Goal: Task Accomplishment & Management: Manage account settings

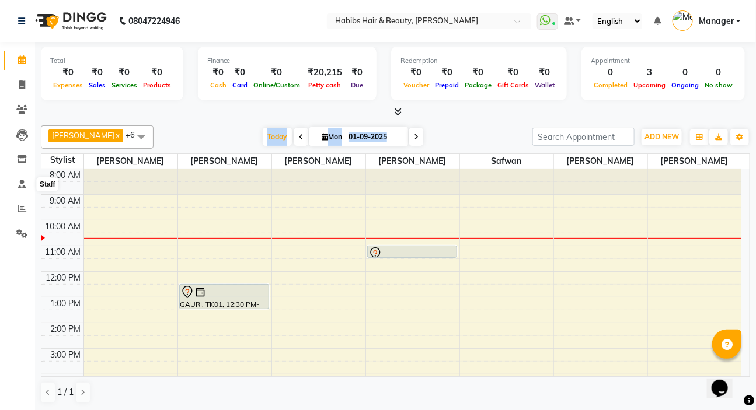
scroll to position [175, 0]
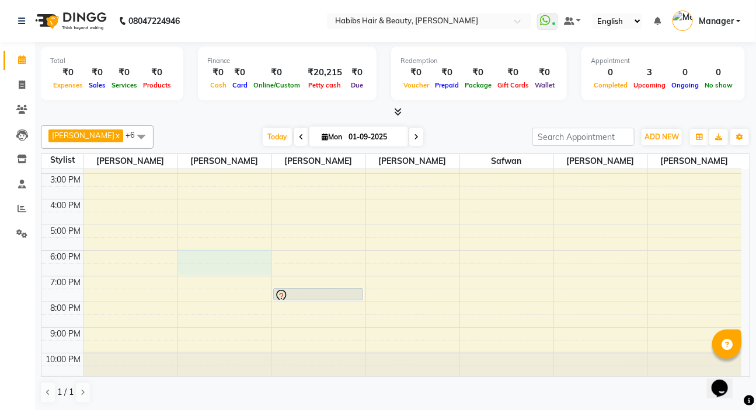
click at [216, 266] on div "8:00 AM 9:00 AM 10:00 AM 11:00 AM 12:00 PM 1:00 PM 2:00 PM 3:00 PM 4:00 PM 5:00…" at bounding box center [391, 186] width 700 height 384
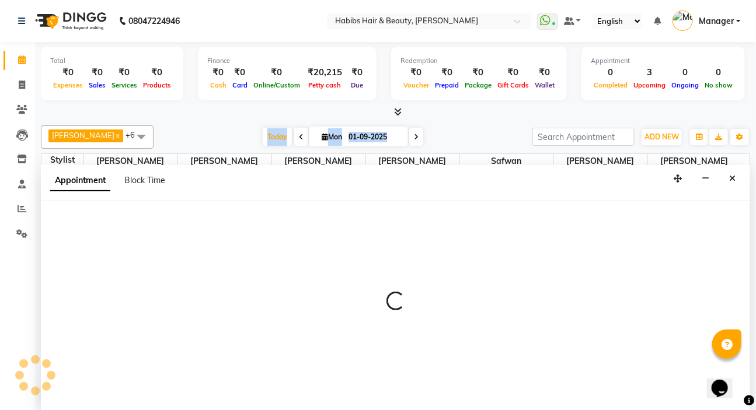
scroll to position [0, 0]
select select "61801"
select select "tentative"
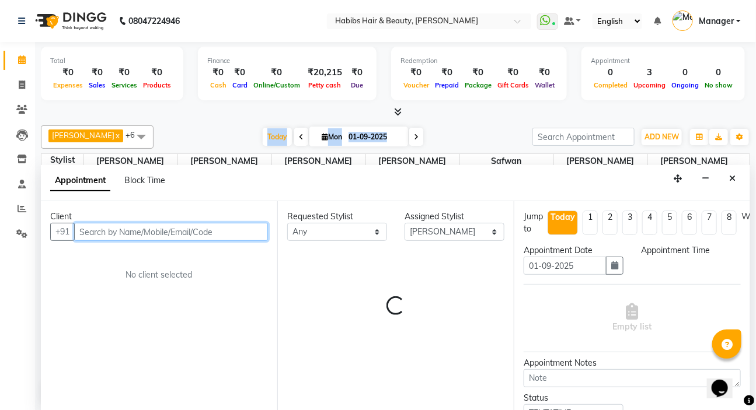
select select "1080"
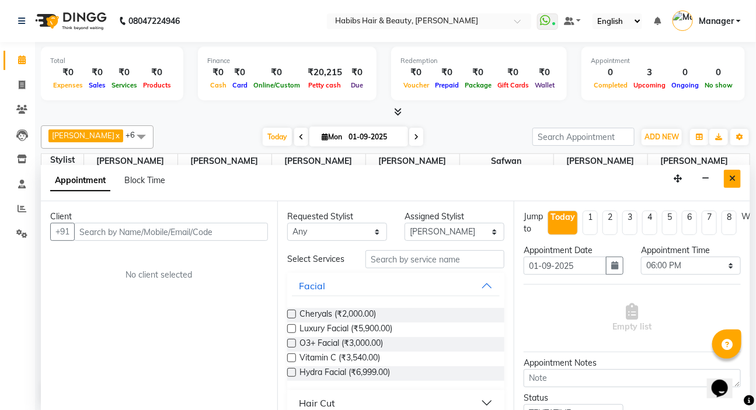
click at [736, 174] on button "Close" at bounding box center [731, 179] width 17 height 18
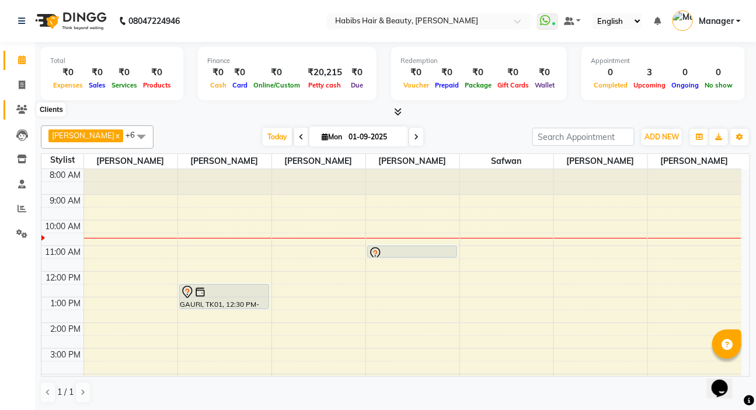
click at [22, 105] on icon at bounding box center [21, 109] width 11 height 9
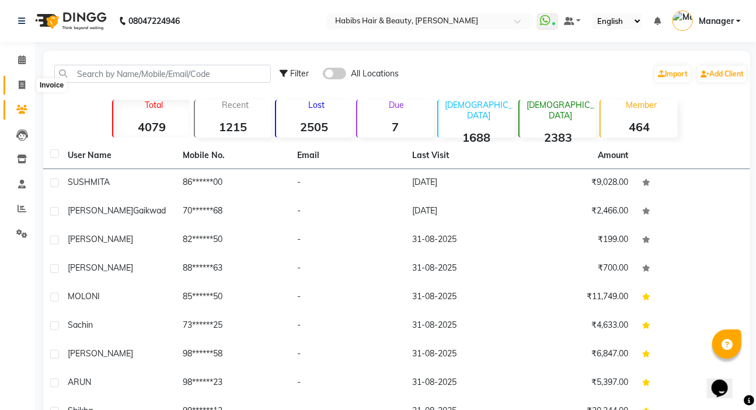
click at [16, 84] on span at bounding box center [22, 85] width 20 height 13
select select "service"
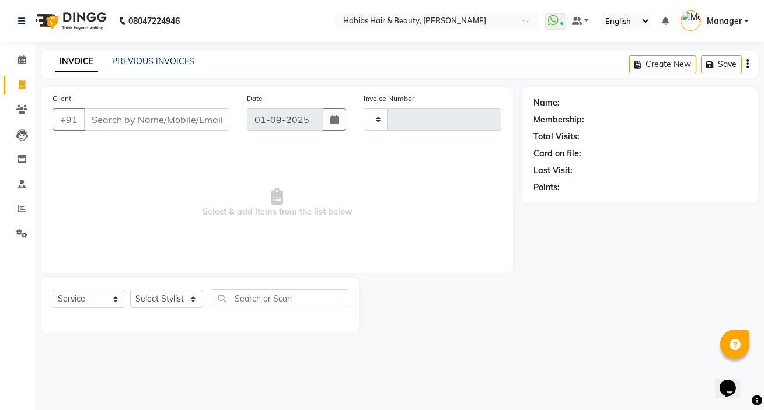
type input "4966"
select select "6465"
click at [174, 298] on select "Select Stylist Akash Wagh Anil Dandge HK ANITA Manager Nazmin Priti Shinde Safw…" at bounding box center [166, 299] width 73 height 18
click at [177, 298] on select "Select Stylist Akash Wagh Anil Dandge HK ANITA Manager Nazmin Priti Shinde Safw…" at bounding box center [166, 299] width 73 height 18
click at [17, 61] on span at bounding box center [22, 60] width 20 height 13
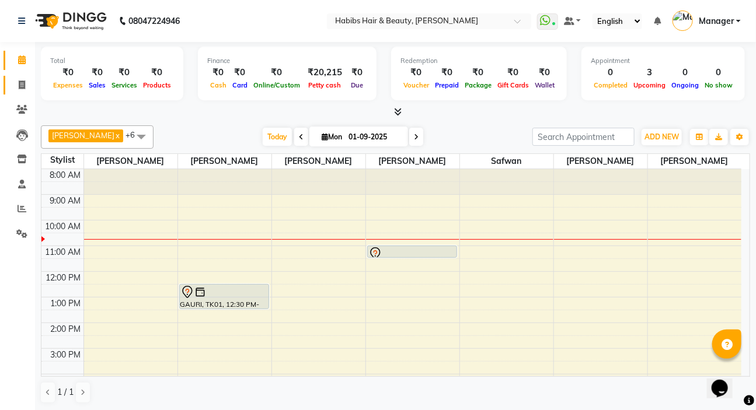
click at [18, 79] on span at bounding box center [22, 85] width 20 height 13
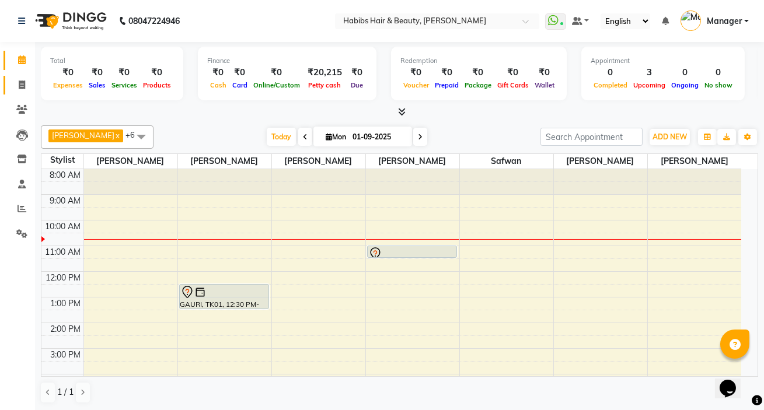
select select "service"
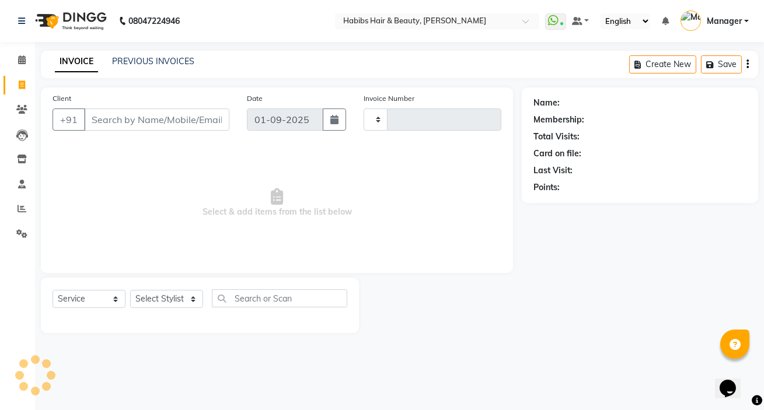
type input "4966"
select select "6465"
click at [26, 207] on icon at bounding box center [22, 208] width 9 height 9
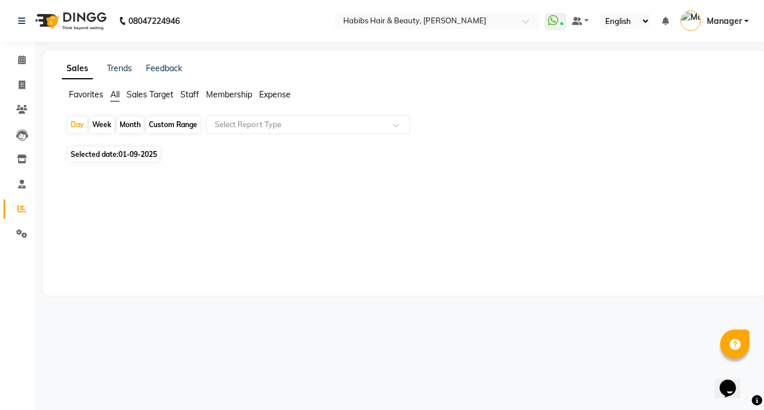
click at [99, 151] on span "Selected date: 01-09-2025" at bounding box center [114, 154] width 92 height 15
select select "9"
select select "2025"
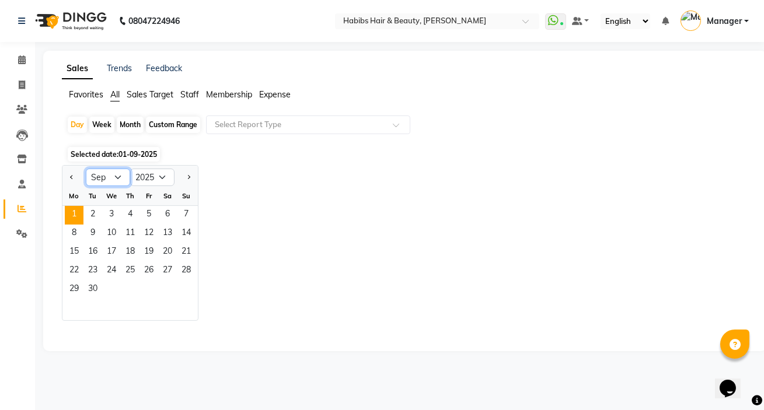
click at [114, 174] on select "Jan Feb Mar Apr May Jun Jul Aug Sep Oct Nov Dec" at bounding box center [108, 178] width 44 height 18
click at [86, 169] on select "Jan Feb Mar Apr May Jun Jul Aug Sep Oct Nov Dec" at bounding box center [108, 178] width 44 height 18
click at [116, 176] on select "Jan Feb Mar Apr May Jun Jul Aug Sep Oct Nov Dec" at bounding box center [108, 178] width 44 height 18
select select "8"
click at [86, 169] on select "Jan Feb Mar Apr May Jun Jul Aug Sep Oct Nov Dec" at bounding box center [108, 178] width 44 height 18
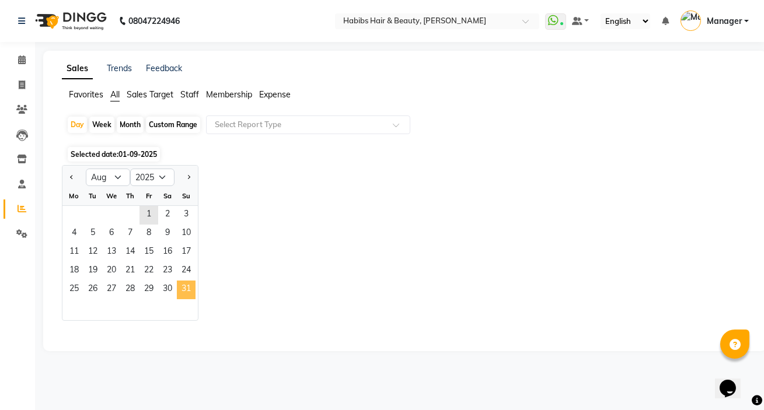
click at [191, 290] on span "31" at bounding box center [186, 290] width 19 height 19
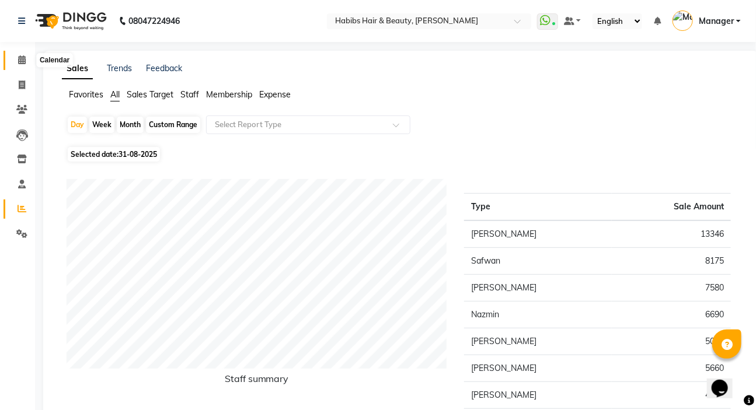
click at [17, 58] on span at bounding box center [22, 60] width 20 height 13
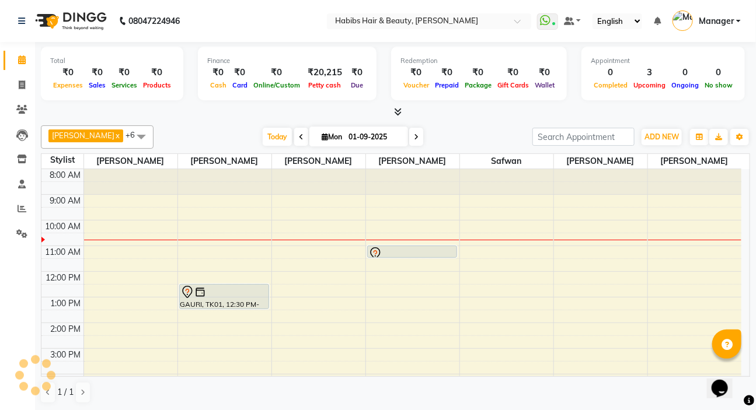
click at [330, 142] on span "Mon 01-09-2025" at bounding box center [358, 137] width 99 height 20
click at [345, 138] on input "01-09-2025" at bounding box center [374, 137] width 58 height 18
select select "9"
select select "2025"
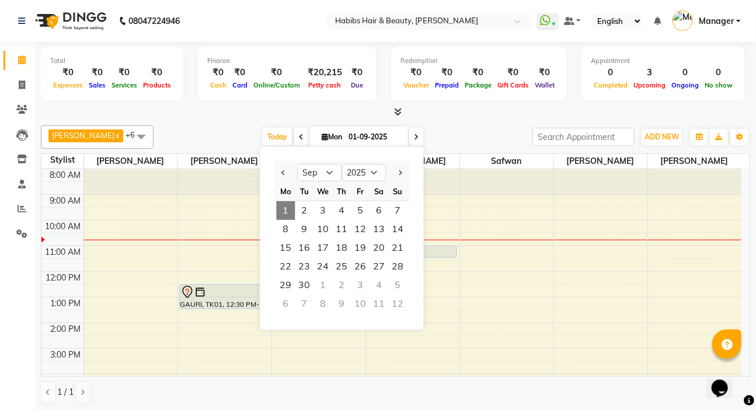
click at [327, 163] on ngb-datepicker-navigation "Jan Feb Mar Apr May Jun Jul Aug Sep Oct Nov Dec 2015 2016 2017 2018 2019 2020 2…" at bounding box center [341, 172] width 135 height 19
click at [327, 167] on select "Jan Feb Mar Apr May Jun Jul Aug Sep Oct Nov Dec" at bounding box center [320, 173] width 44 height 18
select select "8"
click at [298, 164] on select "Jan Feb Mar Apr May Jun Jul Aug Sep Oct Nov Dec" at bounding box center [320, 173] width 44 height 18
click at [376, 288] on span "30" at bounding box center [379, 285] width 19 height 19
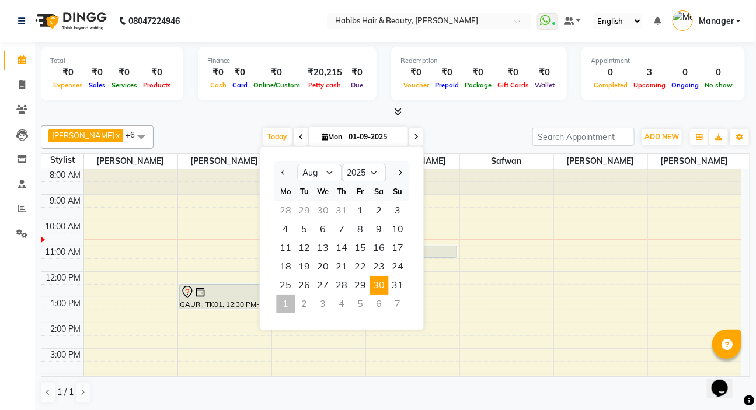
type input "30-08-2025"
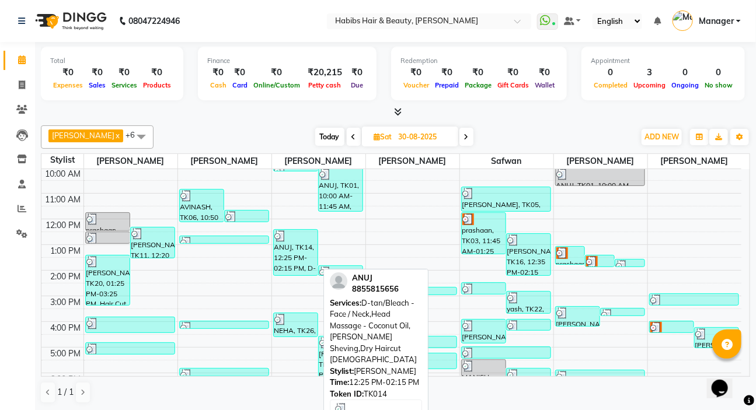
scroll to position [106, 0]
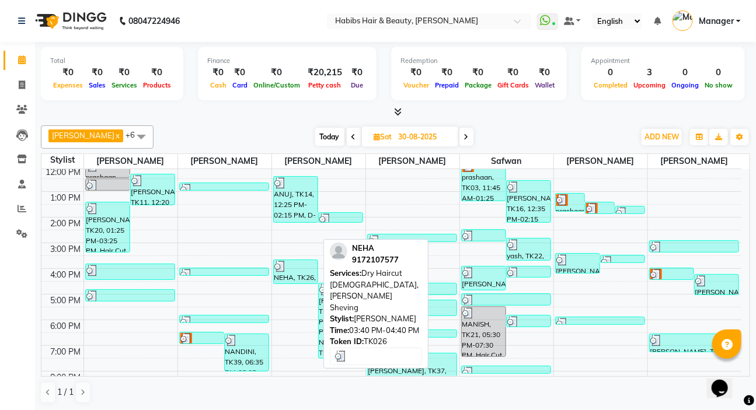
click at [279, 268] on img at bounding box center [280, 267] width 12 height 12
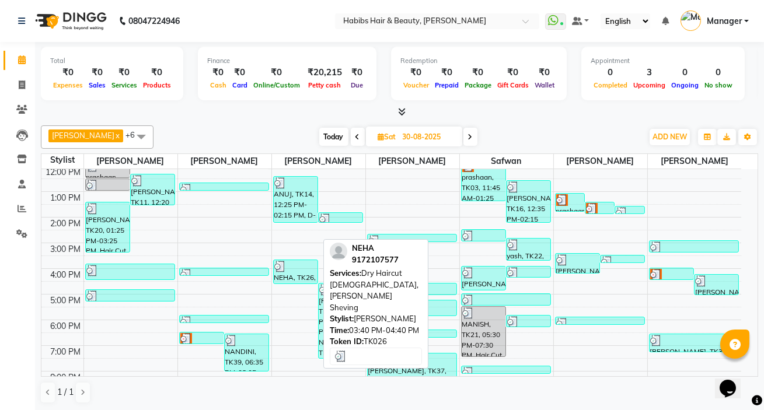
select select "3"
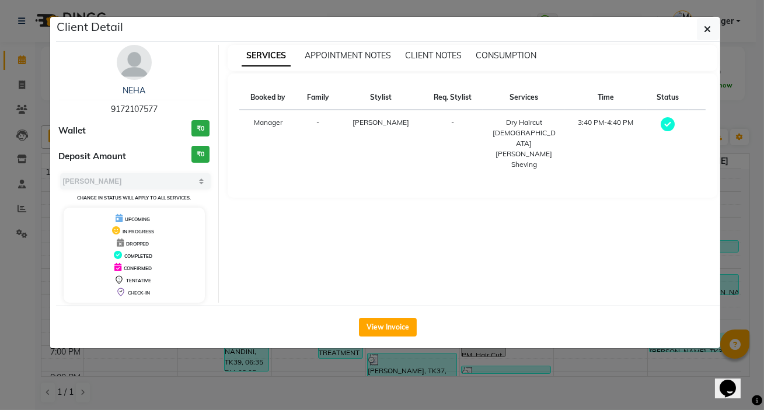
click at [389, 346] on div "View Invoice" at bounding box center [388, 327] width 664 height 43
click at [376, 327] on button "View Invoice" at bounding box center [388, 327] width 58 height 19
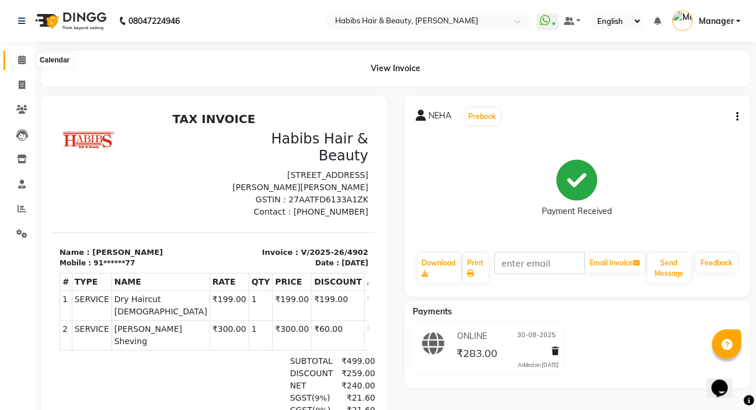
click at [19, 60] on icon at bounding box center [22, 59] width 8 height 9
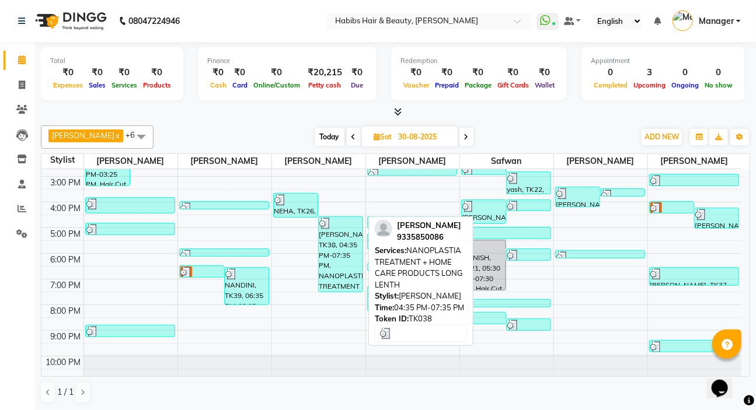
scroll to position [175, 0]
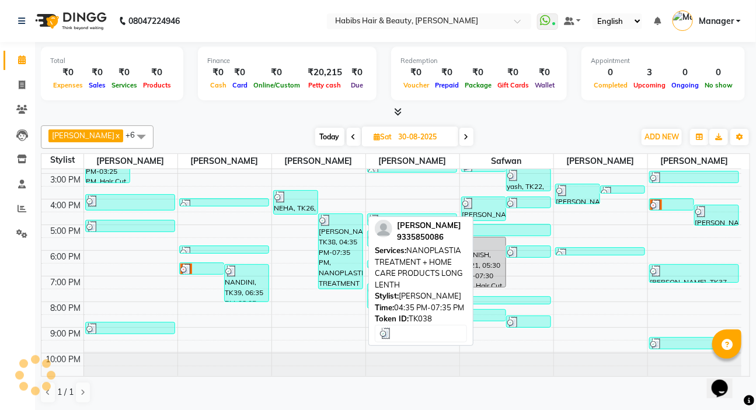
click at [335, 260] on div "radha singh, TK38, 04:35 PM-07:35 PM, NANOPLASTIA TREATMENT + HOME CARE PRODUCT…" at bounding box center [341, 251] width 44 height 75
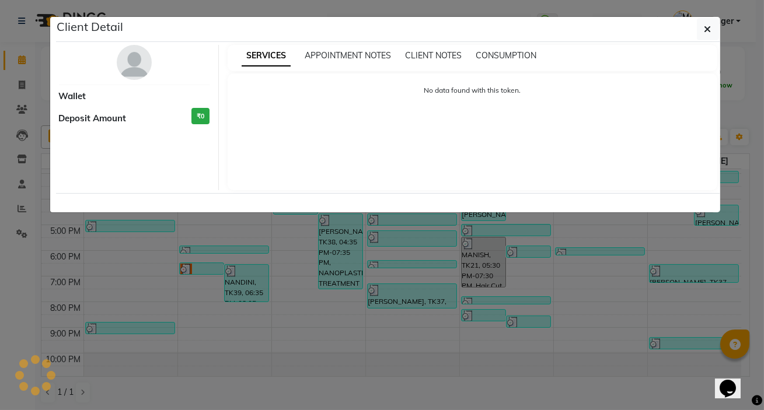
select select "3"
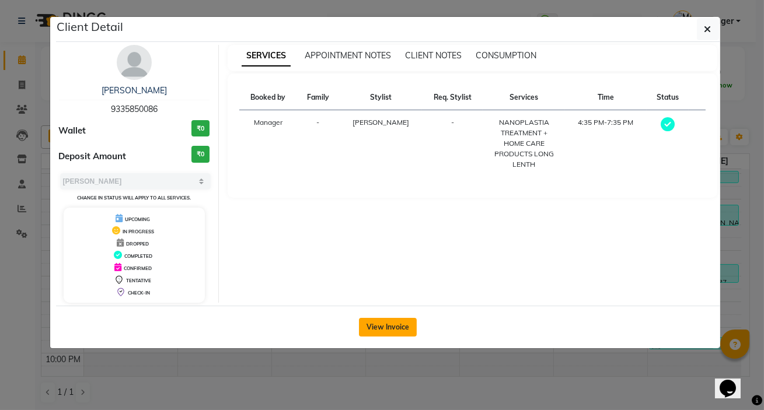
click at [408, 332] on button "View Invoice" at bounding box center [388, 327] width 58 height 19
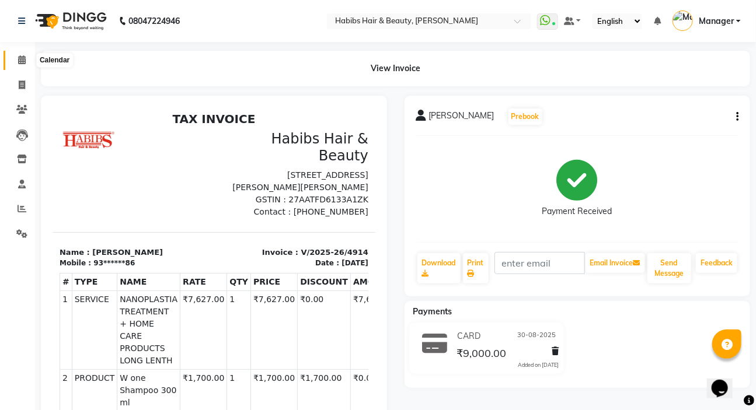
click at [22, 60] on icon at bounding box center [22, 59] width 8 height 9
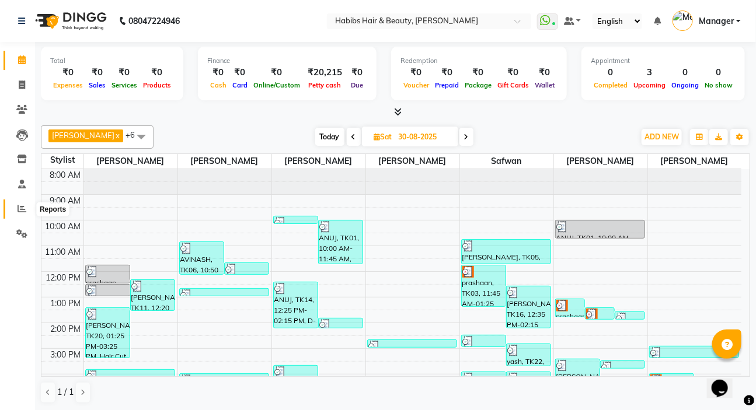
click at [18, 211] on icon at bounding box center [22, 208] width 9 height 9
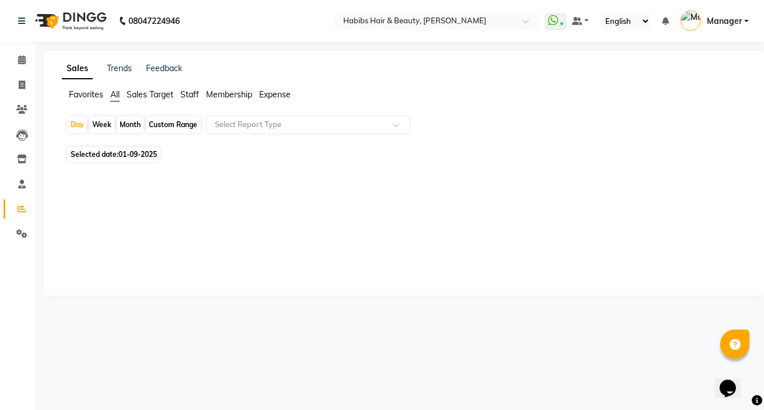
click at [126, 152] on span "01-09-2025" at bounding box center [137, 154] width 39 height 9
select select "9"
select select "2025"
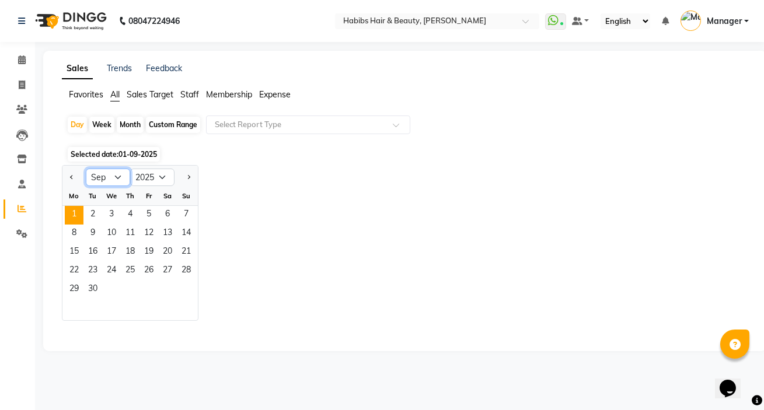
click at [116, 173] on select "Jan Feb Mar Apr May Jun Jul Aug Sep Oct Nov Dec" at bounding box center [108, 178] width 44 height 18
select select "8"
click at [86, 169] on select "Jan Feb Mar Apr May Jun Jul Aug Sep Oct Nov Dec" at bounding box center [108, 178] width 44 height 18
click at [170, 289] on span "30" at bounding box center [167, 290] width 19 height 19
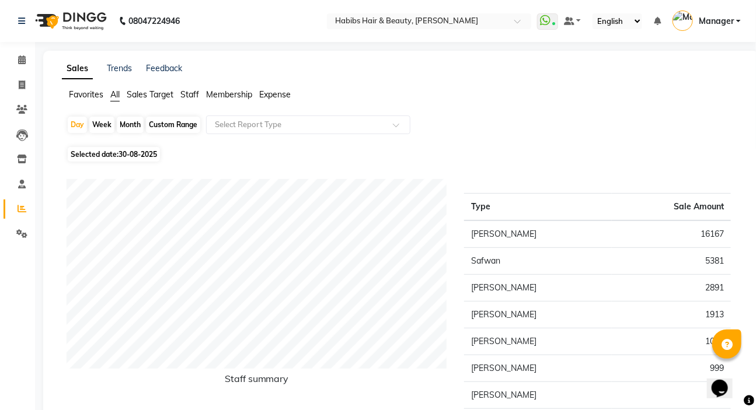
click at [130, 123] on div "Month" at bounding box center [130, 125] width 27 height 16
select select "8"
select select "2025"
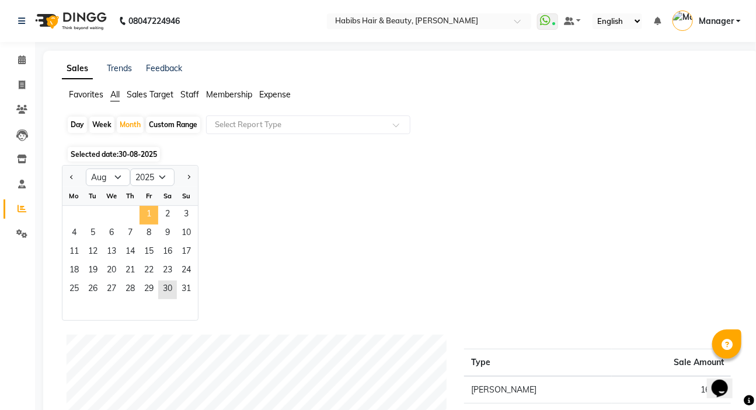
click at [149, 209] on span "1" at bounding box center [148, 215] width 19 height 19
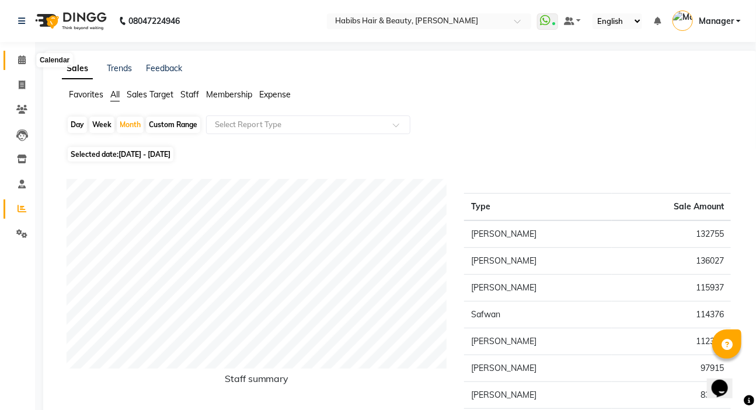
click at [18, 65] on span at bounding box center [22, 60] width 20 height 13
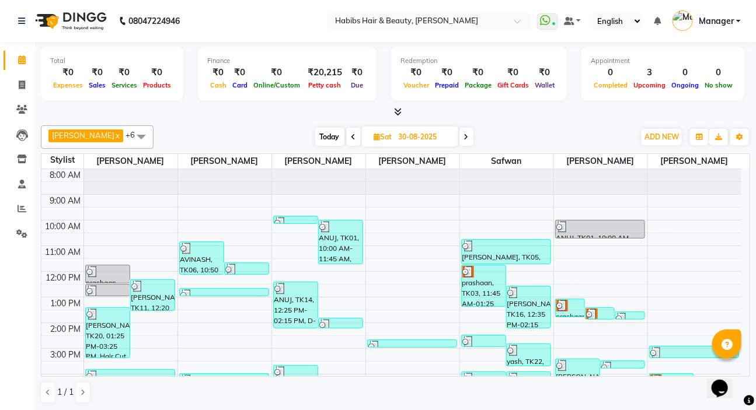
click at [375, 131] on span "Sat 30-08-2025" at bounding box center [410, 137] width 96 height 20
click at [395, 134] on input "30-08-2025" at bounding box center [424, 137] width 58 height 18
select select "8"
select select "2025"
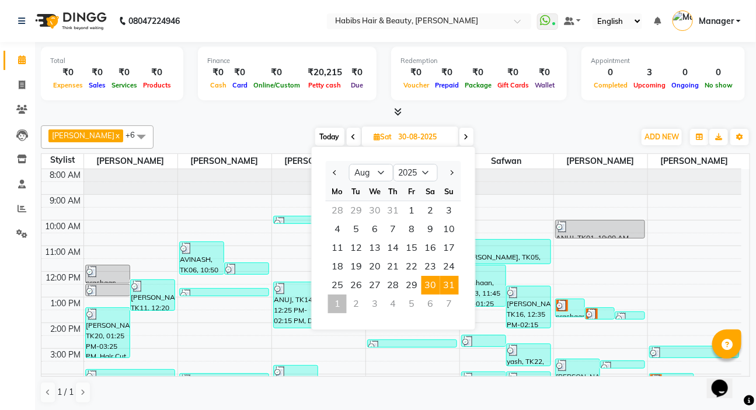
click at [450, 284] on span "31" at bounding box center [449, 285] width 19 height 19
type input "31-08-2025"
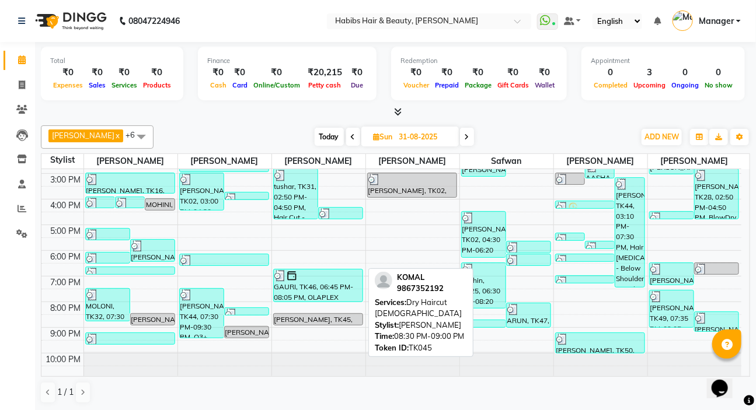
scroll to position [123, 0]
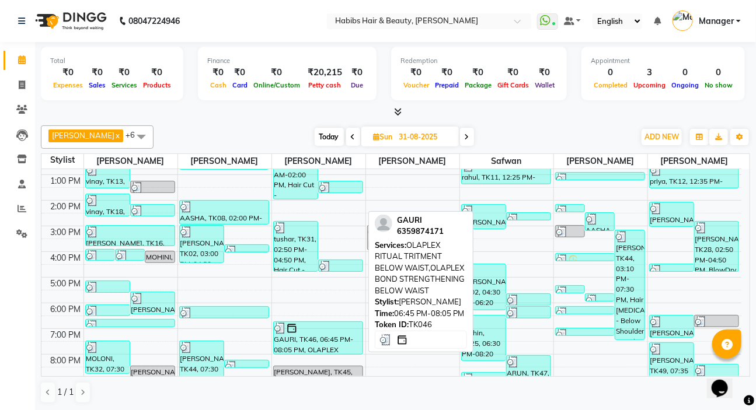
click at [298, 323] on div at bounding box center [318, 329] width 88 height 12
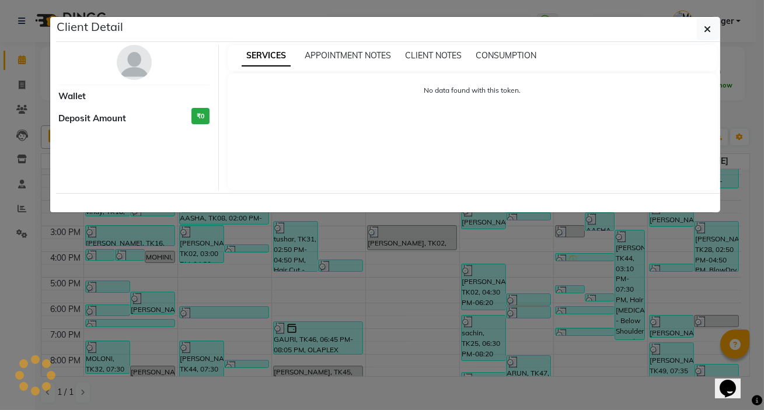
select select "3"
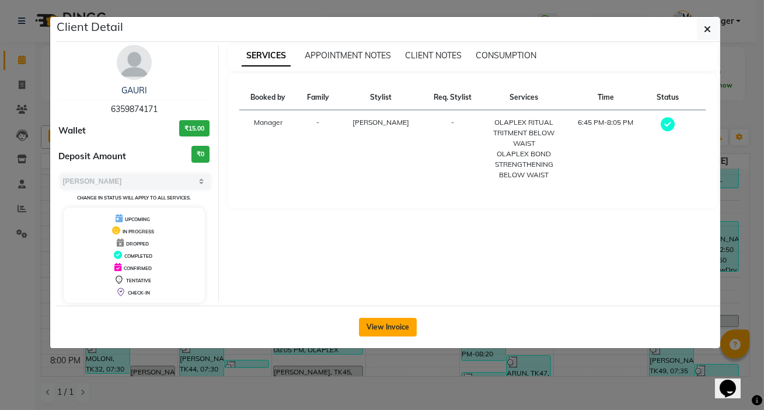
click at [374, 331] on button "View Invoice" at bounding box center [388, 327] width 58 height 19
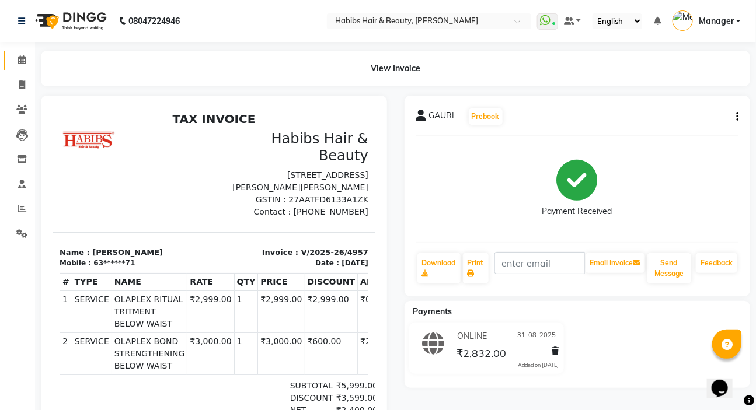
click at [23, 67] on link "Calendar" at bounding box center [18, 60] width 28 height 19
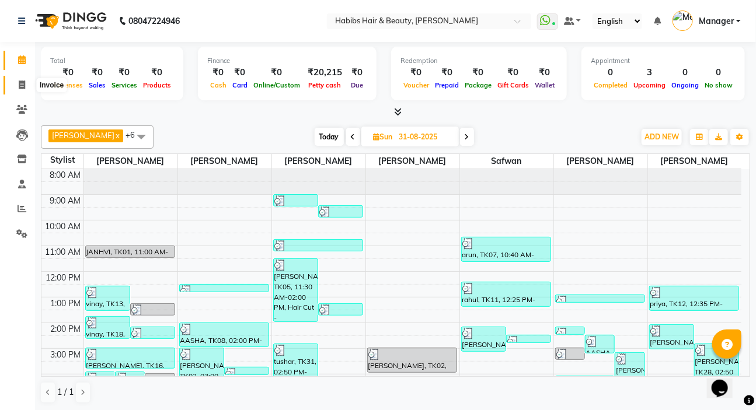
click at [17, 87] on span at bounding box center [22, 85] width 20 height 13
select select "service"
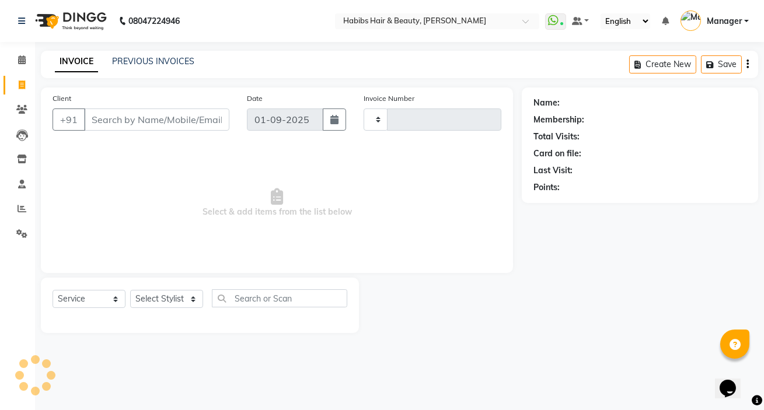
type input "4966"
select select "6465"
click at [21, 62] on icon at bounding box center [22, 59] width 8 height 9
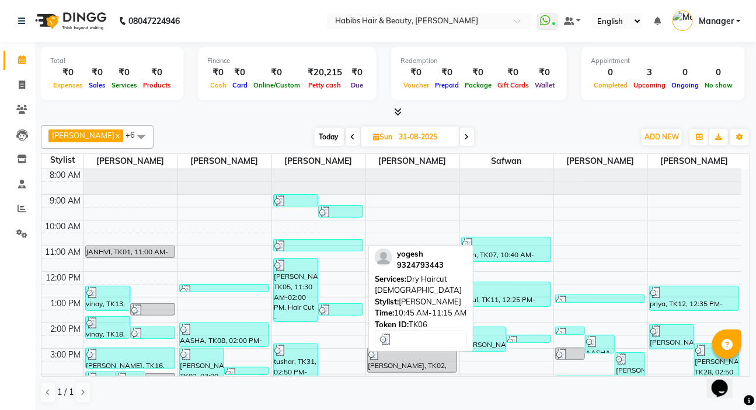
scroll to position [53, 0]
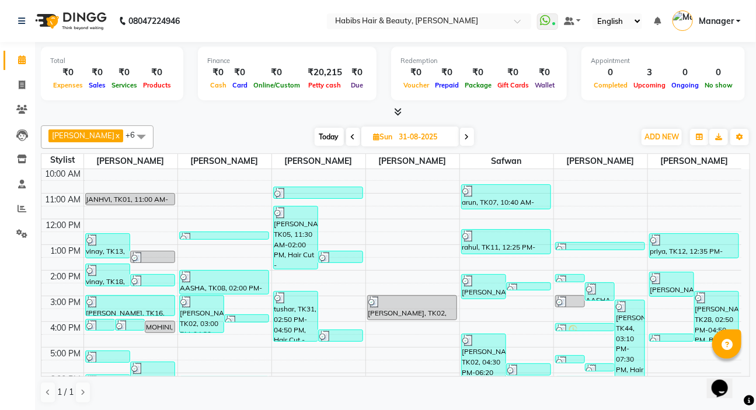
click at [382, 137] on span "Sun" at bounding box center [382, 136] width 25 height 9
select select "8"
select select "2025"
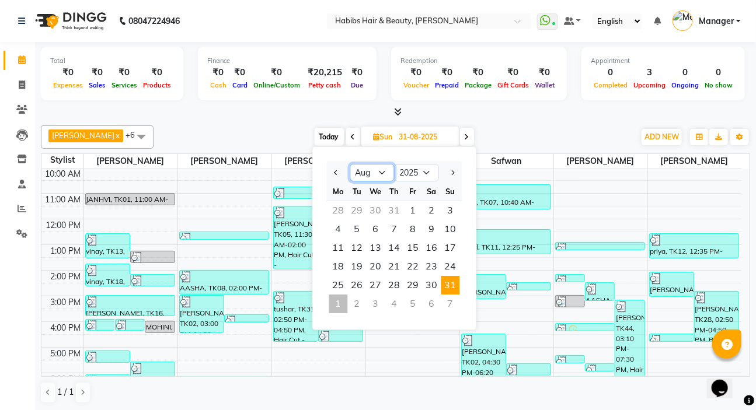
click at [384, 169] on select "Jan Feb Mar Apr May Jun Jul Aug Sep Oct Nov Dec" at bounding box center [372, 173] width 44 height 18
select select "9"
click at [350, 164] on select "Jan Feb Mar Apr May Jun Jul Aug Sep Oct Nov Dec" at bounding box center [372, 173] width 44 height 18
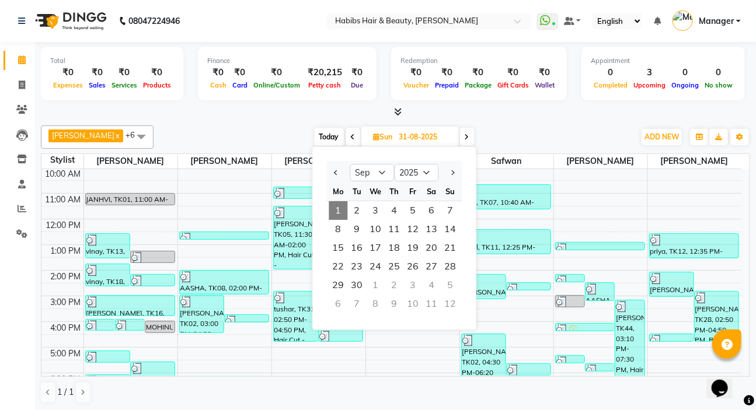
click at [338, 202] on span "1" at bounding box center [338, 210] width 19 height 19
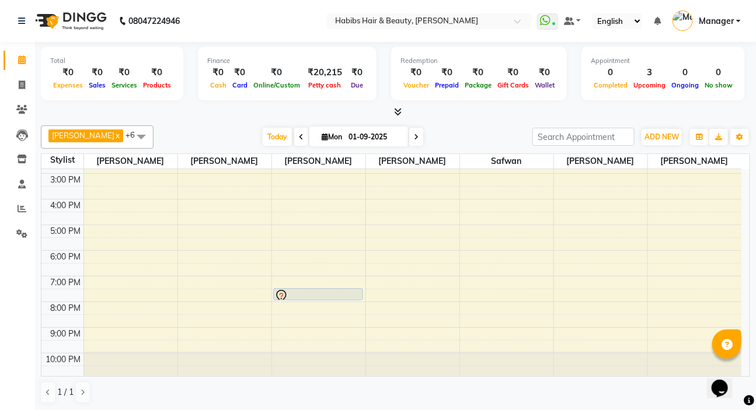
scroll to position [0, 0]
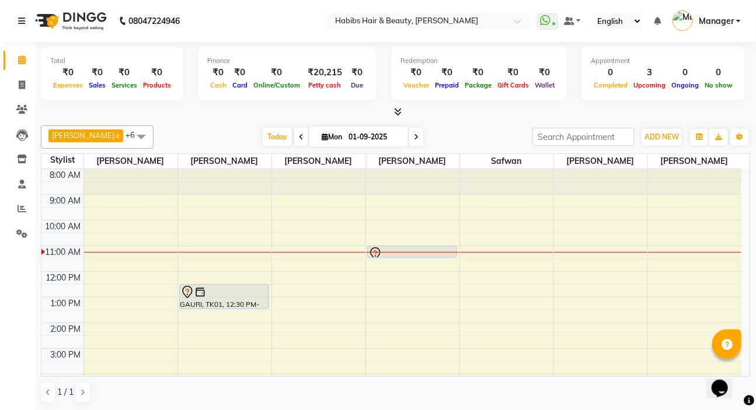
click at [294, 140] on span at bounding box center [301, 137] width 14 height 18
type input "31-08-2025"
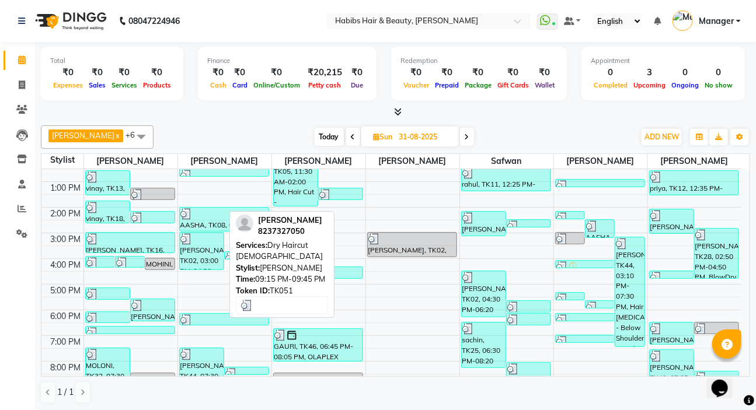
scroll to position [175, 0]
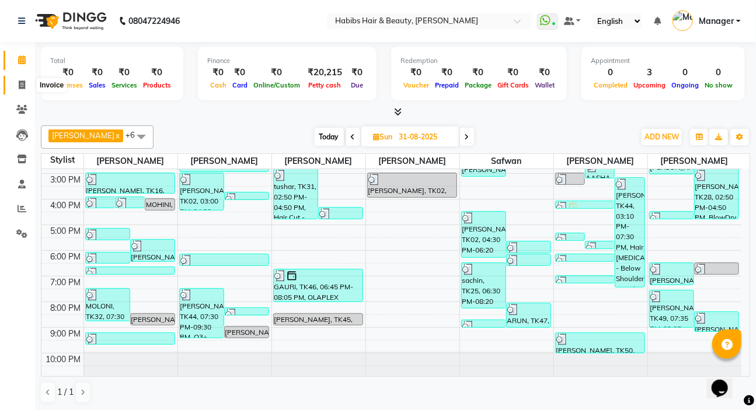
click at [19, 85] on icon at bounding box center [22, 85] width 6 height 9
select select "service"
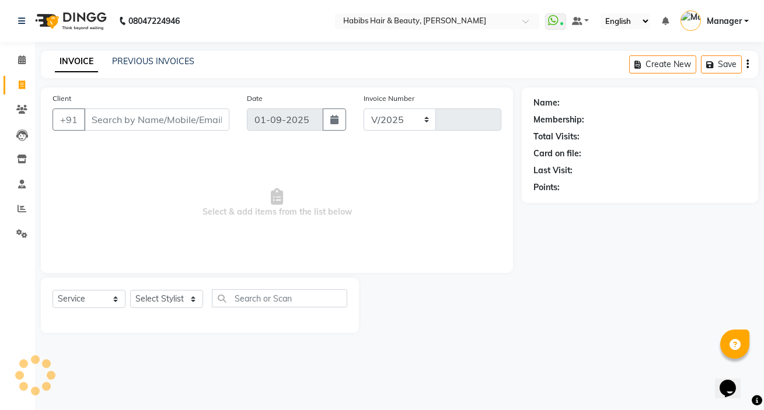
select select "6465"
type input "4966"
click at [139, 62] on link "PREVIOUS INVOICES" at bounding box center [153, 61] width 82 height 11
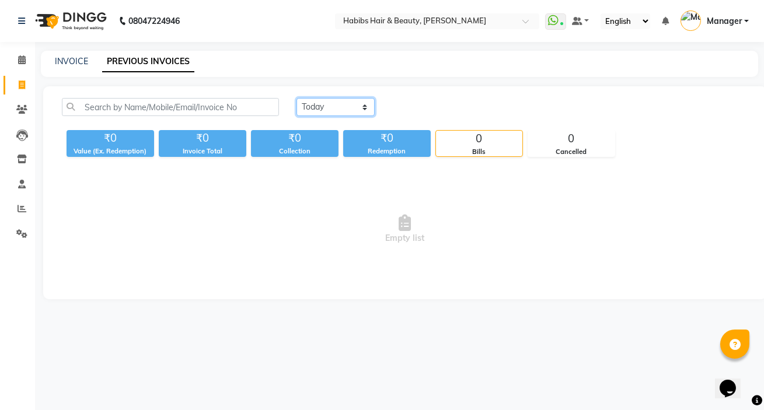
click at [312, 105] on select "[DATE] [DATE] Custom Range" at bounding box center [335, 107] width 78 height 18
select select "[DATE]"
click at [296, 98] on select "[DATE] [DATE] Custom Range" at bounding box center [335, 107] width 78 height 18
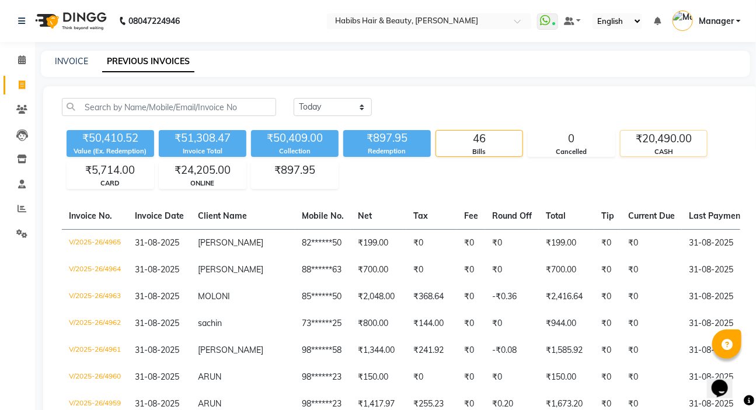
click at [682, 141] on div "₹20,490.00" at bounding box center [663, 139] width 86 height 16
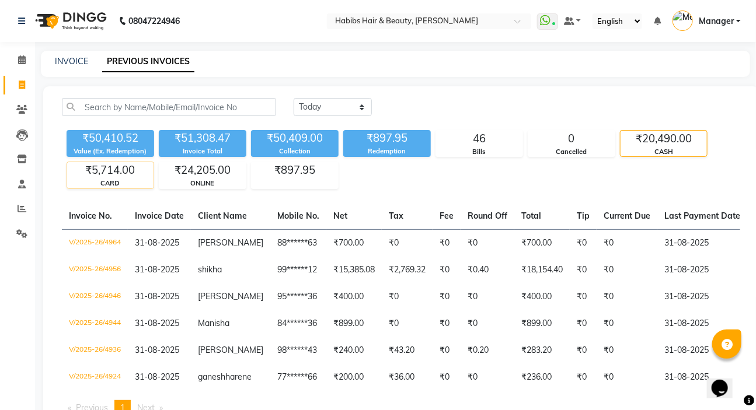
click at [125, 181] on div "CARD" at bounding box center [110, 184] width 86 height 10
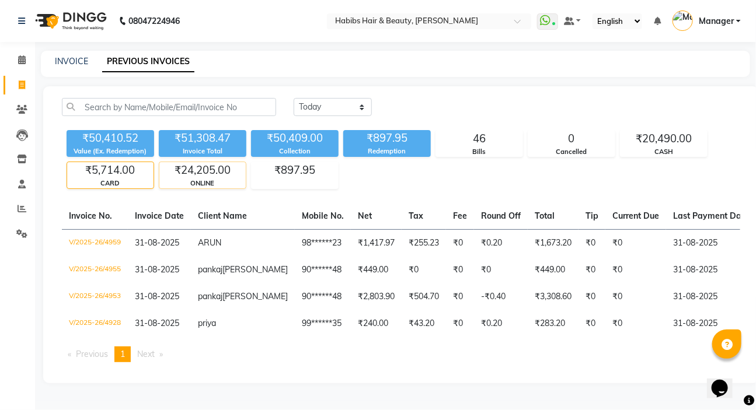
click at [222, 163] on div "₹24,205.00" at bounding box center [202, 170] width 86 height 16
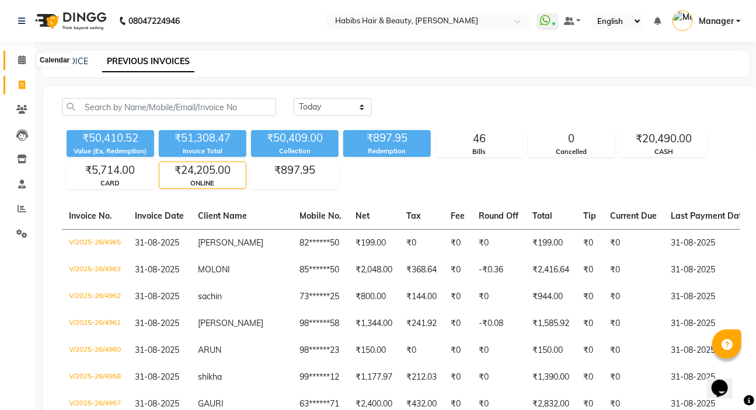
click at [26, 54] on span at bounding box center [22, 60] width 20 height 13
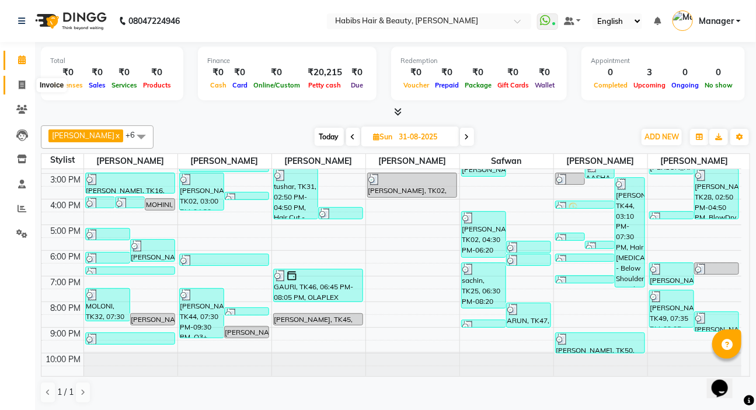
click at [27, 81] on span at bounding box center [22, 85] width 20 height 13
select select "6465"
select select "service"
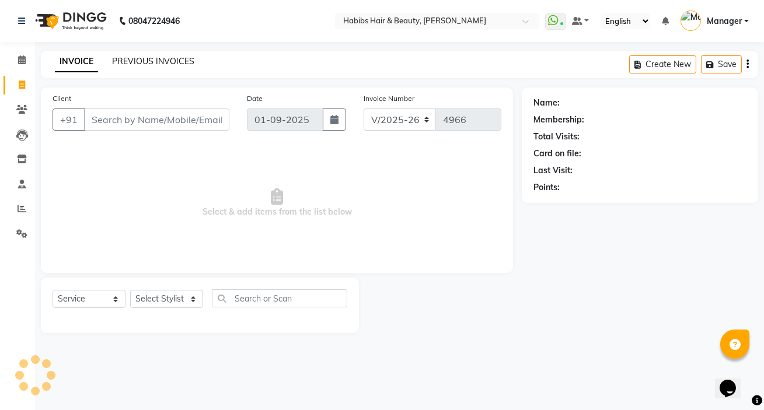
click at [178, 63] on link "PREVIOUS INVOICES" at bounding box center [153, 61] width 82 height 11
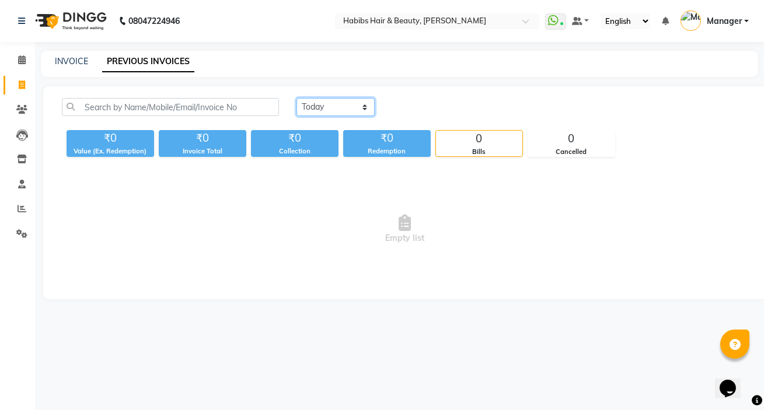
click at [359, 101] on select "[DATE] [DATE] Custom Range" at bounding box center [335, 107] width 78 height 18
select select "[DATE]"
click at [296, 98] on select "[DATE] [DATE] Custom Range" at bounding box center [335, 107] width 78 height 18
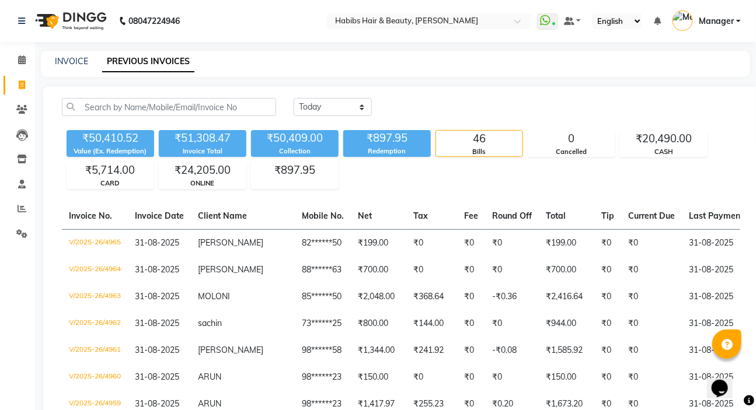
click at [198, 160] on div "₹50,410.52 Value (Ex. Redemption) ₹51,308.47 Invoice Total ₹50,409.00 Collectio…" at bounding box center [401, 157] width 678 height 64
click at [195, 170] on div "₹24,205.00" at bounding box center [202, 170] width 86 height 16
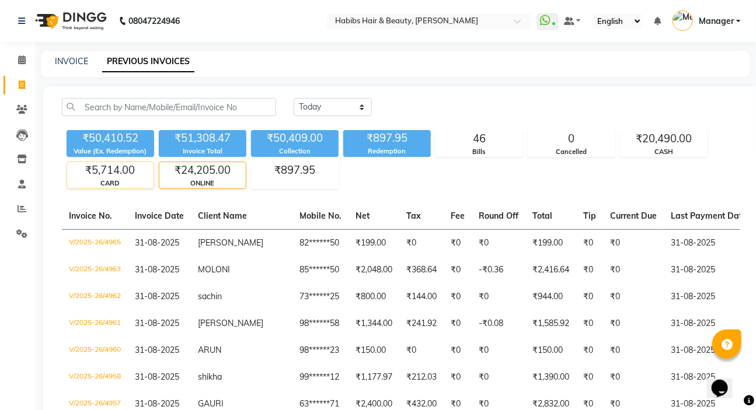
click at [116, 167] on div "₹5,714.00" at bounding box center [110, 170] width 86 height 16
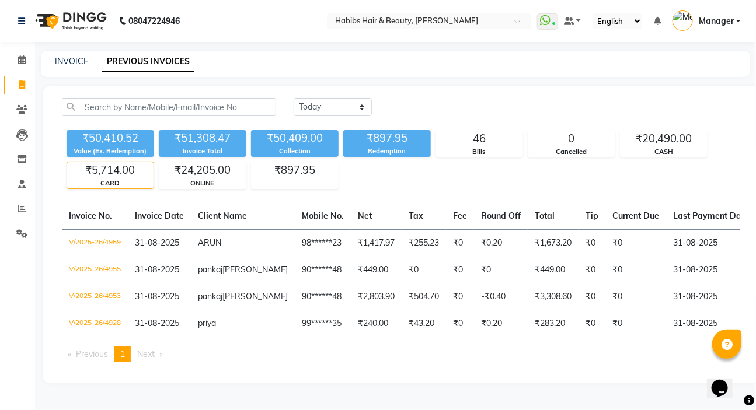
scroll to position [0, 274]
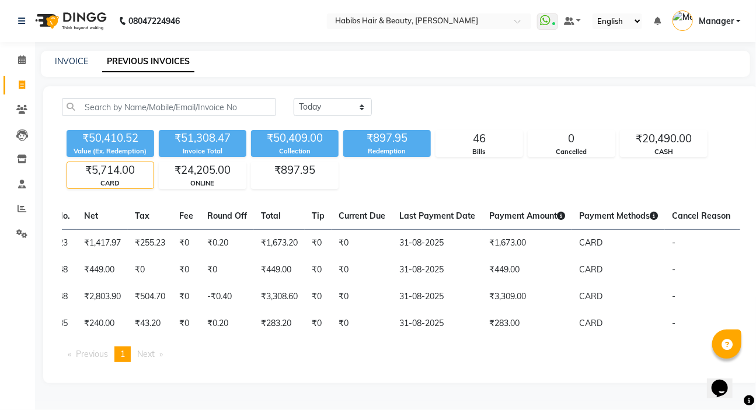
click at [250, 370] on div "Invoice No. Invoice Date Client Name Mobile No. Net Tax Fee Round Off Total Tip…" at bounding box center [401, 287] width 692 height 169
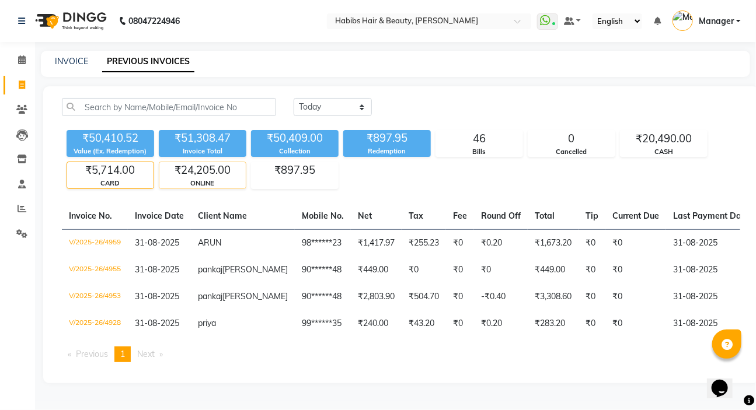
click at [230, 183] on div "ONLINE" at bounding box center [202, 184] width 86 height 10
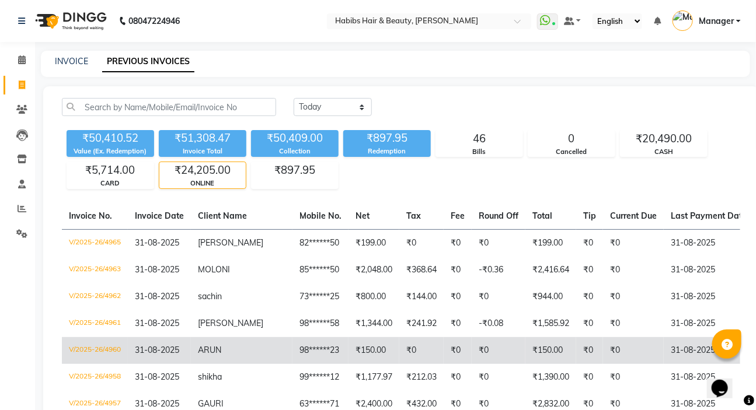
scroll to position [53, 0]
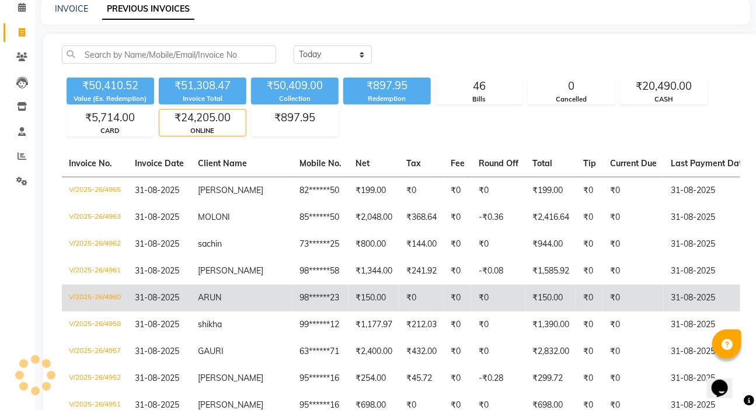
click at [306, 304] on td "98******23" at bounding box center [320, 298] width 56 height 27
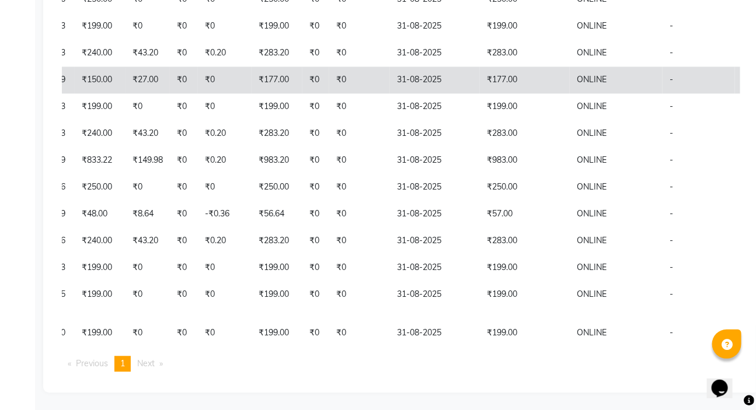
scroll to position [821, 0]
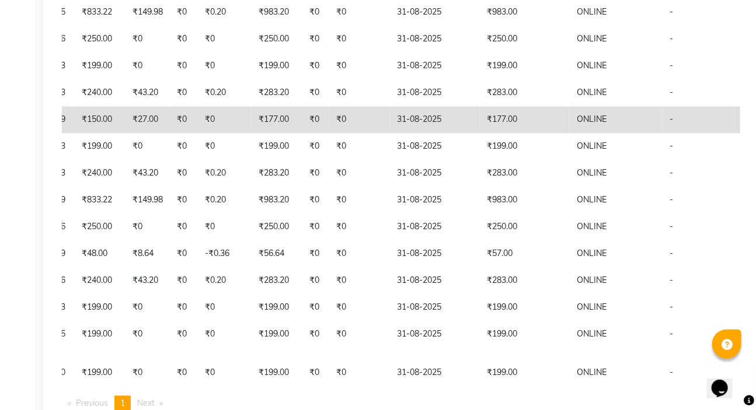
click at [329, 129] on td "₹0" at bounding box center [359, 120] width 61 height 27
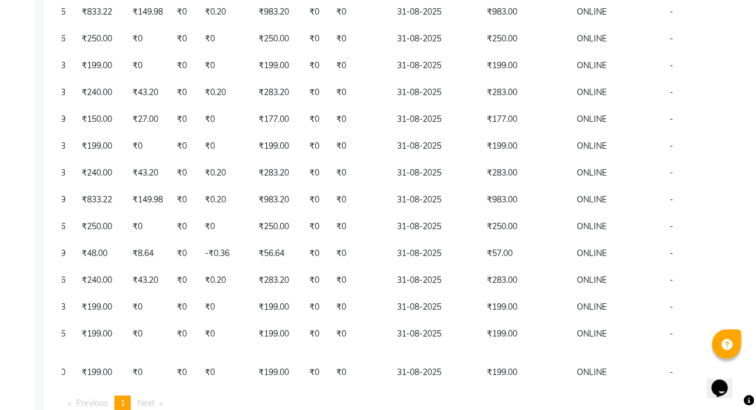
scroll to position [397, 0]
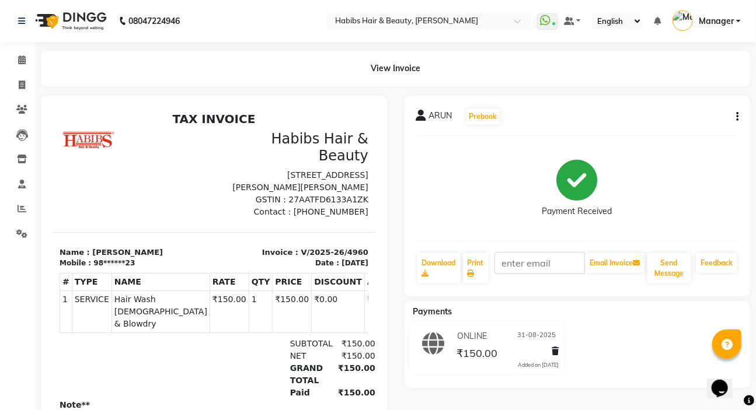
click at [737, 117] on icon "button" at bounding box center [737, 117] width 2 height 1
click at [684, 140] on div "Edit Invoice" at bounding box center [679, 138] width 80 height 15
select select "service"
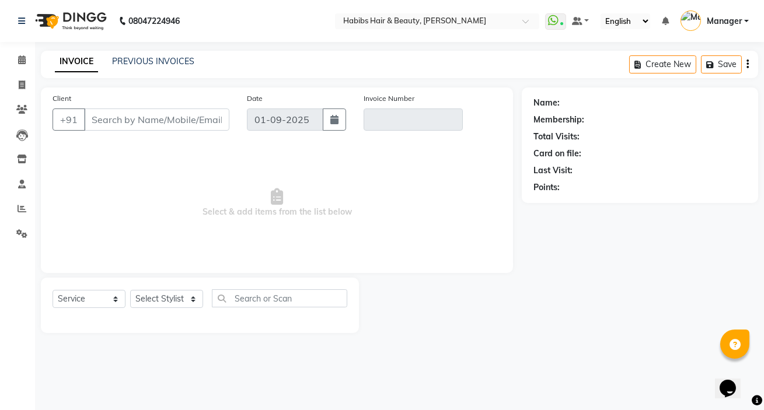
type input "98******23"
type input "V/2025-26/4960"
select select "2: Object"
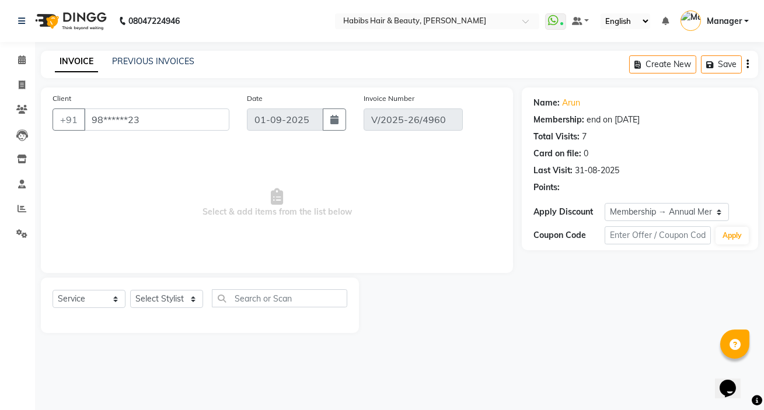
type input "31-08-2025"
select select "select"
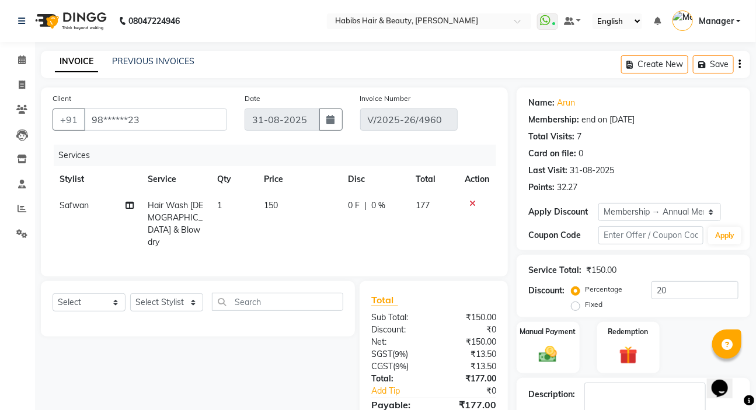
click at [739, 65] on icon "button" at bounding box center [739, 64] width 2 height 1
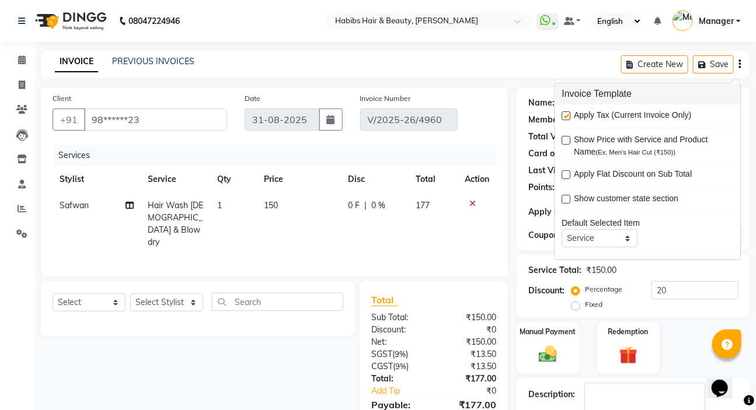
click at [567, 114] on label at bounding box center [566, 115] width 9 height 9
click at [567, 114] on input "checkbox" at bounding box center [566, 117] width 8 height 8
checkbox input "false"
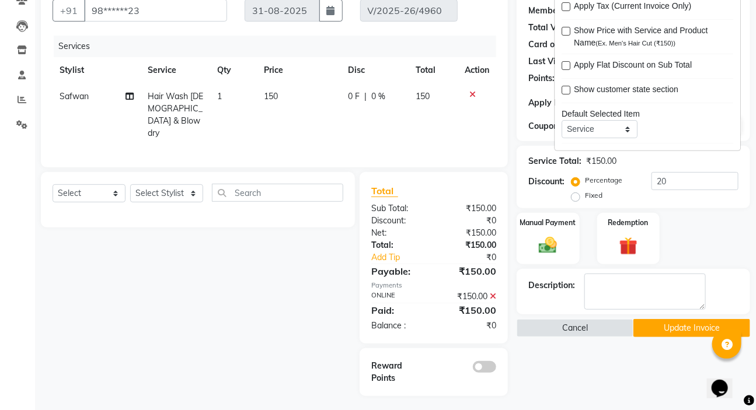
click at [493, 292] on icon at bounding box center [492, 296] width 6 height 8
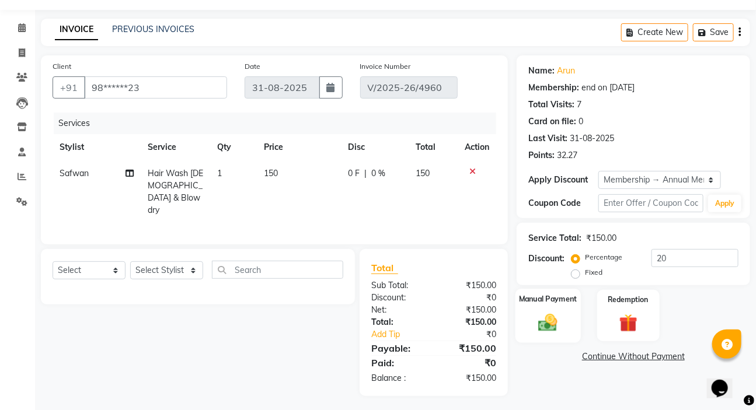
click at [556, 312] on img at bounding box center [547, 323] width 31 height 22
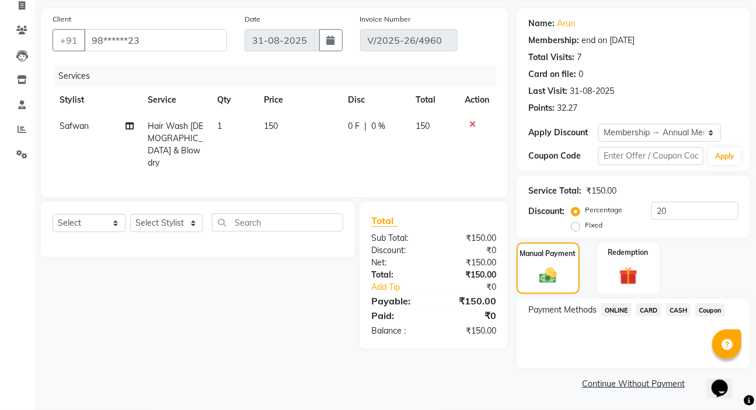
click at [639, 310] on span "CARD" at bounding box center [648, 309] width 25 height 13
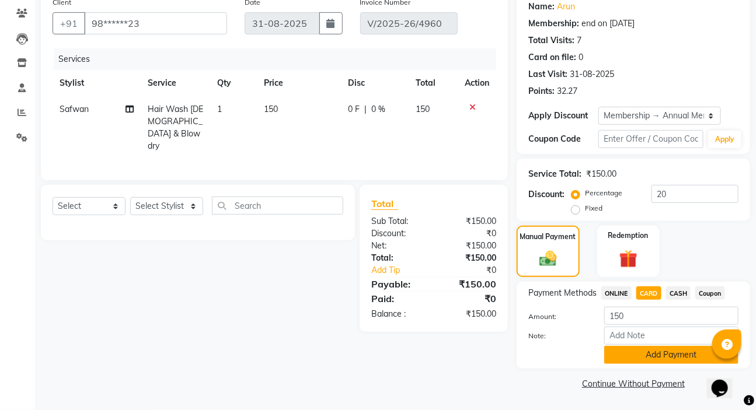
click at [632, 360] on button "Add Payment" at bounding box center [671, 355] width 134 height 18
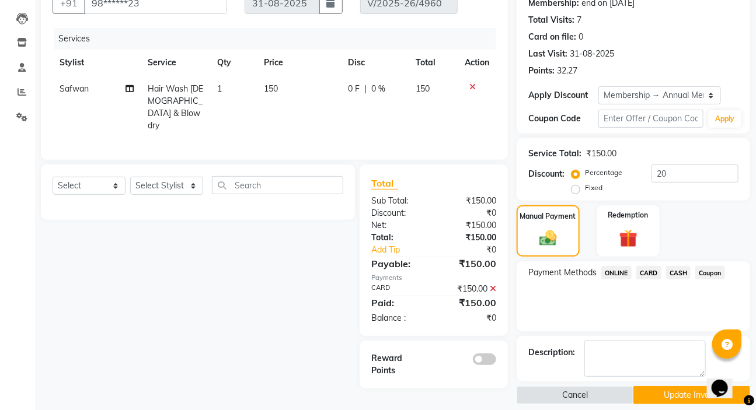
scroll to position [128, 0]
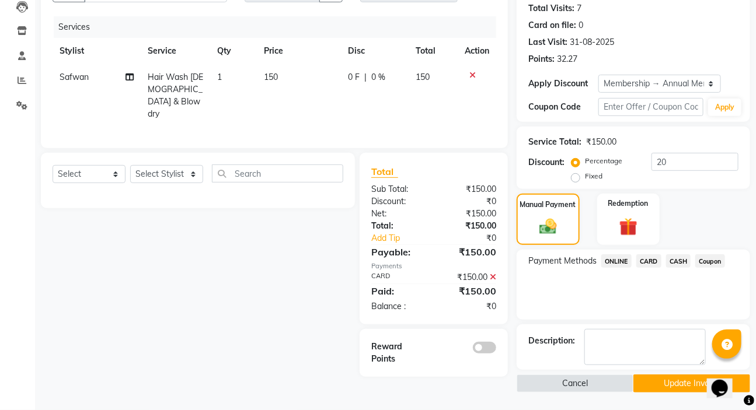
click at [644, 387] on button "Update Invoice" at bounding box center [691, 384] width 117 height 18
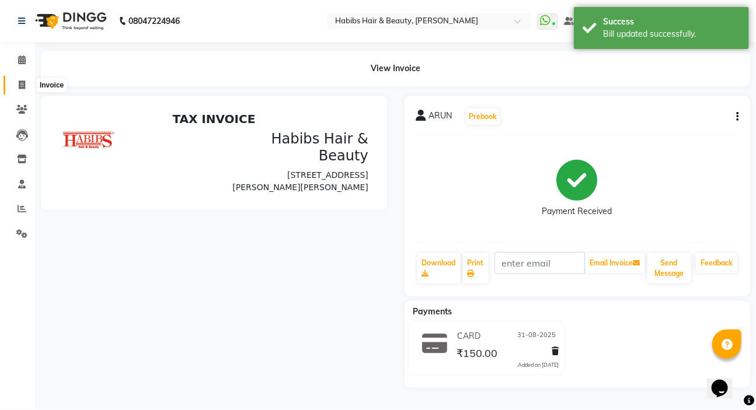
click at [20, 90] on span at bounding box center [22, 85] width 20 height 13
select select "service"
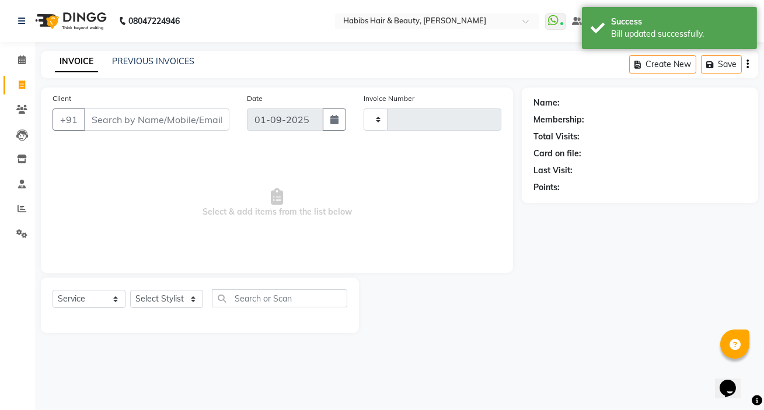
type input "4966"
select select "6465"
click at [140, 54] on div "INVOICE PREVIOUS INVOICES Create New Save" at bounding box center [399, 64] width 717 height 27
click at [176, 58] on link "PREVIOUS INVOICES" at bounding box center [153, 61] width 82 height 11
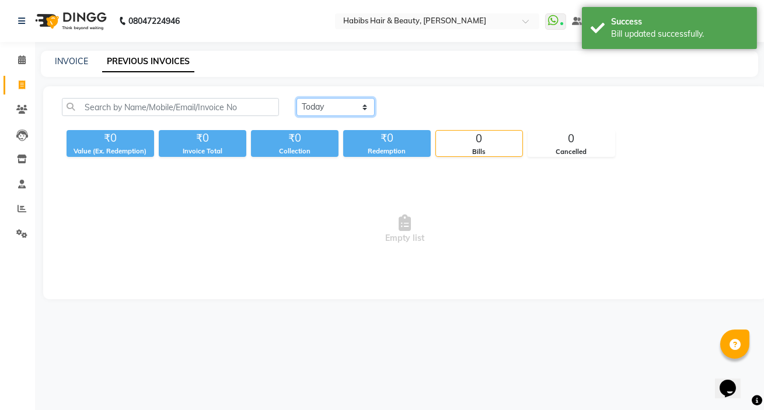
click at [312, 109] on select "Today Yesterday Custom Range" at bounding box center [335, 107] width 78 height 18
select select "yesterday"
click at [296, 98] on select "Today Yesterday Custom Range" at bounding box center [335, 107] width 78 height 18
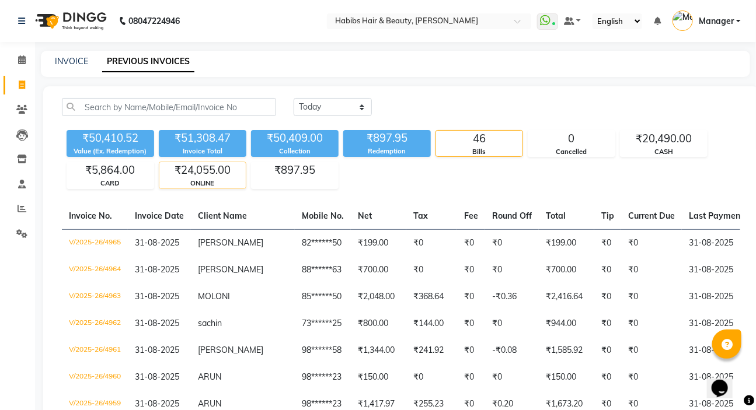
click at [218, 176] on div "₹24,055.00" at bounding box center [202, 170] width 86 height 16
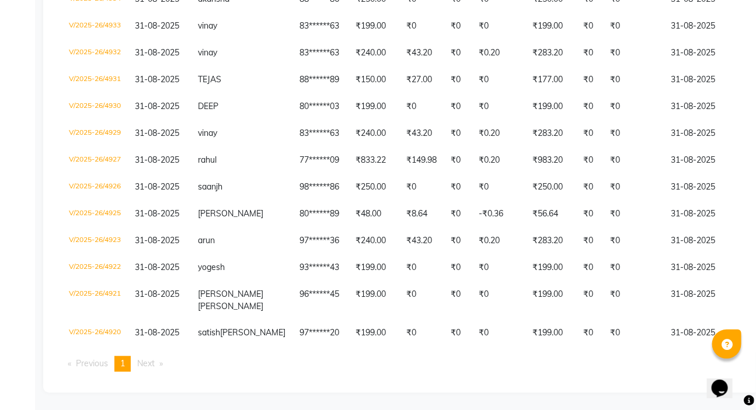
scroll to position [0, 274]
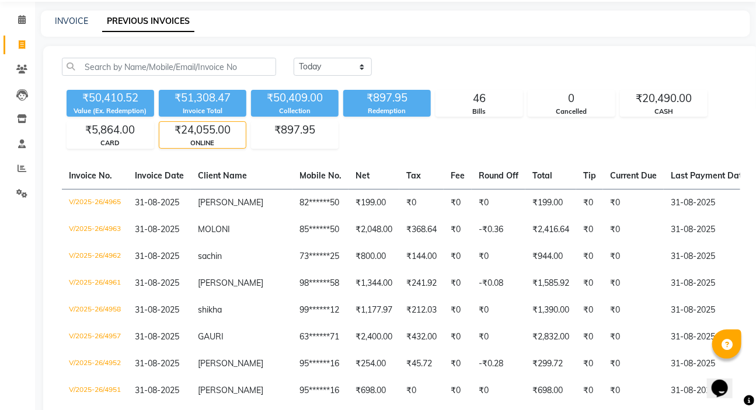
scroll to position [0, 0]
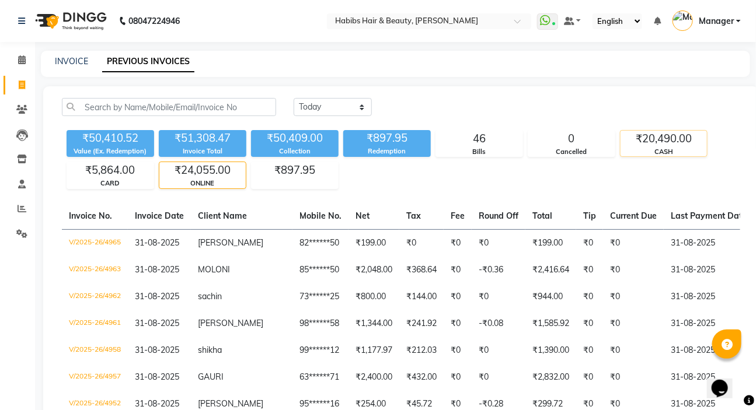
click at [669, 138] on div "₹20,490.00" at bounding box center [663, 139] width 86 height 16
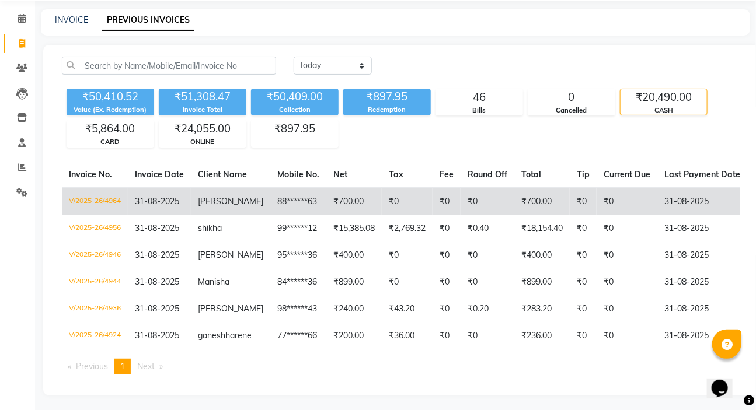
scroll to position [64, 0]
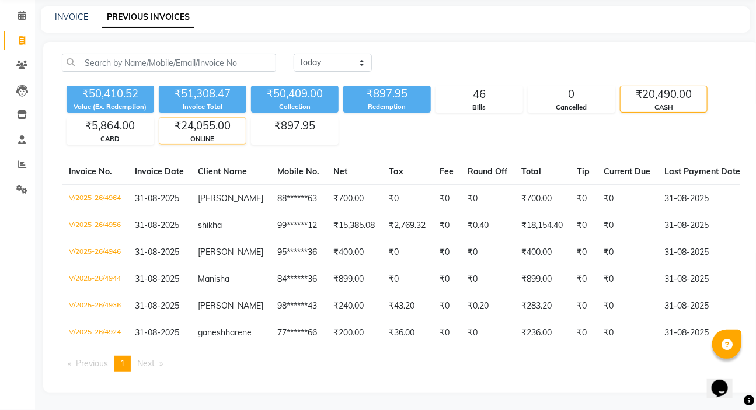
drag, startPoint x: 209, startPoint y: 115, endPoint x: 209, endPoint y: 123, distance: 7.6
click at [209, 134] on div "ONLINE" at bounding box center [202, 139] width 86 height 10
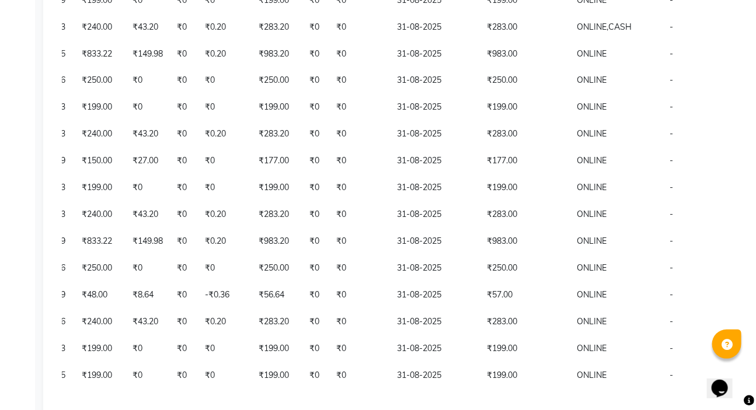
scroll to position [688, 0]
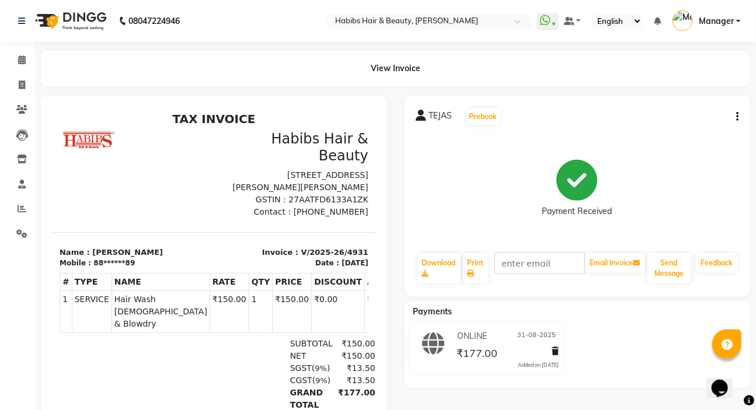
drag, startPoint x: 737, startPoint y: 114, endPoint x: 735, endPoint y: 121, distance: 6.7
click at [737, 117] on icon "button" at bounding box center [737, 117] width 2 height 1
click at [662, 139] on div "Edit Invoice" at bounding box center [679, 138] width 80 height 15
select select "service"
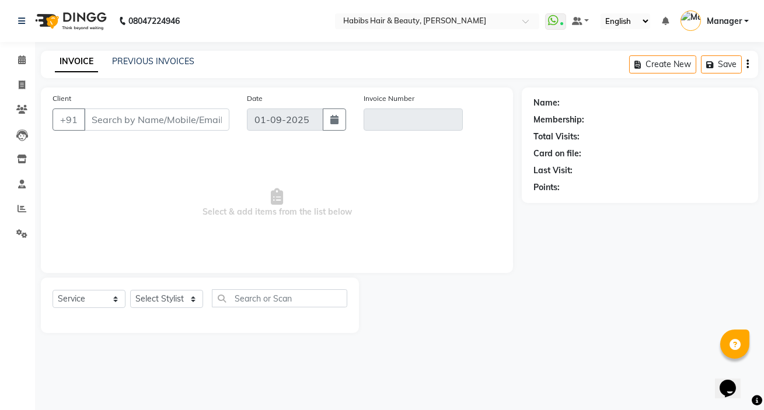
type input "88******89"
type input "V/2025-26/4931"
select select "2: Object"
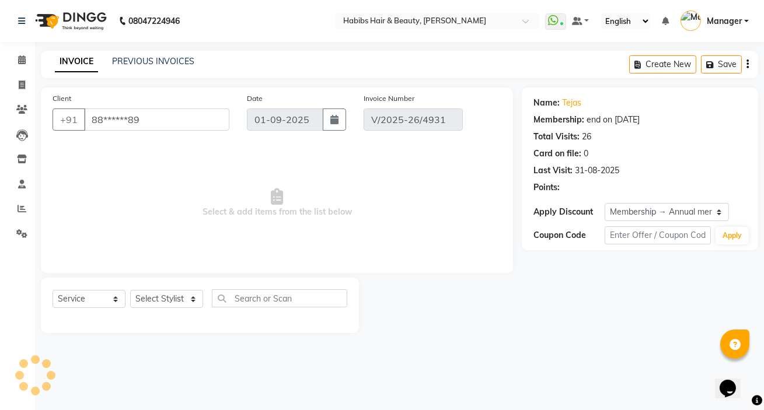
type input "31-08-2025"
select select "select"
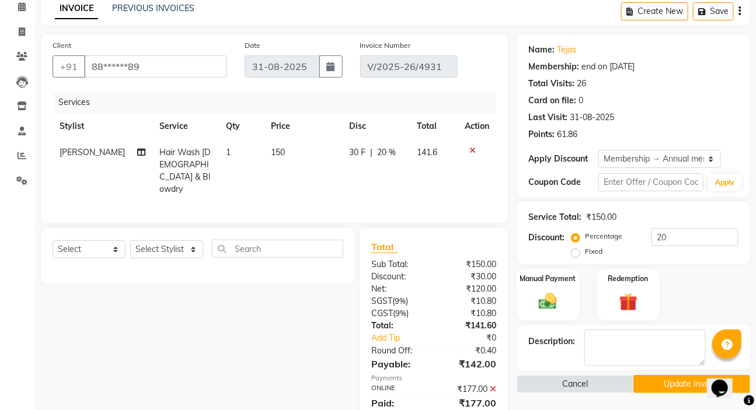
scroll to position [106, 0]
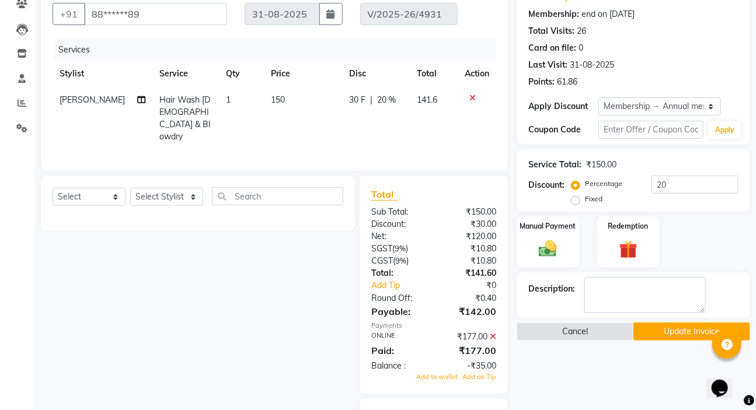
click at [494, 333] on icon at bounding box center [492, 337] width 6 height 8
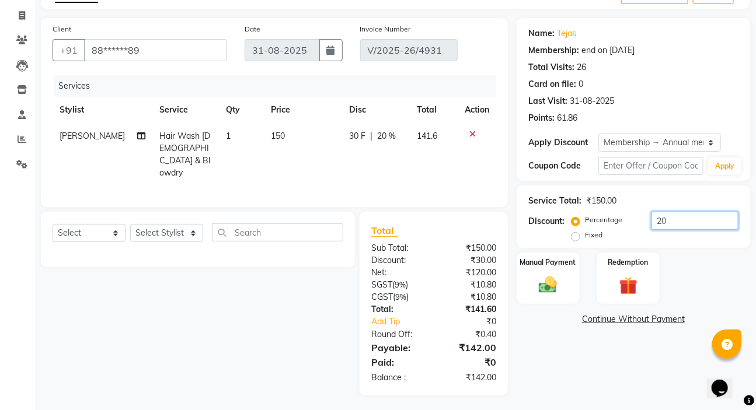
click at [694, 214] on input "20" at bounding box center [694, 221] width 87 height 18
type input "2"
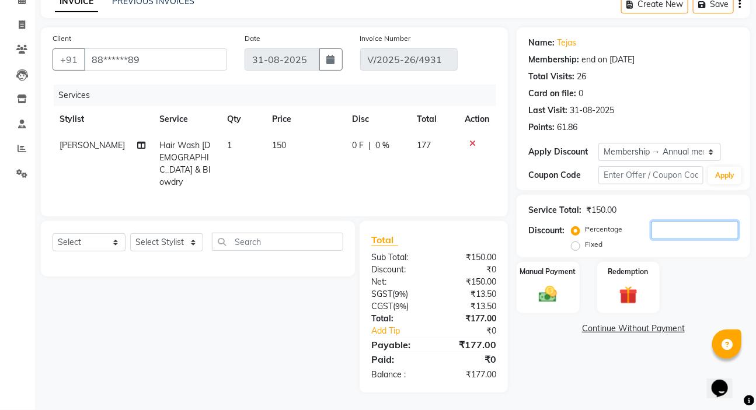
scroll to position [57, 0]
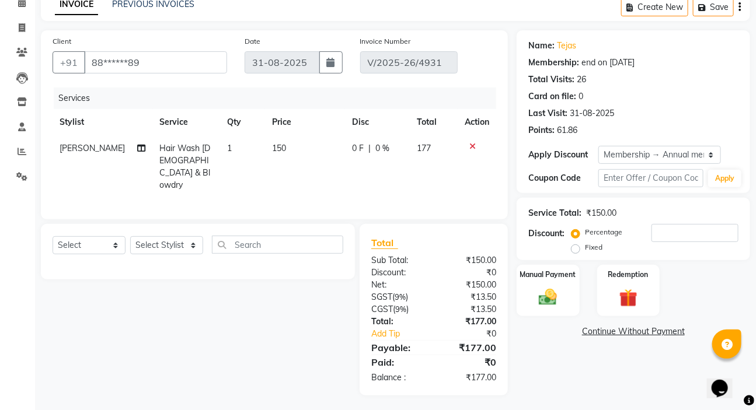
click at [739, 8] on icon "button" at bounding box center [739, 7] width 2 height 1
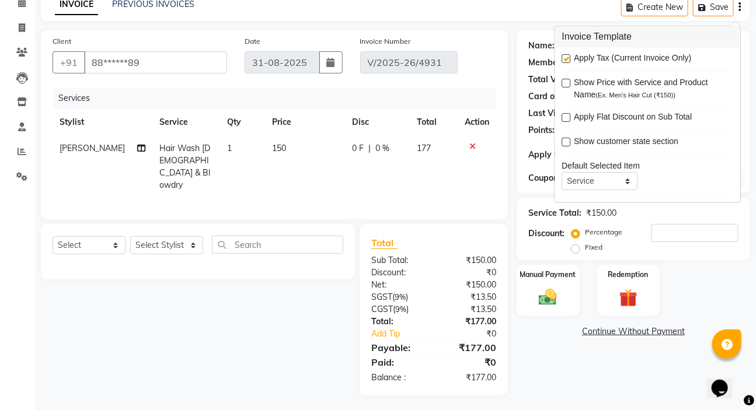
click at [565, 55] on label at bounding box center [566, 58] width 9 height 9
click at [565, 55] on input "checkbox" at bounding box center [566, 59] width 8 height 8
checkbox input "false"
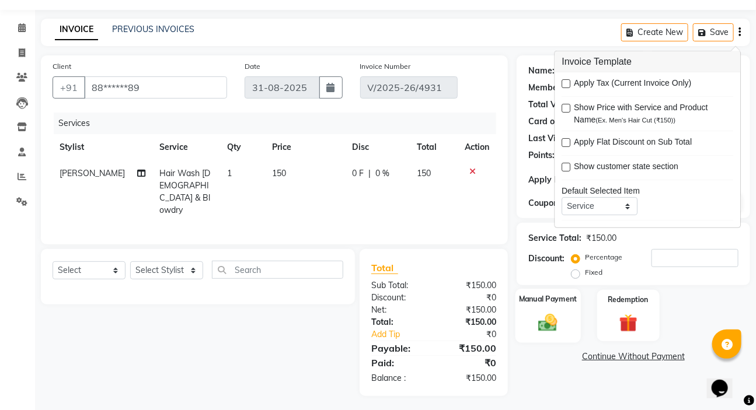
click at [543, 312] on img at bounding box center [547, 323] width 31 height 22
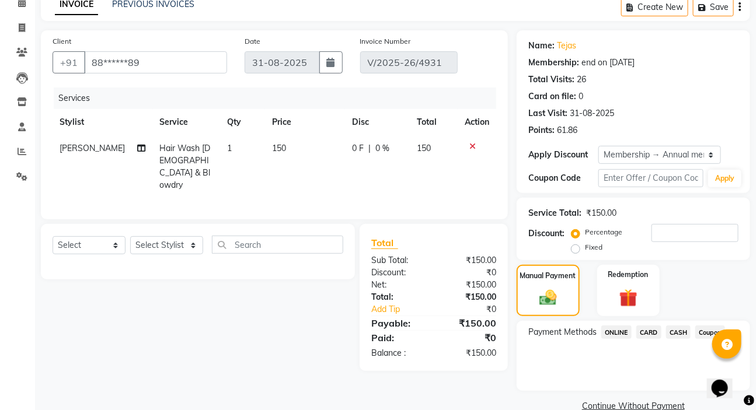
click at [621, 330] on span "ONLINE" at bounding box center [616, 332] width 30 height 13
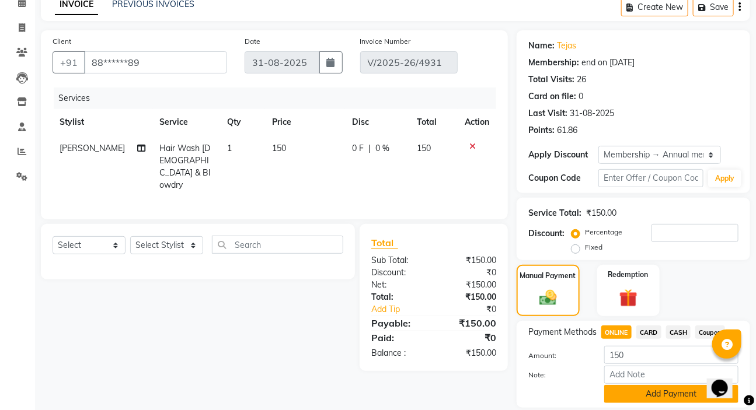
click at [636, 391] on button "Add Payment" at bounding box center [671, 394] width 134 height 18
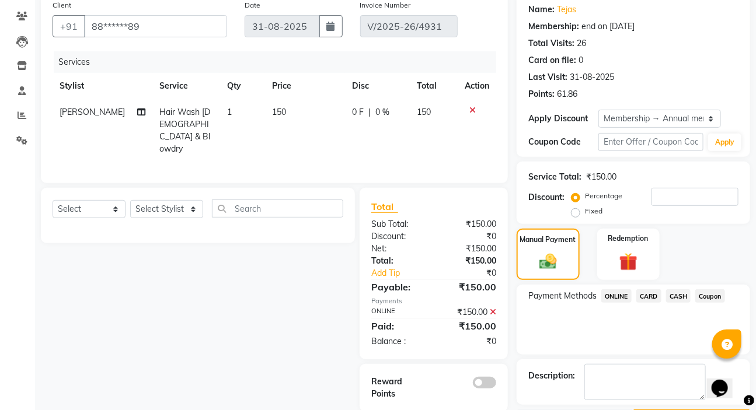
scroll to position [128, 0]
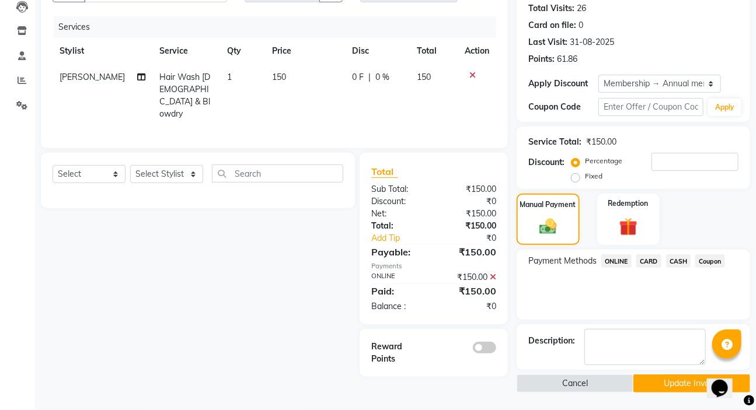
click at [635, 390] on button "Update Invoice" at bounding box center [691, 384] width 117 height 18
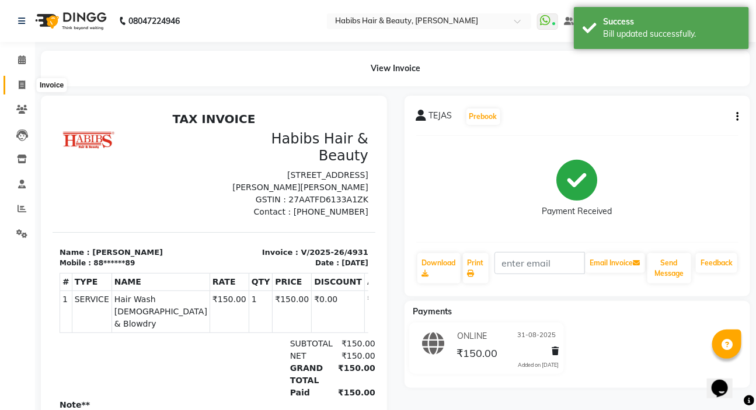
click at [18, 79] on span at bounding box center [22, 85] width 20 height 13
select select "6465"
select select "service"
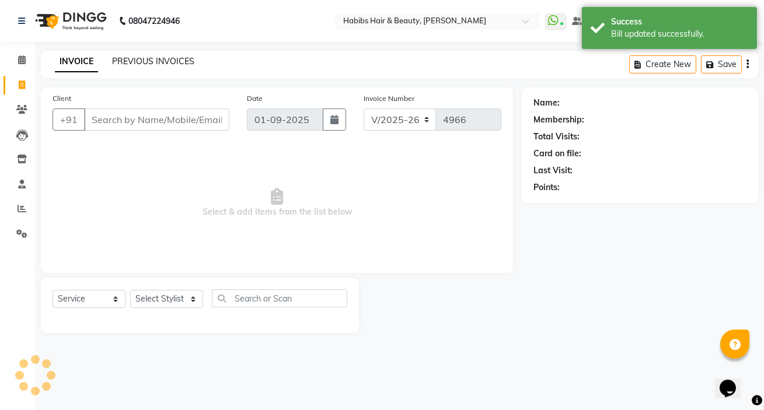
click at [140, 58] on link "PREVIOUS INVOICES" at bounding box center [153, 61] width 82 height 11
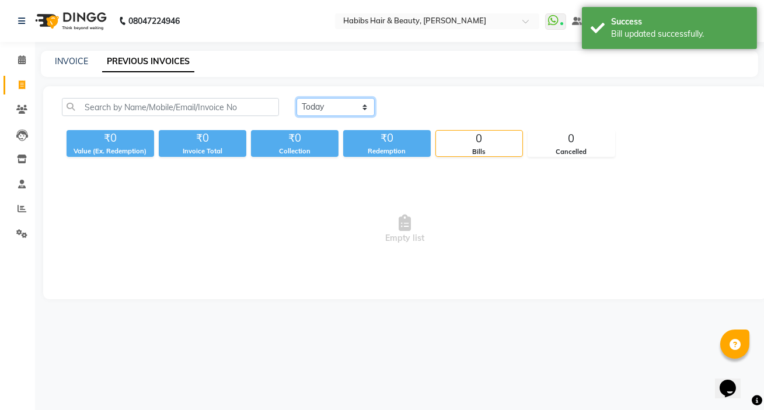
click at [317, 107] on select "Today Yesterday Custom Range" at bounding box center [335, 107] width 78 height 18
select select "yesterday"
click at [296, 98] on select "Today Yesterday Custom Range" at bounding box center [335, 107] width 78 height 18
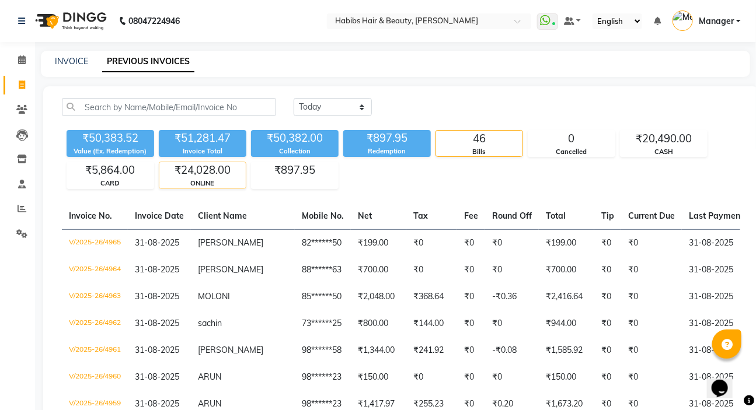
click at [209, 180] on div "ONLINE" at bounding box center [202, 184] width 86 height 10
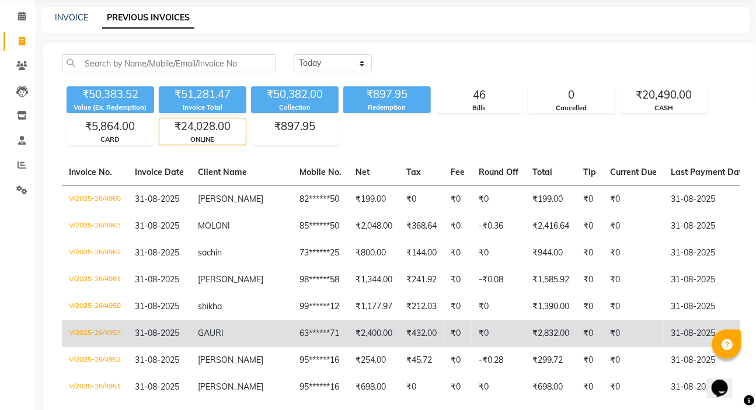
scroll to position [106, 0]
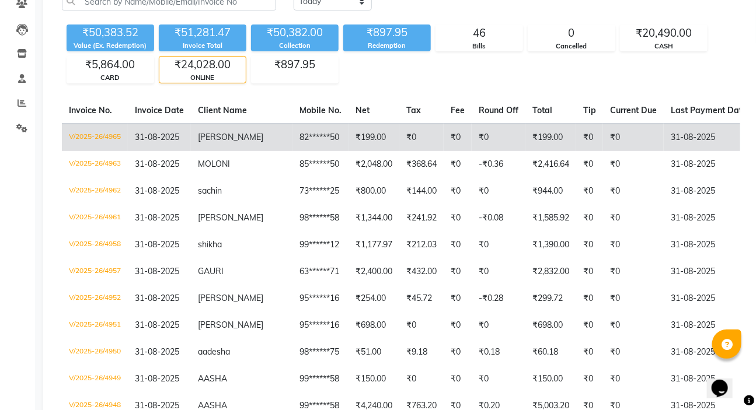
click at [239, 141] on td "sayli" at bounding box center [242, 137] width 102 height 27
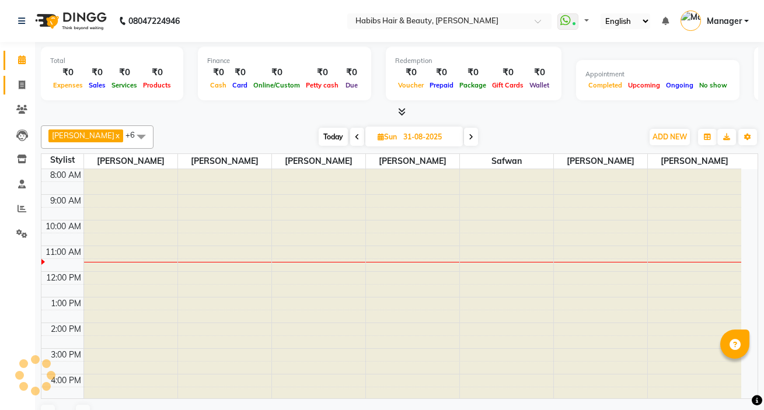
click at [16, 87] on span at bounding box center [22, 85] width 20 height 13
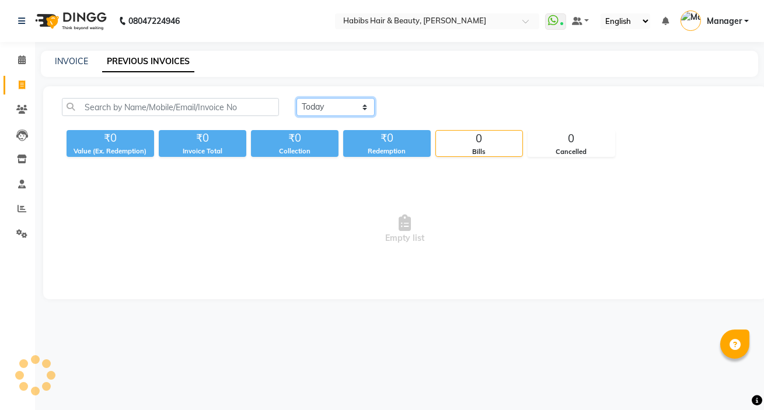
drag, startPoint x: 328, startPoint y: 105, endPoint x: 329, endPoint y: 113, distance: 7.7
click at [328, 105] on select "[DATE] [DATE] Custom Range" at bounding box center [335, 107] width 78 height 18
select select "[DATE]"
click at [296, 98] on select "[DATE] [DATE] Custom Range" at bounding box center [335, 107] width 78 height 18
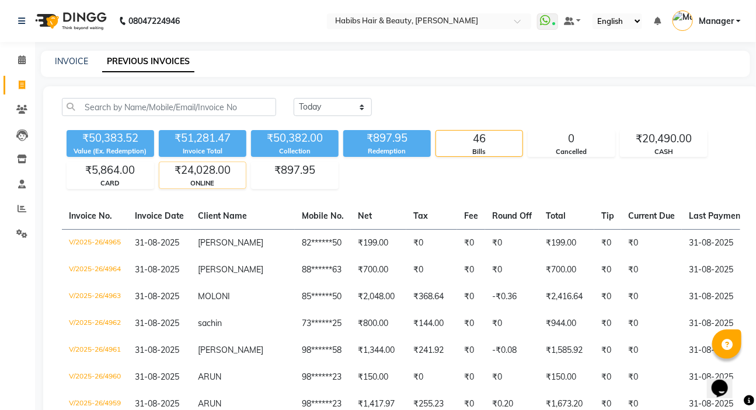
click at [199, 180] on div "ONLINE" at bounding box center [202, 184] width 86 height 10
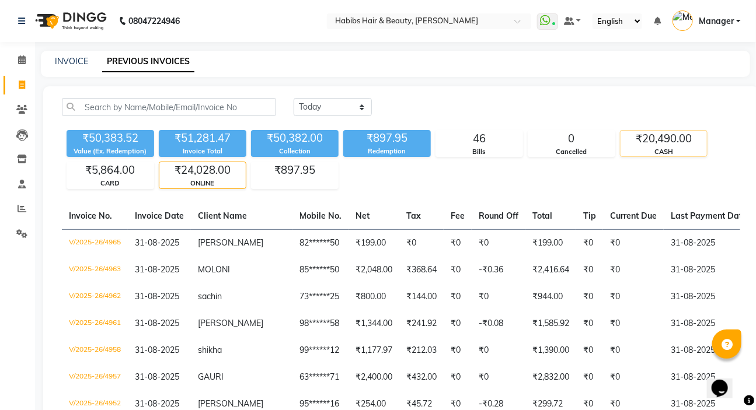
click at [665, 145] on div "₹20,490.00" at bounding box center [663, 139] width 86 height 16
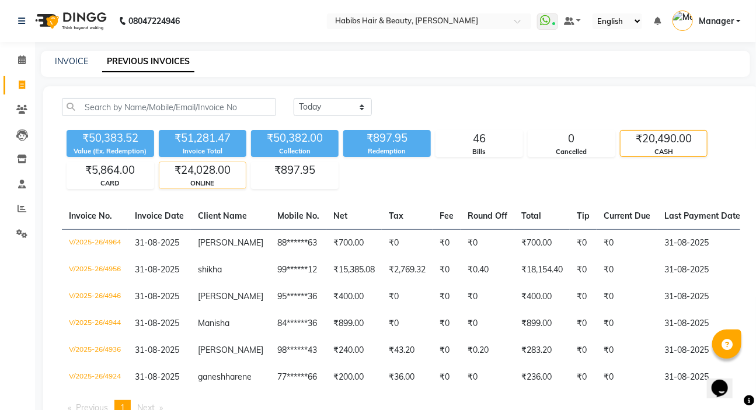
click at [201, 171] on div "₹24,028.00" at bounding box center [202, 170] width 86 height 16
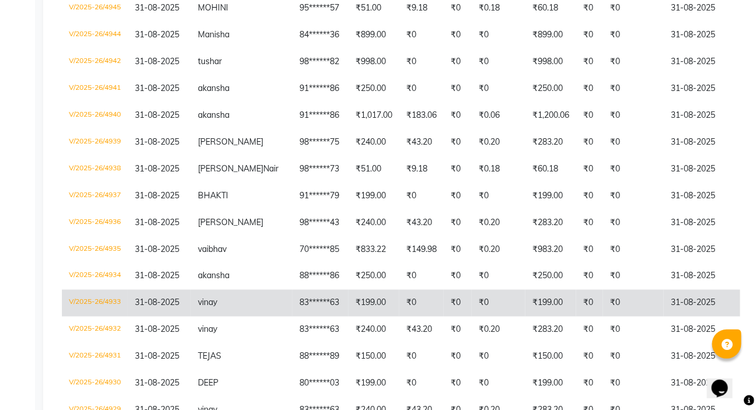
scroll to position [583, 0]
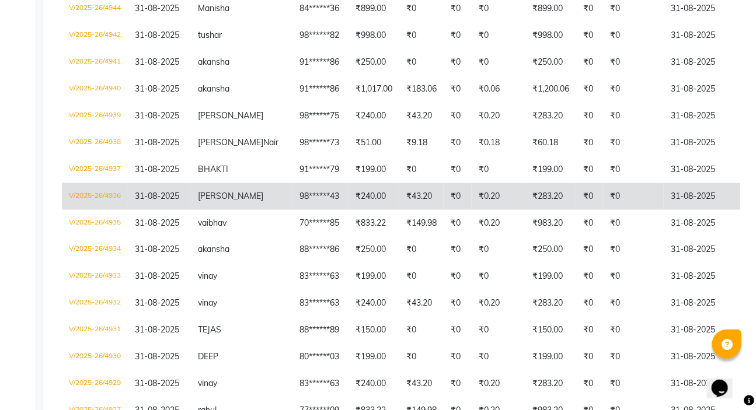
click at [399, 209] on td "₹43.20" at bounding box center [421, 196] width 44 height 27
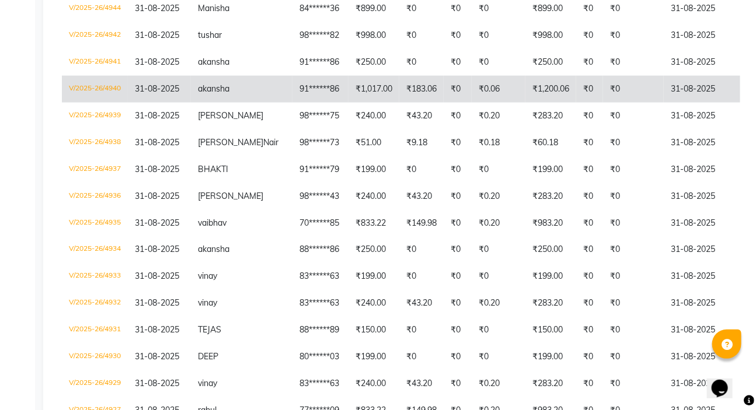
click at [663, 99] on td "31-08-2025" at bounding box center [708, 89] width 90 height 27
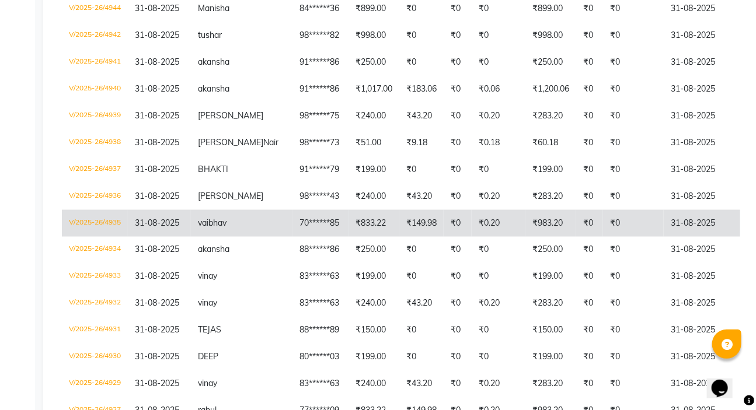
click at [400, 230] on td "₹149.98" at bounding box center [421, 223] width 44 height 27
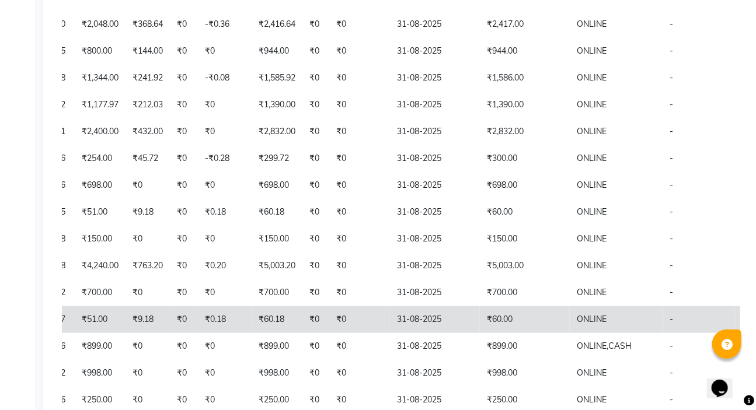
scroll to position [265, 0]
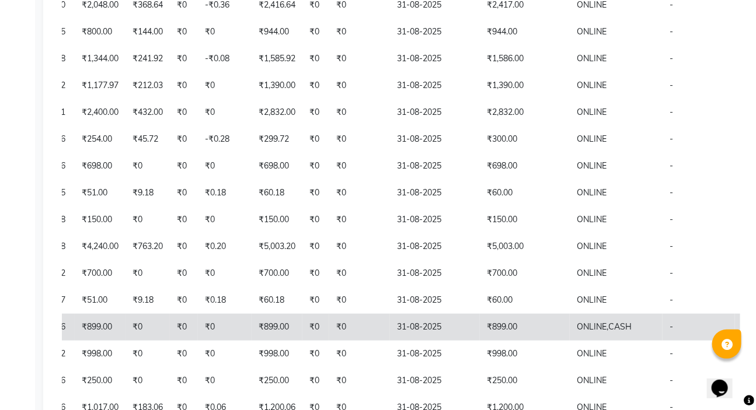
click at [608, 328] on span "CASH" at bounding box center [619, 326] width 23 height 11
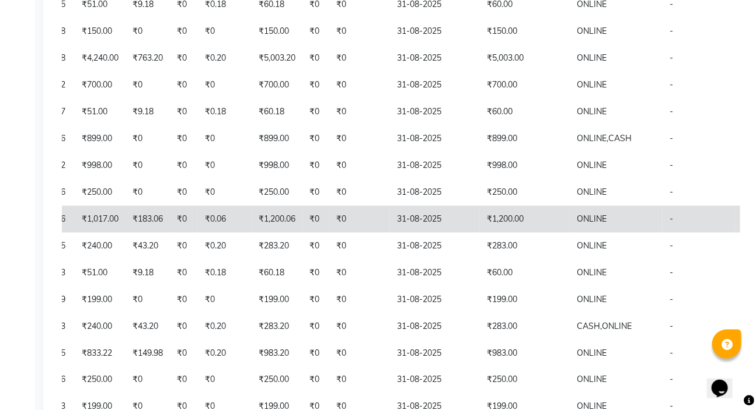
scroll to position [477, 0]
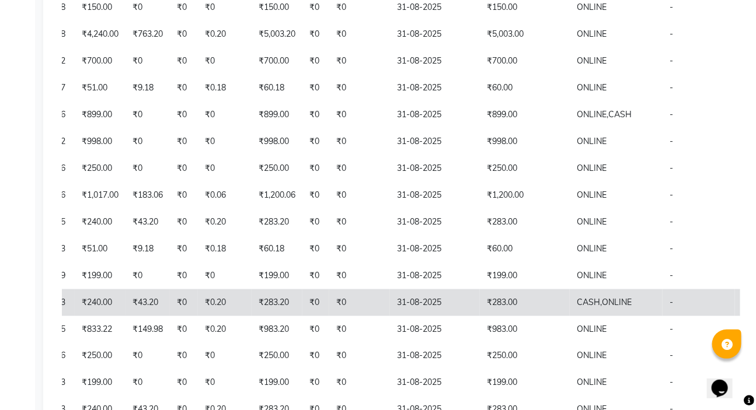
click at [480, 305] on td "₹283.00" at bounding box center [525, 302] width 90 height 27
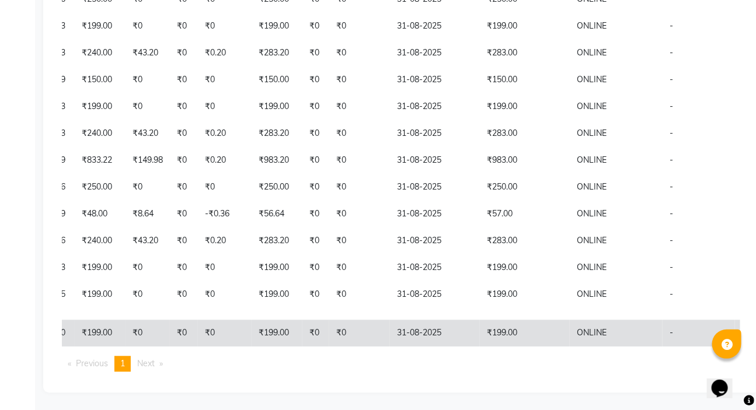
scroll to position [847, 0]
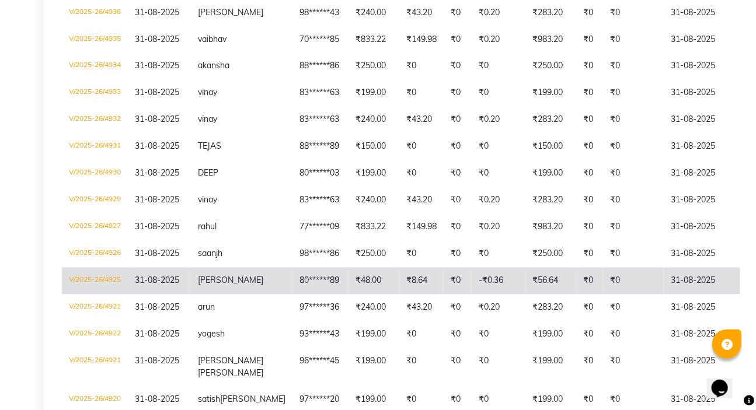
scroll to position [741, 0]
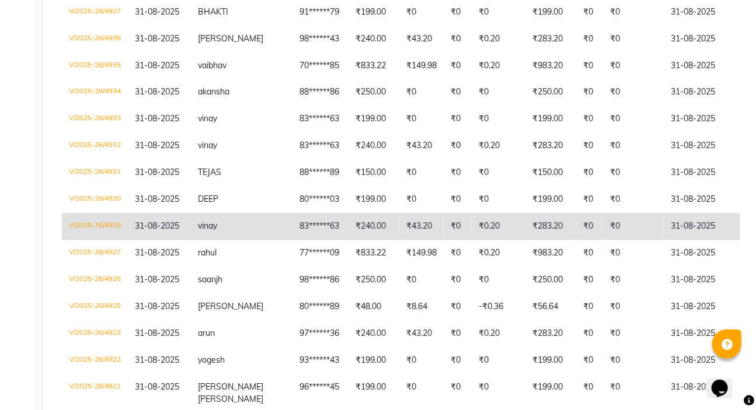
click at [239, 236] on td "vinay" at bounding box center [242, 227] width 102 height 27
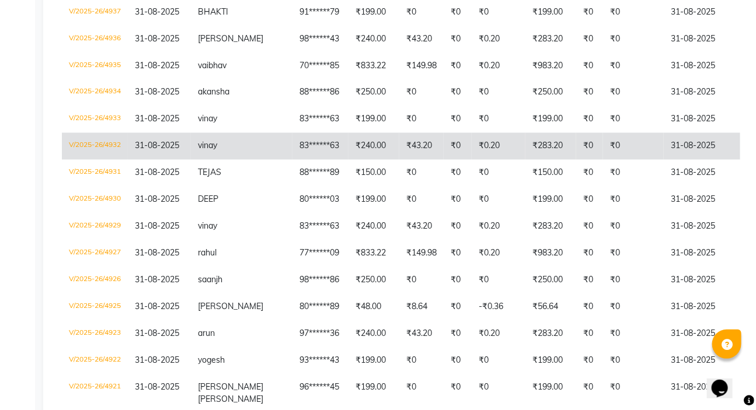
click at [184, 151] on td "31-08-2025" at bounding box center [159, 146] width 63 height 27
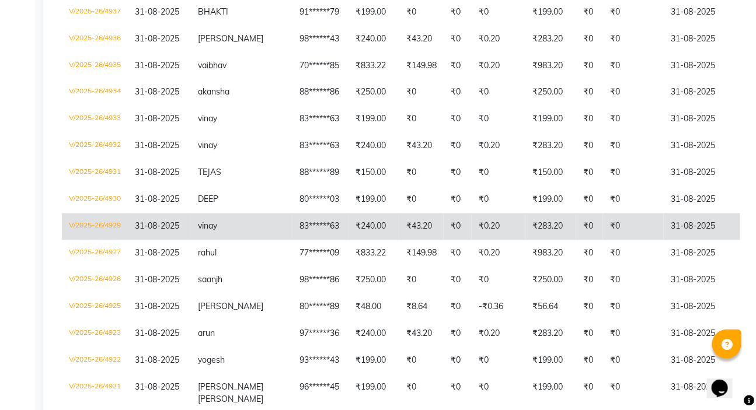
click at [247, 237] on td "vinay" at bounding box center [242, 227] width 102 height 27
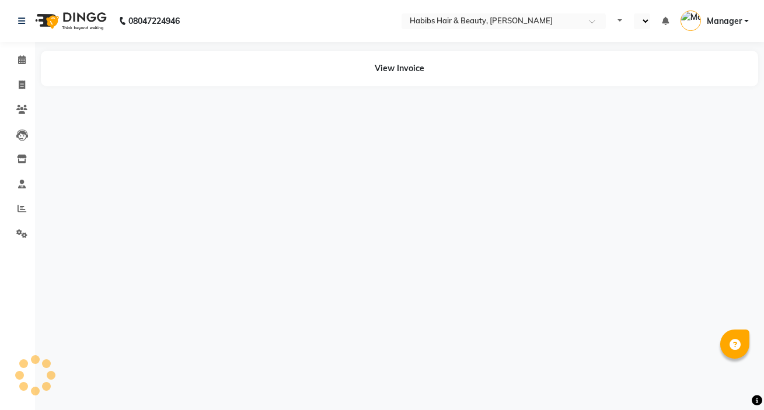
select select "en"
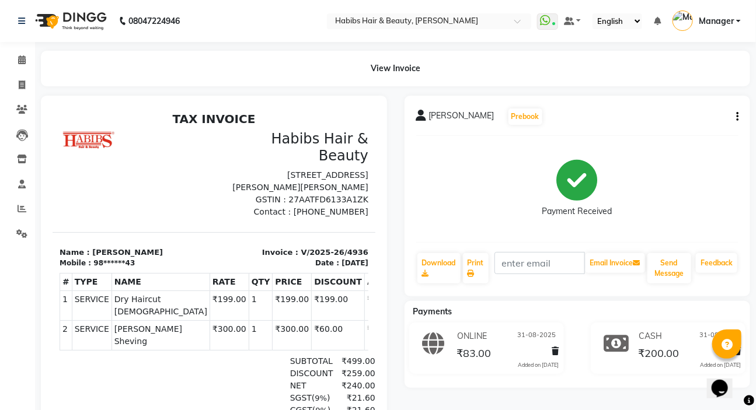
click at [29, 96] on li "Invoice" at bounding box center [17, 85] width 35 height 25
click at [29, 88] on span at bounding box center [22, 85] width 20 height 13
select select "service"
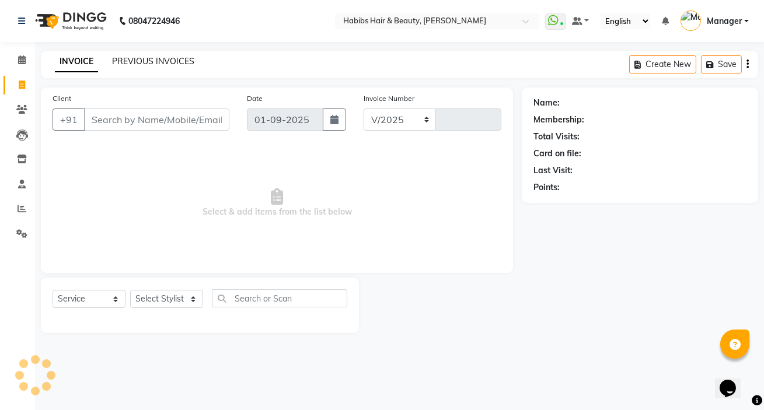
select select "6465"
type input "4966"
click at [135, 63] on link "PREVIOUS INVOICES" at bounding box center [153, 61] width 82 height 11
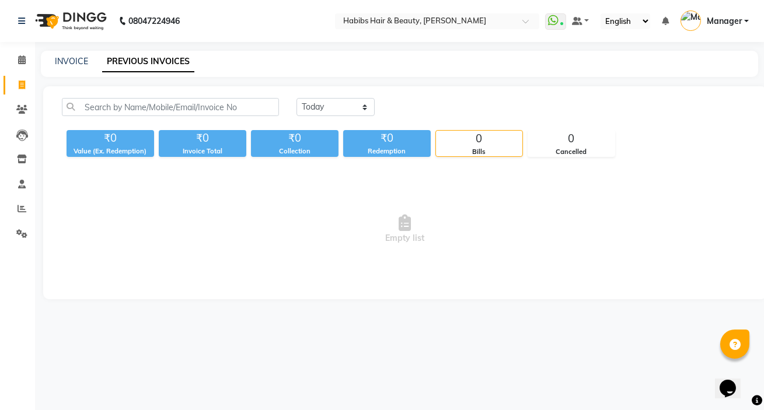
click at [325, 94] on div "Today Yesterday Custom Range ₹0 Value (Ex. Redemption) ₹0 Invoice Total ₹0 Coll…" at bounding box center [404, 192] width 723 height 213
drag, startPoint x: 328, startPoint y: 102, endPoint x: 331, endPoint y: 113, distance: 11.6
click at [328, 102] on select "[DATE] [DATE] Custom Range" at bounding box center [335, 107] width 78 height 18
select select "[DATE]"
click at [296, 98] on select "[DATE] [DATE] Custom Range" at bounding box center [335, 107] width 78 height 18
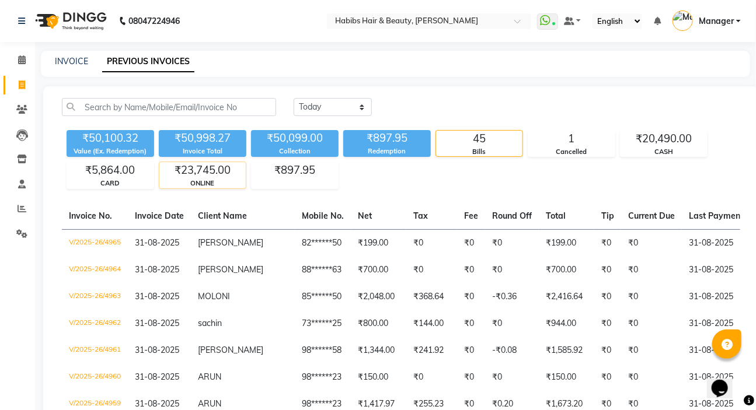
click at [216, 165] on div "₹23,745.00" at bounding box center [202, 170] width 86 height 16
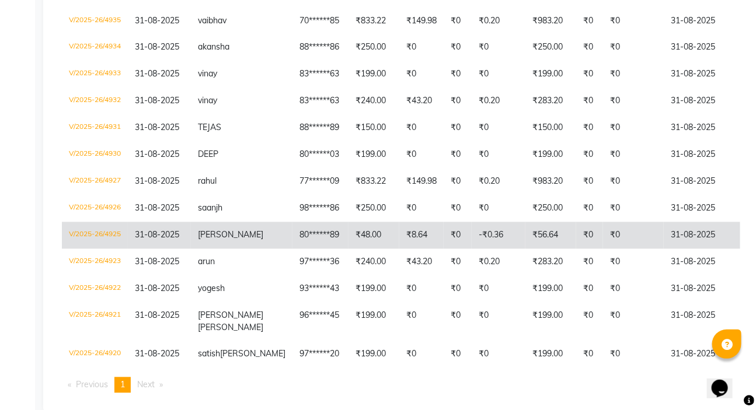
scroll to position [767, 0]
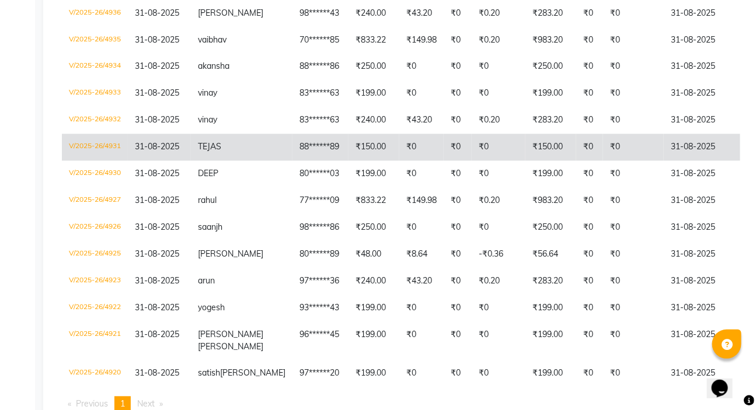
click at [292, 151] on td "88******89" at bounding box center [320, 147] width 56 height 27
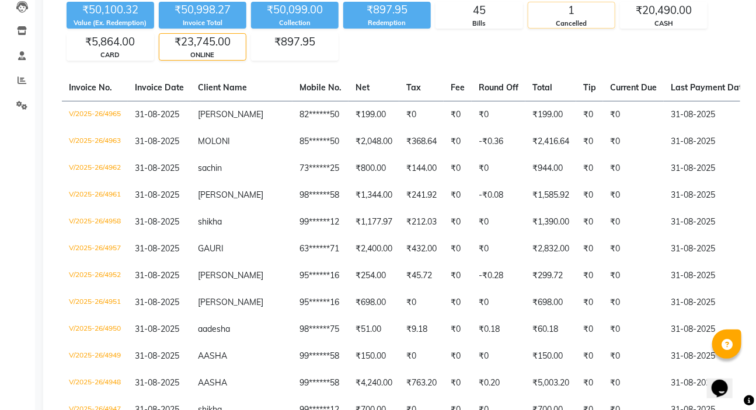
scroll to position [24, 0]
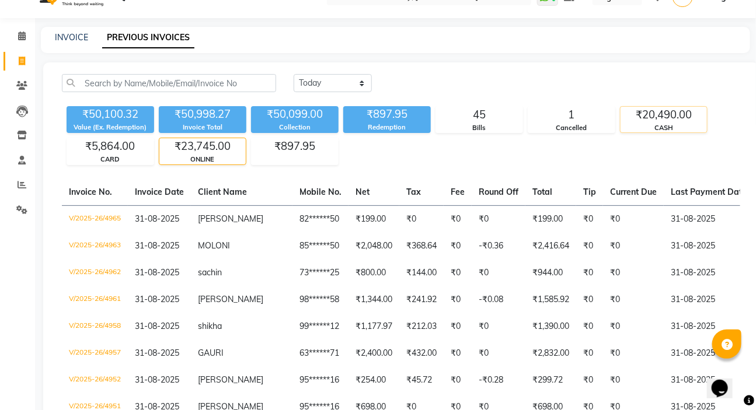
click at [673, 107] on div "₹20,490.00" at bounding box center [663, 115] width 86 height 16
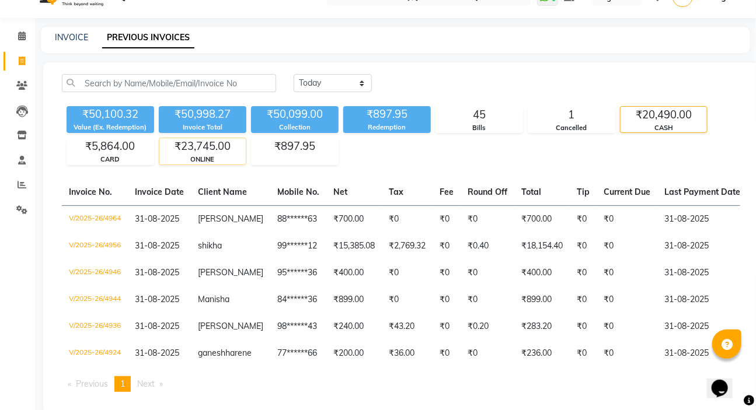
click at [225, 158] on div "ONLINE" at bounding box center [202, 160] width 86 height 10
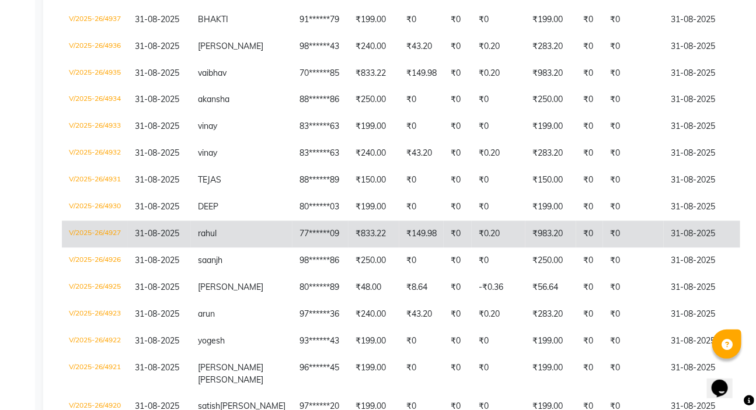
scroll to position [714, 0]
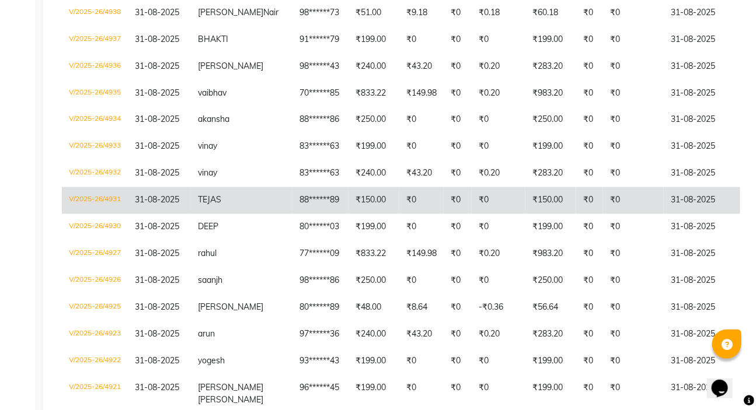
click at [232, 210] on td "TEJAS" at bounding box center [242, 200] width 102 height 27
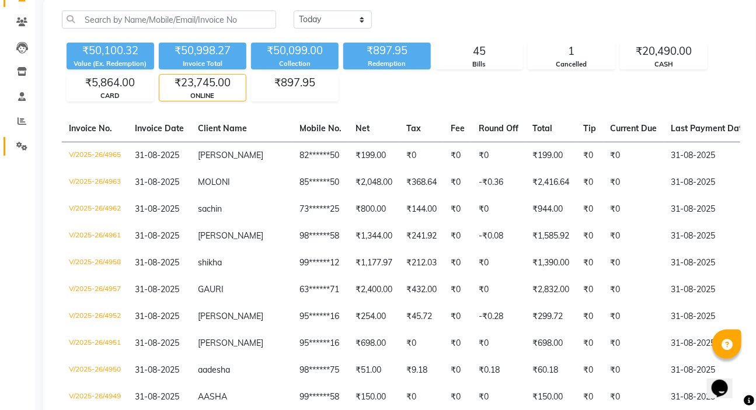
scroll to position [77, 0]
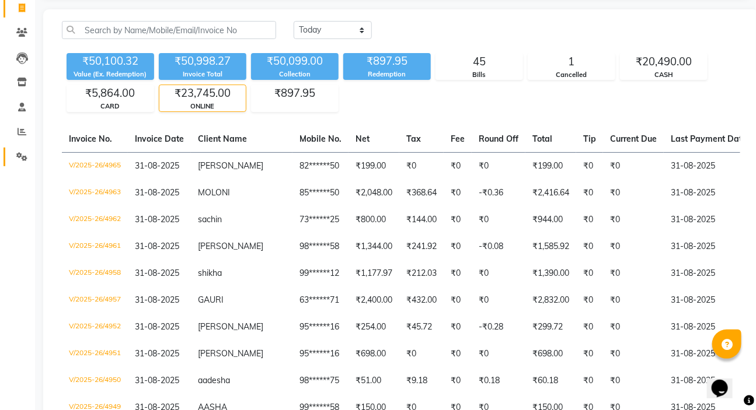
click at [23, 162] on span at bounding box center [22, 157] width 20 height 13
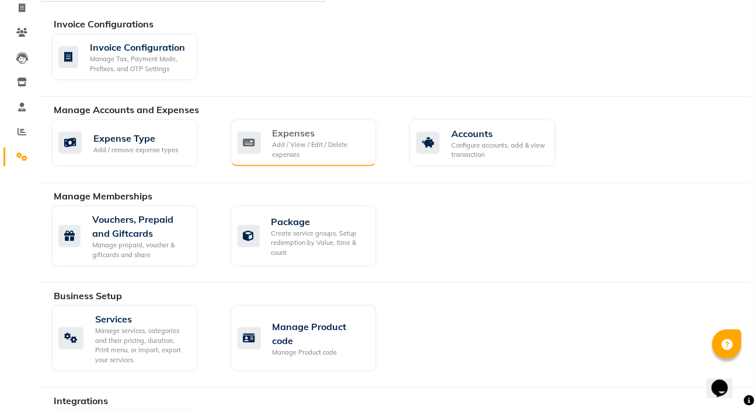
click at [267, 151] on div "Expenses Add / View / Edit / Delete expenses" at bounding box center [302, 142] width 130 height 33
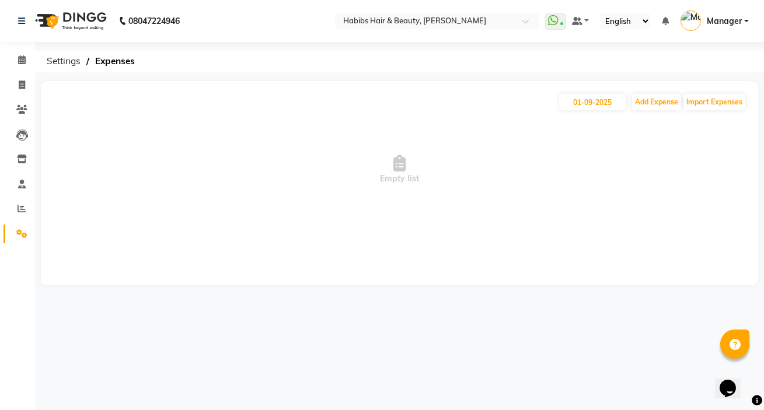
click at [606, 88] on div "01-09-2025 Add Expense Import Expenses Empty list" at bounding box center [399, 183] width 717 height 204
click at [604, 95] on input "01-09-2025" at bounding box center [592, 102] width 67 height 16
select select "9"
select select "2025"
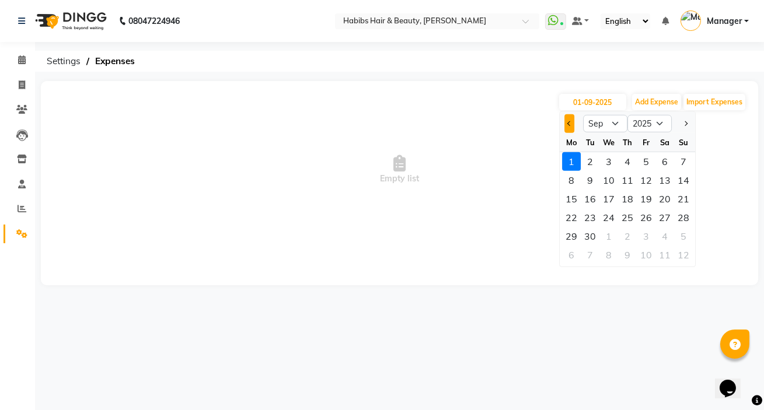
click at [571, 123] on button "Previous month" at bounding box center [569, 123] width 10 height 19
select select "8"
click at [684, 235] on div "31" at bounding box center [683, 236] width 19 height 19
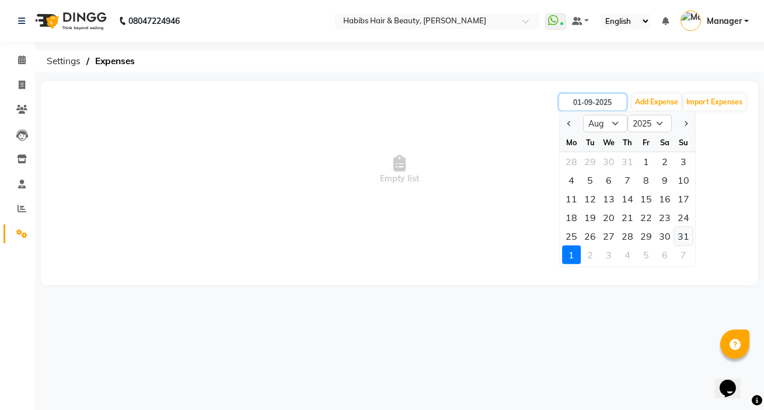
type input "31-08-2025"
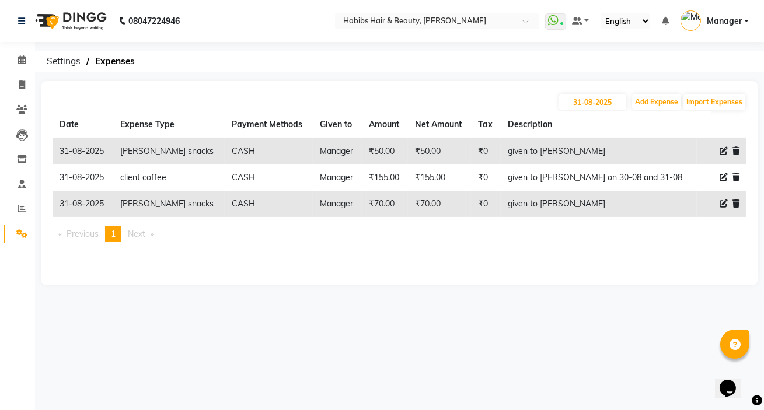
drag, startPoint x: 507, startPoint y: 240, endPoint x: 579, endPoint y: 304, distance: 96.3
click at [578, 304] on div "08047224946 Select Location × Habibs Hair & Beauty, Ambernath WhatsApp Status ✕…" at bounding box center [382, 205] width 764 height 410
click at [24, 85] on icon at bounding box center [22, 85] width 6 height 9
select select "service"
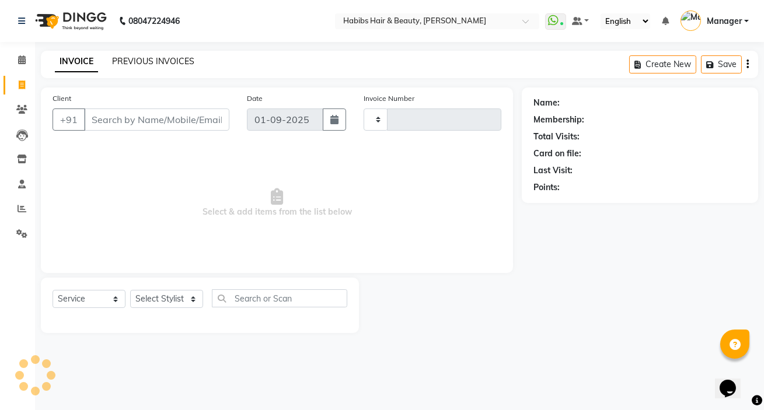
type input "4966"
select select "6465"
click at [130, 60] on link "PREVIOUS INVOICES" at bounding box center [153, 61] width 82 height 11
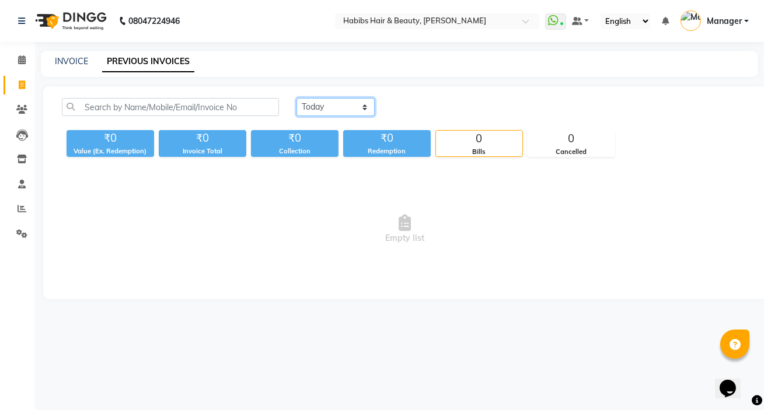
click at [307, 105] on select "[DATE] [DATE] Custom Range" at bounding box center [335, 107] width 78 height 18
select select "[DATE]"
click at [296, 98] on select "[DATE] [DATE] Custom Range" at bounding box center [335, 107] width 78 height 18
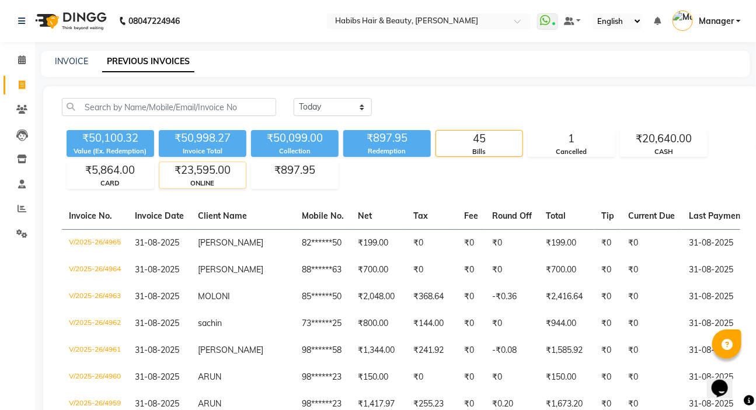
click at [194, 176] on div "₹23,595.00" at bounding box center [202, 170] width 86 height 16
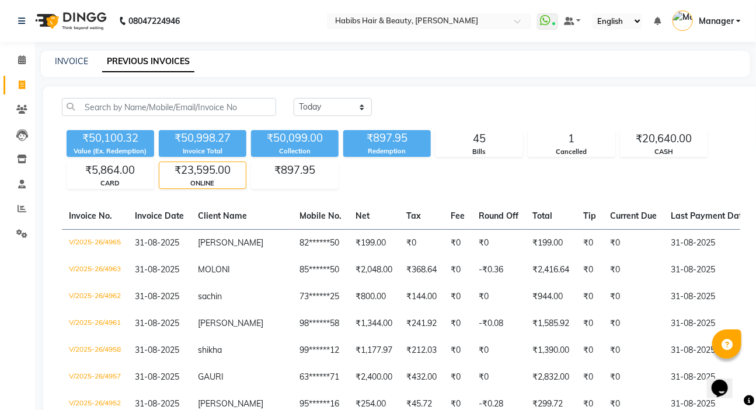
click at [192, 173] on div "₹23,595.00" at bounding box center [202, 170] width 86 height 16
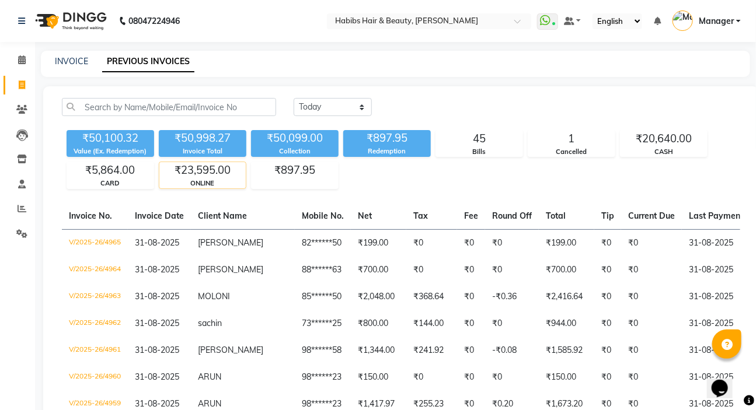
click at [206, 187] on div "ONLINE" at bounding box center [202, 184] width 86 height 10
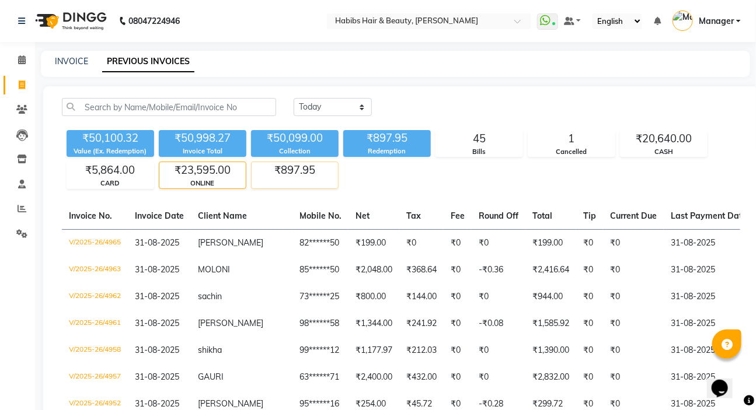
click at [316, 171] on div "₹897.95" at bounding box center [294, 170] width 86 height 16
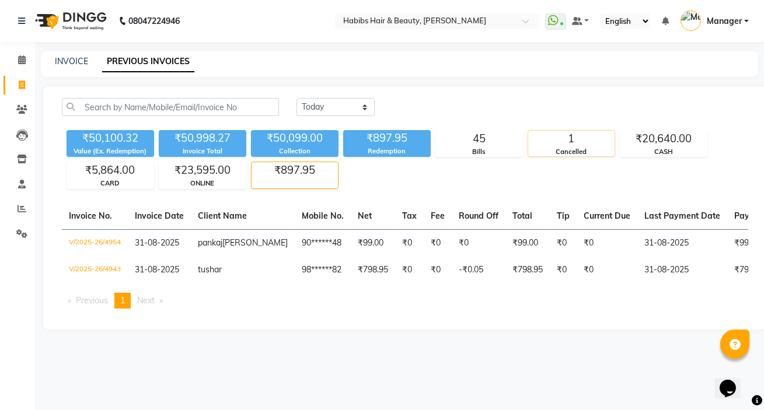
click at [582, 147] on div "Cancelled" at bounding box center [571, 152] width 86 height 10
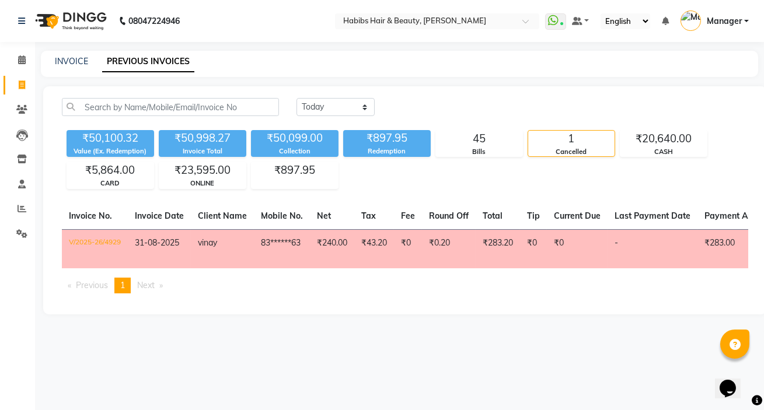
click at [337, 255] on td "₹240.00" at bounding box center [332, 248] width 44 height 39
click at [92, 242] on td "V/2025-26/4929" at bounding box center [95, 248] width 66 height 39
drag, startPoint x: 158, startPoint y: 250, endPoint x: 707, endPoint y: 281, distance: 550.5
click at [707, 281] on div "Invoice No. Invoice Date Client Name Mobile No. Net Tax Fee Round Off Total Tip…" at bounding box center [405, 253] width 700 height 100
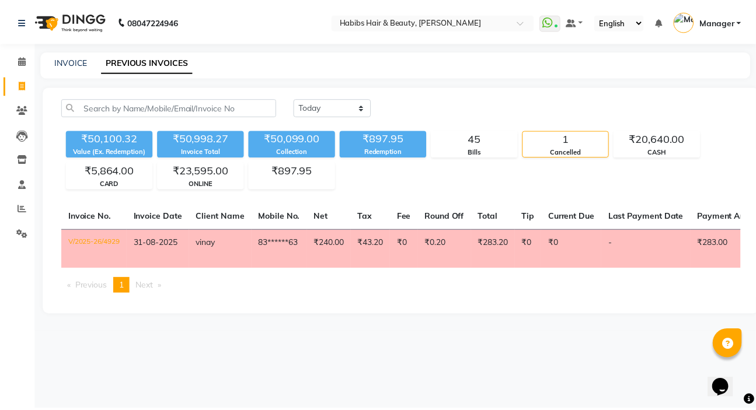
scroll to position [0, 267]
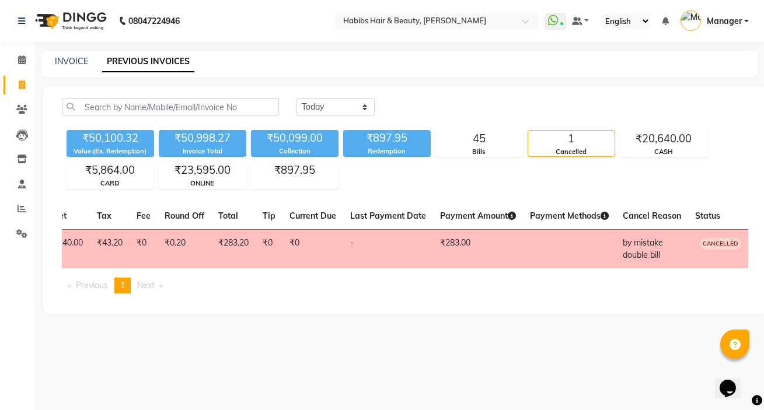
click at [730, 242] on span "CANCELLED" at bounding box center [720, 244] width 41 height 12
click at [24, 65] on span at bounding box center [22, 60] width 20 height 13
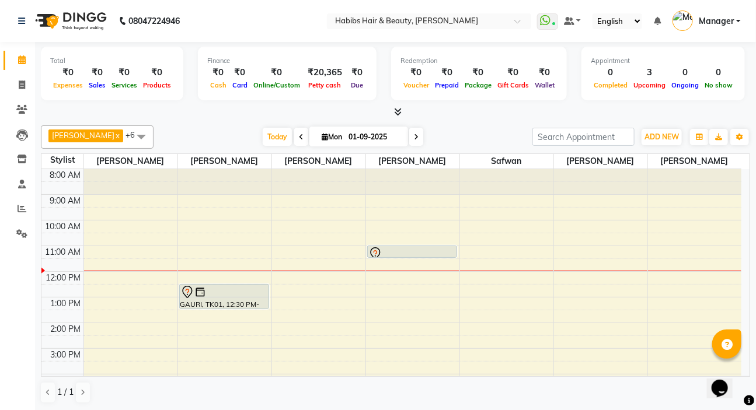
click at [345, 133] on input "01-09-2025" at bounding box center [374, 137] width 58 height 18
select select "9"
select select "2025"
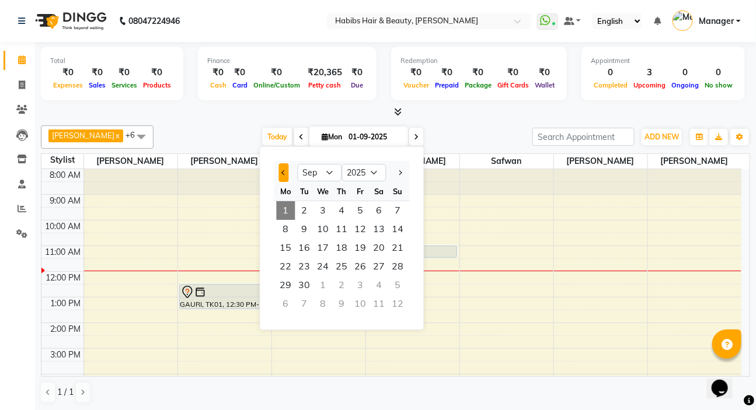
click at [288, 171] on button "Previous month" at bounding box center [284, 172] width 10 height 19
select select "8"
click at [403, 279] on span "31" at bounding box center [398, 285] width 19 height 19
type input "31-08-2025"
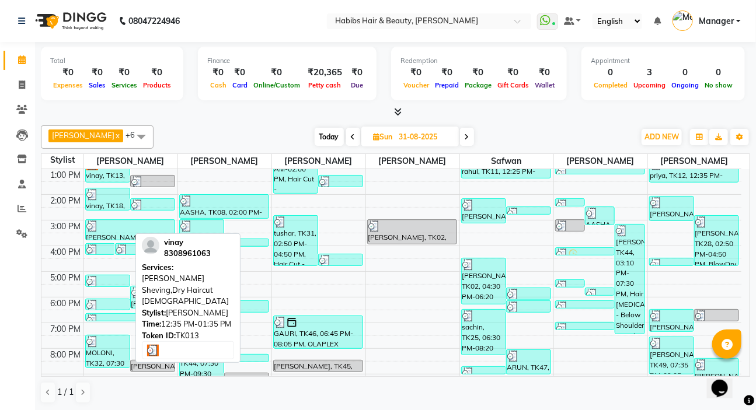
scroll to position [69, 0]
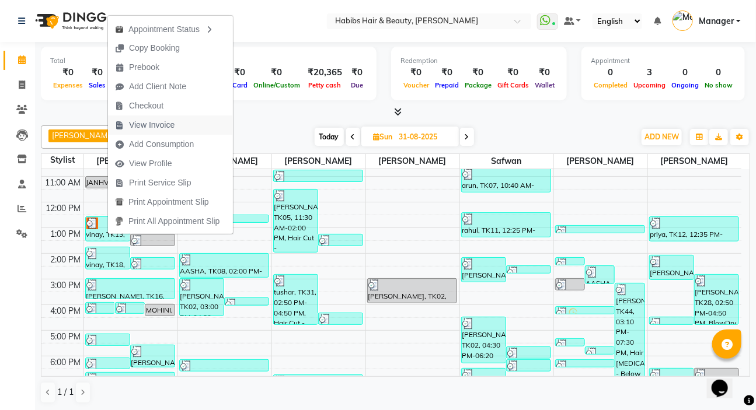
click at [152, 119] on span "View Invoice" at bounding box center [145, 125] width 74 height 19
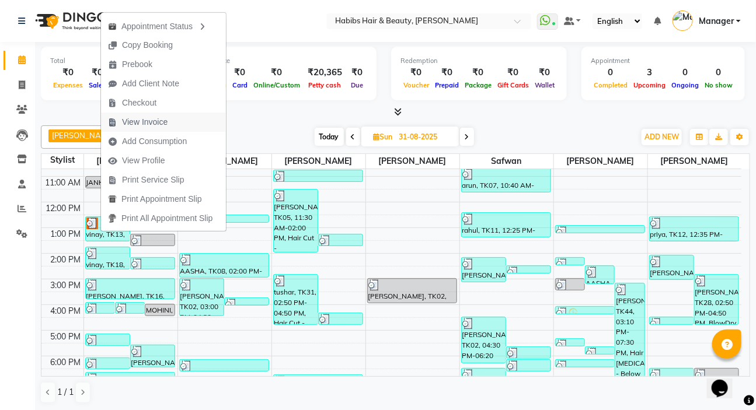
click at [141, 123] on span "View Invoice" at bounding box center [145, 122] width 46 height 12
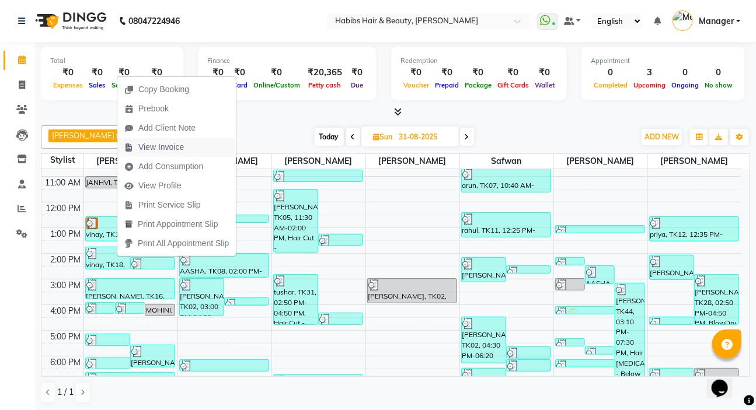
click at [166, 152] on span "View Invoice" at bounding box center [161, 147] width 46 height 12
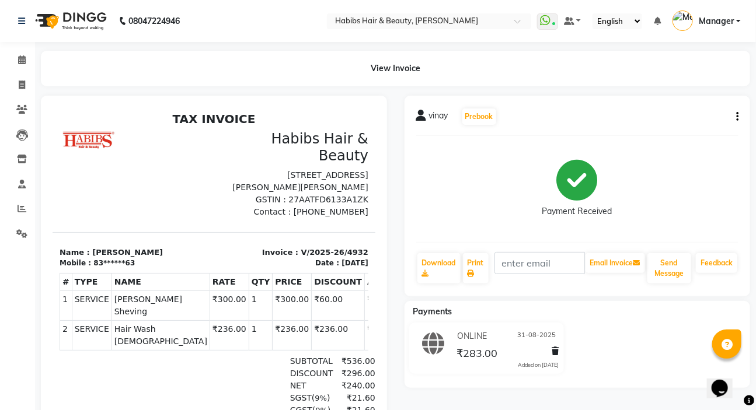
click at [736, 117] on icon "button" at bounding box center [737, 117] width 2 height 1
click at [677, 134] on div "Edit Invoice" at bounding box center [679, 138] width 80 height 15
select select "service"
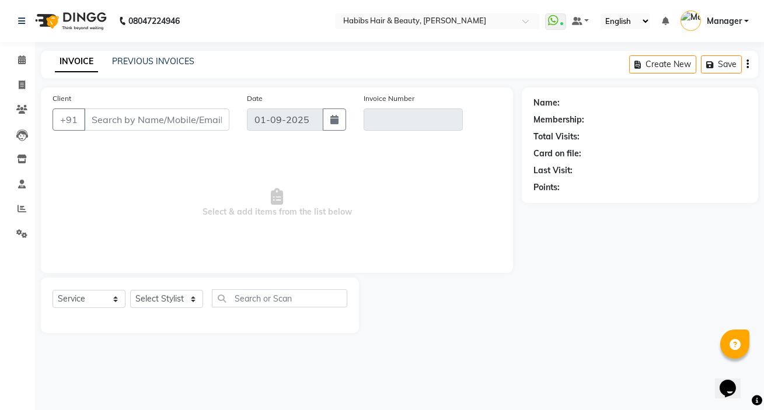
type input "83******63"
type input "V/2025-26/4932"
select select "2: Object"
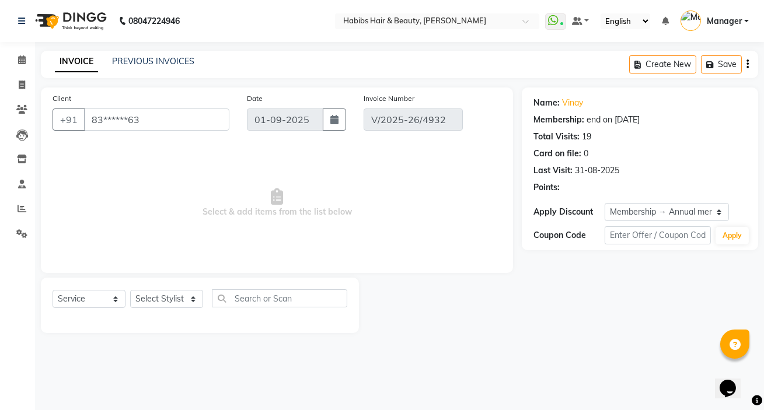
type input "31-08-2025"
select select "select"
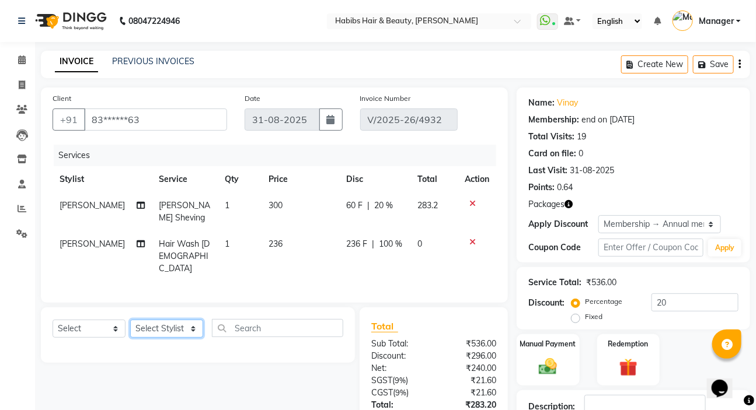
click at [179, 326] on select "Select Stylist Akash Wagh Anil Dandge HK ANITA Manager Nazmin Priti Shinde Safw…" at bounding box center [166, 329] width 73 height 18
select select "57550"
click at [130, 320] on select "Select Stylist Akash Wagh Anil Dandge HK ANITA Manager Nazmin Priti Shinde Safw…" at bounding box center [166, 329] width 73 height 18
click at [242, 323] on input "text" at bounding box center [277, 328] width 131 height 18
click at [90, 321] on select "Select Service Product Membership Package Voucher Prepaid Gift Card" at bounding box center [89, 329] width 73 height 18
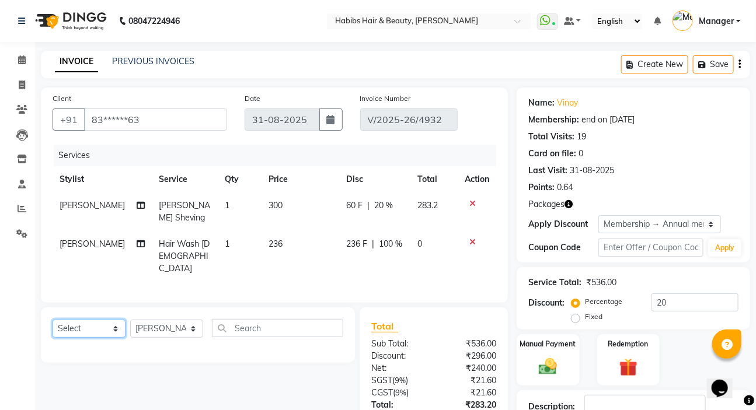
select select "service"
click at [53, 320] on select "Select Service Product Membership Package Voucher Prepaid Gift Card" at bounding box center [89, 329] width 73 height 18
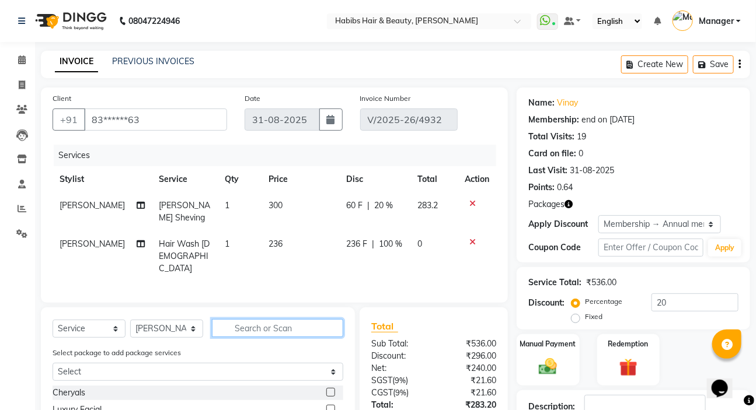
click at [296, 330] on input "text" at bounding box center [277, 328] width 131 height 18
type input "dry"
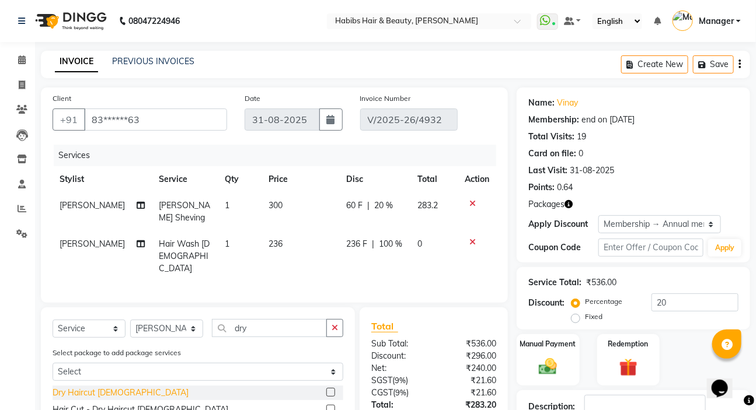
click at [101, 387] on div "Dry Haircut [DEMOGRAPHIC_DATA]" at bounding box center [121, 393] width 136 height 12
checkbox input "false"
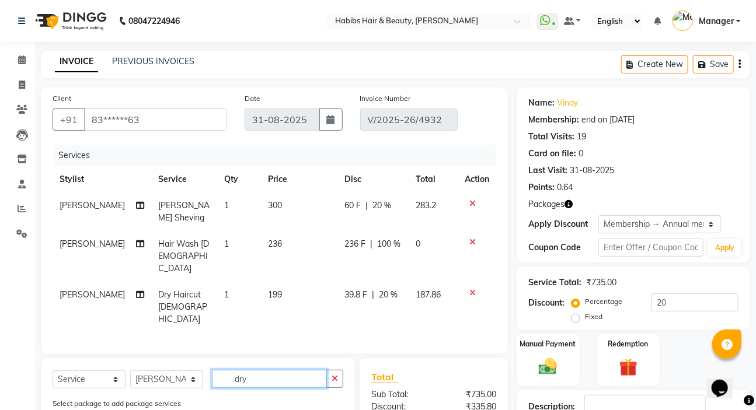
click at [321, 370] on input "dry" at bounding box center [269, 379] width 115 height 18
click at [327, 370] on button "button" at bounding box center [334, 379] width 17 height 18
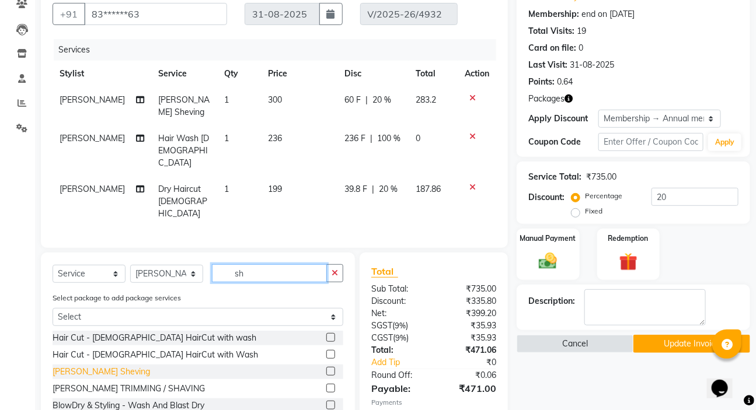
type input "sh"
click at [87, 366] on div "[PERSON_NAME] Sheving" at bounding box center [101, 372] width 97 height 12
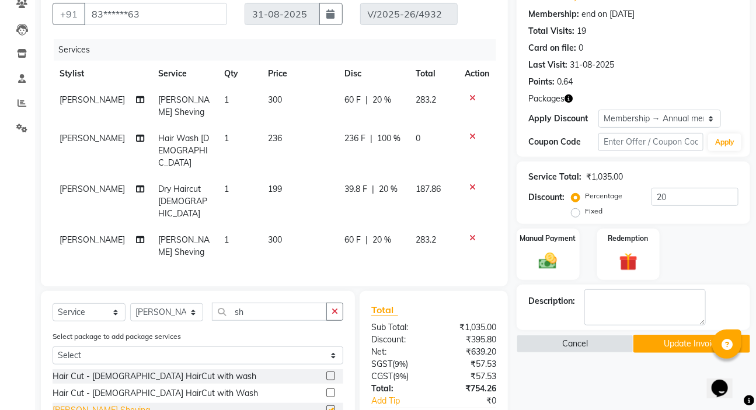
checkbox input "false"
click at [334, 307] on icon "button" at bounding box center [334, 311] width 6 height 8
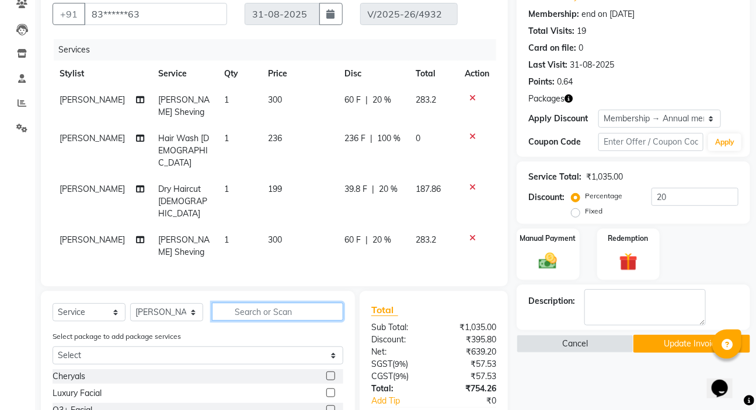
scroll to position [0, 0]
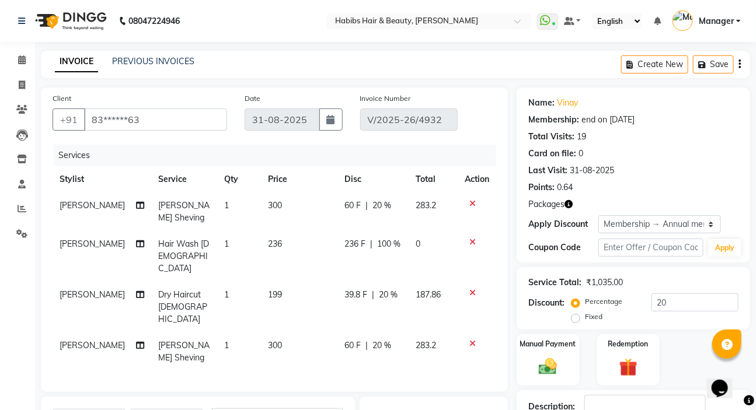
click at [390, 340] on div "60 F | 20 %" at bounding box center [372, 346] width 57 height 12
select select "57550"
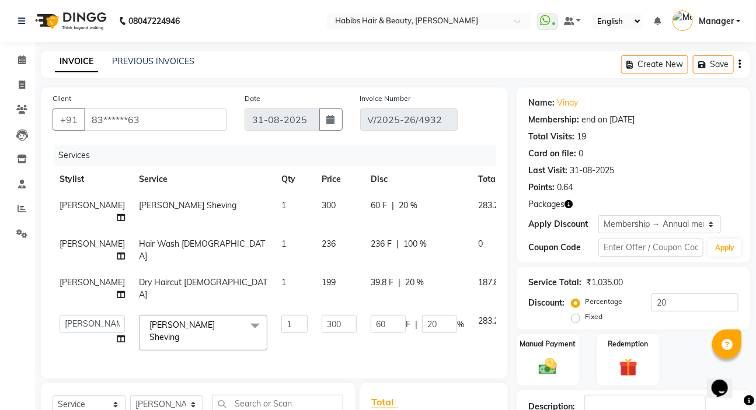
click at [740, 62] on button "button" at bounding box center [739, 64] width 2 height 27
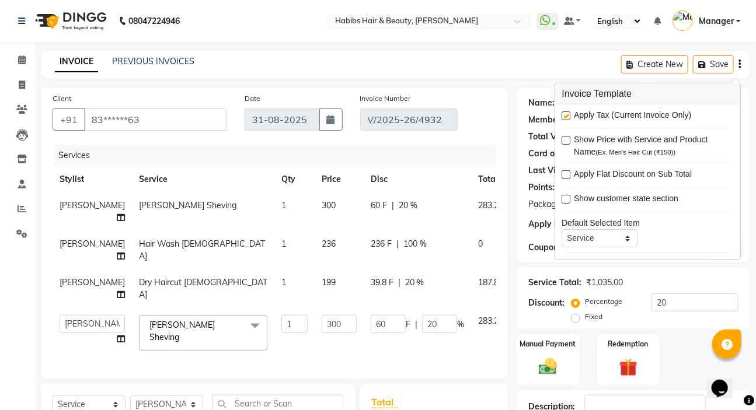
click at [565, 111] on label at bounding box center [566, 115] width 9 height 9
click at [565, 113] on input "checkbox" at bounding box center [566, 117] width 8 height 8
checkbox input "false"
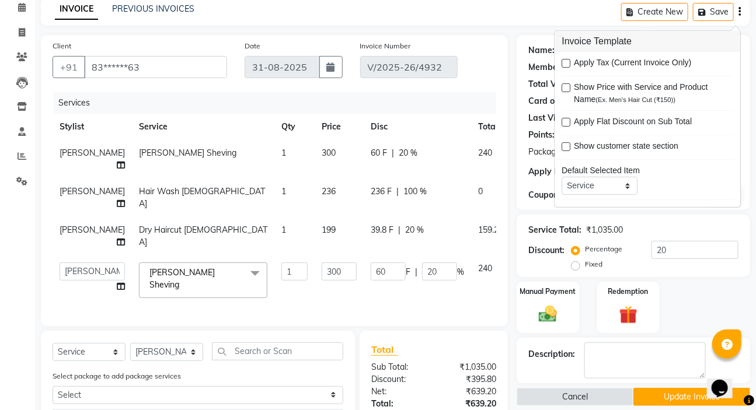
click at [402, 236] on div "39.8 F | 20 %" at bounding box center [416, 230] width 93 height 12
select select "57550"
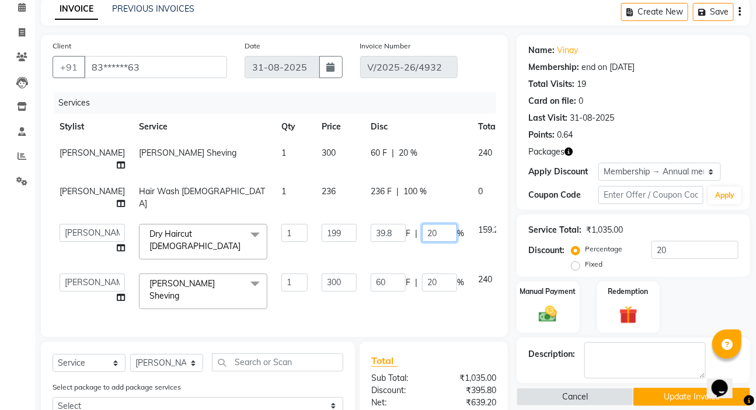
click at [422, 242] on input "20" at bounding box center [439, 233] width 35 height 18
type input "2"
type input "100"
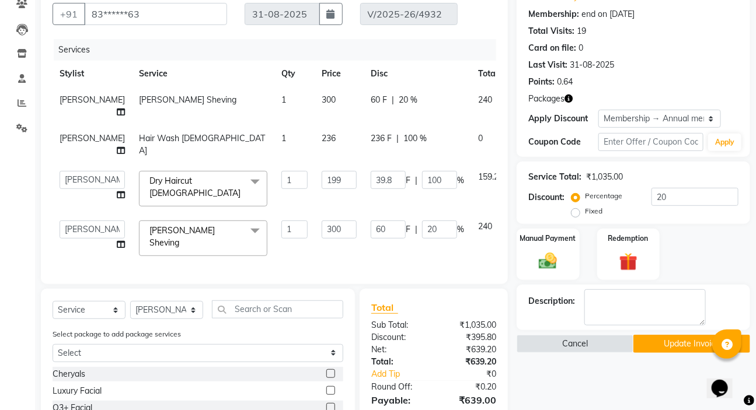
click at [431, 263] on td "60 F | 20 %" at bounding box center [416, 239] width 107 height 50
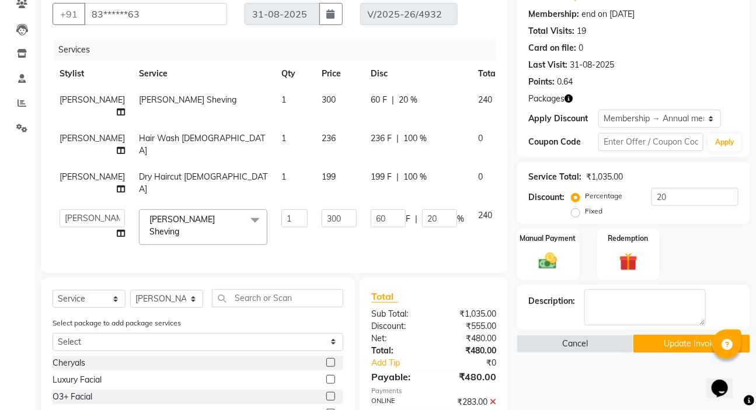
click at [511, 385] on div "Total Sub Total: ₹1,035.00 Discount: ₹555.00 Net: ₹480.00 Total: ₹480.00 Add Ti…" at bounding box center [436, 390] width 162 height 224
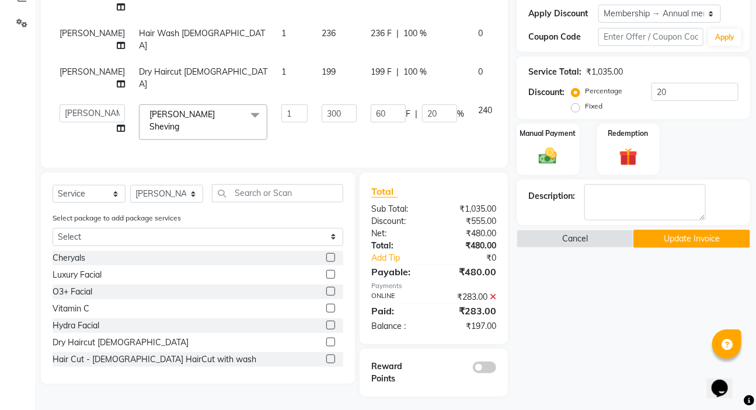
scroll to position [212, 0]
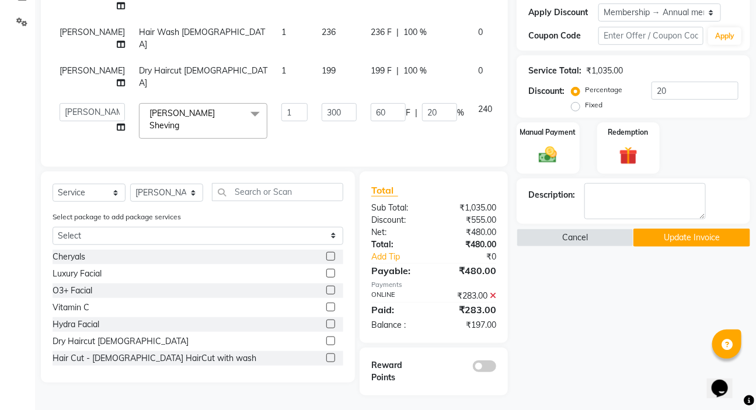
click at [490, 302] on div "₹283.00" at bounding box center [468, 296] width 71 height 12
click at [493, 300] on icon at bounding box center [492, 296] width 6 height 8
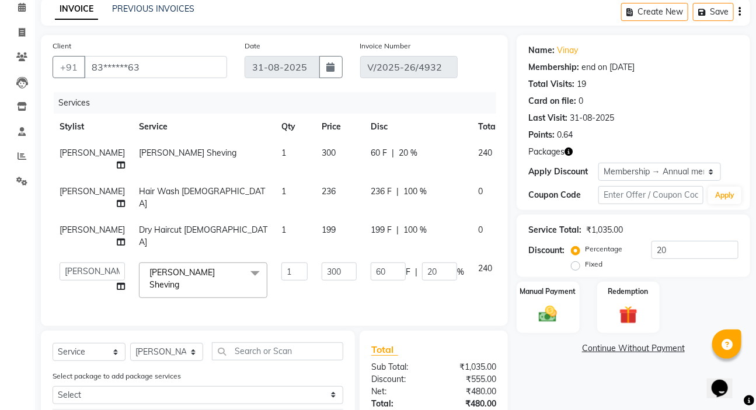
scroll to position [159, 0]
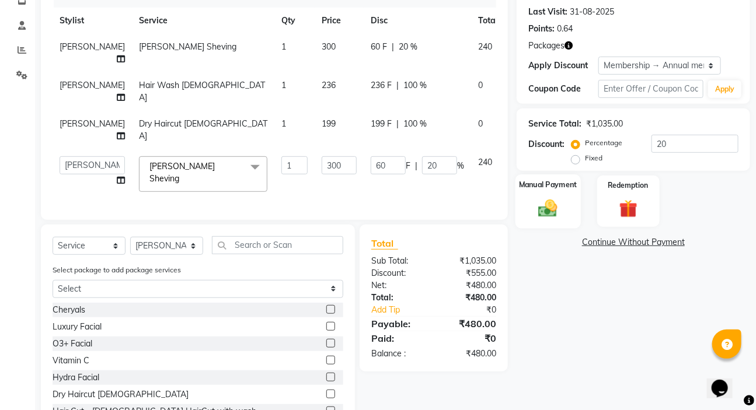
click at [548, 207] on img at bounding box center [547, 208] width 31 height 22
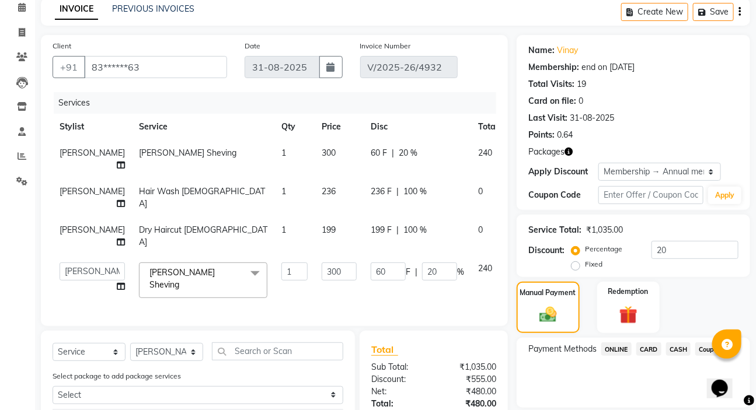
scroll to position [0, 0]
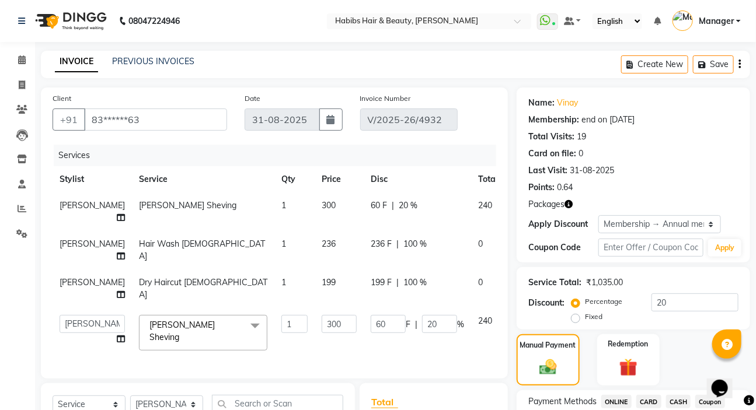
click at [738, 65] on icon "button" at bounding box center [739, 64] width 2 height 1
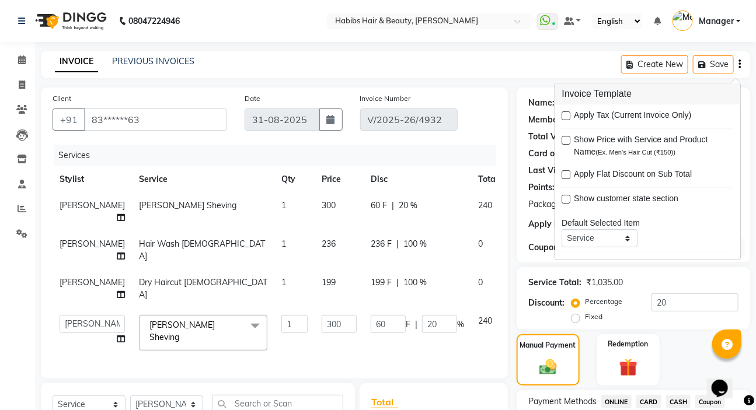
click at [564, 115] on label at bounding box center [566, 115] width 9 height 9
click at [564, 115] on input "checkbox" at bounding box center [566, 117] width 8 height 8
checkbox input "true"
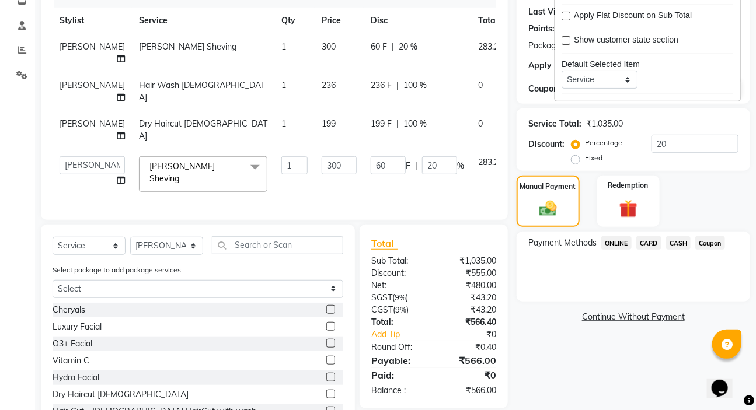
click at [613, 244] on span "ONLINE" at bounding box center [616, 242] width 30 height 13
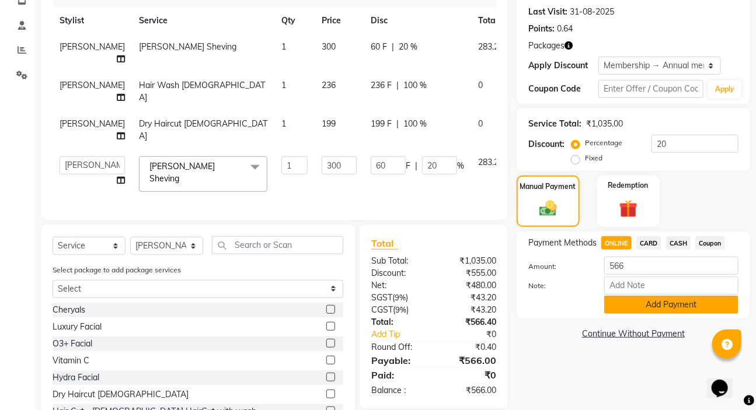
click at [631, 309] on button "Add Payment" at bounding box center [671, 305] width 134 height 18
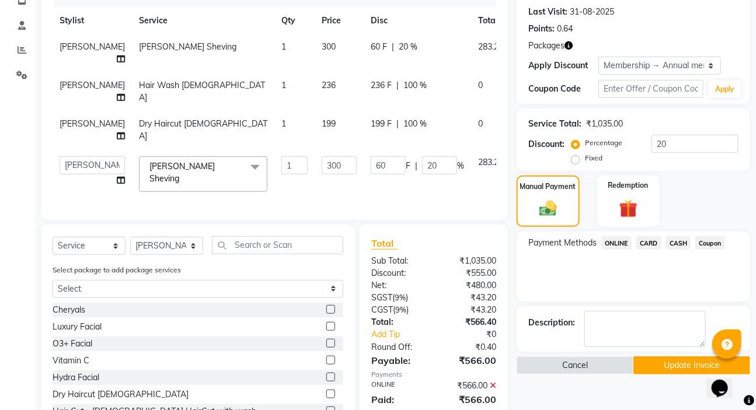
scroll to position [265, 0]
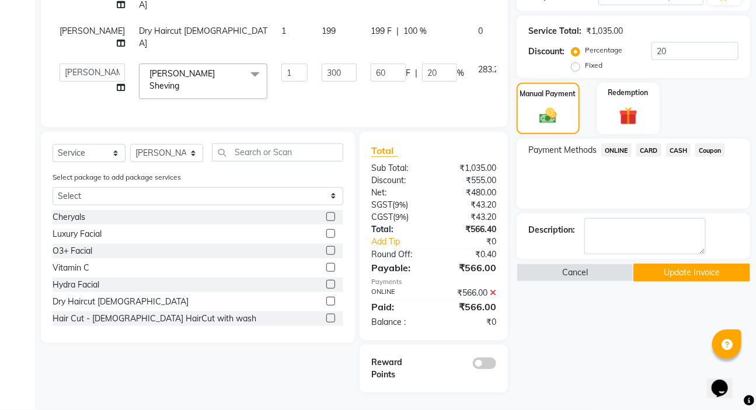
click at [650, 264] on button "Update Invoice" at bounding box center [691, 273] width 117 height 18
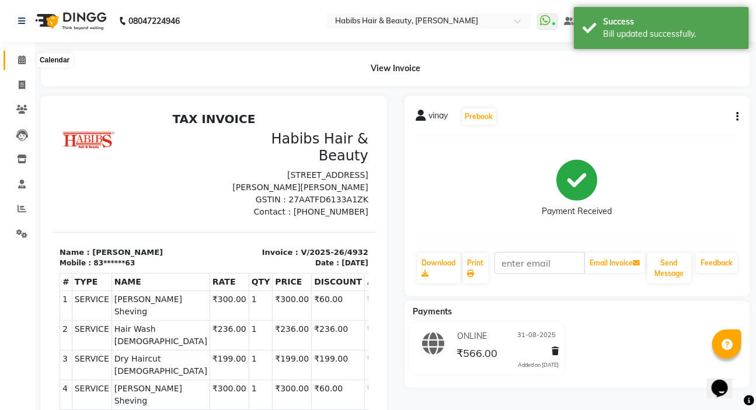
click at [22, 64] on icon at bounding box center [22, 59] width 8 height 9
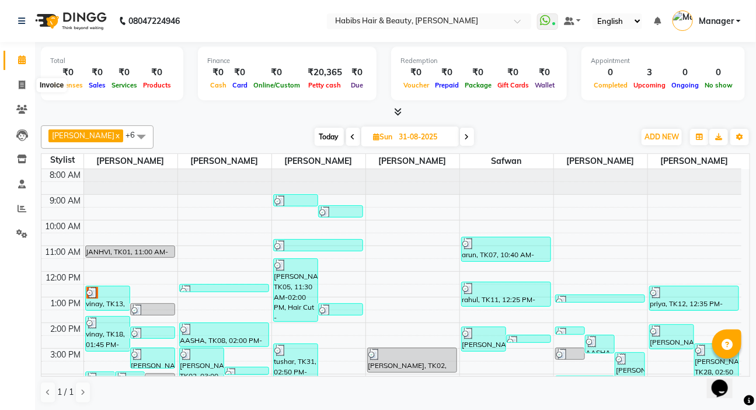
click at [26, 73] on li "Invoice" at bounding box center [17, 85] width 35 height 25
click at [27, 83] on span at bounding box center [22, 85] width 20 height 13
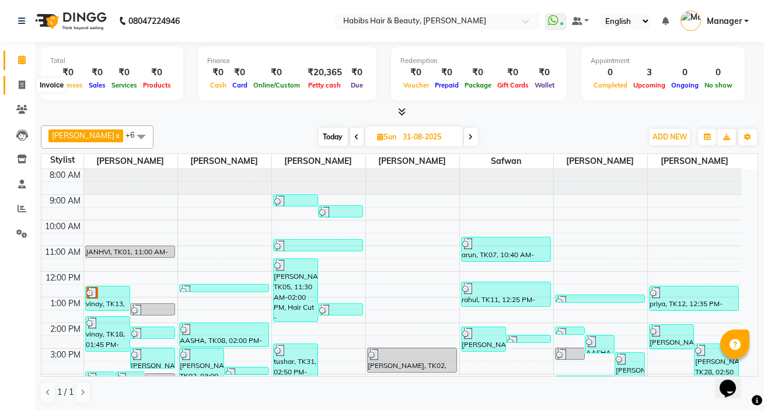
select select "6465"
select select "service"
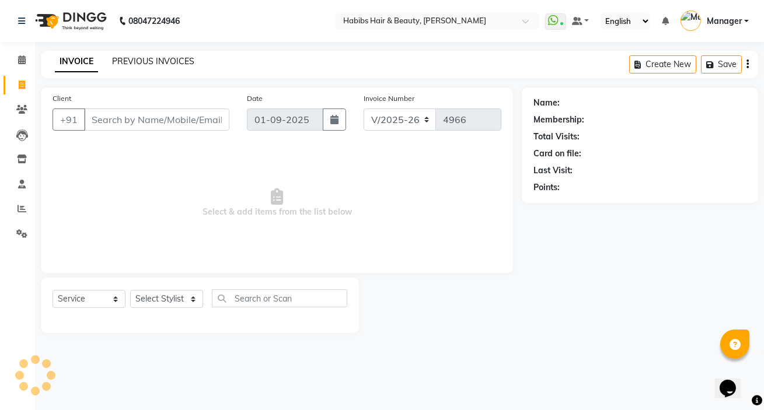
click at [179, 59] on link "PREVIOUS INVOICES" at bounding box center [153, 61] width 82 height 11
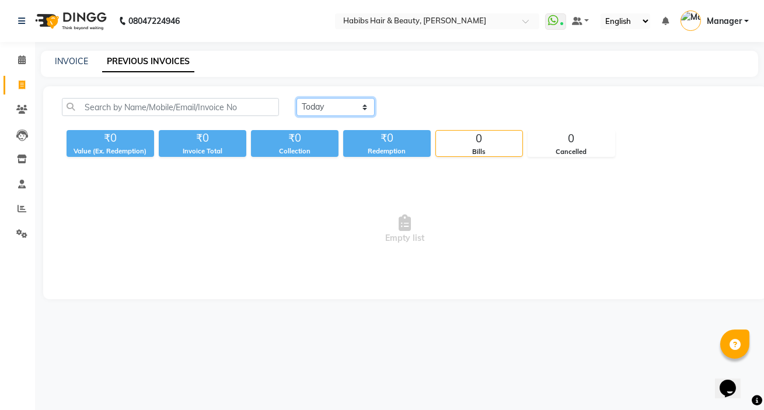
click at [309, 103] on select "Today Yesterday Custom Range" at bounding box center [335, 107] width 78 height 18
select select "yesterday"
click at [296, 98] on select "Today Yesterday Custom Range" at bounding box center [335, 107] width 78 height 18
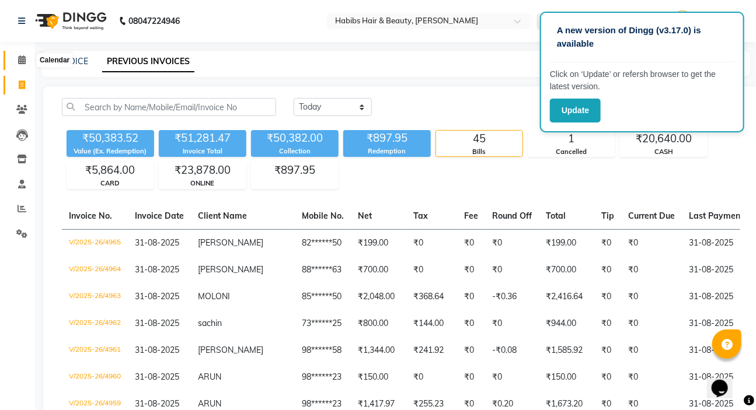
click at [13, 58] on span at bounding box center [22, 60] width 20 height 13
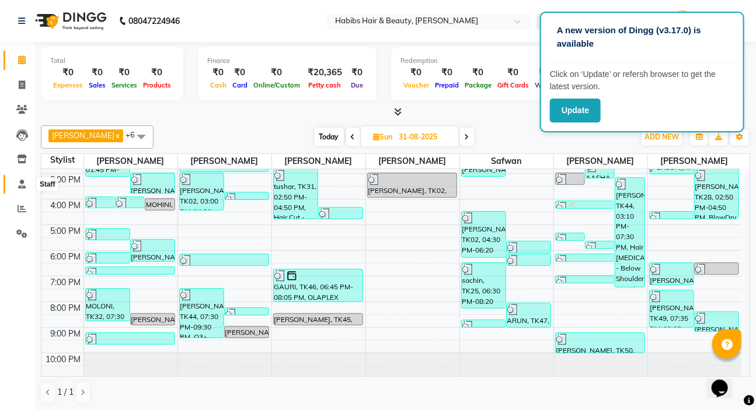
click at [20, 186] on icon at bounding box center [22, 184] width 8 height 9
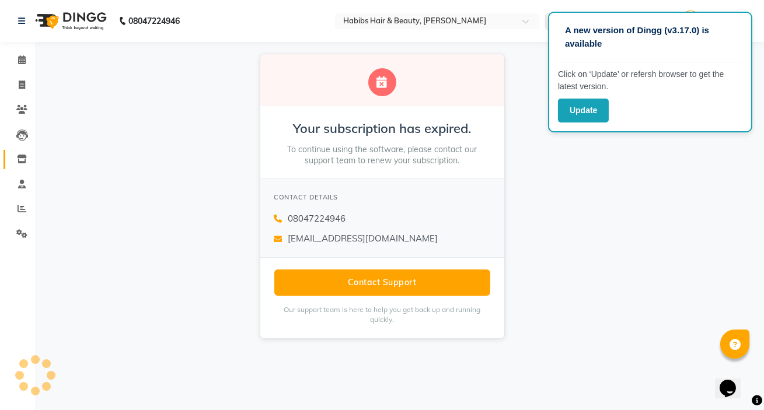
click at [27, 159] on span at bounding box center [22, 159] width 20 height 13
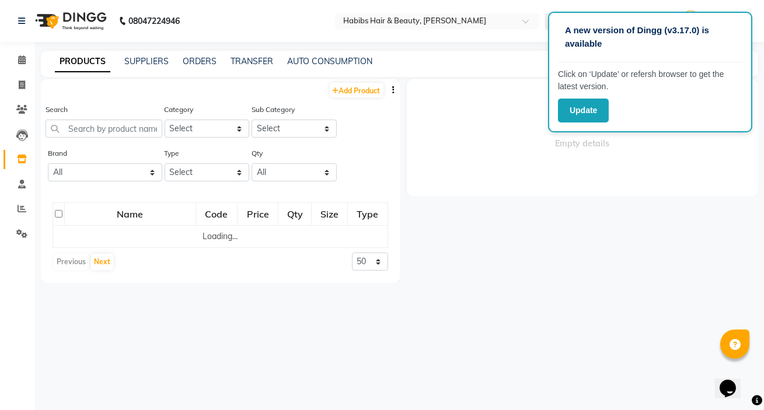
select select
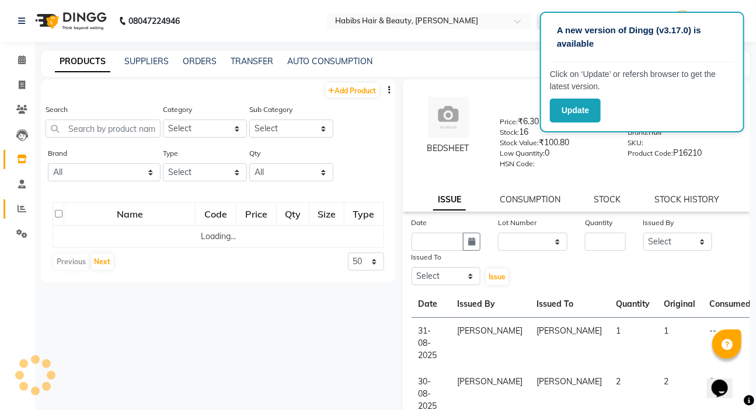
click at [21, 218] on link "Reports" at bounding box center [18, 209] width 28 height 19
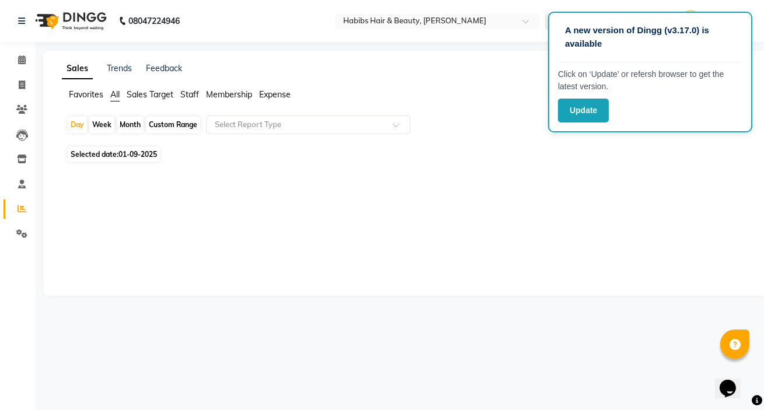
click at [127, 128] on div "Month" at bounding box center [130, 125] width 27 height 16
select select "9"
select select "2025"
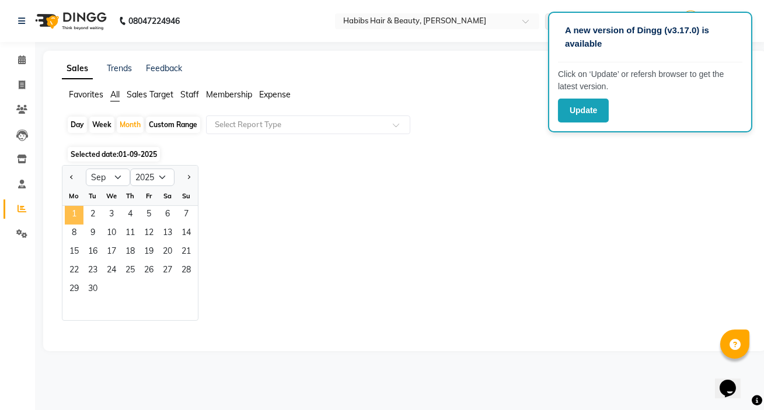
click at [73, 216] on span "1" at bounding box center [74, 215] width 19 height 19
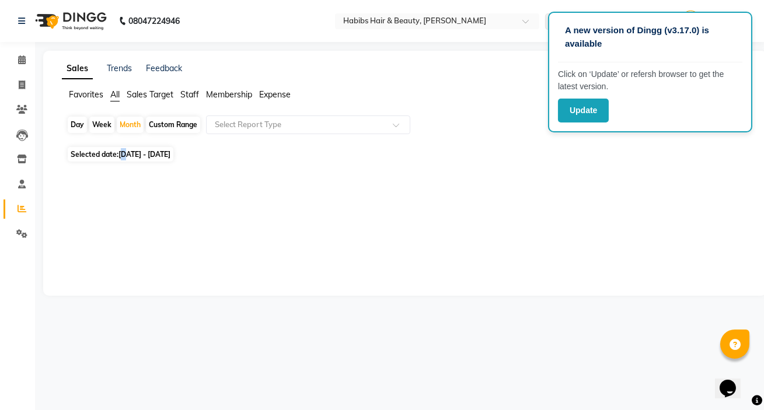
click at [126, 154] on span "01-09-2025 - 30-09-2025" at bounding box center [144, 154] width 52 height 9
select select "9"
select select "2025"
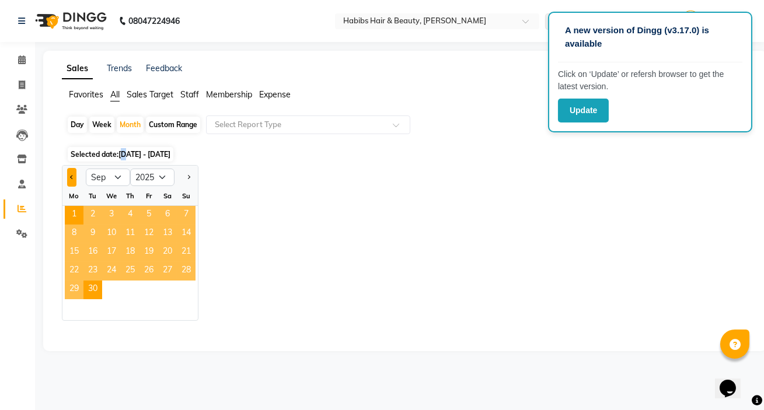
click at [69, 181] on button "Previous month" at bounding box center [71, 177] width 9 height 19
select select "8"
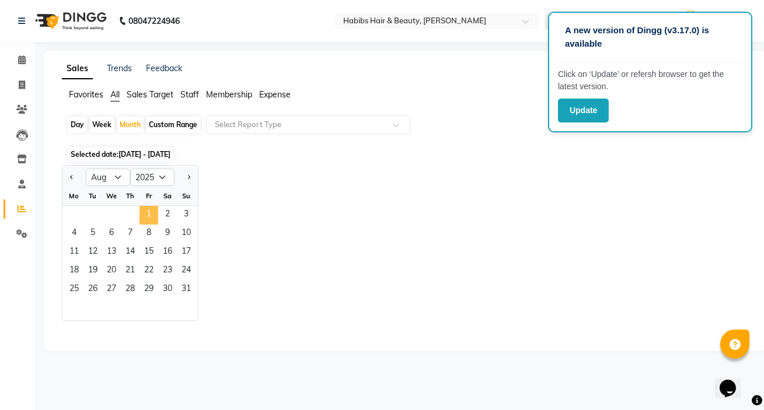
click at [148, 216] on span "1" at bounding box center [148, 215] width 19 height 19
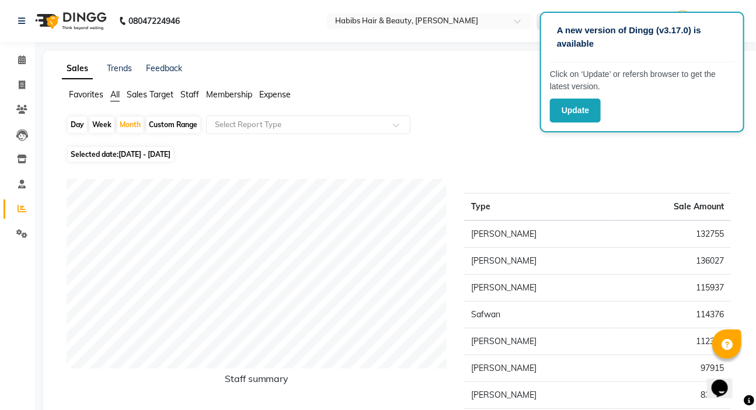
click at [190, 97] on span "Staff" at bounding box center [189, 94] width 19 height 11
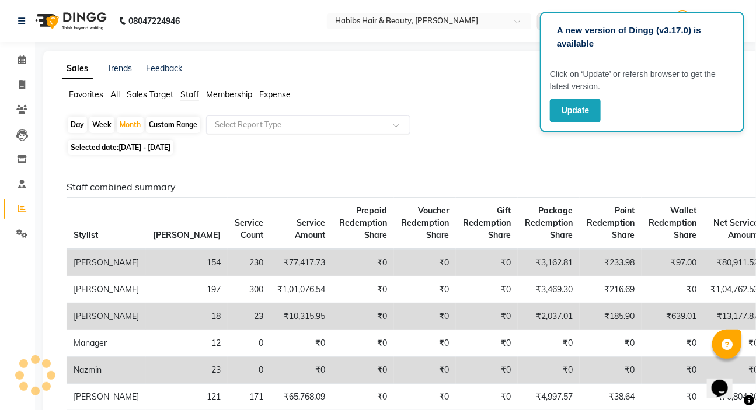
click at [226, 125] on input "text" at bounding box center [296, 125] width 168 height 12
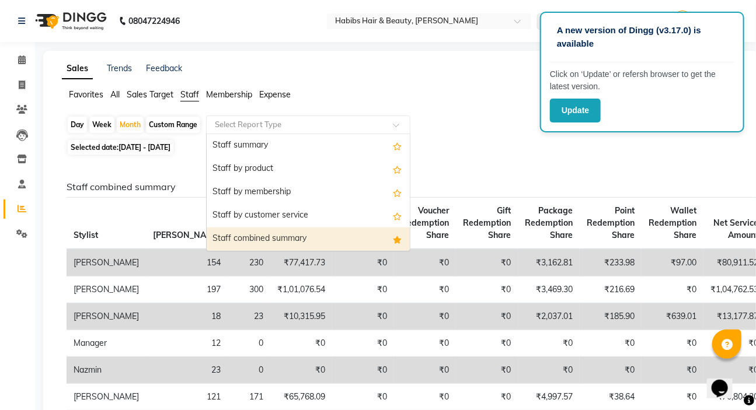
click at [267, 235] on div "Staff combined summary" at bounding box center [308, 239] width 203 height 23
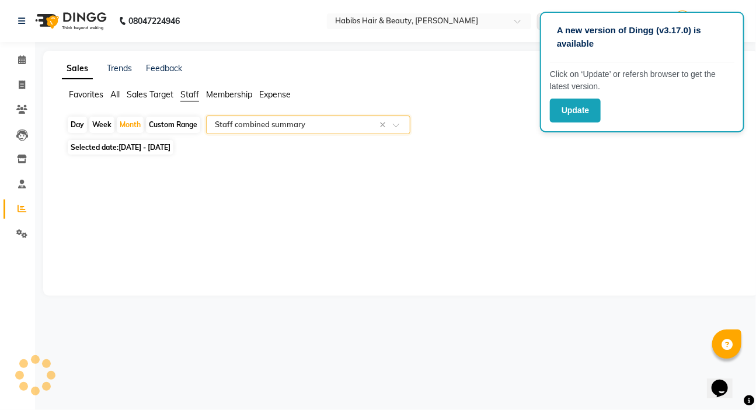
select select "csv"
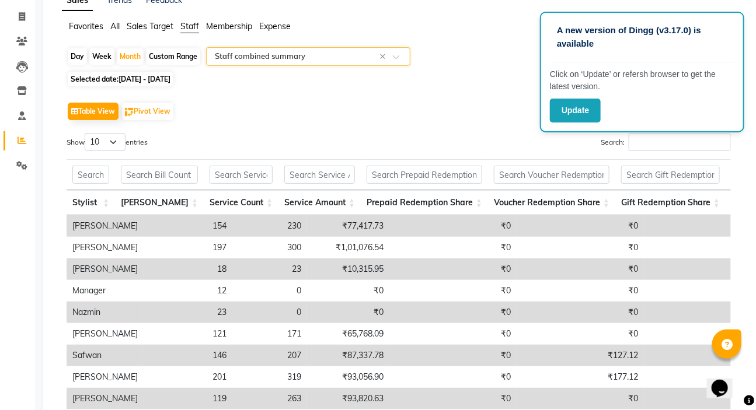
scroll to position [193, 0]
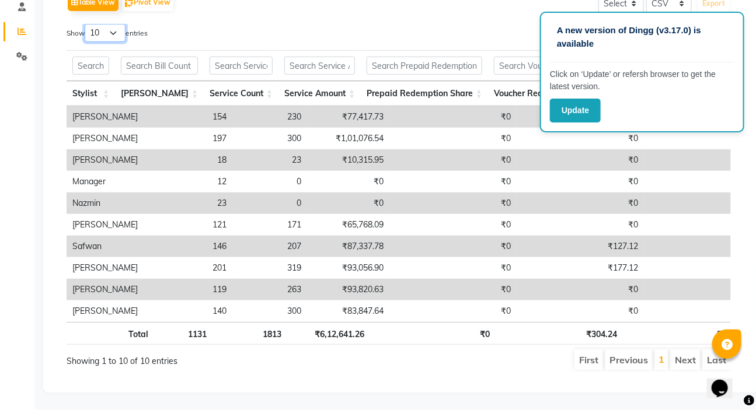
click at [111, 24] on select "10 25 50 100" at bounding box center [105, 33] width 41 height 18
select select "100"
click at [86, 24] on select "10 25 50 100" at bounding box center [105, 33] width 41 height 18
click at [586, 103] on button "Update" at bounding box center [575, 111] width 51 height 24
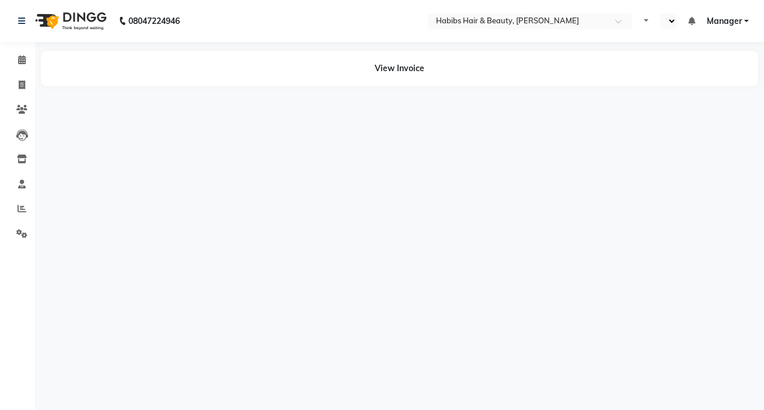
select select "en"
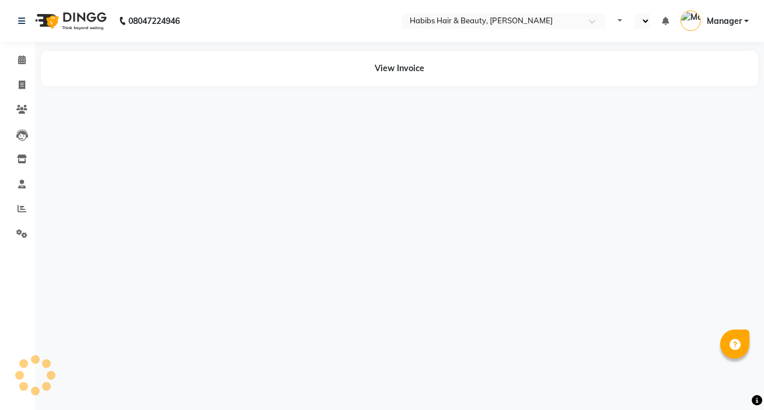
select select "en"
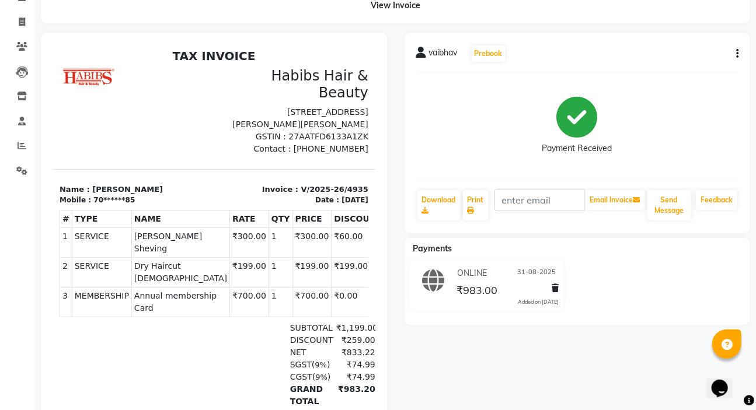
scroll to position [53, 0]
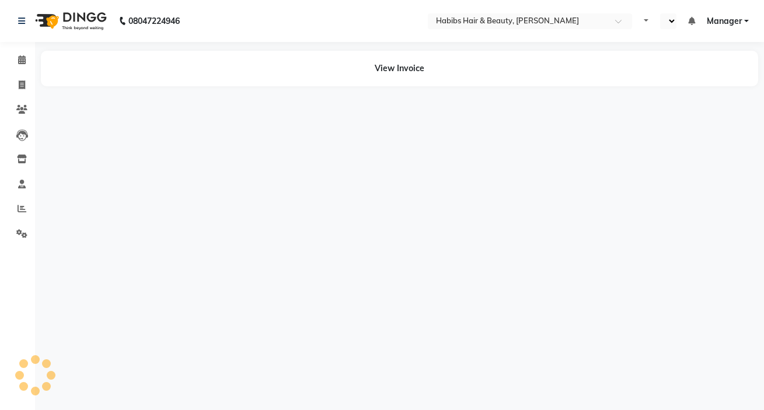
select select "en"
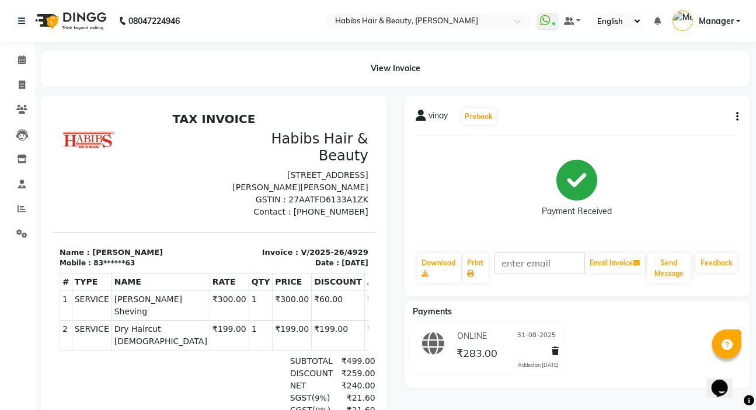
click at [736, 117] on icon "button" at bounding box center [737, 117] width 2 height 1
click at [670, 98] on div "Cancel Invoice" at bounding box center [679, 95] width 80 height 15
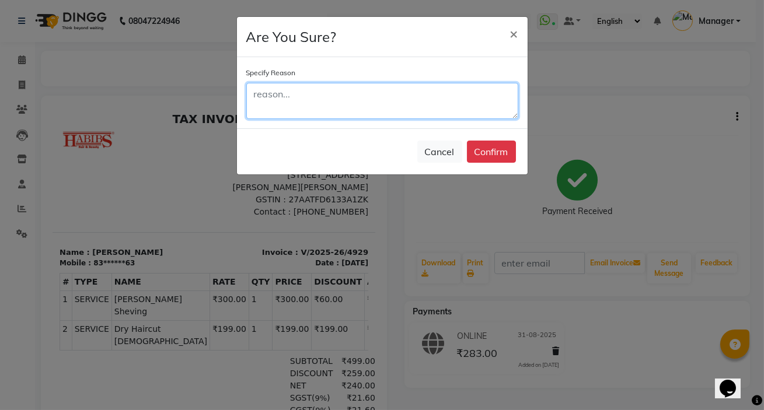
click at [422, 89] on textarea at bounding box center [382, 101] width 272 height 36
drag, startPoint x: 315, startPoint y: 93, endPoint x: 334, endPoint y: 93, distance: 18.7
click at [334, 93] on textarea "by mistake doble bill" at bounding box center [382, 101] width 272 height 36
click at [328, 93] on textarea "by mistake doble bill" at bounding box center [382, 101] width 272 height 36
type textarea "by mistake double bill"
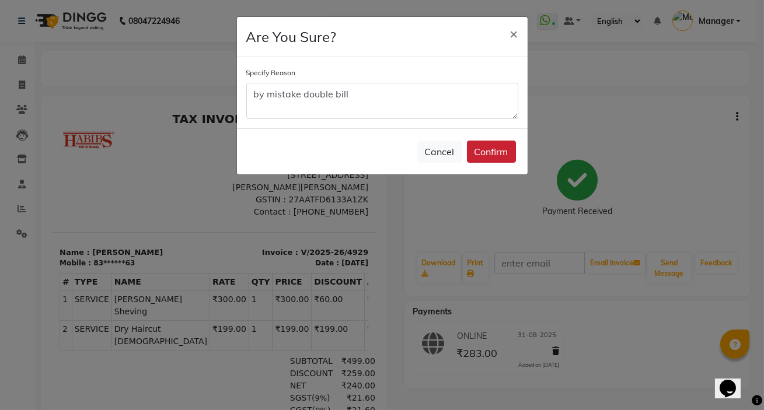
click at [470, 158] on button "Confirm" at bounding box center [491, 152] width 49 height 22
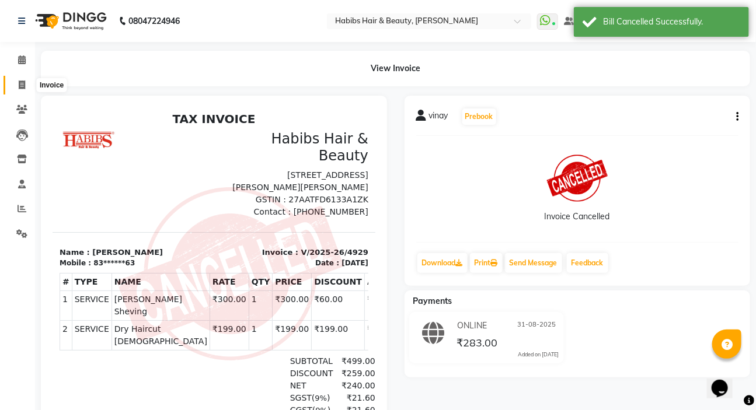
click at [26, 86] on span at bounding box center [22, 85] width 20 height 13
select select "service"
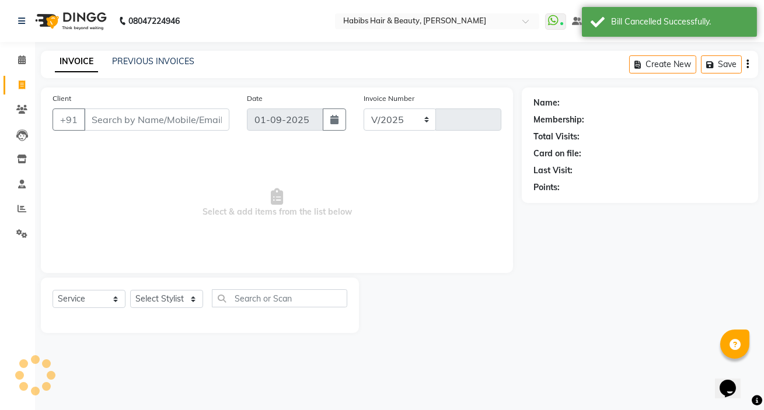
select select "6465"
type input "4966"
click at [125, 64] on link "PREVIOUS INVOICES" at bounding box center [153, 61] width 82 height 11
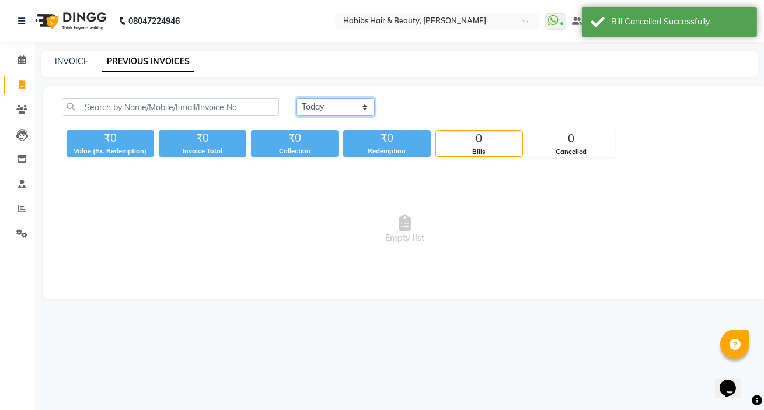
click at [332, 105] on select "Today Yesterday Custom Range" at bounding box center [335, 107] width 78 height 18
select select "yesterday"
click at [296, 98] on select "Today Yesterday Custom Range" at bounding box center [335, 107] width 78 height 18
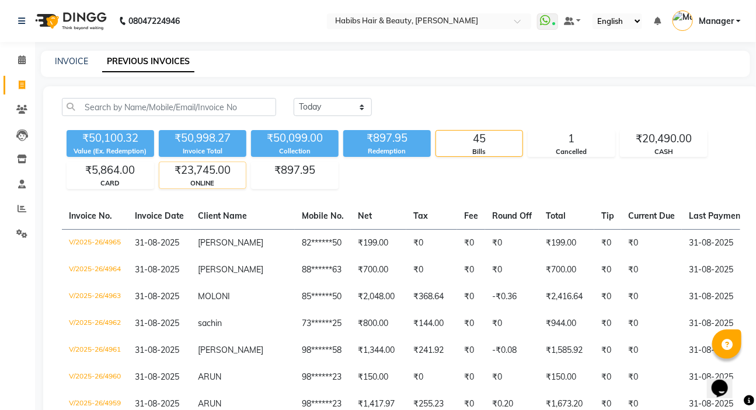
click at [216, 180] on div "ONLINE" at bounding box center [202, 184] width 86 height 10
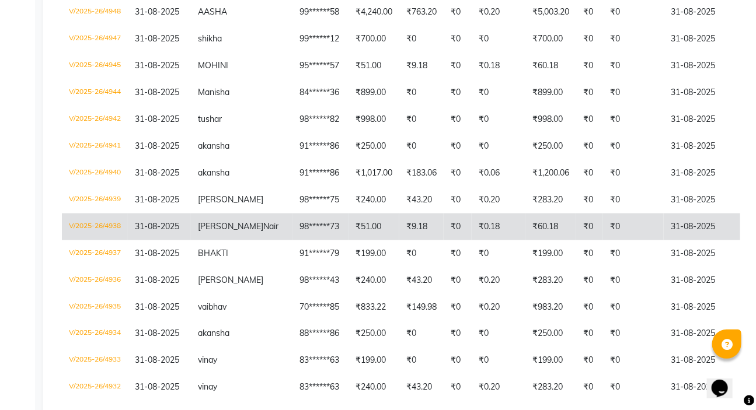
scroll to position [583, 0]
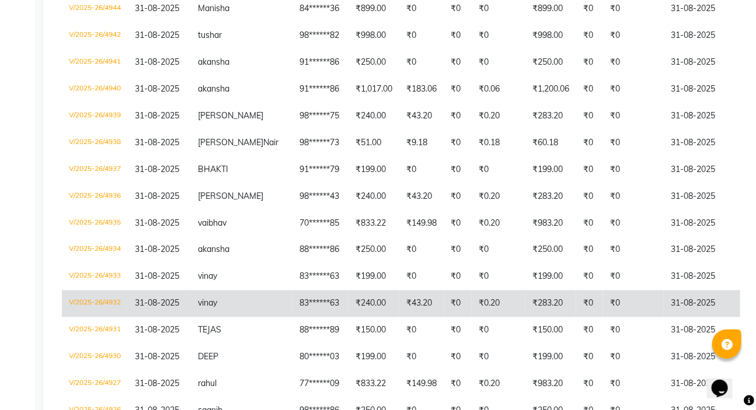
click at [292, 298] on td "83******63" at bounding box center [320, 304] width 56 height 27
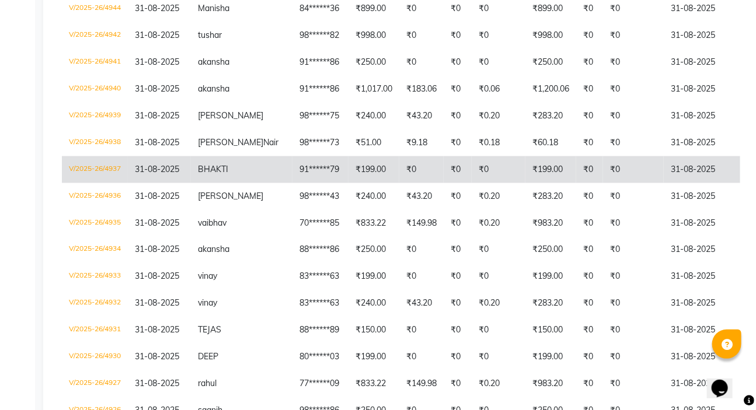
scroll to position [530, 0]
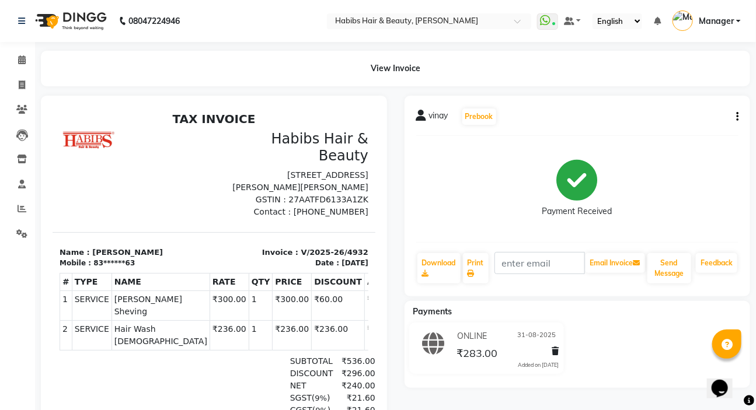
click at [737, 117] on icon "button" at bounding box center [737, 117] width 2 height 1
click at [683, 137] on div "Edit Invoice" at bounding box center [679, 138] width 80 height 15
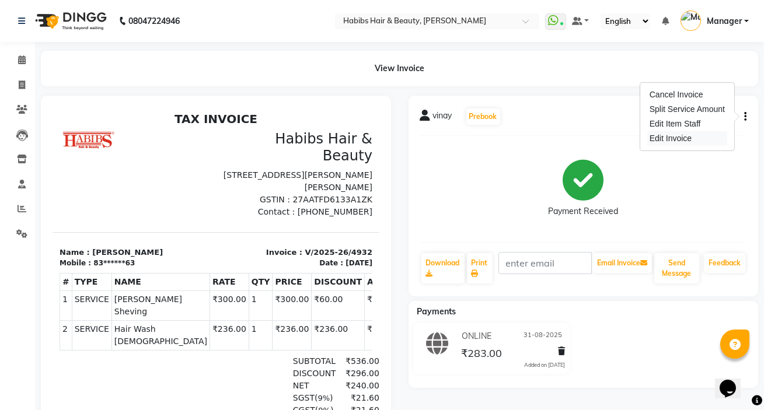
select select "service"
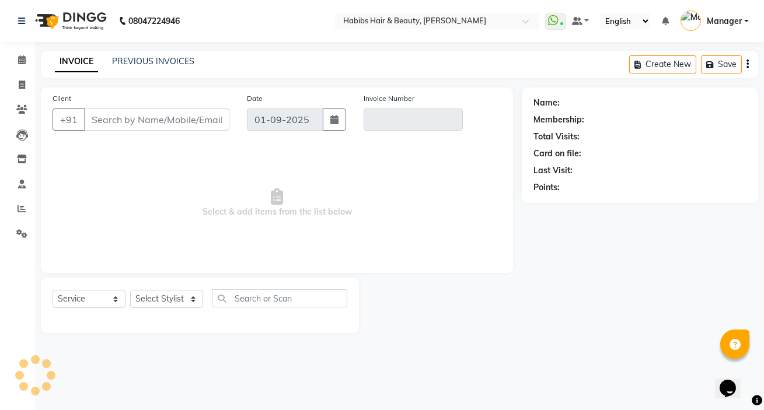
type input "83******63"
type input "V/2025-26/4932"
select select "2: Object"
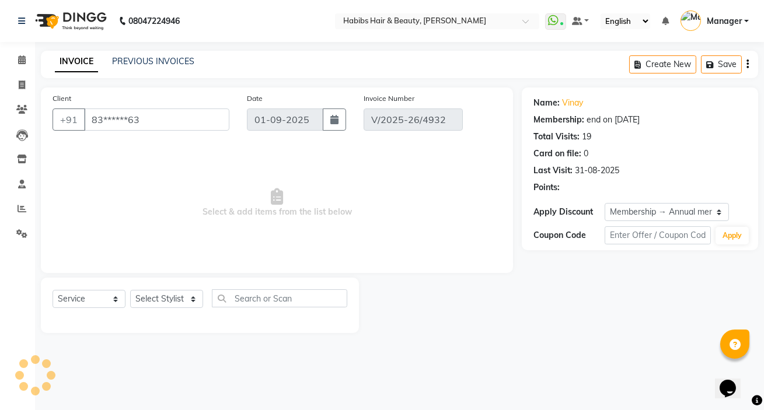
type input "31-08-2025"
select select "select"
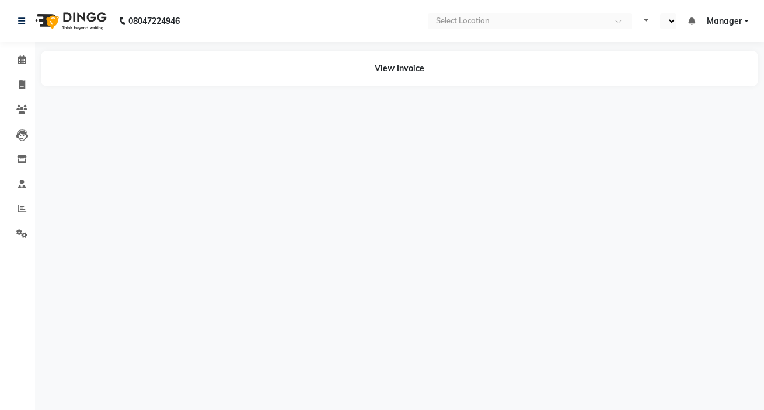
select select "en"
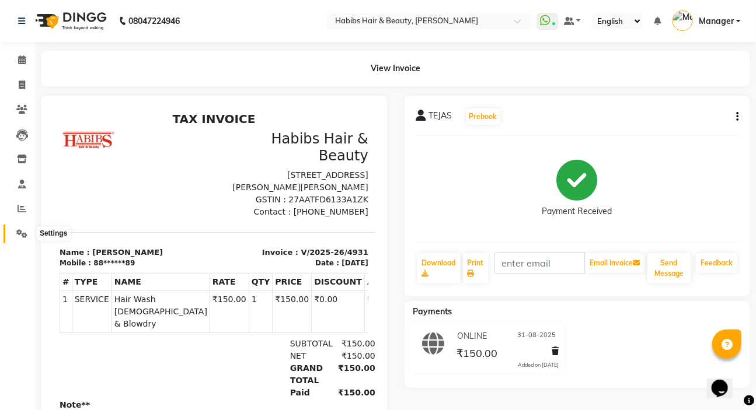
click at [26, 238] on icon at bounding box center [21, 233] width 11 height 9
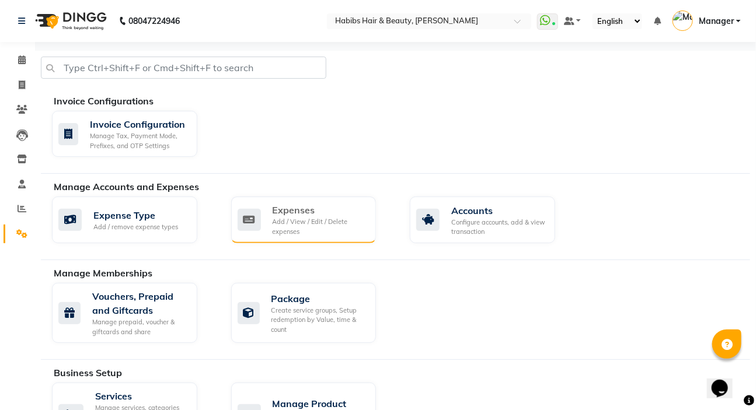
click at [295, 222] on div "Add / View / Edit / Delete expenses" at bounding box center [319, 226] width 95 height 19
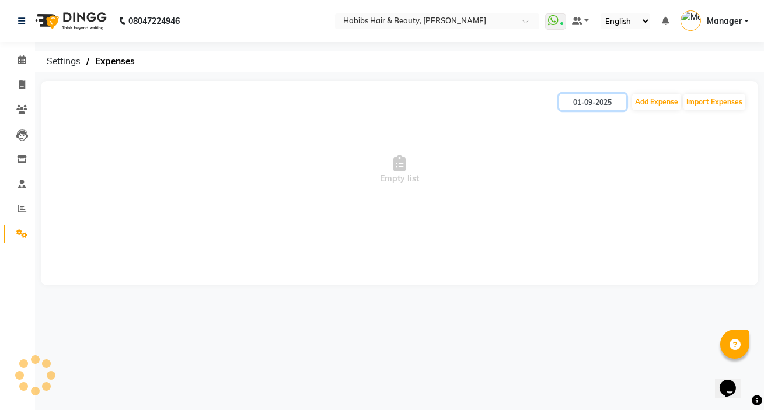
click at [585, 104] on input "01-09-2025" at bounding box center [592, 102] width 67 height 16
select select "9"
select select "2025"
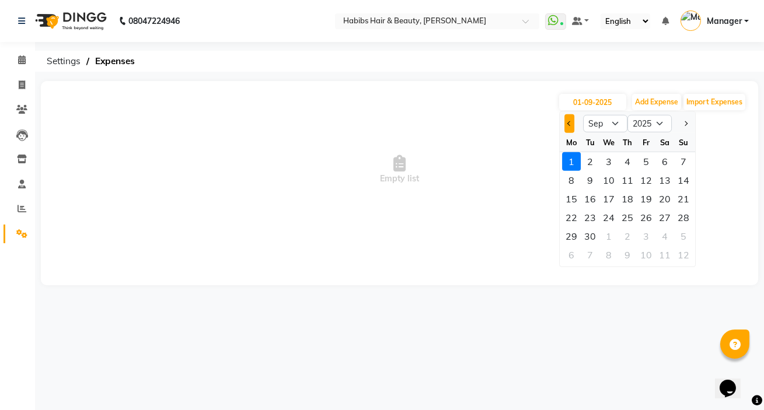
click at [569, 128] on button "Previous month" at bounding box center [569, 123] width 10 height 19
select select "8"
click at [685, 236] on div "31" at bounding box center [683, 236] width 19 height 19
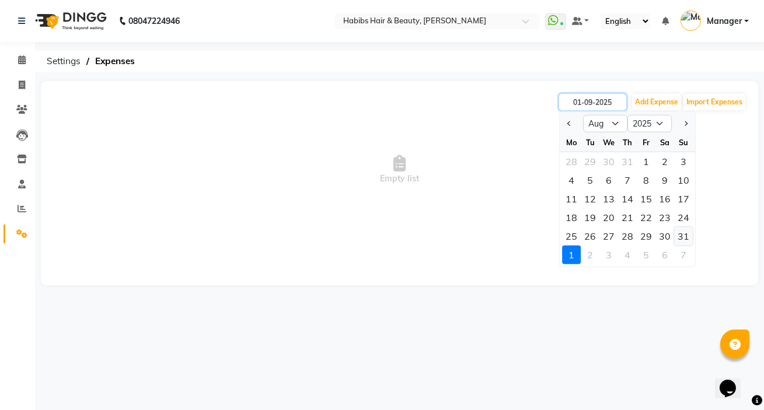
type input "31-08-2025"
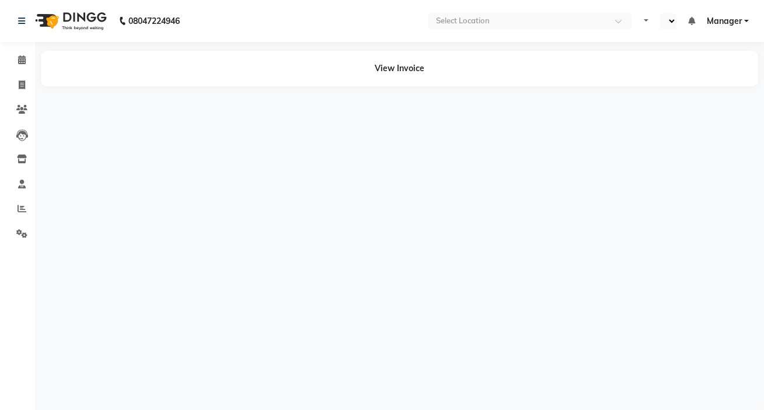
select select "en"
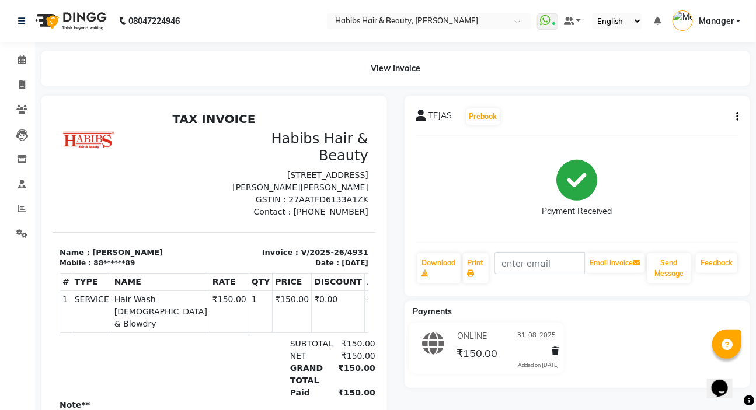
click at [737, 117] on icon "button" at bounding box center [737, 117] width 2 height 1
click at [649, 140] on div "Edit Invoice" at bounding box center [679, 138] width 80 height 15
select select "service"
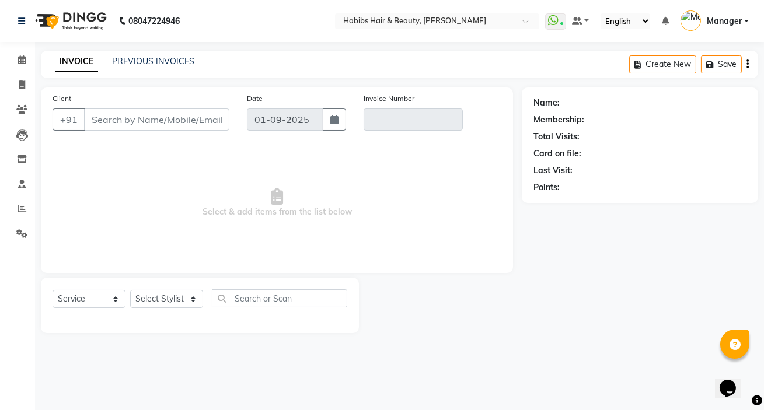
type input "88******89"
type input "V/2025-26/4931"
select select "2: Object"
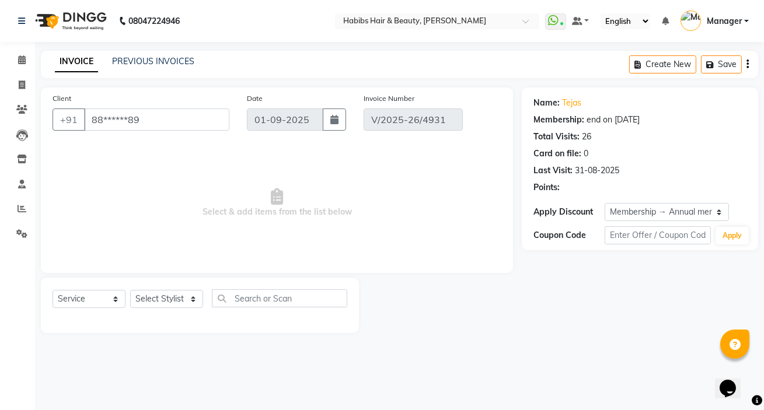
type input "31-08-2025"
select select "select"
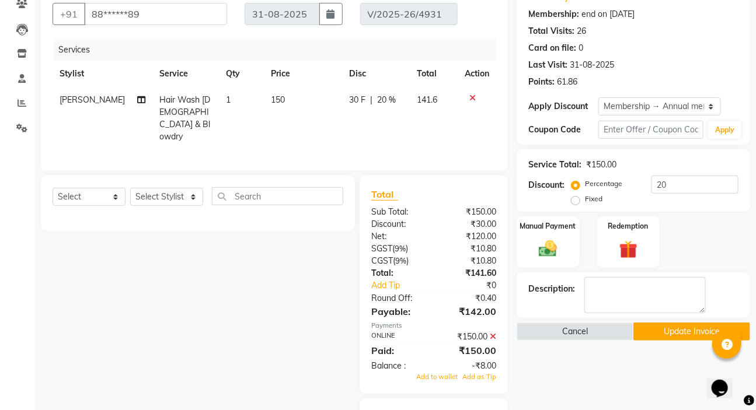
click at [496, 335] on icon at bounding box center [492, 337] width 6 height 8
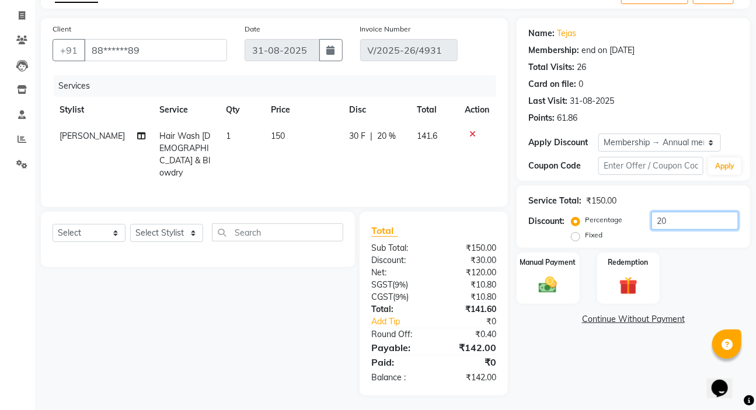
click at [693, 216] on input "20" at bounding box center [694, 221] width 87 height 18
type input "2"
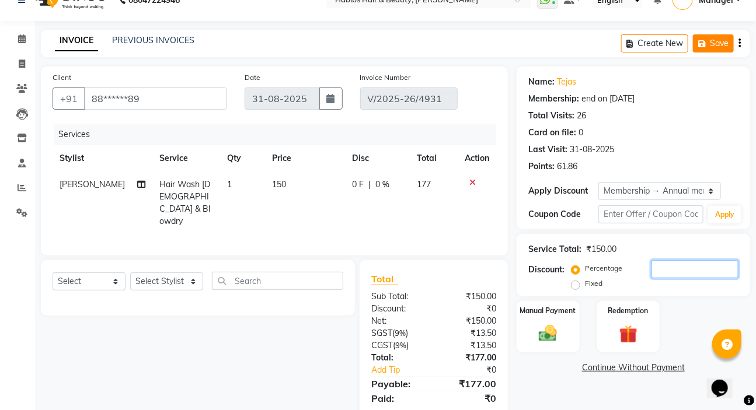
scroll to position [0, 0]
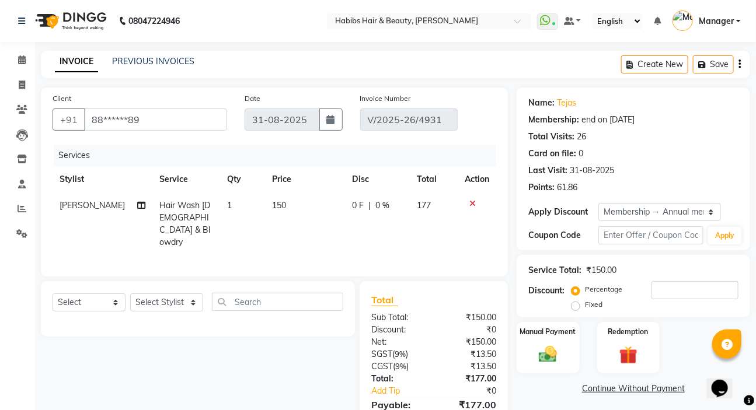
click at [738, 66] on button "button" at bounding box center [739, 64] width 2 height 27
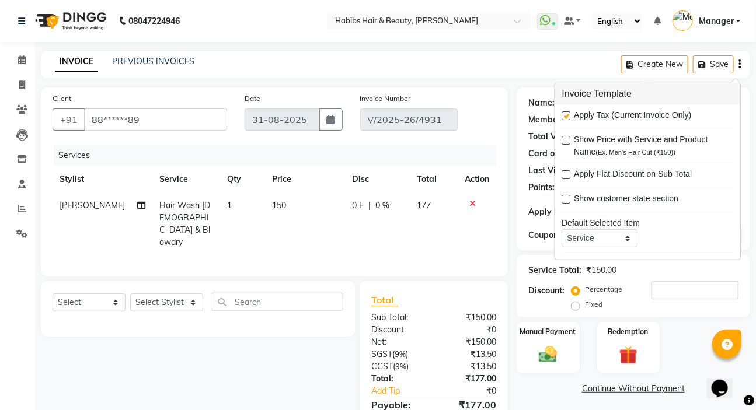
click at [571, 116] on div "Apply Tax (Current Invoice Only)" at bounding box center [648, 116] width 172 height 15
click at [566, 116] on label at bounding box center [566, 115] width 9 height 9
click at [566, 116] on input "checkbox" at bounding box center [566, 117] width 8 height 8
checkbox input "false"
click at [536, 334] on label "Manual Payment" at bounding box center [548, 331] width 58 height 11
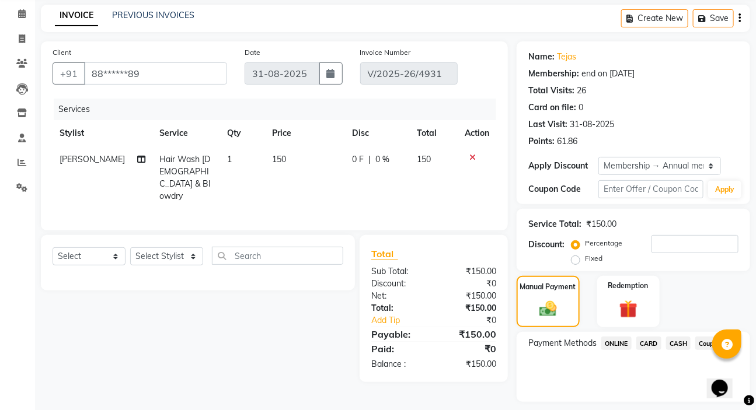
scroll to position [79, 0]
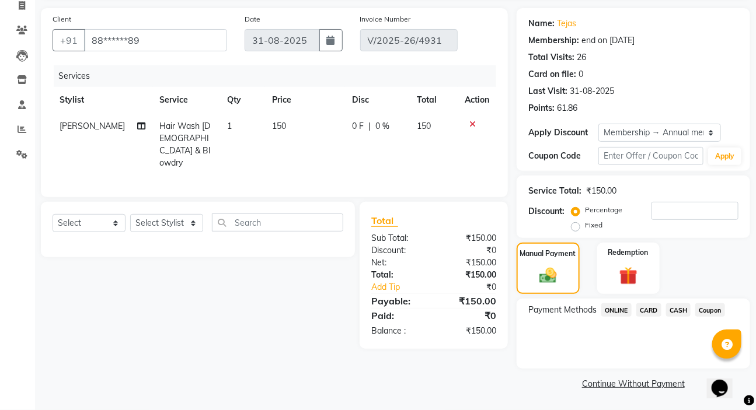
click at [674, 310] on span "CASH" at bounding box center [678, 309] width 25 height 13
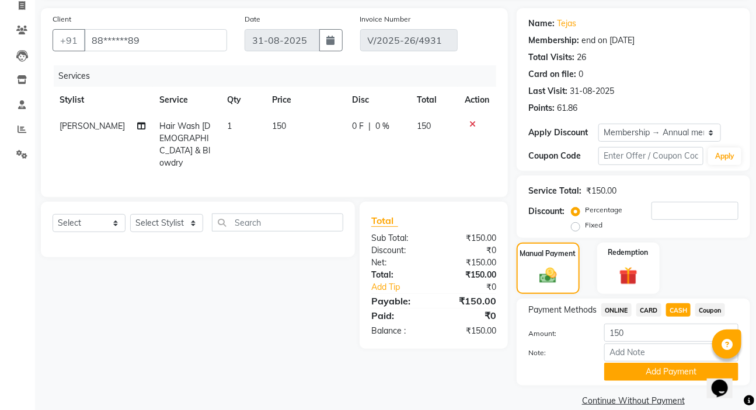
click at [636, 368] on button "Add Payment" at bounding box center [671, 372] width 134 height 18
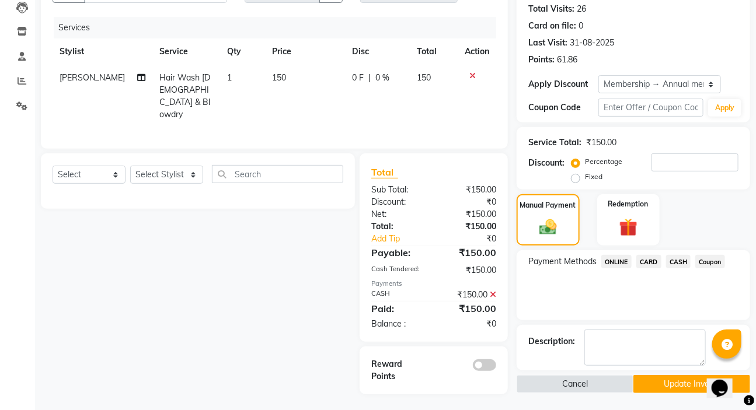
scroll to position [128, 0]
click at [641, 373] on div "Name: Tejas Membership: end on 15-04-2026 Total Visits: 26 Card on file: 0 Last…" at bounding box center [637, 176] width 242 height 435
click at [641, 387] on button "Update Invoice" at bounding box center [691, 384] width 117 height 18
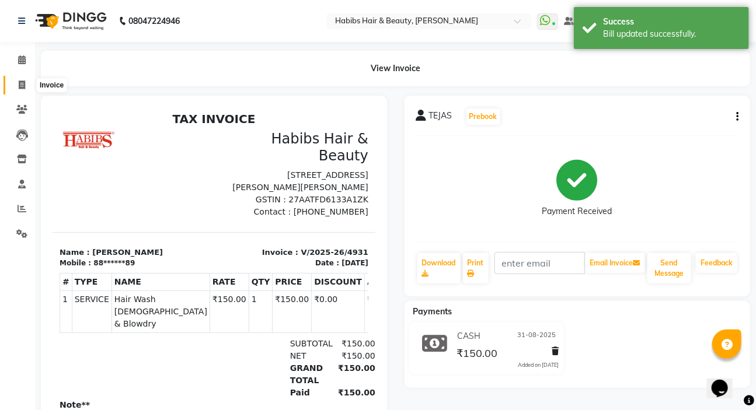
click at [16, 83] on span at bounding box center [22, 85] width 20 height 13
select select "service"
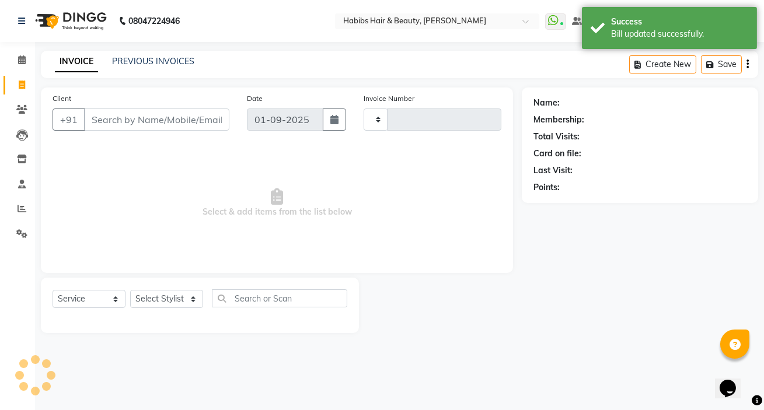
type input "4966"
select select "6465"
click at [139, 62] on link "PREVIOUS INVOICES" at bounding box center [153, 61] width 82 height 11
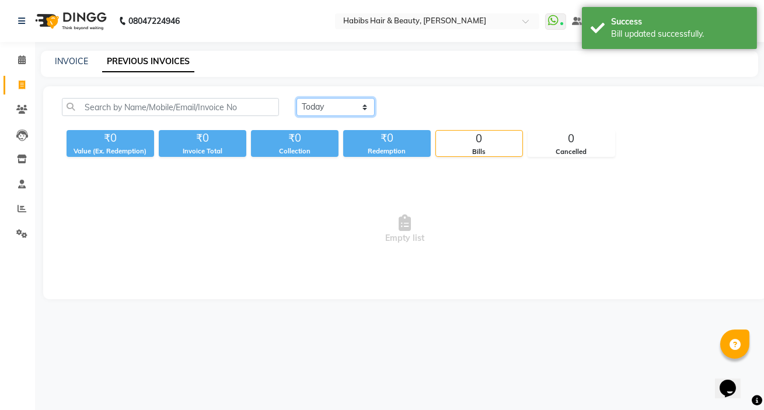
click at [323, 105] on select "Today Yesterday Custom Range" at bounding box center [335, 107] width 78 height 18
select select "yesterday"
click at [296, 98] on select "Today Yesterday Custom Range" at bounding box center [335, 107] width 78 height 18
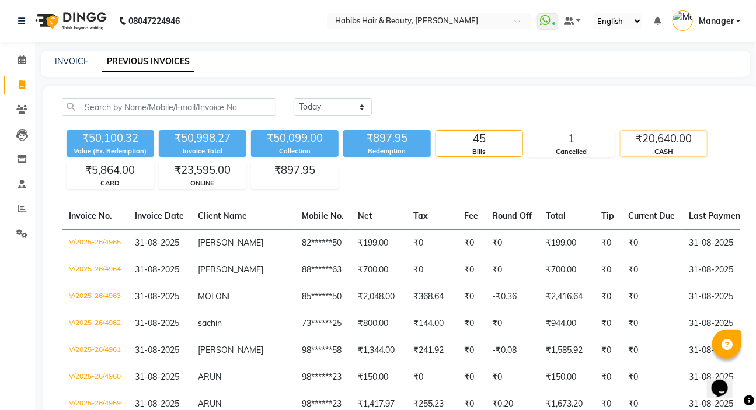
click at [663, 148] on div "CASH" at bounding box center [663, 152] width 86 height 10
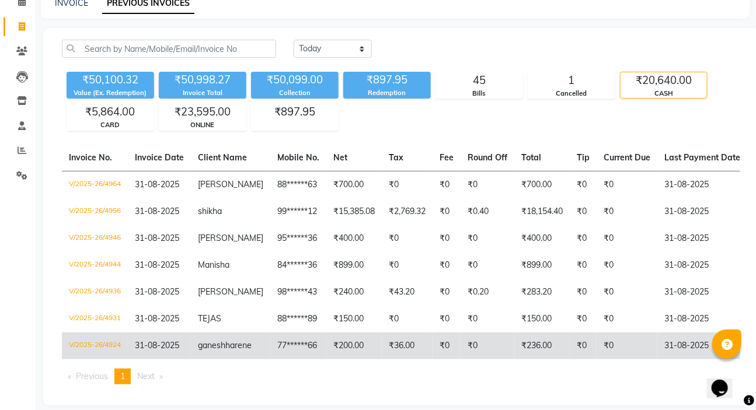
scroll to position [91, 0]
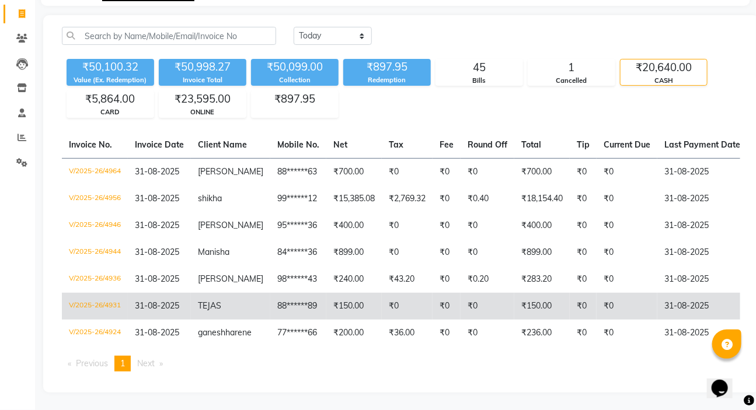
click at [296, 293] on td "88******89" at bounding box center [298, 306] width 56 height 27
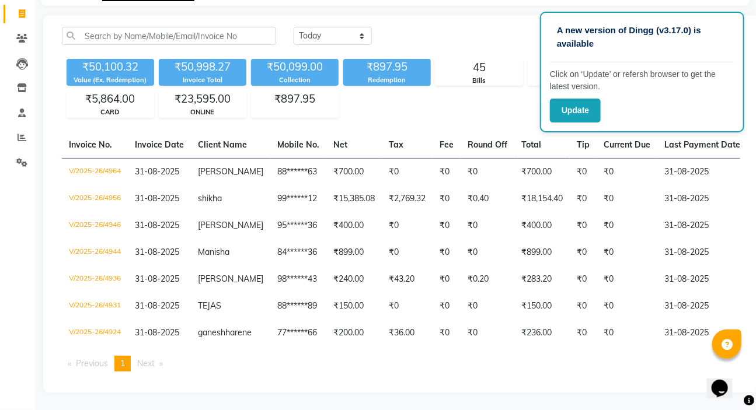
scroll to position [0, 0]
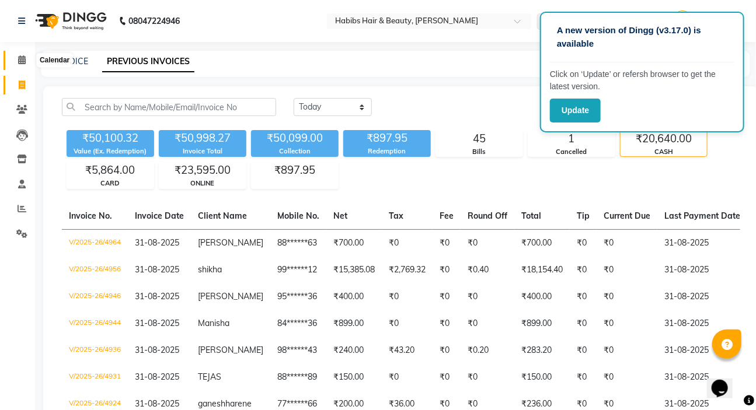
click at [16, 54] on span at bounding box center [22, 60] width 20 height 13
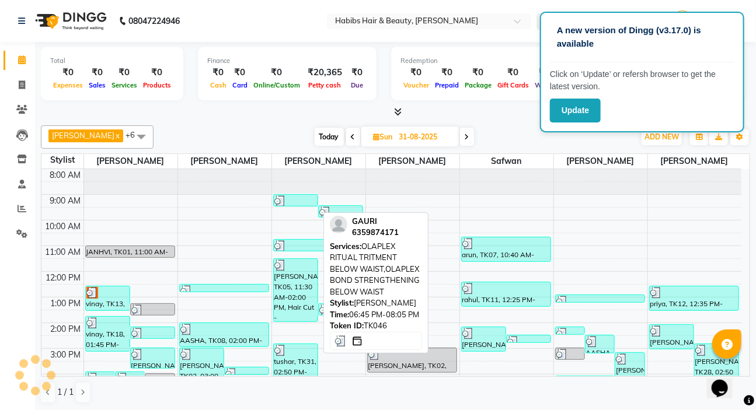
scroll to position [175, 0]
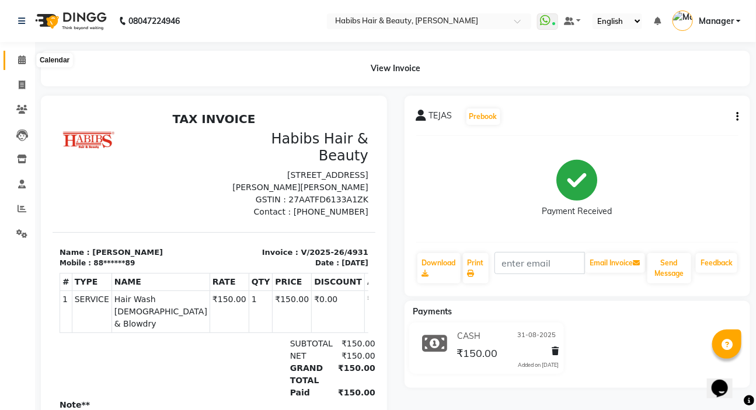
click at [15, 59] on span at bounding box center [22, 60] width 20 height 13
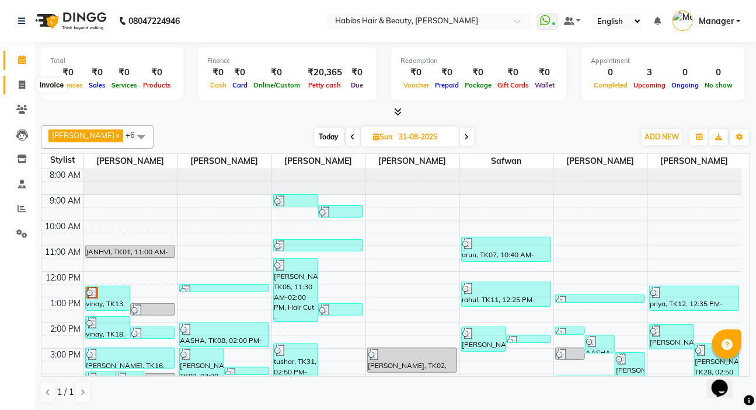
click at [21, 89] on span at bounding box center [22, 85] width 20 height 13
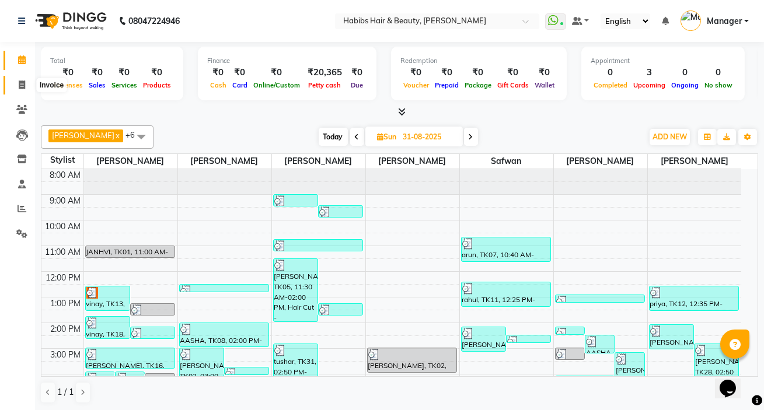
select select "service"
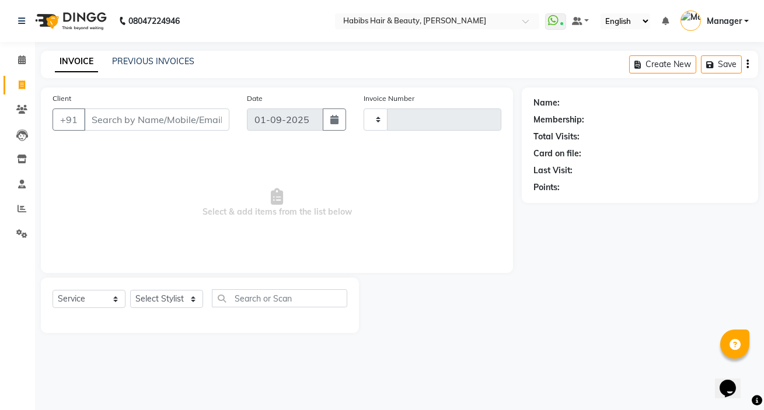
type input "4966"
select select "6465"
click at [139, 62] on link "PREVIOUS INVOICES" at bounding box center [153, 61] width 82 height 11
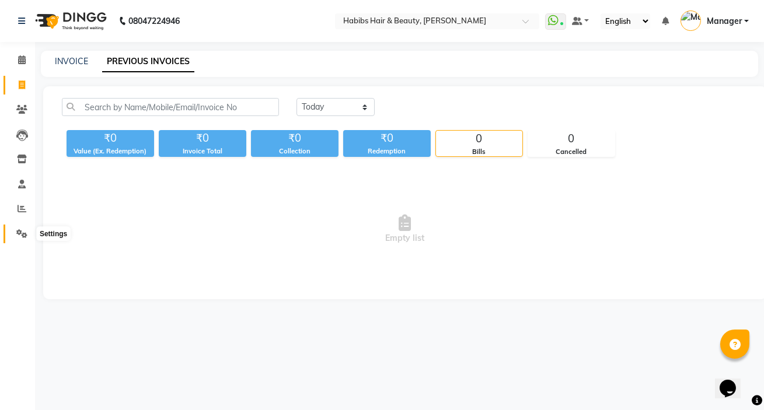
click at [14, 233] on span at bounding box center [22, 234] width 20 height 13
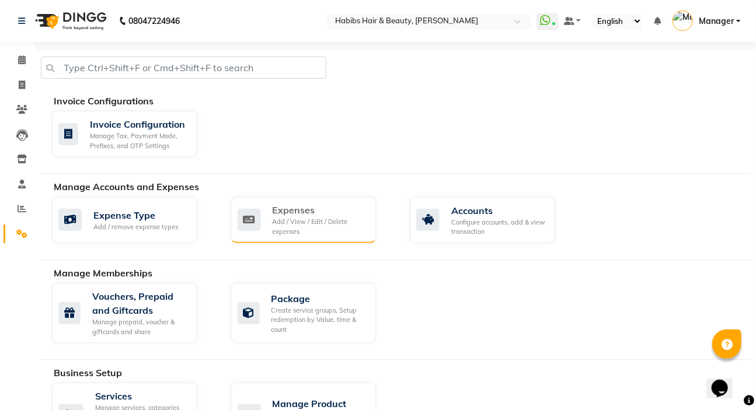
click at [324, 218] on div "Add / View / Edit / Delete expenses" at bounding box center [319, 226] width 95 height 19
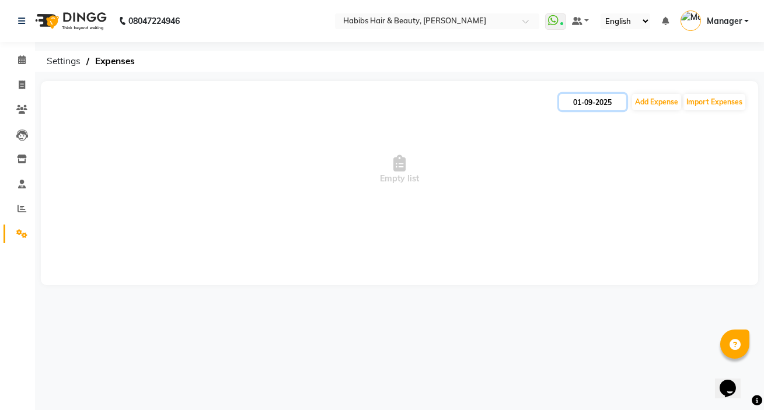
click at [618, 99] on input "01-09-2025" at bounding box center [592, 102] width 67 height 16
select select "9"
select select "2025"
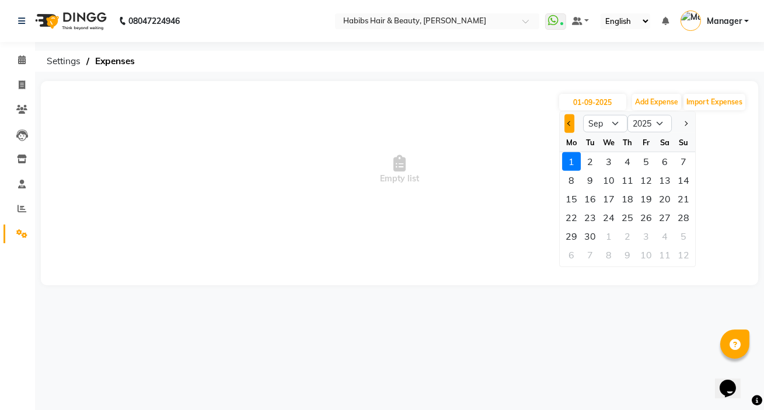
click at [565, 127] on button "Previous month" at bounding box center [569, 123] width 10 height 19
select select "8"
click at [691, 236] on div "31" at bounding box center [683, 236] width 19 height 19
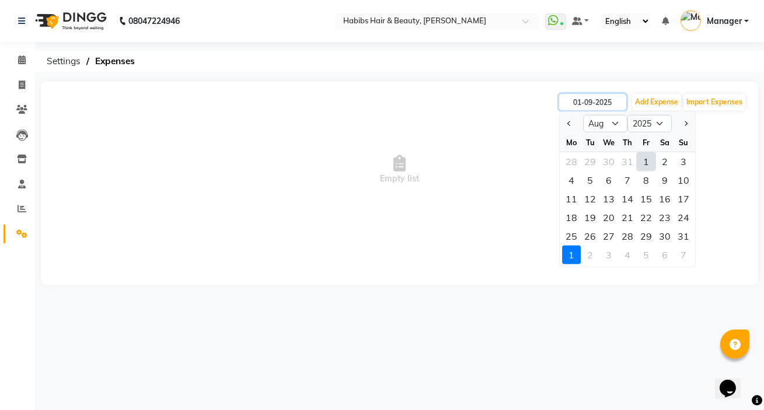
type input "31-08-2025"
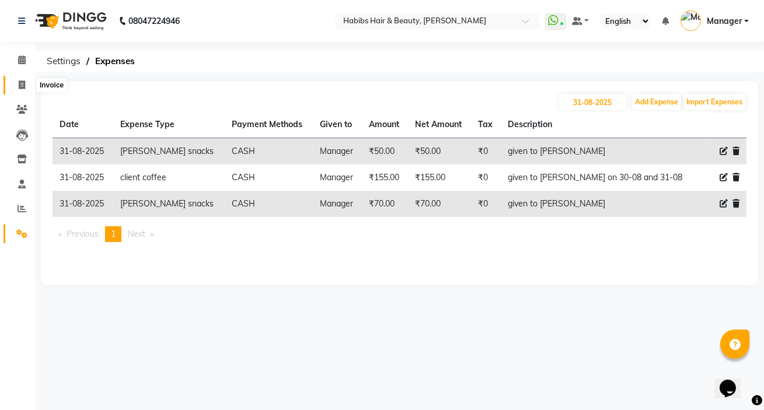
click at [19, 86] on icon at bounding box center [22, 85] width 6 height 9
select select "6465"
select select "service"
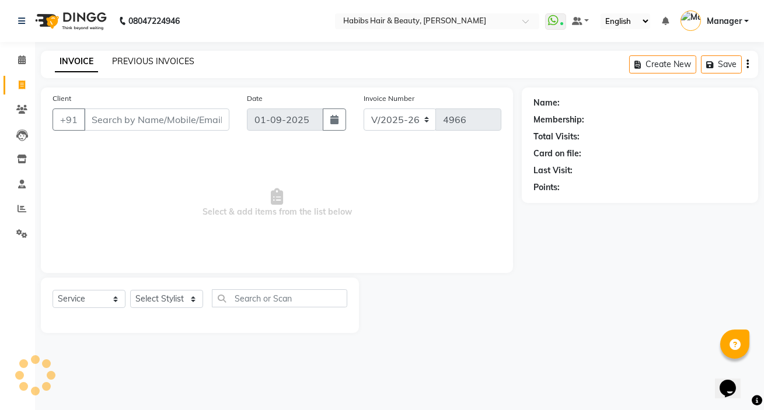
click at [140, 58] on link "PREVIOUS INVOICES" at bounding box center [153, 61] width 82 height 11
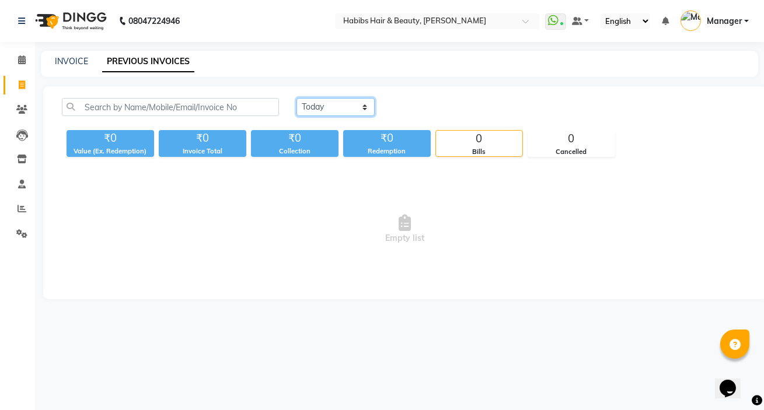
click at [323, 112] on select "[DATE] [DATE] Custom Range" at bounding box center [335, 107] width 78 height 18
click at [296, 98] on select "[DATE] [DATE] Custom Range" at bounding box center [335, 107] width 78 height 18
click at [327, 108] on select "[DATE] [DATE] Custom Range" at bounding box center [335, 107] width 78 height 18
select select "[DATE]"
click at [296, 98] on select "[DATE] [DATE] Custom Range" at bounding box center [335, 107] width 78 height 18
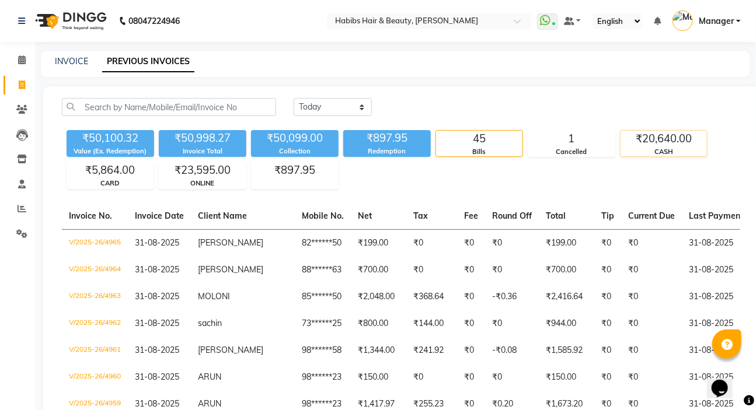
click at [652, 140] on div "₹20,640.00" at bounding box center [663, 139] width 86 height 16
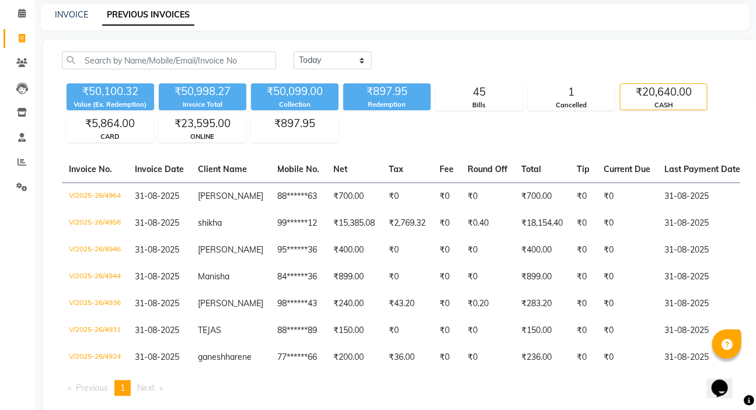
scroll to position [91, 0]
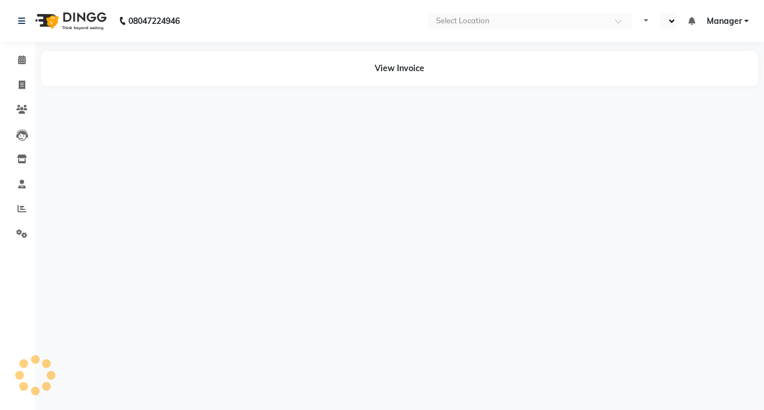
select select "en"
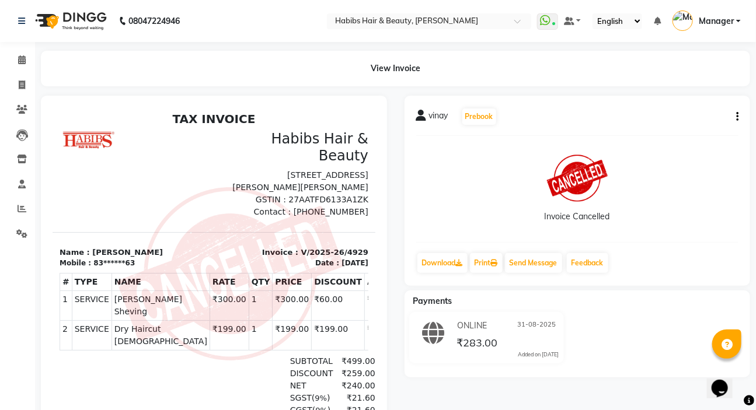
click at [587, 195] on img at bounding box center [577, 178] width 61 height 47
click at [737, 117] on icon "button" at bounding box center [737, 117] width 2 height 1
click at [718, 116] on div at bounding box center [719, 116] width 14 height 9
click at [737, 117] on icon "button" at bounding box center [737, 117] width 2 height 1
click at [729, 117] on div at bounding box center [728, 116] width 5 height 9
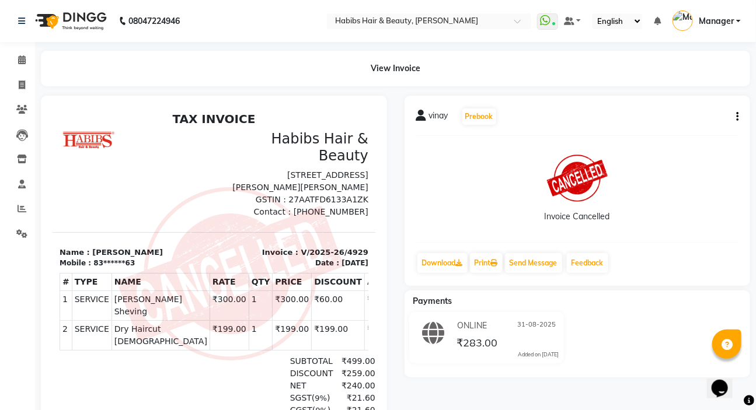
click at [584, 170] on img at bounding box center [577, 178] width 61 height 47
click at [571, 176] on img at bounding box center [577, 178] width 61 height 47
click at [589, 216] on div "Invoice Cancelled" at bounding box center [576, 217] width 65 height 12
click at [485, 332] on div "ONLINE 31-08-2025" at bounding box center [506, 326] width 104 height 18
click at [469, 326] on span "ONLINE" at bounding box center [472, 326] width 30 height 12
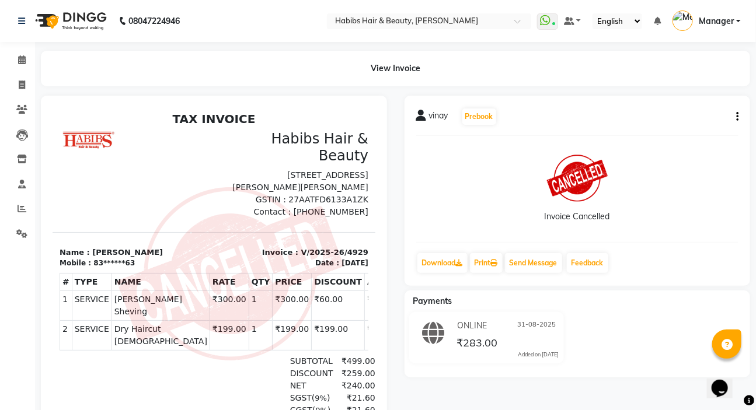
click at [478, 345] on span "₹283.00" at bounding box center [476, 344] width 41 height 16
click at [438, 343] on icon at bounding box center [433, 333] width 22 height 22
click at [438, 342] on icon at bounding box center [433, 333] width 22 height 22
click at [545, 361] on div "ONLINE 31-08-2025 ₹283.00 Added on 31-08-2025" at bounding box center [486, 337] width 172 height 51
click at [573, 201] on div "Invoice Cancelled" at bounding box center [576, 189] width 65 height 68
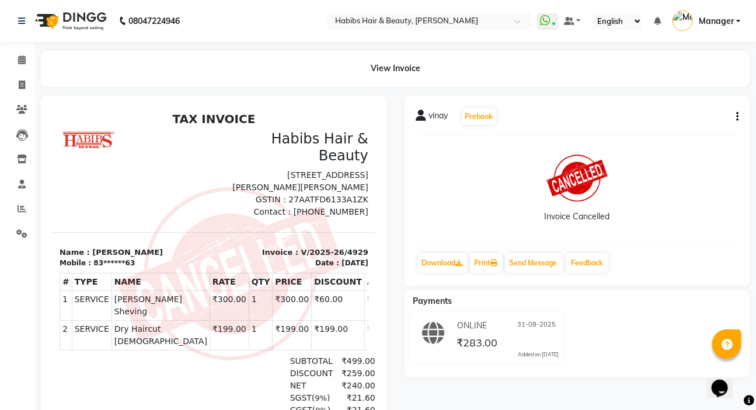
click at [583, 163] on img at bounding box center [577, 178] width 61 height 47
drag, startPoint x: 583, startPoint y: 169, endPoint x: 495, endPoint y: 129, distance: 96.6
click at [495, 129] on div "vinay Prebook Invoice Cancelled Download Print Send Message Feedback" at bounding box center [577, 191] width 346 height 190
drag, startPoint x: 587, startPoint y: 179, endPoint x: 736, endPoint y: 114, distance: 162.3
click at [736, 117] on icon "button" at bounding box center [737, 117] width 2 height 1
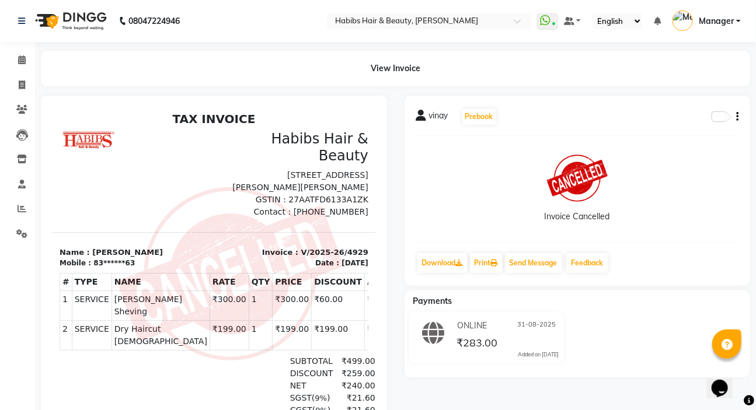
click at [721, 114] on div at bounding box center [719, 116] width 14 height 9
click at [17, 235] on icon at bounding box center [21, 233] width 11 height 9
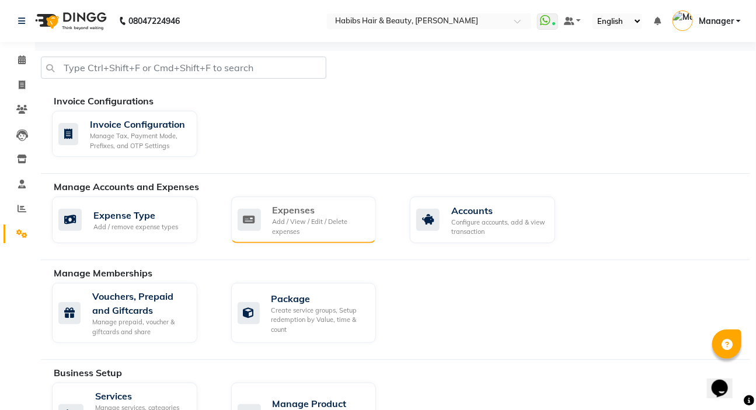
click at [298, 231] on div "Add / View / Edit / Delete expenses" at bounding box center [319, 226] width 95 height 19
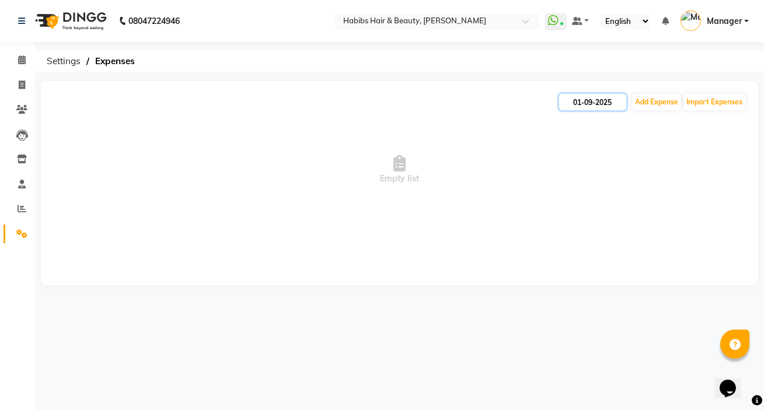
click at [596, 109] on input "01-09-2025" at bounding box center [592, 102] width 67 height 16
select select "9"
select select "2025"
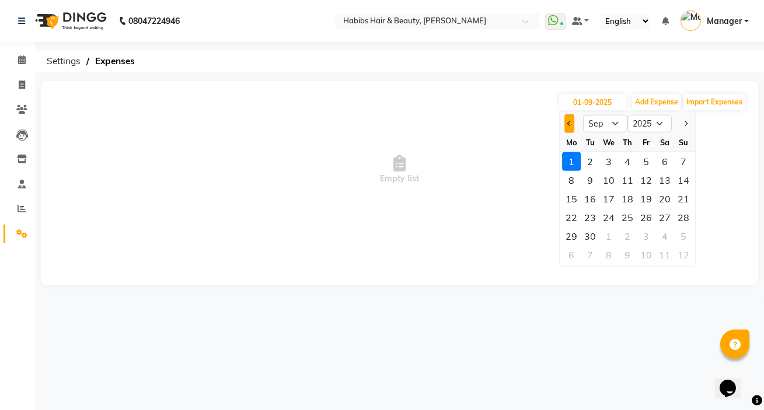
click at [568, 123] on span "Previous month" at bounding box center [569, 123] width 5 height 5
select select "8"
click at [690, 232] on div "31" at bounding box center [683, 236] width 19 height 19
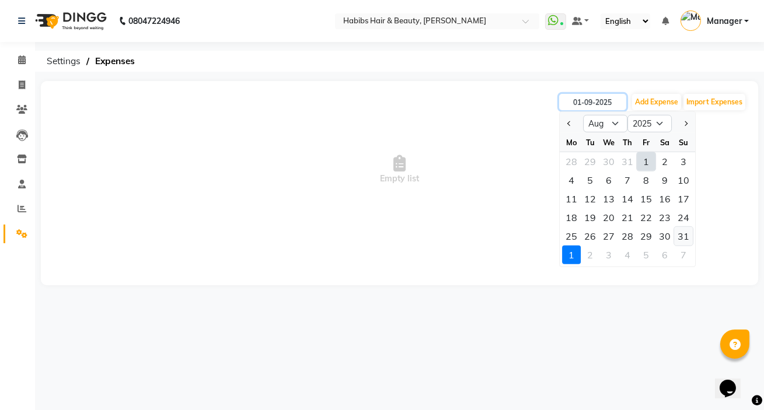
type input "31-08-2025"
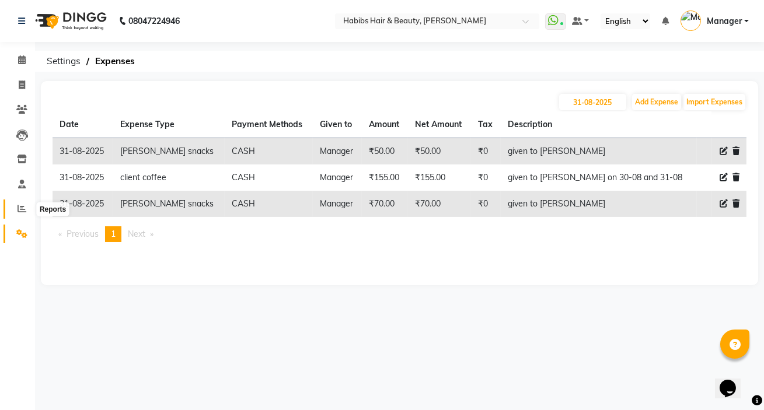
click at [16, 205] on span at bounding box center [22, 208] width 20 height 13
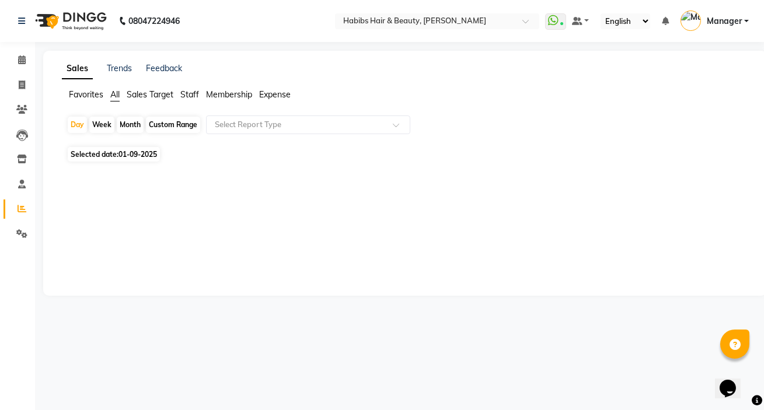
click at [157, 152] on span "01-09-2025" at bounding box center [137, 154] width 39 height 9
select select "9"
select select "2025"
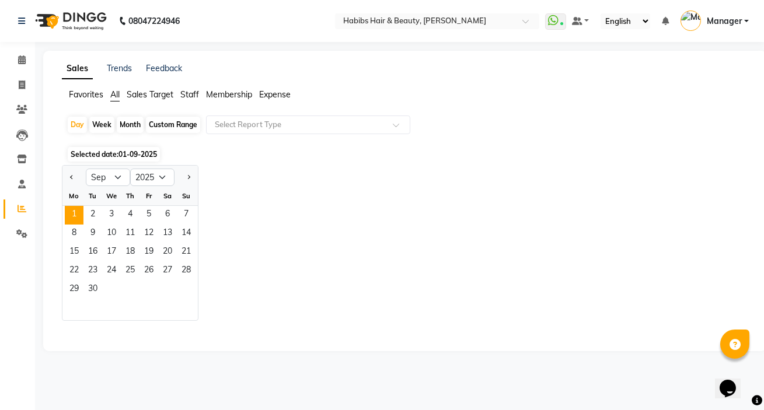
click at [65, 174] on div at bounding box center [73, 177] width 23 height 19
click at [75, 178] on button "Previous month" at bounding box center [71, 177] width 9 height 19
select select "8"
click at [190, 293] on span "31" at bounding box center [186, 290] width 19 height 19
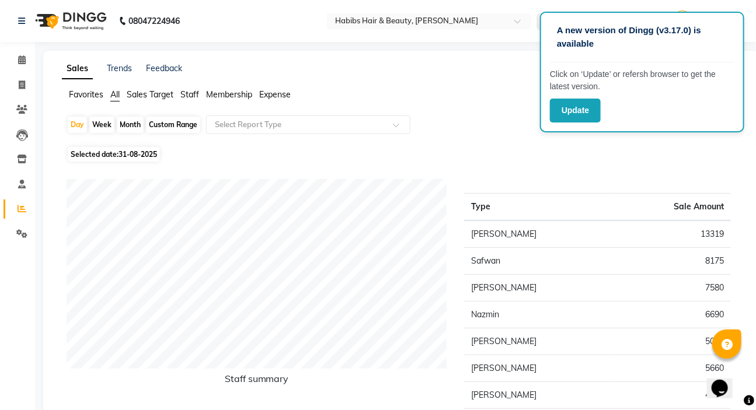
click at [139, 159] on span "Selected date: 31-08-2025" at bounding box center [114, 154] width 92 height 15
select select "8"
select select "2025"
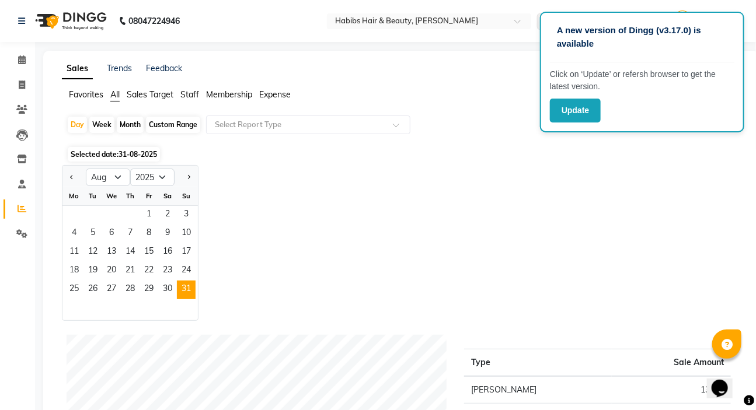
click at [188, 94] on span "Staff" at bounding box center [189, 94] width 19 height 11
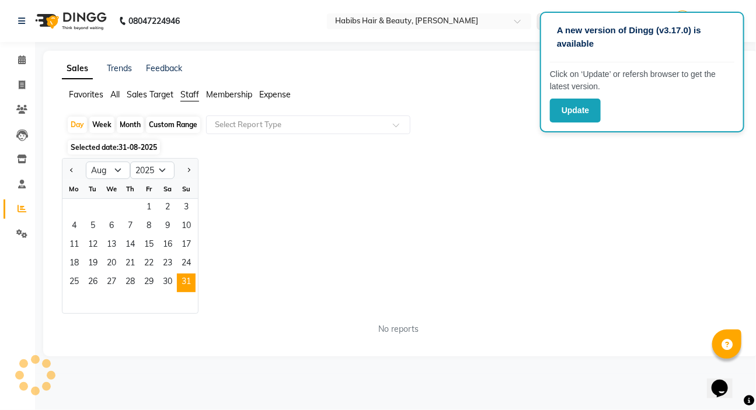
click at [209, 107] on div "Favorites All Sales Target Staff Membership Expense" at bounding box center [400, 100] width 695 height 22
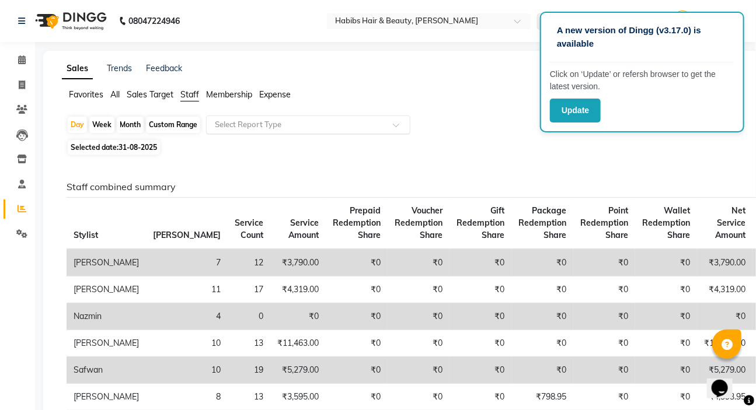
click at [215, 118] on div "Select Report Type" at bounding box center [308, 125] width 204 height 19
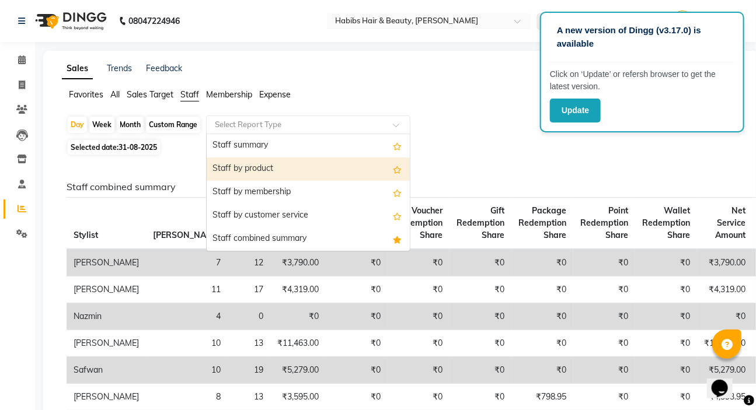
click at [228, 169] on div "Staff by product" at bounding box center [308, 169] width 203 height 23
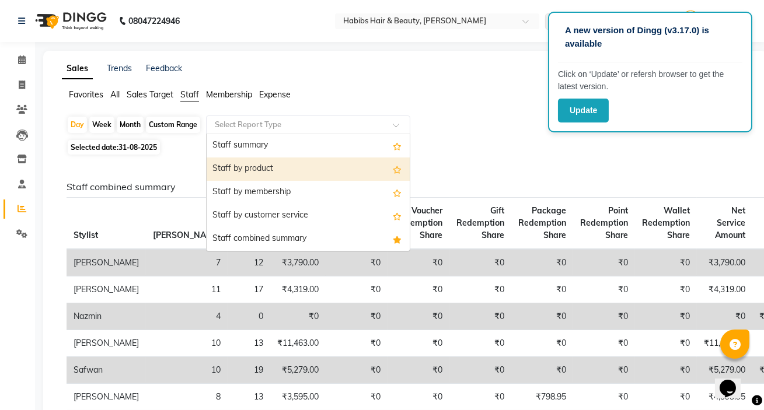
select select "csv"
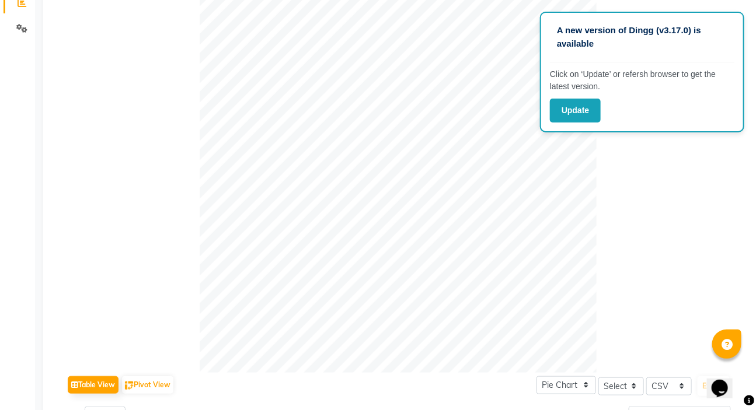
scroll to position [50, 0]
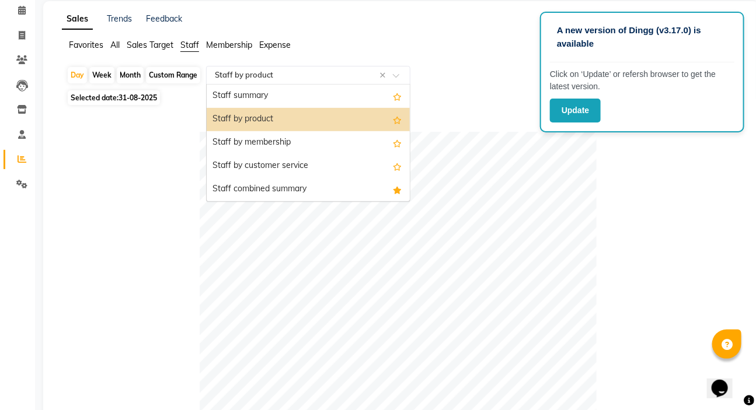
click at [291, 81] on div "Select Report Type × Staff by product ×" at bounding box center [308, 75] width 204 height 19
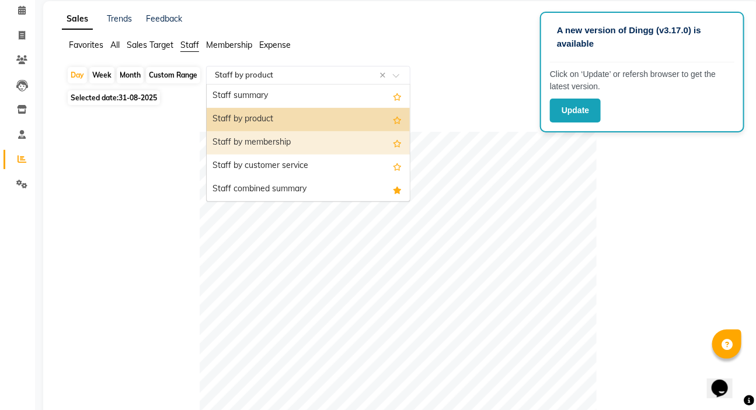
drag, startPoint x: 279, startPoint y: 145, endPoint x: 221, endPoint y: 305, distance: 170.4
click at [279, 146] on div "Staff by membership" at bounding box center [308, 142] width 203 height 23
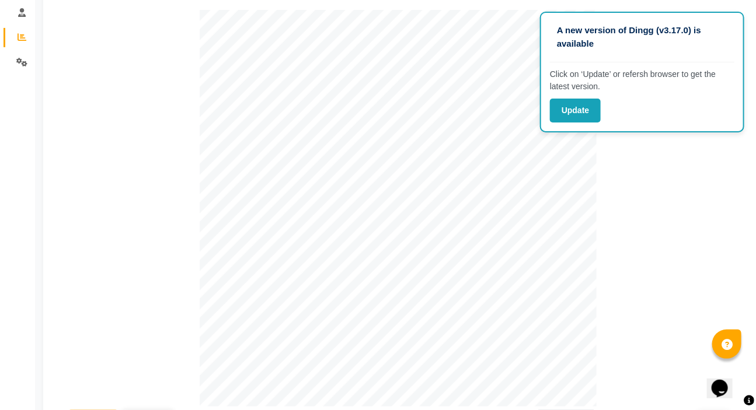
scroll to position [73, 0]
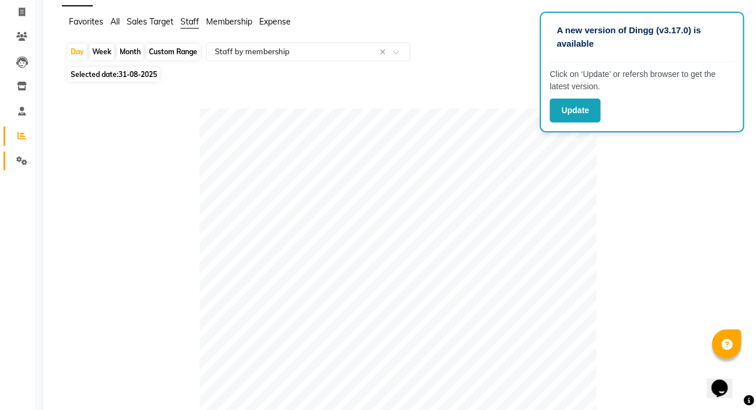
click at [27, 162] on icon at bounding box center [21, 160] width 11 height 9
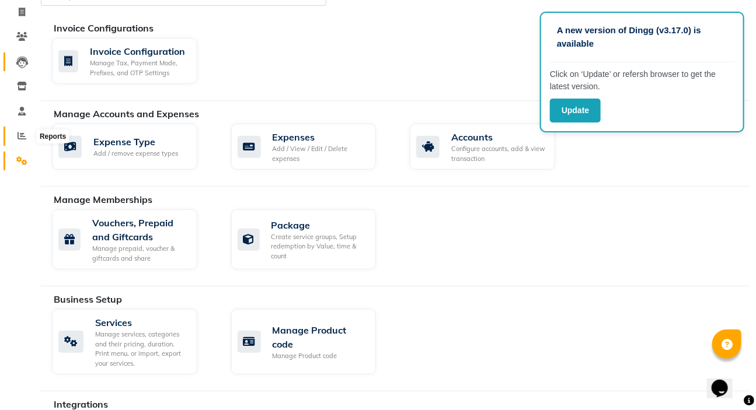
click at [23, 135] on icon at bounding box center [22, 135] width 9 height 9
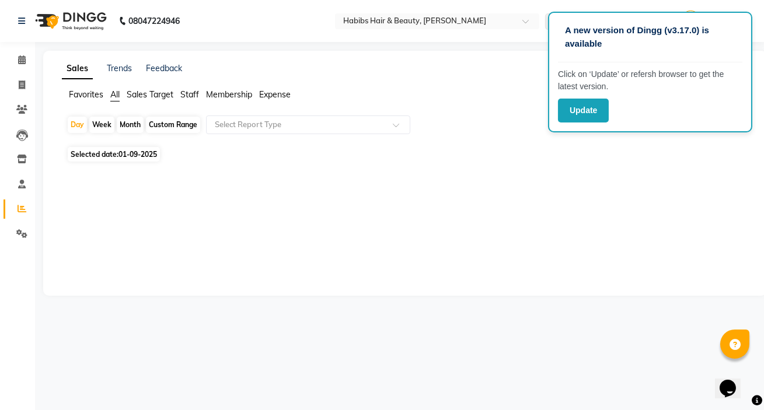
click at [138, 152] on span "01-09-2025" at bounding box center [137, 154] width 39 height 9
select select "9"
select select "2025"
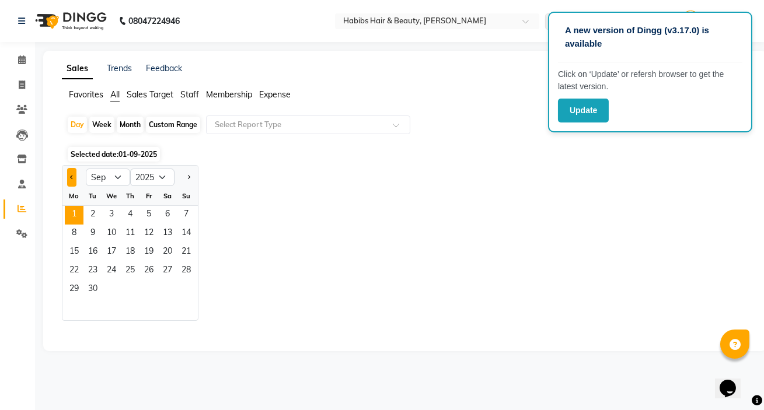
click at [72, 181] on button "Previous month" at bounding box center [71, 177] width 9 height 19
select select "8"
click at [188, 295] on span "31" at bounding box center [186, 290] width 19 height 19
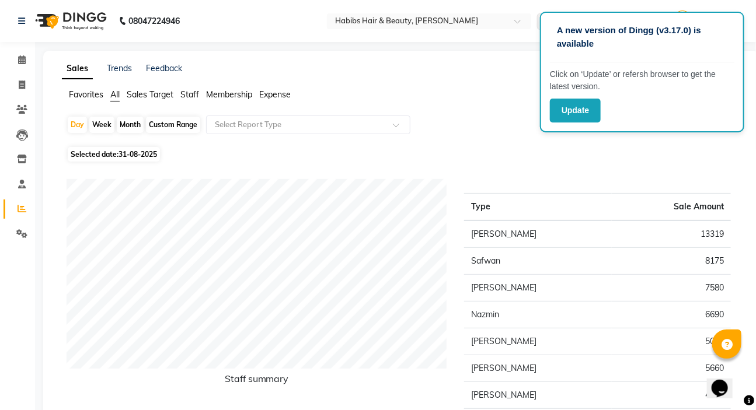
click at [276, 93] on span "Expense" at bounding box center [275, 94] width 32 height 11
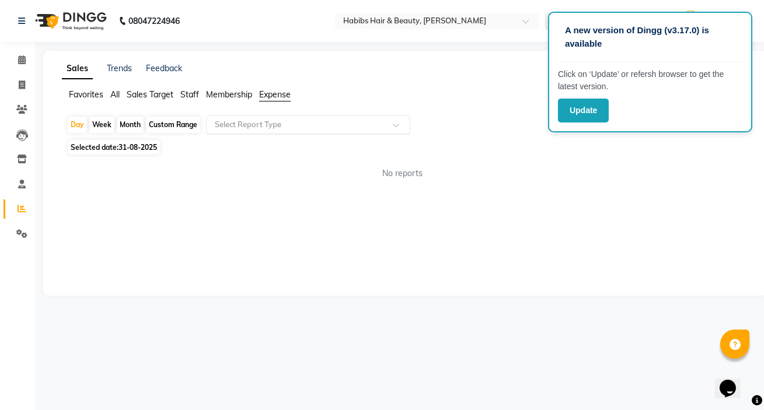
drag, startPoint x: 276, startPoint y: 100, endPoint x: 271, endPoint y: 117, distance: 17.0
click at [276, 101] on li "Expense" at bounding box center [275, 95] width 32 height 13
click at [268, 124] on input "text" at bounding box center [296, 125] width 168 height 12
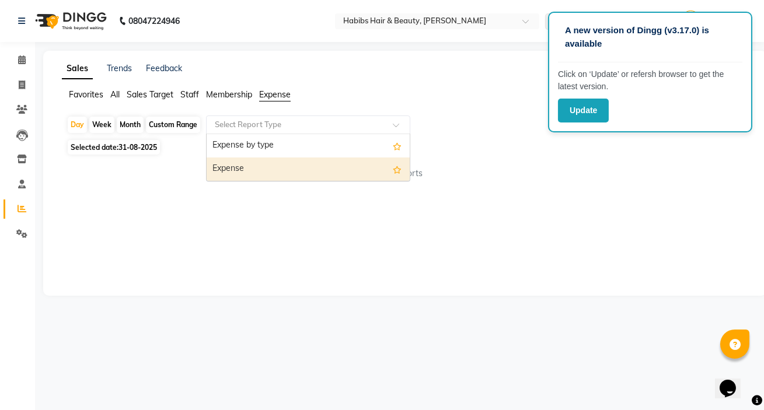
click at [274, 180] on div "Expense" at bounding box center [308, 169] width 203 height 23
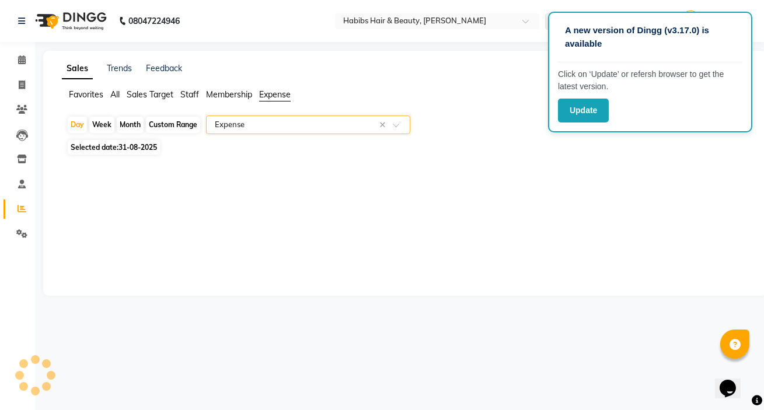
select select "csv"
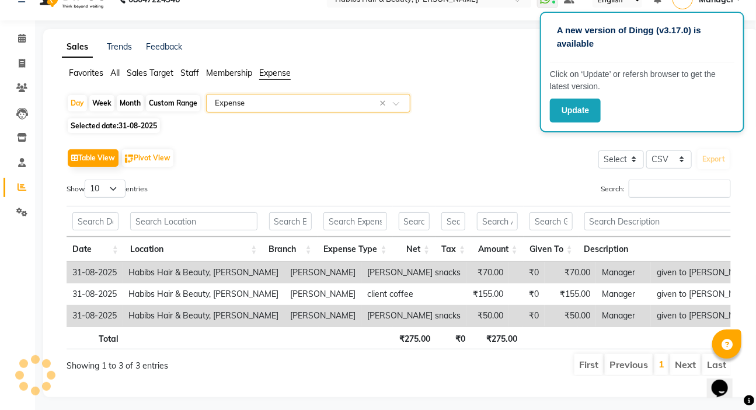
scroll to position [41, 0]
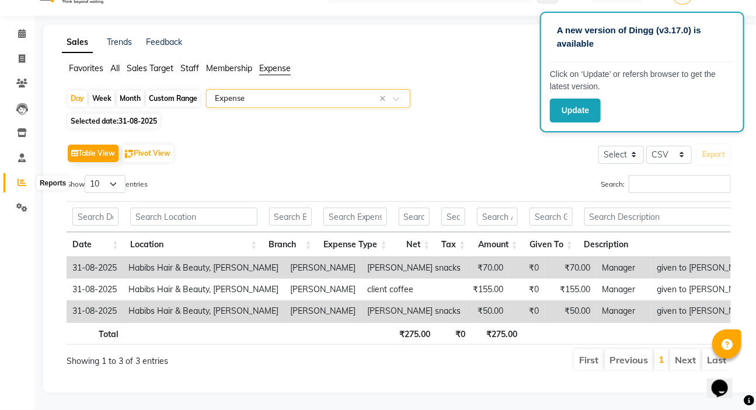
click at [13, 176] on span at bounding box center [22, 182] width 20 height 13
click at [128, 90] on div "Month" at bounding box center [130, 98] width 27 height 16
select select "8"
select select "2025"
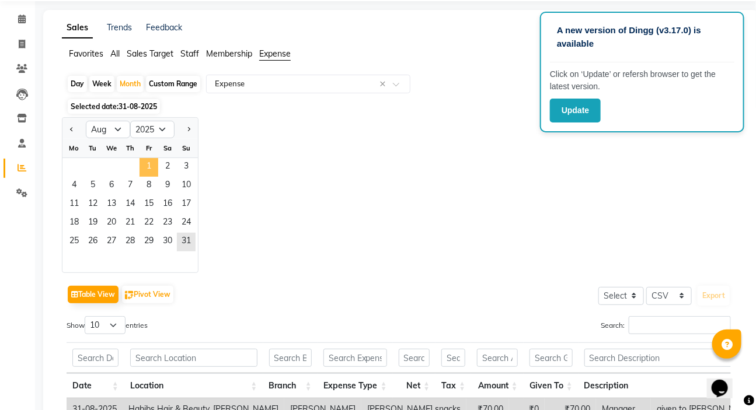
click at [149, 170] on span "1" at bounding box center [148, 167] width 19 height 19
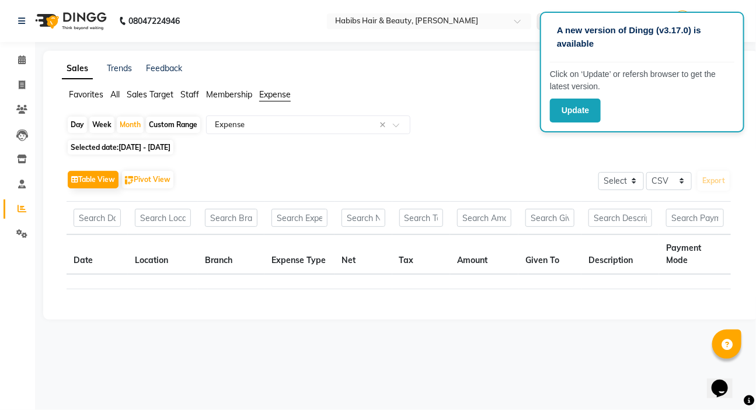
scroll to position [0, 0]
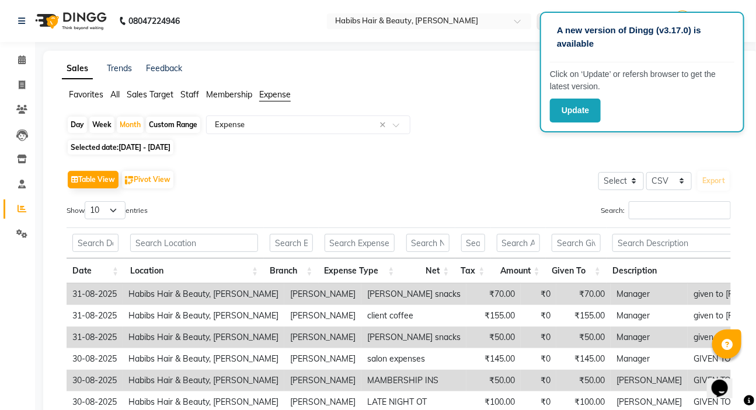
click at [195, 95] on span "Staff" at bounding box center [189, 94] width 19 height 11
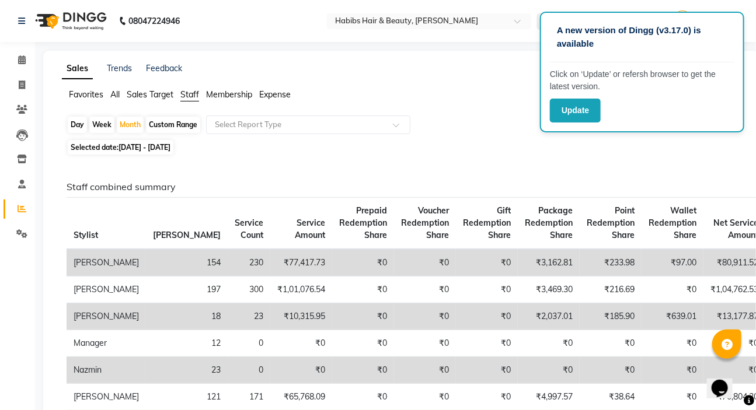
click at [221, 98] on span "Membership" at bounding box center [229, 94] width 46 height 11
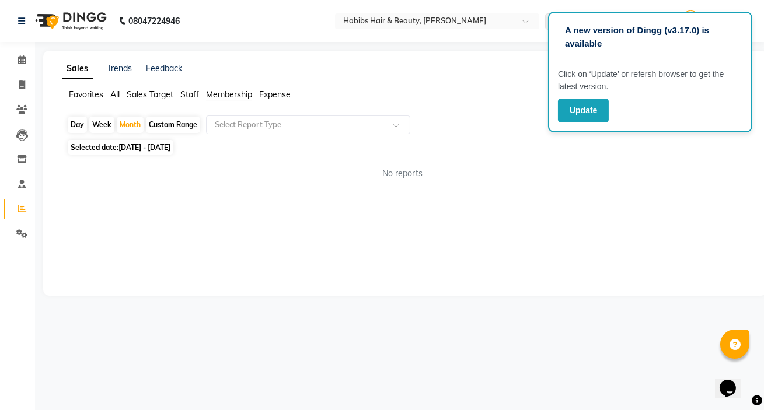
click at [180, 83] on div "Sales Trends Feedback Favorites All Sales Target Staff Membership Expense Day W…" at bounding box center [404, 173] width 723 height 245
click at [187, 92] on span "Staff" at bounding box center [189, 94] width 19 height 11
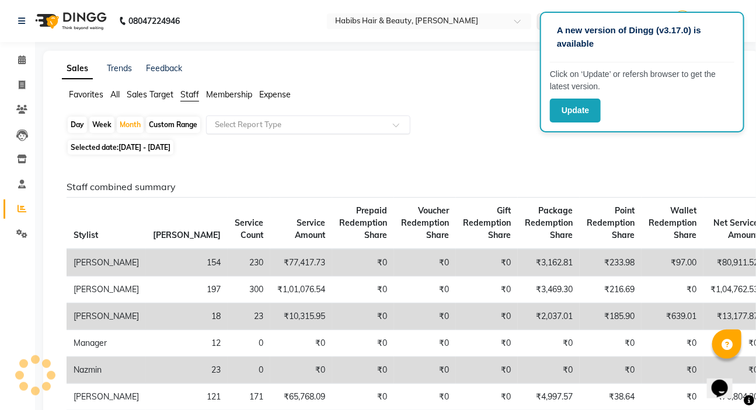
click at [221, 123] on input "text" at bounding box center [296, 125] width 168 height 12
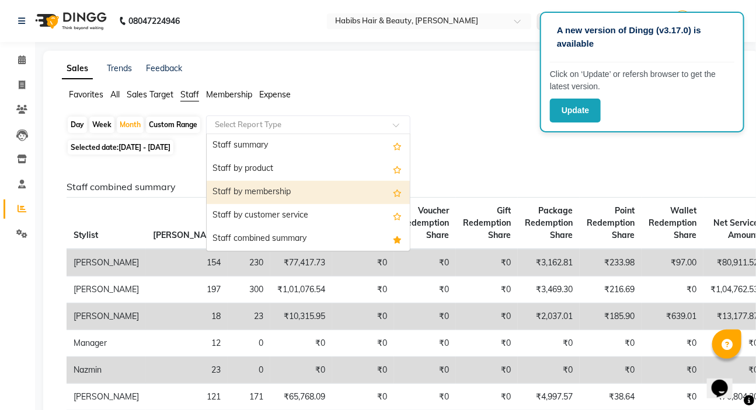
click at [237, 197] on div "Staff by membership" at bounding box center [308, 192] width 203 height 23
select select "csv"
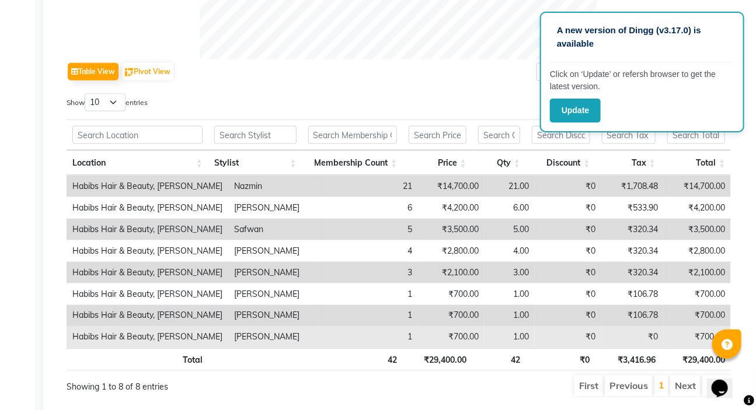
scroll to position [552, 0]
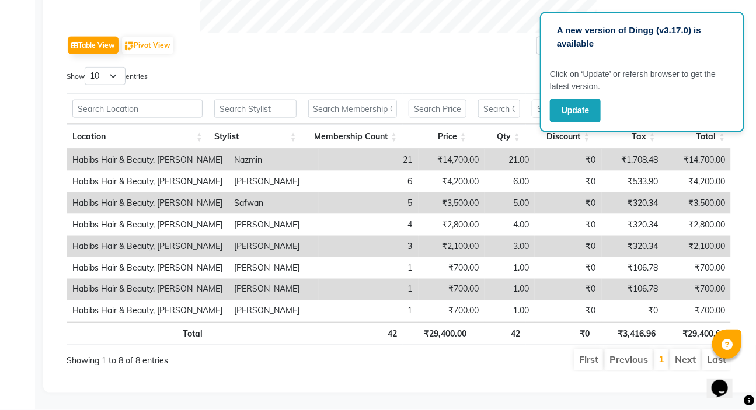
click at [305, 49] on div "Table View Pivot View Pie Chart Bar Chart Select Select CSV PDF Export" at bounding box center [399, 45] width 664 height 25
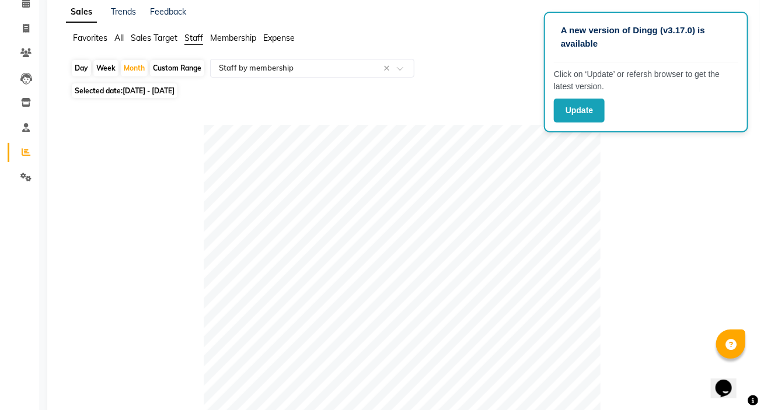
scroll to position [0, 0]
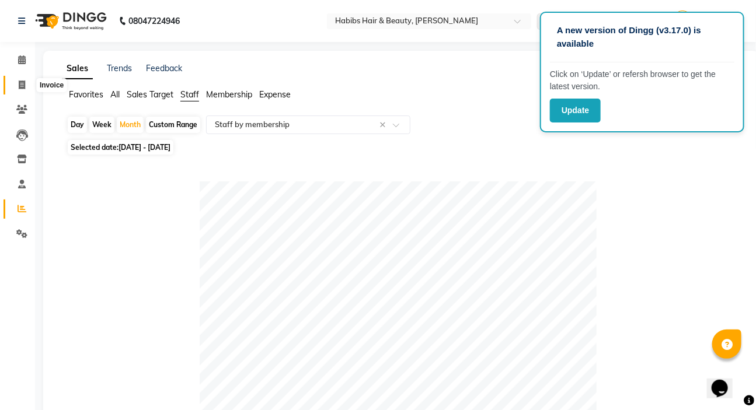
click at [23, 81] on icon at bounding box center [22, 85] width 6 height 9
select select "service"
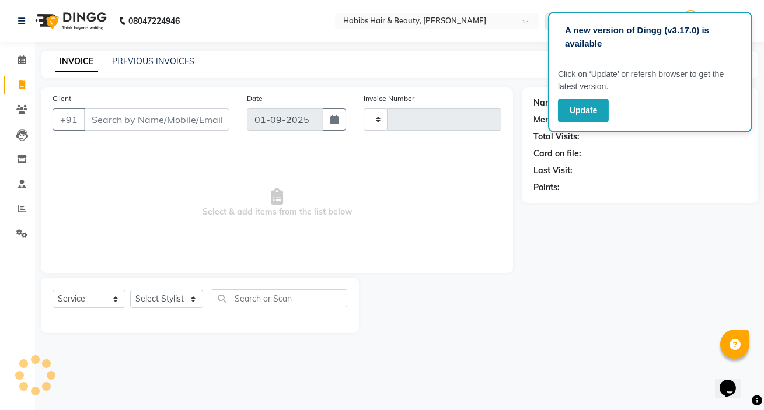
click at [137, 116] on input "Client" at bounding box center [156, 120] width 145 height 22
type input "4966"
select select "6465"
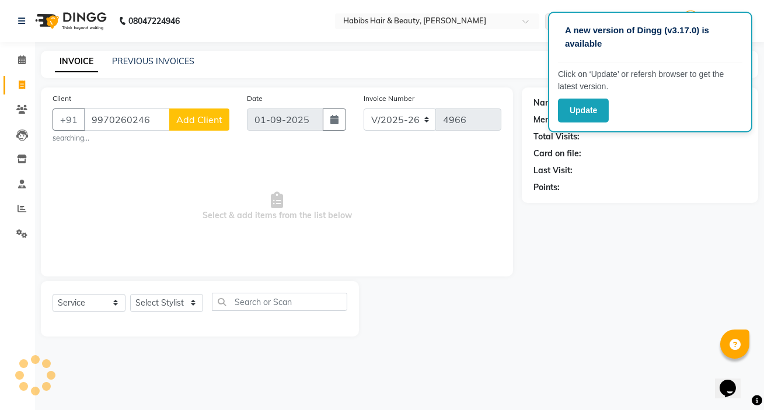
type input "9970260246"
click at [203, 127] on button "Add Client" at bounding box center [199, 120] width 60 height 22
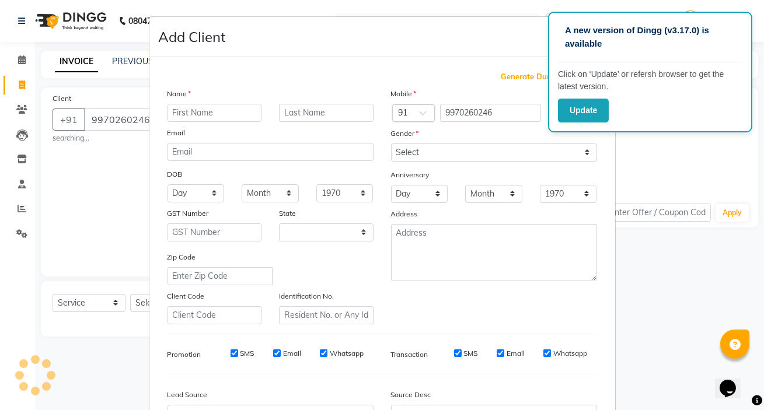
select select "22"
select select "1: Object"
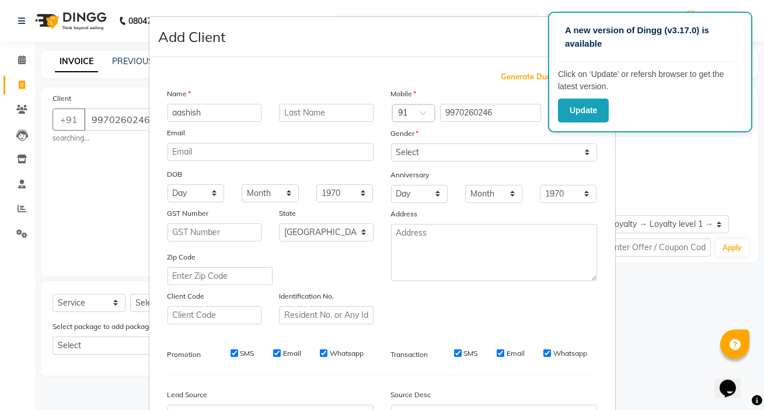
type input "aashish"
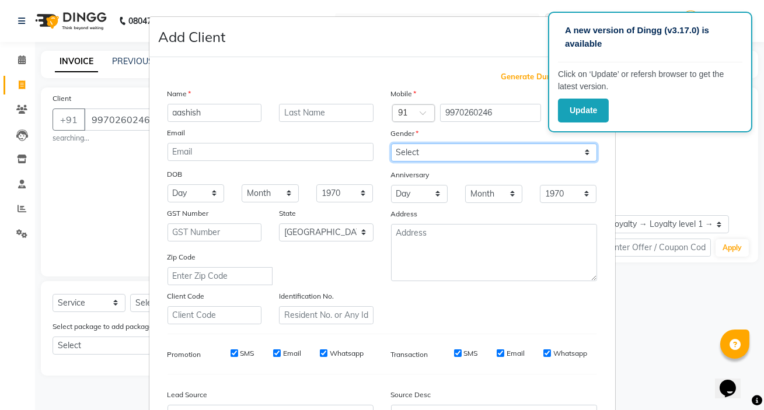
click at [401, 152] on select "Select [DEMOGRAPHIC_DATA] [DEMOGRAPHIC_DATA] Other Prefer Not To Say" at bounding box center [494, 153] width 206 height 18
select select "[DEMOGRAPHIC_DATA]"
click at [391, 144] on select "Select [DEMOGRAPHIC_DATA] [DEMOGRAPHIC_DATA] Other Prefer Not To Say" at bounding box center [494, 153] width 206 height 18
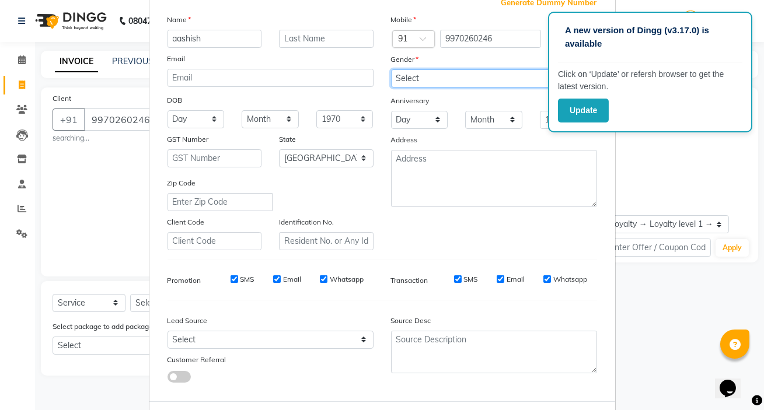
scroll to position [132, 0]
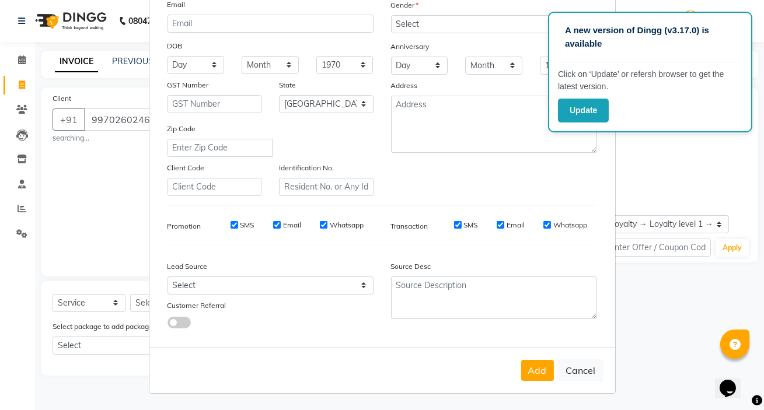
click at [523, 370] on button "Add" at bounding box center [537, 370] width 33 height 21
click at [539, 373] on button "Add" at bounding box center [537, 370] width 33 height 21
click at [543, 371] on button "Add" at bounding box center [537, 370] width 33 height 21
click at [526, 370] on button "Add" at bounding box center [537, 370] width 33 height 21
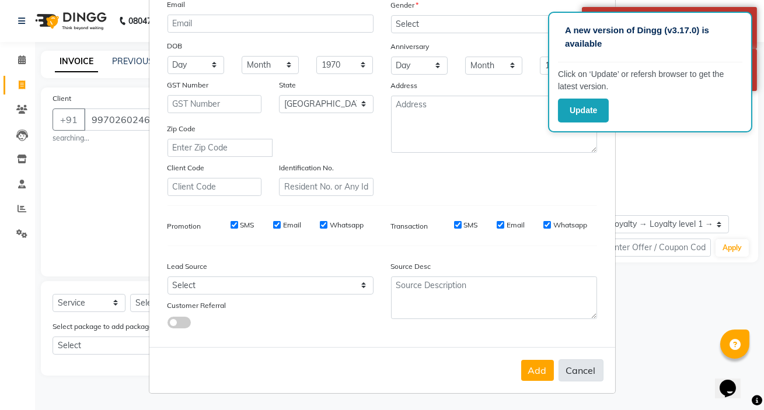
click at [577, 376] on button "Cancel" at bounding box center [580, 370] width 45 height 22
select select
select select "null"
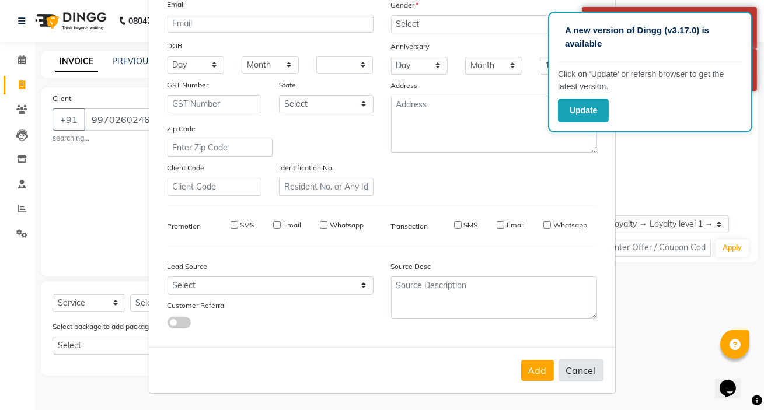
select select
checkbox input "false"
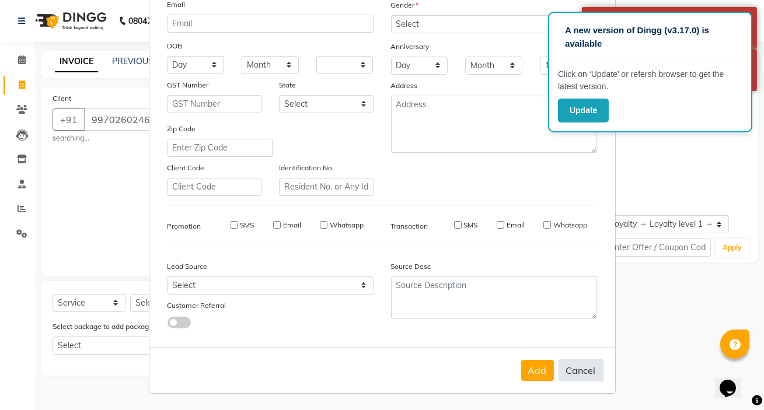
checkbox input "false"
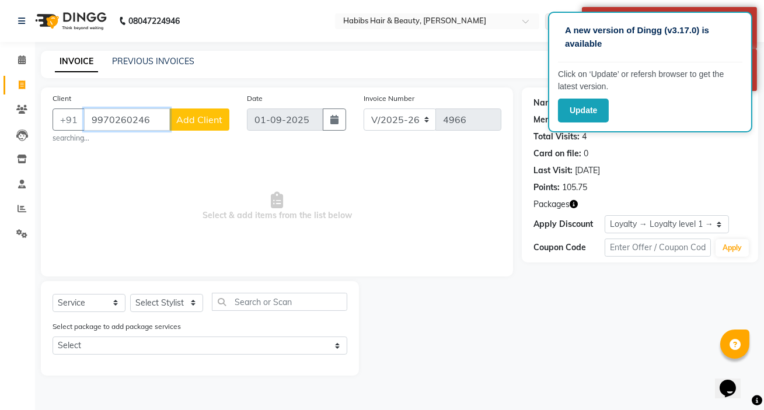
click at [128, 116] on input "9970260246" at bounding box center [127, 120] width 86 height 22
click at [128, 117] on input "9970260246" at bounding box center [127, 120] width 86 height 22
click at [127, 117] on input "9970260246" at bounding box center [127, 120] width 86 height 22
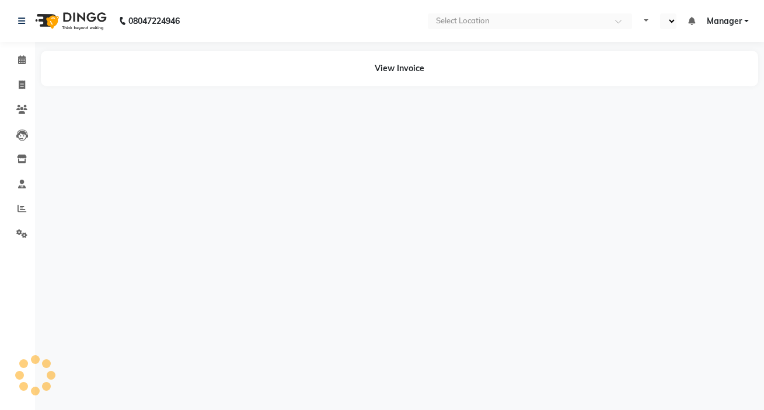
select select "en"
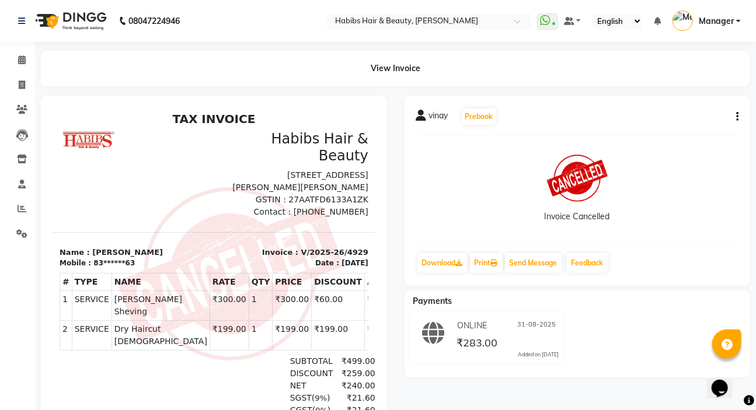
click at [737, 117] on icon "button" at bounding box center [737, 117] width 2 height 1
click at [717, 115] on div at bounding box center [719, 116] width 14 height 9
click at [736, 117] on icon "button" at bounding box center [737, 117] width 2 height 1
click at [723, 119] on div at bounding box center [719, 116] width 14 height 9
click at [432, 113] on span "vinay" at bounding box center [438, 118] width 19 height 16
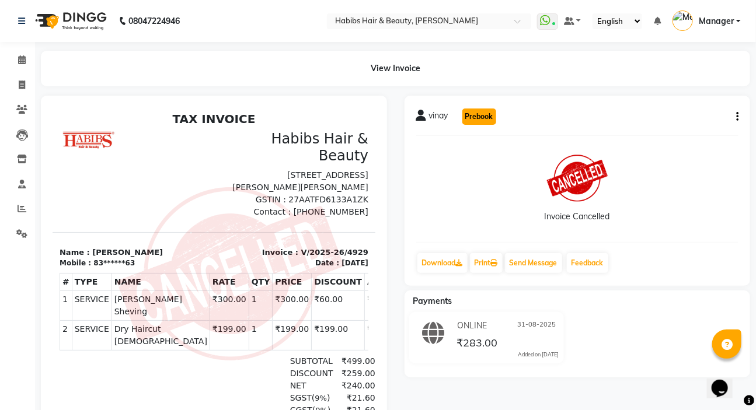
click at [482, 117] on button "Prebook" at bounding box center [479, 117] width 34 height 16
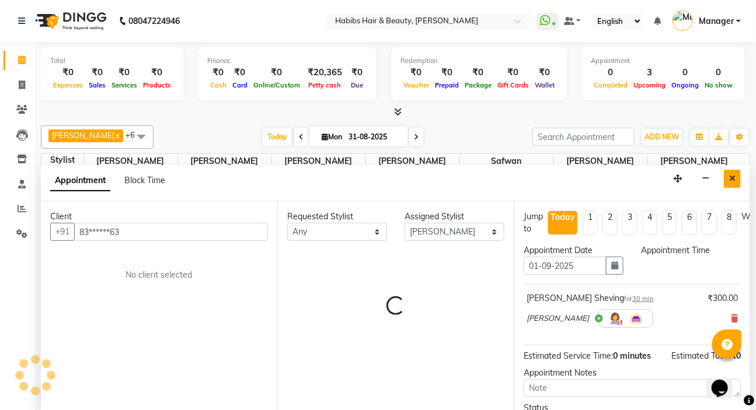
type input "01-09-2025"
click at [732, 183] on button "Close" at bounding box center [731, 179] width 17 height 18
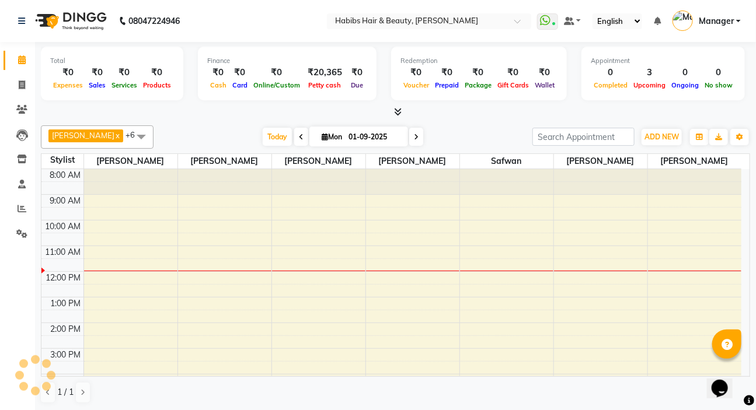
scroll to position [77, 0]
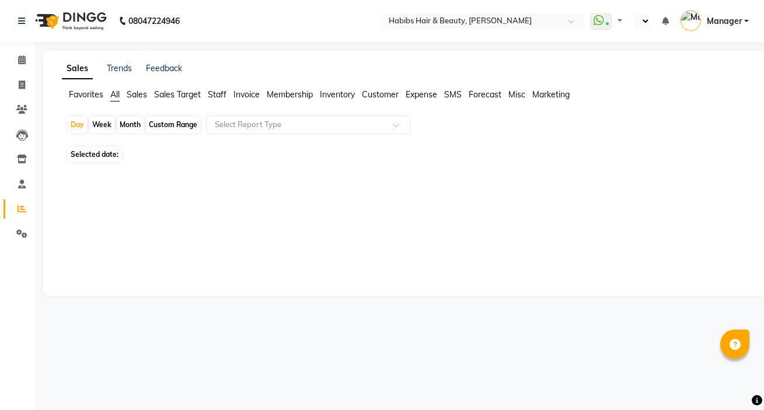
select select "en"
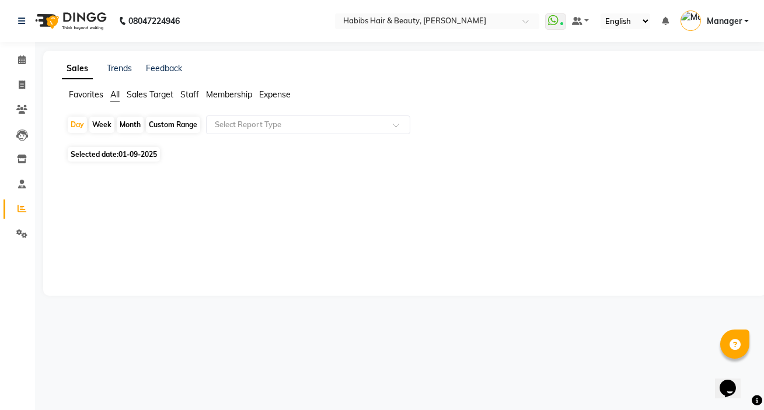
click at [111, 123] on div "Week" at bounding box center [101, 125] width 25 height 16
select select "9"
select select "2025"
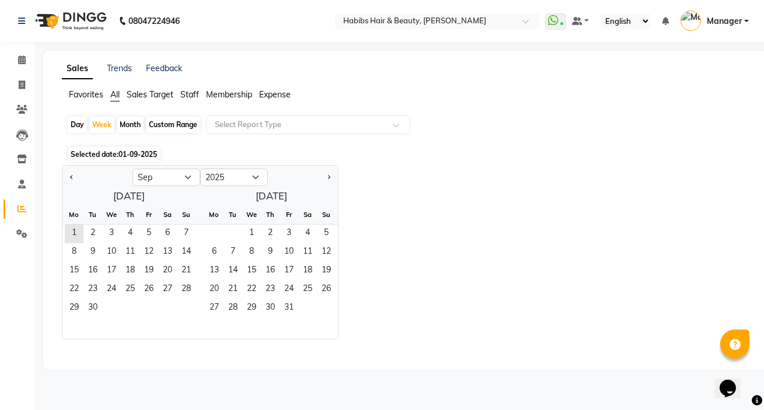
click at [131, 124] on div "Month" at bounding box center [130, 125] width 27 height 16
select select "9"
select select "2025"
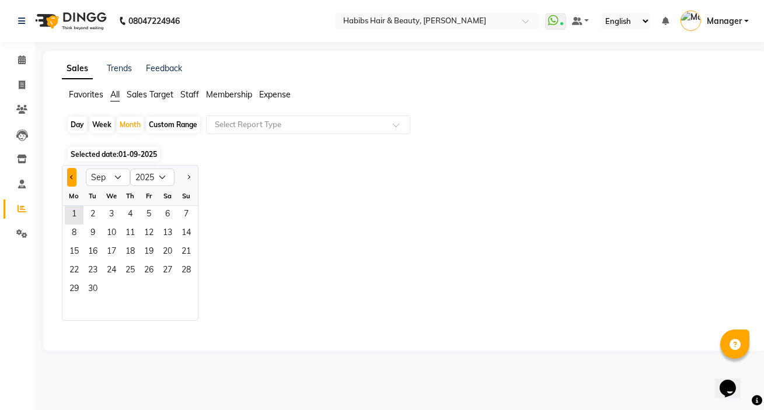
click at [69, 175] on button "Previous month" at bounding box center [71, 177] width 9 height 19
select select "8"
click at [151, 211] on span "1" at bounding box center [148, 215] width 19 height 19
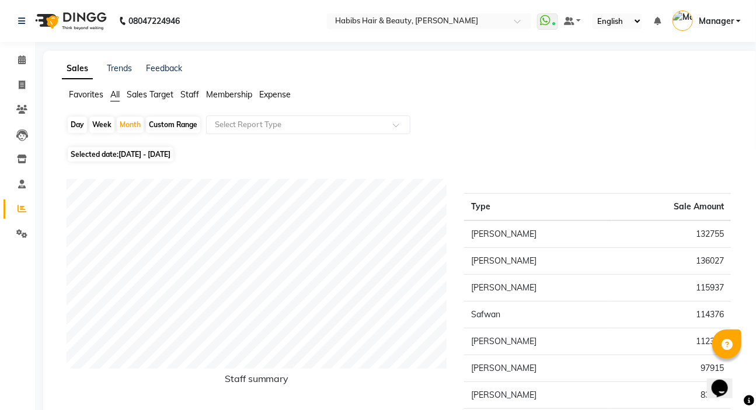
click at [187, 92] on span "Staff" at bounding box center [189, 94] width 19 height 11
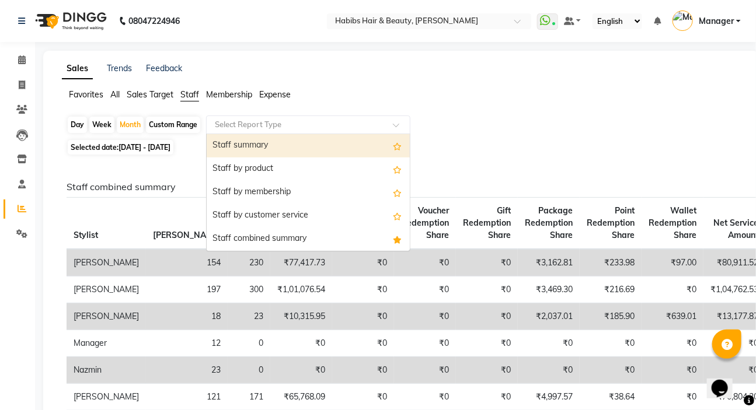
click at [236, 128] on input "text" at bounding box center [296, 125] width 168 height 12
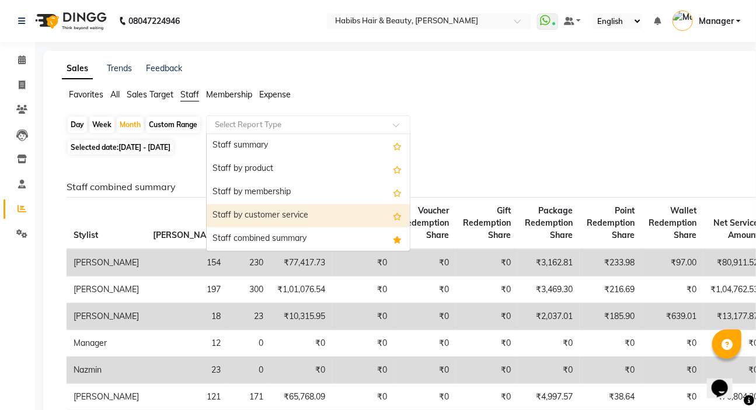
click at [251, 211] on div "Staff by customer service" at bounding box center [308, 215] width 203 height 23
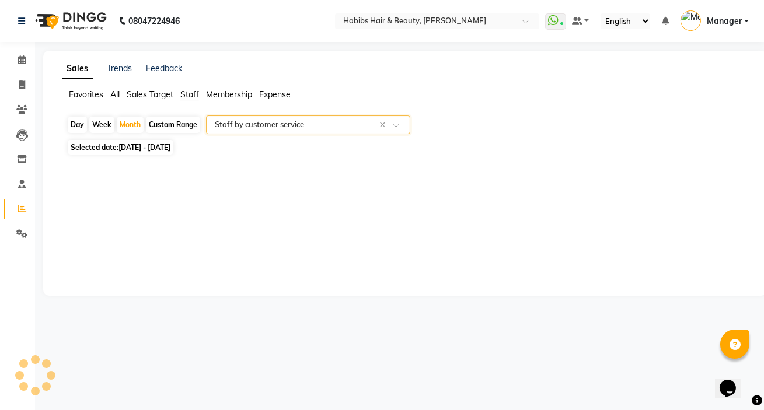
select select "csv"
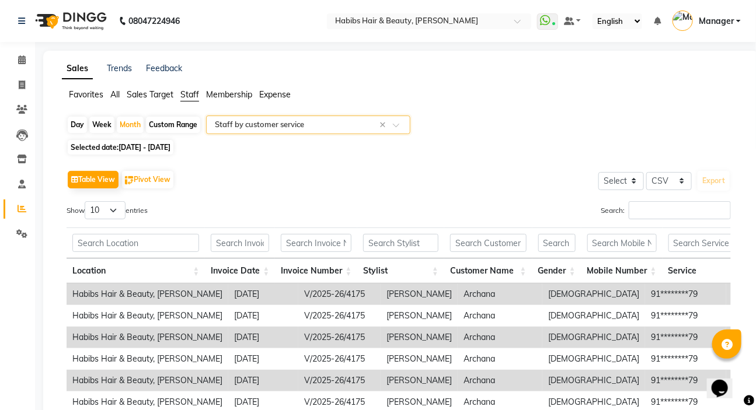
click at [251, 127] on input "text" at bounding box center [296, 125] width 168 height 12
click at [113, 215] on select "10 25 50 100" at bounding box center [105, 210] width 41 height 18
select select "100"
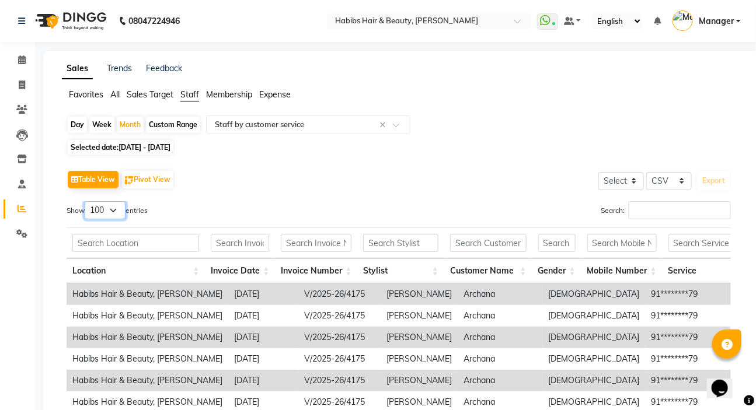
click at [86, 201] on select "10 25 50 100" at bounding box center [105, 210] width 41 height 18
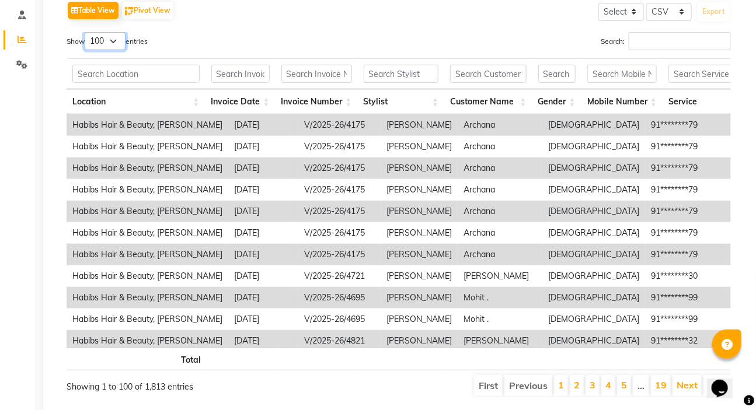
scroll to position [149, 0]
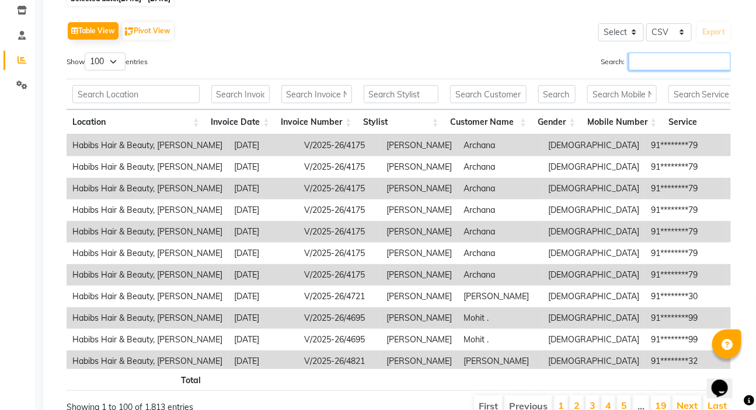
click at [646, 67] on input "Search:" at bounding box center [679, 62] width 102 height 18
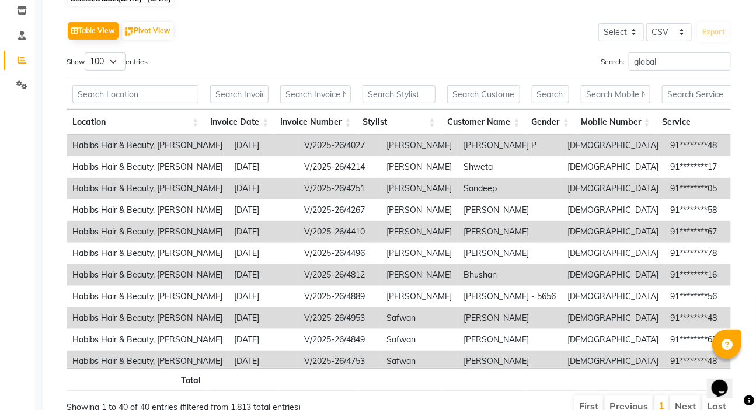
click at [506, 368] on th at bounding box center [483, 379] width 83 height 23
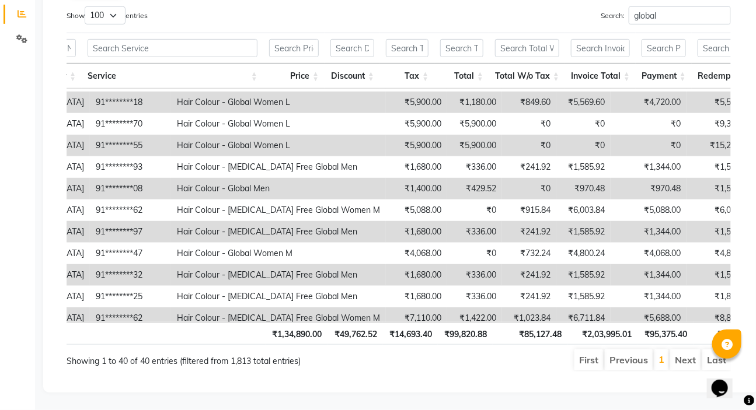
scroll to position [478, 574]
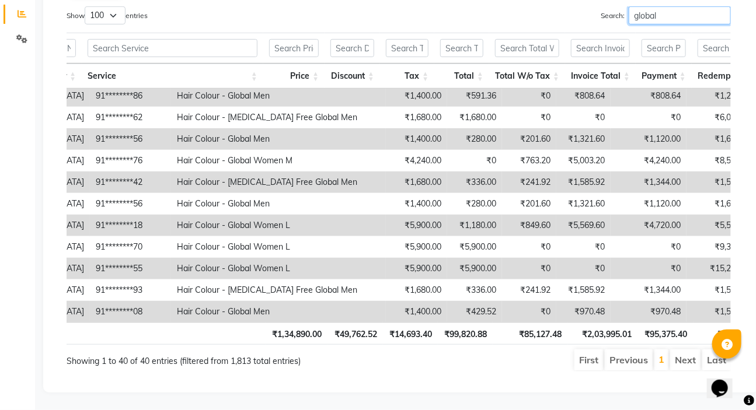
click at [689, 11] on input "global" at bounding box center [679, 15] width 102 height 18
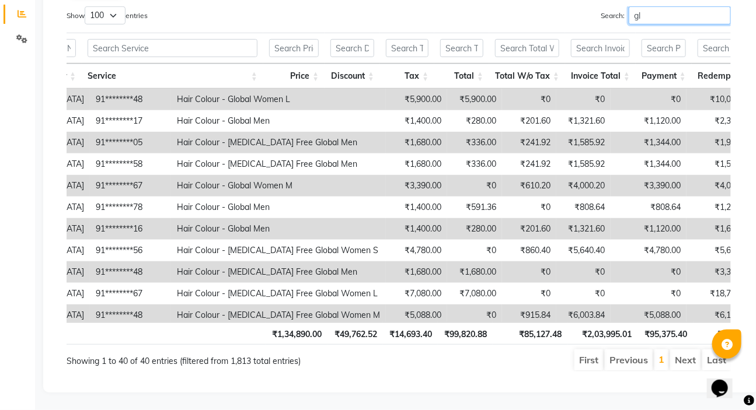
type input "g"
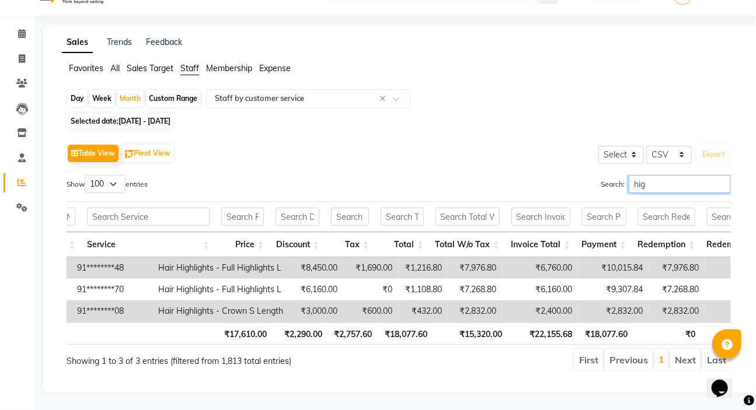
scroll to position [41, 0]
type input "high"
click at [718, 175] on input "high" at bounding box center [679, 184] width 102 height 18
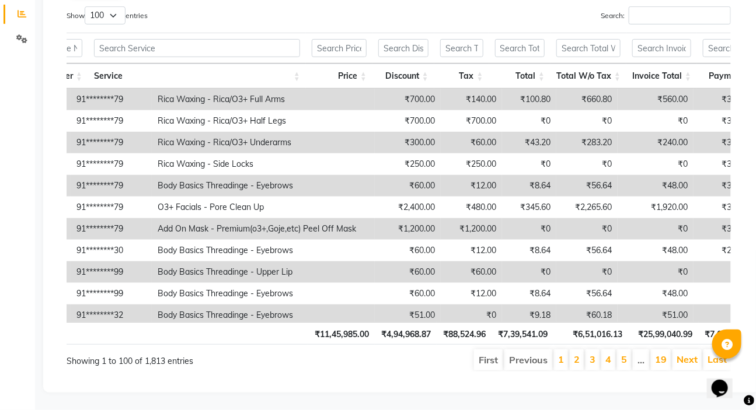
scroll to position [43, 0]
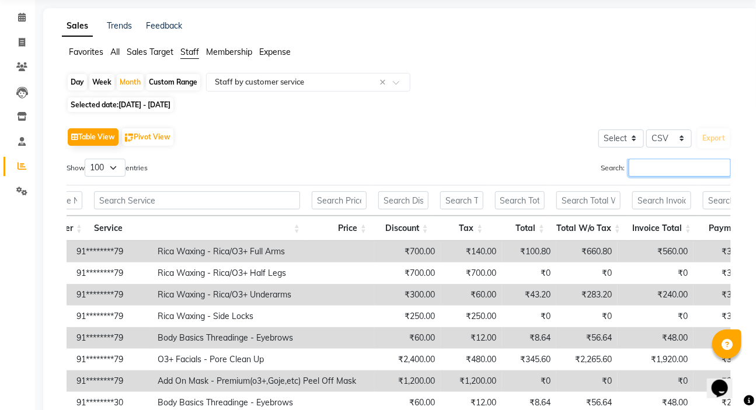
click at [642, 166] on input "Search:" at bounding box center [679, 168] width 102 height 18
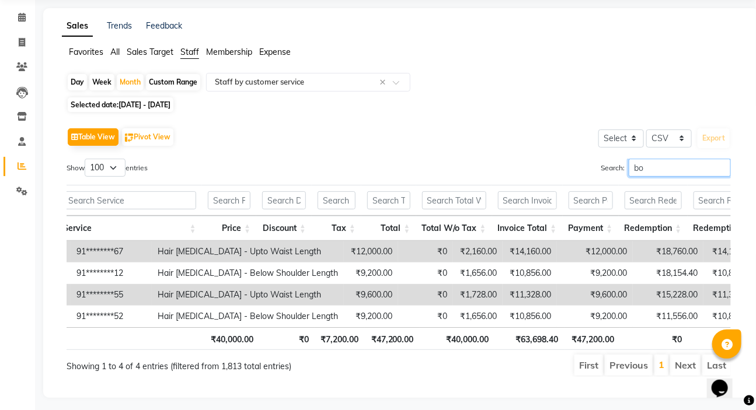
type input "b"
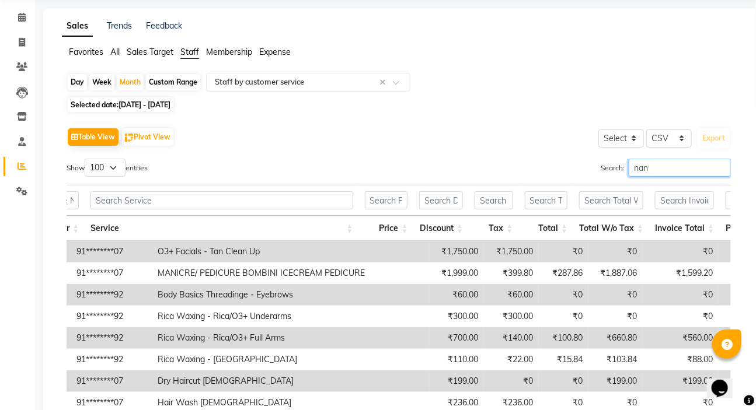
type input "nano"
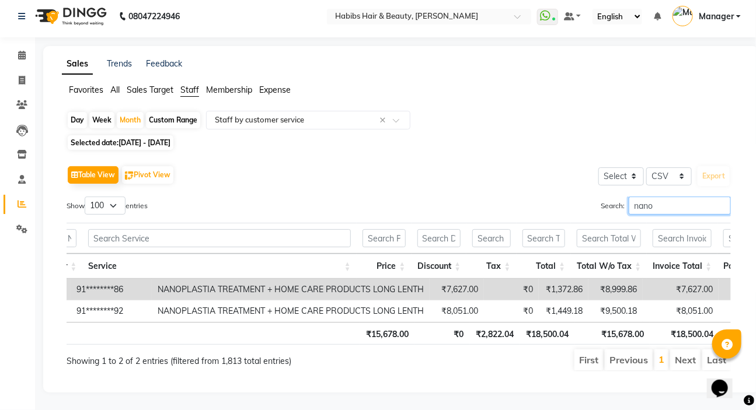
click at [722, 197] on input "nano" at bounding box center [679, 206] width 102 height 18
click at [723, 229] on input "text" at bounding box center [745, 238] width 44 height 18
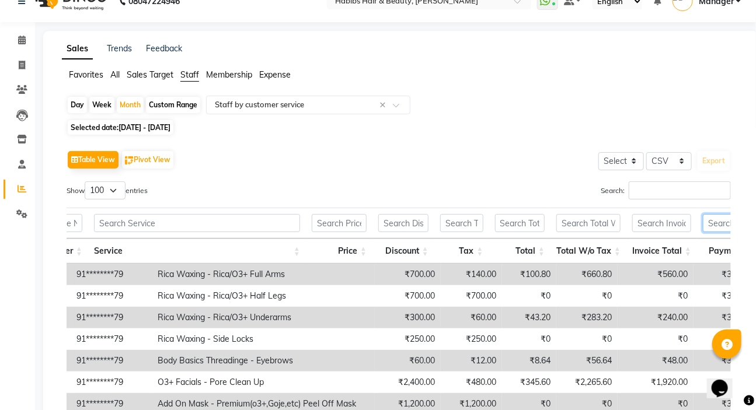
scroll to position [43, 0]
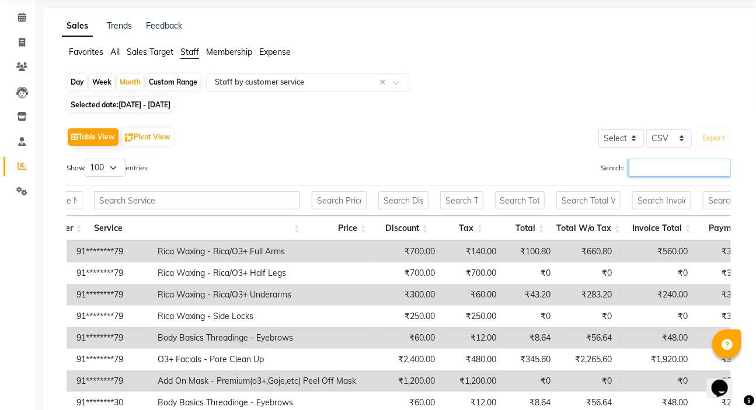
click at [677, 169] on input "Search:" at bounding box center [679, 168] width 102 height 18
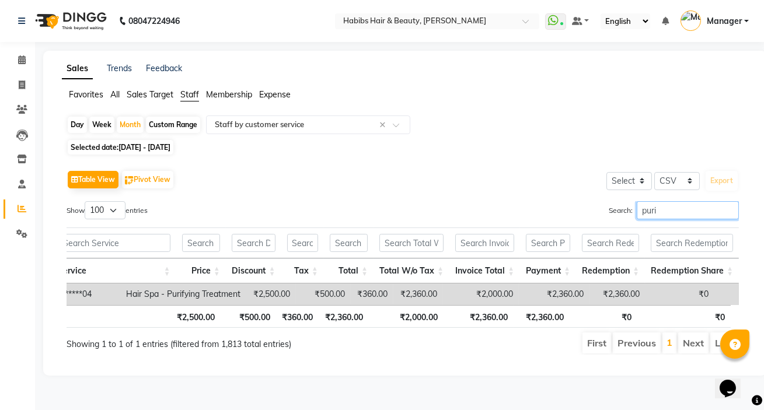
scroll to position [0, 564]
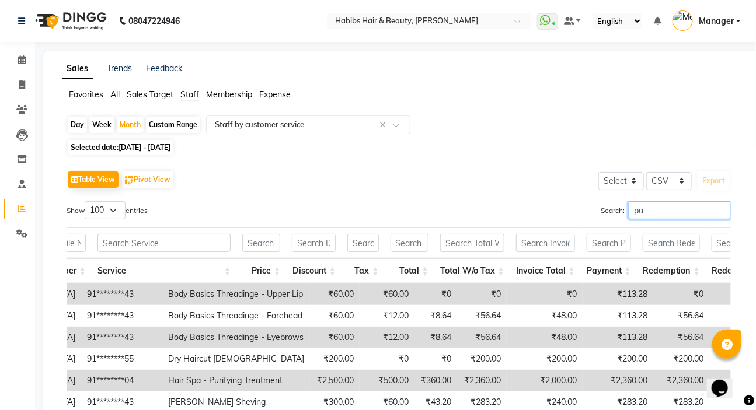
type input "p"
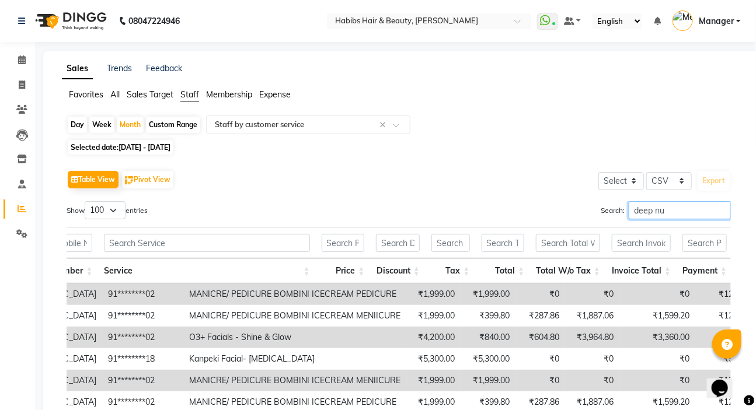
scroll to position [0, 373]
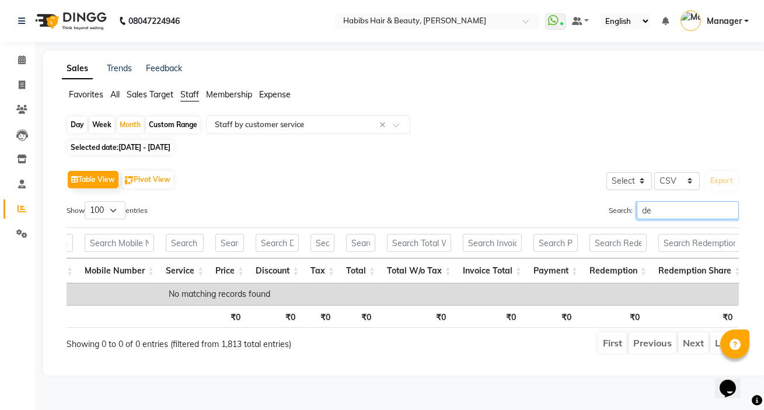
type input "d"
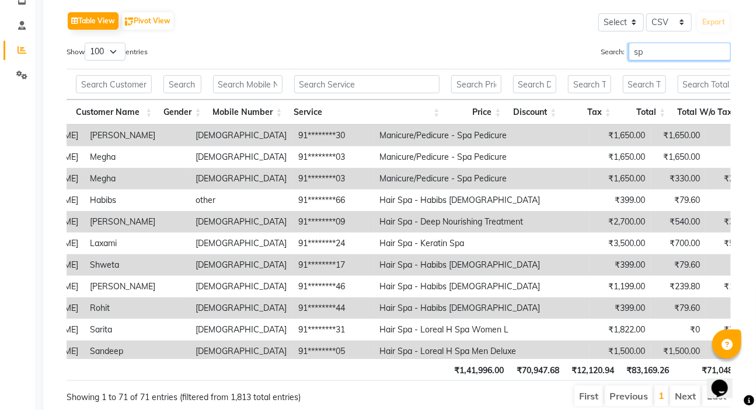
type input "s"
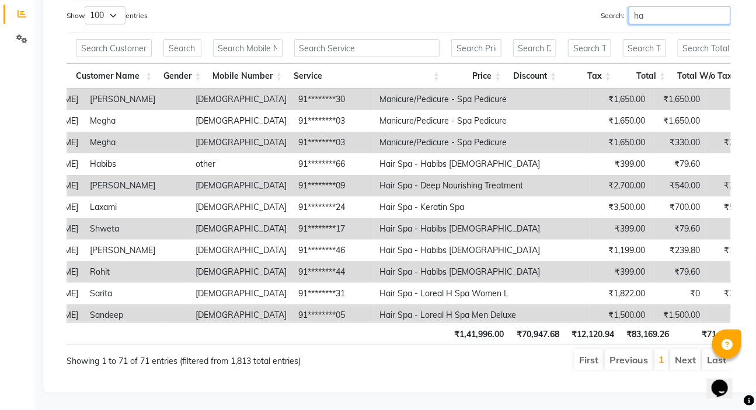
type input "h"
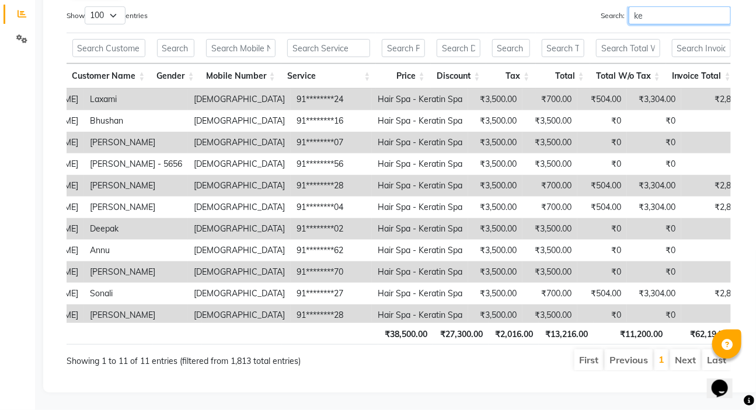
type input "k"
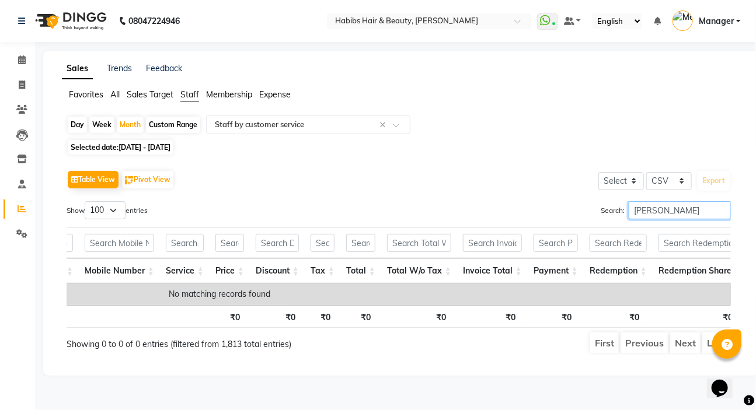
scroll to position [0, 0]
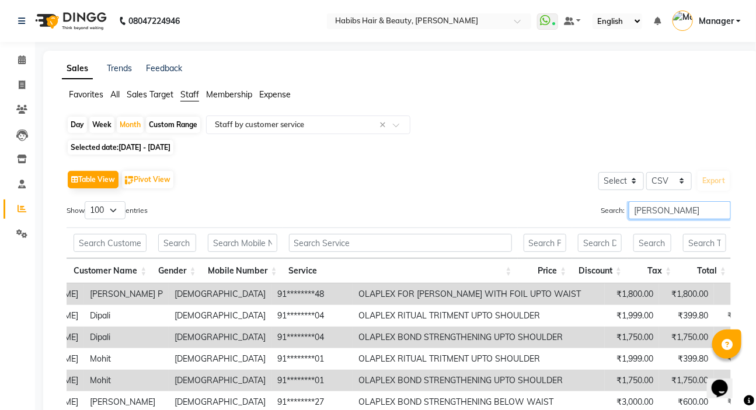
type input "ola"
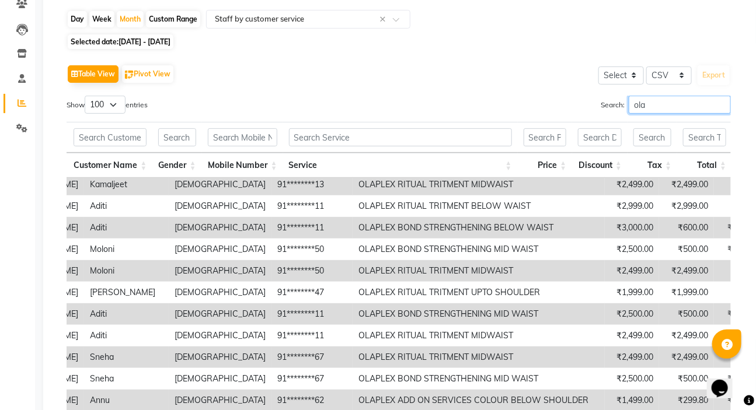
scroll to position [202, 0]
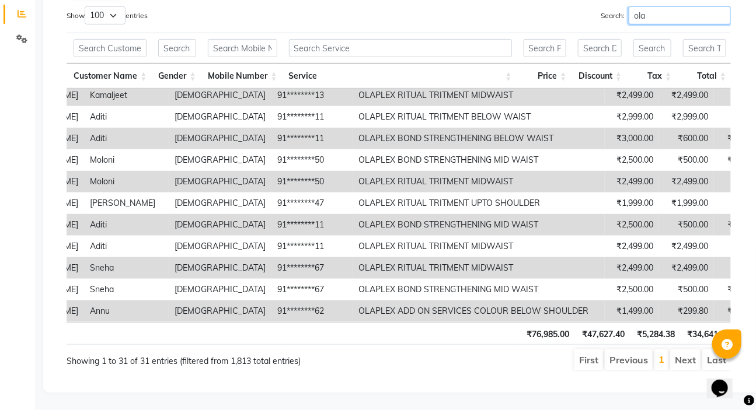
click at [718, 9] on input "ola" at bounding box center [679, 15] width 102 height 18
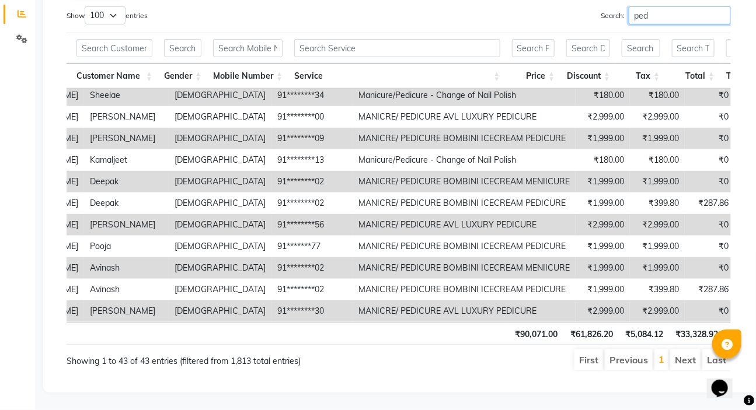
scroll to position [0, 373]
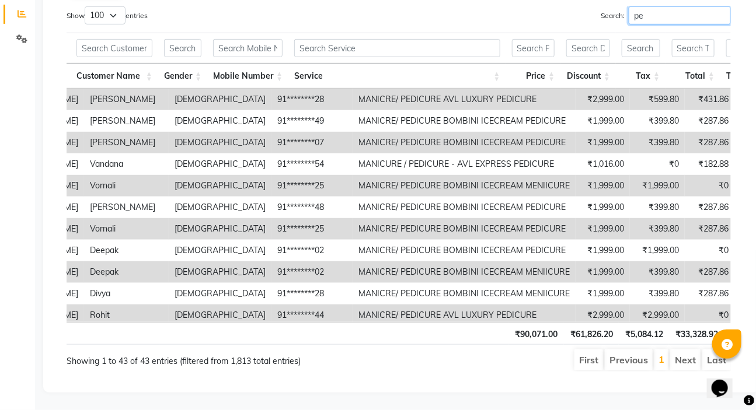
type input "p"
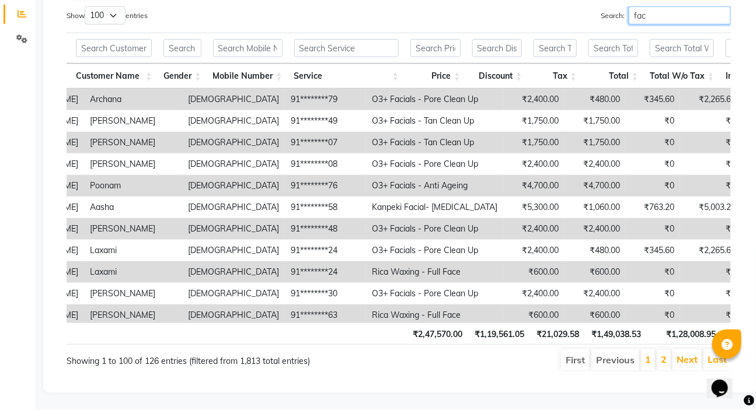
type input "faci"
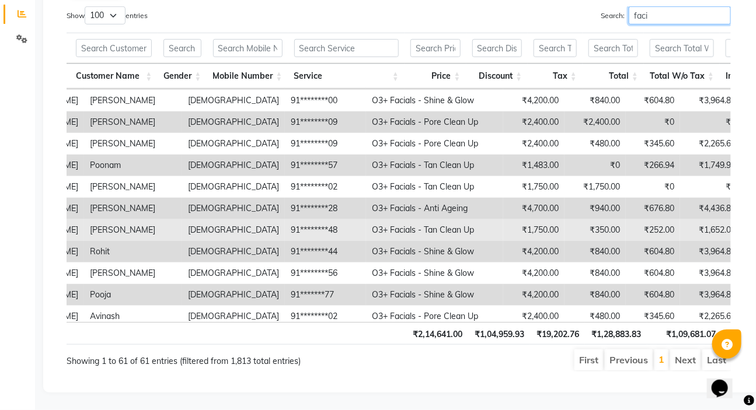
scroll to position [1038, 373]
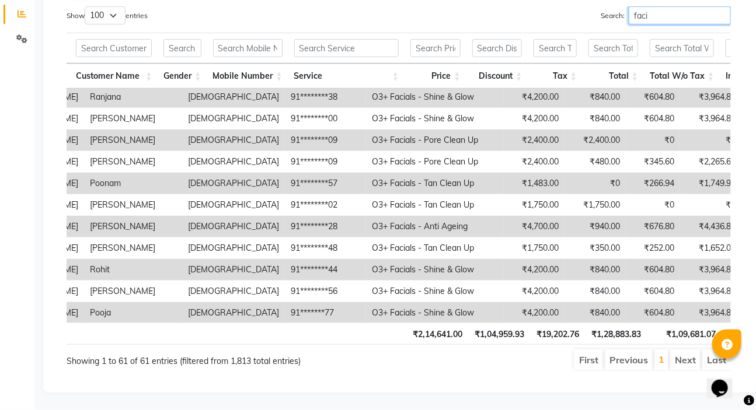
click at [719, 12] on input "faci" at bounding box center [679, 15] width 102 height 18
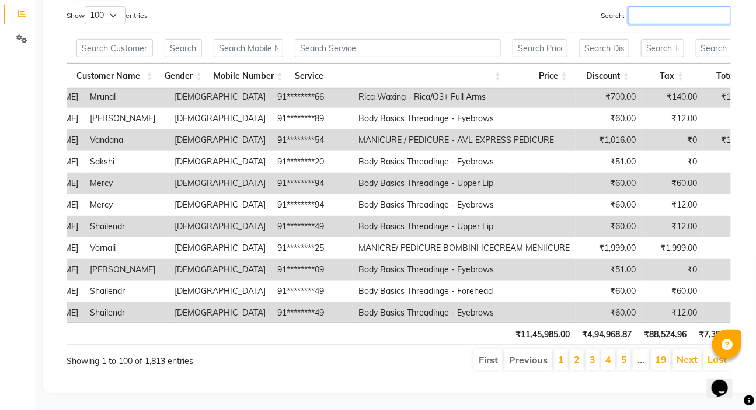
scroll to position [0, 373]
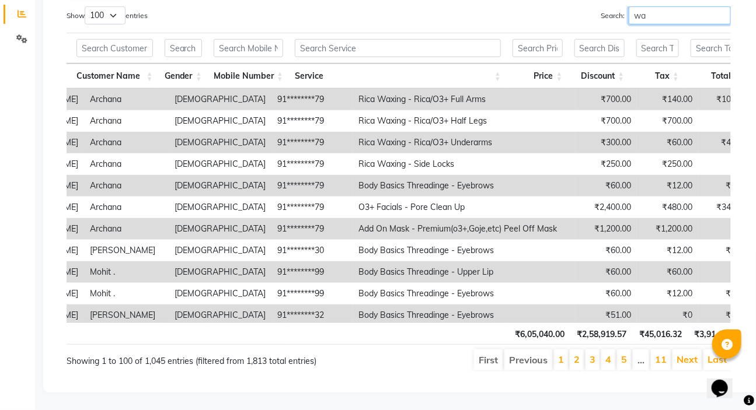
type input "wax"
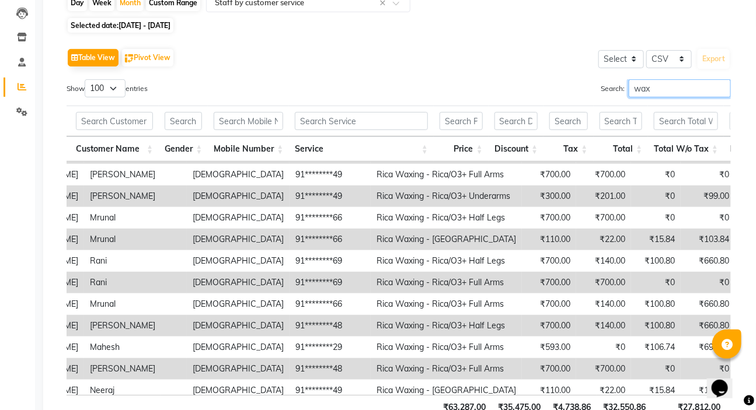
scroll to position [43, 0]
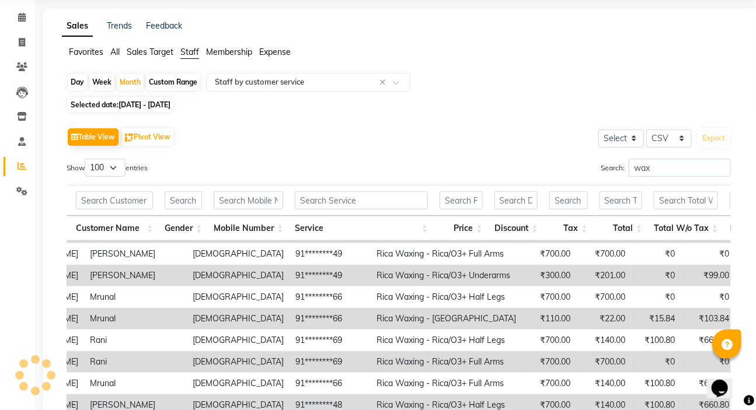
click at [76, 78] on div "Day" at bounding box center [77, 82] width 19 height 16
select select "8"
select select "2025"
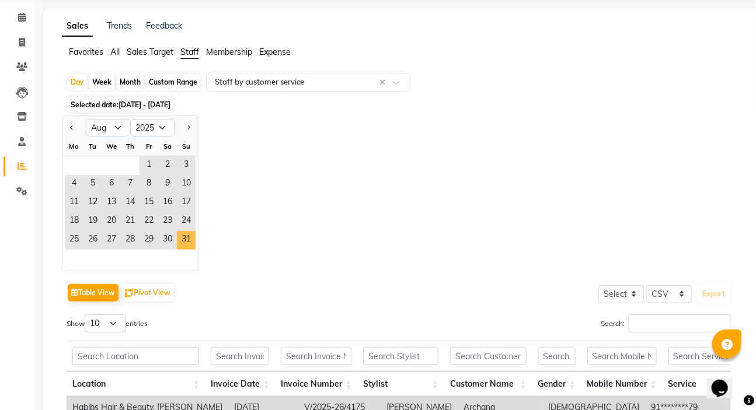
click at [187, 239] on span "31" at bounding box center [186, 240] width 19 height 19
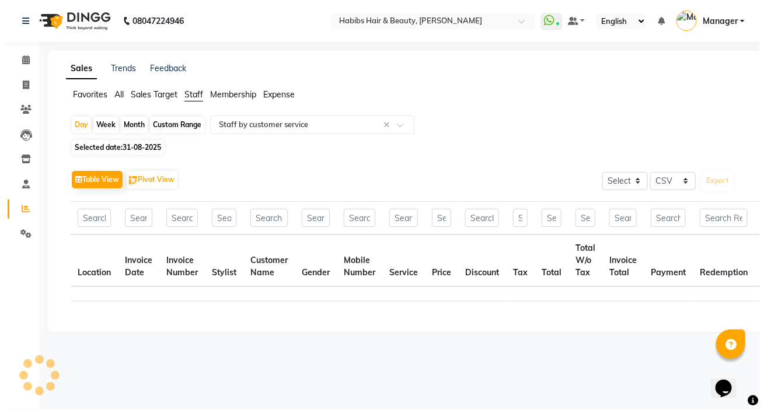
scroll to position [0, 0]
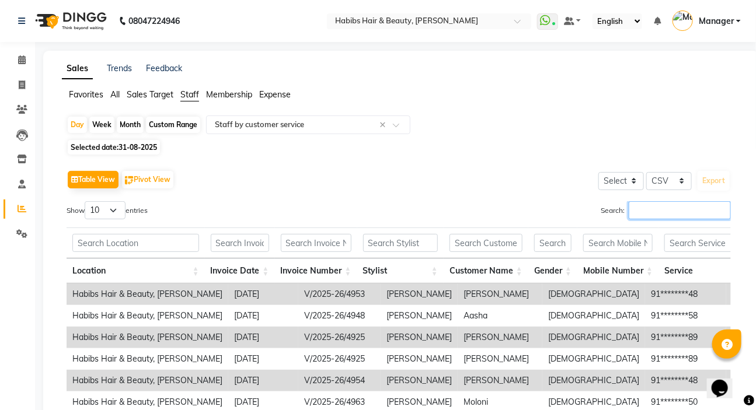
click at [640, 208] on input "Search:" at bounding box center [679, 210] width 102 height 18
type input "w"
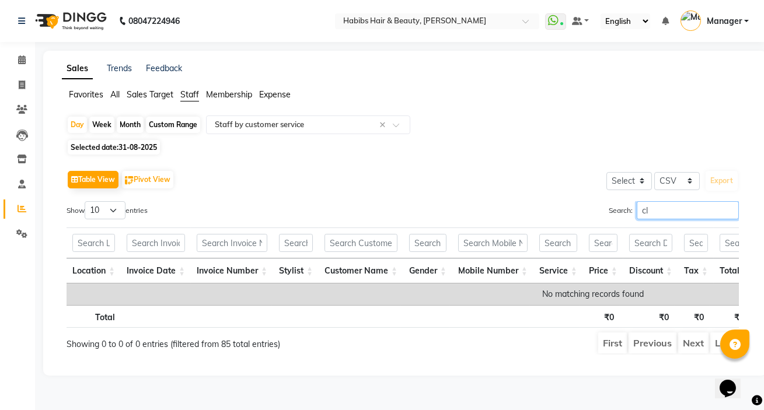
type input "c"
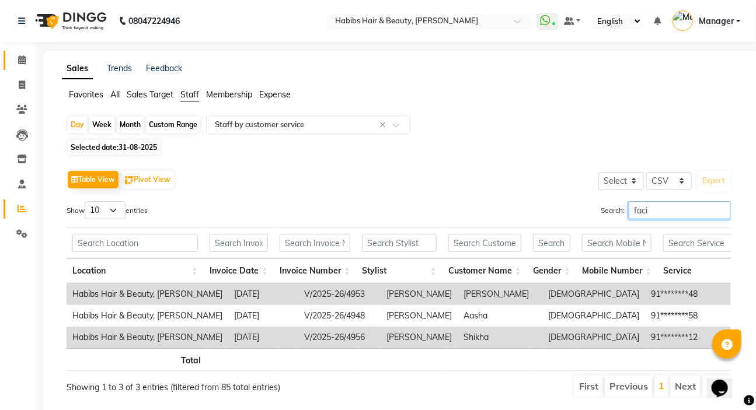
type input "faci"
drag, startPoint x: 23, startPoint y: 58, endPoint x: 41, endPoint y: 57, distance: 18.1
click at [24, 58] on icon at bounding box center [22, 59] width 8 height 9
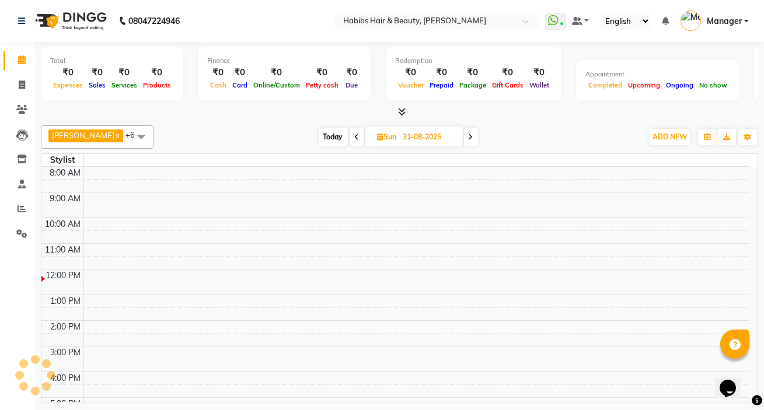
click at [355, 137] on icon at bounding box center [357, 137] width 5 height 7
click at [454, 135] on div "Today Sat 30-08-2025" at bounding box center [398, 137] width 160 height 18
click at [468, 137] on icon at bounding box center [470, 137] width 5 height 7
type input "31-08-2025"
click at [219, 243] on td at bounding box center [416, 249] width 666 height 13
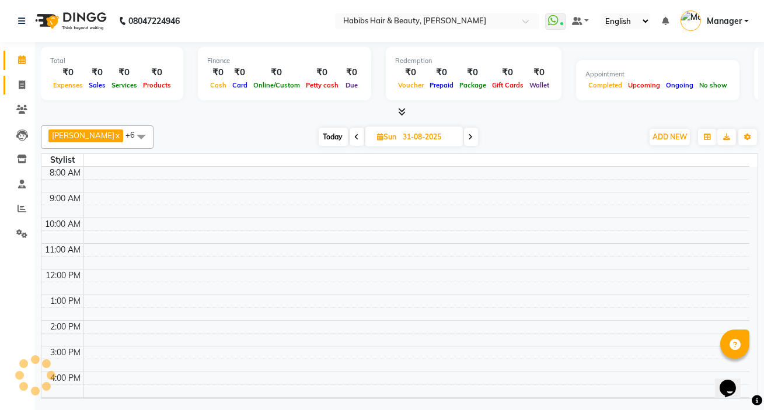
click at [25, 85] on span at bounding box center [22, 85] width 20 height 13
select select "service"
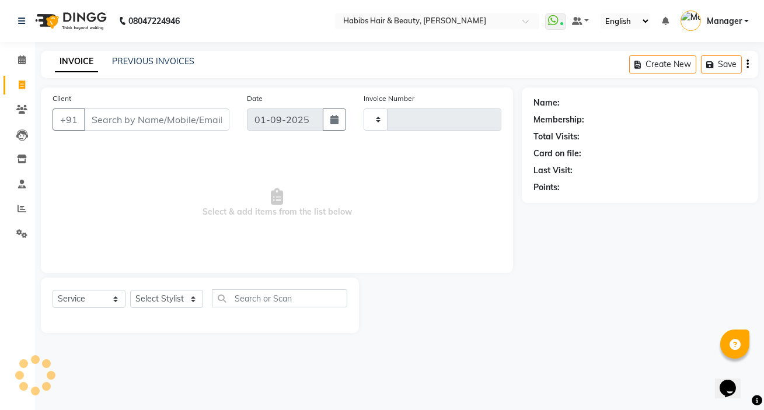
click at [132, 122] on input "Client" at bounding box center [156, 120] width 145 height 22
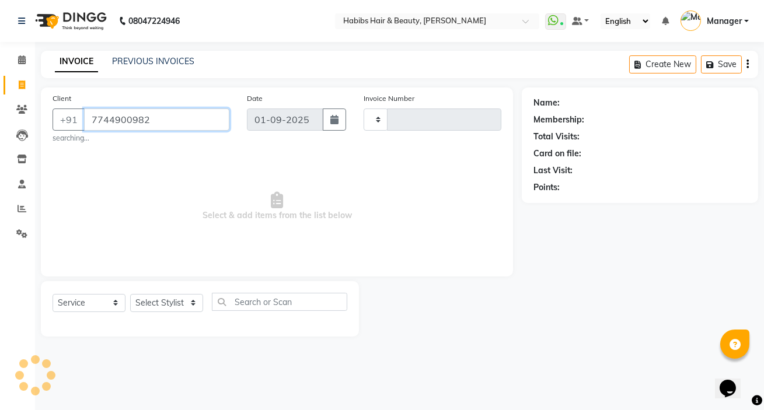
click at [187, 123] on input "7744900982" at bounding box center [156, 120] width 145 height 22
click at [111, 123] on input "7744900983" at bounding box center [156, 120] width 145 height 22
type input "7744900983"
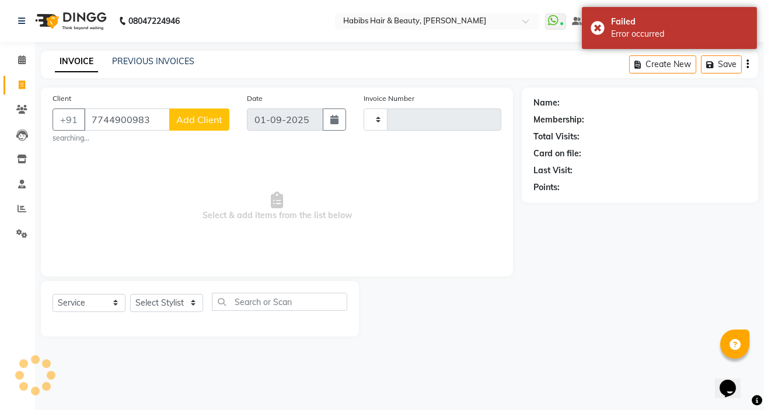
click at [537, 277] on div "Name: Membership: Total Visits: Card on file: Last Visit: Points:" at bounding box center [644, 212] width 245 height 249
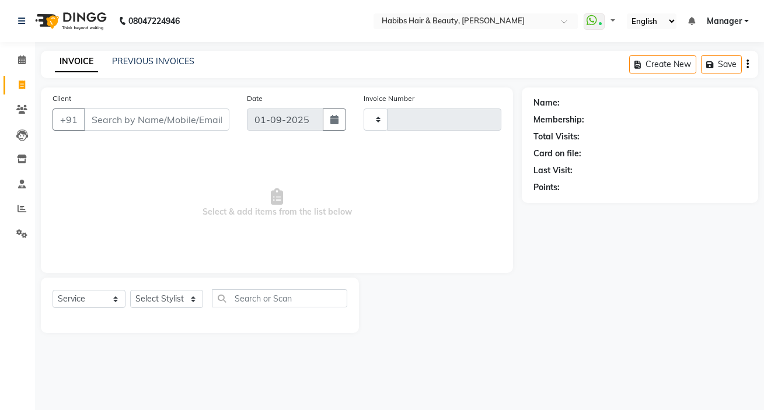
select select "service"
type input "4966"
select select "6465"
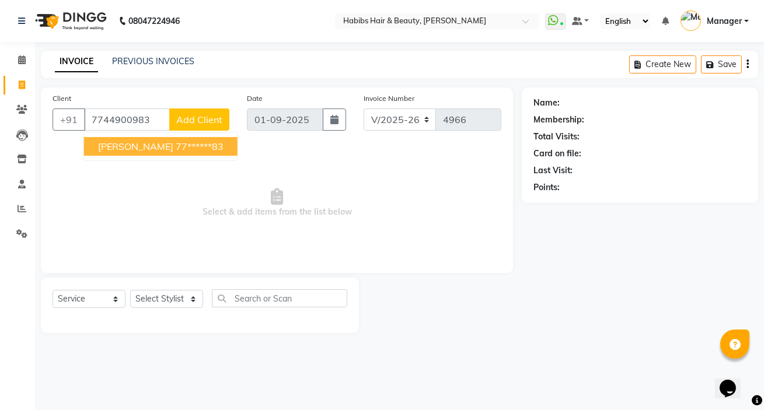
click at [176, 151] on ngb-highlight "77******83" at bounding box center [200, 147] width 48 height 12
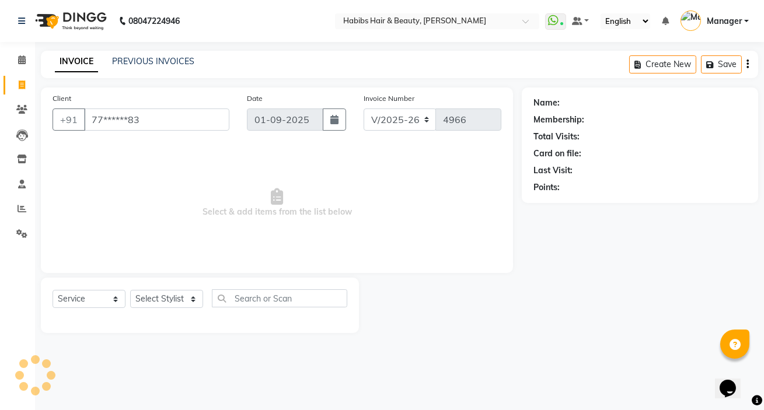
type input "77******83"
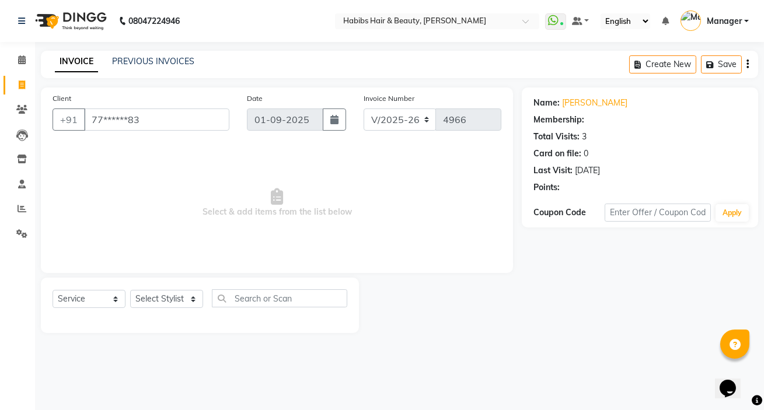
select select "1: Object"
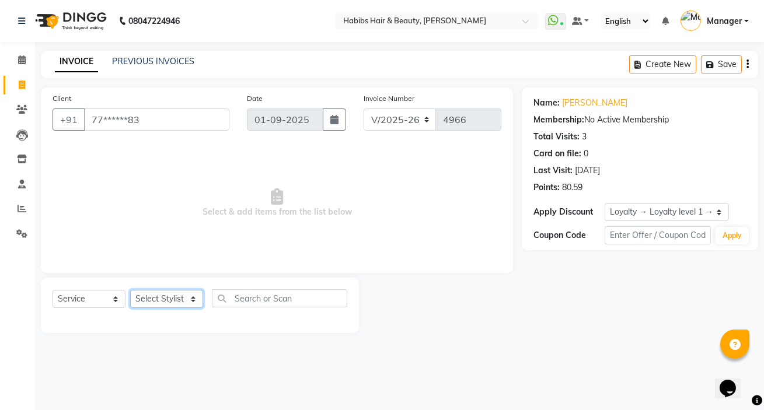
click at [179, 308] on select "Select Stylist Akash Wagh Anil Dandge HK ANITA Manager Nazmin Priti Shinde Safw…" at bounding box center [166, 299] width 73 height 18
select select "76387"
click at [130, 290] on select "Select Stylist Akash Wagh Anil Dandge HK ANITA Manager Nazmin Priti Shinde Safw…" at bounding box center [166, 299] width 73 height 18
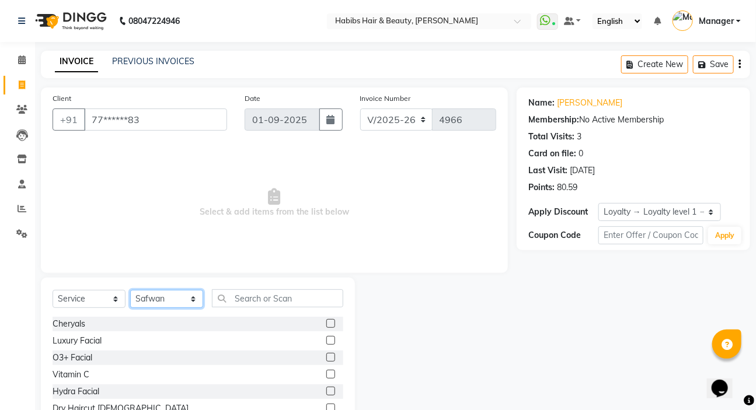
click at [189, 296] on select "Select Stylist Akash Wagh Anil Dandge HK ANITA Manager Nazmin Priti Shinde Safw…" at bounding box center [166, 299] width 73 height 18
click at [130, 290] on select "Select Stylist Akash Wagh Anil Dandge HK ANITA Manager Nazmin Priti Shinde Safw…" at bounding box center [166, 299] width 73 height 18
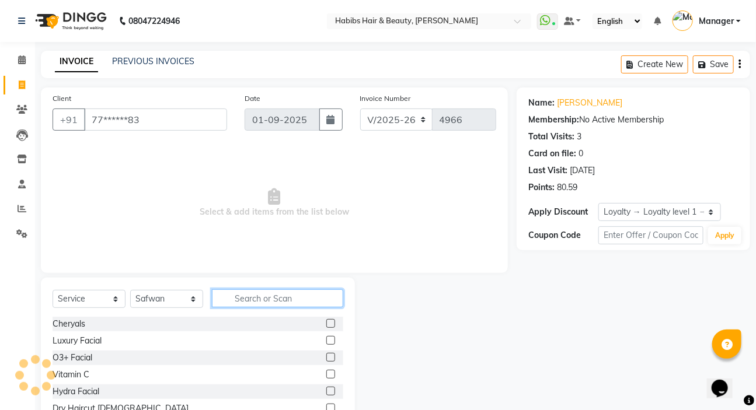
click at [245, 297] on input "text" at bounding box center [277, 298] width 131 height 18
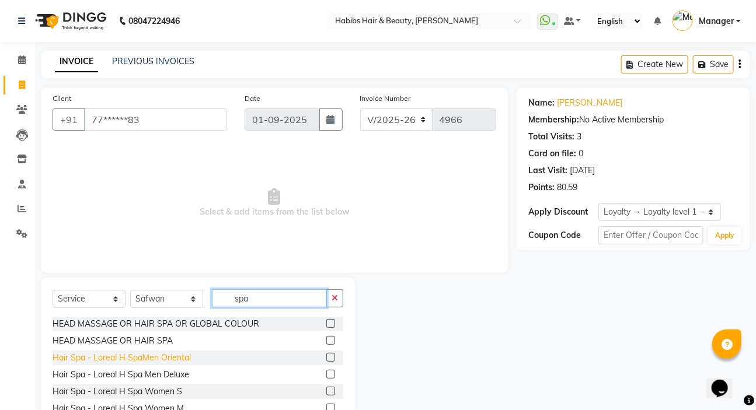
type input "spa"
click at [168, 360] on div "Hair Spa - Loreal H SpaMen Oriental" at bounding box center [122, 358] width 138 height 12
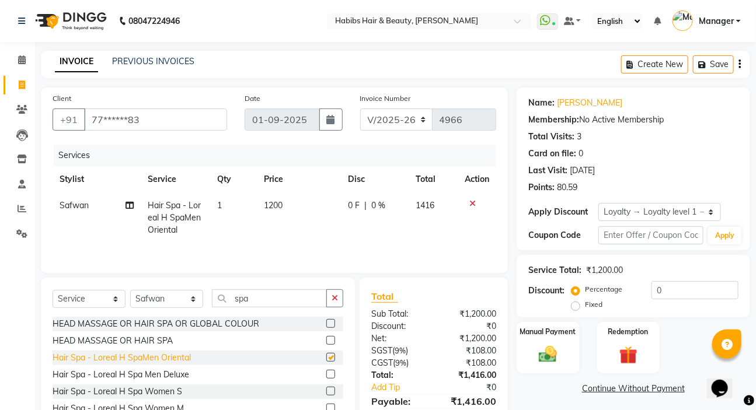
checkbox input "false"
click at [334, 291] on button "button" at bounding box center [334, 298] width 17 height 18
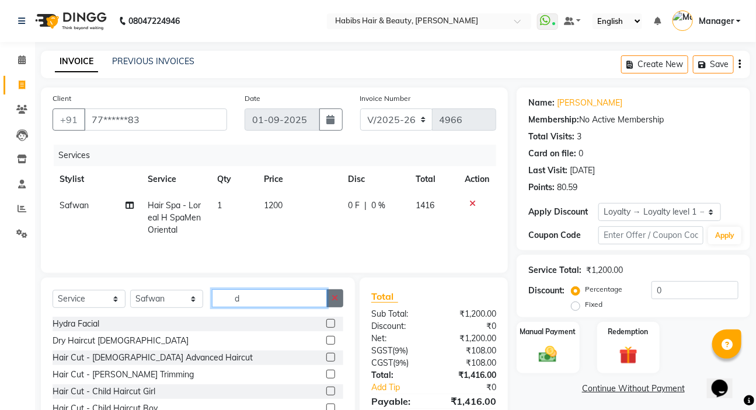
type input "d"
click at [334, 292] on button "button" at bounding box center [334, 298] width 17 height 18
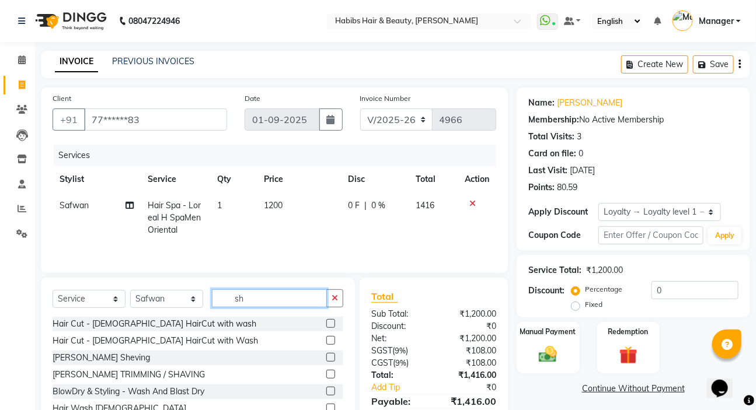
type input "sh"
click at [99, 351] on div "[PERSON_NAME] Sheving" at bounding box center [198, 358] width 291 height 15
click at [99, 356] on div "[PERSON_NAME] Sheving" at bounding box center [101, 358] width 97 height 12
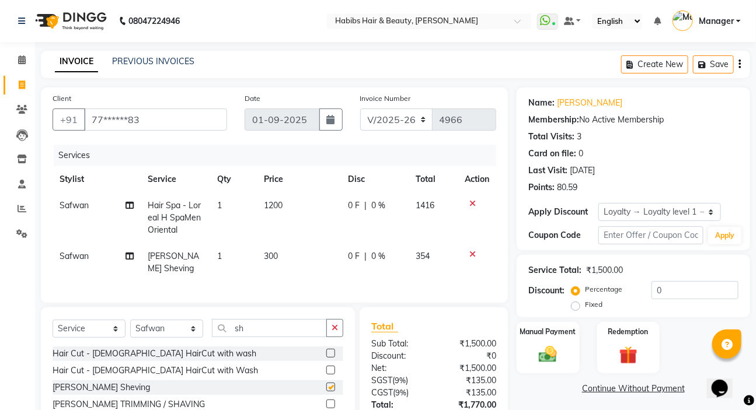
checkbox input "false"
click at [287, 202] on td "1200" at bounding box center [299, 218] width 84 height 51
select select "76387"
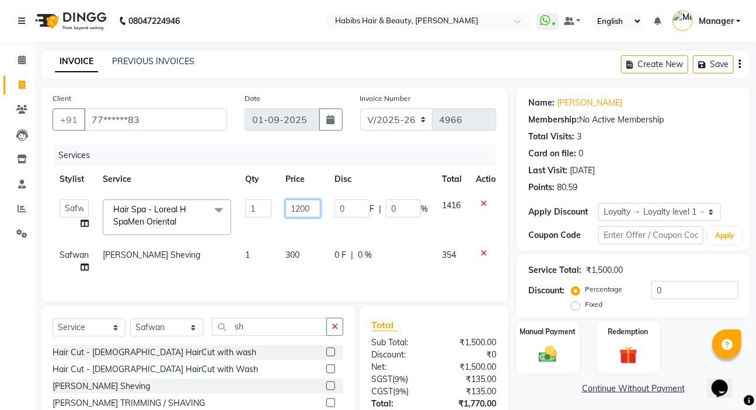
click at [287, 202] on input "1200" at bounding box center [302, 209] width 35 height 18
type input "1017"
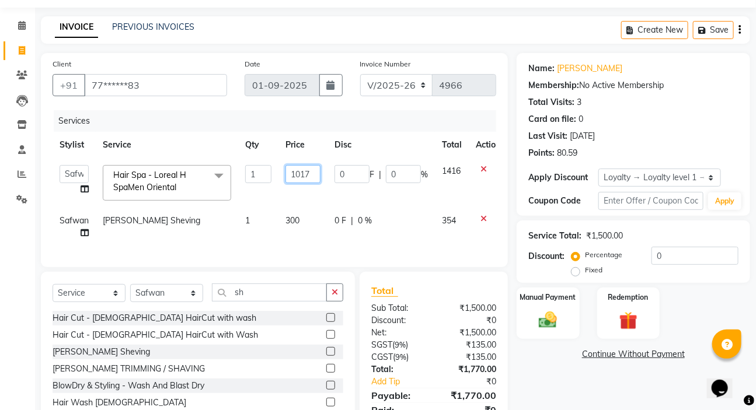
scroll to position [93, 0]
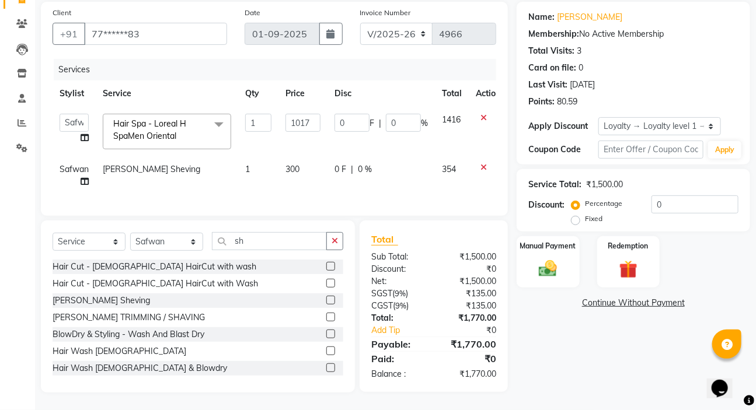
click at [315, 185] on td "300" at bounding box center [302, 175] width 49 height 39
select select "76387"
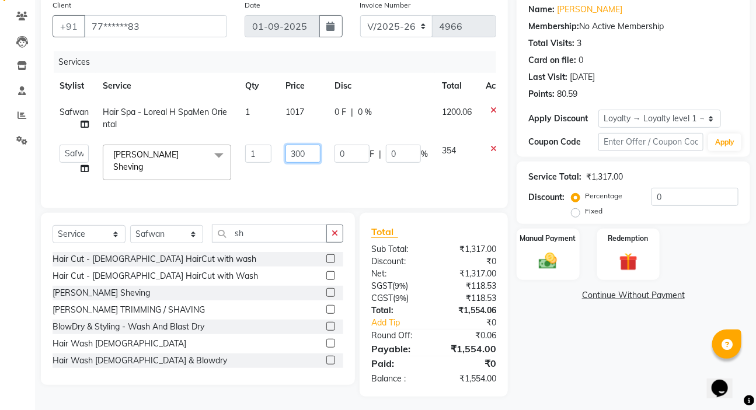
drag, startPoint x: 312, startPoint y: 154, endPoint x: 279, endPoint y: 153, distance: 33.3
click at [279, 153] on td "300" at bounding box center [302, 163] width 49 height 50
type input "254"
drag, startPoint x: 279, startPoint y: 160, endPoint x: 280, endPoint y: 180, distance: 19.8
click at [279, 162] on td "254" at bounding box center [302, 163] width 49 height 50
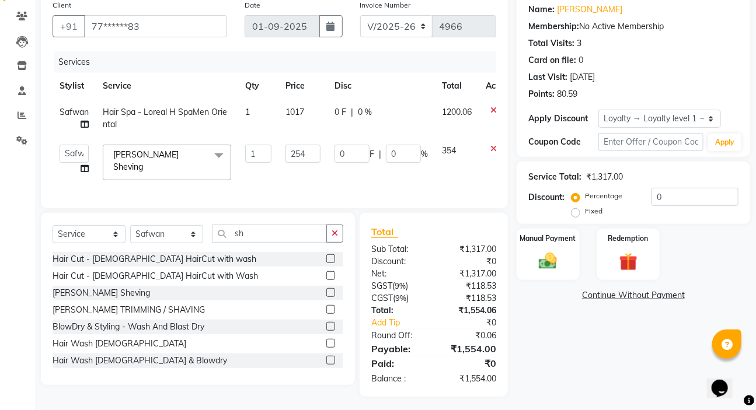
select select "76387"
click at [545, 249] on div "Manual Payment" at bounding box center [547, 255] width 65 height 54
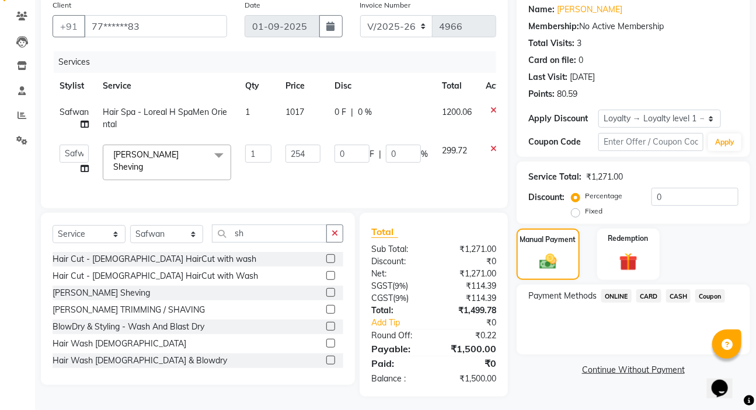
click at [613, 298] on span "ONLINE" at bounding box center [616, 295] width 30 height 13
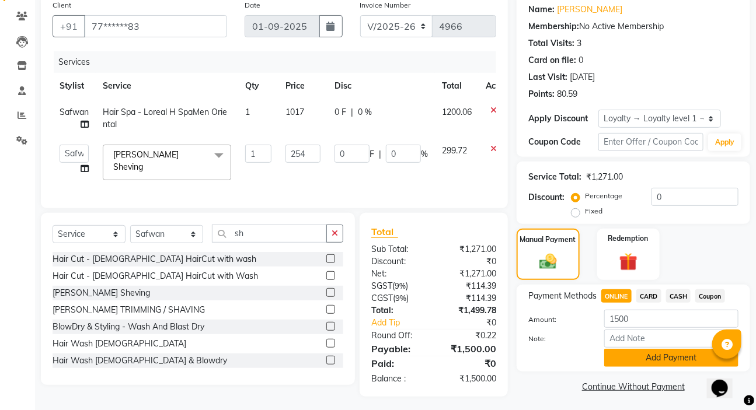
click at [634, 350] on button "Add Payment" at bounding box center [671, 358] width 134 height 18
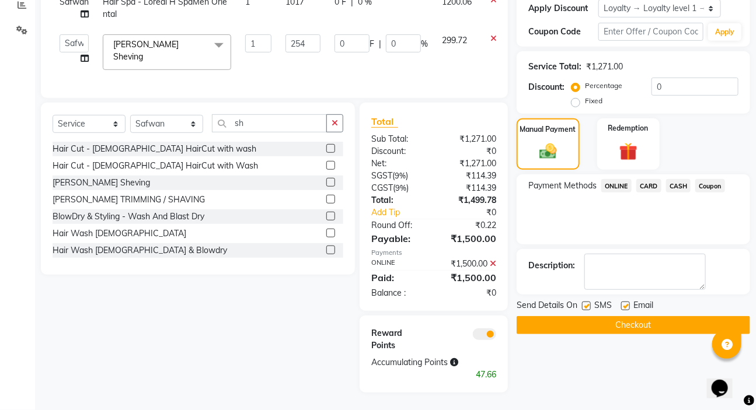
scroll to position [219, 0]
click at [620, 316] on button "Checkout" at bounding box center [632, 325] width 233 height 18
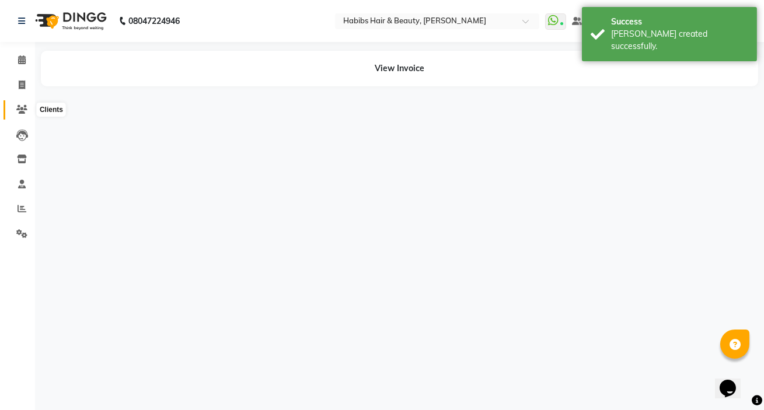
click at [17, 105] on icon at bounding box center [21, 109] width 11 height 9
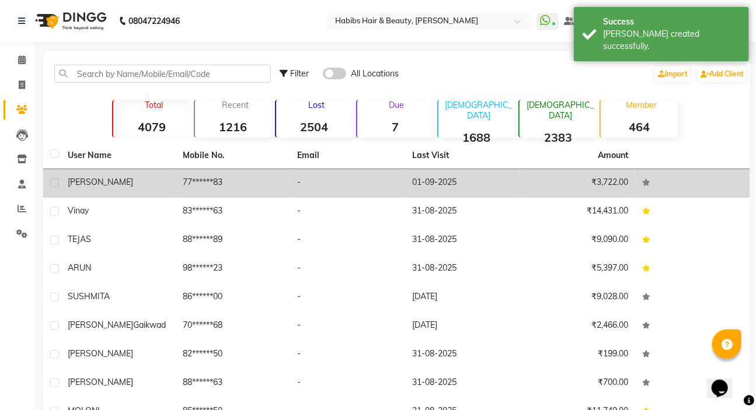
click at [187, 187] on td "77******83" at bounding box center [233, 183] width 115 height 29
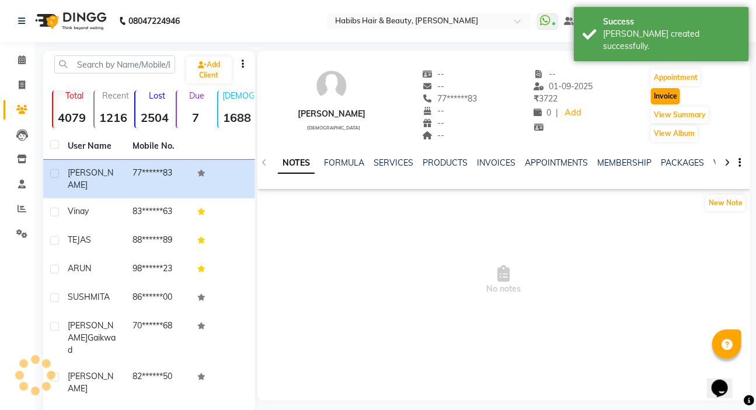
click at [657, 91] on button "Invoice" at bounding box center [665, 96] width 29 height 16
select select "service"
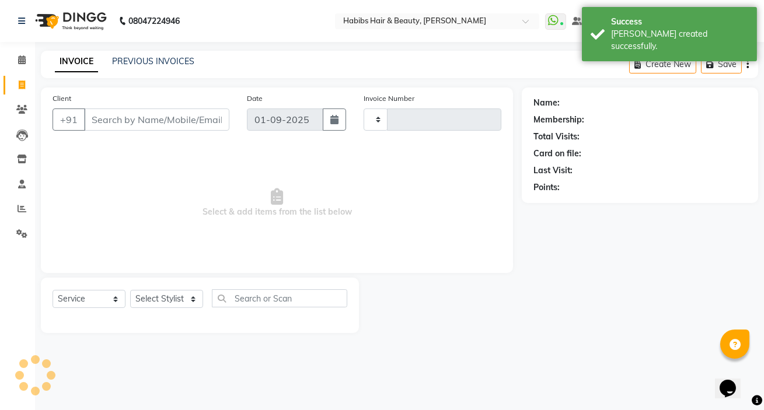
type input "4967"
select select "6465"
type input "77******83"
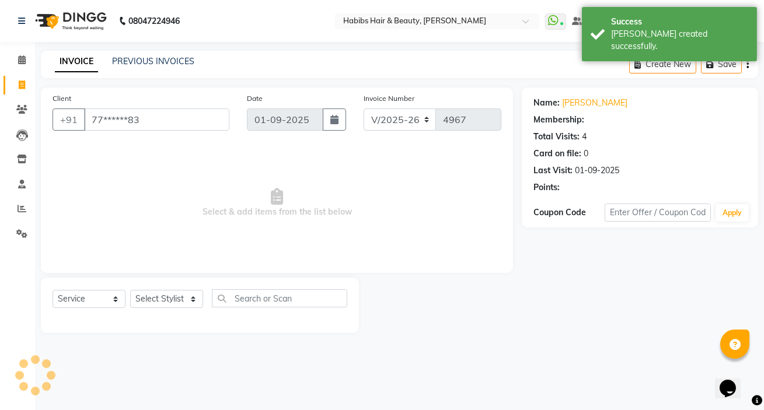
select select "1: Object"
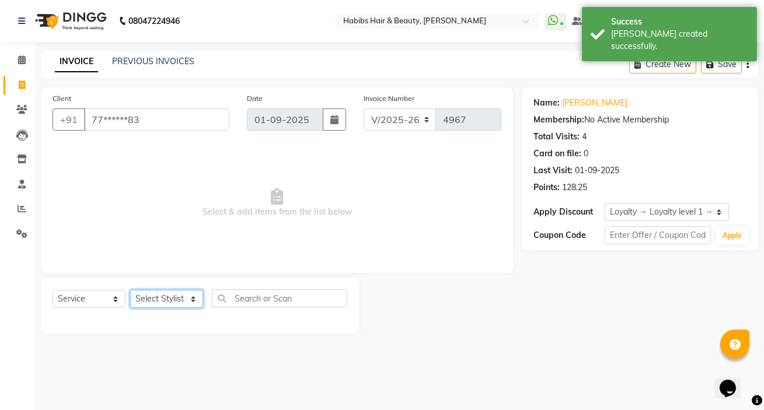
click at [153, 299] on select "Select Stylist [PERSON_NAME] [PERSON_NAME] HK [PERSON_NAME] Manager [PERSON_NAM…" at bounding box center [166, 299] width 73 height 18
select select "76387"
click at [130, 290] on select "Select Stylist [PERSON_NAME] [PERSON_NAME] HK [PERSON_NAME] Manager [PERSON_NAM…" at bounding box center [166, 299] width 73 height 18
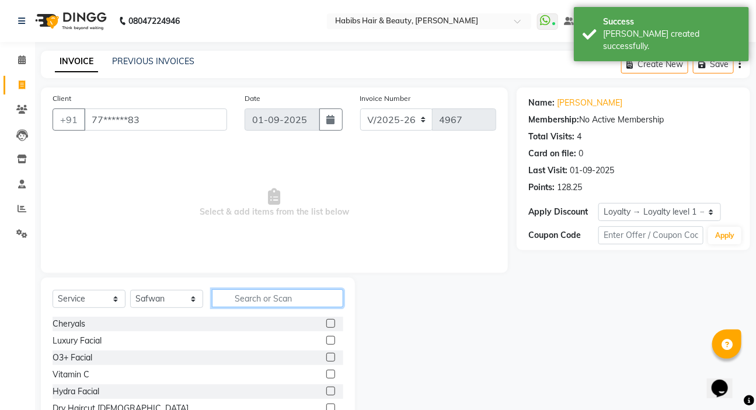
click at [228, 305] on input "text" at bounding box center [277, 298] width 131 height 18
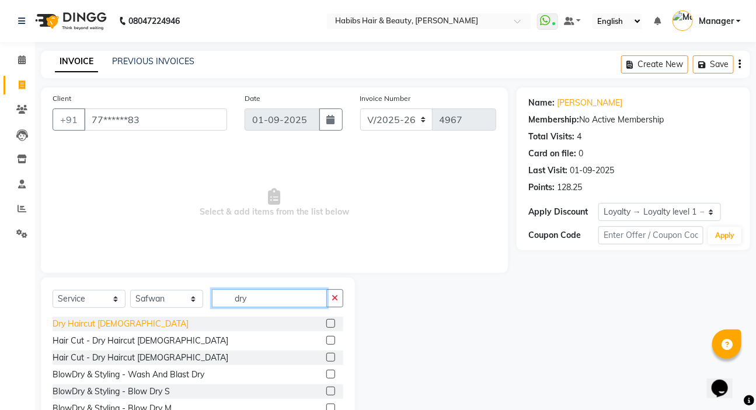
type input "dry"
click at [99, 321] on div "Dry Haircut [DEMOGRAPHIC_DATA]" at bounding box center [121, 324] width 136 height 12
checkbox input "false"
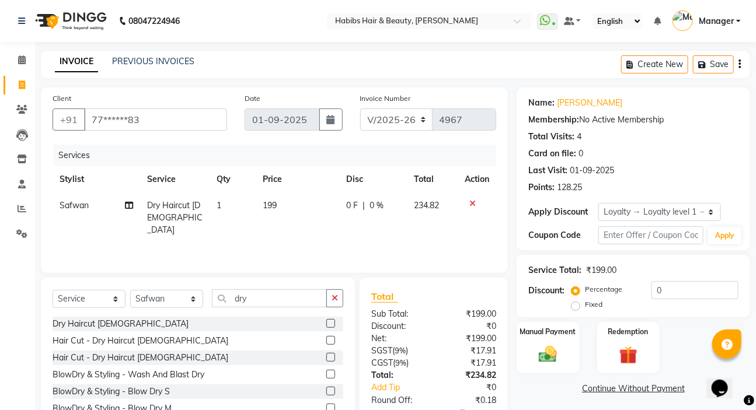
click at [740, 69] on button "button" at bounding box center [739, 64] width 2 height 27
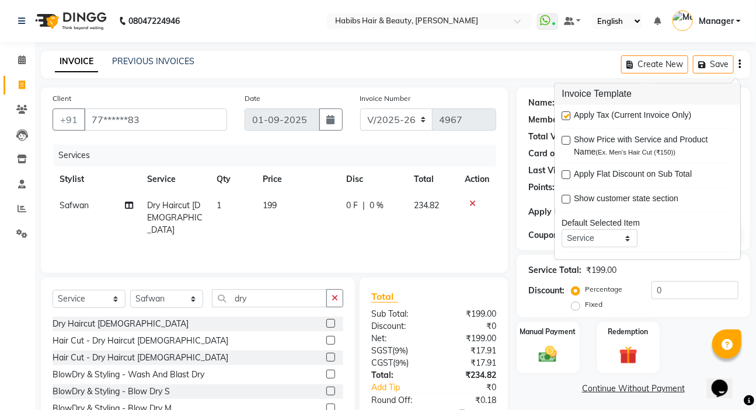
click at [565, 120] on label at bounding box center [566, 115] width 9 height 9
click at [565, 120] on input "checkbox" at bounding box center [566, 117] width 8 height 8
checkbox input "false"
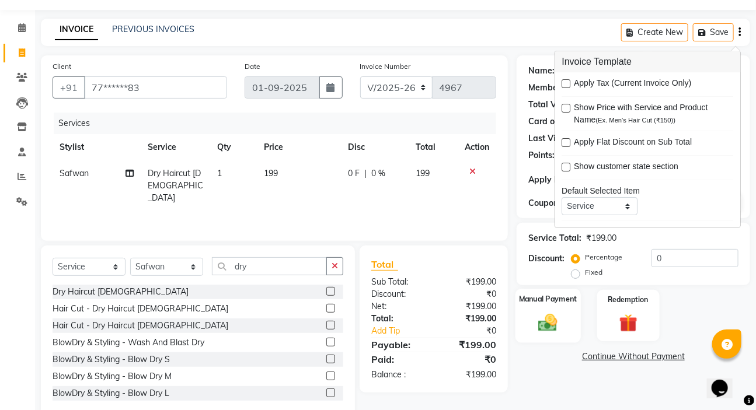
scroll to position [58, 0]
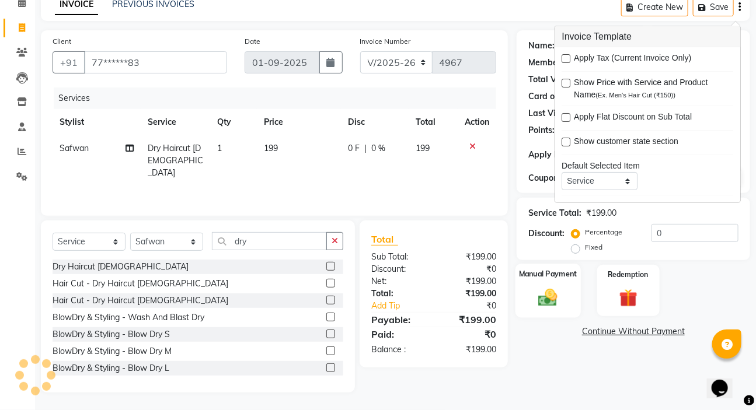
click at [549, 296] on img at bounding box center [547, 297] width 31 height 22
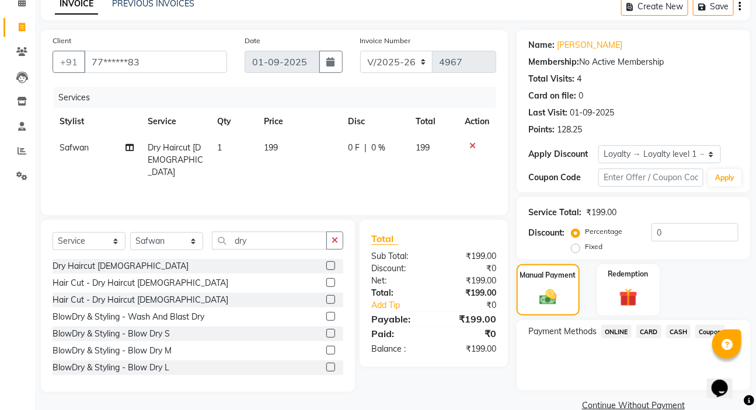
drag, startPoint x: 612, startPoint y: 328, endPoint x: 617, endPoint y: 342, distance: 14.4
click at [612, 328] on span "ONLINE" at bounding box center [616, 331] width 30 height 13
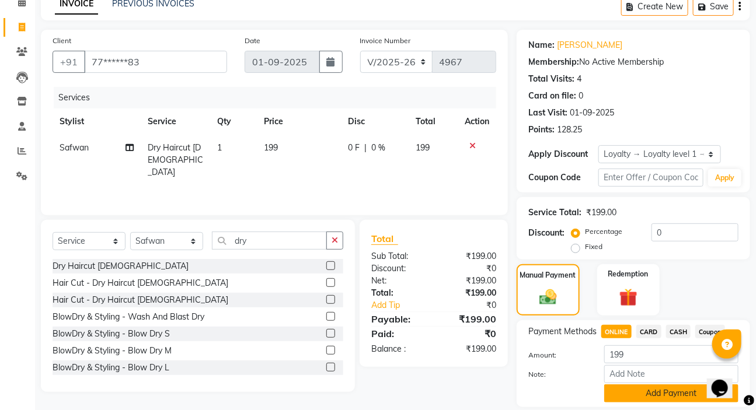
click at [614, 385] on button "Add Payment" at bounding box center [671, 393] width 134 height 18
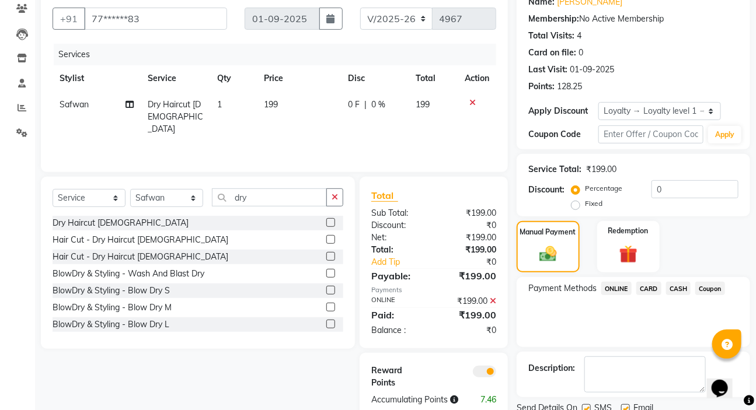
scroll to position [145, 0]
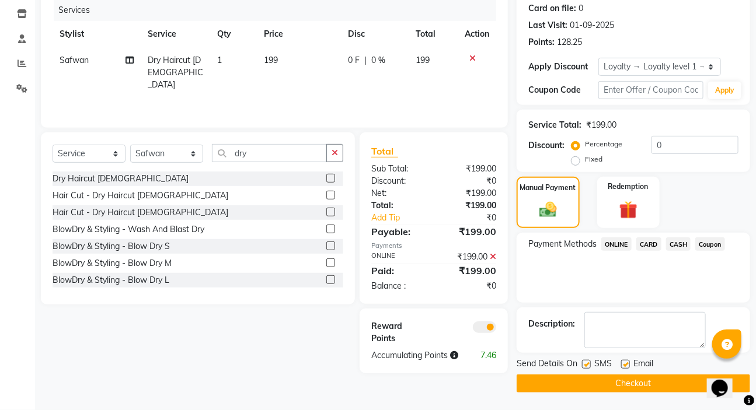
click at [614, 385] on button "Checkout" at bounding box center [632, 384] width 233 height 18
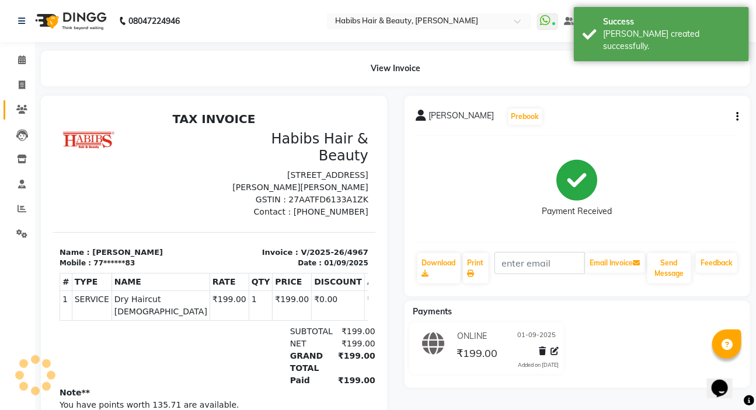
click at [41, 114] on div at bounding box center [214, 276] width 346 height 360
click at [31, 113] on span at bounding box center [22, 109] width 20 height 13
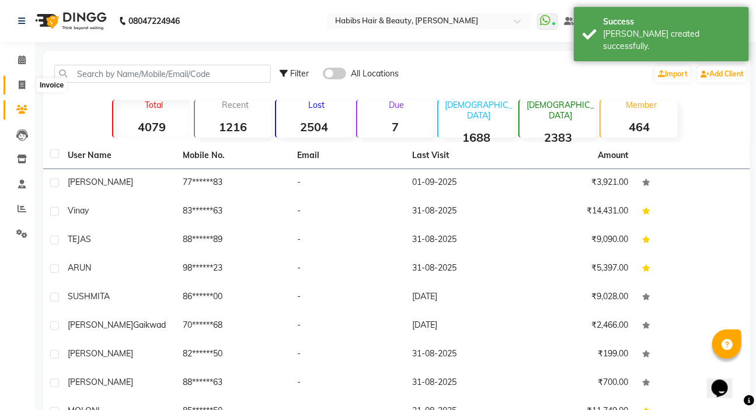
click at [23, 88] on icon at bounding box center [22, 85] width 6 height 9
select select "service"
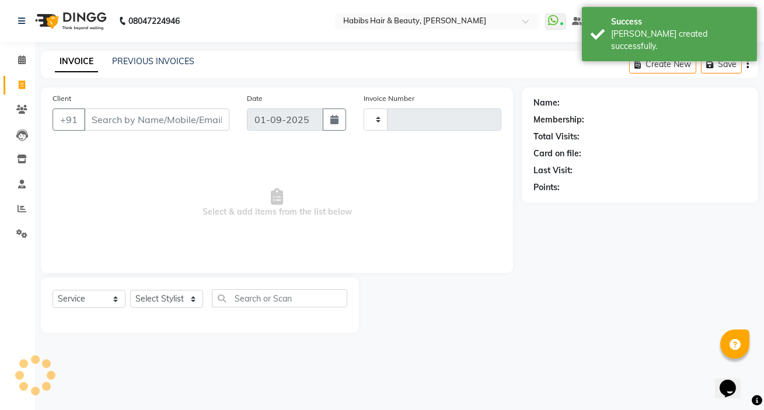
type input "4968"
select select "6465"
type input "9970260246"
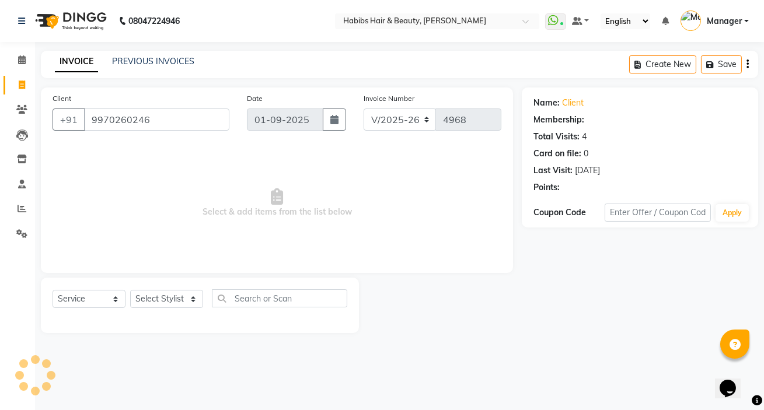
select select "1: Object"
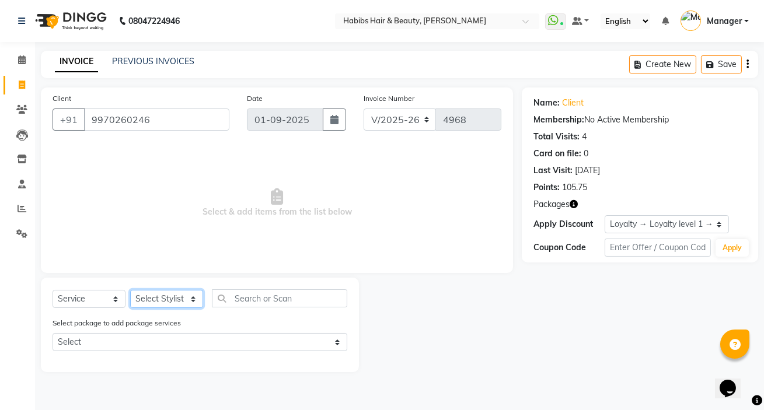
click at [191, 293] on select "Select Stylist Akash Wagh Anil Dandge HK ANITA Manager Nazmin Priti Shinde Safw…" at bounding box center [166, 299] width 73 height 18
select select "65251"
click at [130, 290] on select "Select Stylist Akash Wagh Anil Dandge HK ANITA Manager Nazmin Priti Shinde Safw…" at bounding box center [166, 299] width 73 height 18
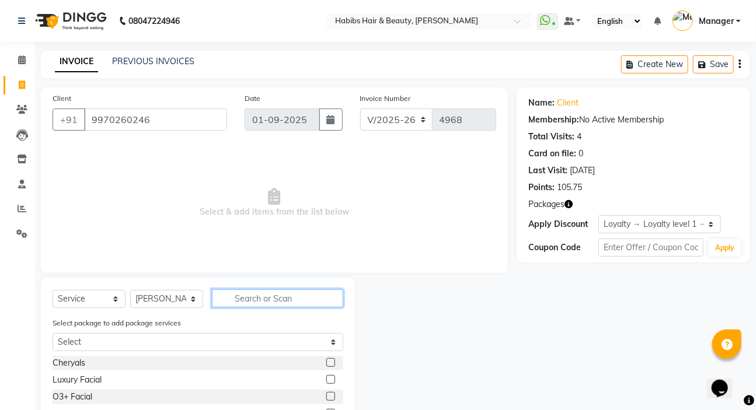
click at [261, 296] on input "text" at bounding box center [277, 298] width 131 height 18
type input "s"
type input "g"
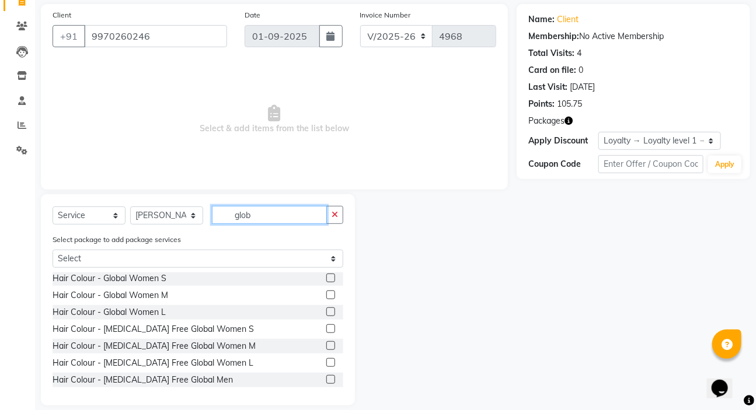
scroll to position [97, 0]
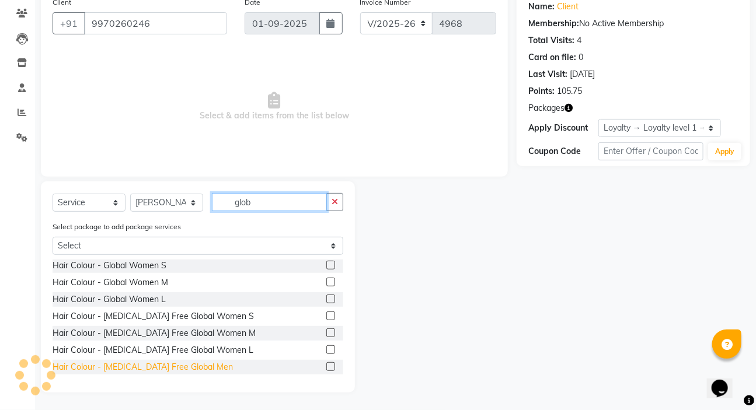
type input "glob"
click at [194, 362] on div "Hair Colour - Ammonia Free Global Men" at bounding box center [143, 367] width 180 height 12
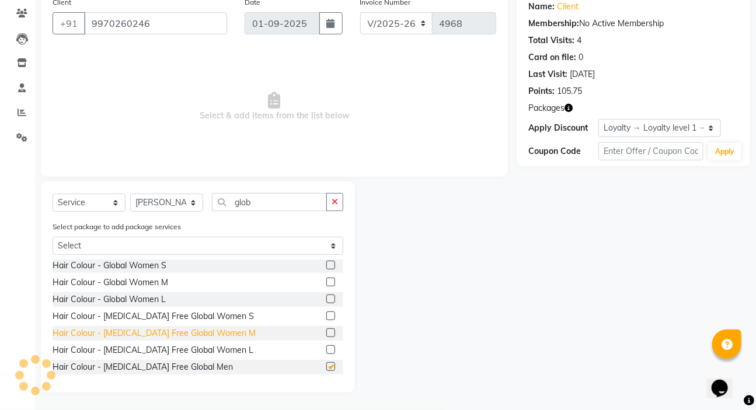
checkbox input "false"
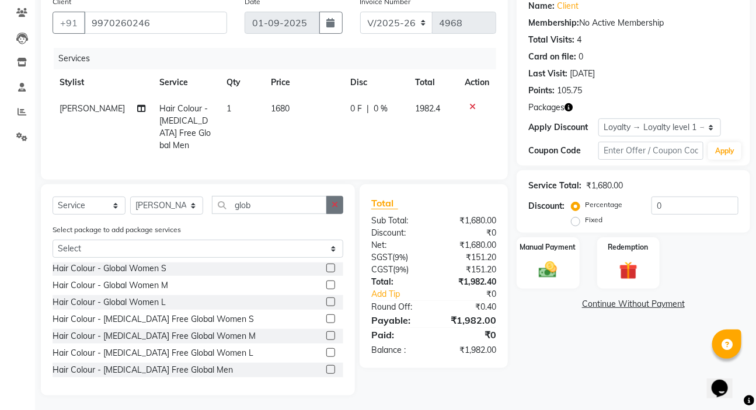
click at [341, 207] on button "button" at bounding box center [334, 205] width 17 height 18
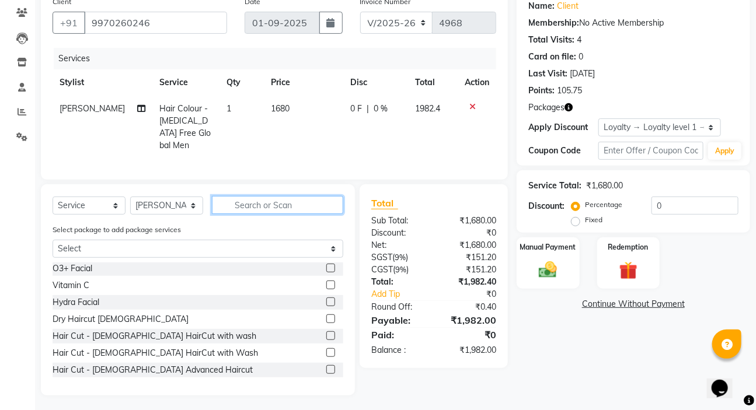
scroll to position [729, 0]
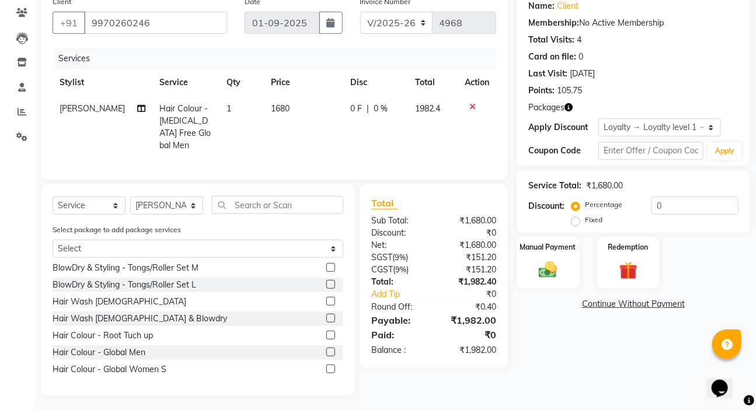
click at [386, 111] on div "0 F | 0 %" at bounding box center [375, 109] width 51 height 12
select select "65251"
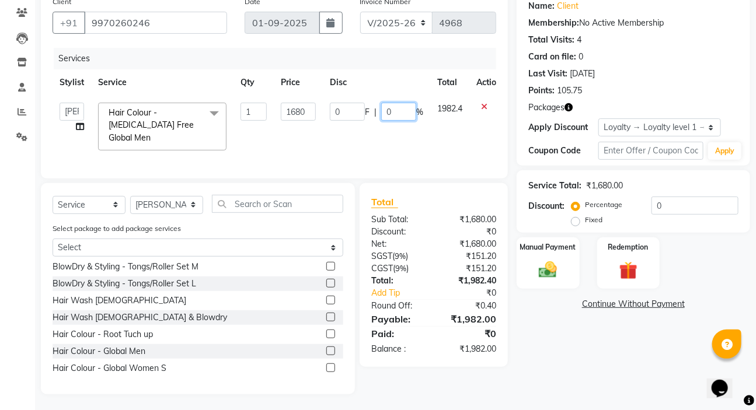
click at [386, 111] on input "0" at bounding box center [398, 112] width 35 height 18
click at [397, 112] on input "0" at bounding box center [398, 112] width 35 height 18
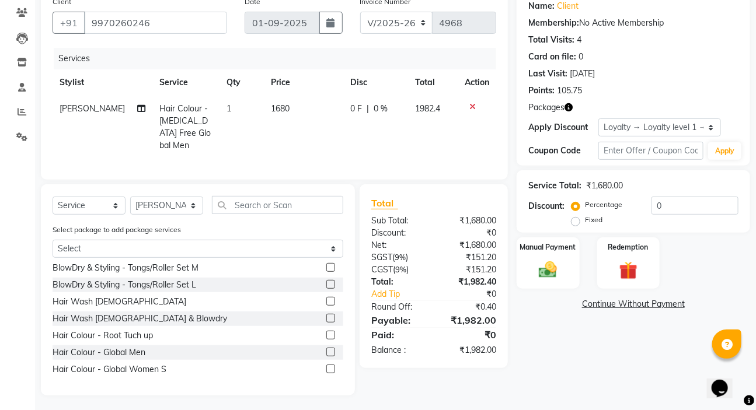
click at [313, 108] on td "1680" at bounding box center [303, 127] width 79 height 63
select select "65251"
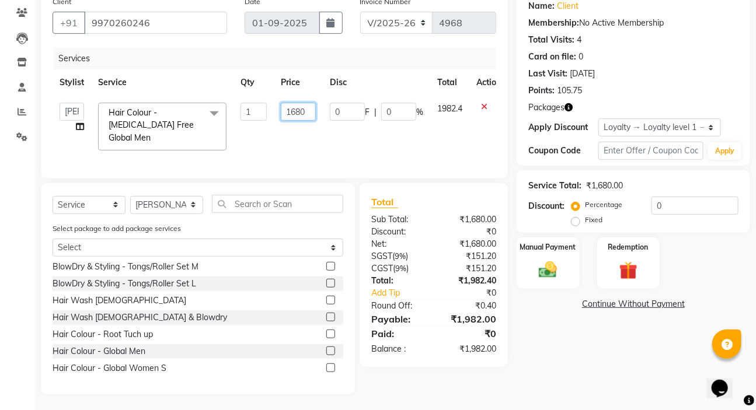
drag, startPoint x: 313, startPoint y: 108, endPoint x: 247, endPoint y: 123, distance: 66.9
click at [247, 123] on tr "Akash Wagh Anil Dandge HK ANITA Manager Nazmin Priti Shinde Safwan Sakshar Kshi…" at bounding box center [280, 127] width 455 height 62
click at [290, 113] on input "1680" at bounding box center [298, 112] width 35 height 18
type input "1424"
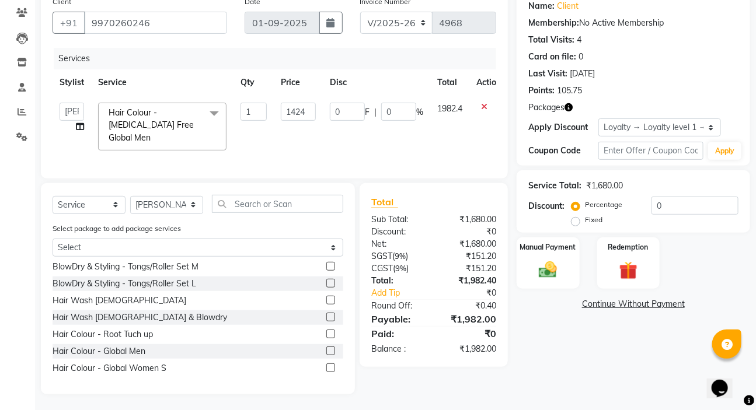
click at [287, 128] on td "1424" at bounding box center [298, 127] width 49 height 62
select select "65251"
click at [538, 259] on img at bounding box center [547, 270] width 31 height 22
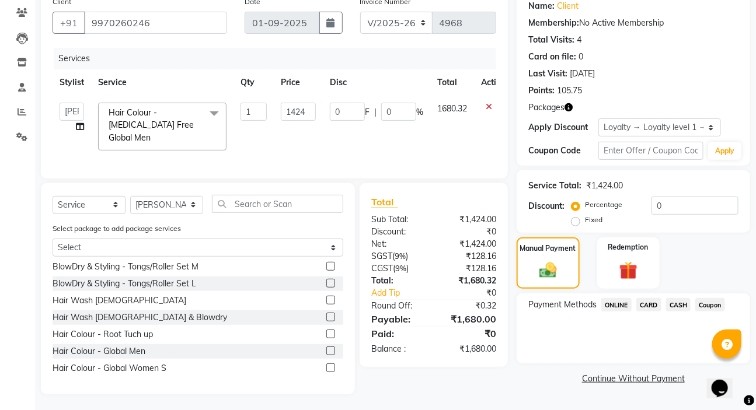
click at [617, 307] on span "ONLINE" at bounding box center [616, 304] width 30 height 13
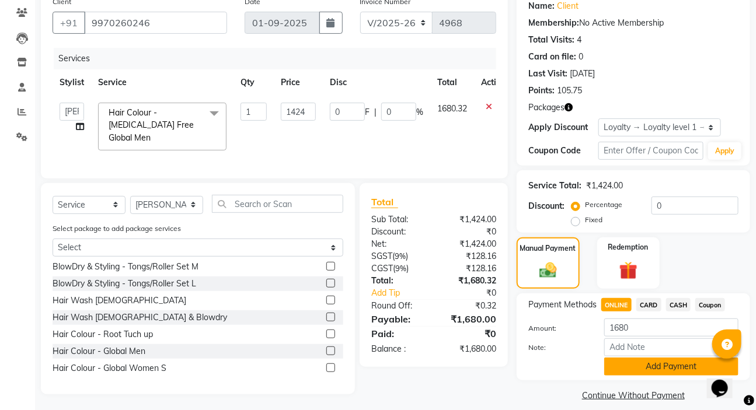
click at [633, 365] on button "Add Payment" at bounding box center [671, 367] width 134 height 18
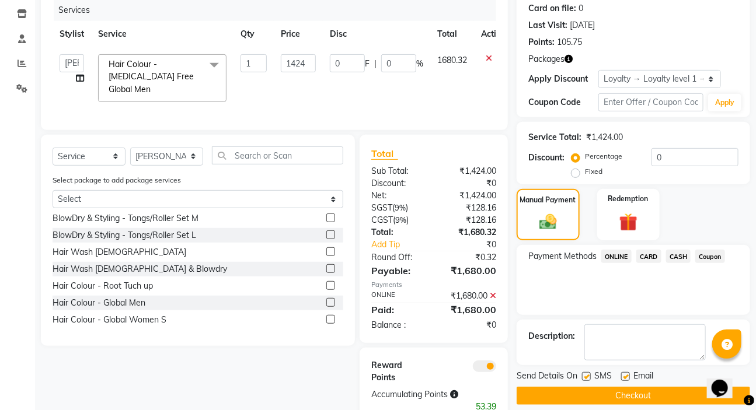
scroll to position [187, 0]
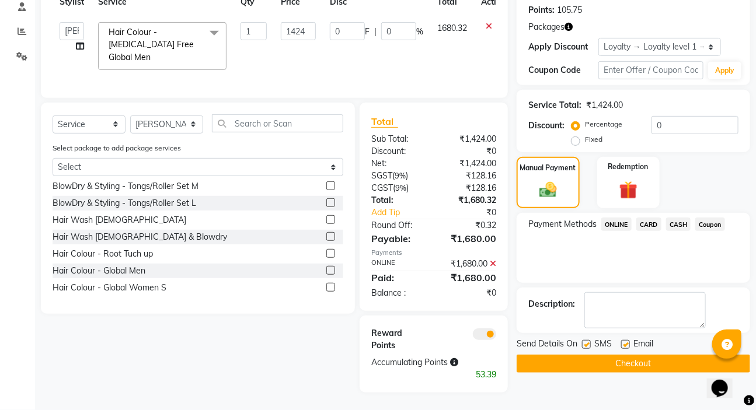
click at [620, 357] on button "Checkout" at bounding box center [632, 364] width 233 height 18
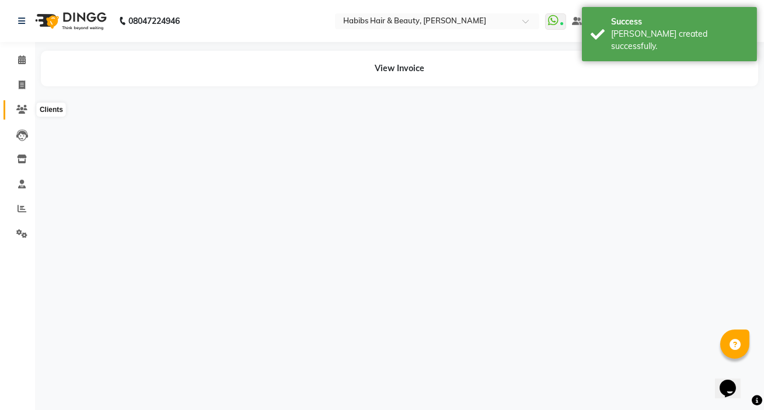
click at [16, 106] on icon at bounding box center [21, 109] width 11 height 9
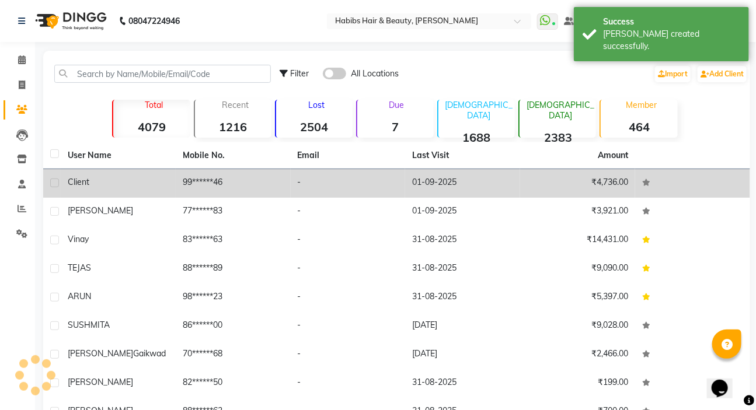
click at [202, 191] on td "99******46" at bounding box center [233, 183] width 115 height 29
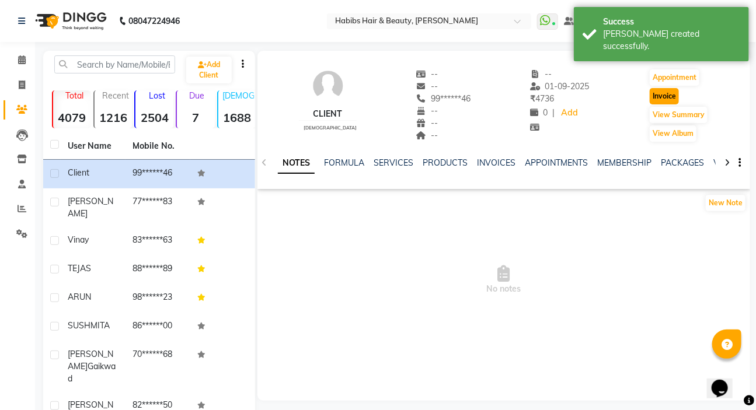
click at [667, 96] on button "Invoice" at bounding box center [663, 96] width 29 height 16
select select "service"
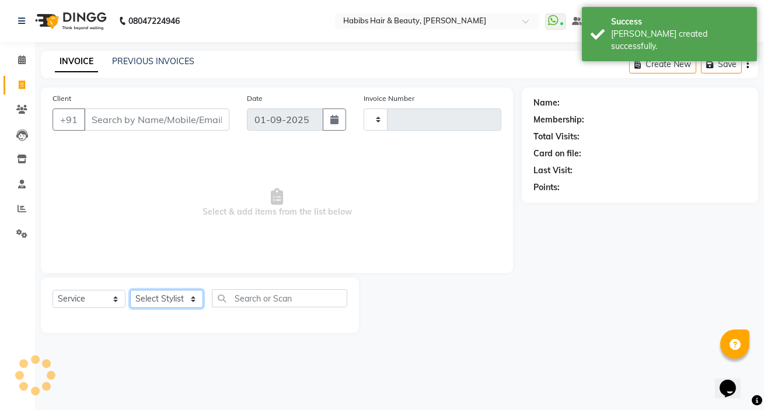
click at [165, 299] on select "Select Stylist" at bounding box center [166, 299] width 73 height 18
type input "4969"
select select "6465"
type input "99******46"
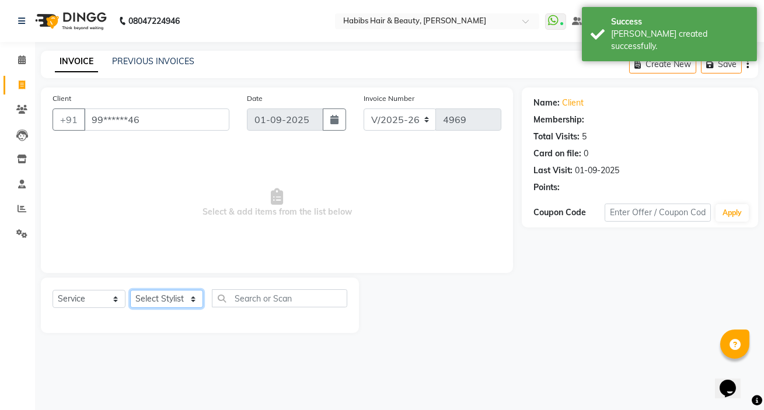
select select "1: Object"
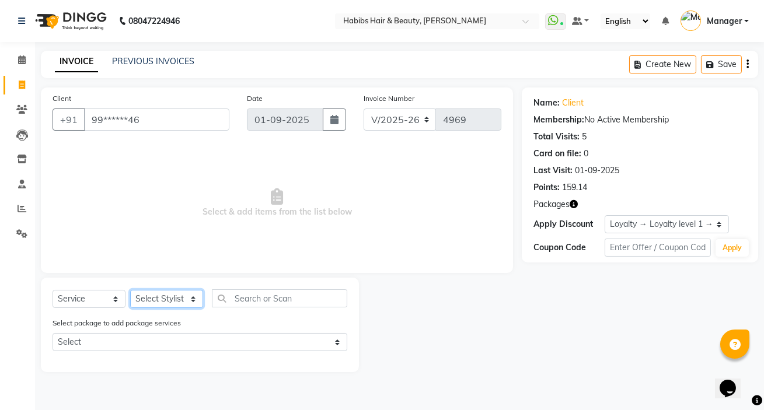
select select "65251"
click at [130, 290] on select "Select Stylist [PERSON_NAME] [PERSON_NAME] HK [PERSON_NAME] Manager [PERSON_NAM…" at bounding box center [166, 299] width 73 height 18
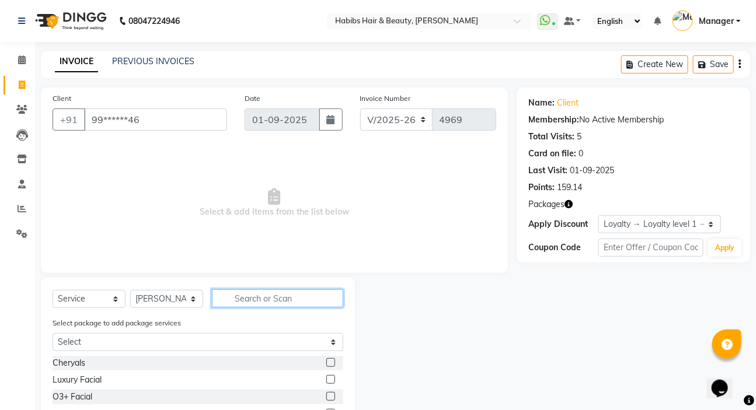
click at [232, 296] on input "text" at bounding box center [277, 298] width 131 height 18
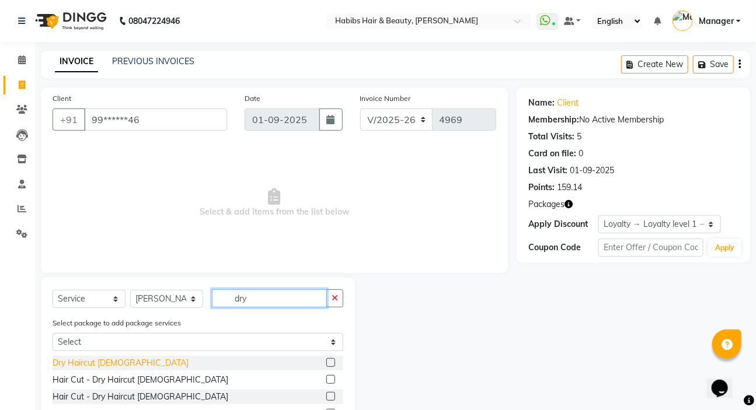
type input "dry"
click at [100, 365] on div "Dry Haircut [DEMOGRAPHIC_DATA]" at bounding box center [121, 363] width 136 height 12
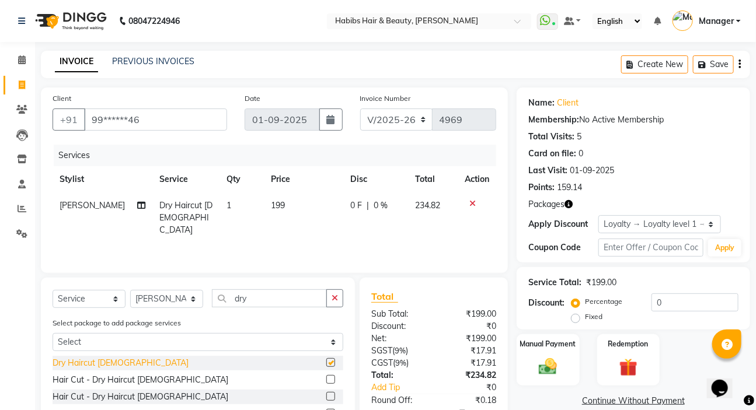
checkbox input "false"
click at [739, 65] on icon "button" at bounding box center [739, 64] width 2 height 1
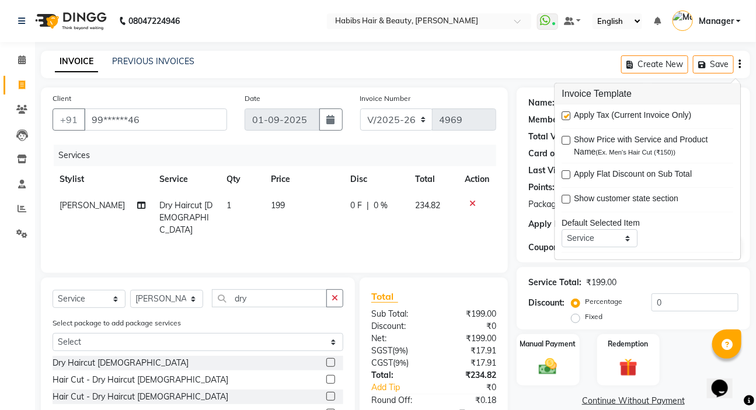
click at [569, 117] on label at bounding box center [566, 115] width 9 height 9
click at [569, 117] on input "checkbox" at bounding box center [566, 117] width 8 height 8
checkbox input "false"
click at [550, 366] on img at bounding box center [547, 367] width 31 height 22
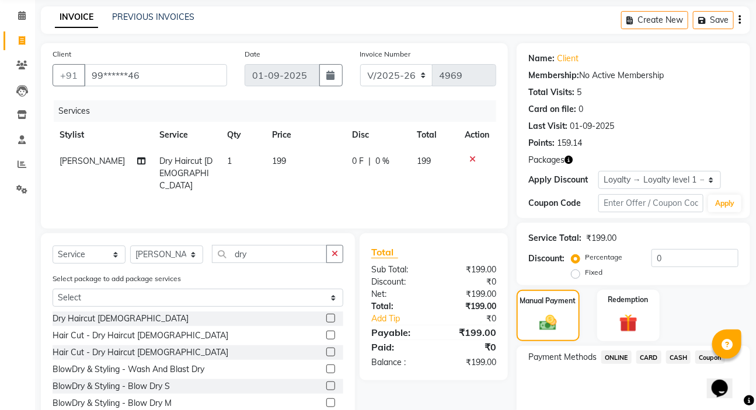
scroll to position [97, 0]
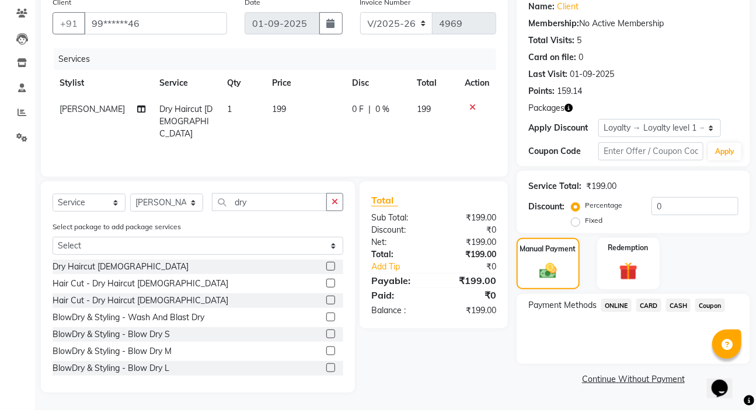
click at [623, 306] on span "ONLINE" at bounding box center [616, 305] width 30 height 13
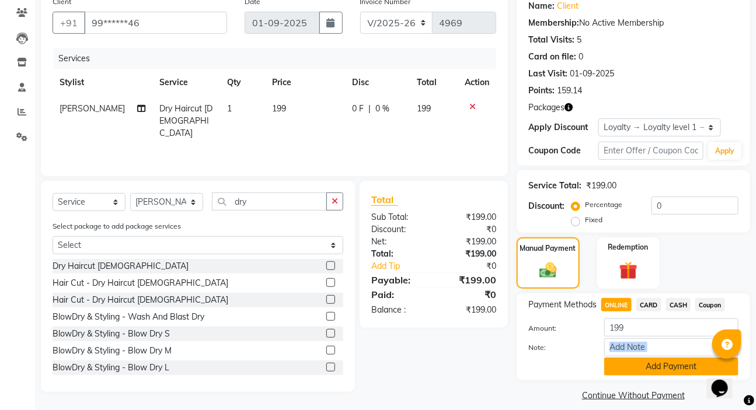
click at [638, 358] on div "Amount: 199 Note: Add Payment" at bounding box center [633, 347] width 210 height 57
click at [638, 366] on button "Add Payment" at bounding box center [671, 367] width 134 height 18
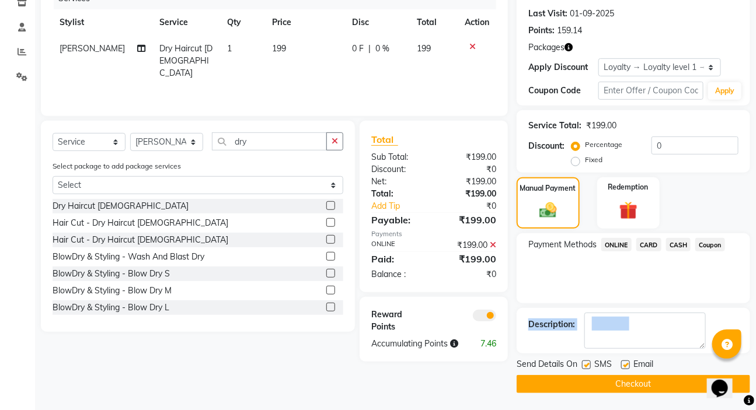
scroll to position [158, 0]
click at [638, 379] on button "Checkout" at bounding box center [632, 384] width 233 height 18
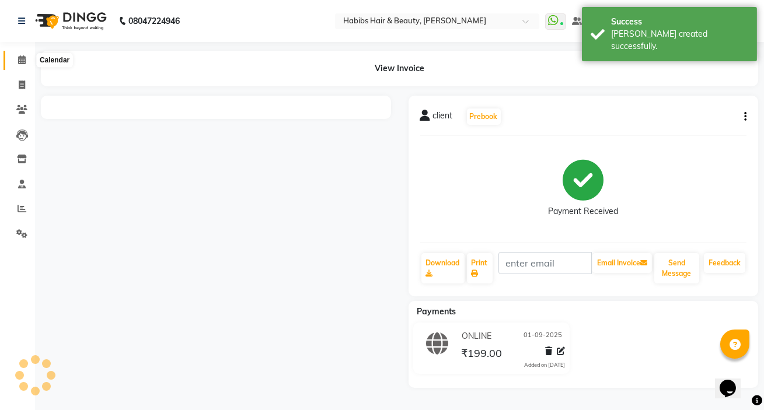
click at [15, 58] on span at bounding box center [22, 60] width 20 height 13
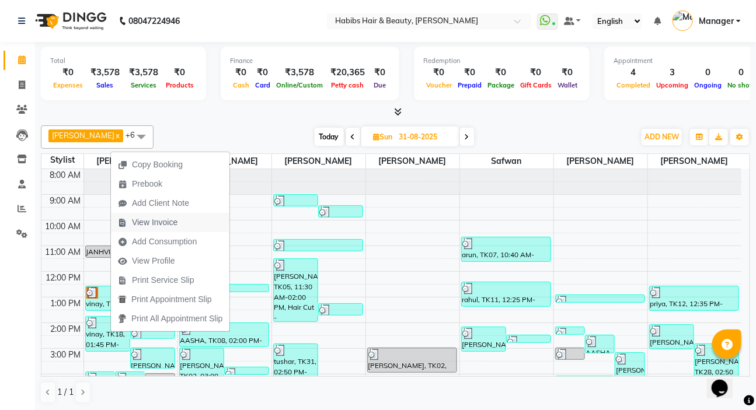
click at [137, 228] on span "View Invoice" at bounding box center [155, 222] width 46 height 12
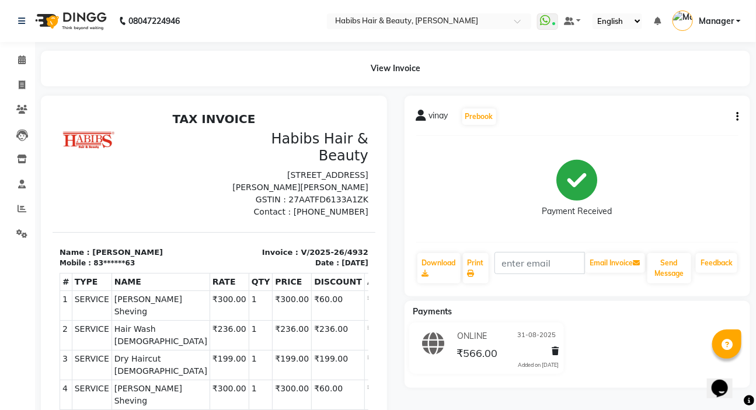
click at [736, 117] on icon "button" at bounding box center [737, 117] width 2 height 1
click at [684, 125] on div "Edit Item Staff" at bounding box center [679, 124] width 80 height 15
select select "57550"
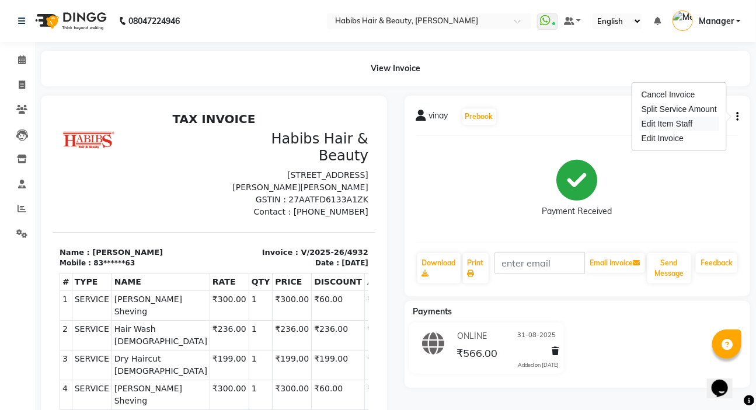
select select "57550"
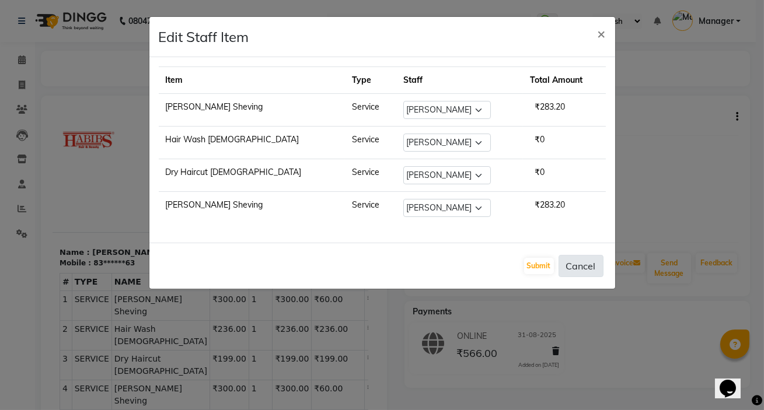
click at [593, 271] on button "Cancel" at bounding box center [580, 266] width 45 height 22
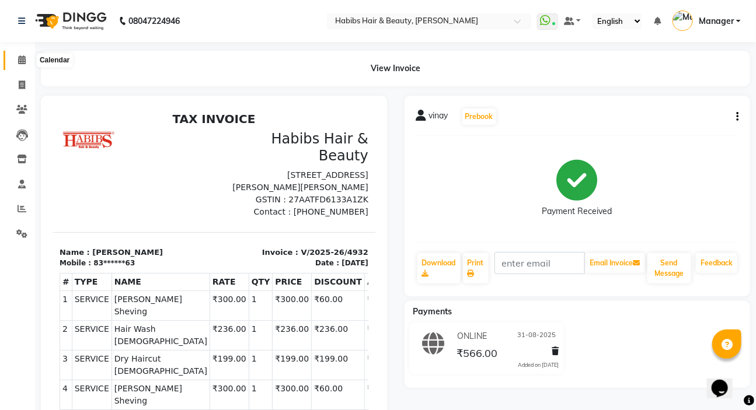
click at [26, 59] on span at bounding box center [22, 60] width 20 height 13
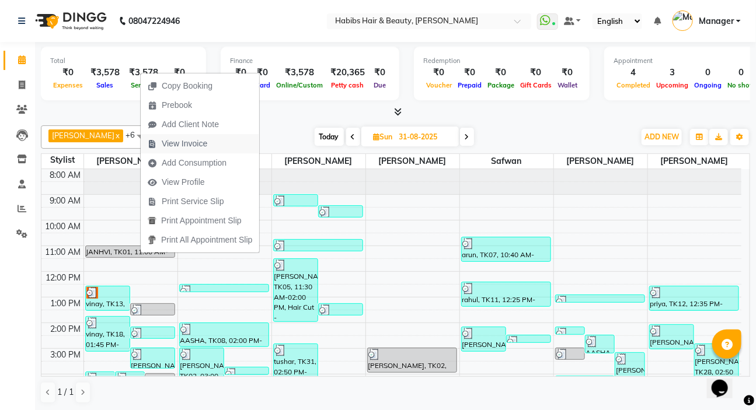
click at [192, 148] on span "View Invoice" at bounding box center [185, 144] width 46 height 12
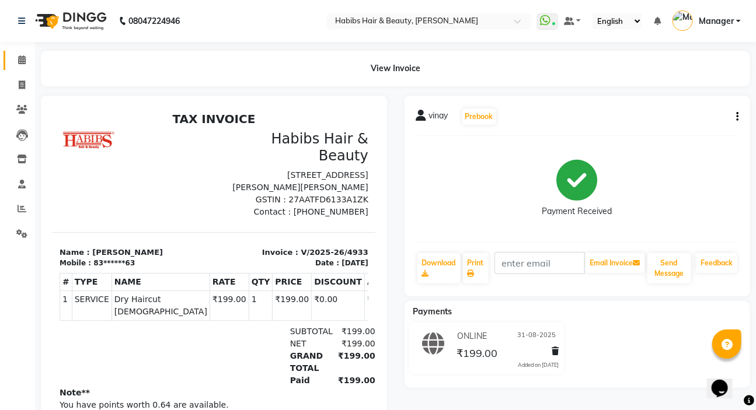
click at [23, 61] on icon at bounding box center [22, 59] width 8 height 9
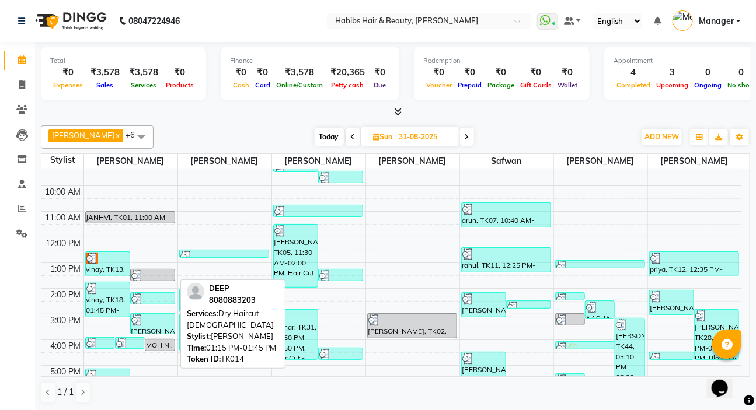
scroll to position [106, 0]
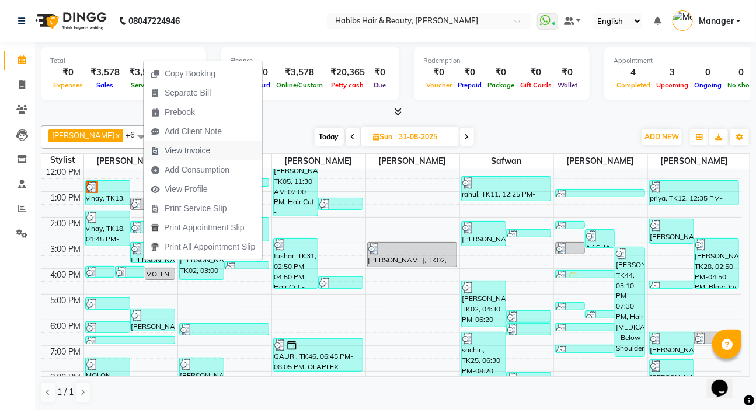
click at [199, 149] on span "View Invoice" at bounding box center [188, 151] width 46 height 12
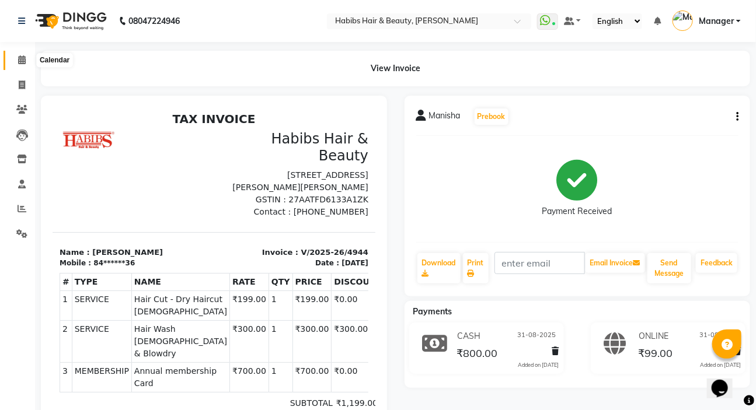
click at [29, 57] on span at bounding box center [22, 60] width 20 height 13
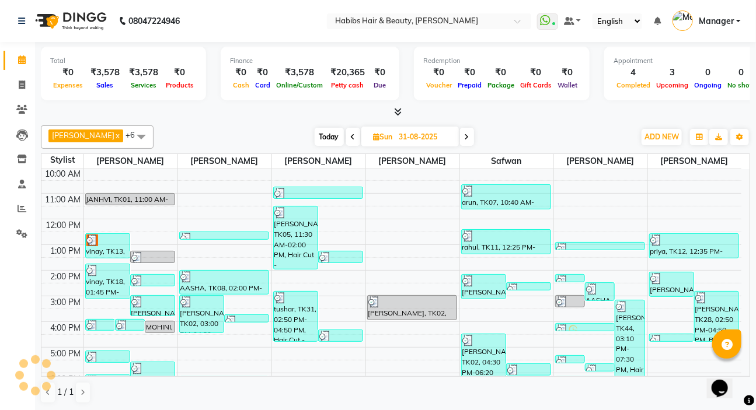
scroll to position [53, 0]
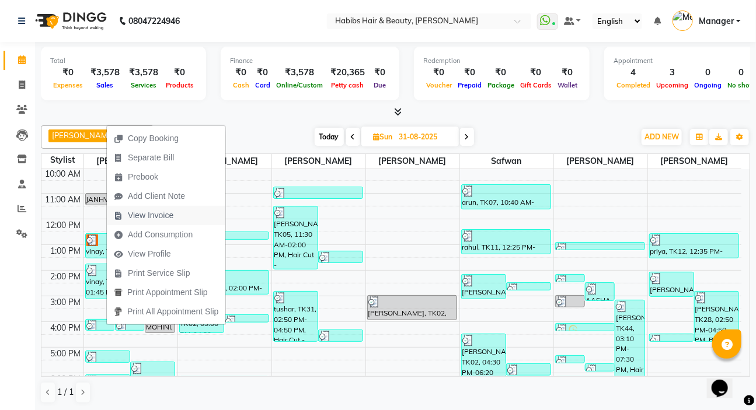
click at [165, 214] on span "View Invoice" at bounding box center [151, 215] width 46 height 12
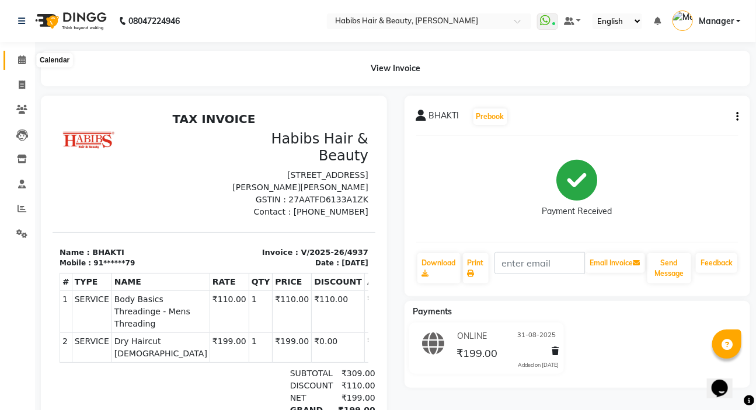
click at [25, 60] on icon at bounding box center [22, 59] width 8 height 9
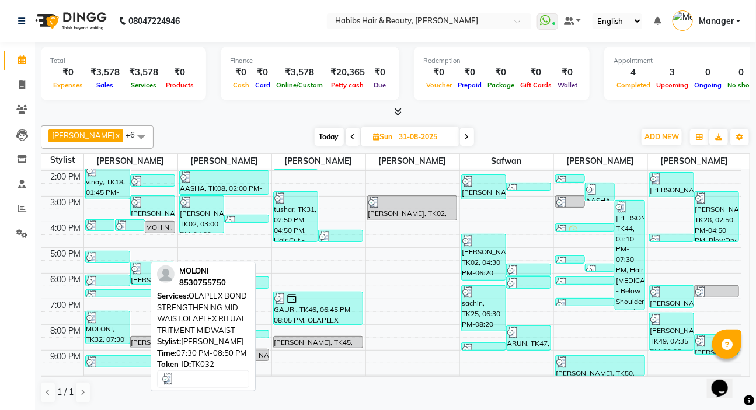
scroll to position [159, 0]
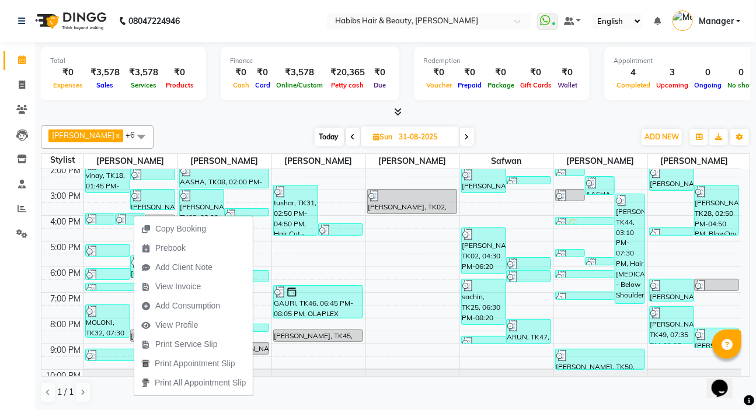
drag, startPoint x: 190, startPoint y: 285, endPoint x: 139, endPoint y: 214, distance: 87.4
click at [191, 285] on span "View Invoice" at bounding box center [178, 287] width 46 height 12
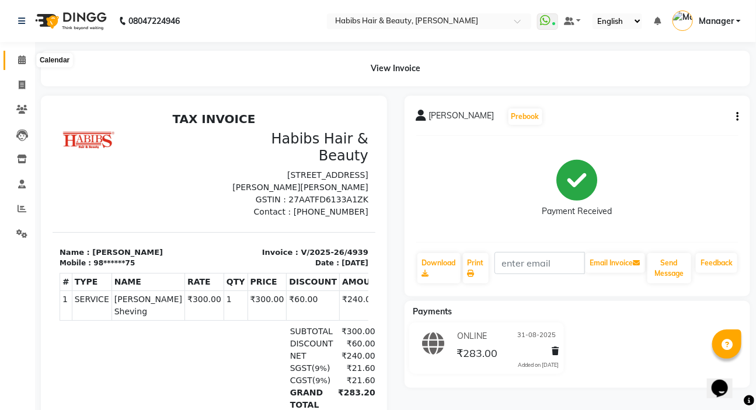
click at [22, 62] on icon at bounding box center [22, 59] width 8 height 9
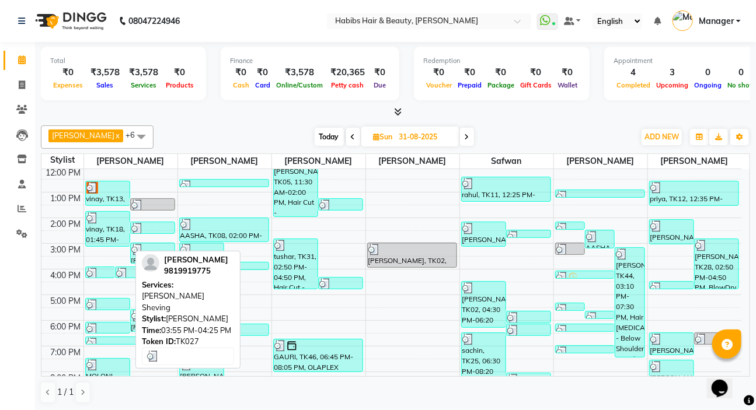
scroll to position [106, 0]
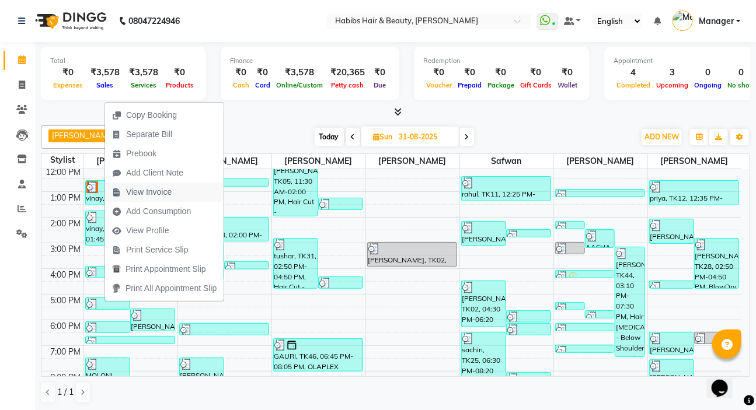
click at [152, 193] on span "View Invoice" at bounding box center [149, 192] width 46 height 12
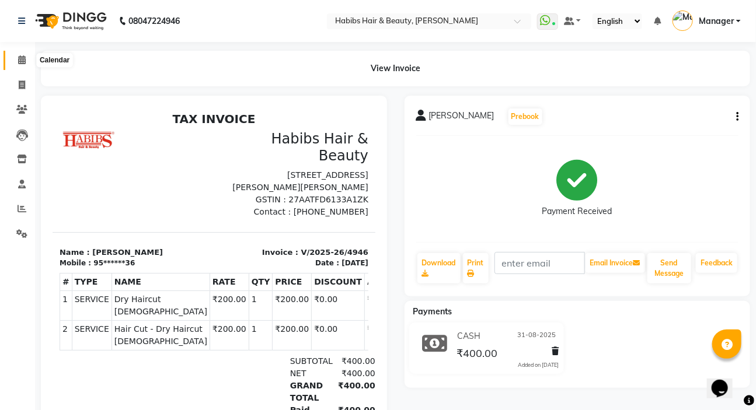
click at [27, 60] on span at bounding box center [22, 60] width 20 height 13
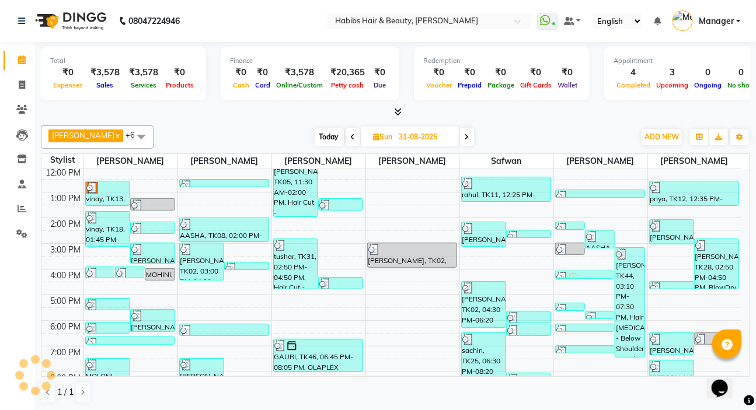
scroll to position [106, 0]
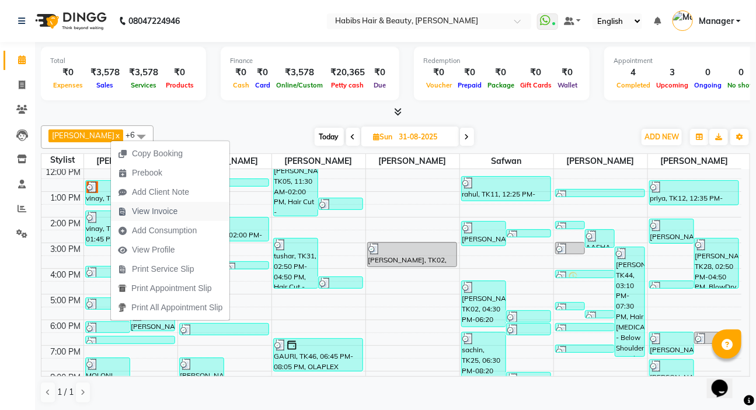
click at [162, 216] on span "View Invoice" at bounding box center [155, 211] width 46 height 12
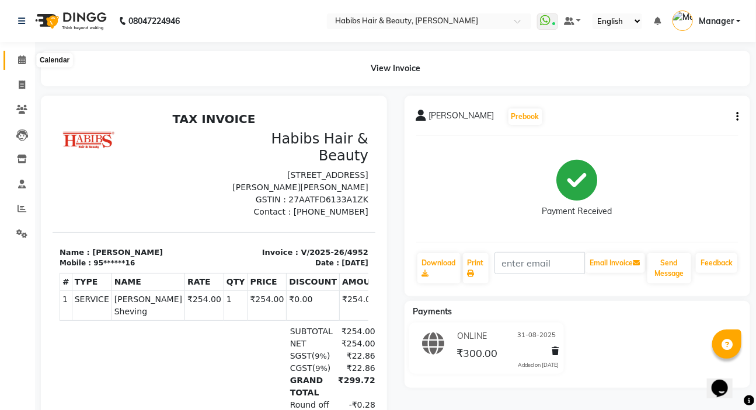
drag, startPoint x: 21, startPoint y: 58, endPoint x: 27, endPoint y: 65, distance: 9.5
click at [22, 58] on icon at bounding box center [22, 59] width 8 height 9
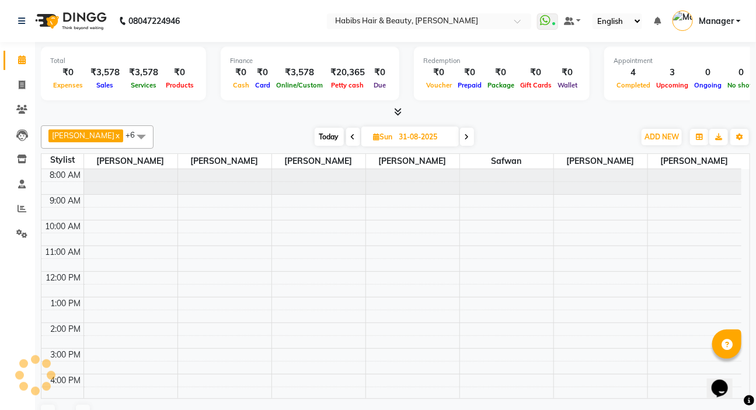
scroll to position [103, 0]
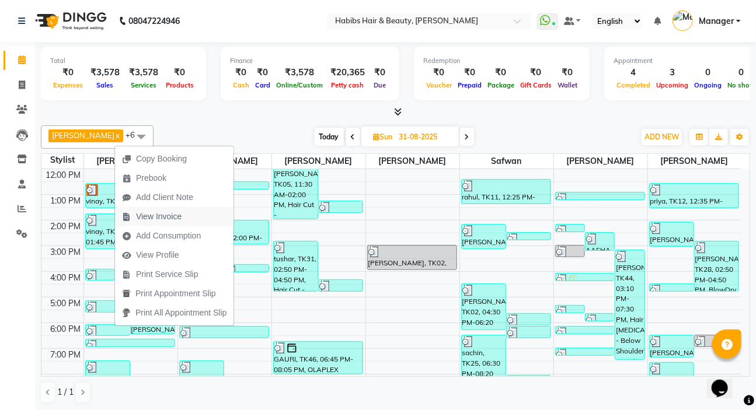
click at [163, 215] on span "View Invoice" at bounding box center [159, 217] width 46 height 12
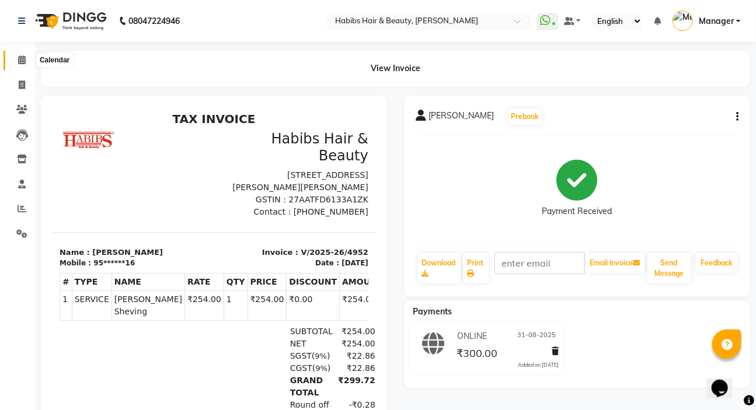
click at [18, 62] on icon at bounding box center [22, 59] width 8 height 9
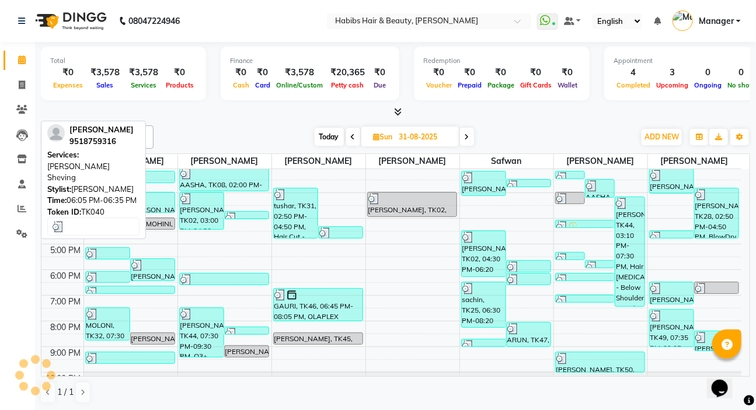
scroll to position [159, 0]
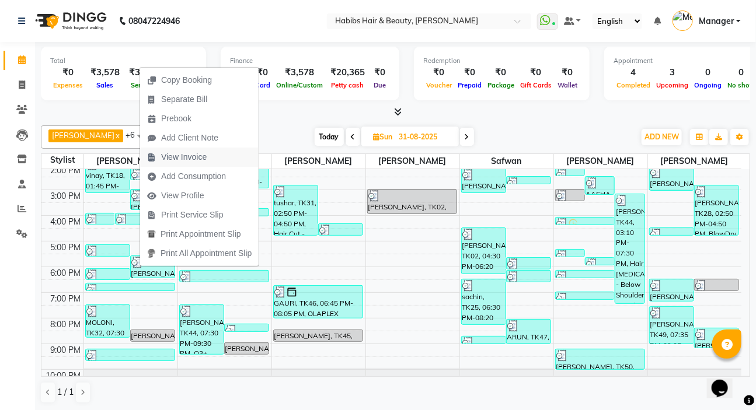
click at [184, 156] on span "View Invoice" at bounding box center [184, 157] width 46 height 12
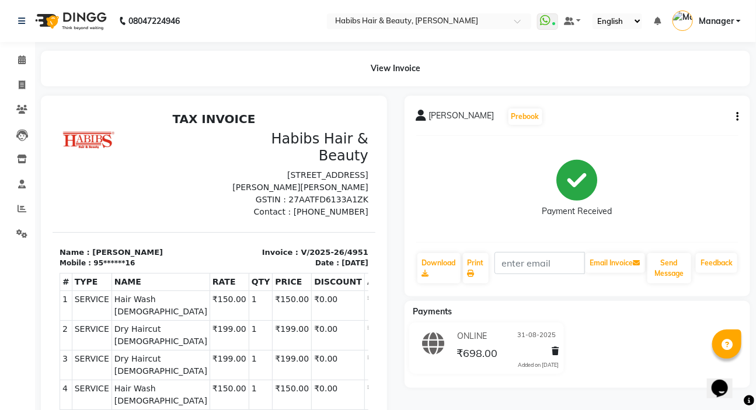
click at [736, 117] on icon "button" at bounding box center [737, 117] width 2 height 1
click at [695, 121] on div "Edit Item Staff" at bounding box center [679, 124] width 80 height 15
select select
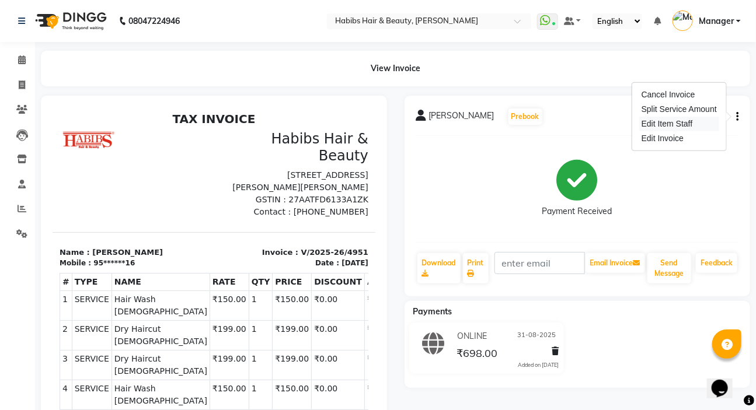
select select
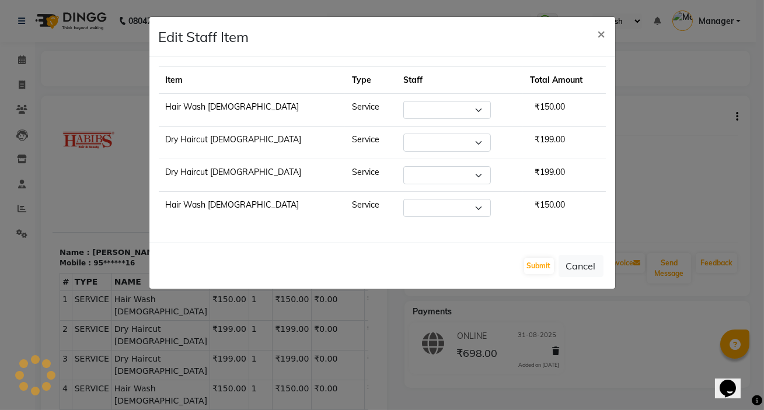
select select "57550"
select select "88135"
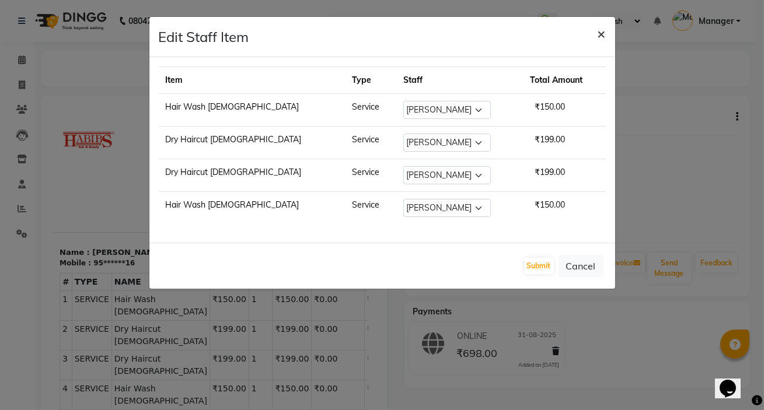
click at [607, 41] on button "×" at bounding box center [601, 33] width 27 height 33
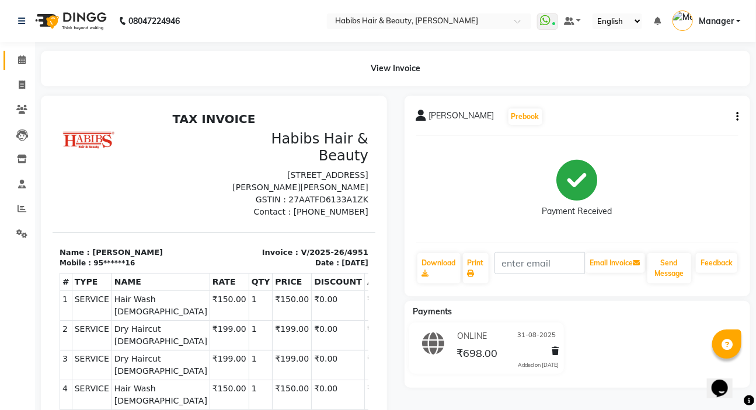
click at [16, 65] on span at bounding box center [22, 60] width 20 height 13
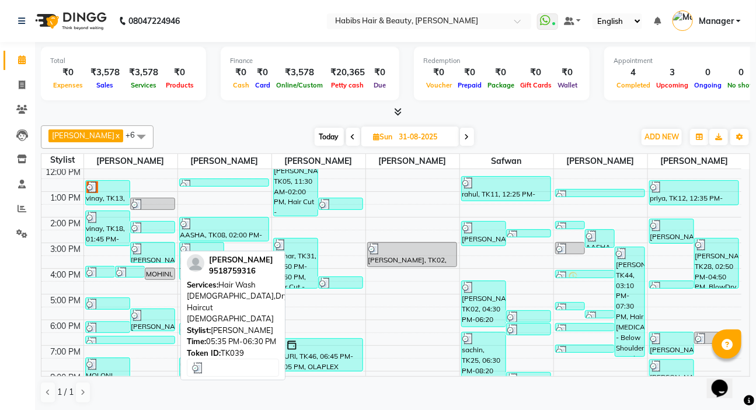
scroll to position [159, 0]
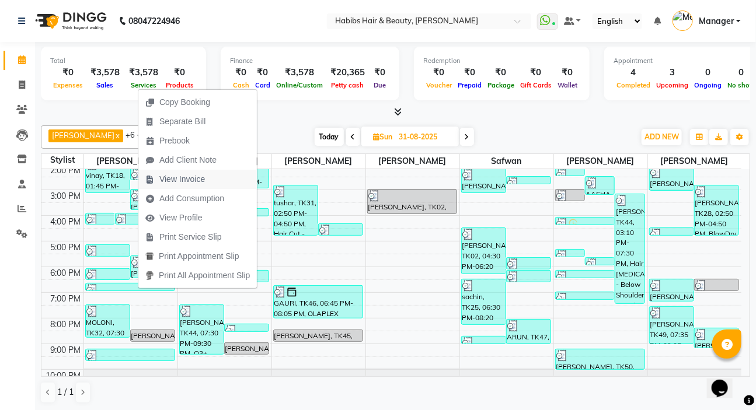
click at [181, 179] on span "View Invoice" at bounding box center [182, 179] width 46 height 12
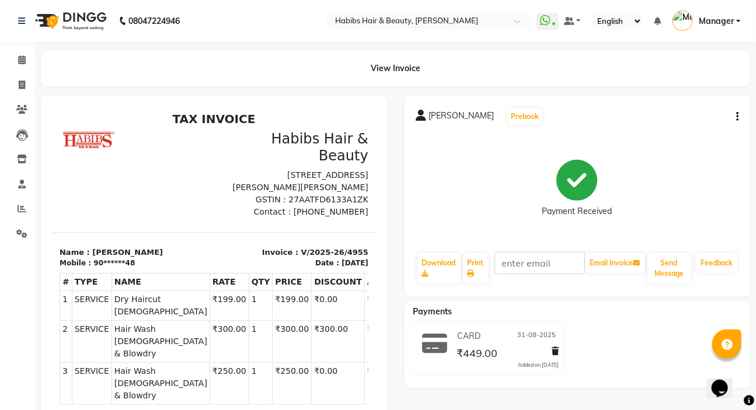
click at [736, 117] on icon "button" at bounding box center [737, 117] width 2 height 1
click at [687, 125] on div "Edit Item Staff" at bounding box center [679, 124] width 80 height 15
select select "76387"
select select "57550"
select select "86708"
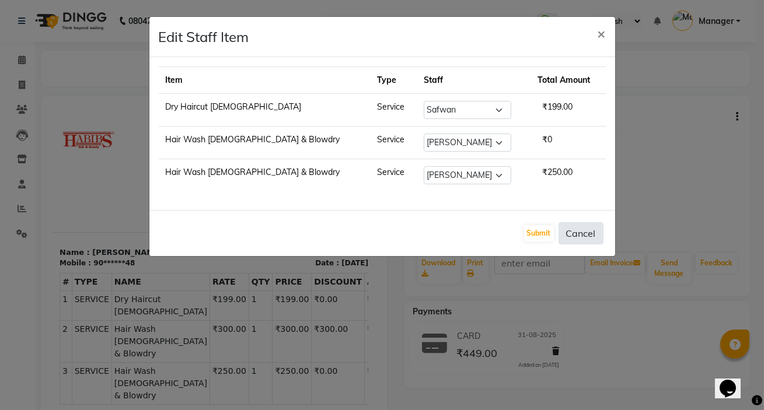
click at [585, 228] on button "Cancel" at bounding box center [580, 233] width 45 height 22
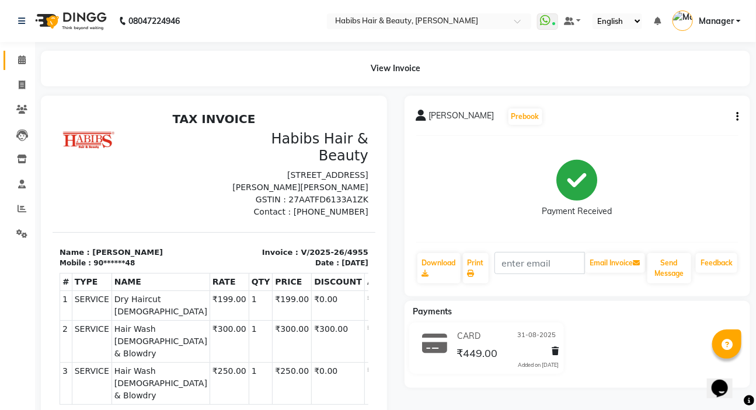
click at [22, 55] on icon at bounding box center [22, 59] width 8 height 9
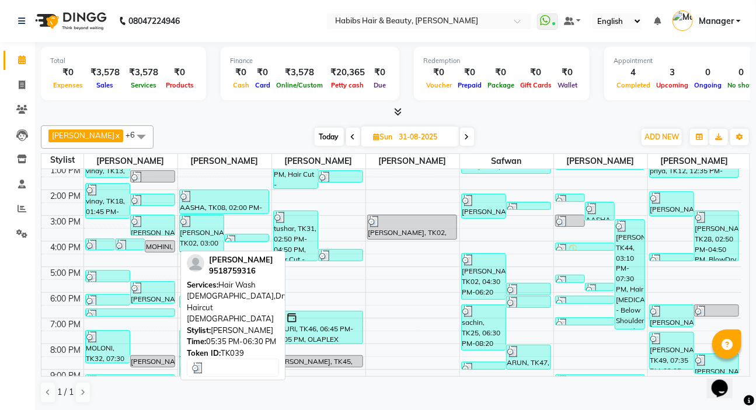
scroll to position [159, 0]
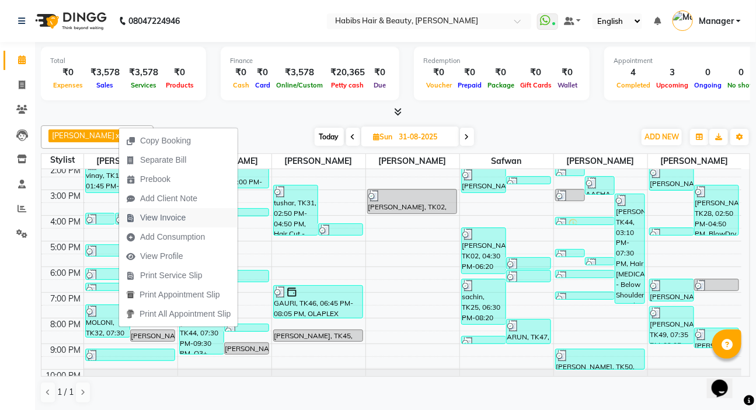
click at [175, 218] on span "View Invoice" at bounding box center [163, 218] width 46 height 12
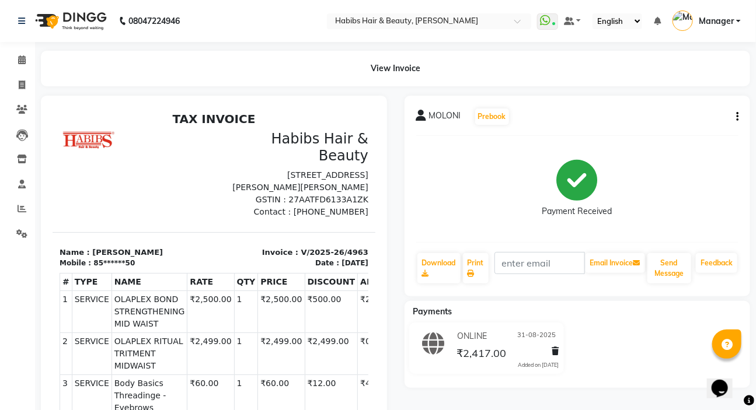
click at [737, 117] on icon "button" at bounding box center [737, 117] width 2 height 1
click at [687, 125] on div "Edit Item Staff" at bounding box center [679, 124] width 80 height 15
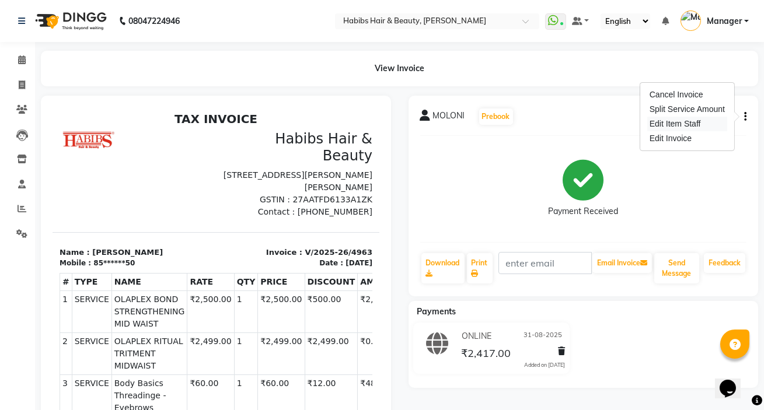
select select "57550"
select select "61801"
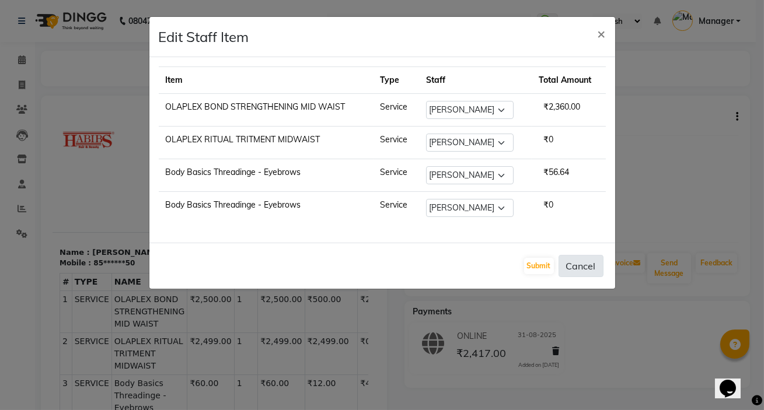
click at [594, 262] on button "Cancel" at bounding box center [580, 266] width 45 height 22
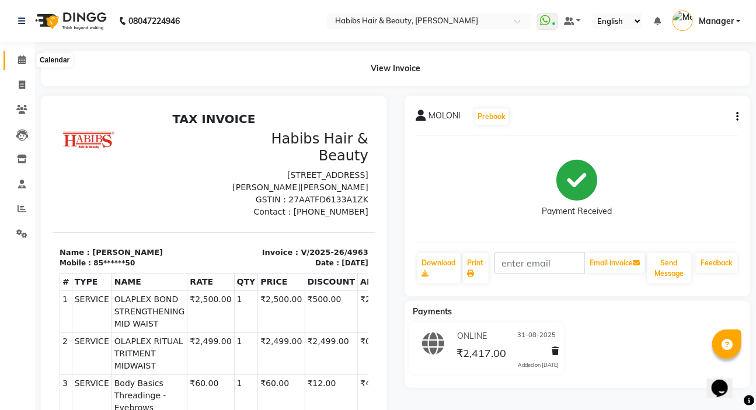
click at [18, 61] on icon at bounding box center [22, 59] width 8 height 9
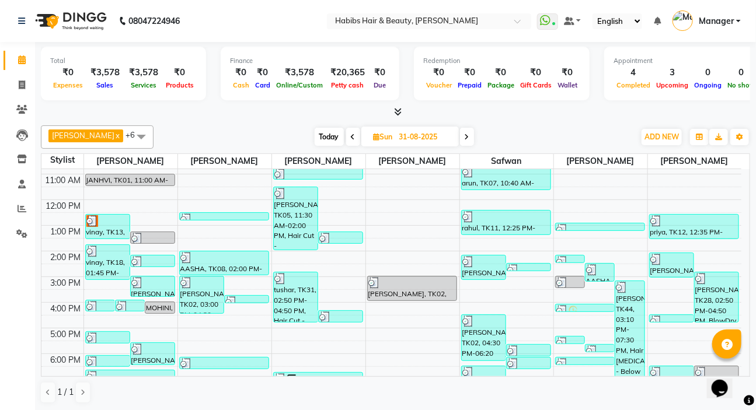
scroll to position [159, 0]
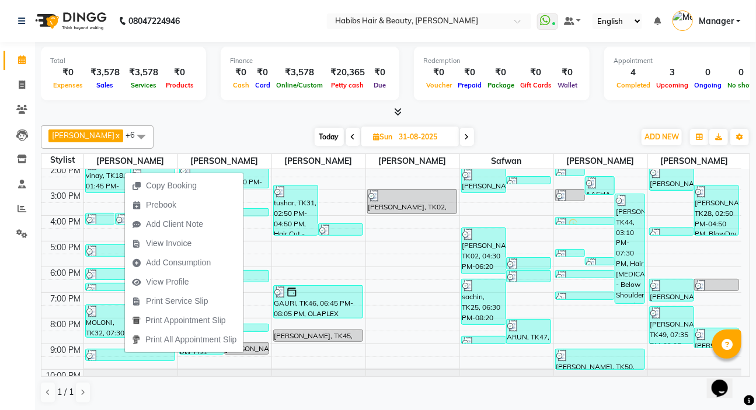
click at [174, 245] on span "View Invoice" at bounding box center [169, 243] width 46 height 12
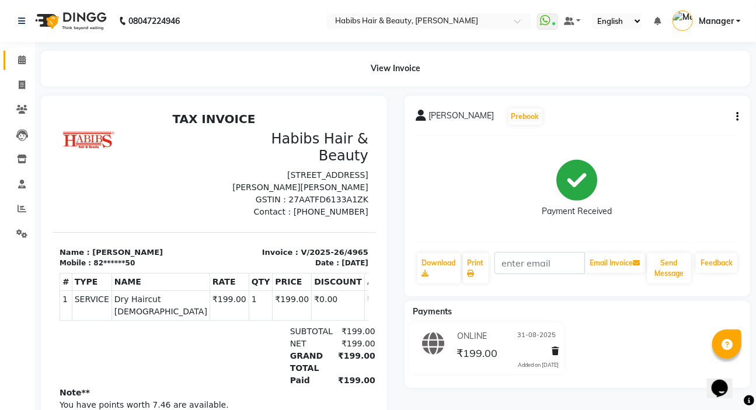
click at [23, 68] on link "Calendar" at bounding box center [18, 60] width 28 height 19
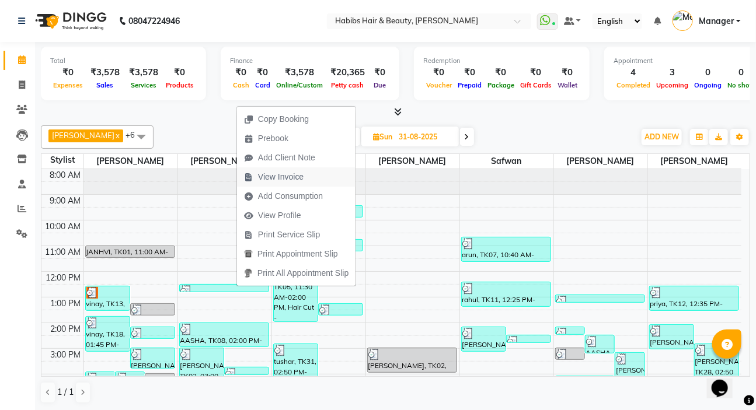
click at [280, 177] on span "View Invoice" at bounding box center [281, 177] width 46 height 12
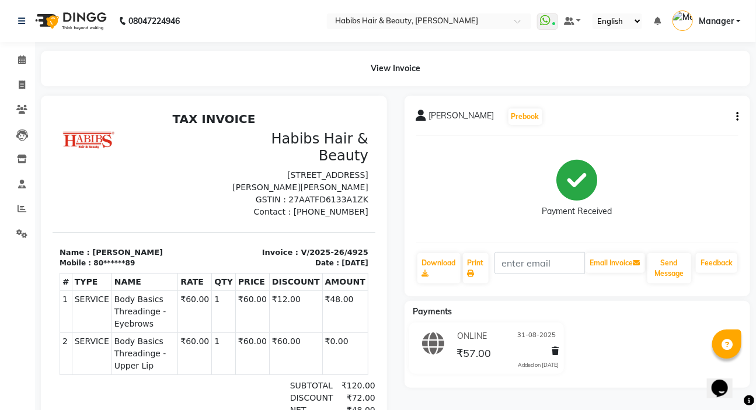
click at [735, 114] on button "button" at bounding box center [734, 117] width 7 height 12
click at [702, 123] on div "Edit Item Staff" at bounding box center [679, 124] width 80 height 15
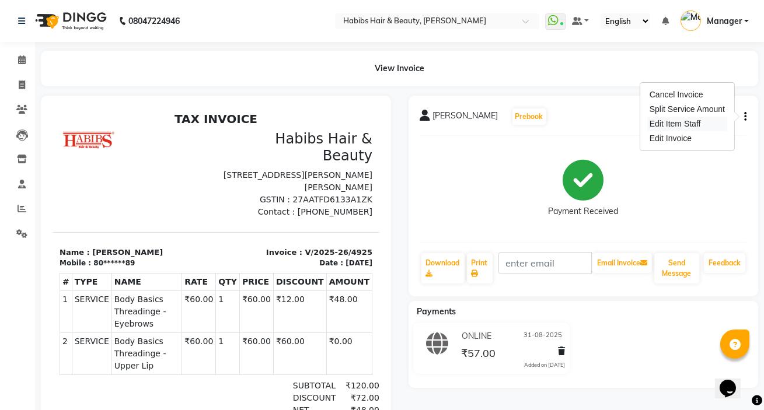
select select
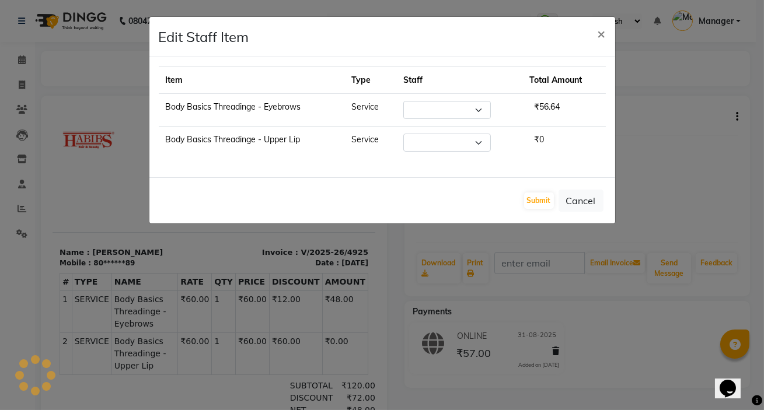
select select "61801"
click at [604, 197] on div "Submit Cancel" at bounding box center [382, 200] width 466 height 46
click at [594, 206] on button "Cancel" at bounding box center [580, 201] width 45 height 22
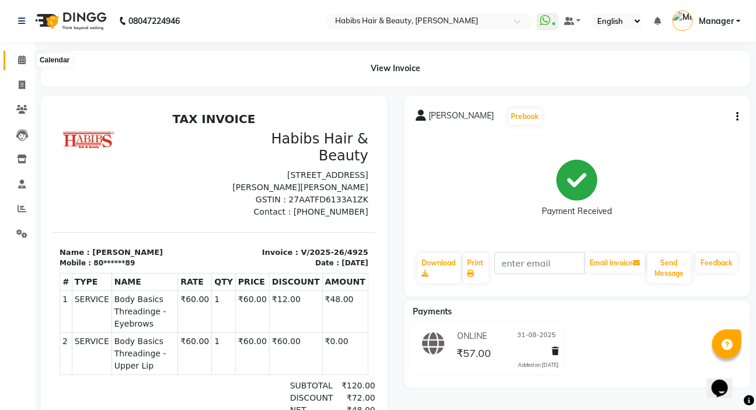
click at [22, 60] on icon at bounding box center [22, 59] width 8 height 9
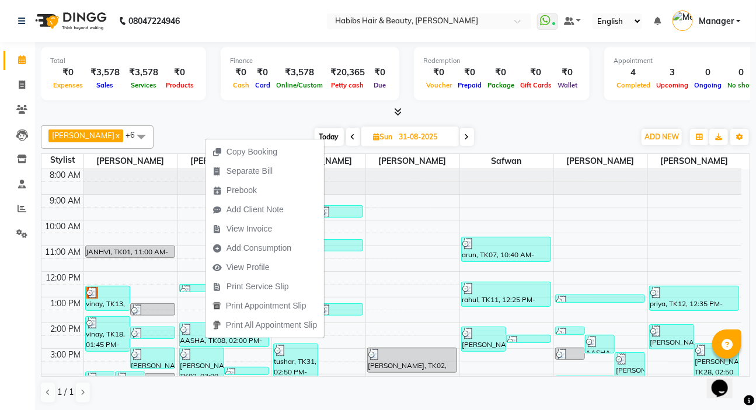
click at [251, 231] on span "View Invoice" at bounding box center [249, 229] width 46 height 12
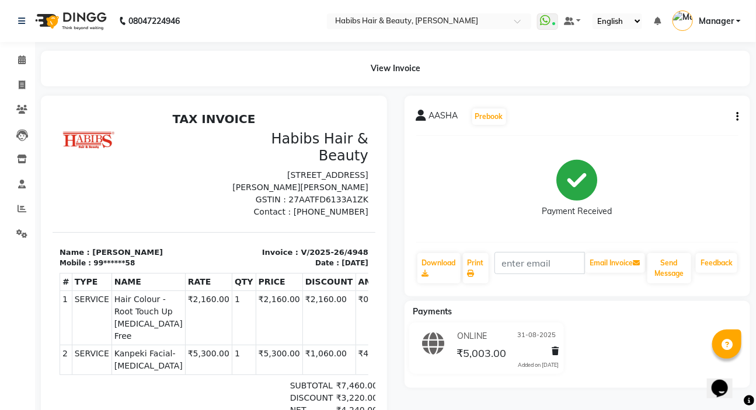
click at [737, 117] on icon "button" at bounding box center [737, 117] width 2 height 1
click at [697, 122] on div "Edit Item Staff" at bounding box center [679, 124] width 80 height 15
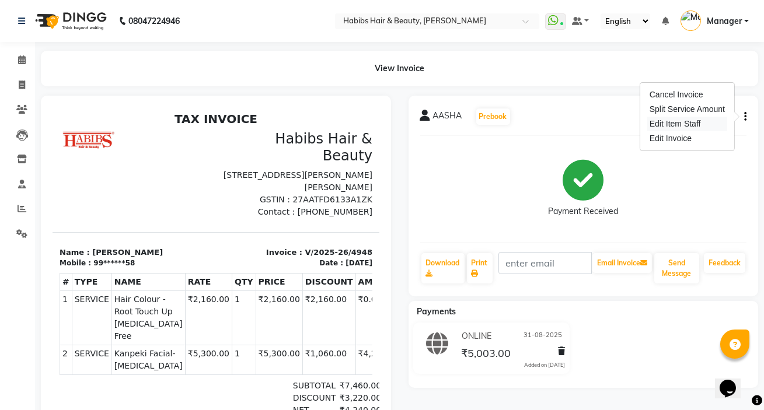
select select
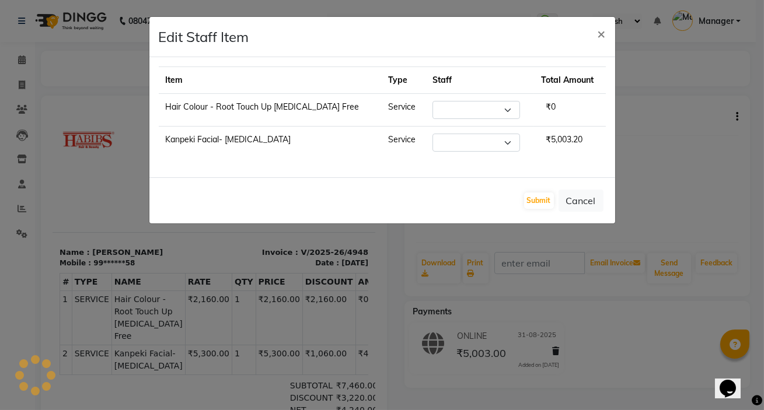
select select "86708"
select select "61801"
click at [578, 205] on button "Cancel" at bounding box center [580, 201] width 45 height 22
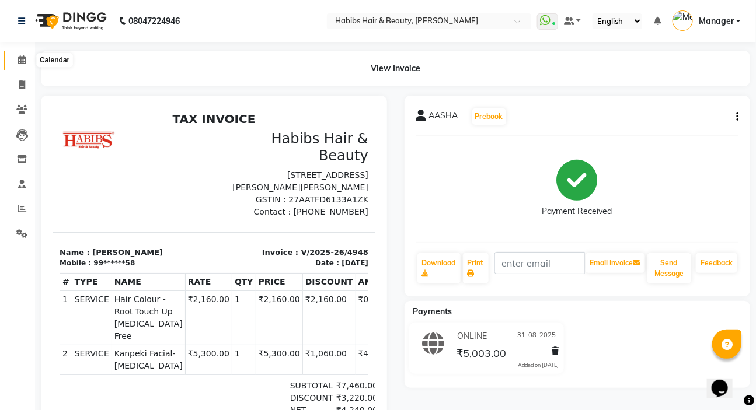
click at [27, 58] on span at bounding box center [22, 60] width 20 height 13
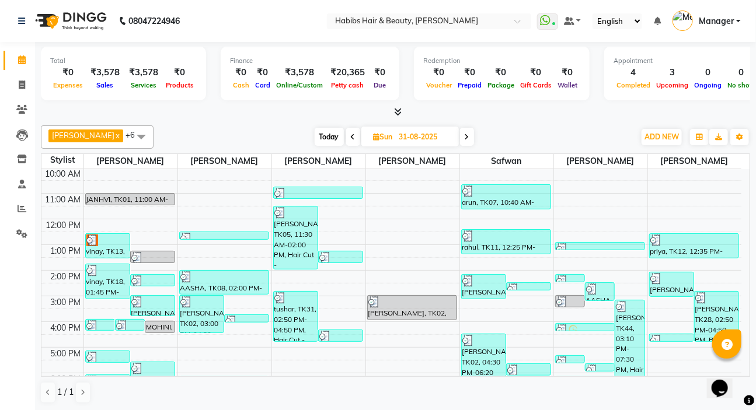
scroll to position [53, 0]
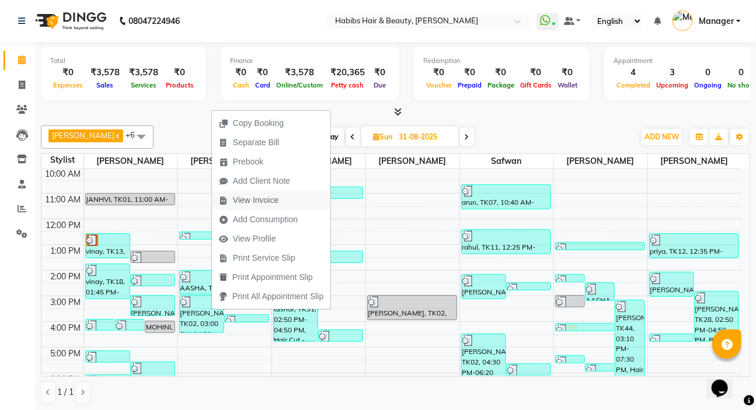
click at [268, 200] on span "View Invoice" at bounding box center [256, 200] width 46 height 12
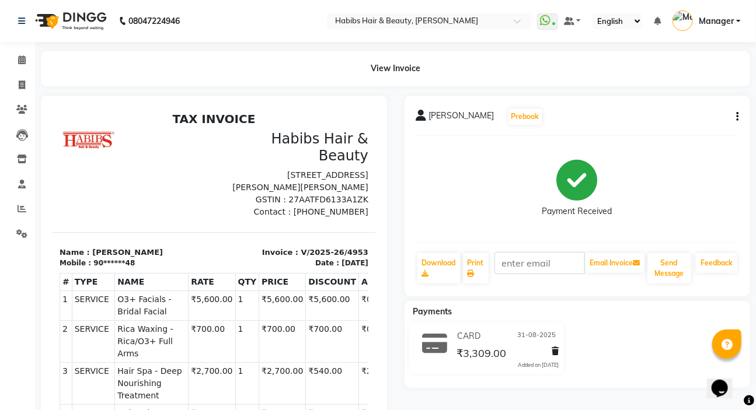
click at [735, 117] on button "button" at bounding box center [734, 117] width 7 height 12
click at [686, 123] on div "Edit Item Staff" at bounding box center [679, 124] width 80 height 15
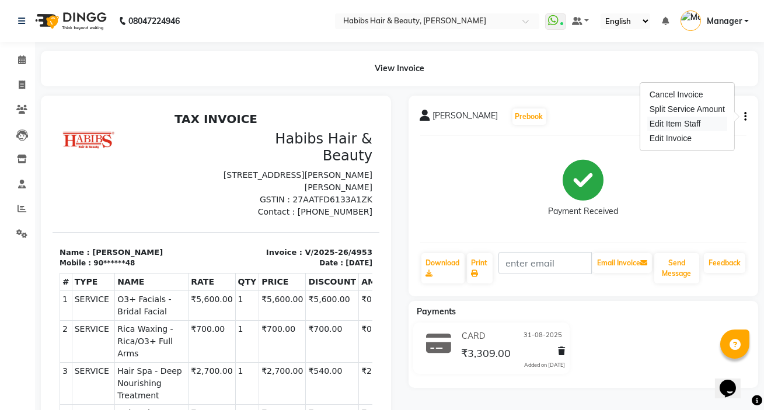
select select "61801"
select select "76387"
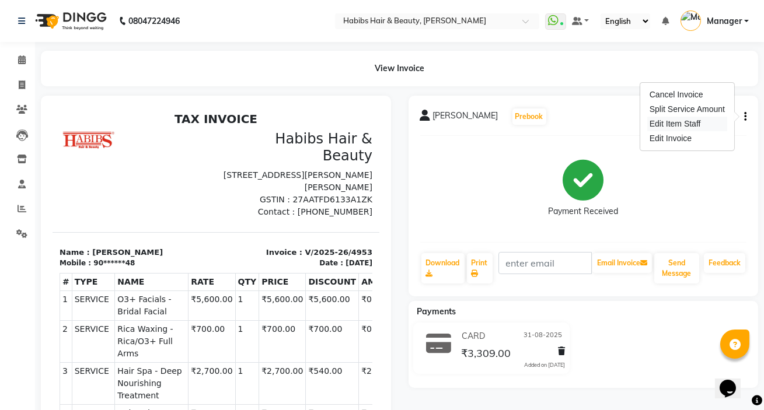
select select "61801"
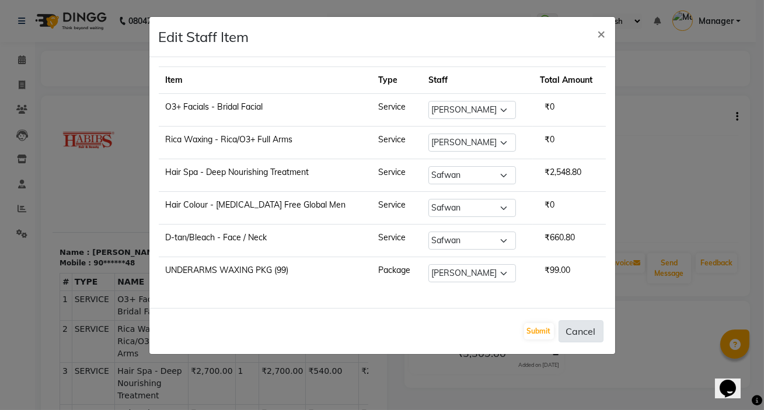
click at [583, 330] on button "Cancel" at bounding box center [580, 331] width 45 height 22
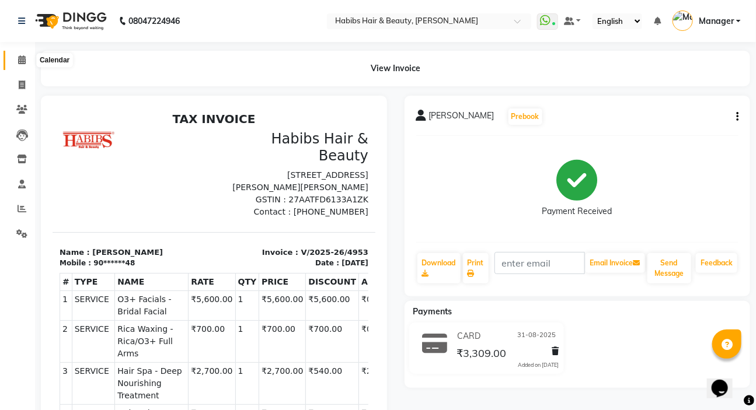
click at [26, 60] on span at bounding box center [22, 60] width 20 height 13
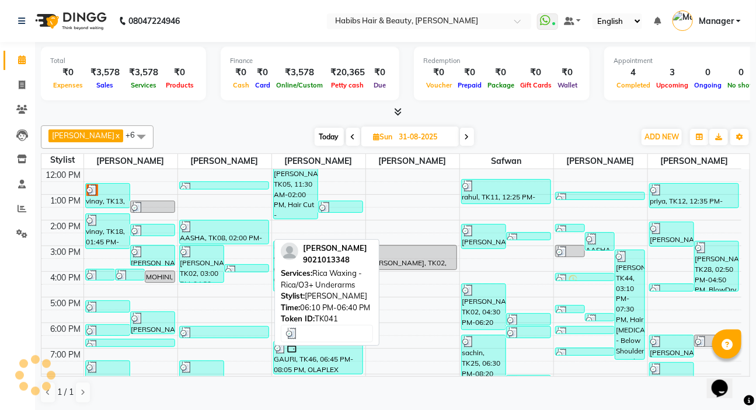
scroll to position [106, 0]
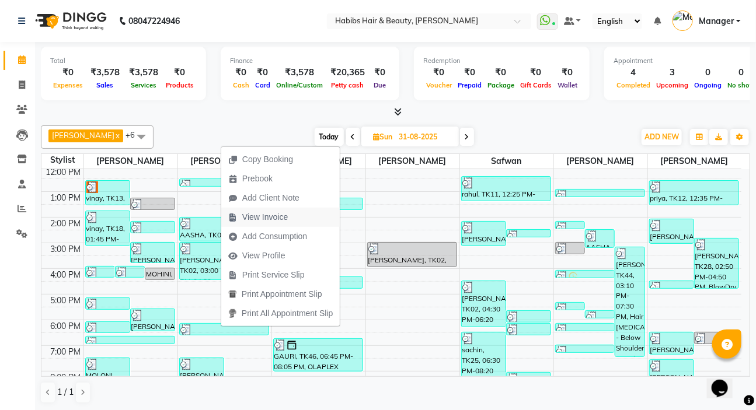
click at [271, 219] on span "View Invoice" at bounding box center [265, 217] width 46 height 12
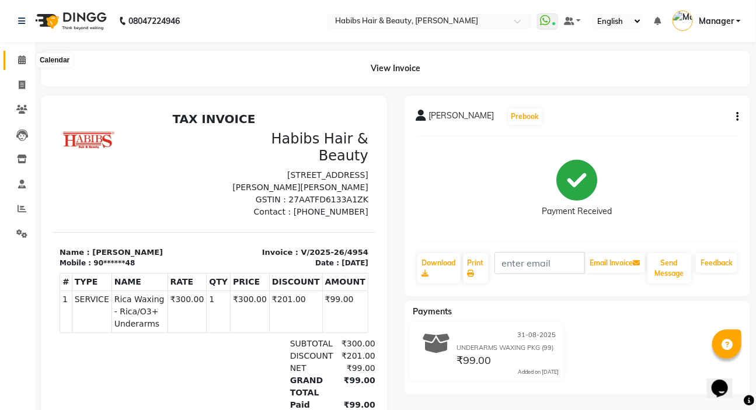
click at [22, 62] on icon at bounding box center [22, 59] width 8 height 9
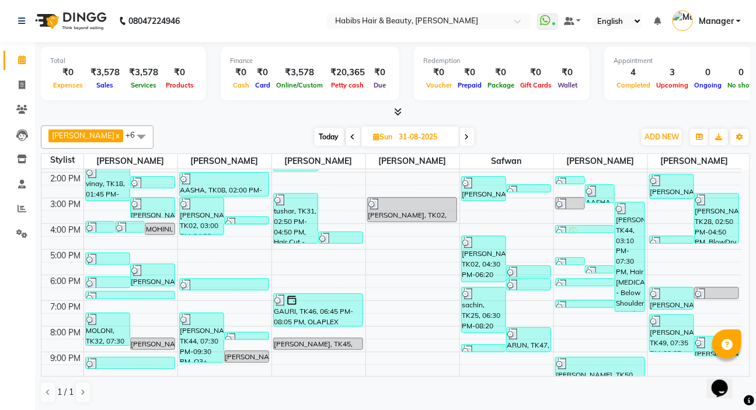
scroll to position [159, 0]
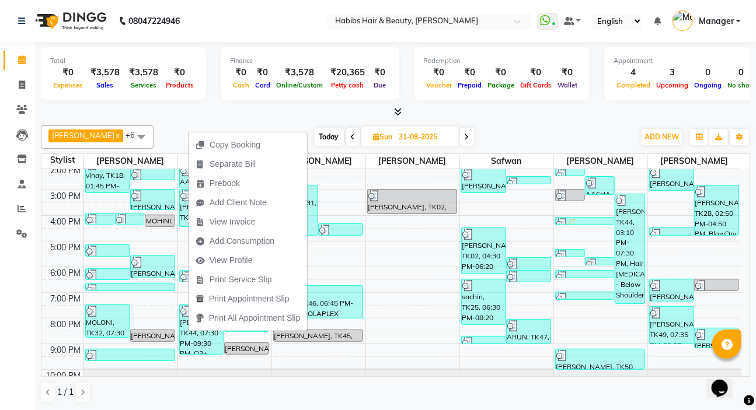
click at [231, 221] on span "View Invoice" at bounding box center [232, 222] width 46 height 12
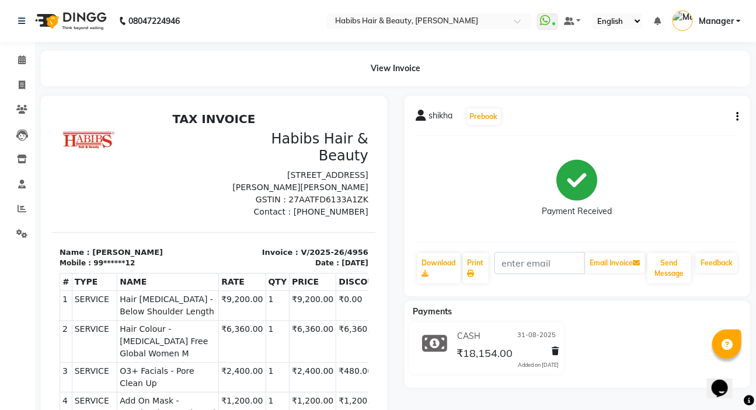
click at [737, 117] on icon "button" at bounding box center [737, 117] width 2 height 1
click at [691, 124] on div "Edit Item Staff" at bounding box center [679, 124] width 80 height 15
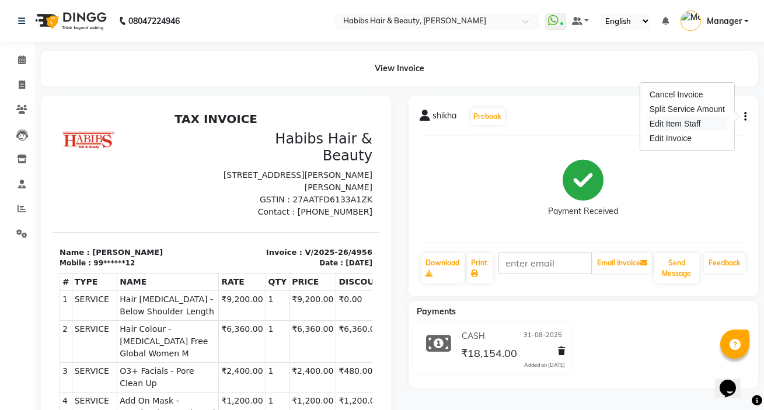
select select
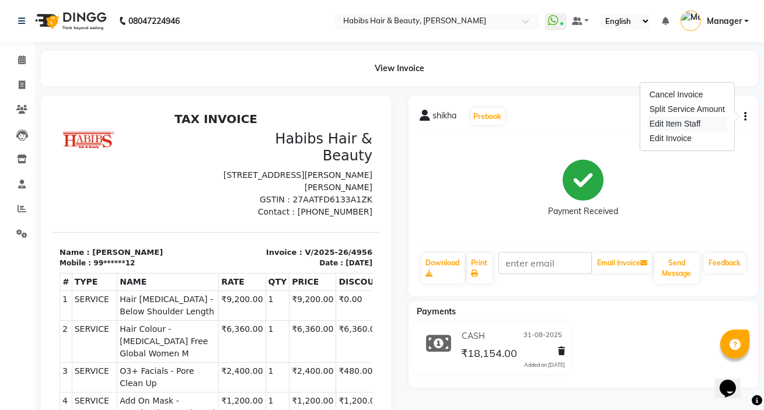
select select
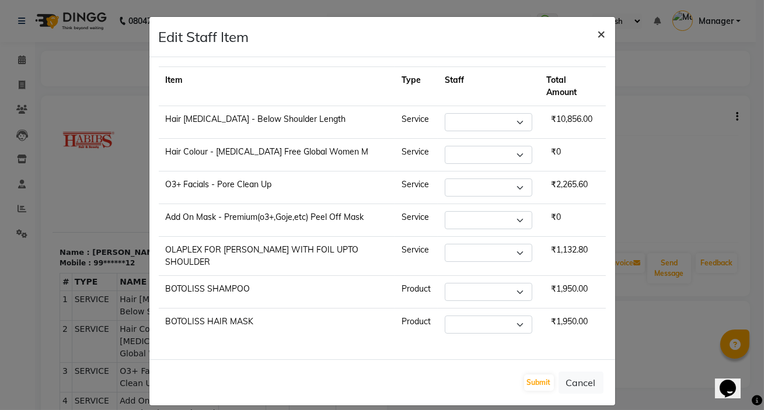
click at [611, 28] on button "×" at bounding box center [601, 33] width 27 height 33
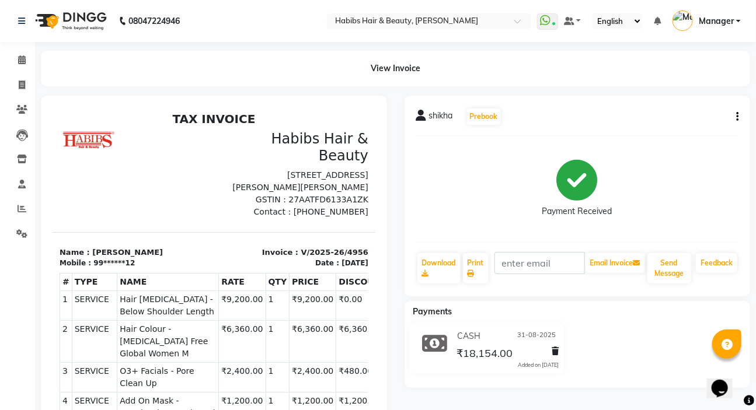
click at [735, 117] on button "button" at bounding box center [734, 117] width 7 height 12
click at [674, 128] on div "Edit Item Staff" at bounding box center [679, 124] width 80 height 15
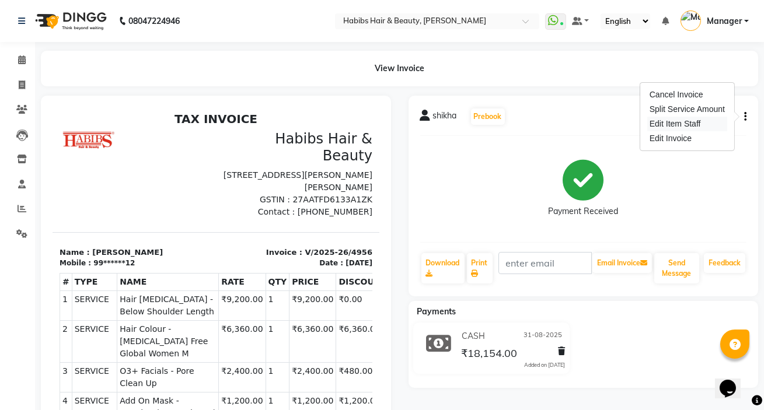
select select
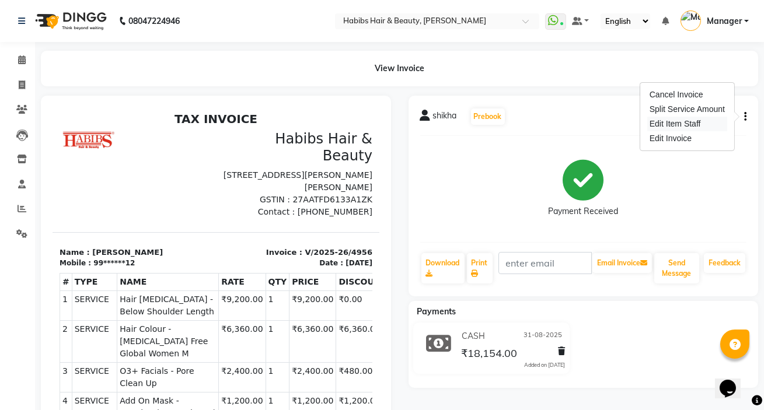
select select
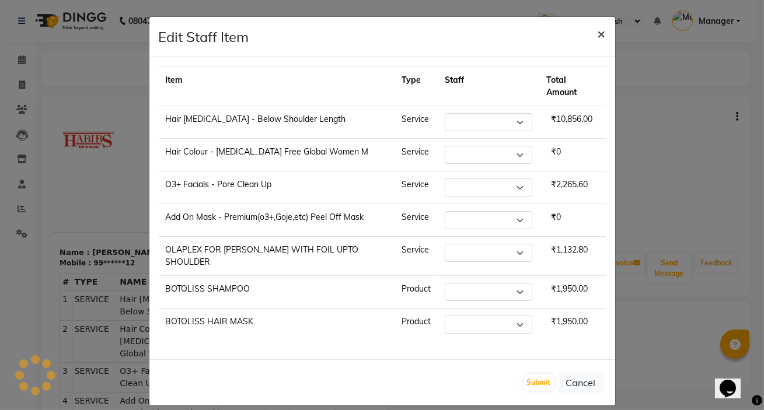
click at [590, 39] on button "×" at bounding box center [601, 33] width 27 height 33
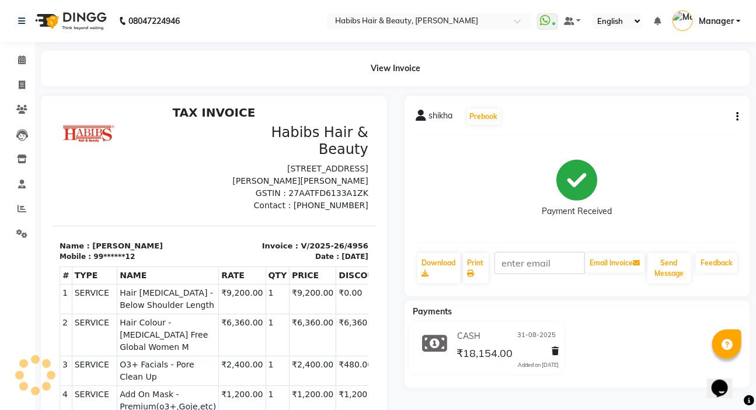
scroll to position [17, 0]
click at [736, 117] on icon "button" at bounding box center [737, 117] width 2 height 1
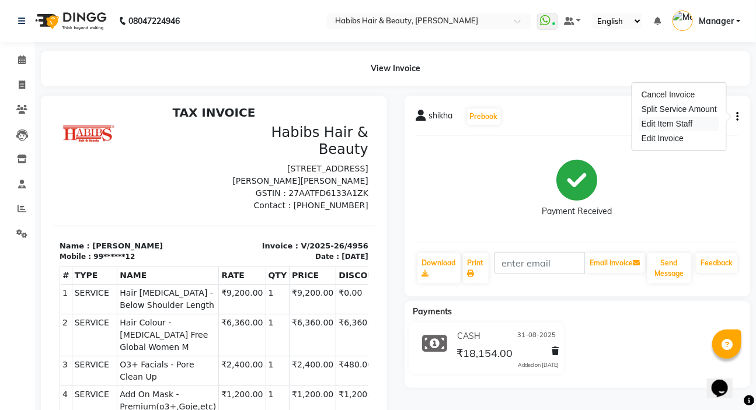
click at [695, 122] on div "Edit Item Staff" at bounding box center [679, 124] width 80 height 15
select select "86708"
select select "61801"
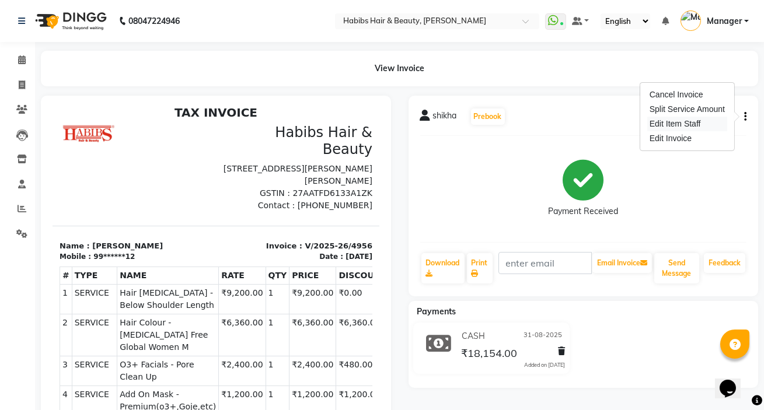
select select "86708"
select select "66525"
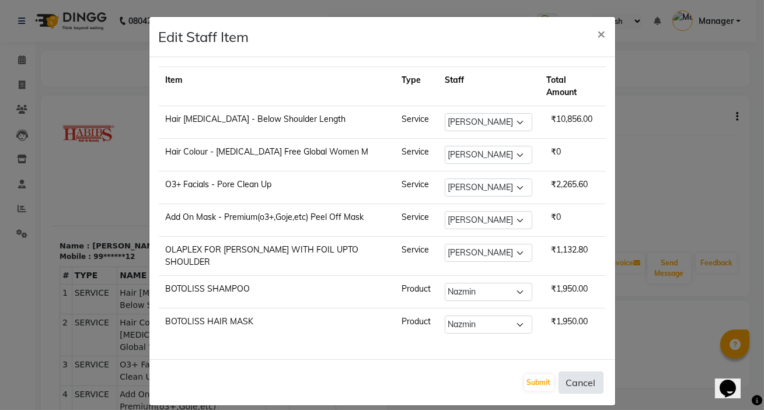
click at [575, 372] on button "Cancel" at bounding box center [580, 383] width 45 height 22
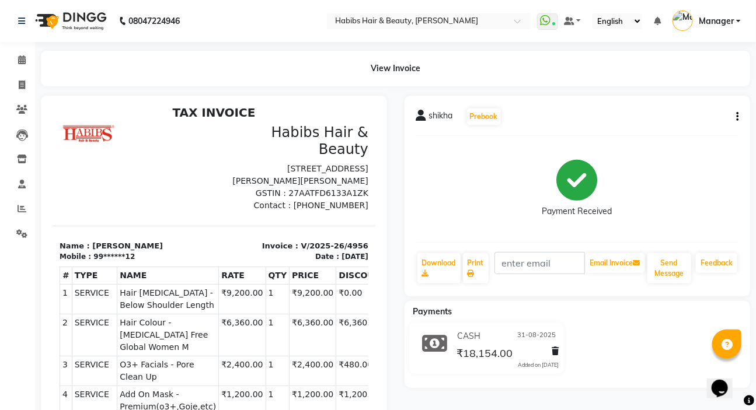
drag, startPoint x: 736, startPoint y: 118, endPoint x: 729, endPoint y: 126, distance: 9.9
click at [737, 117] on icon "button" at bounding box center [737, 117] width 2 height 1
click at [681, 124] on div "Edit Item Staff" at bounding box center [679, 124] width 80 height 15
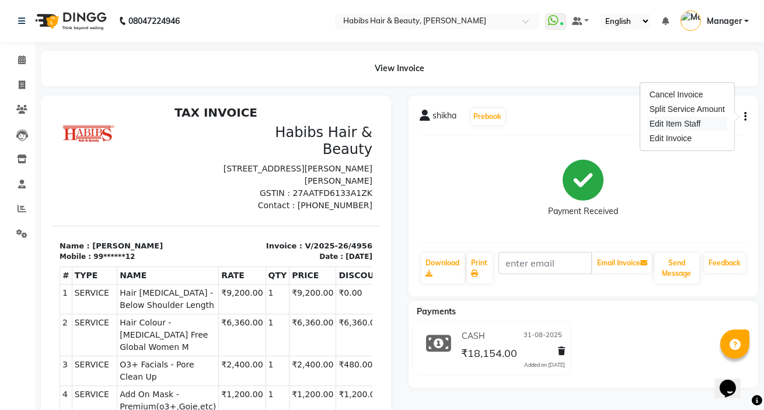
select select "86708"
select select "61801"
select select "86708"
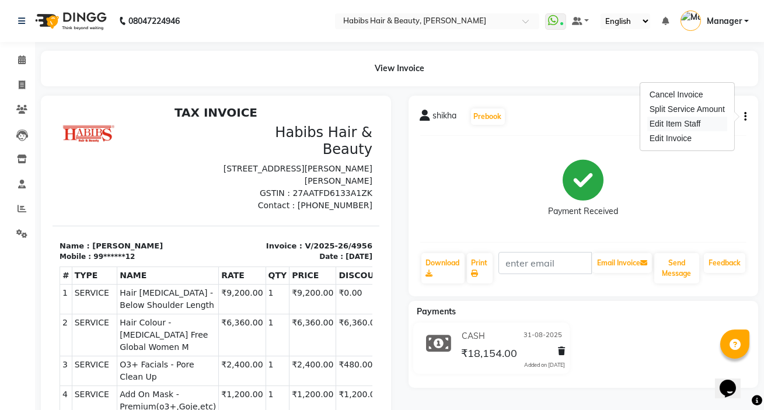
select select "66525"
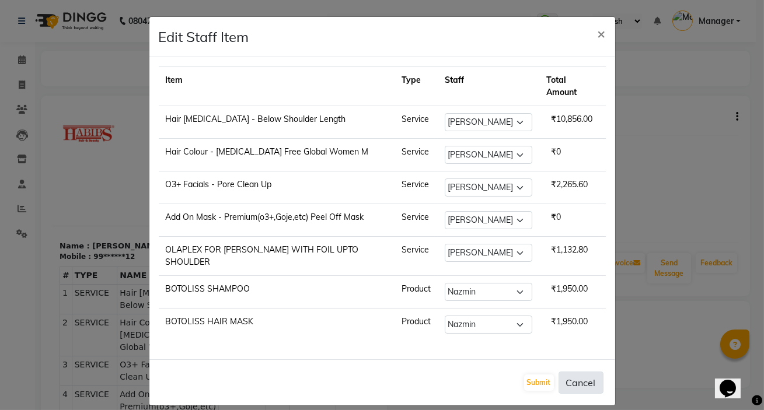
click at [585, 372] on button "Cancel" at bounding box center [580, 383] width 45 height 22
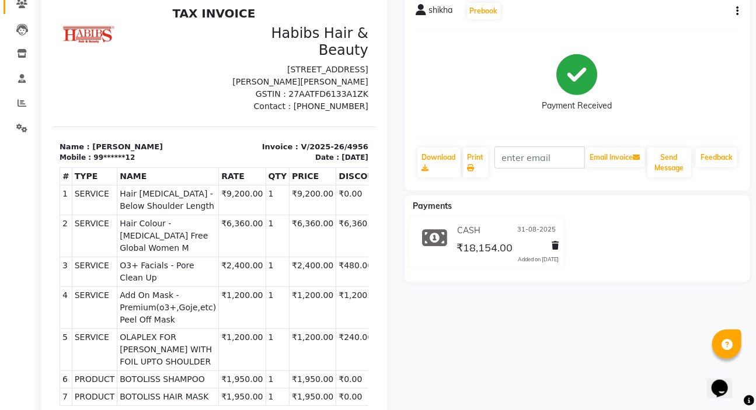
scroll to position [0, 0]
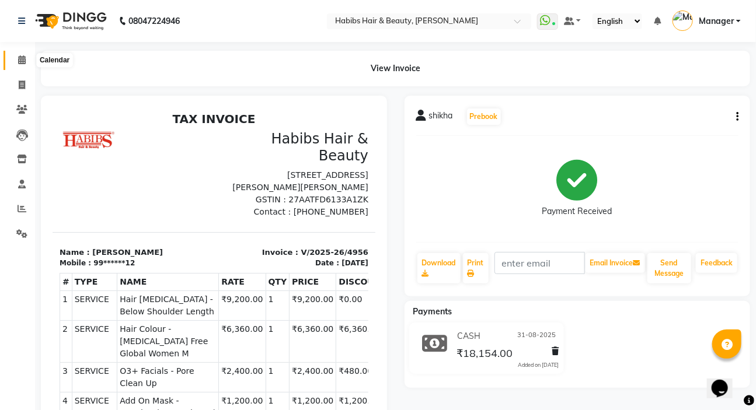
click at [20, 59] on icon at bounding box center [22, 59] width 8 height 9
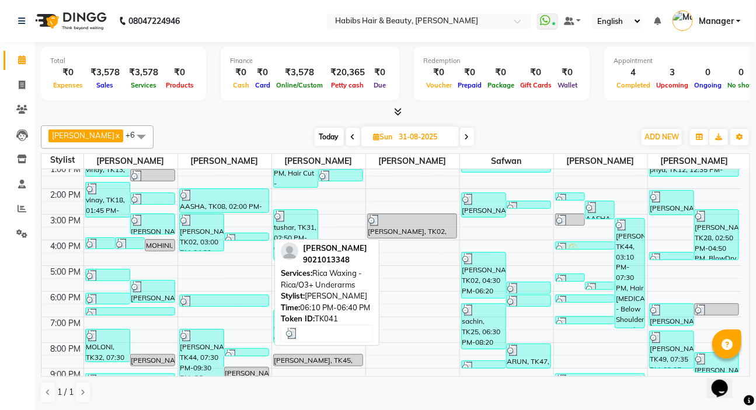
scroll to position [159, 0]
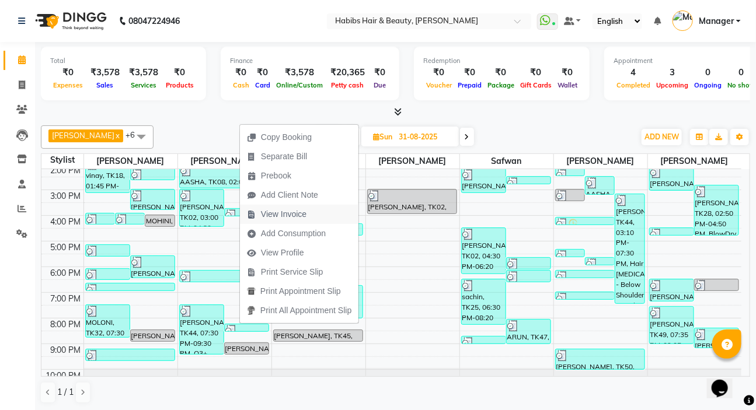
click at [295, 223] on span "View Invoice" at bounding box center [277, 214] width 74 height 19
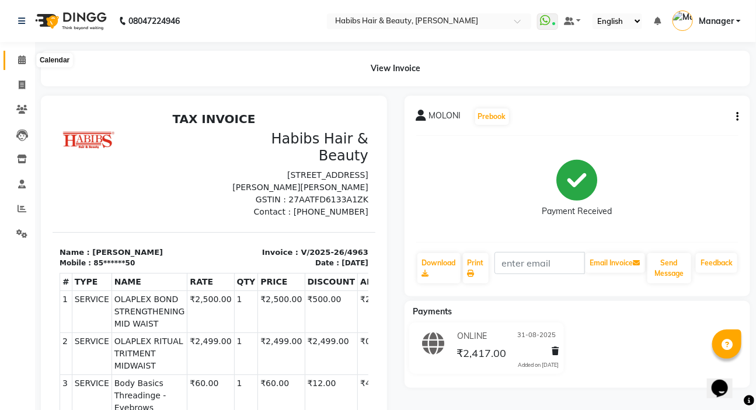
click at [18, 60] on icon at bounding box center [22, 59] width 8 height 9
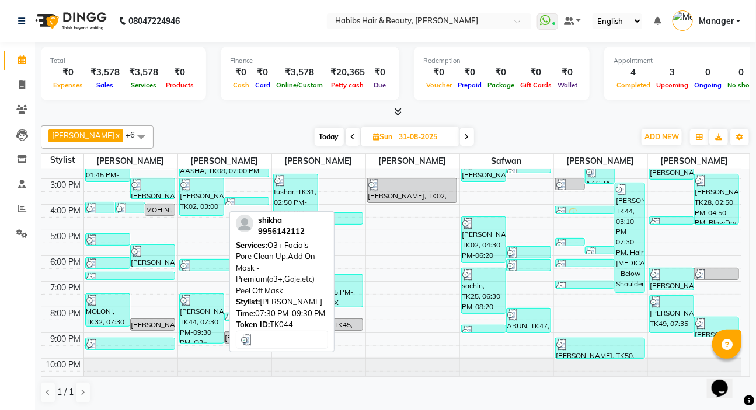
scroll to position [175, 0]
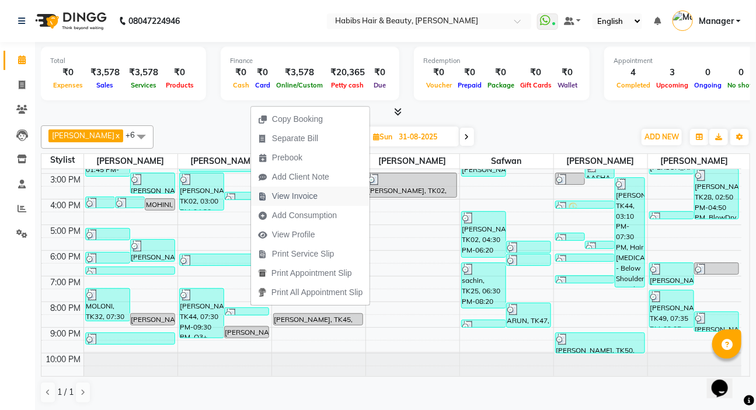
click at [303, 195] on span "View Invoice" at bounding box center [295, 196] width 46 height 12
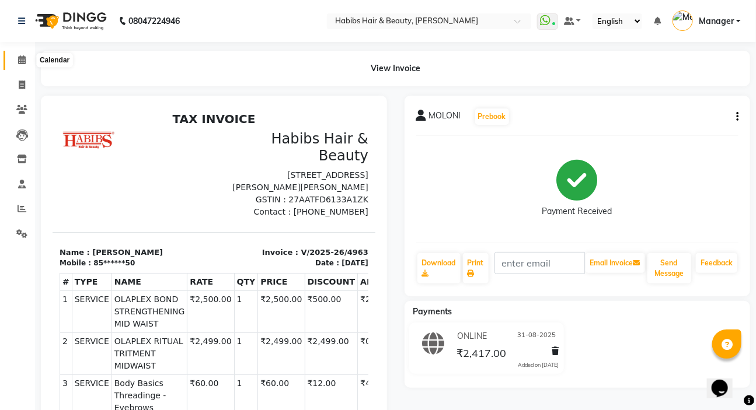
click at [16, 58] on span at bounding box center [22, 60] width 20 height 13
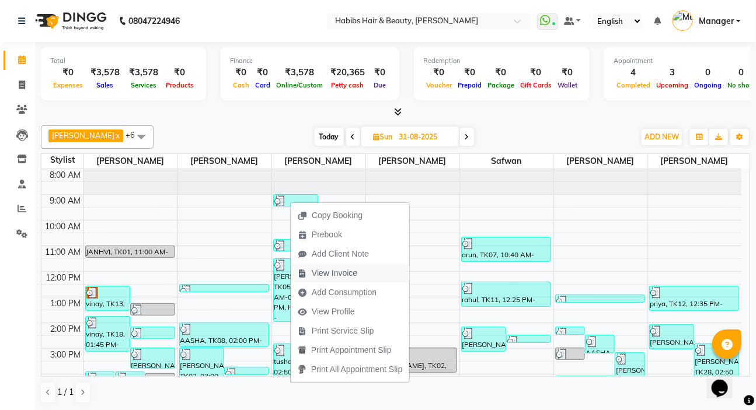
click at [341, 274] on span "View Invoice" at bounding box center [335, 273] width 46 height 12
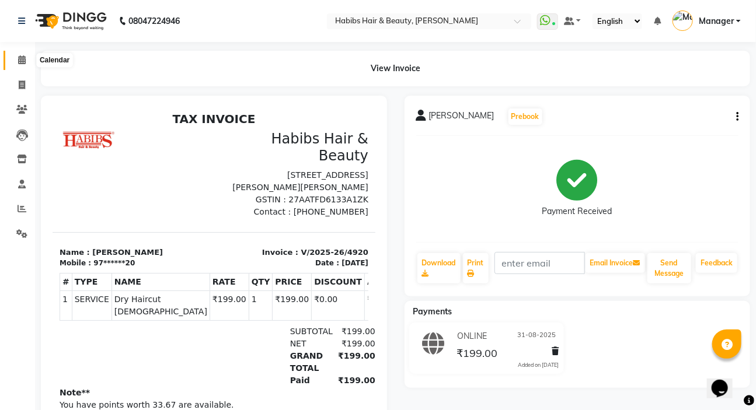
click at [20, 57] on icon at bounding box center [22, 59] width 8 height 9
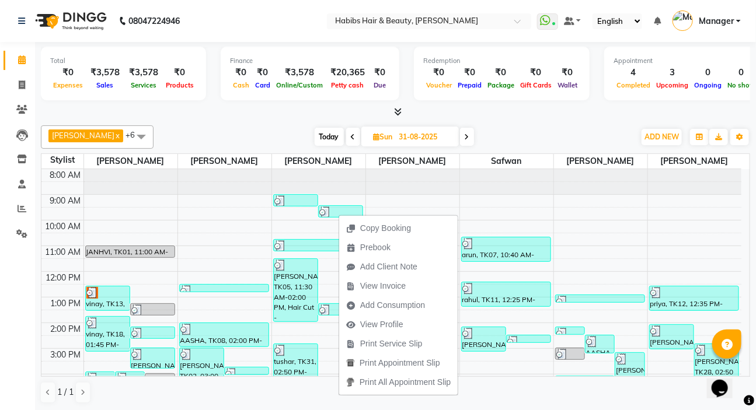
drag, startPoint x: 365, startPoint y: 285, endPoint x: 338, endPoint y: 263, distance: 34.7
click at [364, 285] on span "View Invoice" at bounding box center [383, 286] width 46 height 12
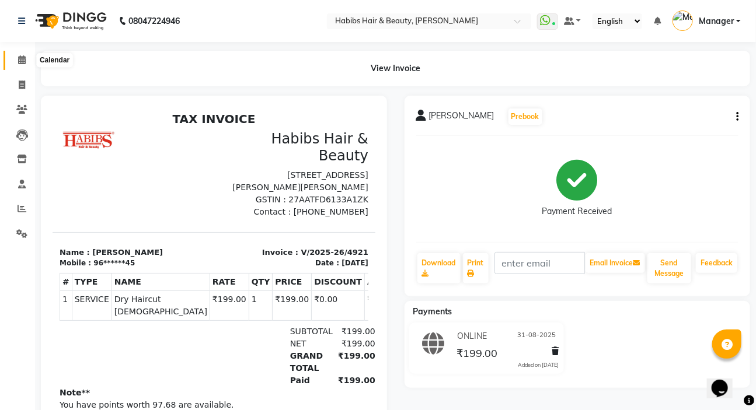
click at [23, 64] on icon at bounding box center [22, 59] width 8 height 9
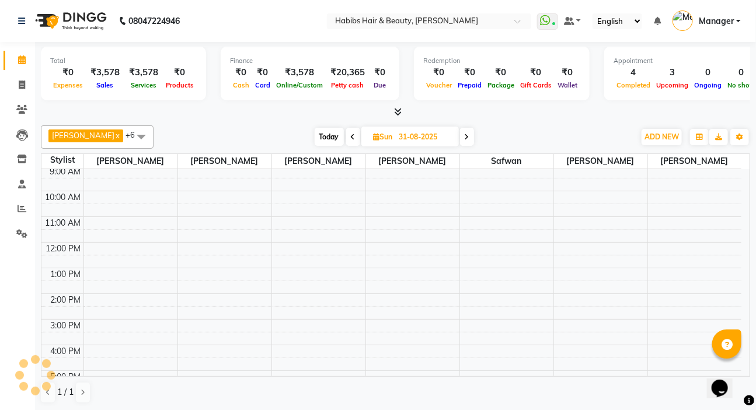
scroll to position [53, 0]
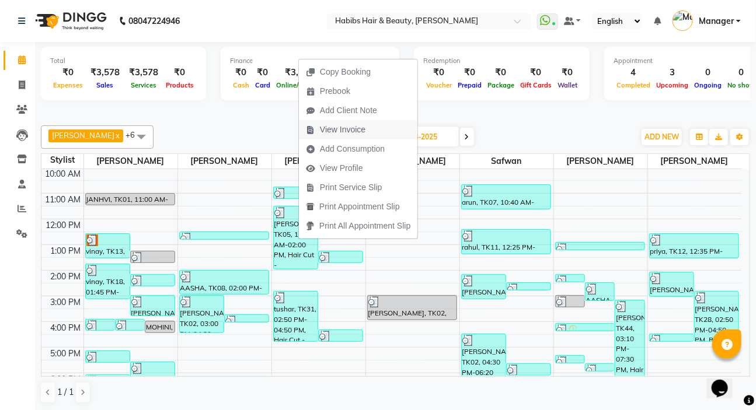
click at [347, 134] on span "View Invoice" at bounding box center [343, 130] width 46 height 12
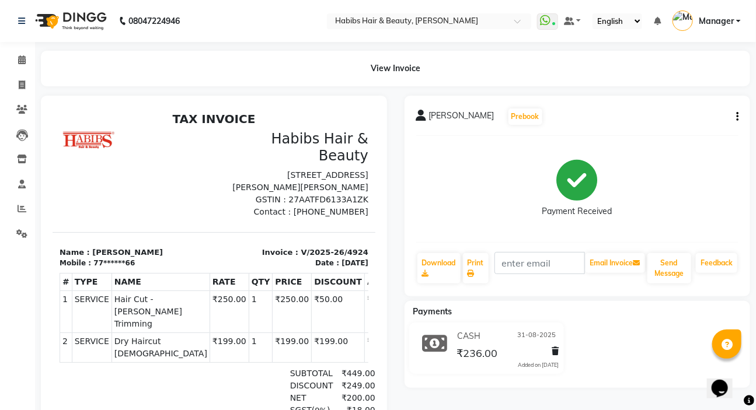
click at [736, 117] on icon "button" at bounding box center [737, 117] width 2 height 1
click at [665, 131] on div "Edit Invoice" at bounding box center [679, 138] width 80 height 15
select select "service"
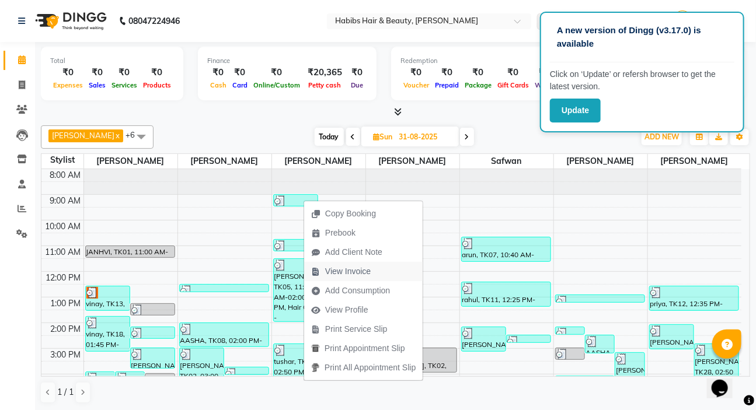
click at [350, 267] on span "View Invoice" at bounding box center [348, 271] width 46 height 12
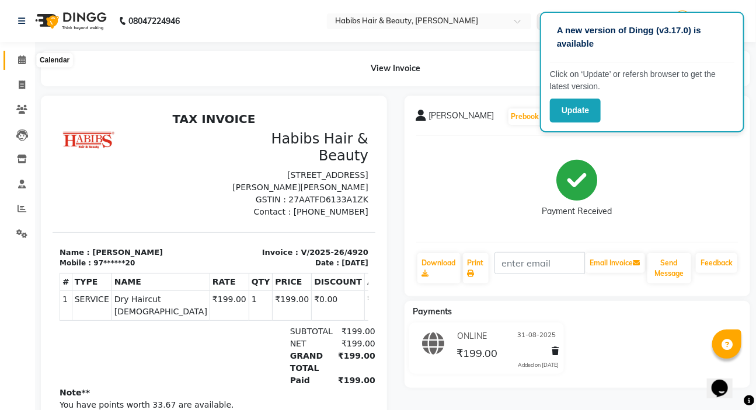
click at [20, 58] on icon at bounding box center [22, 59] width 8 height 9
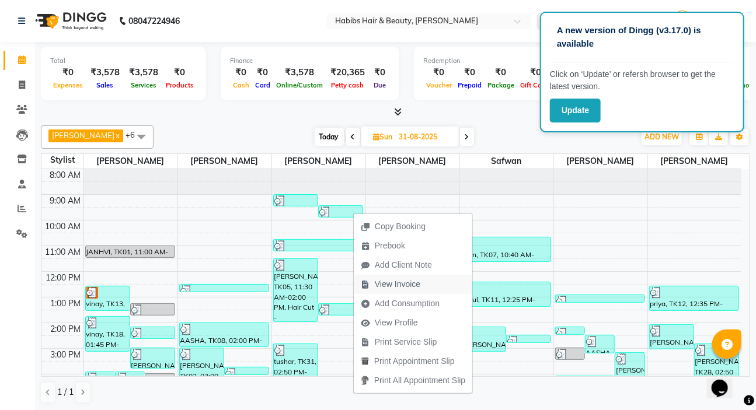
click at [375, 279] on span "View Invoice" at bounding box center [398, 284] width 46 height 12
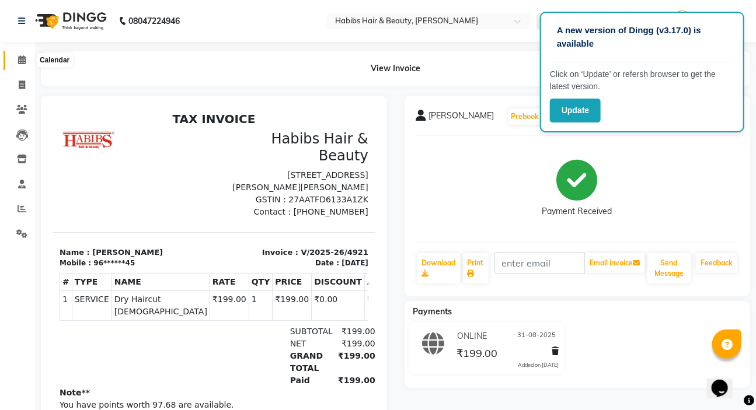
click at [17, 55] on span at bounding box center [22, 60] width 20 height 13
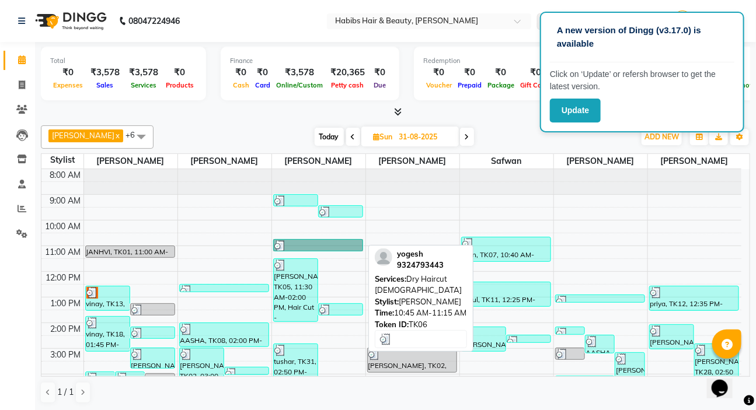
drag, startPoint x: 299, startPoint y: 242, endPoint x: 293, endPoint y: 242, distance: 6.4
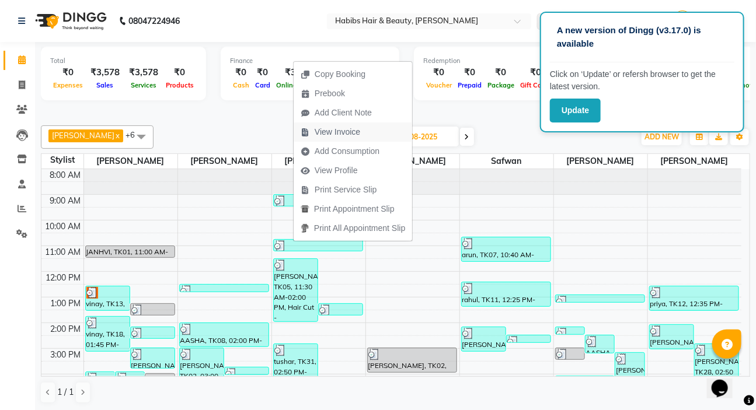
click at [335, 128] on span "View Invoice" at bounding box center [337, 132] width 46 height 12
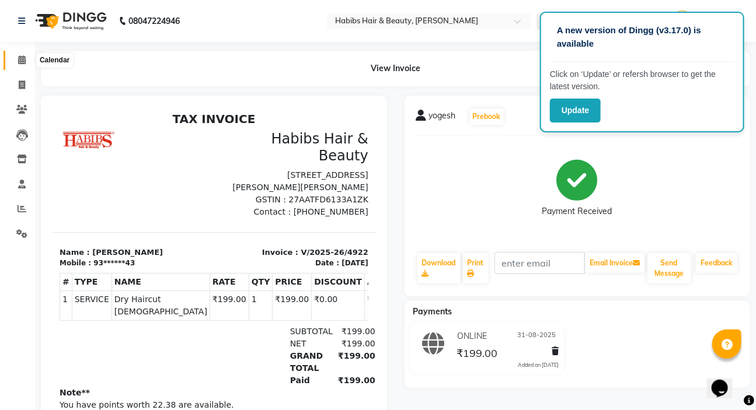
click at [18, 59] on icon at bounding box center [22, 59] width 8 height 9
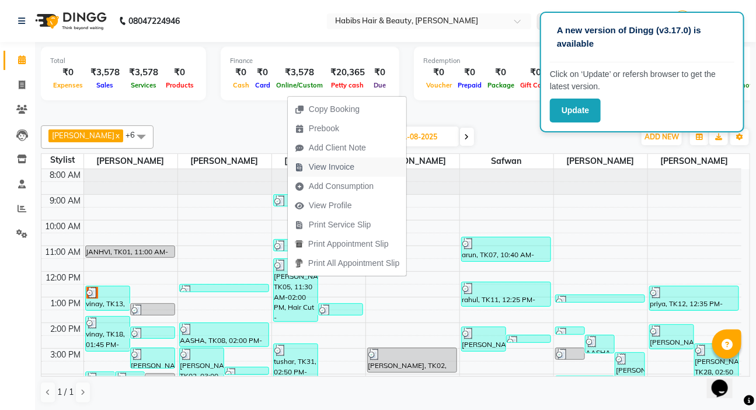
click at [328, 163] on span "View Invoice" at bounding box center [332, 167] width 46 height 12
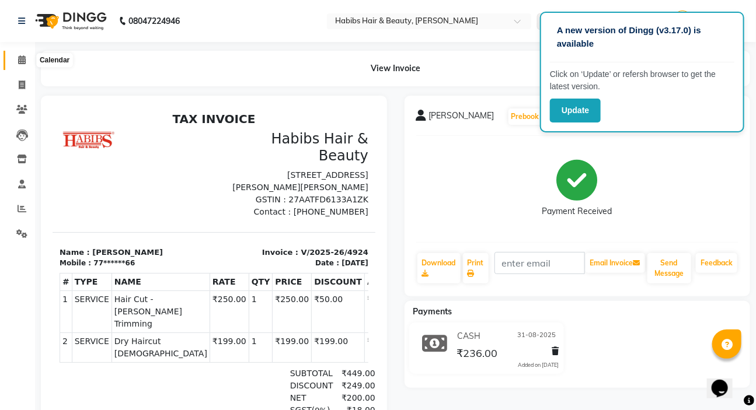
click at [18, 58] on icon at bounding box center [22, 59] width 8 height 9
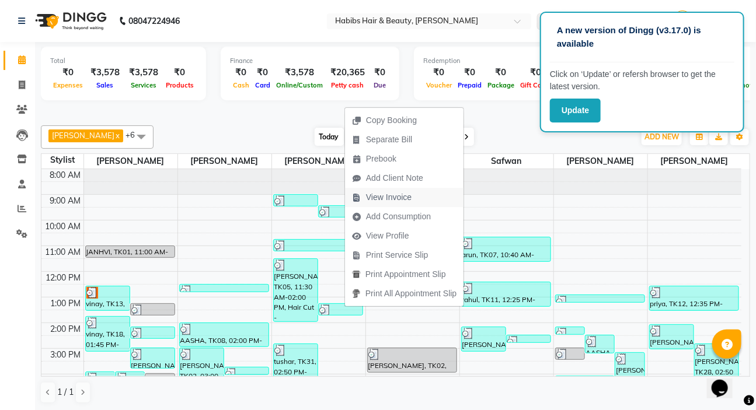
click at [396, 191] on span "View Invoice" at bounding box center [382, 197] width 74 height 19
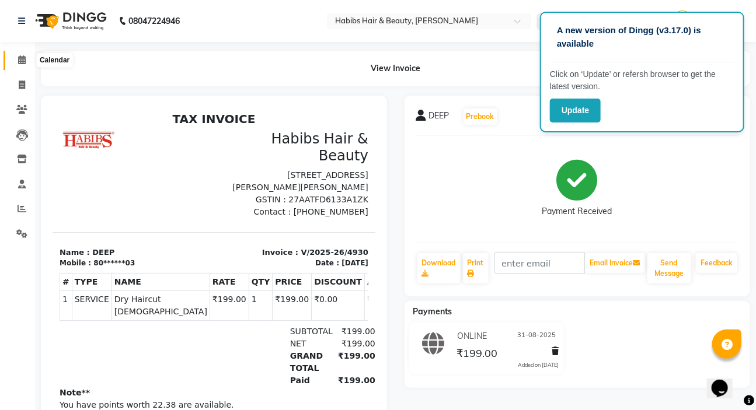
click at [18, 58] on icon at bounding box center [22, 59] width 8 height 9
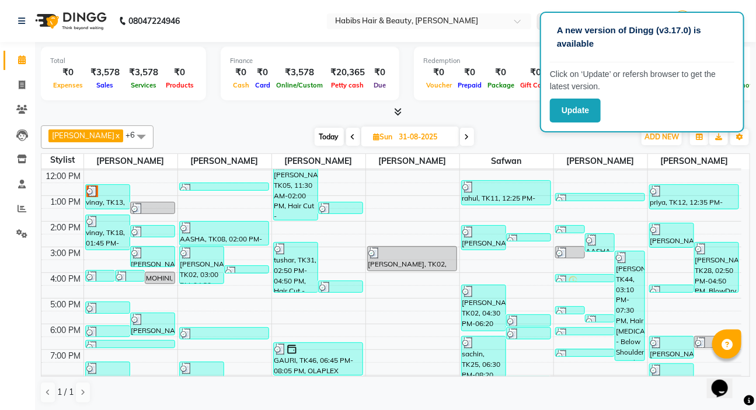
scroll to position [106, 0]
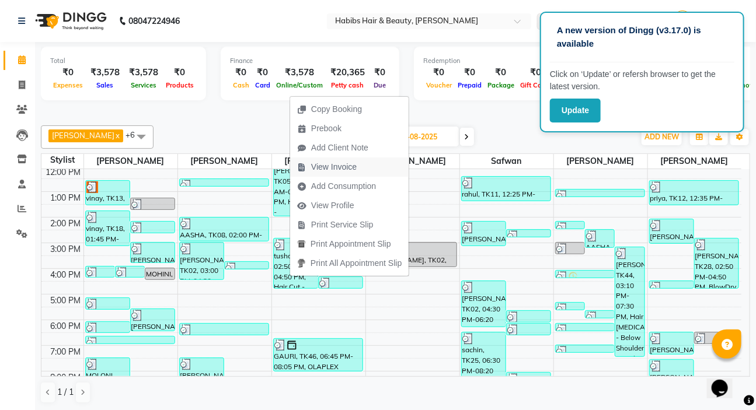
click at [337, 164] on span "View Invoice" at bounding box center [334, 167] width 46 height 12
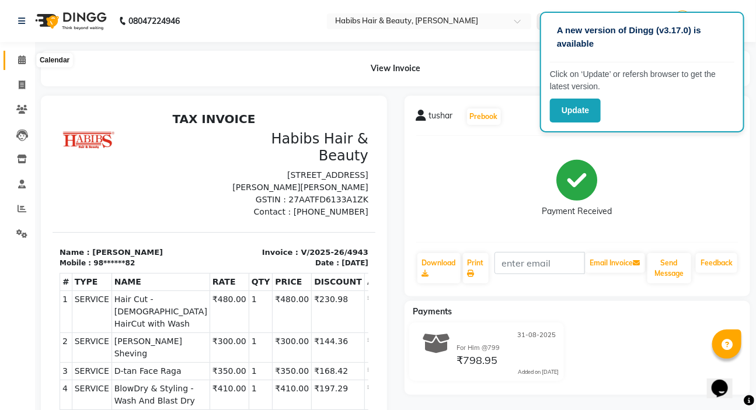
click at [26, 61] on span at bounding box center [22, 60] width 20 height 13
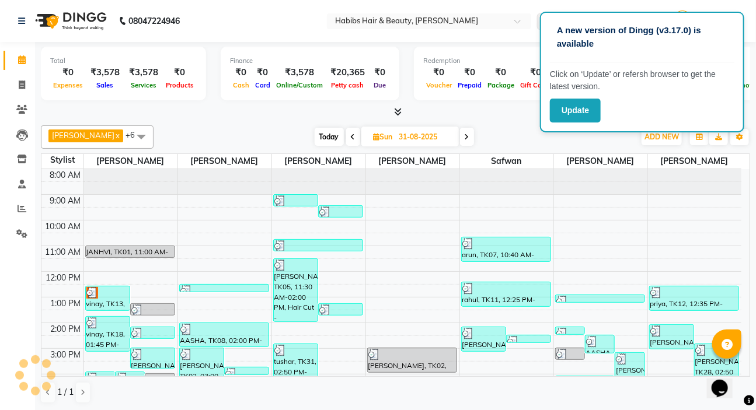
scroll to position [53, 0]
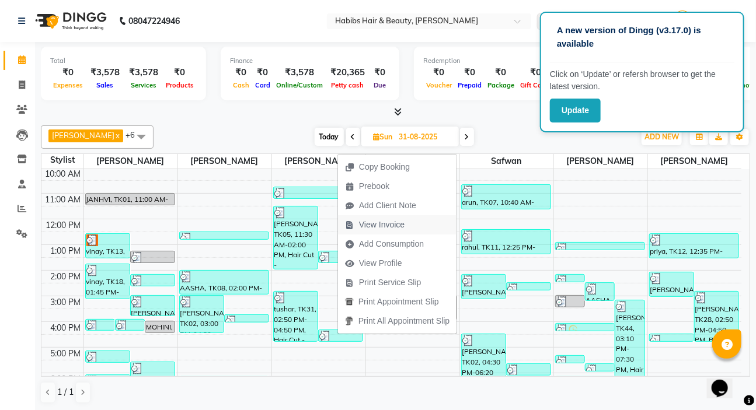
click at [369, 227] on span "View Invoice" at bounding box center [382, 225] width 46 height 12
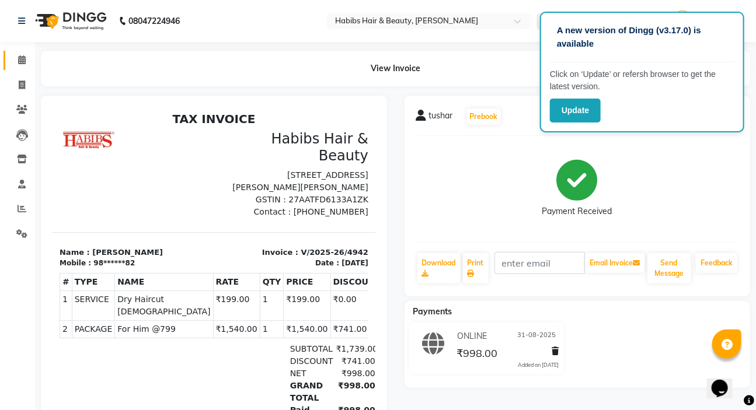
click at [17, 67] on link "Calendar" at bounding box center [18, 60] width 28 height 19
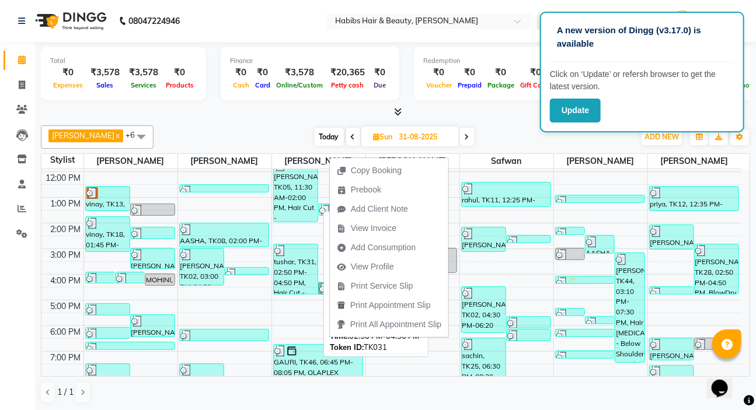
scroll to position [175, 0]
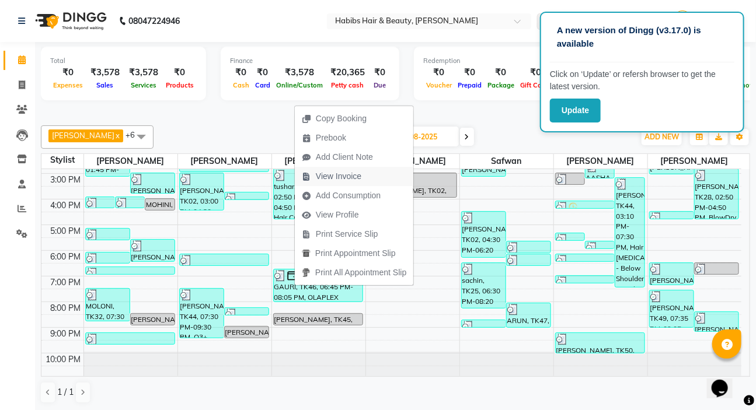
click at [345, 175] on span "View Invoice" at bounding box center [339, 176] width 46 height 12
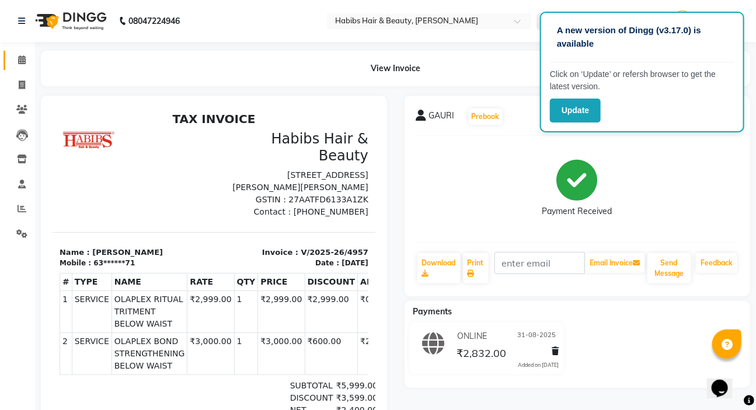
click at [22, 57] on icon at bounding box center [22, 59] width 8 height 9
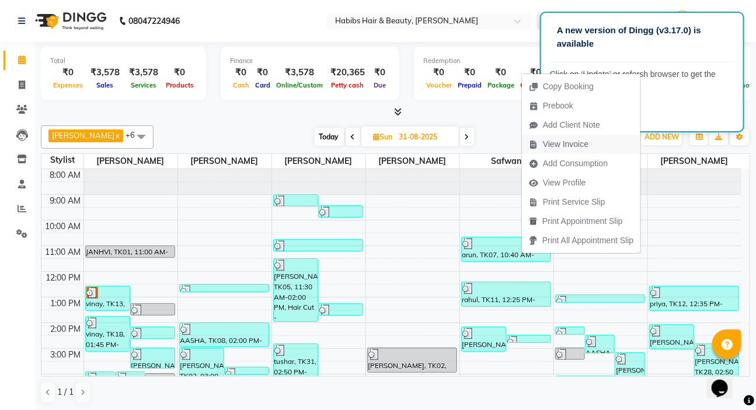
click at [558, 148] on span "View Invoice" at bounding box center [566, 144] width 46 height 12
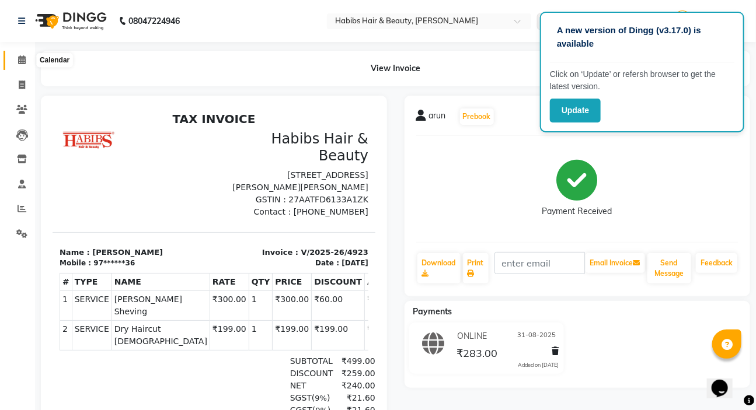
click at [19, 57] on icon at bounding box center [22, 59] width 8 height 9
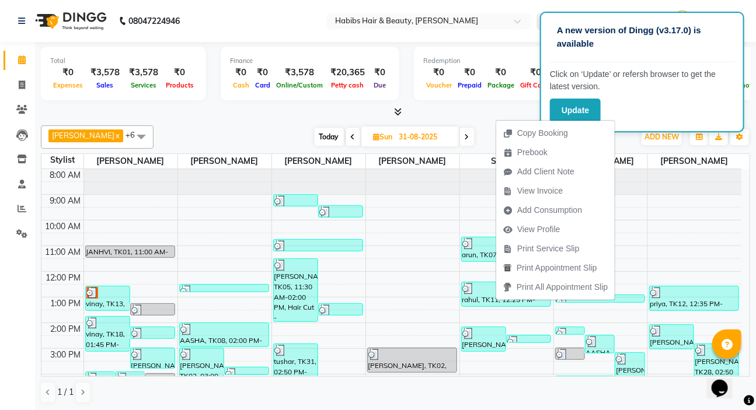
click at [559, 187] on span "View Invoice" at bounding box center [540, 191] width 46 height 12
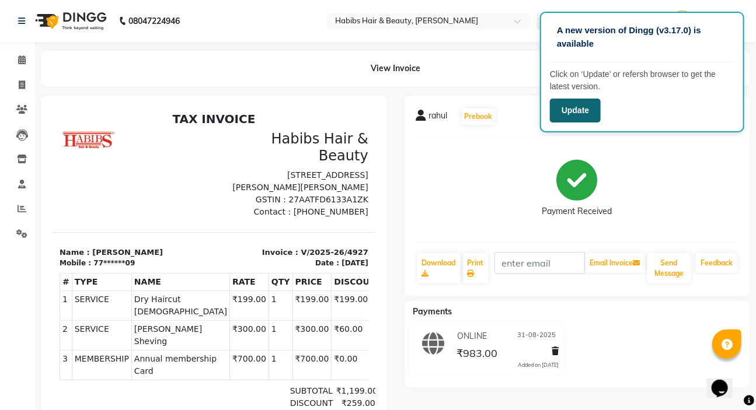
click at [592, 102] on button "Update" at bounding box center [575, 111] width 51 height 24
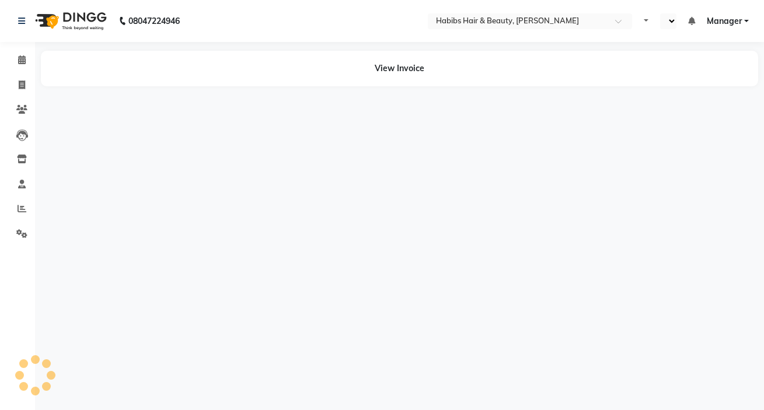
select select "en"
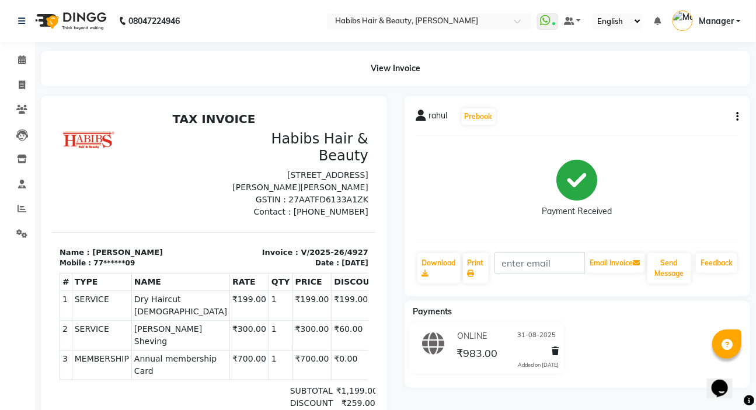
click at [739, 117] on div "rahul Prebook Payment Received Download Print Email Invoice Send Message Feedba…" at bounding box center [577, 196] width 346 height 201
click at [737, 117] on icon "button" at bounding box center [737, 117] width 2 height 1
click at [705, 124] on div "Edit Item Staff" at bounding box center [679, 124] width 80 height 15
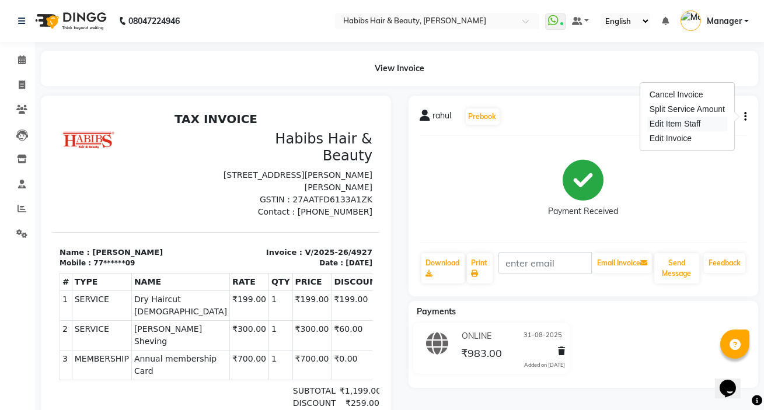
select select "76387"
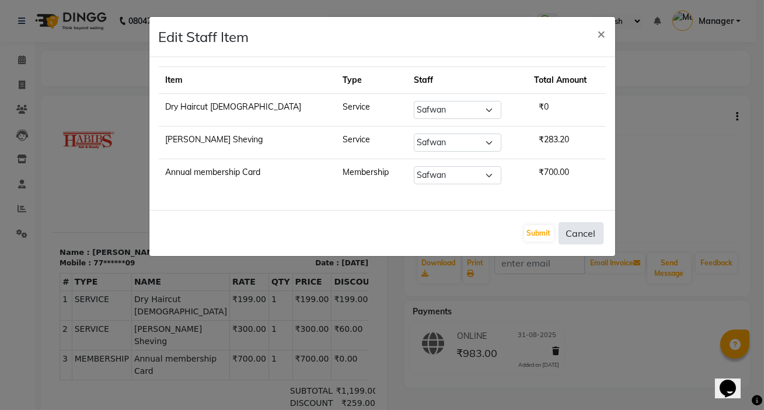
click at [579, 238] on button "Cancel" at bounding box center [580, 233] width 45 height 22
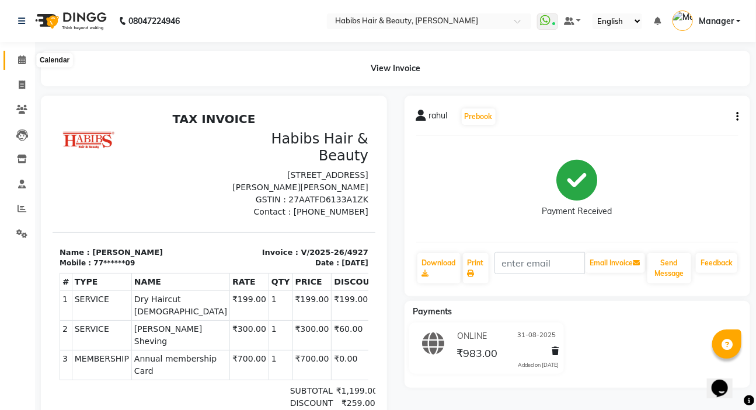
drag, startPoint x: 20, startPoint y: 58, endPoint x: 26, endPoint y: 53, distance: 8.3
click at [20, 58] on icon at bounding box center [22, 59] width 8 height 9
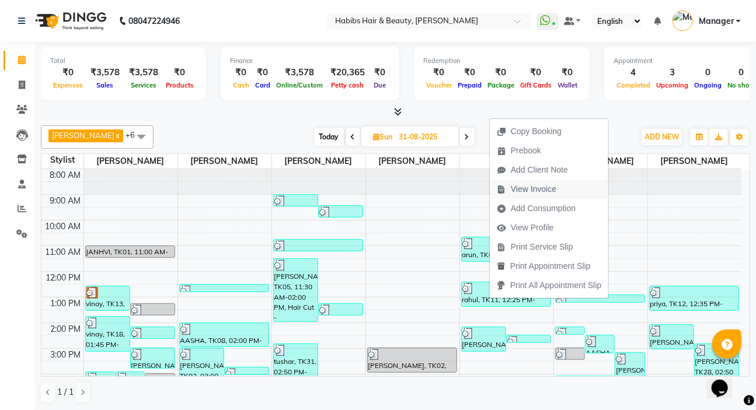
click at [536, 193] on span "View Invoice" at bounding box center [533, 189] width 46 height 12
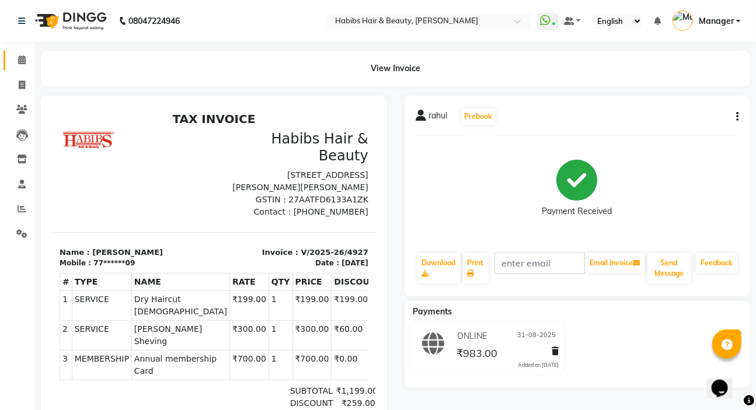
click at [23, 68] on link "Calendar" at bounding box center [18, 60] width 28 height 19
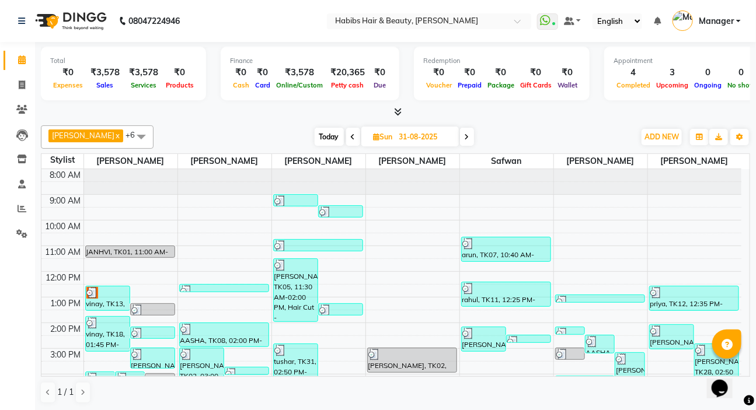
scroll to position [53, 0]
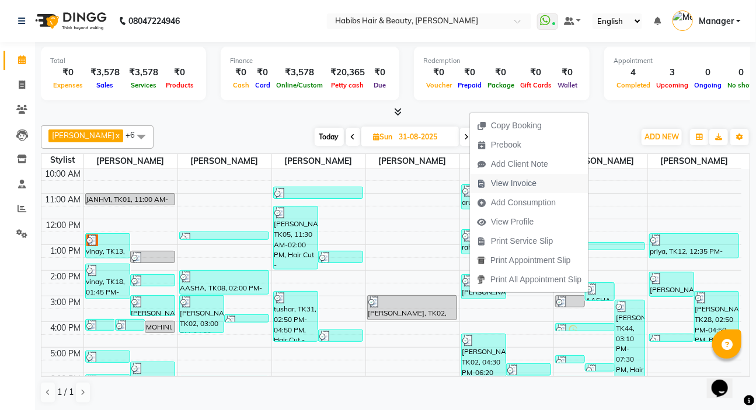
click at [522, 190] on span "View Invoice" at bounding box center [507, 183] width 74 height 19
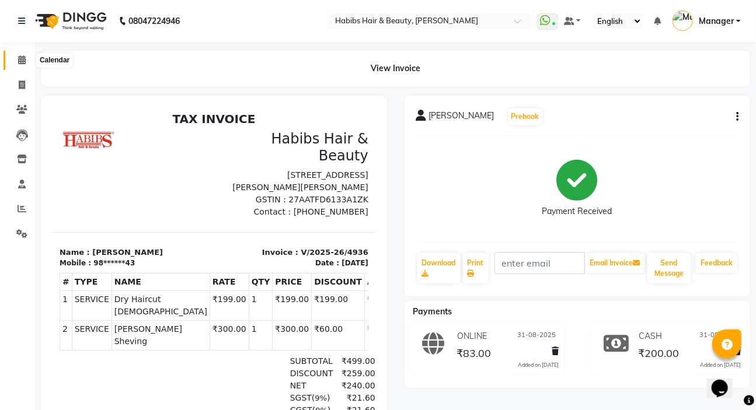
click at [26, 61] on span at bounding box center [22, 60] width 20 height 13
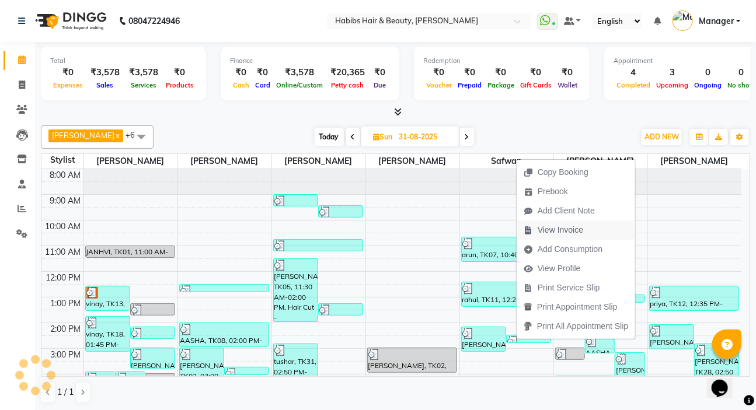
click at [559, 230] on span "View Invoice" at bounding box center [560, 230] width 46 height 12
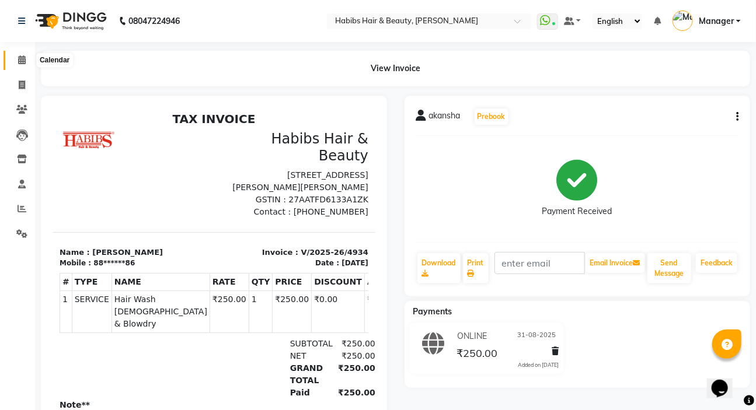
click at [19, 65] on span at bounding box center [22, 60] width 20 height 13
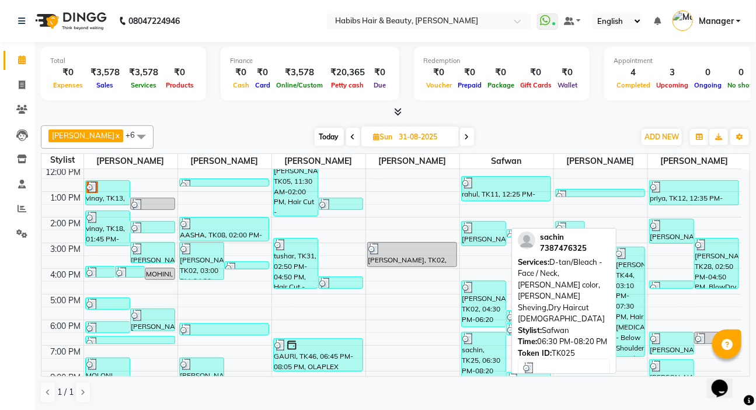
scroll to position [159, 0]
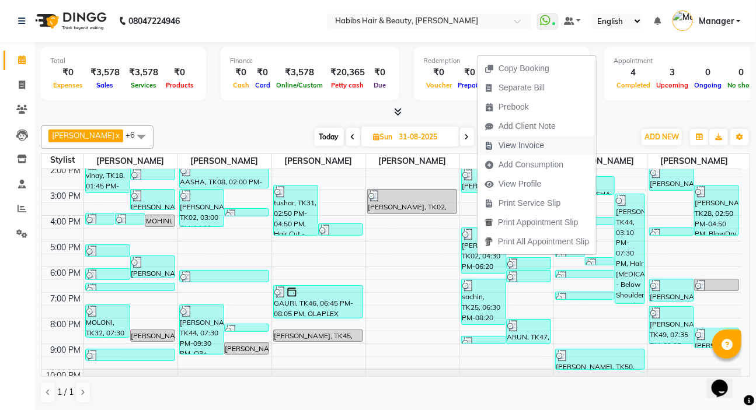
click at [545, 146] on span "View Invoice" at bounding box center [514, 145] width 74 height 19
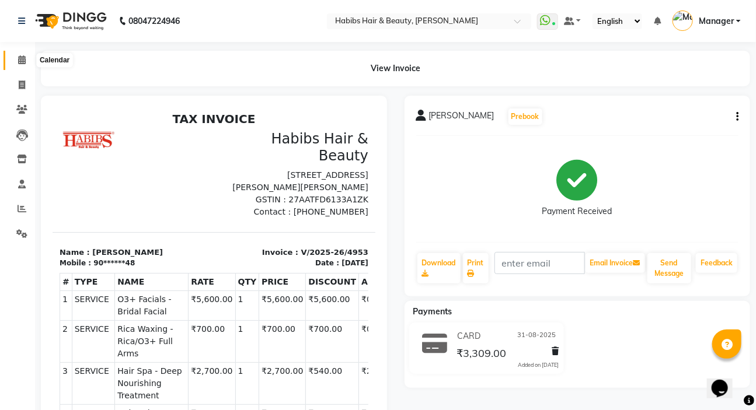
click at [26, 67] on link "Calendar" at bounding box center [18, 60] width 28 height 19
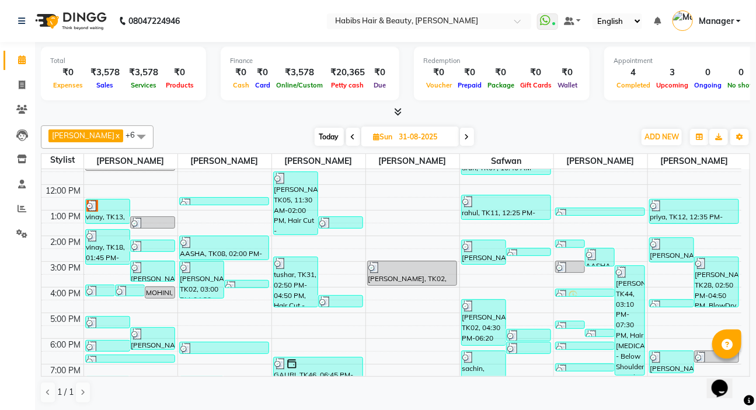
scroll to position [106, 0]
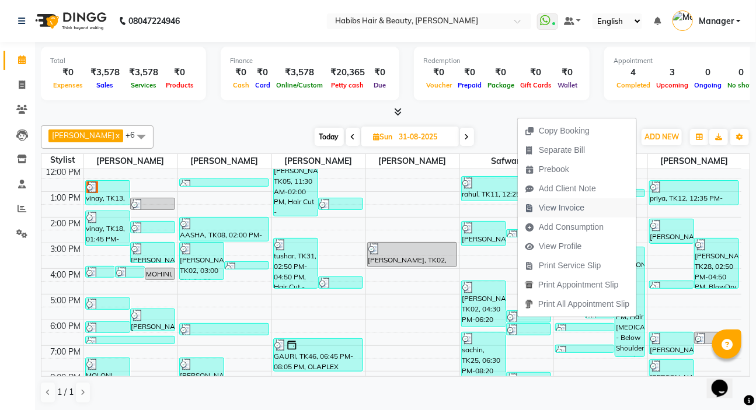
click at [561, 211] on span "View Invoice" at bounding box center [561, 208] width 46 height 12
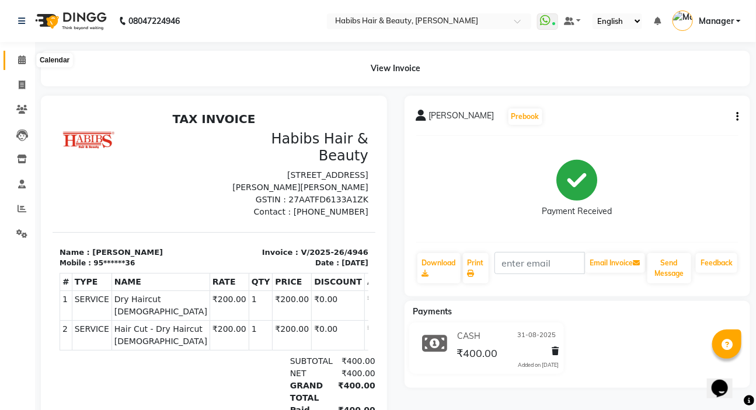
click at [22, 61] on icon at bounding box center [22, 59] width 8 height 9
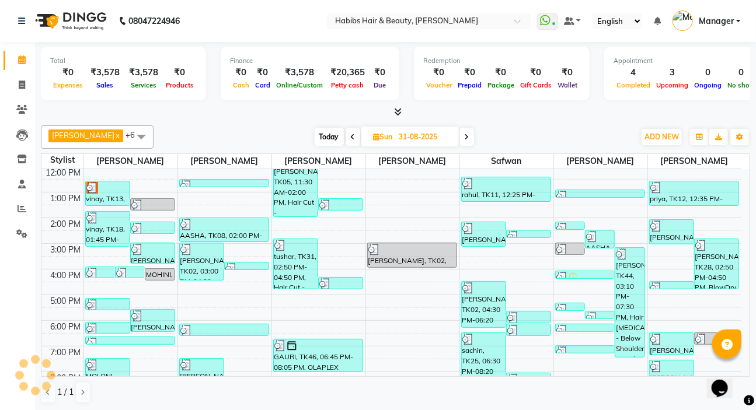
scroll to position [106, 0]
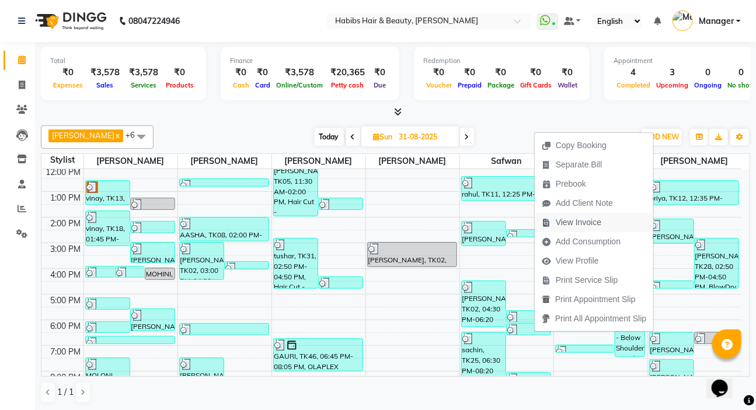
click at [582, 222] on span "View Invoice" at bounding box center [578, 222] width 46 height 12
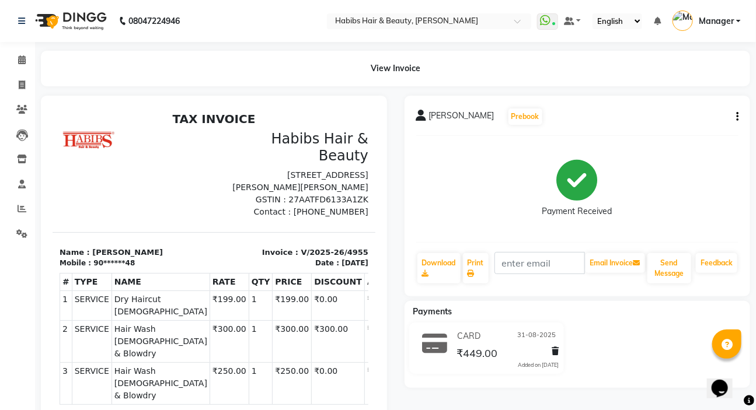
click at [734, 117] on button "button" at bounding box center [734, 117] width 7 height 12
click at [681, 120] on div "Edit Item Staff" at bounding box center [679, 124] width 80 height 15
select select
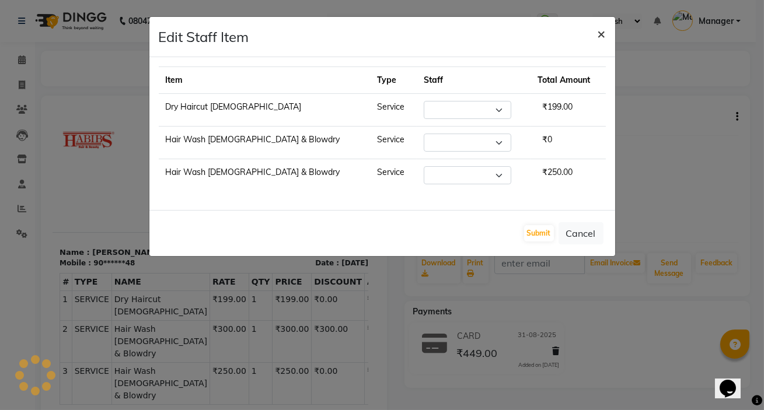
click at [603, 36] on span "×" at bounding box center [601, 34] width 8 height 18
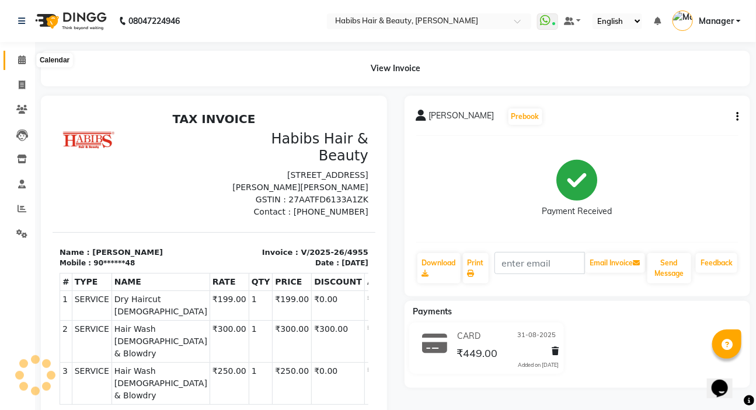
click at [17, 57] on span at bounding box center [22, 60] width 20 height 13
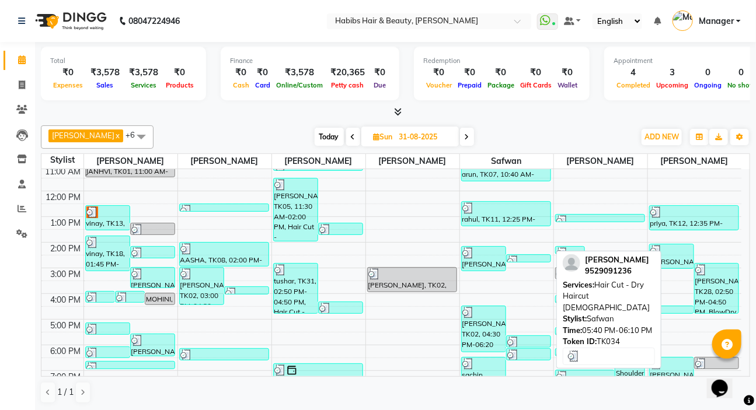
scroll to position [106, 0]
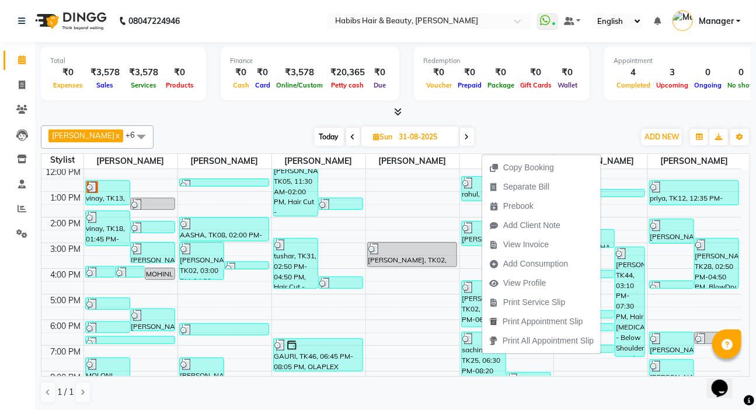
click at [538, 246] on span "View Invoice" at bounding box center [526, 245] width 46 height 12
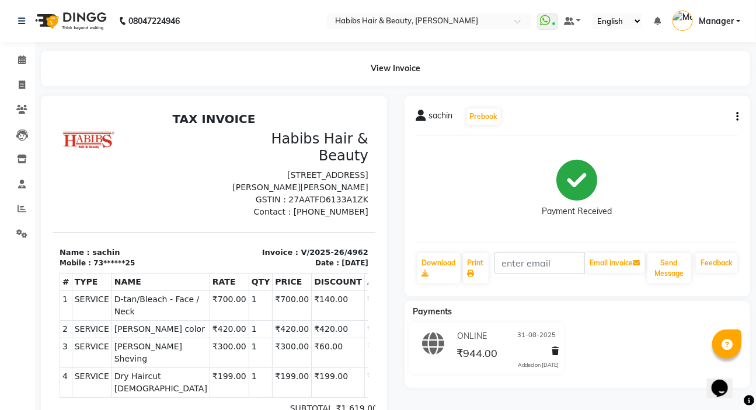
click at [735, 117] on button "button" at bounding box center [734, 117] width 7 height 12
click at [698, 128] on div "Edit Item Staff" at bounding box center [679, 124] width 80 height 15
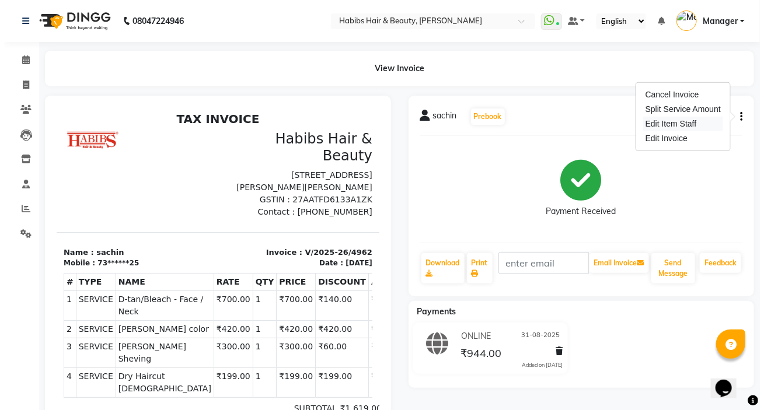
select select "76387"
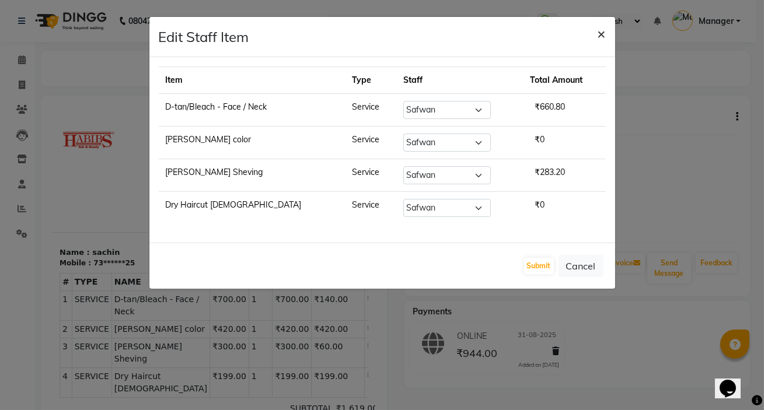
click at [611, 34] on button "×" at bounding box center [601, 33] width 27 height 33
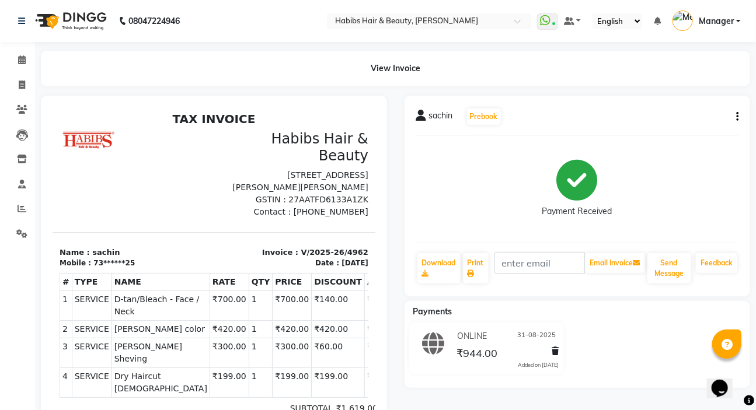
click at [735, 119] on button "button" at bounding box center [734, 117] width 7 height 12
click at [694, 125] on div "Edit Item Staff" at bounding box center [679, 124] width 80 height 15
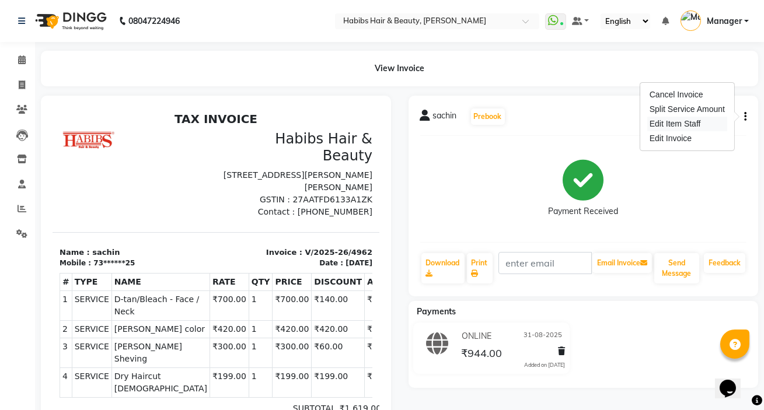
select select "76387"
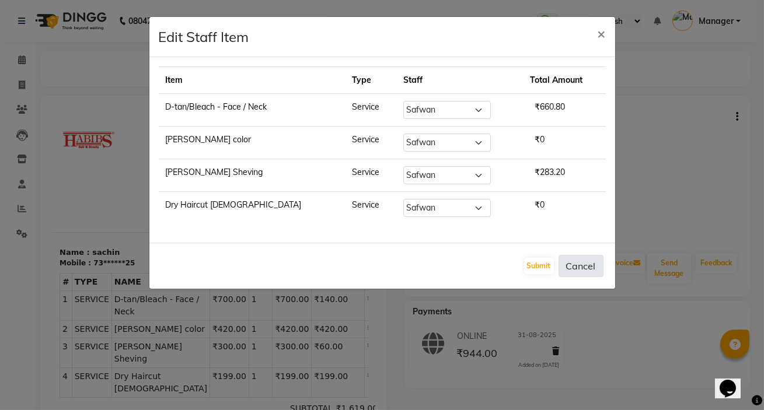
click at [566, 266] on button "Cancel" at bounding box center [580, 266] width 45 height 22
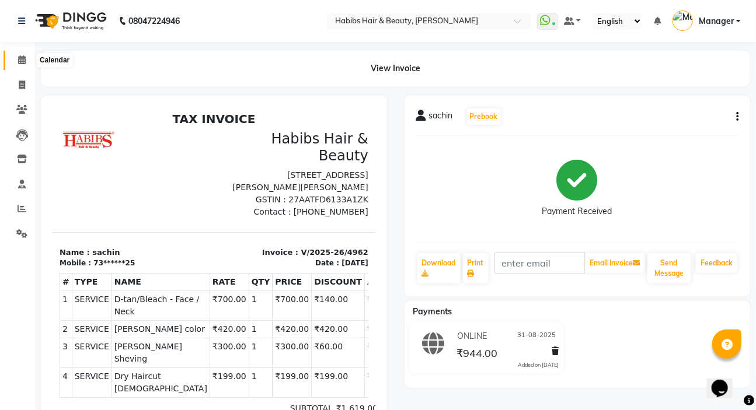
click at [21, 58] on icon at bounding box center [22, 59] width 8 height 9
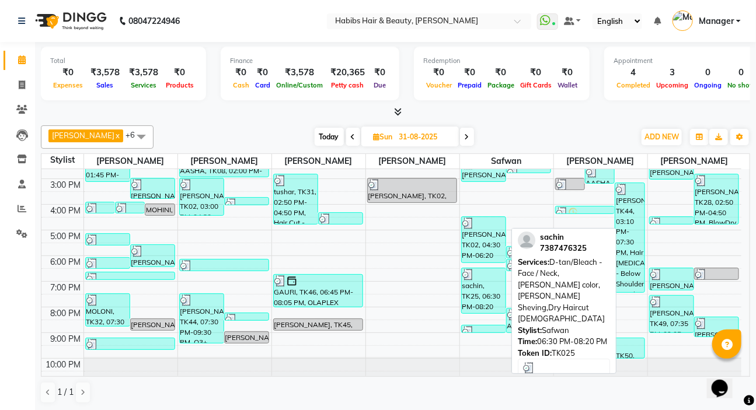
scroll to position [175, 0]
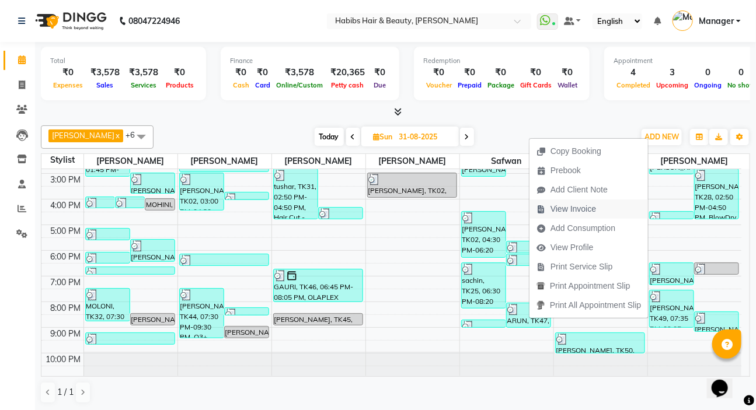
click at [578, 216] on span "View Invoice" at bounding box center [566, 209] width 74 height 19
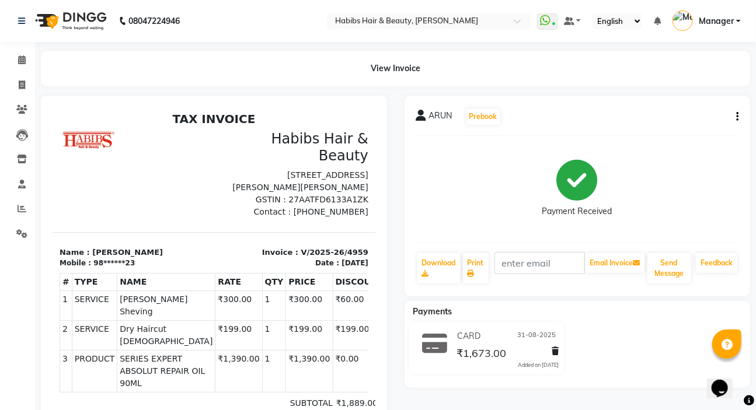
click at [736, 117] on icon "button" at bounding box center [737, 117] width 2 height 1
click at [696, 123] on div "Edit Item Staff" at bounding box center [679, 124] width 80 height 15
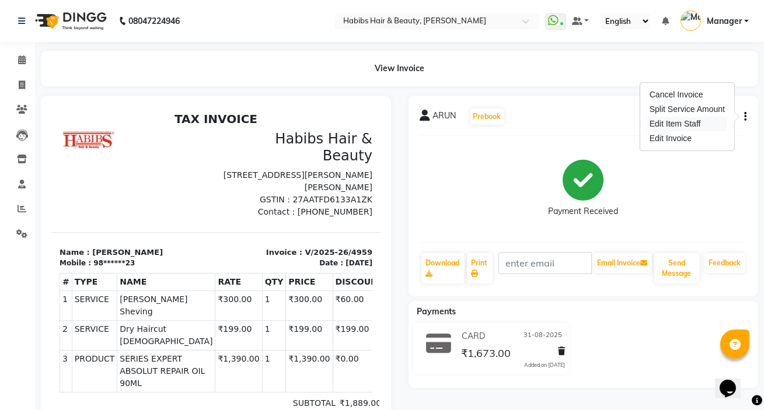
select select
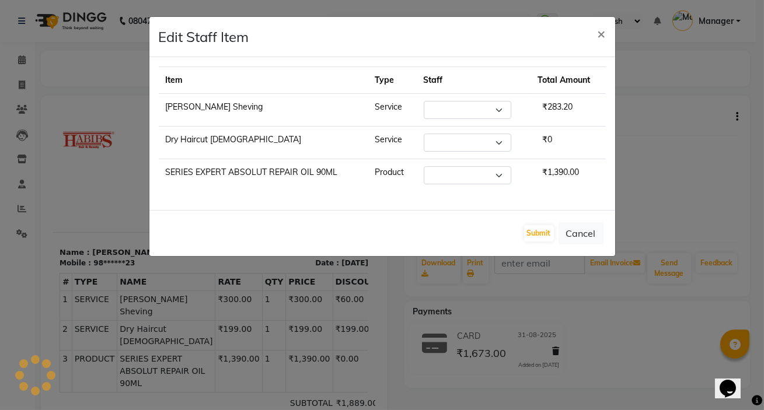
select select "76387"
click at [595, 40] on button "×" at bounding box center [601, 33] width 27 height 33
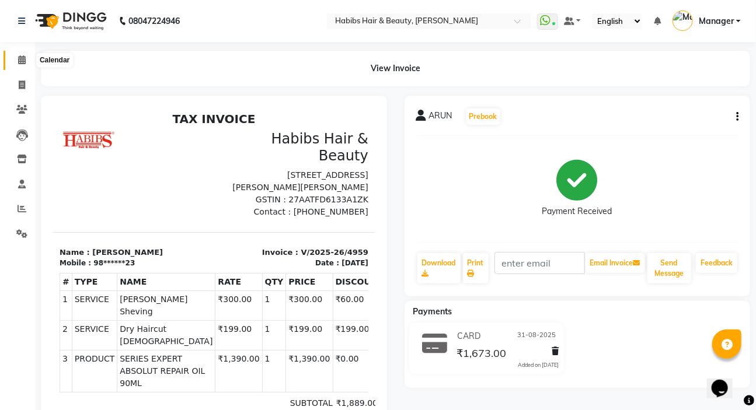
click at [22, 54] on span at bounding box center [22, 60] width 20 height 13
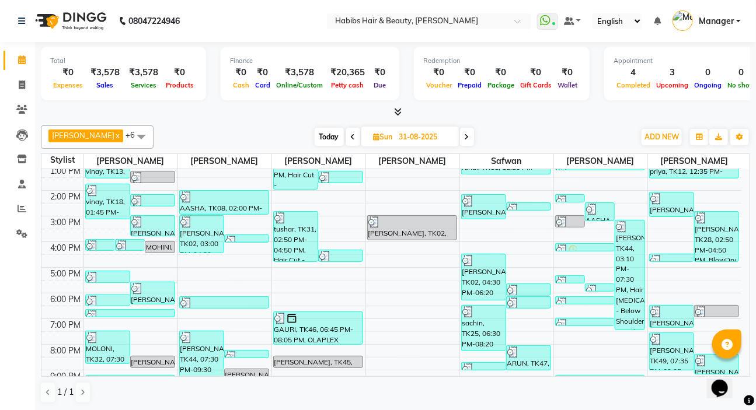
scroll to position [175, 0]
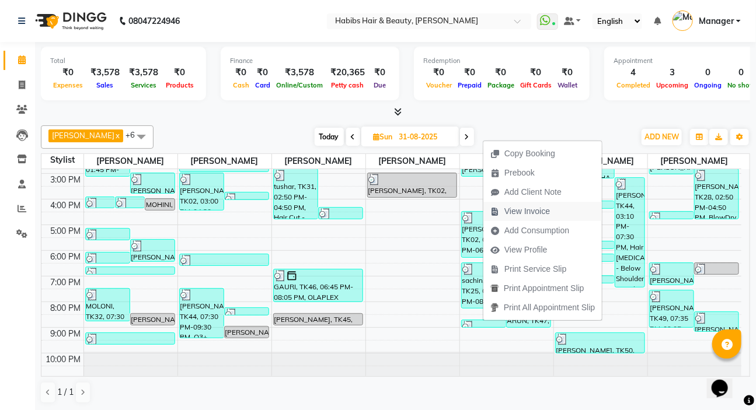
click at [524, 218] on span "View Invoice" at bounding box center [520, 211] width 74 height 19
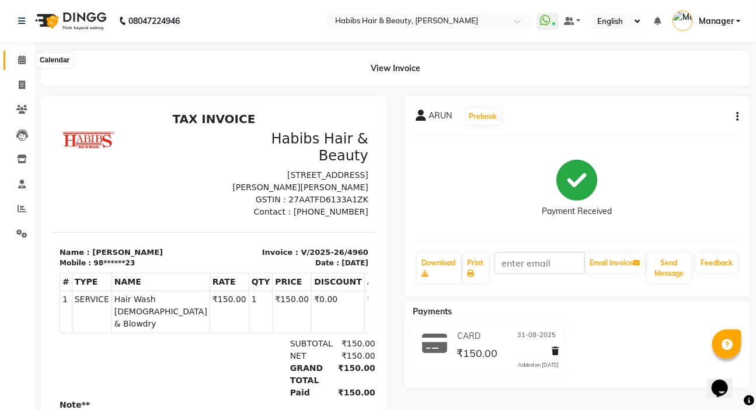
click at [24, 57] on icon at bounding box center [22, 59] width 8 height 9
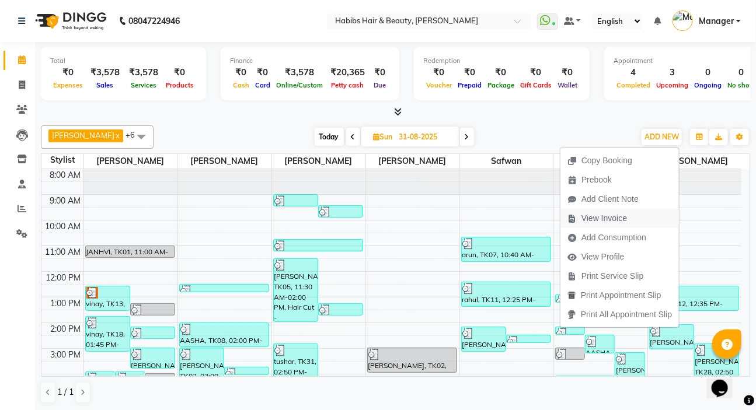
click at [599, 222] on span "View Invoice" at bounding box center [604, 218] width 46 height 12
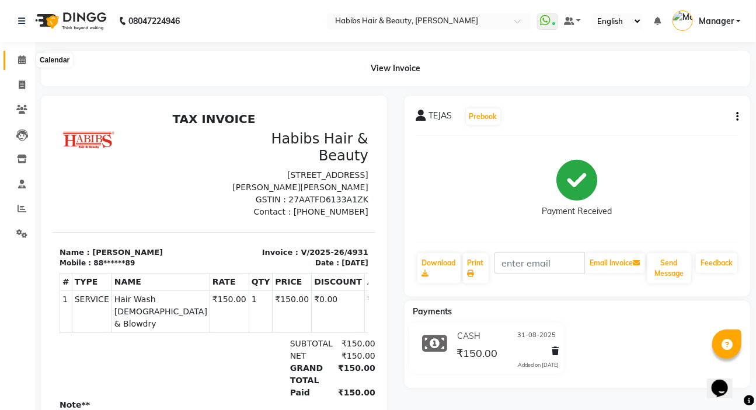
click at [23, 64] on icon at bounding box center [22, 59] width 8 height 9
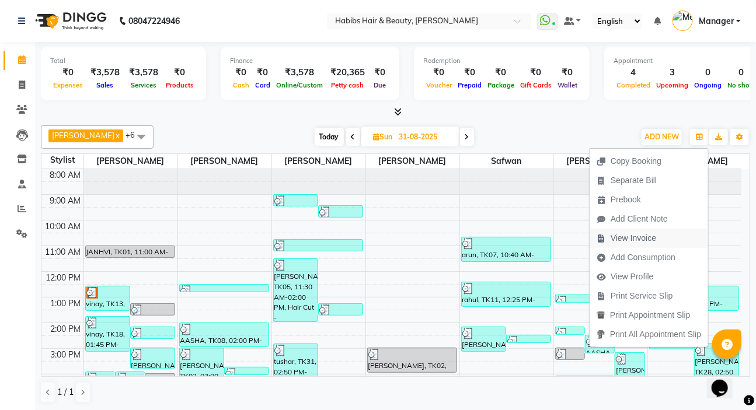
click at [635, 240] on span "View Invoice" at bounding box center [633, 238] width 46 height 12
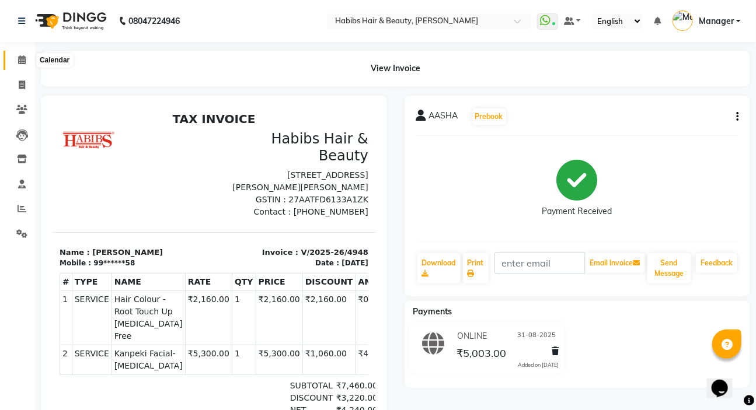
click at [17, 56] on span at bounding box center [22, 60] width 20 height 13
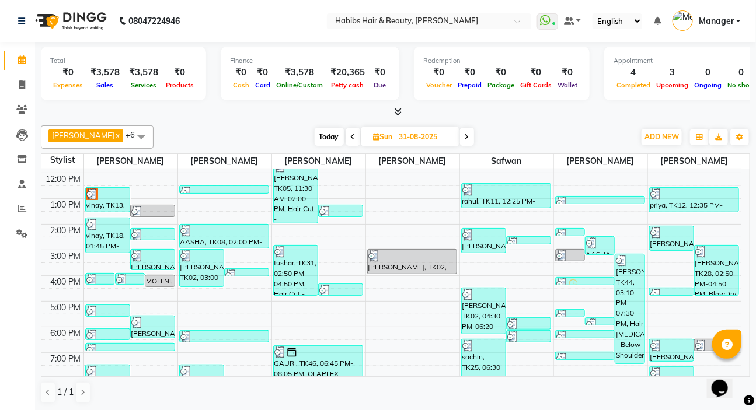
scroll to position [106, 0]
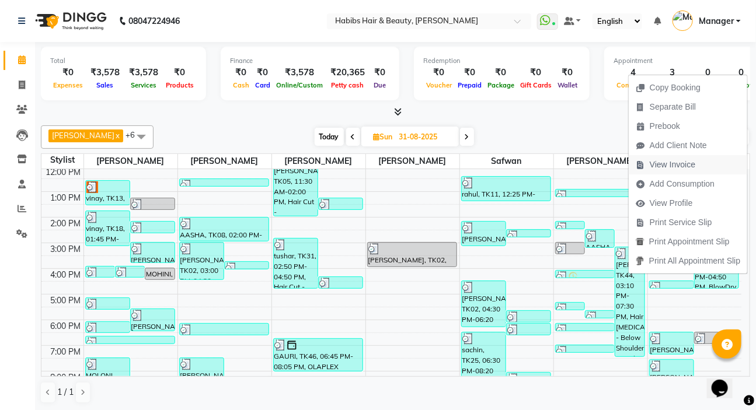
click at [669, 166] on span "View Invoice" at bounding box center [672, 165] width 46 height 12
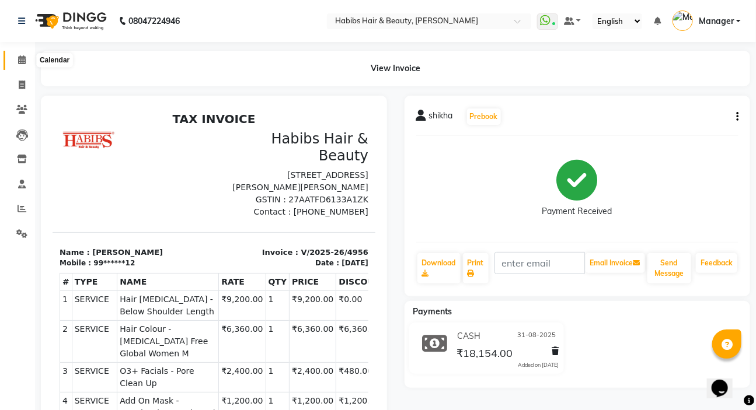
click at [23, 59] on icon at bounding box center [22, 59] width 8 height 9
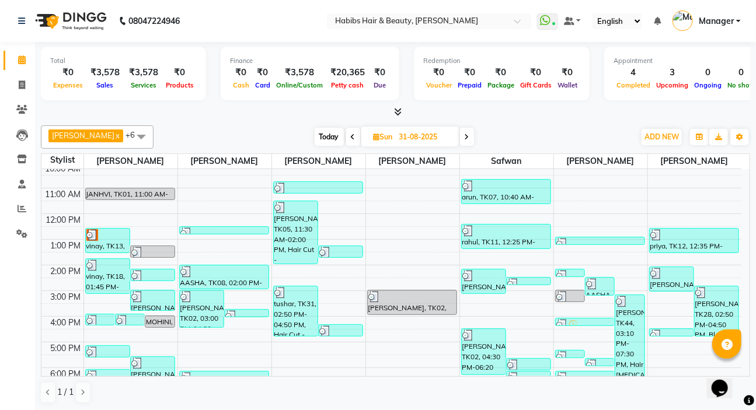
scroll to position [159, 0]
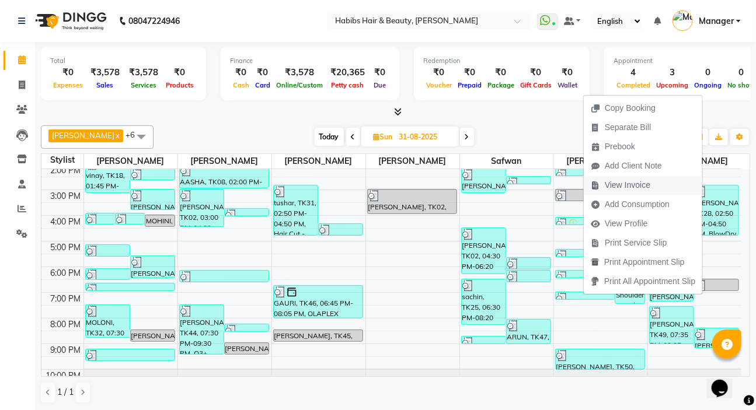
click at [622, 187] on span "View Invoice" at bounding box center [627, 185] width 46 height 12
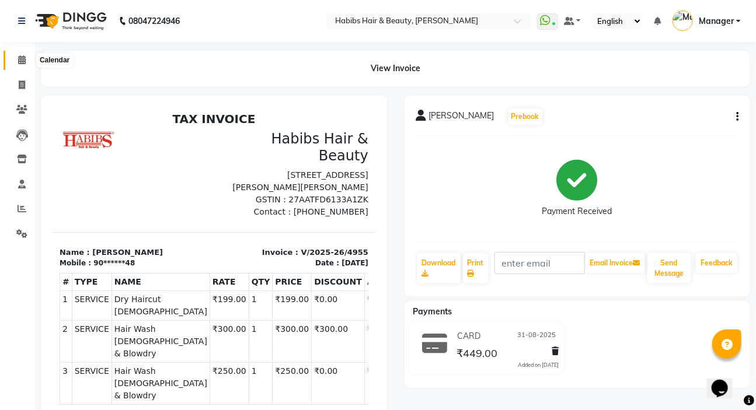
click at [24, 65] on span at bounding box center [22, 60] width 20 height 13
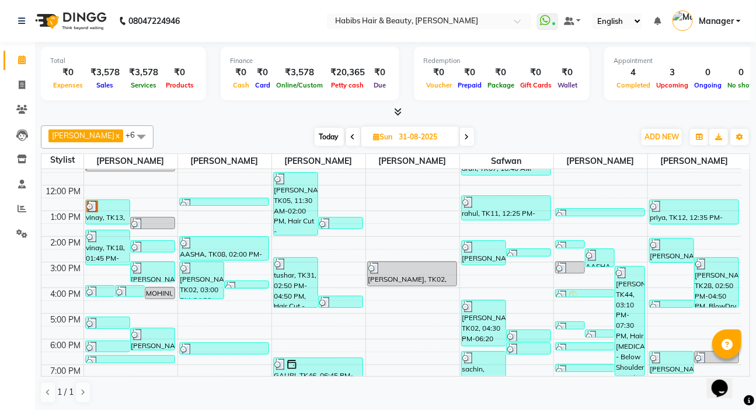
scroll to position [159, 0]
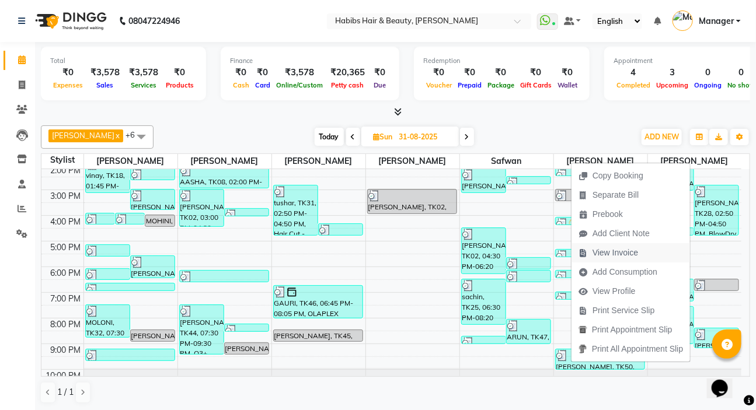
click at [616, 251] on span "View Invoice" at bounding box center [615, 253] width 46 height 12
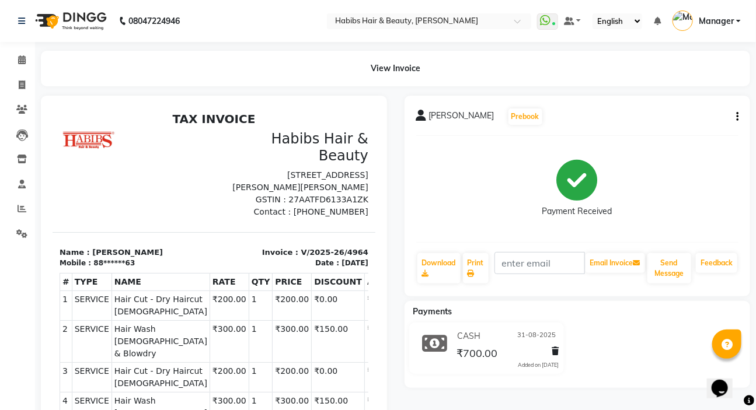
click at [737, 117] on icon "button" at bounding box center [737, 117] width 2 height 1
click at [701, 121] on div "Edit Item Staff" at bounding box center [679, 124] width 80 height 15
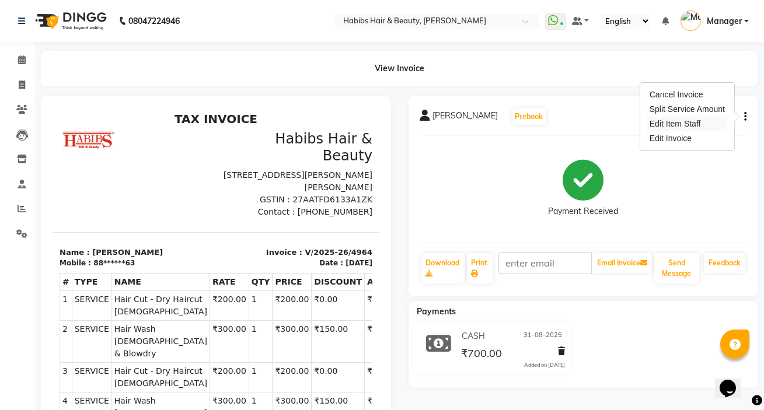
select select
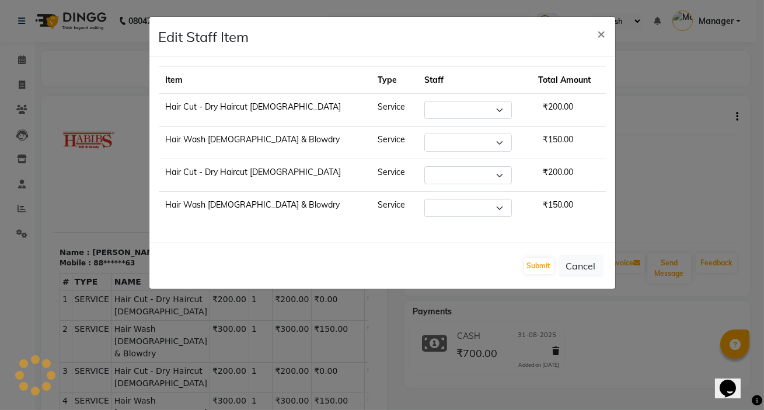
select select "88135"
select select "86708"
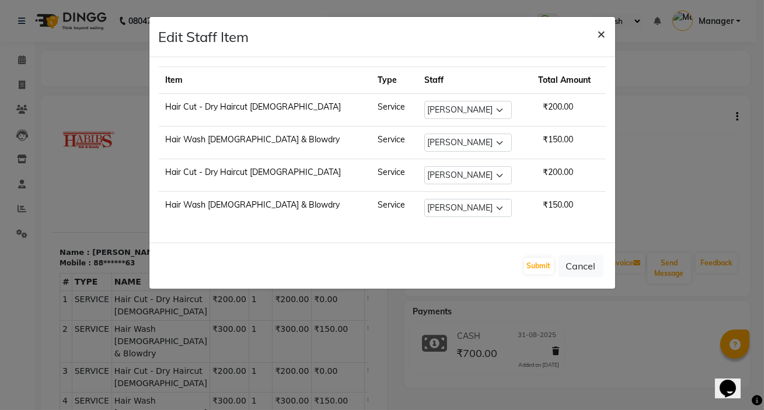
click at [594, 33] on button "×" at bounding box center [601, 33] width 27 height 33
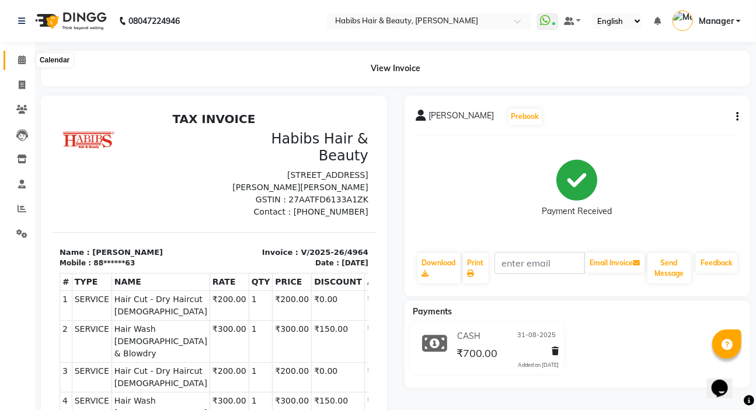
click at [12, 57] on span at bounding box center [22, 60] width 20 height 13
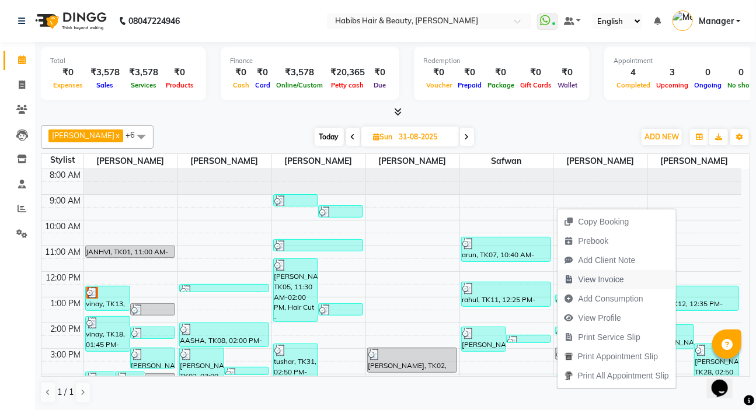
click at [615, 281] on span "View Invoice" at bounding box center [601, 280] width 46 height 12
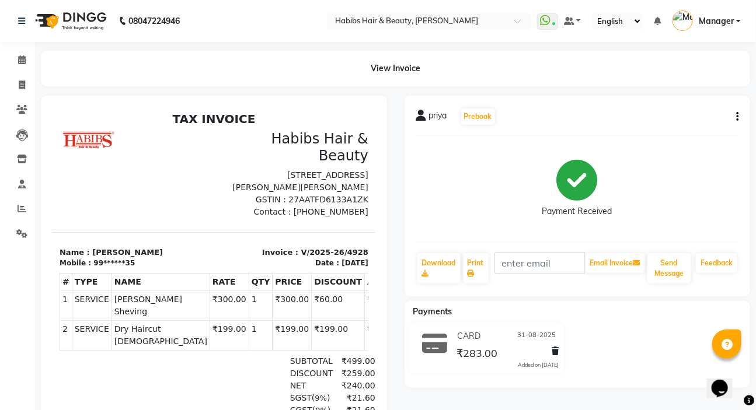
click at [733, 116] on button "button" at bounding box center [734, 117] width 7 height 12
click at [684, 124] on div "Edit Item Staff" at bounding box center [679, 124] width 80 height 15
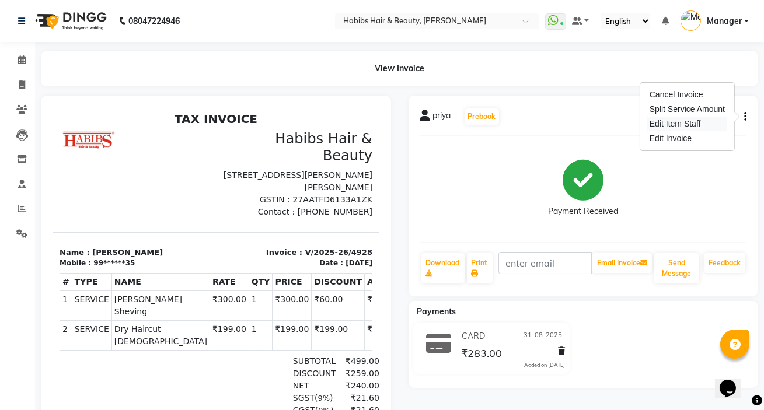
select select "88135"
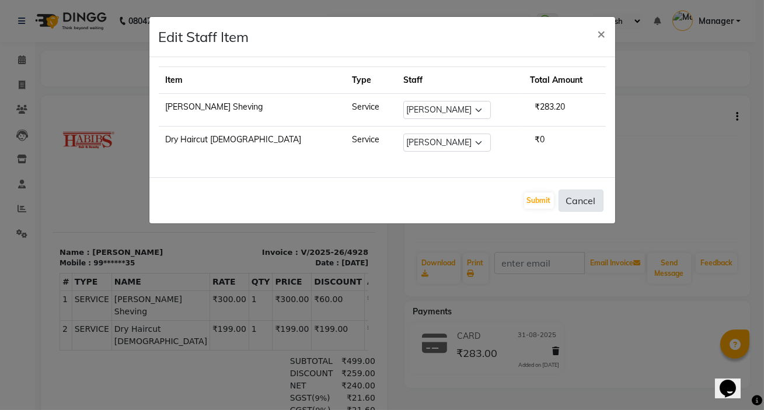
drag, startPoint x: 578, startPoint y: 197, endPoint x: 585, endPoint y: 198, distance: 7.1
click at [578, 197] on button "Cancel" at bounding box center [580, 201] width 45 height 22
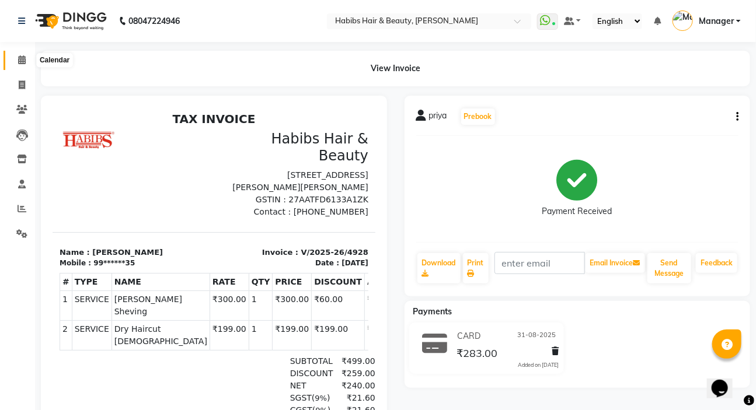
click at [29, 55] on span at bounding box center [22, 60] width 20 height 13
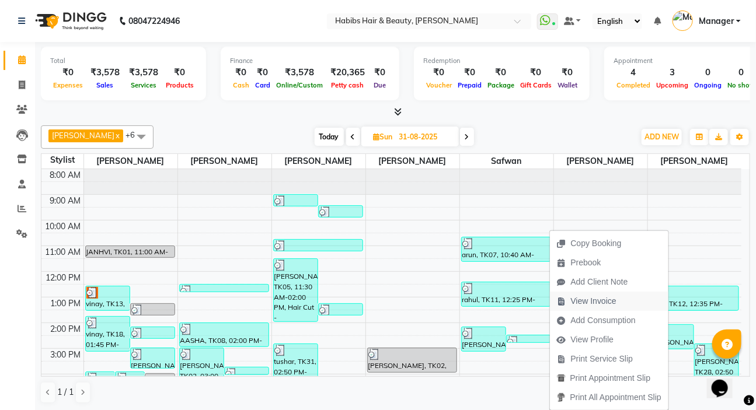
click at [618, 305] on span "View Invoice" at bounding box center [587, 301] width 74 height 19
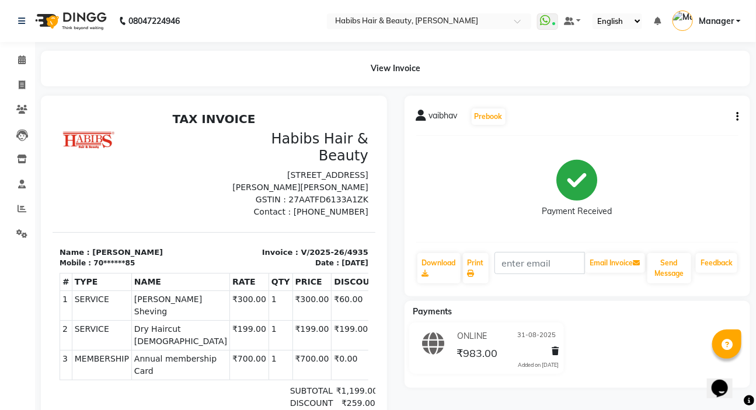
click at [735, 118] on button "button" at bounding box center [734, 117] width 7 height 12
click at [693, 127] on div "Edit Item Staff" at bounding box center [679, 124] width 80 height 15
select select "88135"
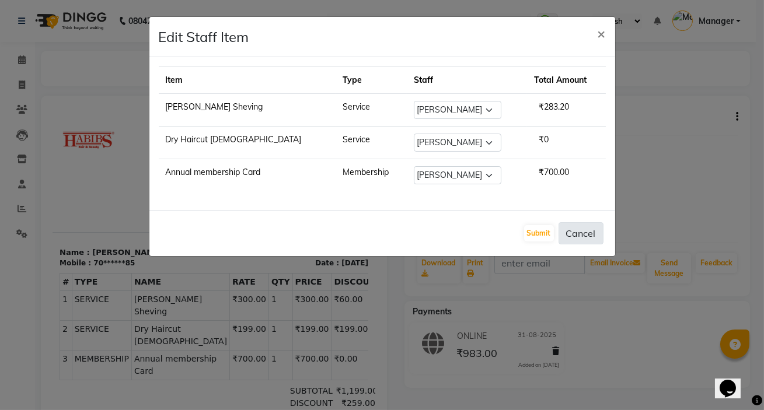
click at [584, 239] on button "Cancel" at bounding box center [580, 233] width 45 height 22
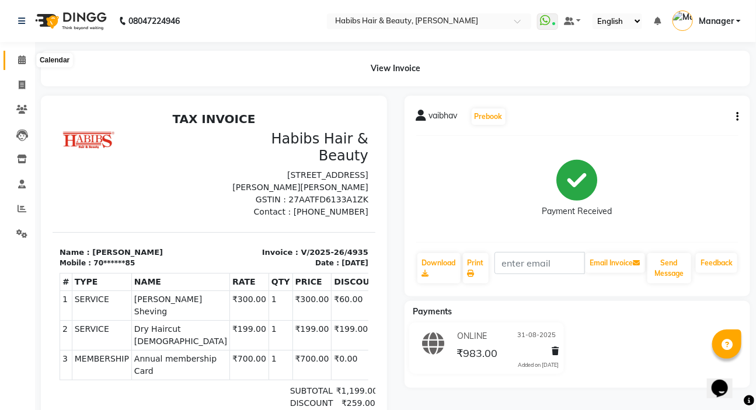
click at [21, 62] on icon at bounding box center [22, 59] width 8 height 9
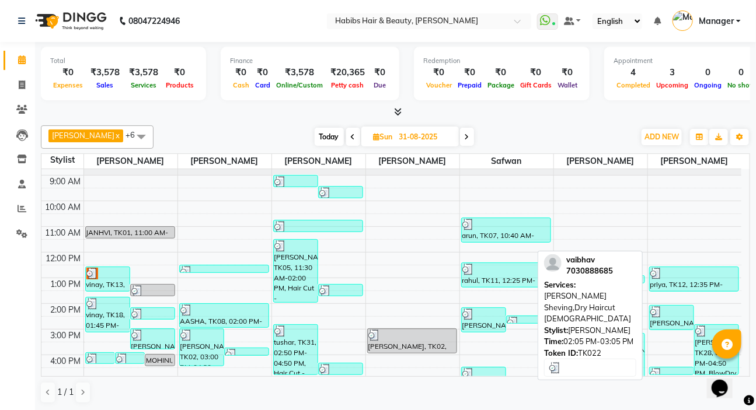
scroll to position [53, 0]
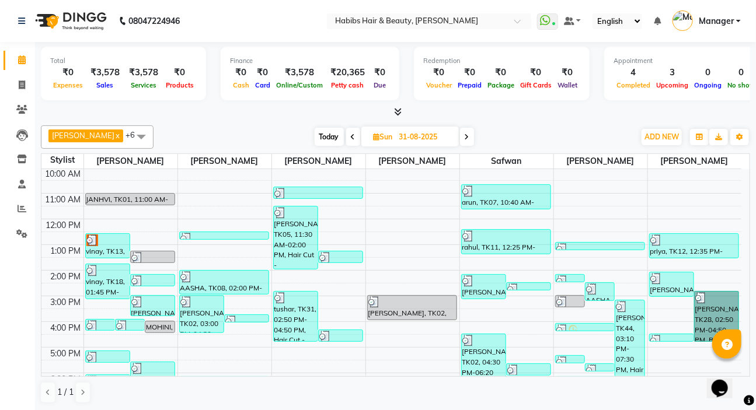
drag, startPoint x: 692, startPoint y: 311, endPoint x: 700, endPoint y: 313, distance: 8.5
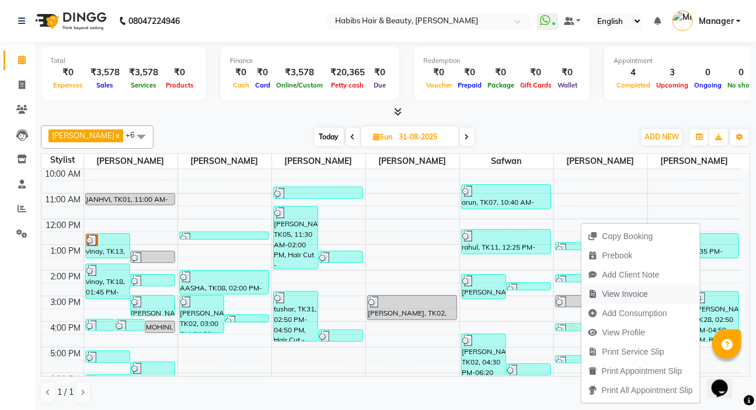
click at [634, 295] on span "View Invoice" at bounding box center [625, 294] width 46 height 12
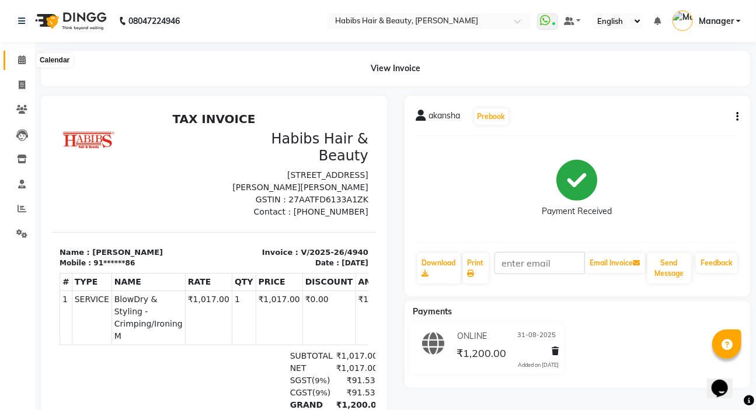
click at [24, 64] on icon at bounding box center [22, 59] width 8 height 9
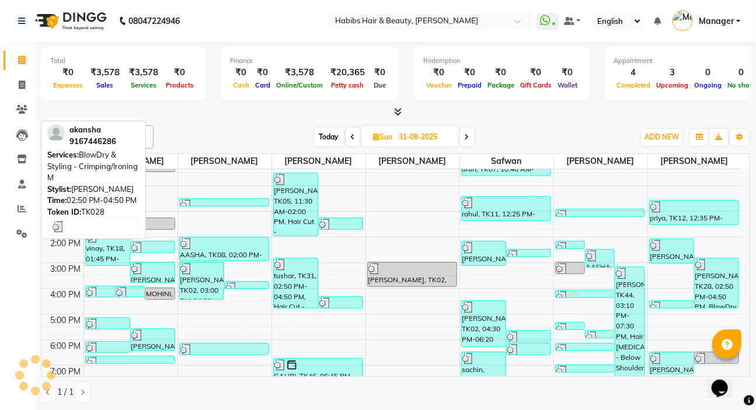
scroll to position [106, 0]
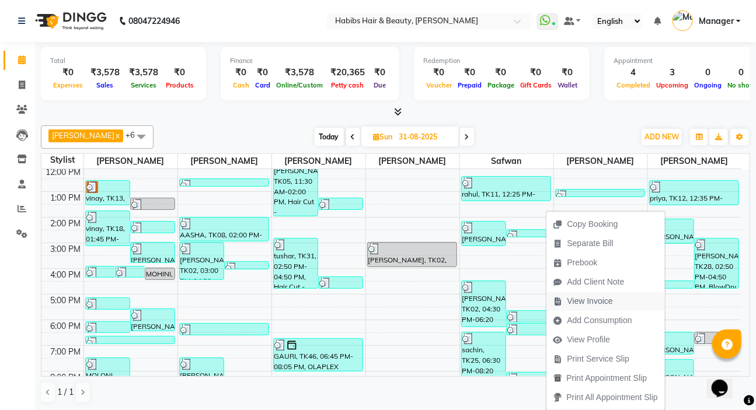
click at [608, 300] on span "View Invoice" at bounding box center [590, 301] width 46 height 12
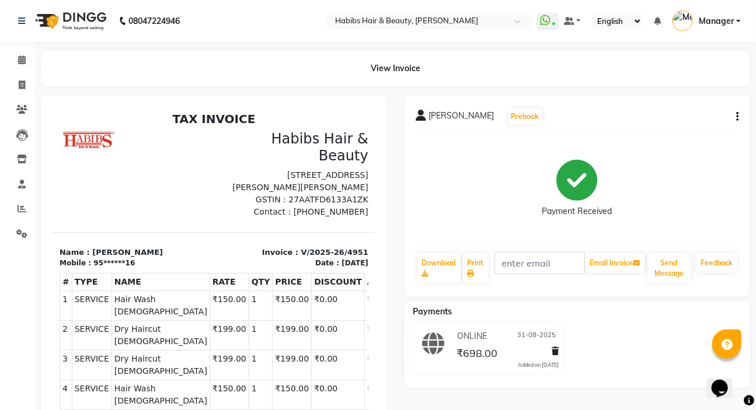
click at [736, 117] on icon "button" at bounding box center [737, 117] width 2 height 1
click at [667, 124] on div "Edit Item Staff" at bounding box center [679, 124] width 80 height 15
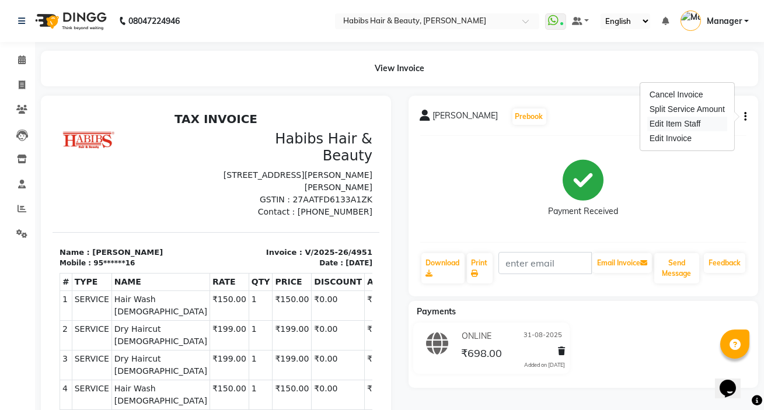
select select
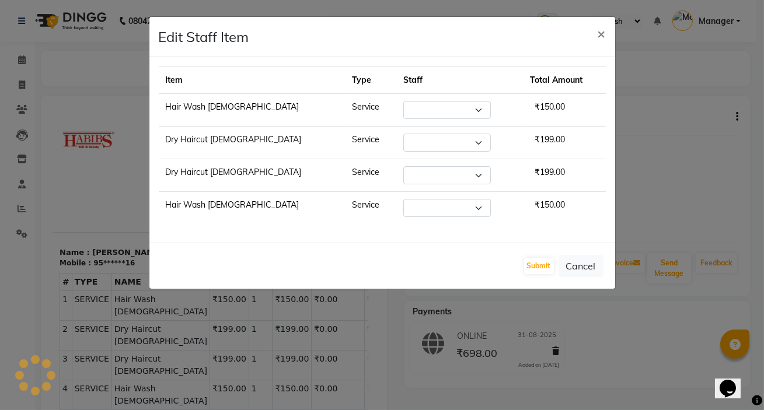
select select "57550"
select select "88135"
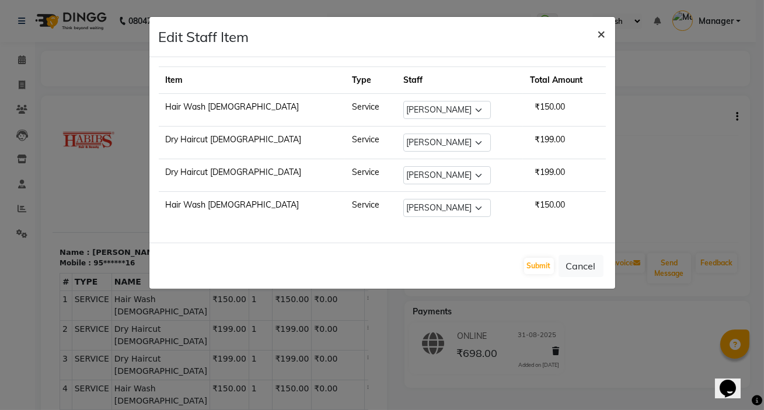
click at [607, 30] on button "×" at bounding box center [601, 33] width 27 height 33
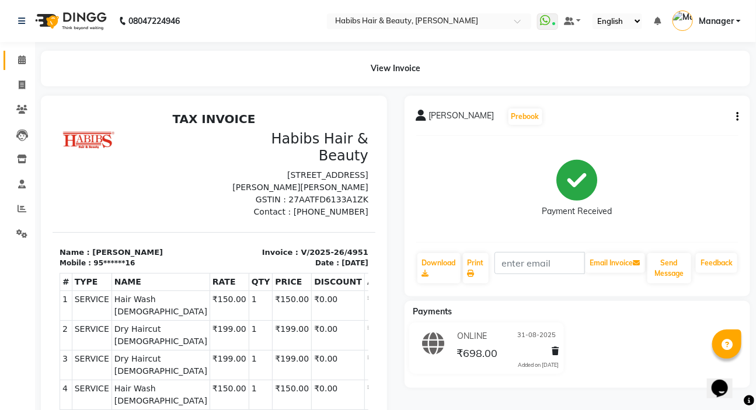
click at [15, 56] on span at bounding box center [22, 60] width 20 height 13
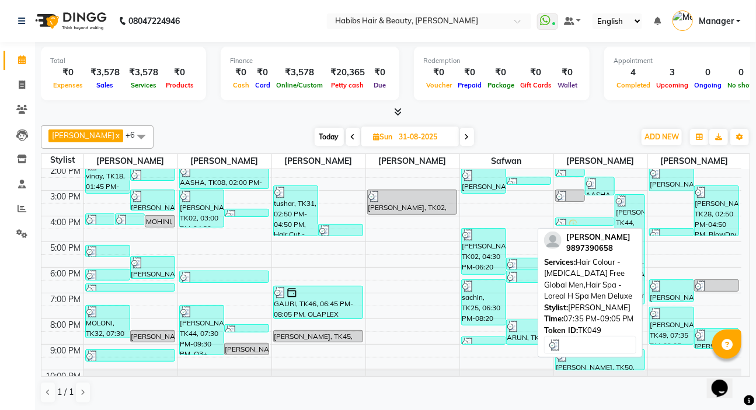
scroll to position [175, 0]
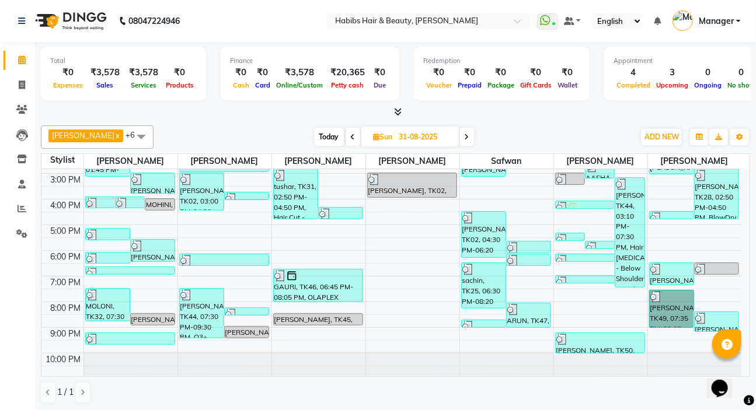
drag, startPoint x: 662, startPoint y: 327, endPoint x: 675, endPoint y: 314, distance: 18.6
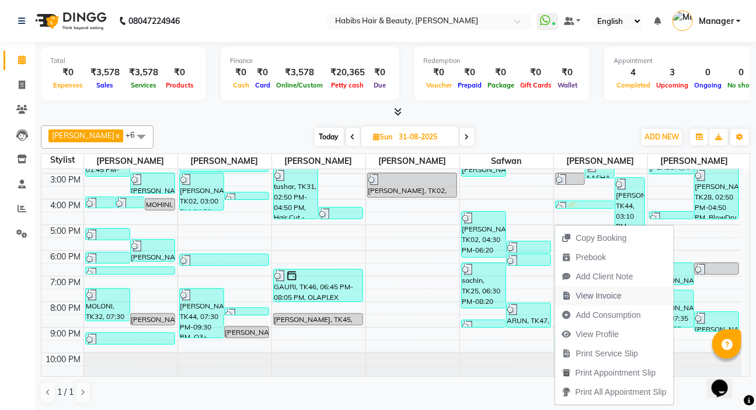
click at [613, 293] on span "View Invoice" at bounding box center [599, 296] width 46 height 12
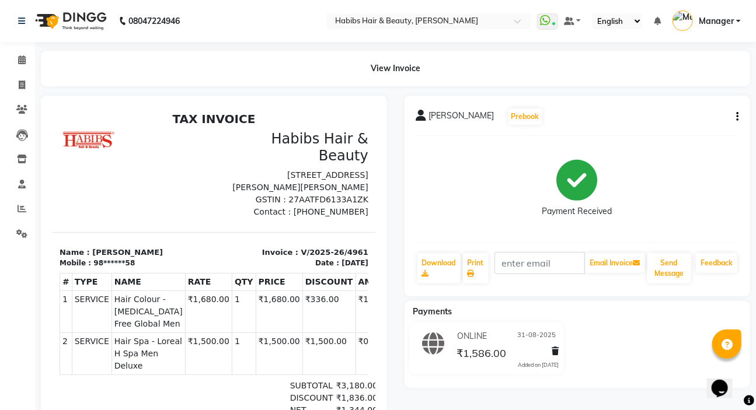
click at [736, 117] on icon "button" at bounding box center [737, 117] width 2 height 1
click at [683, 126] on div "Edit Item Staff" at bounding box center [679, 124] width 80 height 15
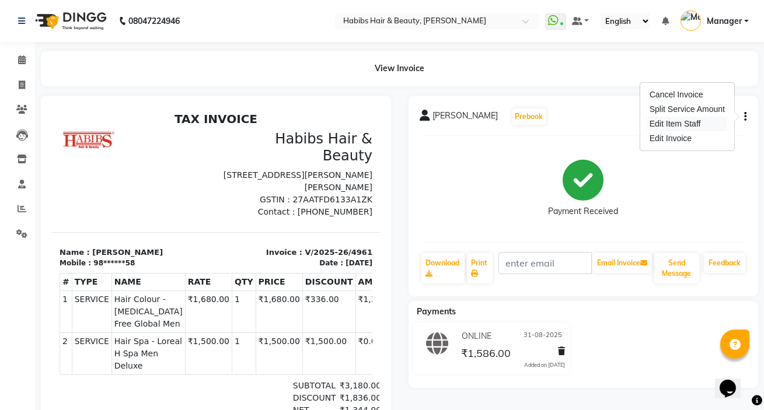
select select "88135"
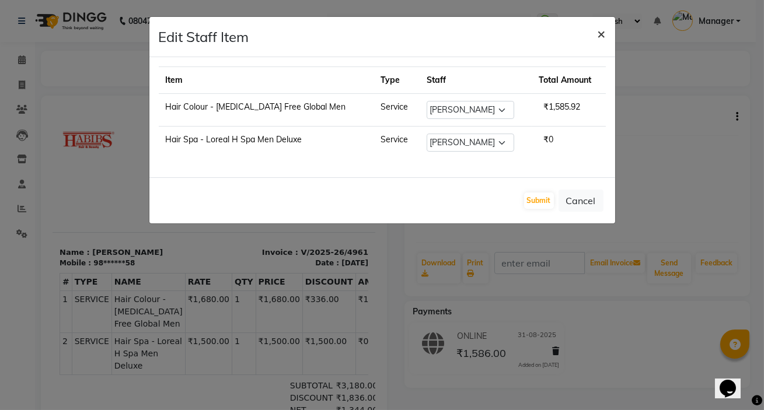
click at [606, 37] on button "×" at bounding box center [601, 33] width 27 height 33
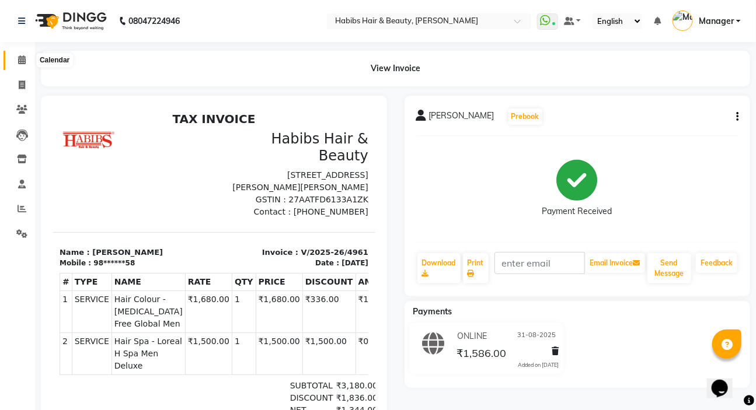
click at [27, 62] on span at bounding box center [22, 60] width 20 height 13
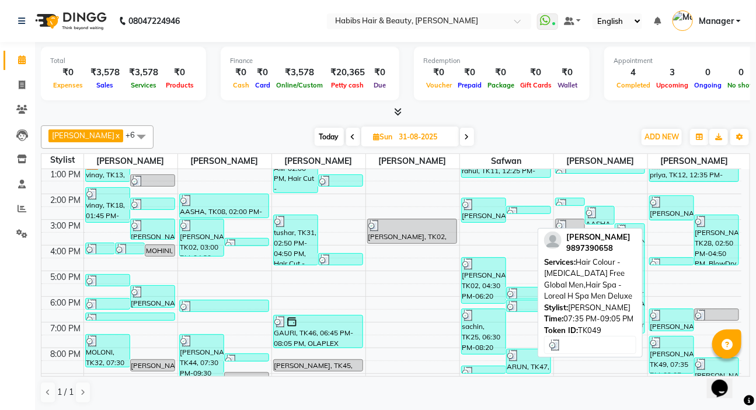
scroll to position [69, 0]
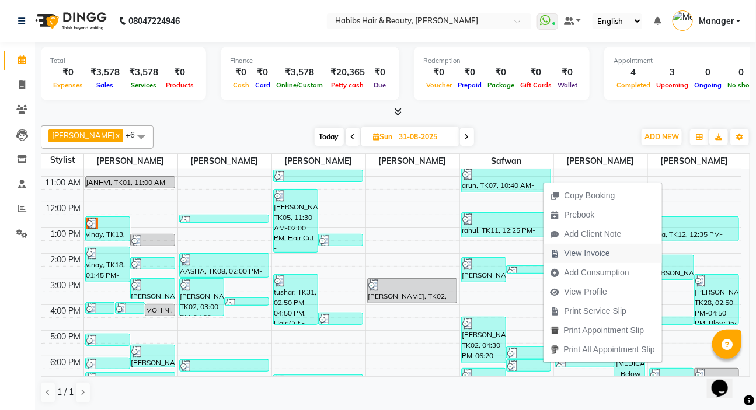
click at [597, 254] on span "View Invoice" at bounding box center [587, 253] width 46 height 12
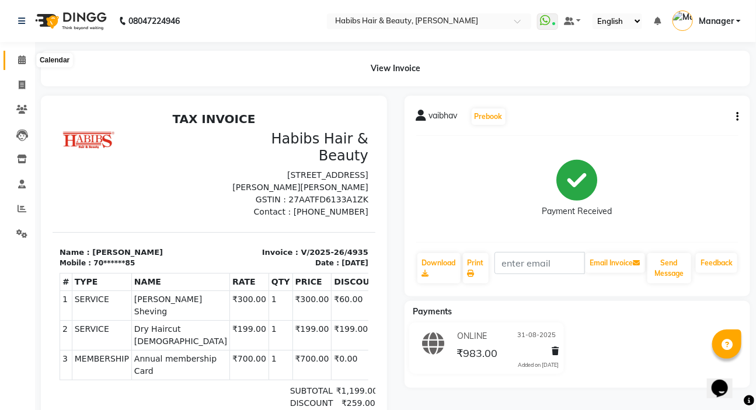
click at [13, 60] on span at bounding box center [22, 60] width 20 height 13
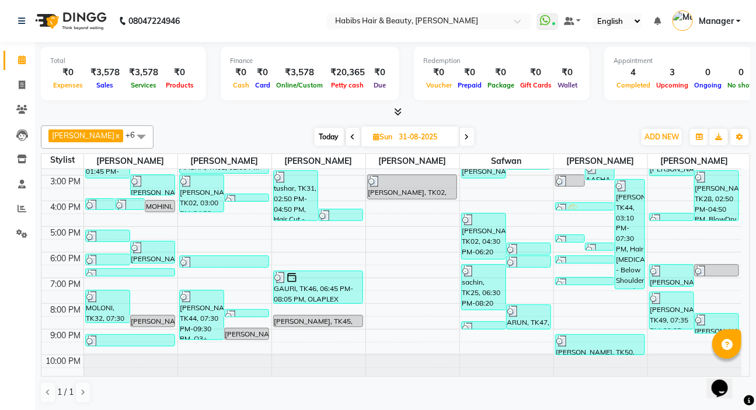
scroll to position [175, 0]
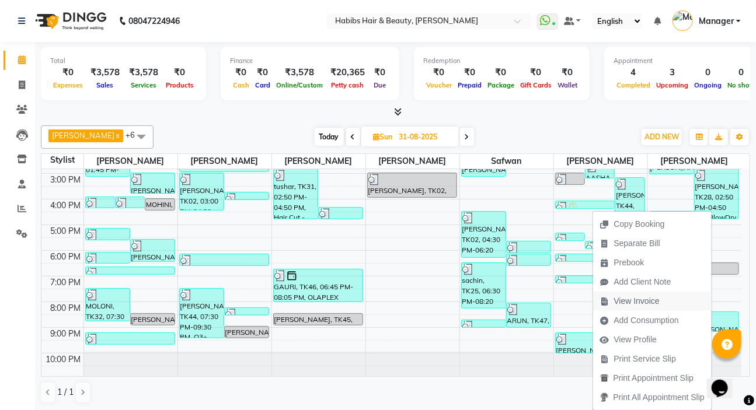
click at [647, 302] on span "View Invoice" at bounding box center [637, 301] width 46 height 12
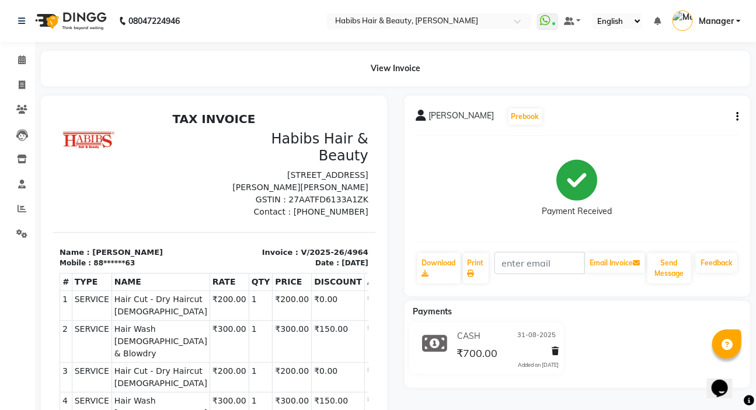
click at [737, 122] on button "button" at bounding box center [734, 117] width 7 height 12
click at [688, 128] on div "Edit Item Staff" at bounding box center [679, 124] width 80 height 15
select select
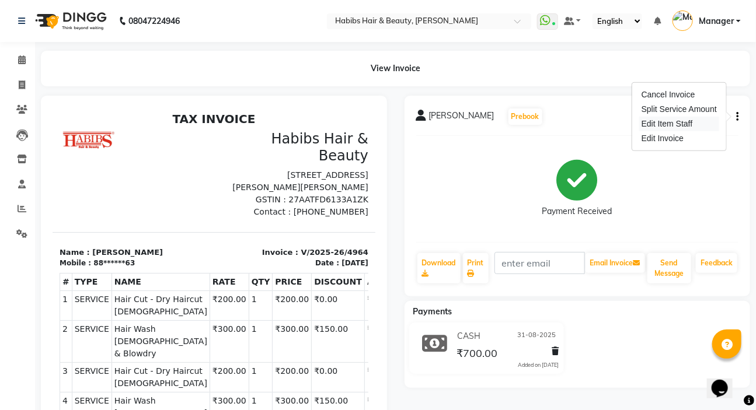
select select
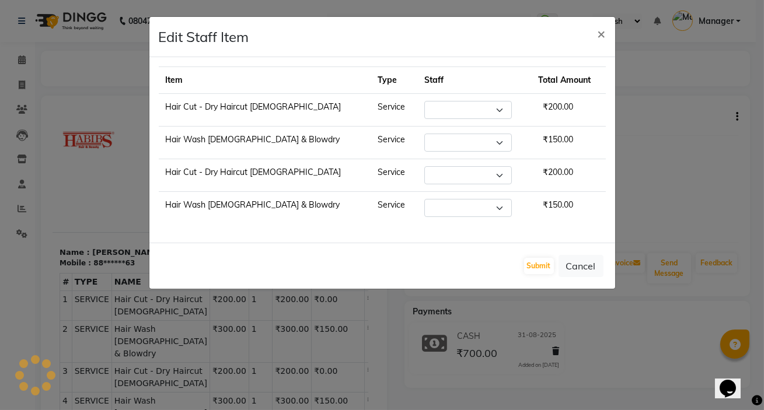
select select "88135"
select select "86708"
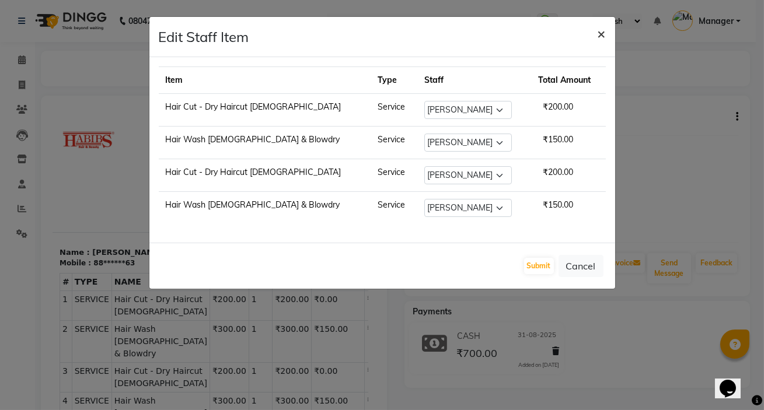
click at [604, 39] on span "×" at bounding box center [601, 34] width 8 height 18
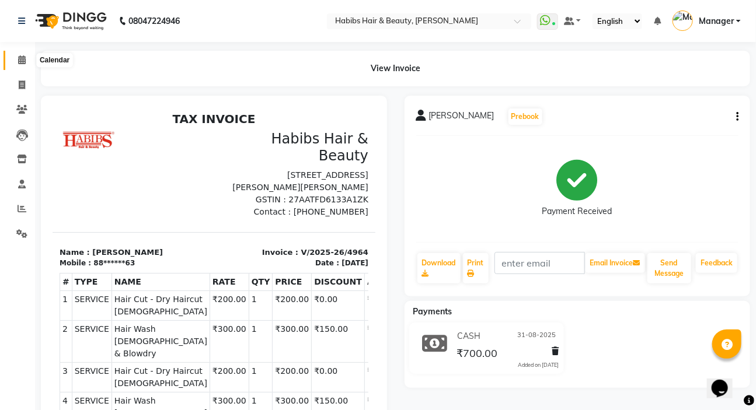
click at [19, 64] on icon at bounding box center [22, 59] width 8 height 9
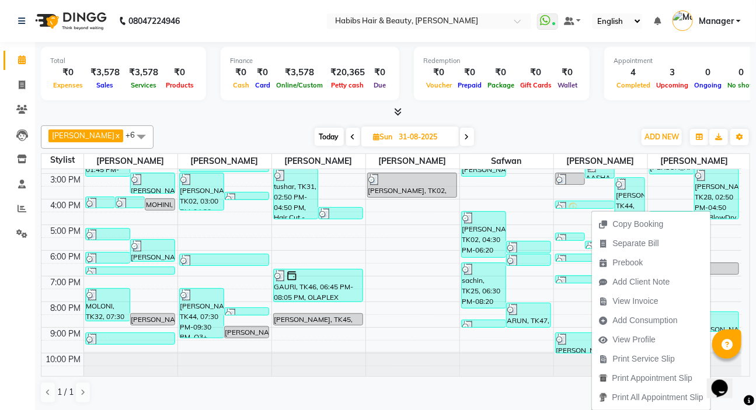
click at [641, 303] on span "View Invoice" at bounding box center [636, 301] width 46 height 12
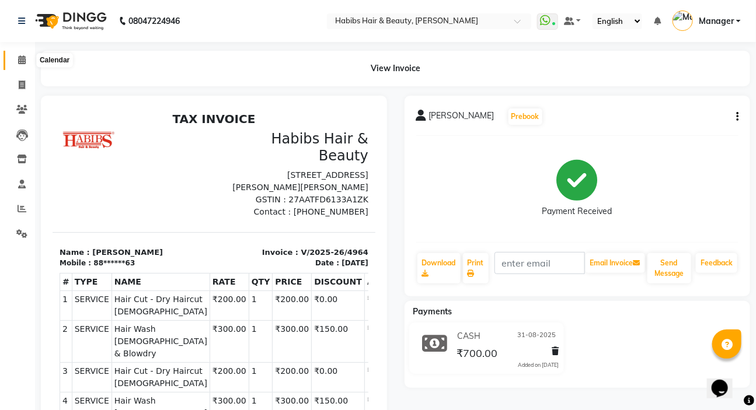
click at [22, 55] on icon at bounding box center [22, 59] width 8 height 9
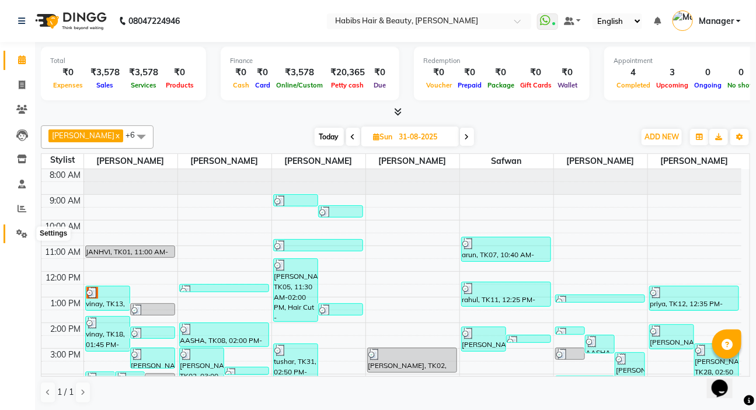
click at [17, 236] on icon at bounding box center [21, 233] width 11 height 9
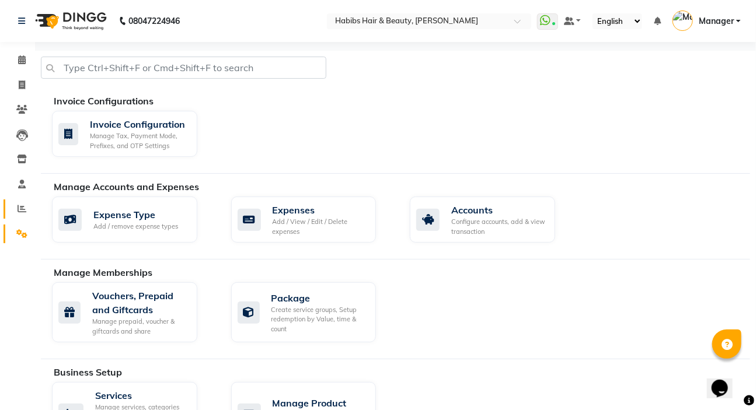
click at [29, 208] on span at bounding box center [22, 208] width 20 height 13
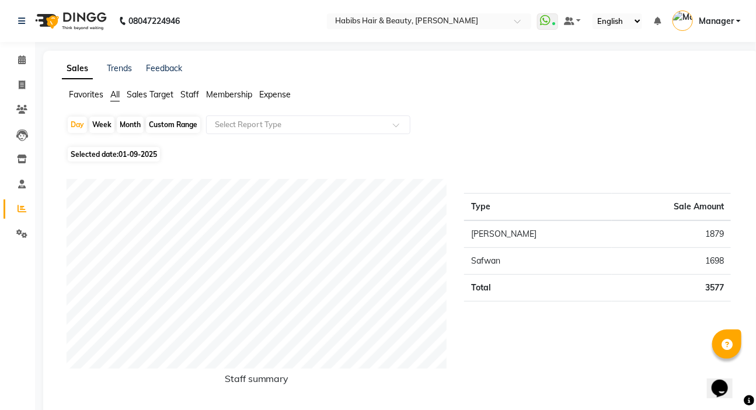
click at [142, 155] on span "01-09-2025" at bounding box center [137, 154] width 39 height 9
select select "9"
select select "2025"
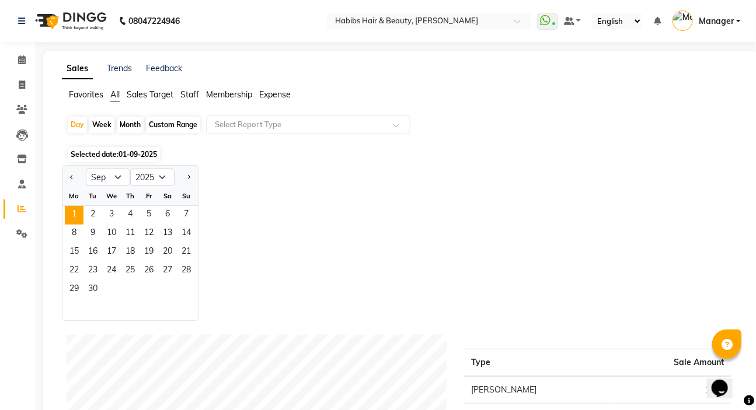
click at [66, 178] on div at bounding box center [73, 177] width 23 height 19
click at [70, 177] on span "Previous month" at bounding box center [72, 176] width 4 height 4
select select "8"
click at [189, 295] on span "31" at bounding box center [186, 290] width 19 height 19
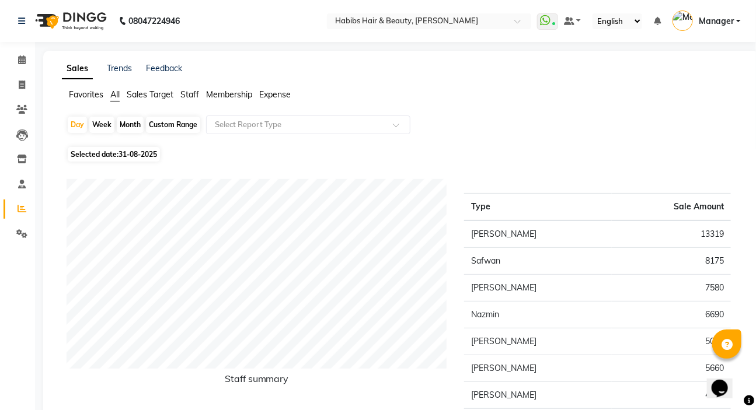
click at [184, 90] on span "Staff" at bounding box center [189, 94] width 19 height 11
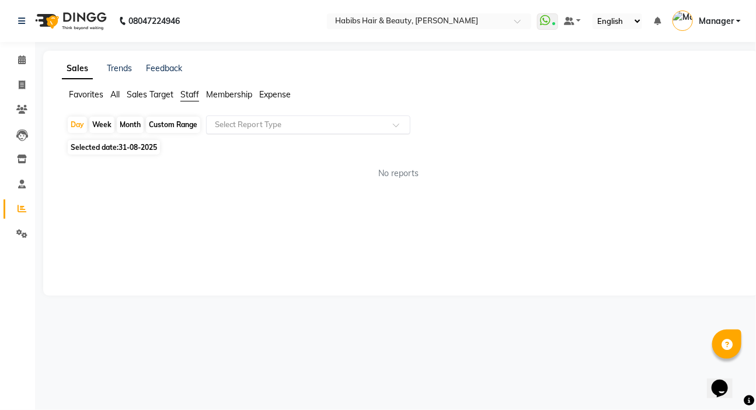
click at [227, 117] on div "Select Report Type" at bounding box center [308, 125] width 204 height 19
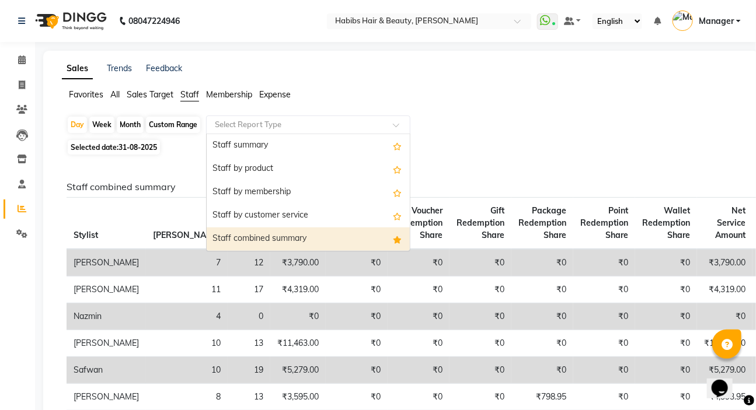
click at [263, 232] on div "Staff combined summary" at bounding box center [308, 239] width 203 height 23
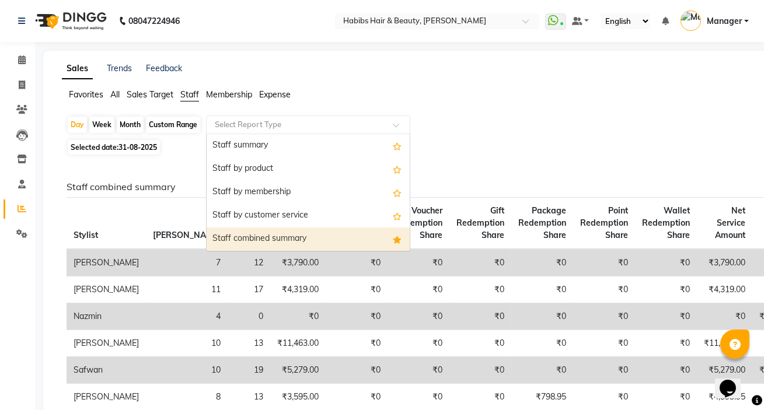
select select "csv"
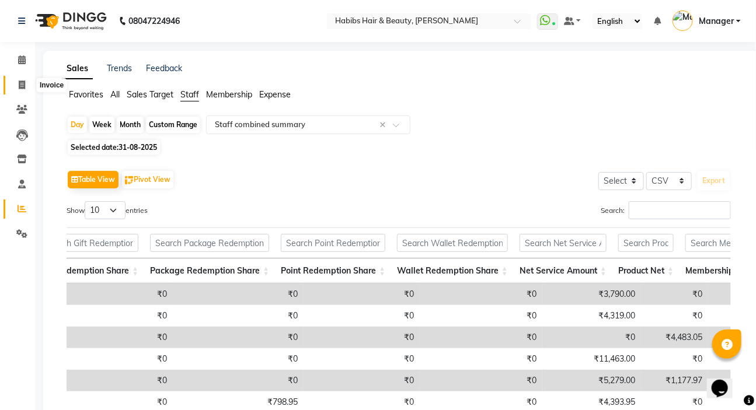
click at [21, 83] on icon at bounding box center [22, 85] width 6 height 9
select select "service"
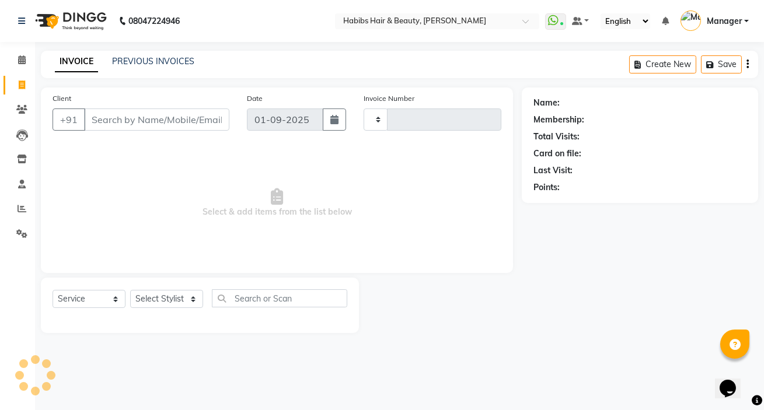
click at [129, 110] on input "Client" at bounding box center [156, 120] width 145 height 22
type input "965"
type input "4970"
type input "9657"
select select "6465"
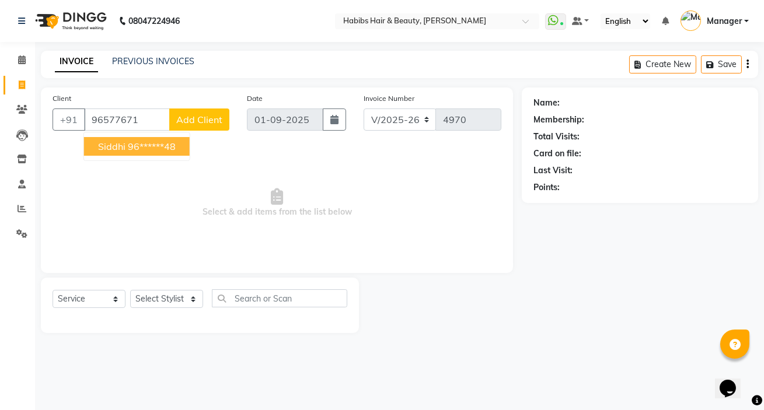
click at [130, 150] on ngb-highlight "96******48" at bounding box center [152, 147] width 48 height 12
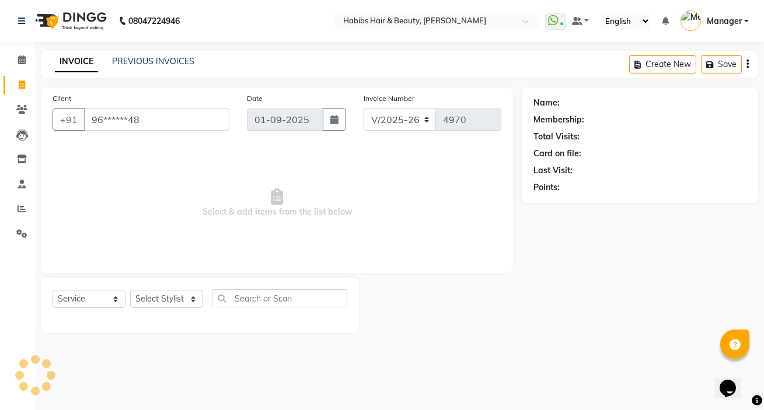
type input "96******48"
select select "2: Object"
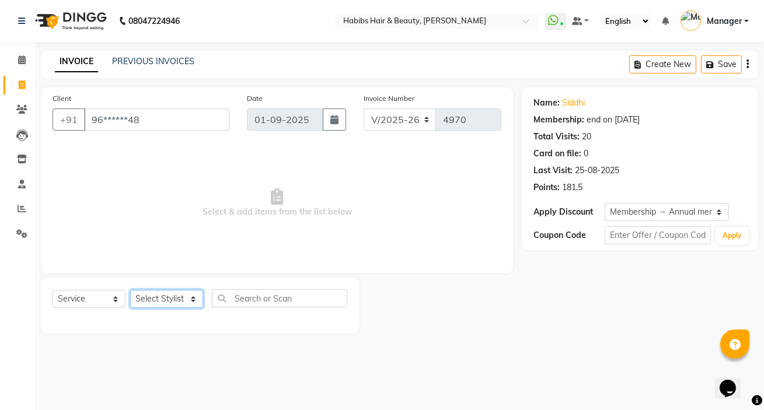
click at [158, 296] on select "Select Stylist [PERSON_NAME] [PERSON_NAME] HK [PERSON_NAME] Manager [PERSON_NAM…" at bounding box center [166, 299] width 73 height 18
select select "61801"
click at [130, 290] on select "Select Stylist [PERSON_NAME] [PERSON_NAME] HK [PERSON_NAME] Manager [PERSON_NAM…" at bounding box center [166, 299] width 73 height 18
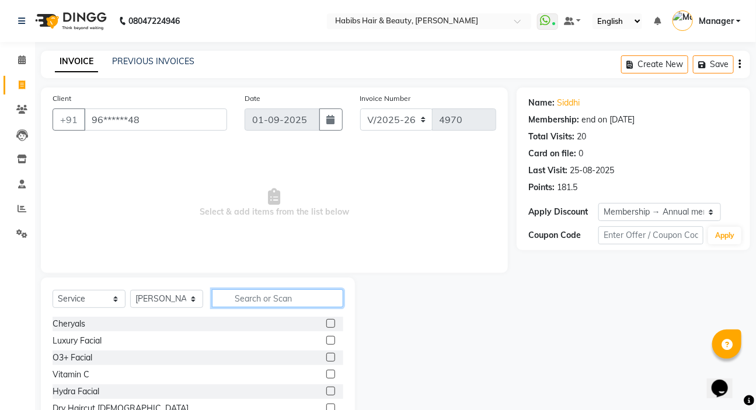
click at [288, 296] on input "text" at bounding box center [277, 298] width 131 height 18
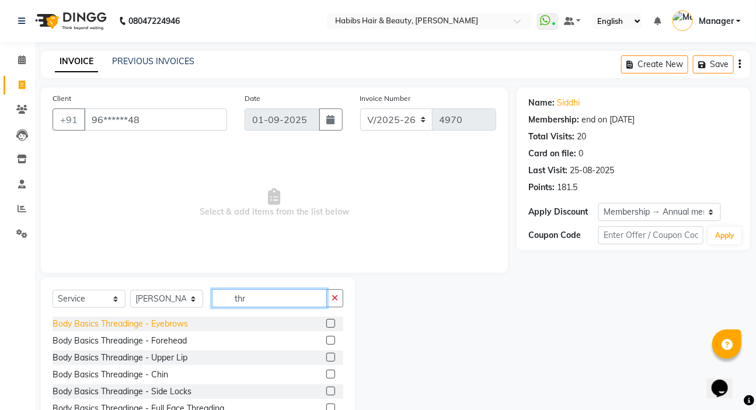
type input "thr"
click at [165, 326] on div "Body Basics Threadinge - Eyebrows" at bounding box center [120, 324] width 135 height 12
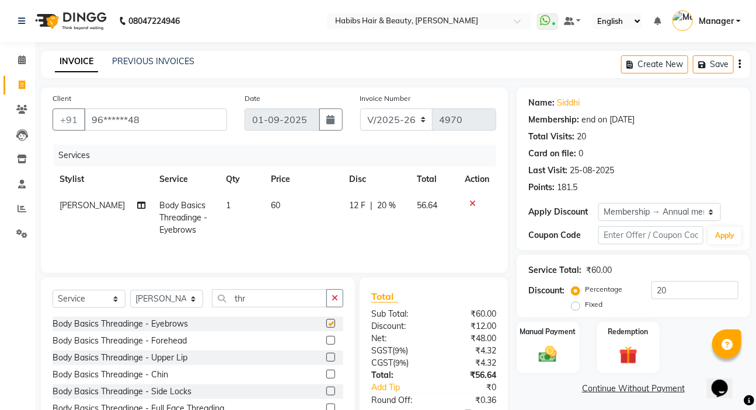
checkbox input "false"
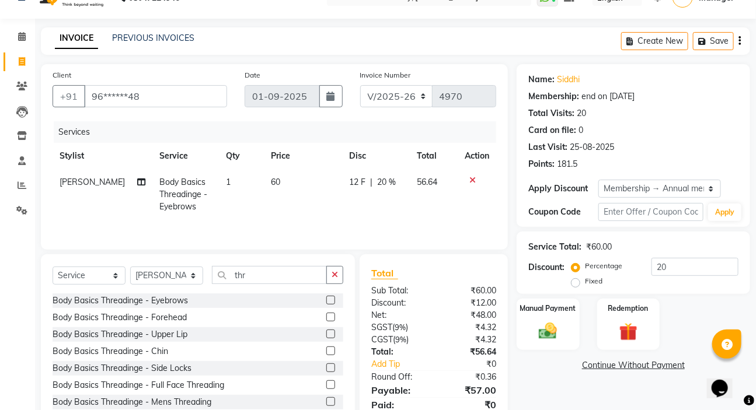
scroll to position [69, 0]
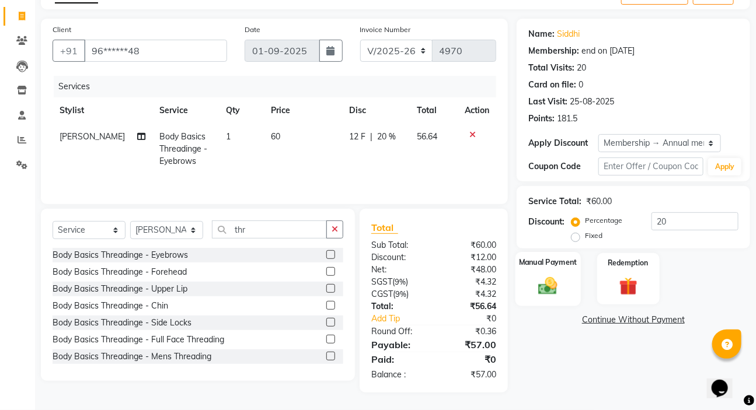
click at [550, 281] on img at bounding box center [547, 286] width 31 height 22
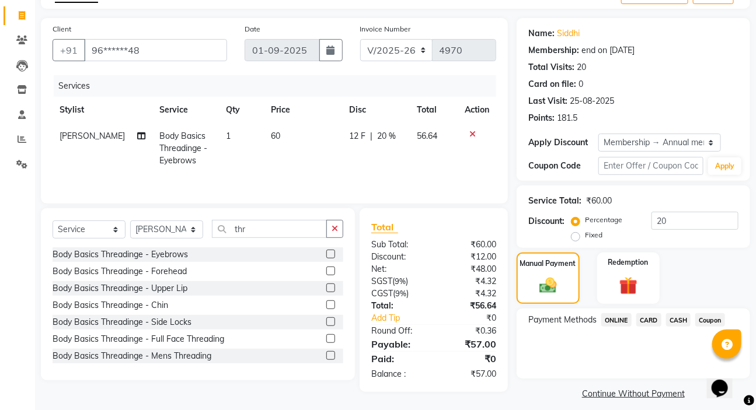
click at [676, 320] on span "CASH" at bounding box center [678, 319] width 25 height 13
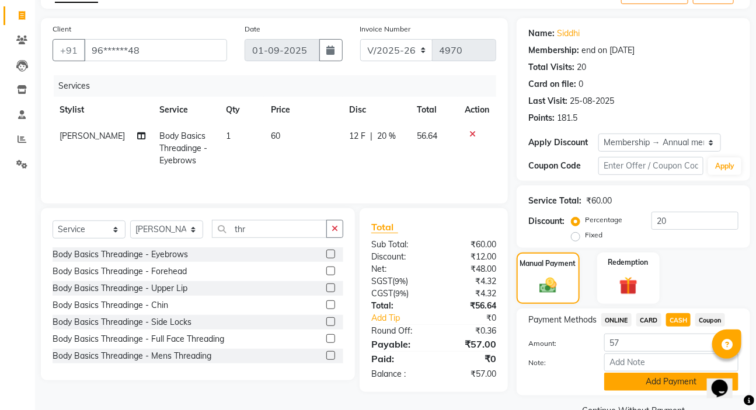
click at [642, 383] on button "Add Payment" at bounding box center [671, 382] width 134 height 18
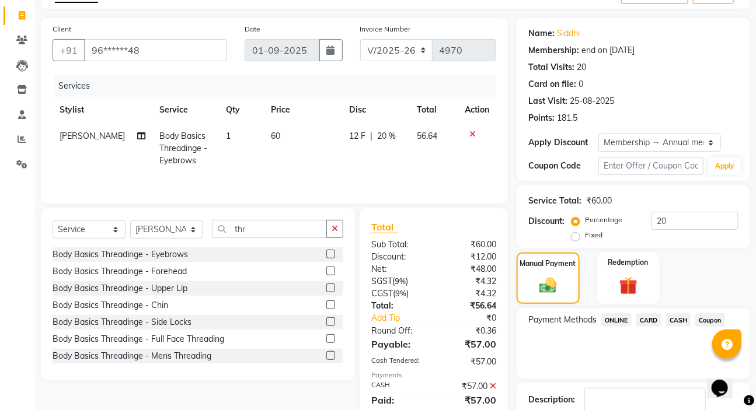
scroll to position [163, 0]
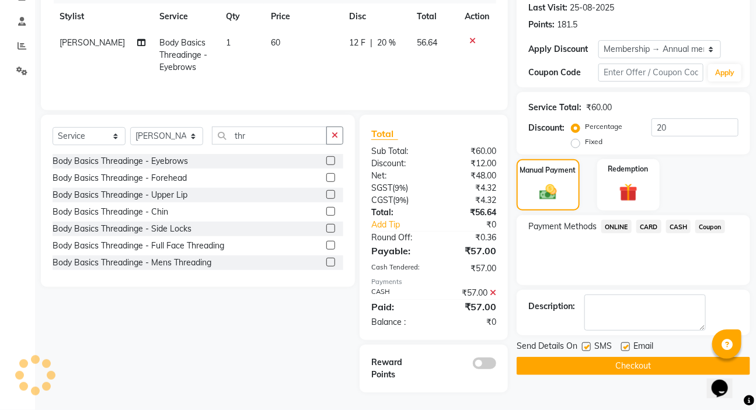
click at [634, 369] on button "Checkout" at bounding box center [632, 366] width 233 height 18
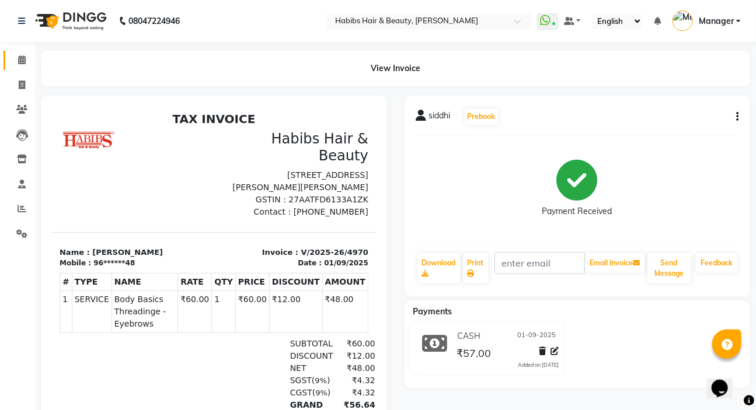
click at [19, 64] on icon at bounding box center [22, 59] width 8 height 9
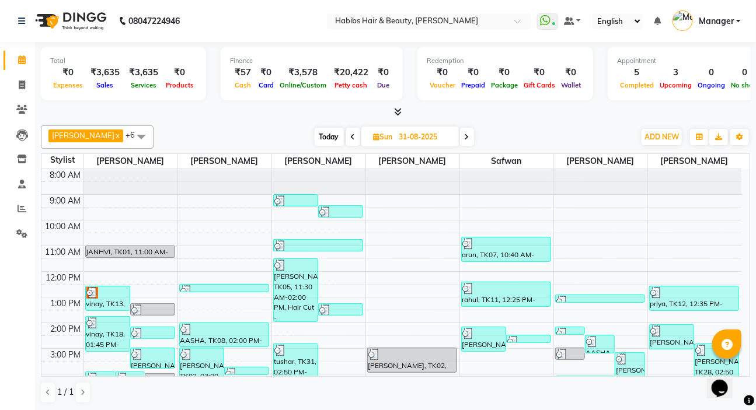
click at [460, 139] on span at bounding box center [467, 137] width 14 height 18
type input "01-09-2025"
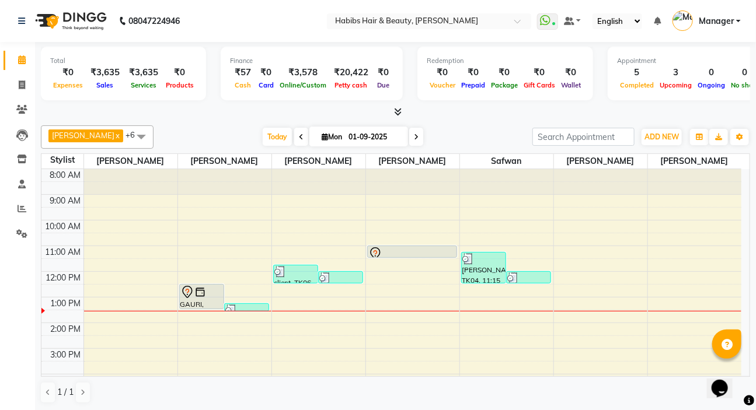
click at [149, 324] on div "8:00 AM 9:00 AM 10:00 AM 11:00 AM 12:00 PM 1:00 PM 2:00 PM 3:00 PM 4:00 PM 5:00…" at bounding box center [391, 361] width 700 height 384
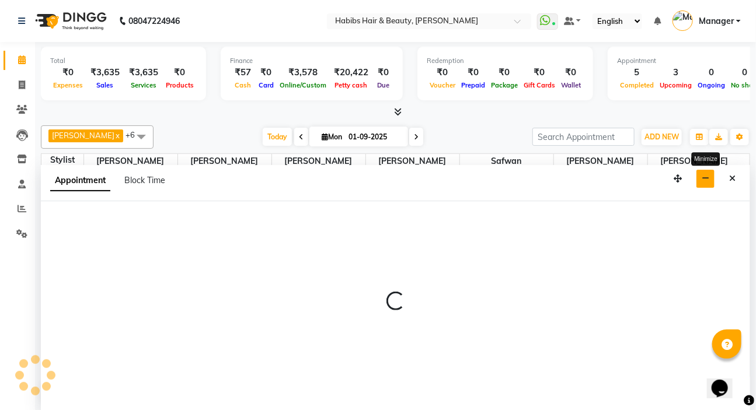
click at [700, 181] on button "button" at bounding box center [705, 179] width 18 height 18
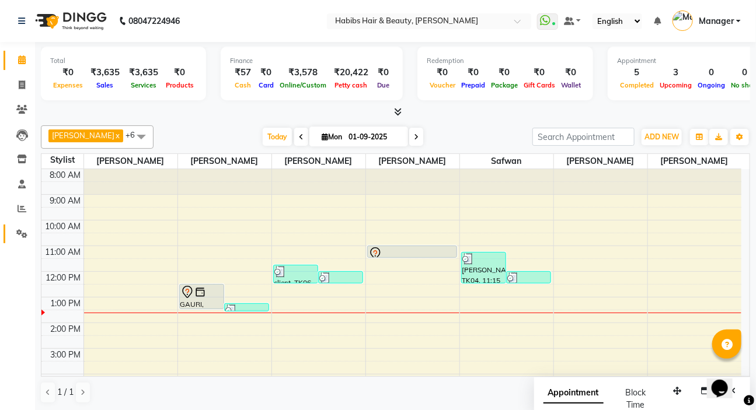
click at [17, 237] on icon at bounding box center [21, 233] width 11 height 9
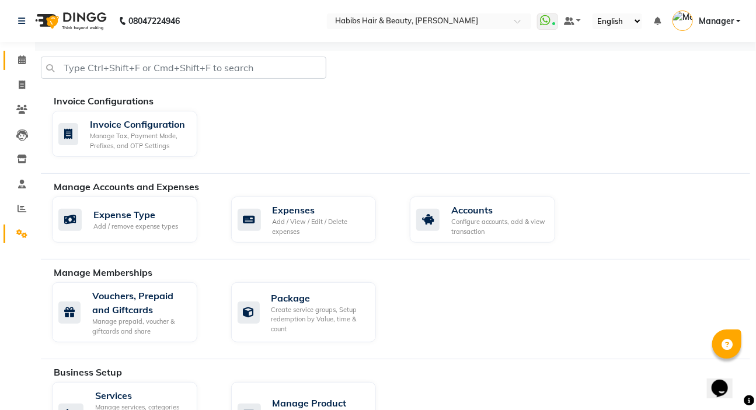
click at [23, 60] on icon at bounding box center [22, 59] width 8 height 9
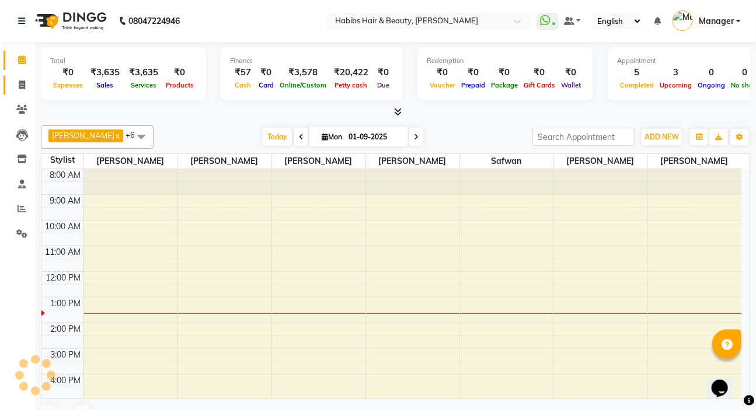
click at [24, 85] on icon at bounding box center [22, 85] width 6 height 9
select select "service"
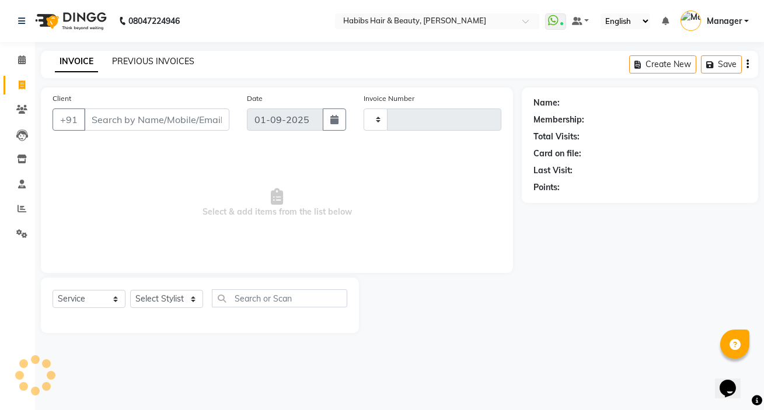
click at [172, 62] on link "PREVIOUS INVOICES" at bounding box center [153, 61] width 82 height 11
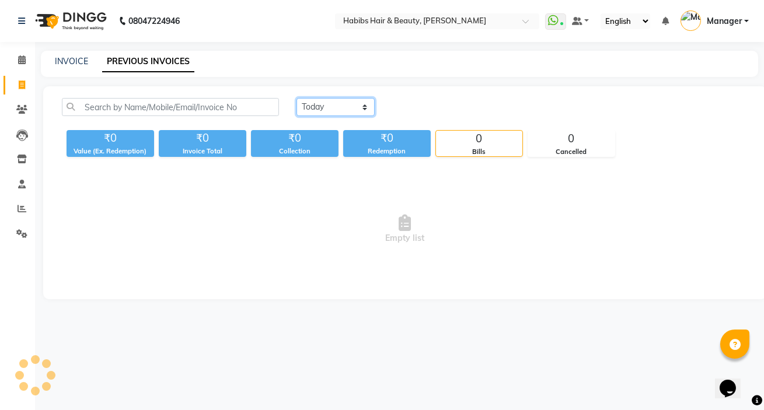
click at [349, 101] on select "[DATE] [DATE] Custom Range" at bounding box center [335, 107] width 78 height 18
select select "[DATE]"
click at [296, 98] on select "[DATE] [DATE] Custom Range" at bounding box center [335, 107] width 78 height 18
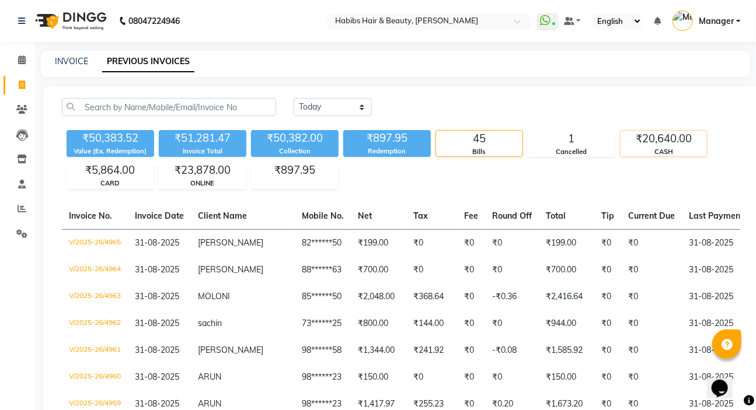
click at [653, 144] on div "₹20,640.00" at bounding box center [663, 139] width 86 height 16
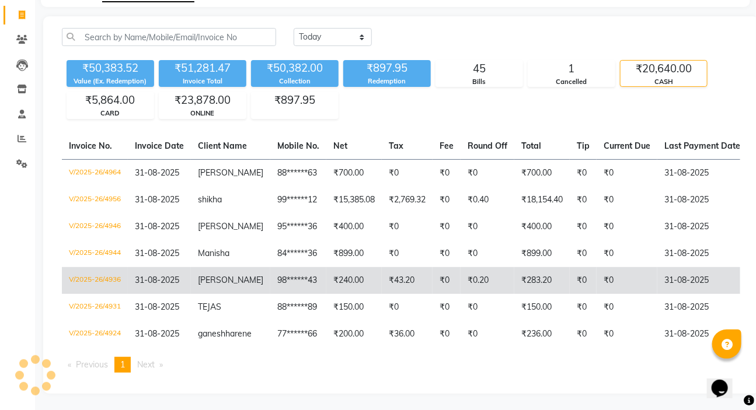
scroll to position [91, 0]
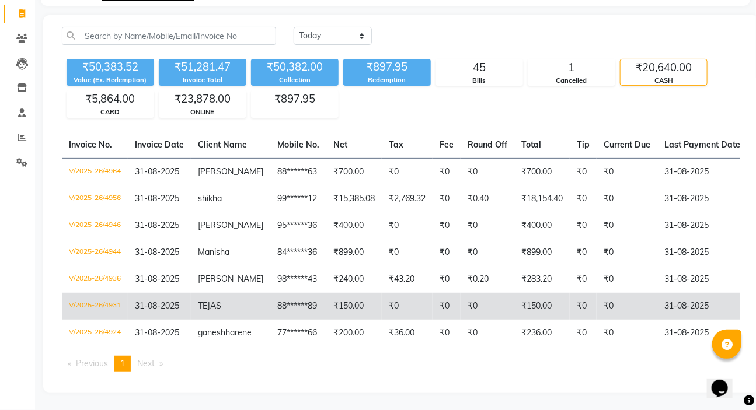
click at [382, 293] on td "₹0" at bounding box center [407, 306] width 51 height 27
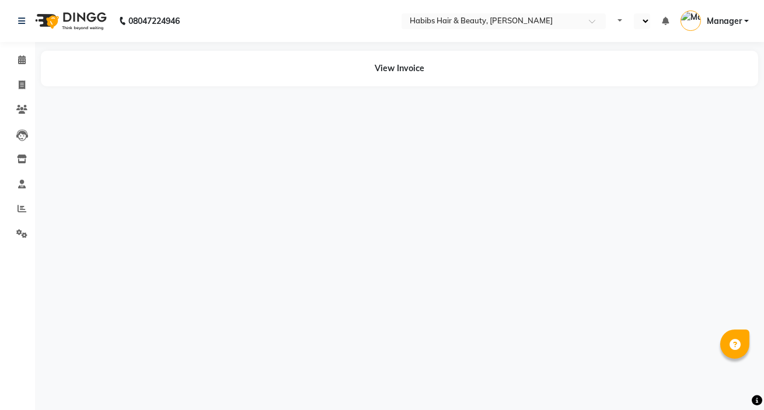
select select "en"
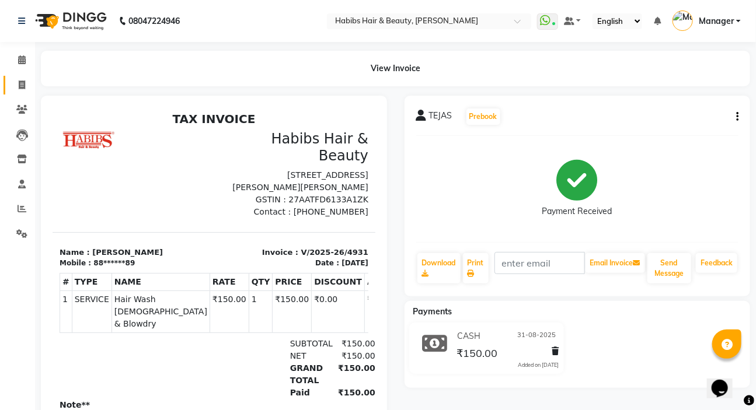
click at [20, 83] on icon at bounding box center [22, 85] width 6 height 9
select select "service"
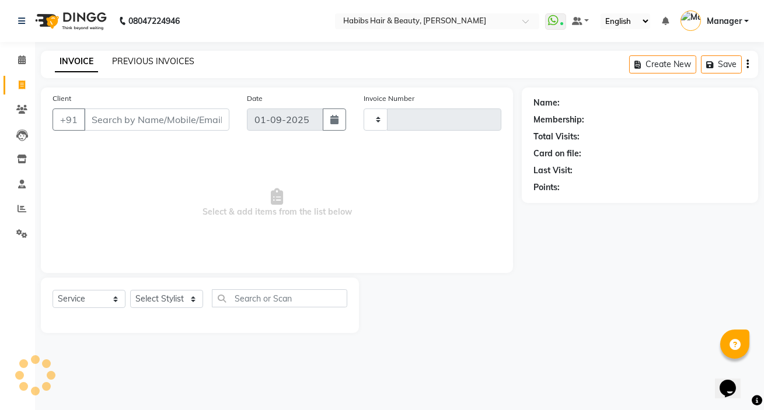
type input "4971"
select select "6465"
click at [151, 62] on link "PREVIOUS INVOICES" at bounding box center [153, 61] width 82 height 11
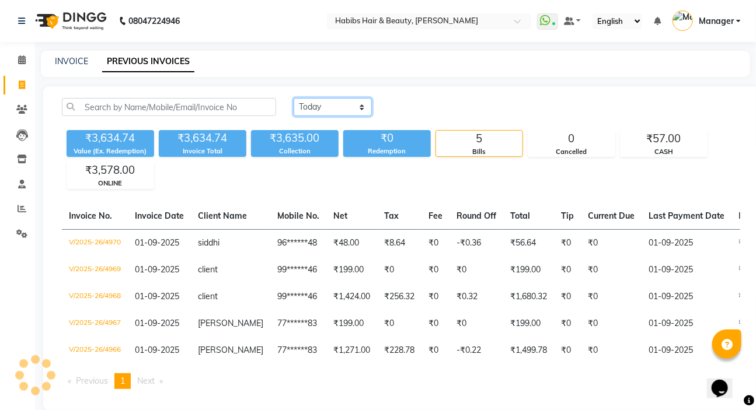
click at [319, 104] on select "[DATE] [DATE] Custom Range" at bounding box center [332, 107] width 78 height 18
select select "[DATE]"
click at [293, 98] on select "[DATE] [DATE] Custom Range" at bounding box center [332, 107] width 78 height 18
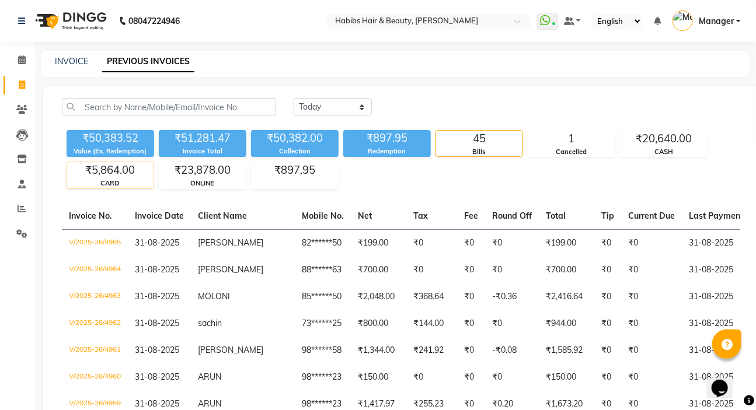
click at [114, 177] on div "₹5,864.00" at bounding box center [110, 170] width 86 height 16
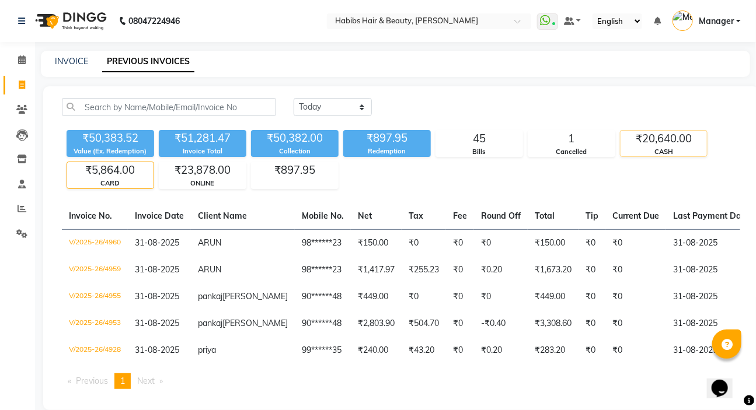
click at [669, 135] on div "₹20,640.00" at bounding box center [663, 139] width 86 height 16
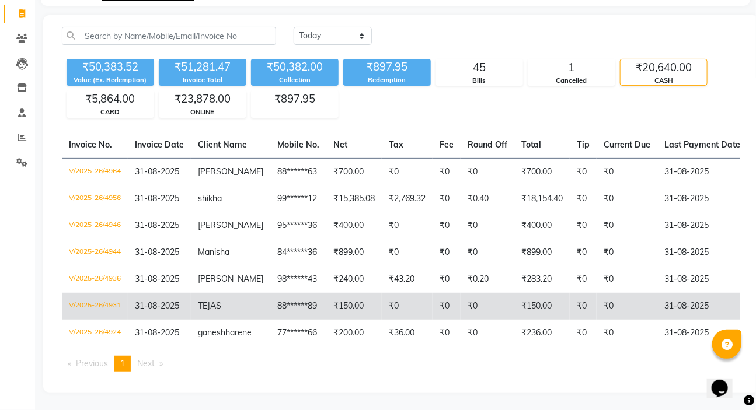
click at [106, 293] on td "V/2025-26/4931" at bounding box center [95, 306] width 66 height 27
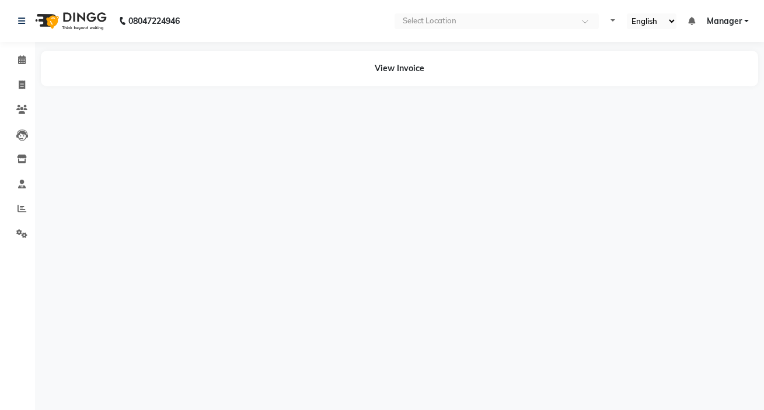
select select "en"
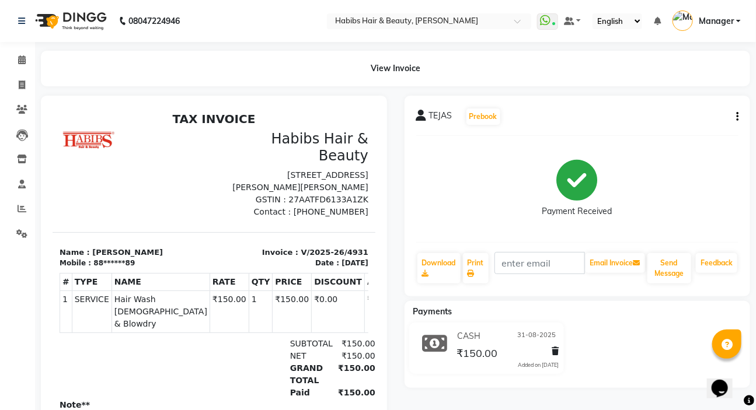
click at [736, 117] on icon "button" at bounding box center [737, 117] width 2 height 1
click at [676, 126] on div "Edit Item Staff" at bounding box center [679, 124] width 80 height 15
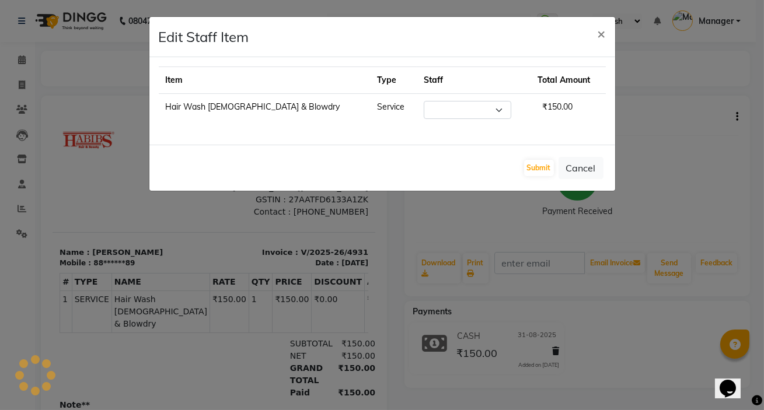
select select "86708"
click at [609, 39] on button "×" at bounding box center [601, 33] width 27 height 33
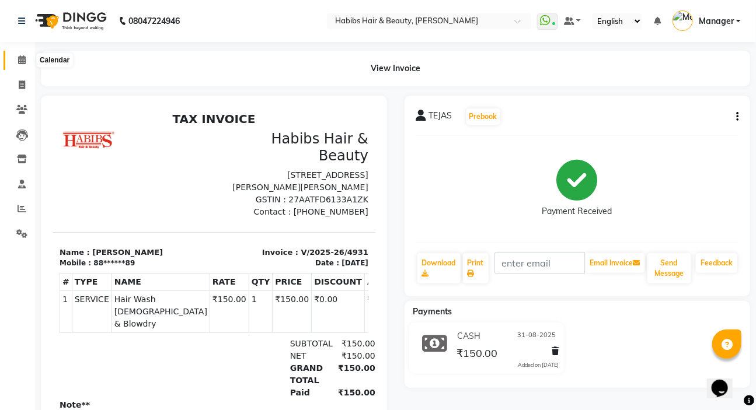
click at [15, 63] on span at bounding box center [22, 60] width 20 height 13
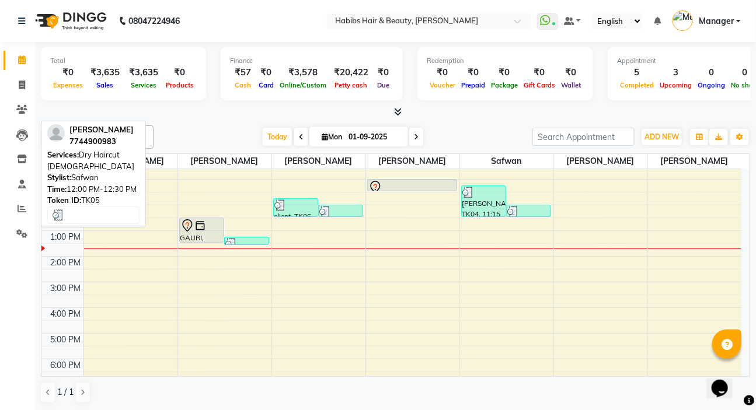
scroll to position [106, 0]
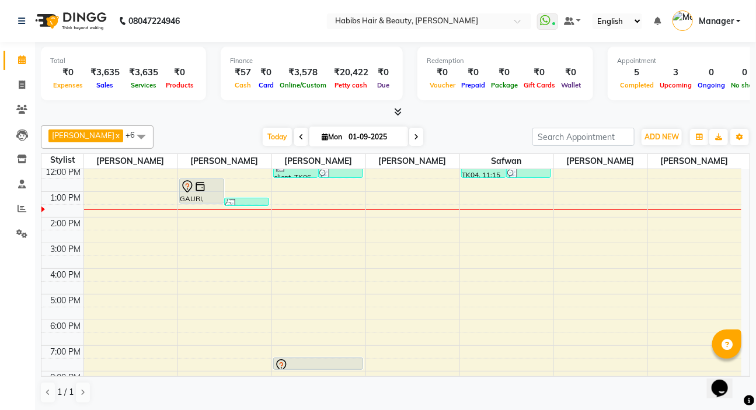
click at [299, 139] on icon at bounding box center [301, 137] width 5 height 7
type input "31-08-2025"
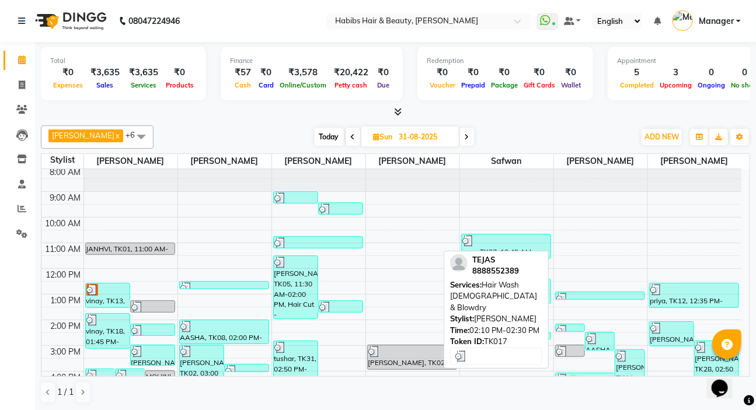
scroll to position [0, 0]
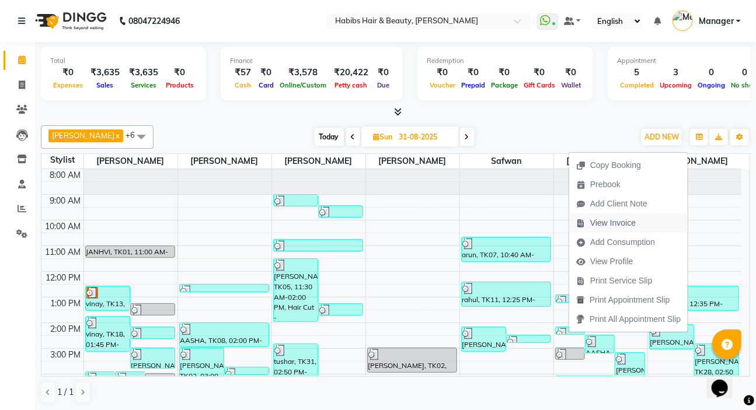
click at [597, 228] on span "View Invoice" at bounding box center [613, 223] width 46 height 12
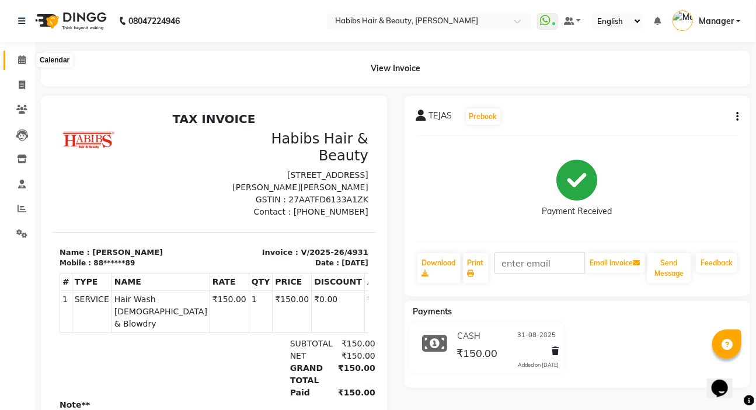
click at [23, 64] on icon at bounding box center [22, 59] width 8 height 9
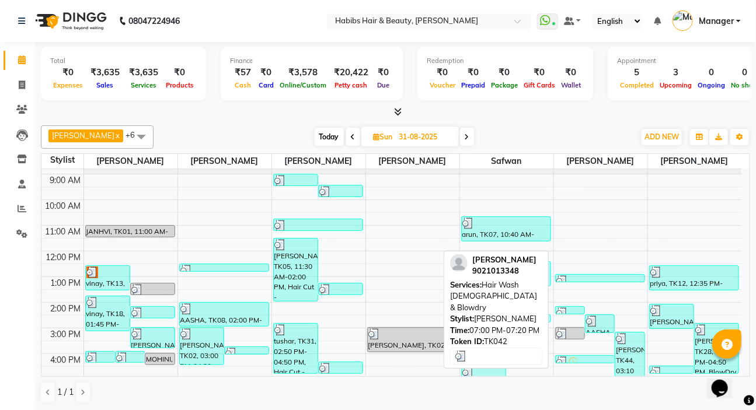
scroll to position [106, 0]
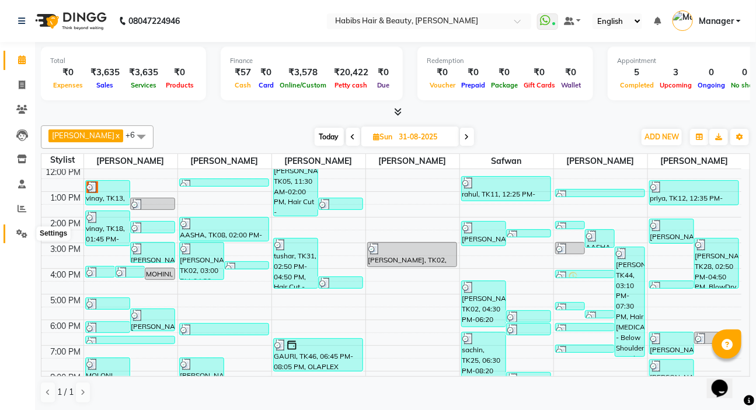
click at [19, 233] on icon at bounding box center [21, 233] width 11 height 9
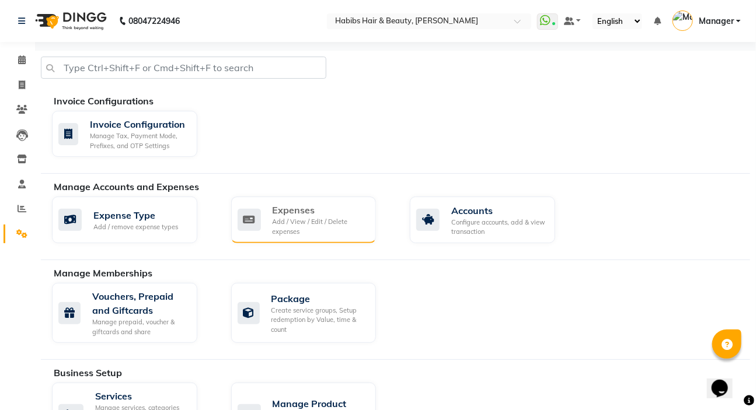
click at [286, 217] on div "Add / View / Edit / Delete expenses" at bounding box center [319, 226] width 95 height 19
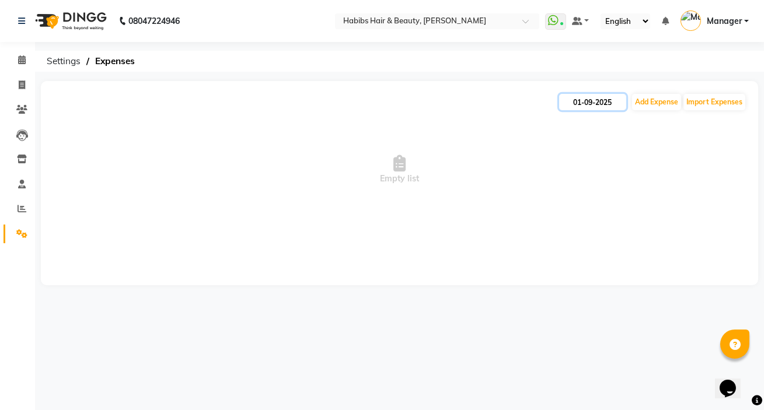
click at [586, 103] on input "01-09-2025" at bounding box center [592, 102] width 67 height 16
select select "9"
select select "2025"
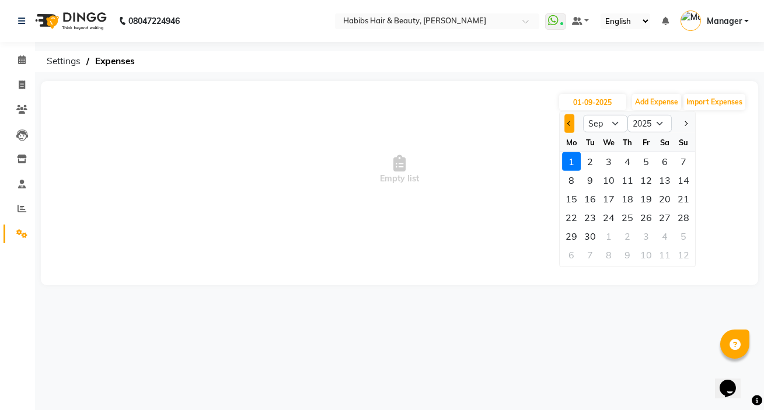
click at [568, 132] on ngb-datepicker "Jan Feb Mar Apr May Jun [DATE] Aug Sep Oct Nov [DATE] 2016 2017 2018 2019 2020 …" at bounding box center [627, 189] width 137 height 156
click at [565, 120] on button "Previous month" at bounding box center [569, 123] width 10 height 19
select select "8"
click at [679, 235] on div "31" at bounding box center [683, 236] width 19 height 19
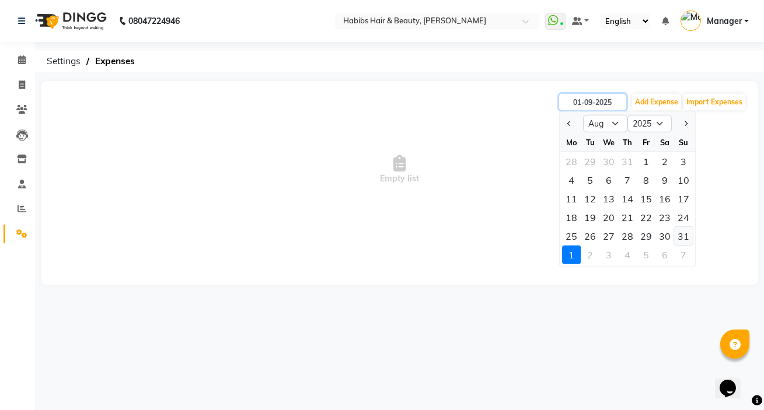
type input "31-08-2025"
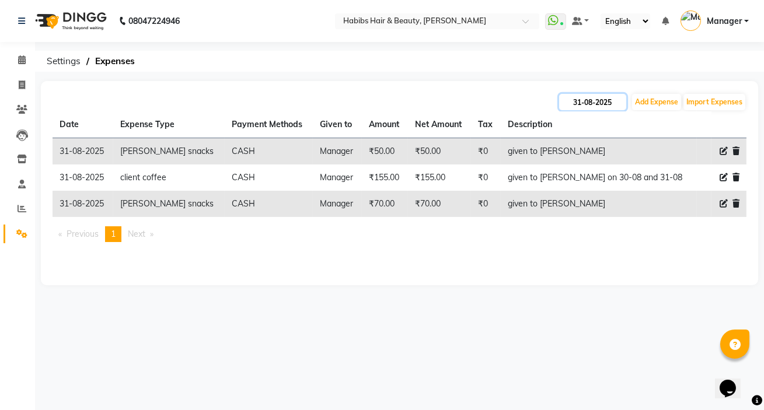
click at [601, 99] on input "31-08-2025" at bounding box center [592, 102] width 67 height 16
select select "8"
select select "2025"
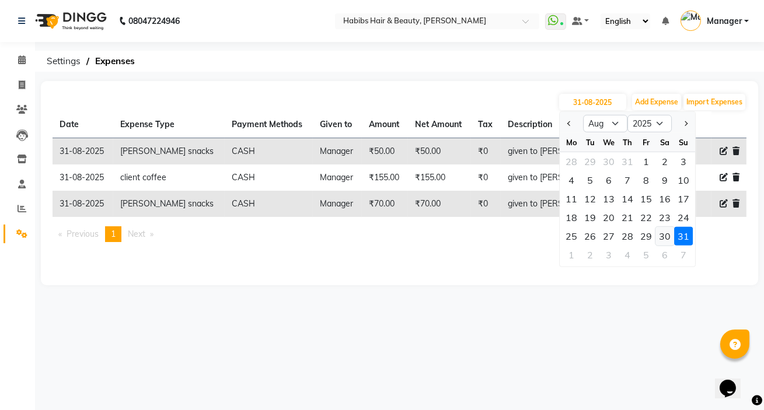
click at [660, 232] on div "30" at bounding box center [664, 236] width 19 height 19
type input "30-08-2025"
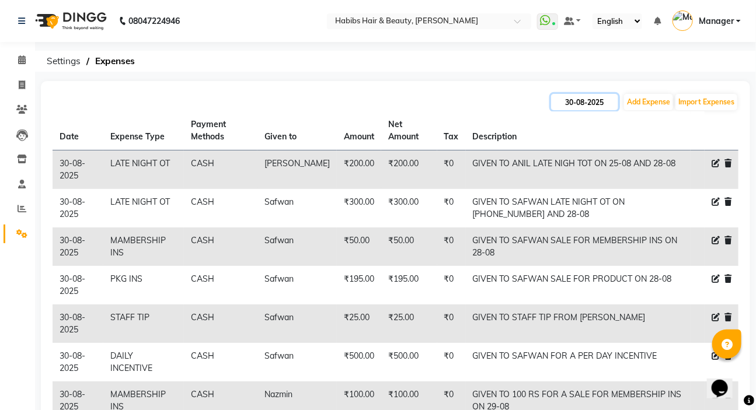
click at [583, 98] on input "30-08-2025" at bounding box center [584, 102] width 67 height 16
select select "8"
select select "2025"
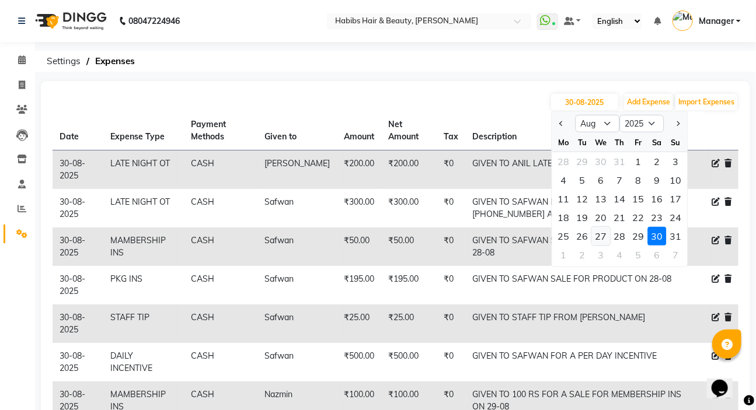
click at [604, 238] on div "27" at bounding box center [601, 236] width 19 height 19
type input "27-08-2025"
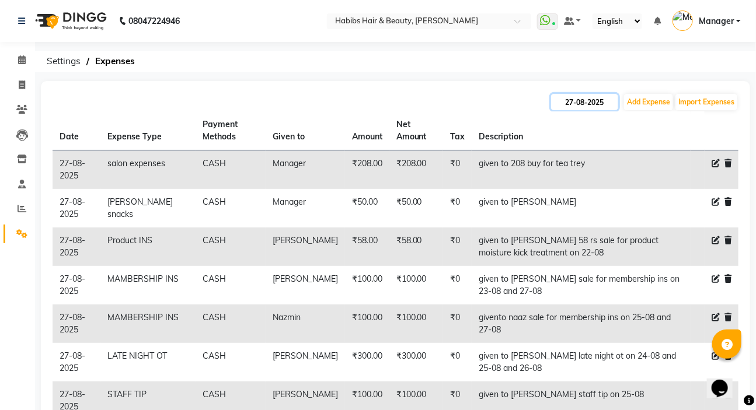
click at [576, 103] on input "27-08-2025" at bounding box center [584, 102] width 67 height 16
select select "8"
select select "2025"
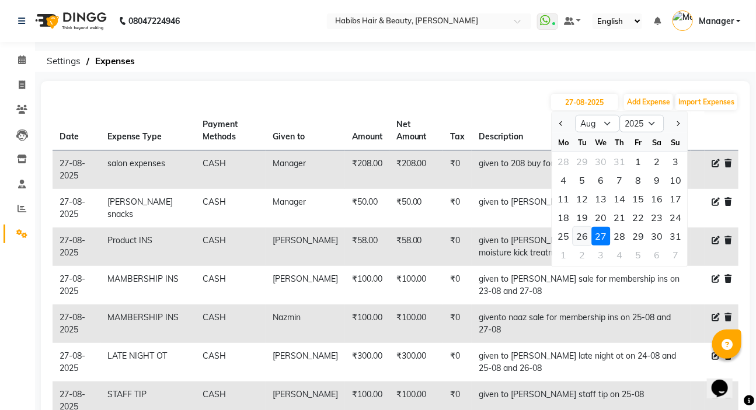
click at [582, 237] on div "26" at bounding box center [582, 236] width 19 height 19
type input "26-08-2025"
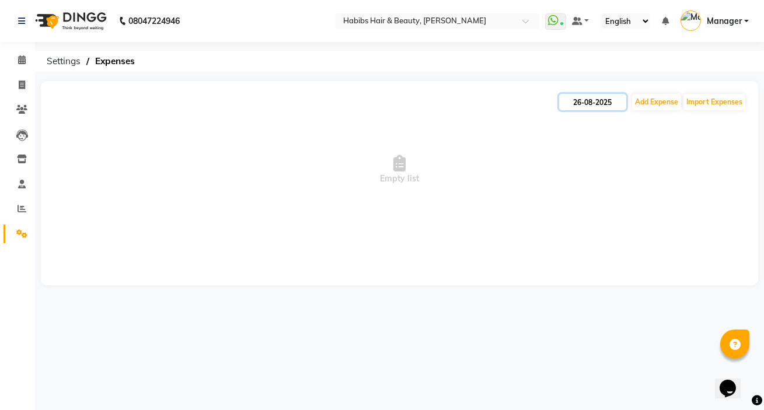
click at [578, 99] on input "26-08-2025" at bounding box center [592, 102] width 67 height 16
select select "8"
select select "2025"
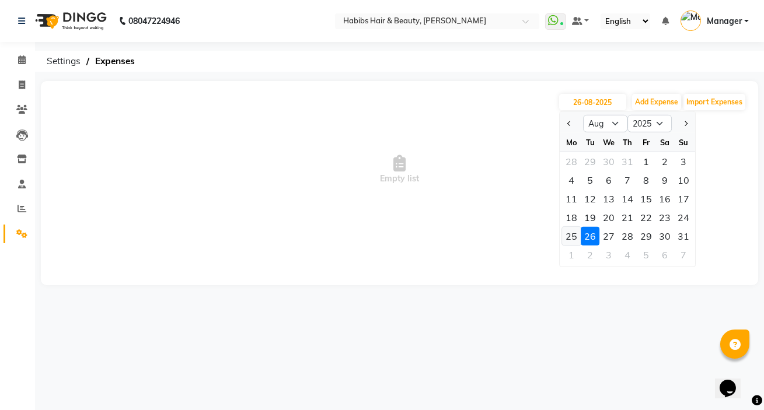
click at [572, 240] on div "25" at bounding box center [571, 236] width 19 height 19
type input "25-08-2025"
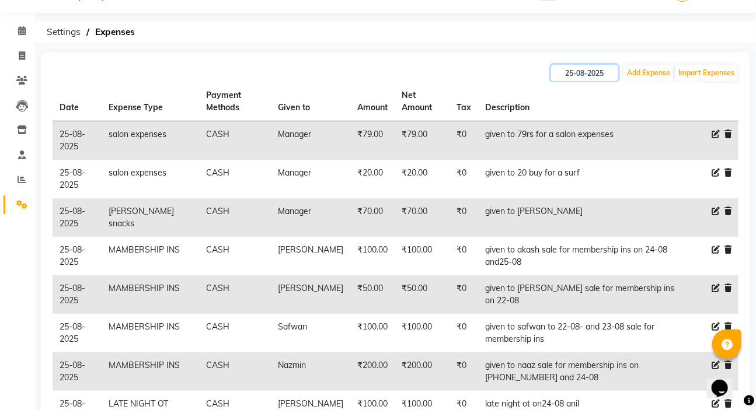
scroll to position [6, 0]
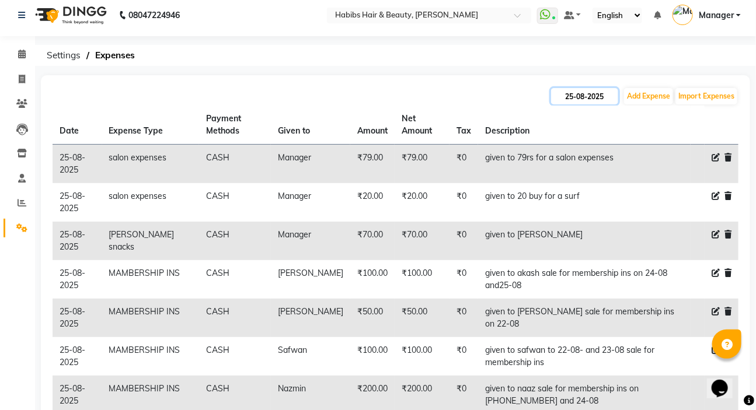
click at [595, 93] on input "25-08-2025" at bounding box center [584, 96] width 67 height 16
select select "8"
select select "2025"
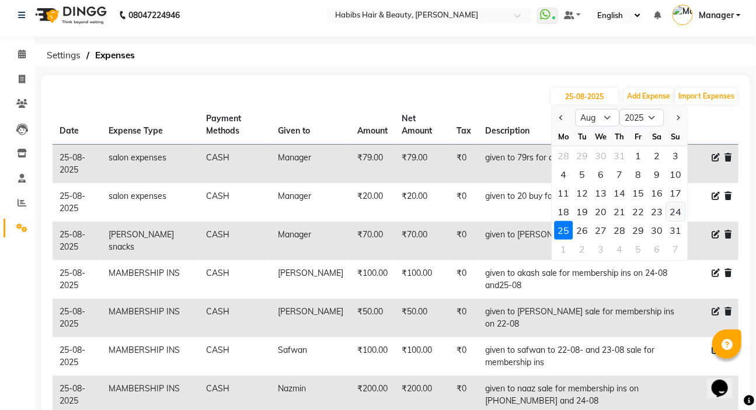
click at [677, 208] on div "24" at bounding box center [675, 211] width 19 height 19
type input "24-08-2025"
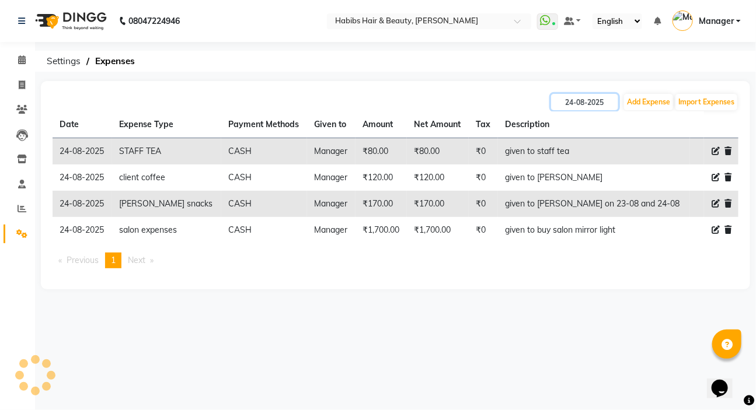
scroll to position [0, 0]
click at [580, 106] on input "24-08-2025" at bounding box center [592, 102] width 67 height 16
select select "8"
select select "2025"
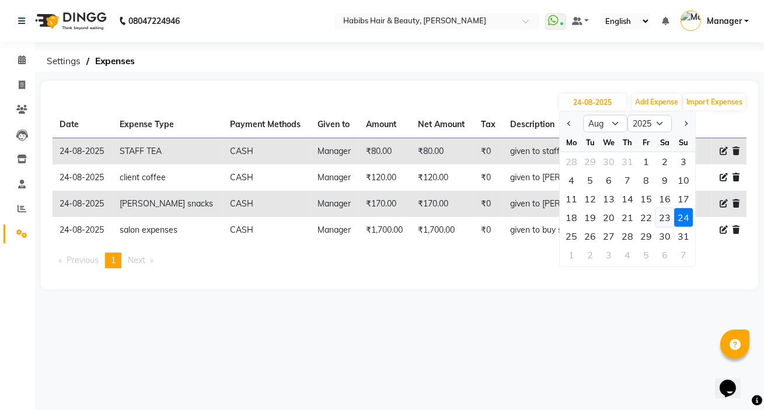
click at [659, 217] on div "23" at bounding box center [664, 217] width 19 height 19
type input "23-08-2025"
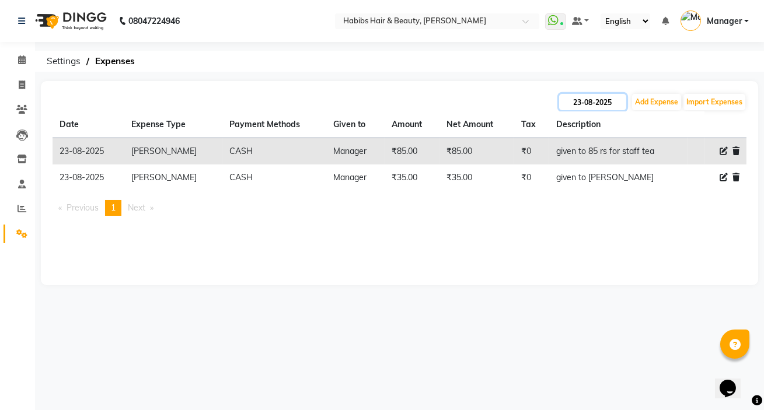
click at [594, 99] on input "23-08-2025" at bounding box center [592, 102] width 67 height 16
select select "8"
select select "2025"
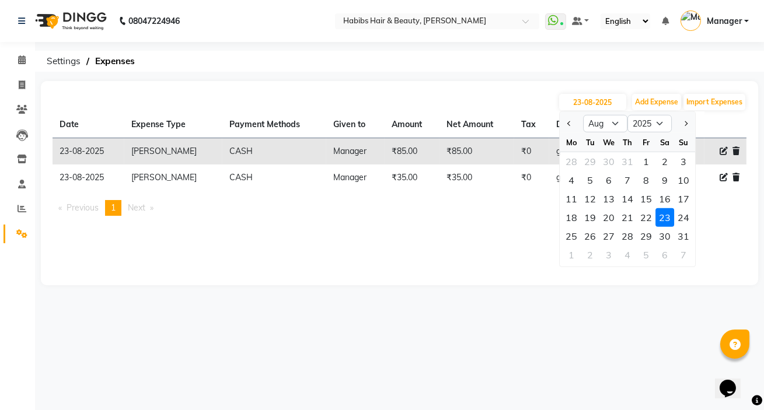
click at [575, 219] on div "18" at bounding box center [571, 217] width 19 height 19
type input "18-08-2025"
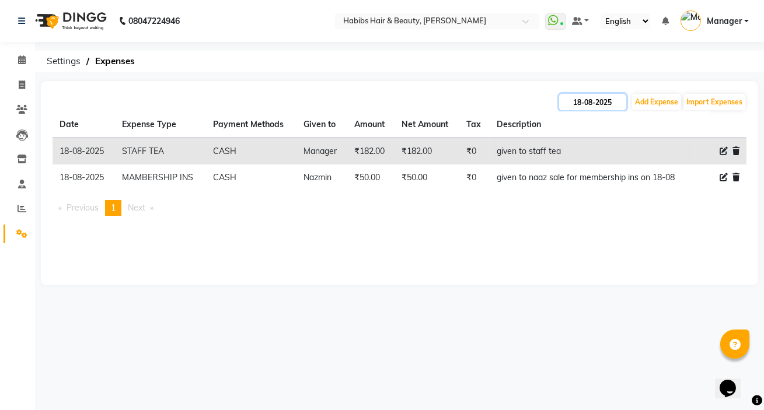
click at [603, 94] on input "18-08-2025" at bounding box center [592, 102] width 67 height 16
select select "8"
select select "2025"
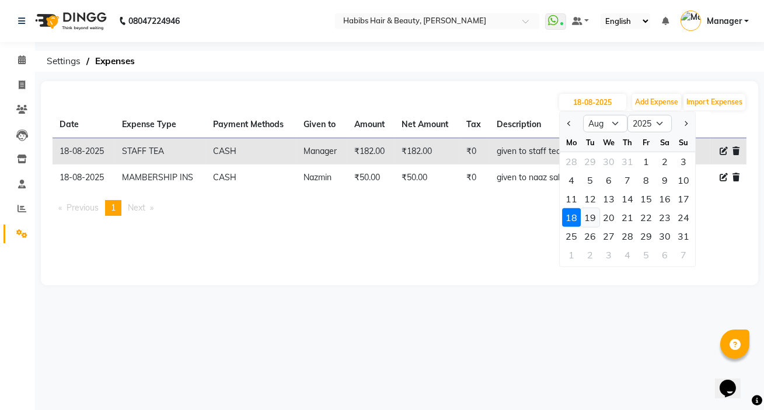
click at [595, 221] on div "19" at bounding box center [589, 217] width 19 height 19
type input "[DATE]"
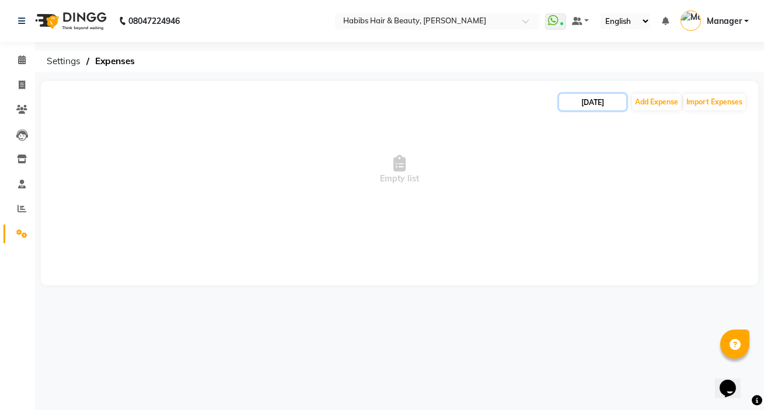
click at [574, 105] on input "[DATE]" at bounding box center [592, 102] width 67 height 16
select select "8"
select select "2025"
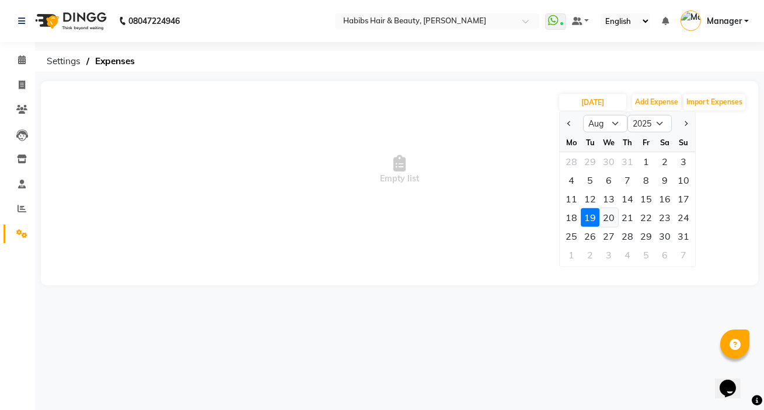
click at [608, 226] on div "20" at bounding box center [608, 217] width 19 height 19
type input "20-08-2025"
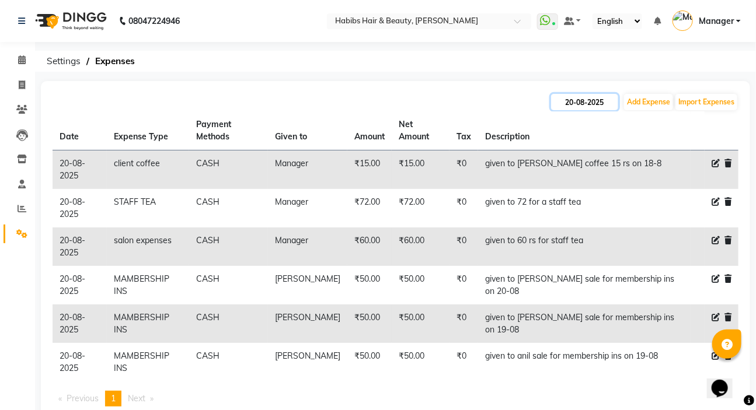
click at [578, 110] on input "20-08-2025" at bounding box center [584, 102] width 67 height 16
select select "8"
select select "2025"
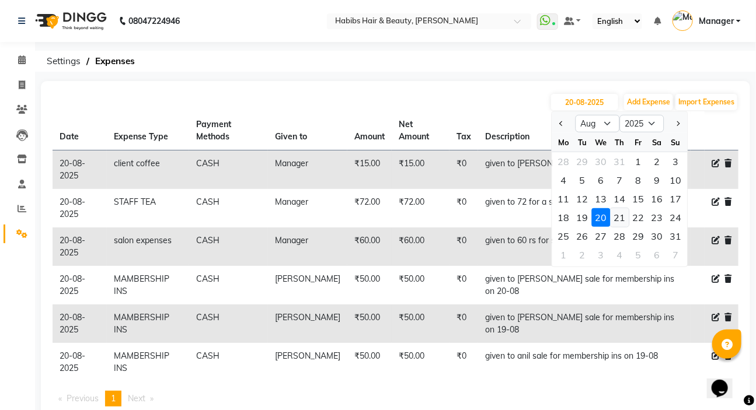
click at [614, 219] on div "21" at bounding box center [619, 217] width 19 height 19
type input "21-08-2025"
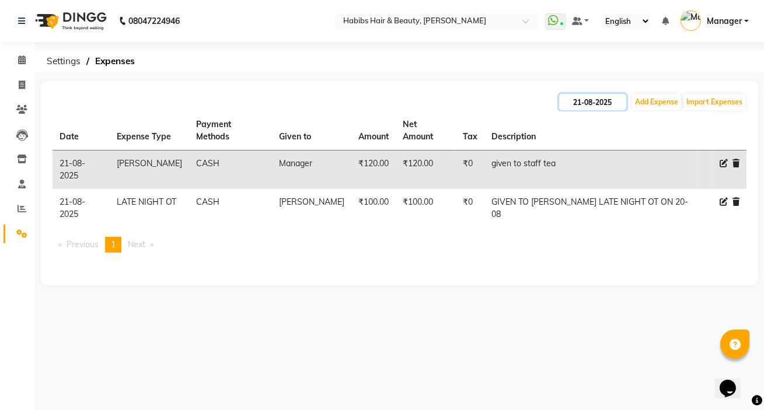
click at [582, 103] on input "21-08-2025" at bounding box center [592, 102] width 67 height 16
select select "8"
select select "2025"
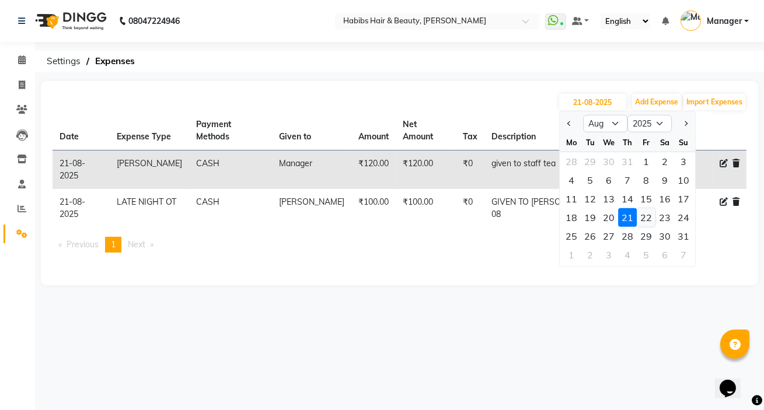
click at [652, 221] on div "22" at bounding box center [645, 217] width 19 height 19
type input "22-08-2025"
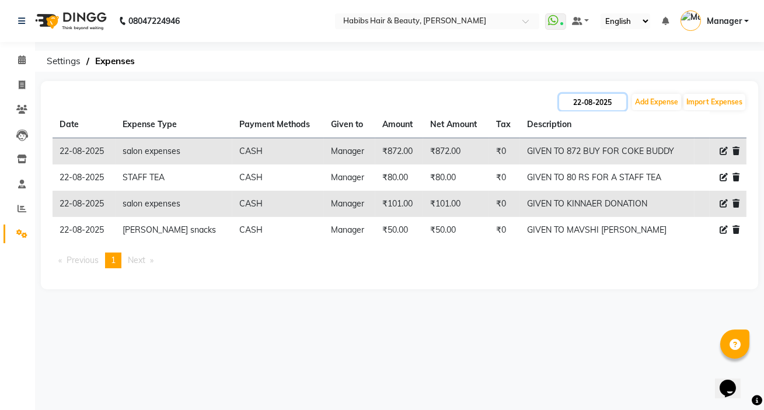
click at [590, 99] on input "22-08-2025" at bounding box center [592, 102] width 67 height 16
select select "8"
select select "2025"
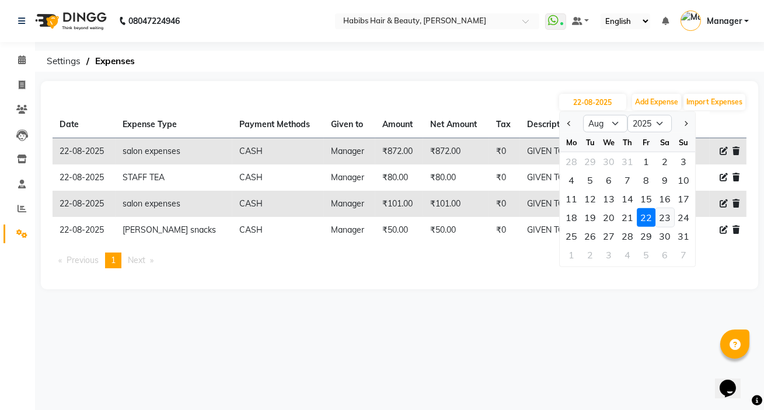
click at [661, 221] on div "23" at bounding box center [664, 217] width 19 height 19
type input "23-08-2025"
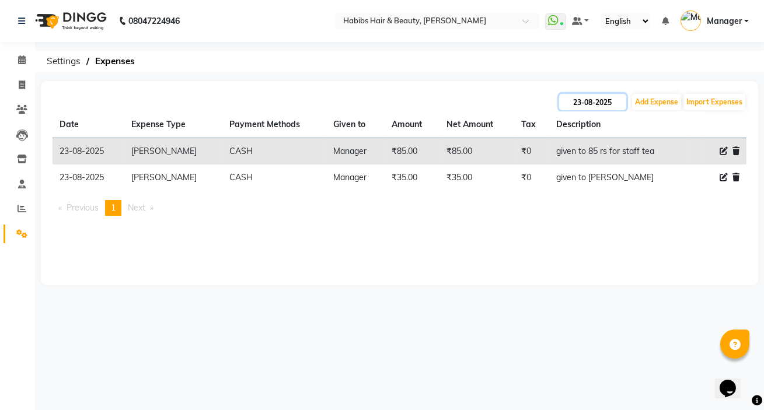
click at [600, 107] on input "23-08-2025" at bounding box center [592, 102] width 67 height 16
select select "8"
select select "2025"
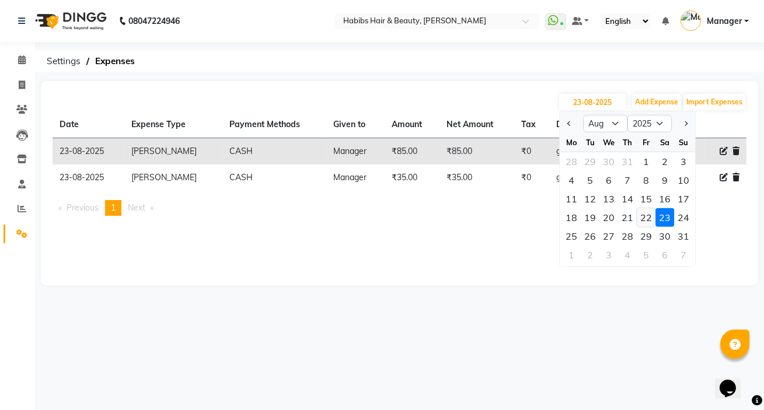
click at [644, 218] on div "22" at bounding box center [645, 217] width 19 height 19
type input "22-08-2025"
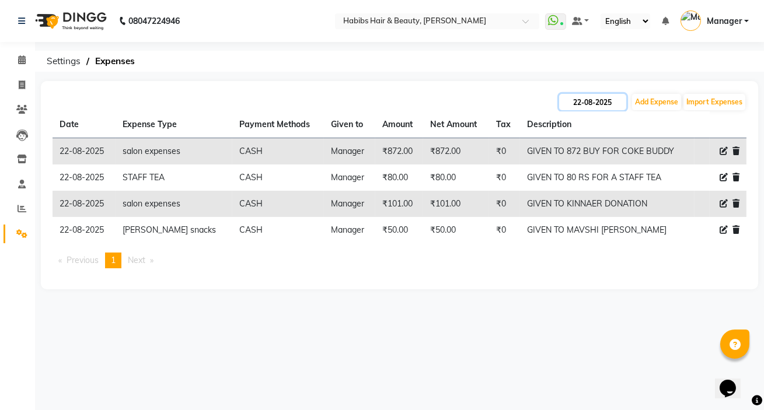
click at [603, 106] on input "22-08-2025" at bounding box center [592, 102] width 67 height 16
select select "8"
select select "2025"
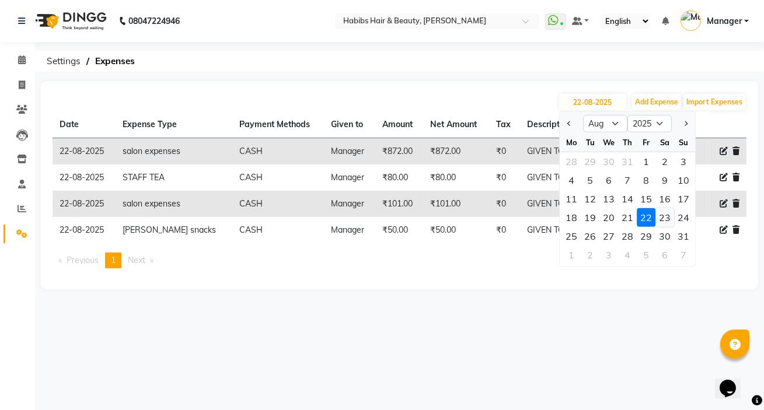
click at [665, 221] on div "23" at bounding box center [664, 217] width 19 height 19
type input "23-08-2025"
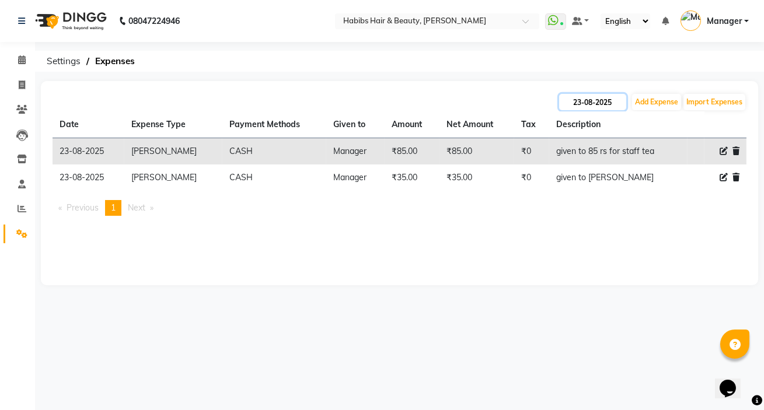
click at [569, 105] on input "23-08-2025" at bounding box center [592, 102] width 67 height 16
select select "8"
select select "2025"
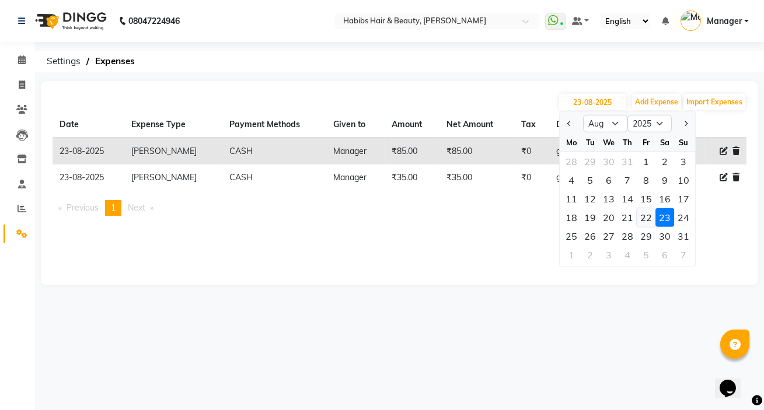
click at [647, 220] on div "22" at bounding box center [645, 217] width 19 height 19
type input "22-08-2025"
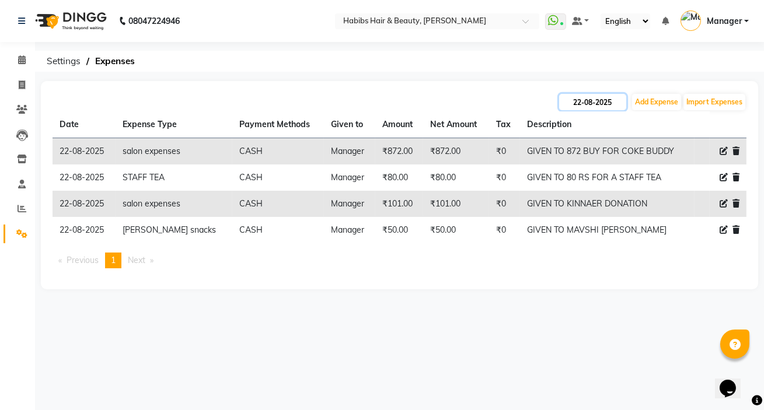
click at [565, 101] on input "22-08-2025" at bounding box center [592, 102] width 67 height 16
select select "8"
select select "2025"
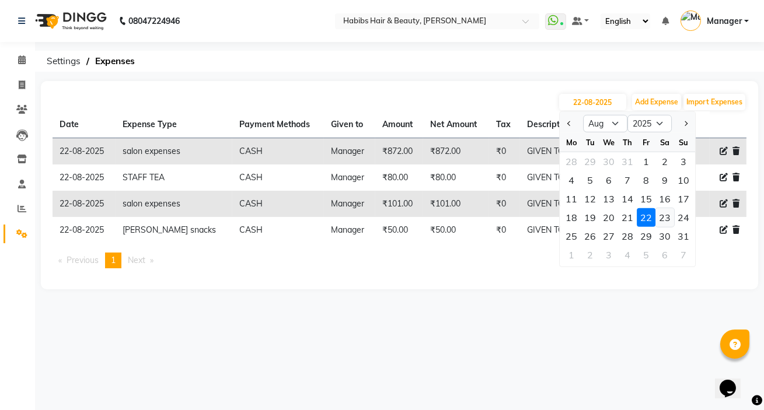
click at [659, 221] on div "23" at bounding box center [664, 217] width 19 height 19
type input "23-08-2025"
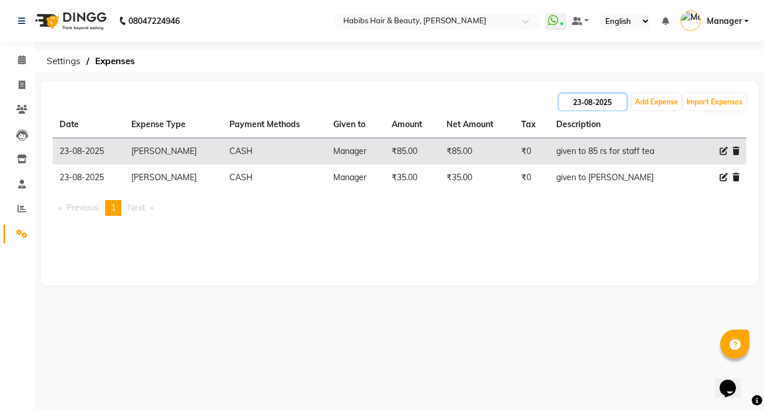
click at [594, 104] on input "23-08-2025" at bounding box center [592, 102] width 67 height 16
select select "8"
select select "2025"
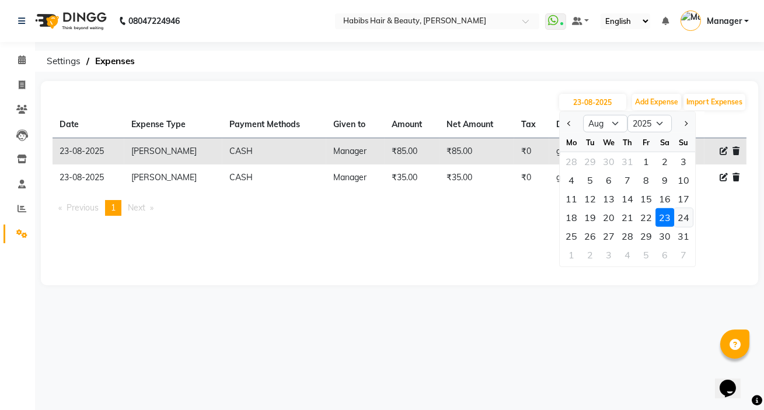
click at [684, 219] on div "24" at bounding box center [683, 217] width 19 height 19
type input "24-08-2025"
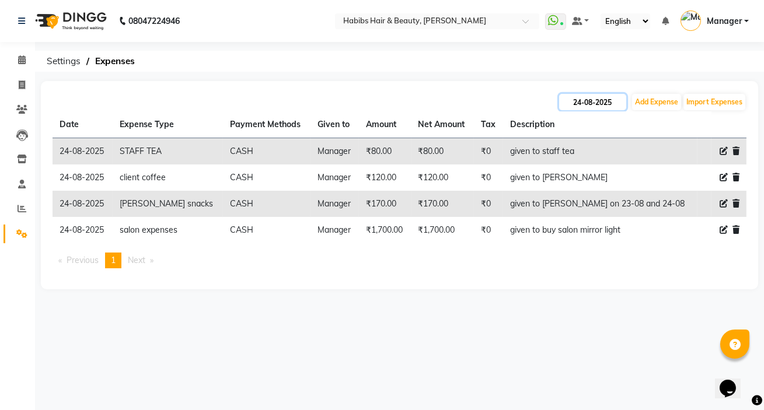
click at [603, 102] on input "24-08-2025" at bounding box center [592, 102] width 67 height 16
select select "8"
select select "2025"
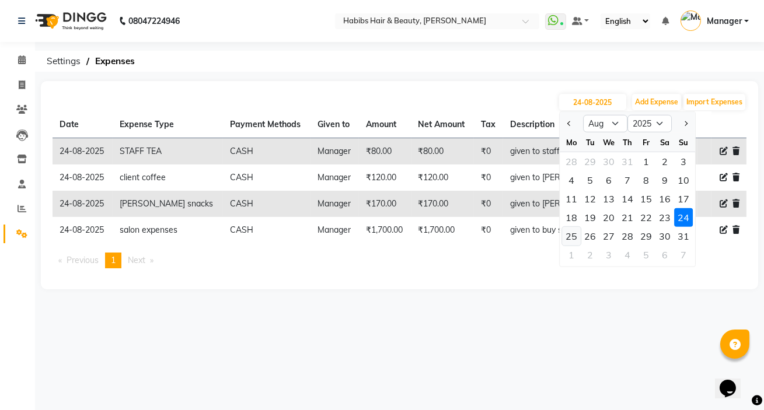
click at [572, 236] on div "25" at bounding box center [571, 236] width 19 height 19
type input "25-08-2025"
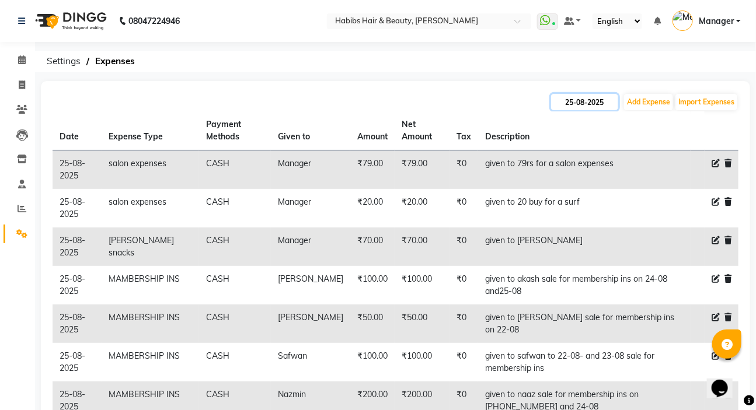
click at [580, 110] on input "25-08-2025" at bounding box center [584, 102] width 67 height 16
select select "8"
select select "2025"
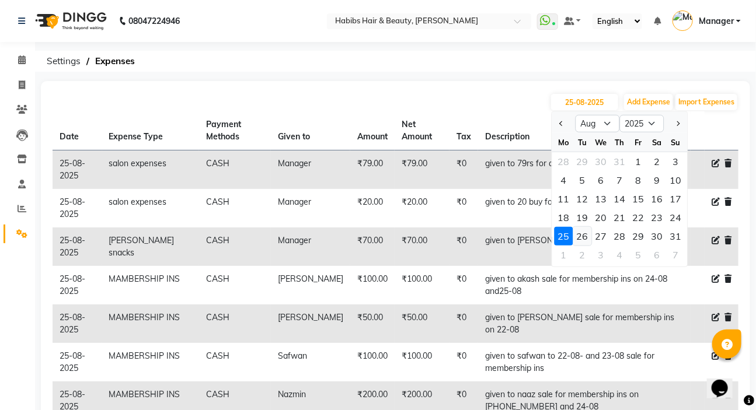
click at [580, 233] on div "26" at bounding box center [582, 236] width 19 height 19
type input "26-08-2025"
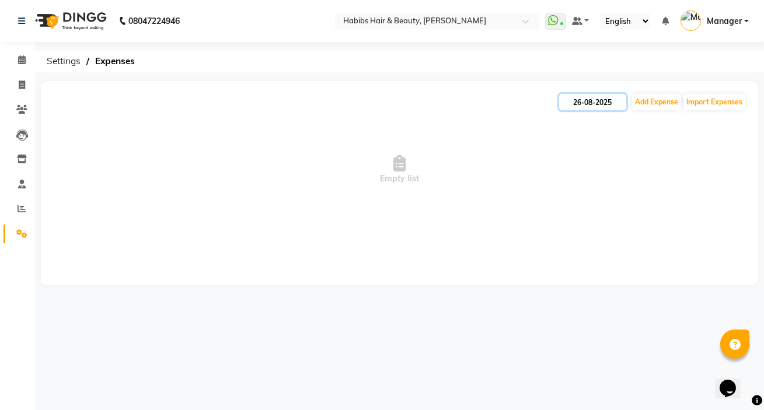
click at [603, 108] on input "26-08-2025" at bounding box center [592, 102] width 67 height 16
select select "8"
select select "2025"
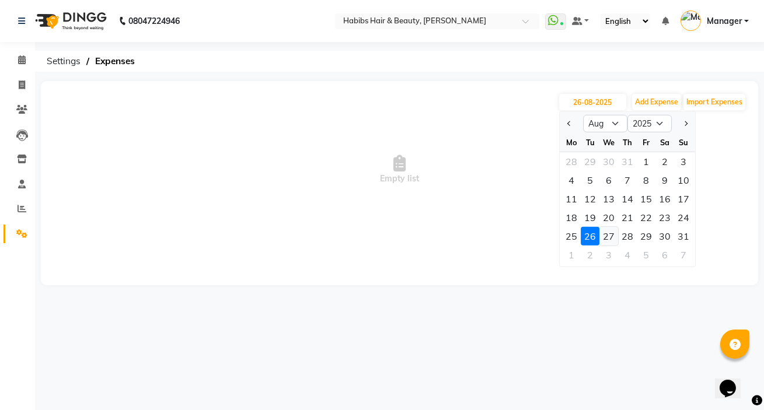
click at [604, 233] on div "27" at bounding box center [608, 236] width 19 height 19
type input "27-08-2025"
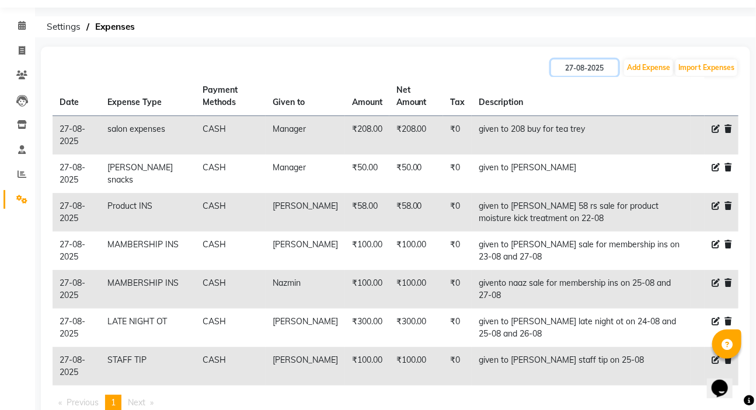
scroll to position [53, 0]
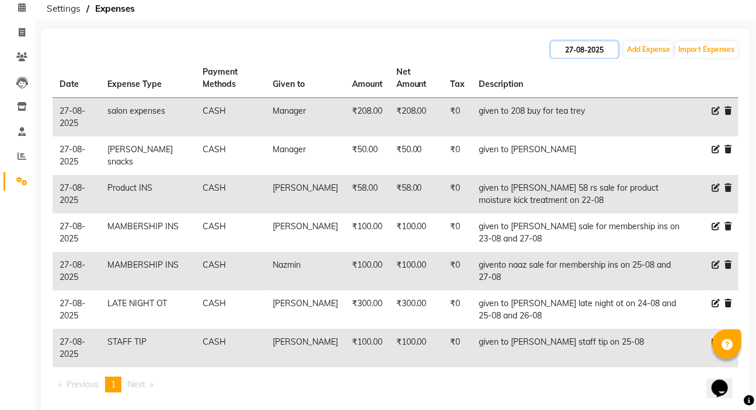
click at [577, 53] on input "27-08-2025" at bounding box center [584, 49] width 67 height 16
select select "8"
select select "2025"
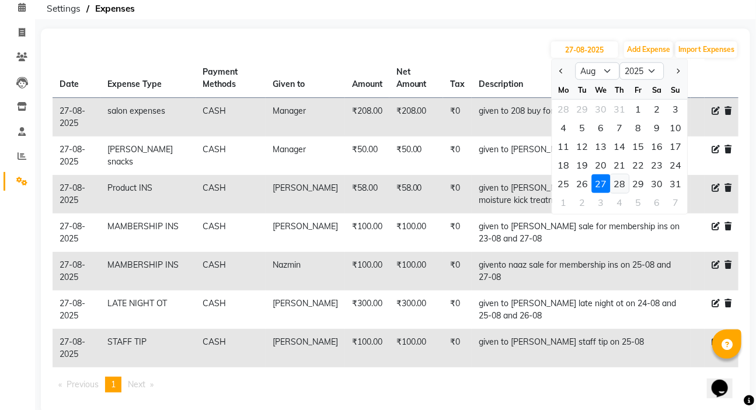
click at [621, 182] on div "28" at bounding box center [619, 183] width 19 height 19
type input "[DATE]"
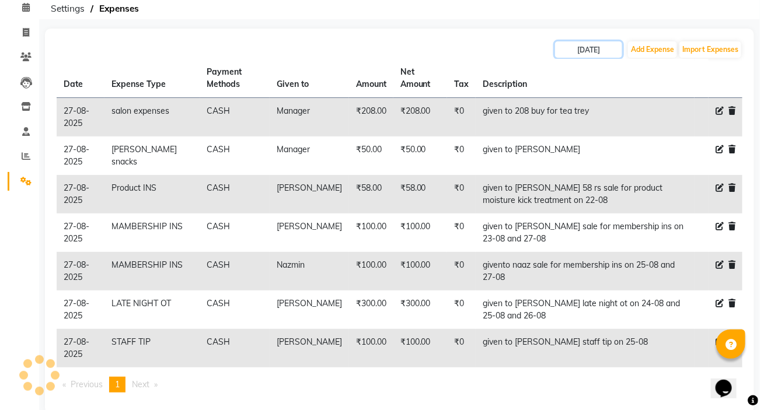
scroll to position [0, 0]
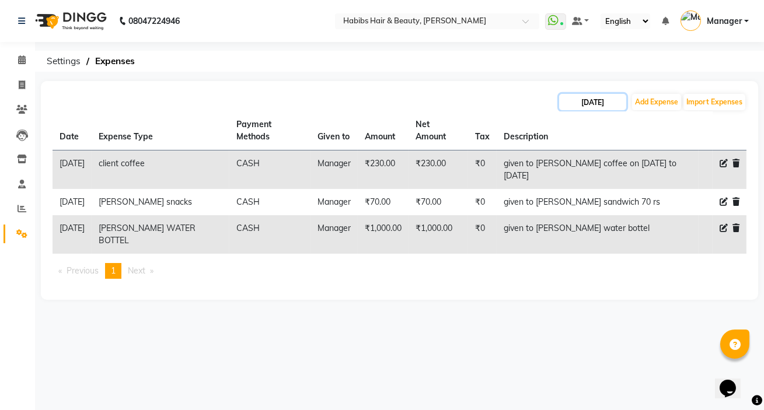
click at [588, 103] on input "[DATE]" at bounding box center [592, 102] width 67 height 16
select select "8"
select select "2025"
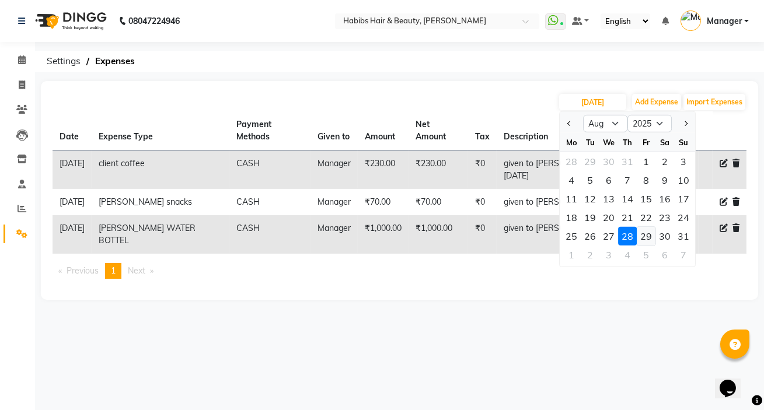
click at [649, 233] on div "29" at bounding box center [645, 236] width 19 height 19
type input "[DATE]"
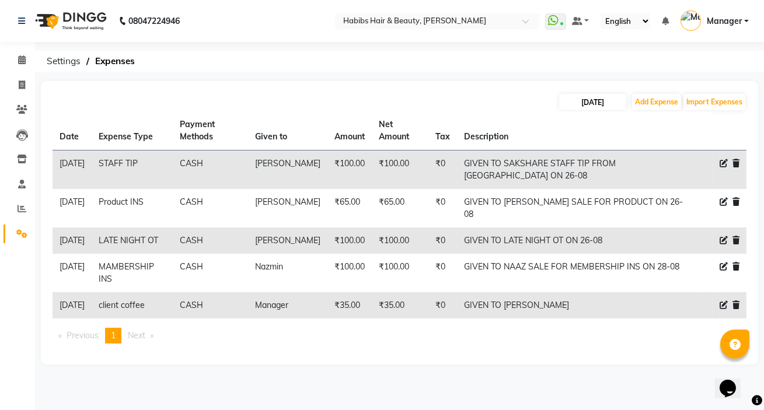
drag, startPoint x: 592, startPoint y: 89, endPoint x: 594, endPoint y: 100, distance: 11.3
click at [592, 93] on div "[DATE] Add Expense Import Expenses Date Expense Type Payment Methods Given to A…" at bounding box center [399, 223] width 717 height 284
click at [594, 102] on input "[DATE]" at bounding box center [592, 102] width 67 height 16
select select "8"
select select "2025"
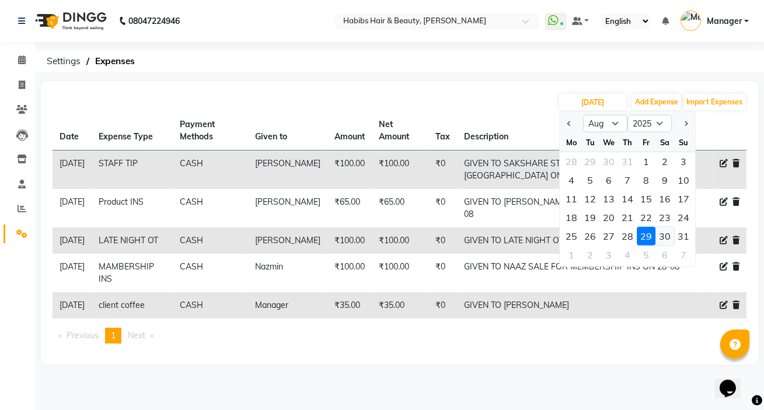
click at [665, 239] on div "30" at bounding box center [664, 236] width 19 height 19
type input "30-08-2025"
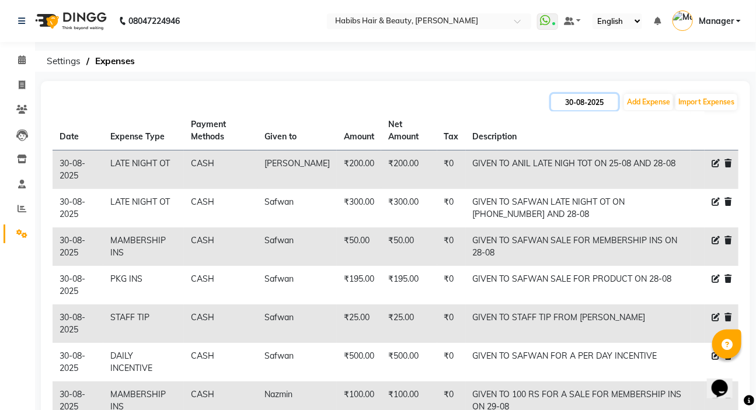
click at [595, 102] on input "30-08-2025" at bounding box center [584, 102] width 67 height 16
select select "8"
select select "2025"
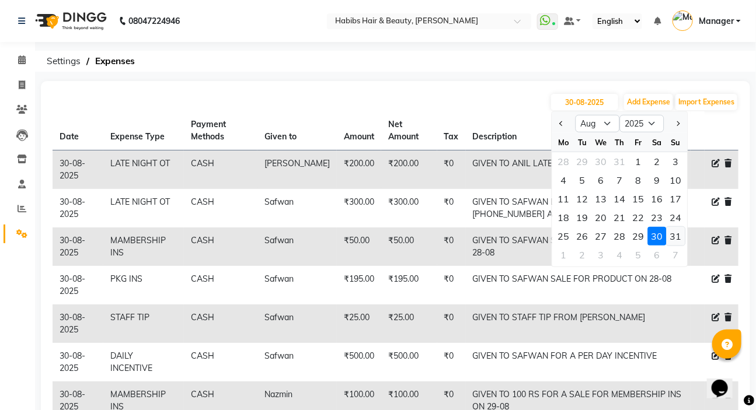
click at [673, 232] on div "31" at bounding box center [675, 236] width 19 height 19
type input "31-08-2025"
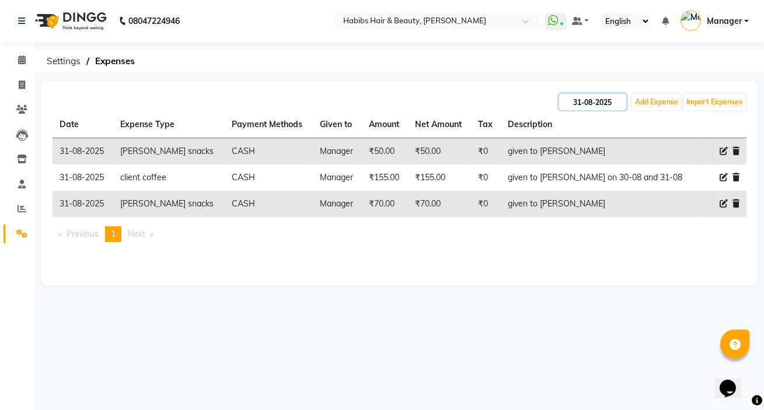
click at [577, 103] on input "31-08-2025" at bounding box center [592, 102] width 67 height 16
select select "8"
select select "2025"
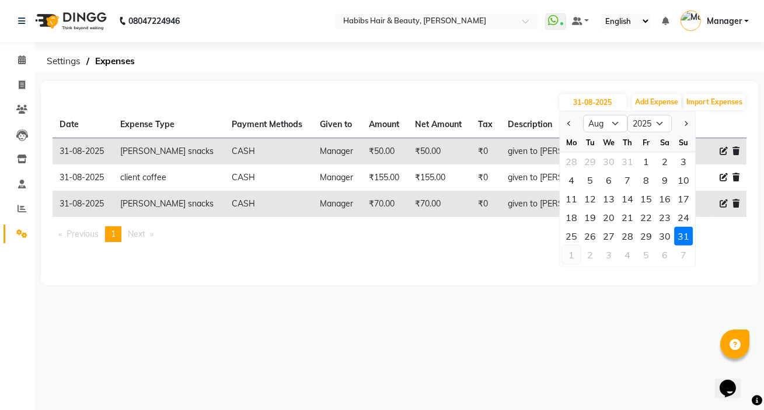
click at [569, 254] on div "1" at bounding box center [571, 255] width 19 height 19
type input "01-09-2025"
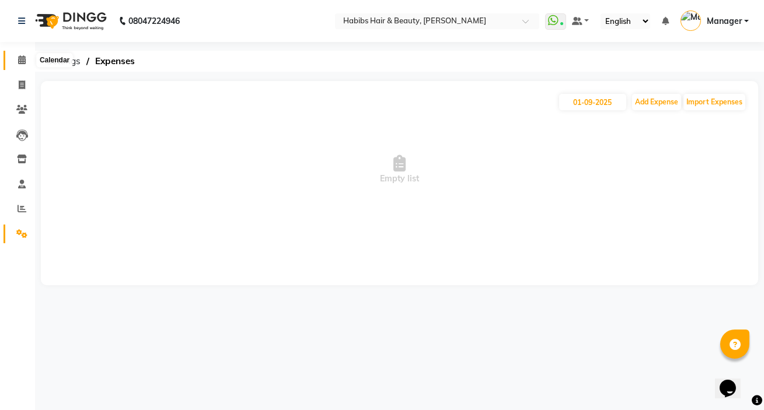
click at [25, 55] on icon at bounding box center [22, 59] width 8 height 9
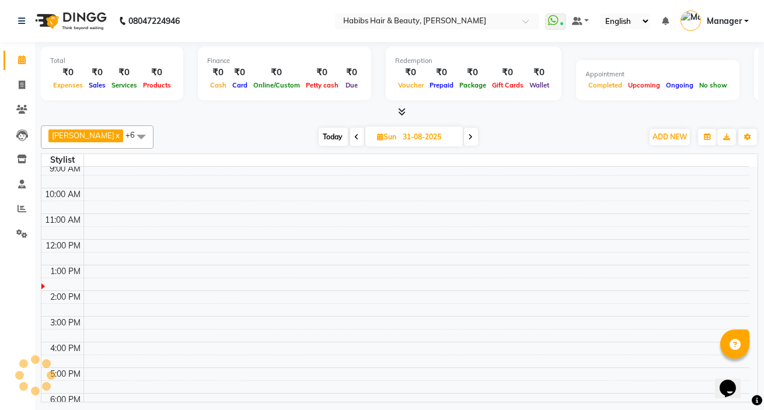
scroll to position [71, 0]
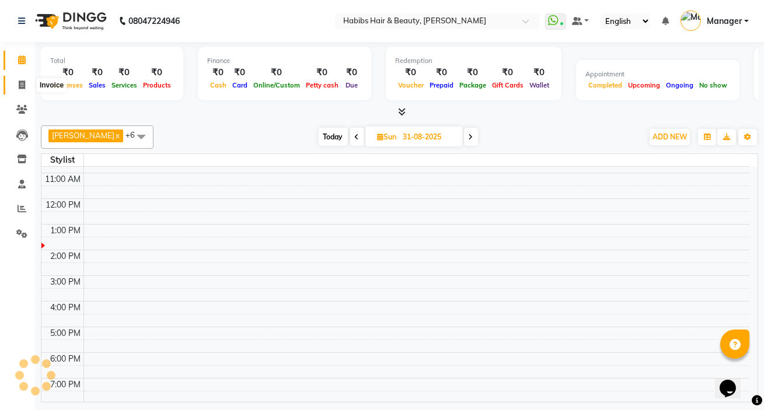
click at [19, 82] on icon at bounding box center [22, 85] width 6 height 9
select select "service"
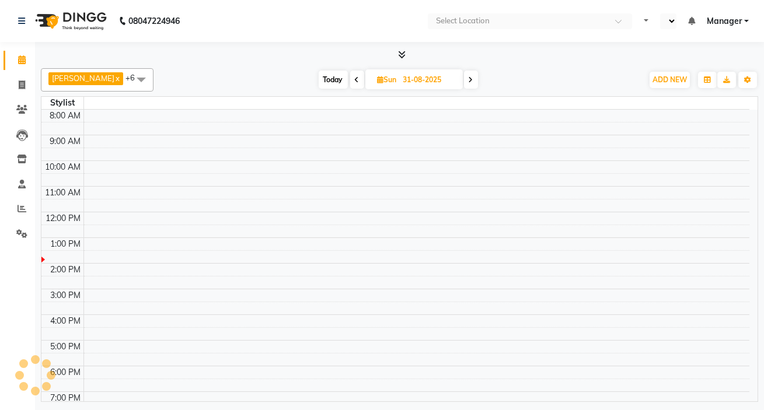
select select "en"
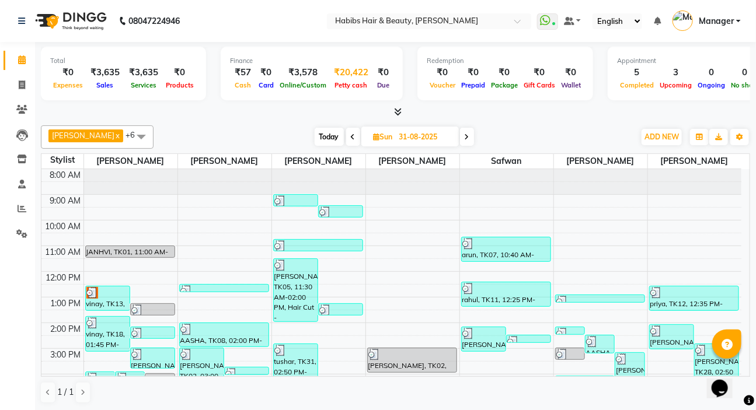
click at [341, 74] on div "₹20,422" at bounding box center [351, 72] width 44 height 13
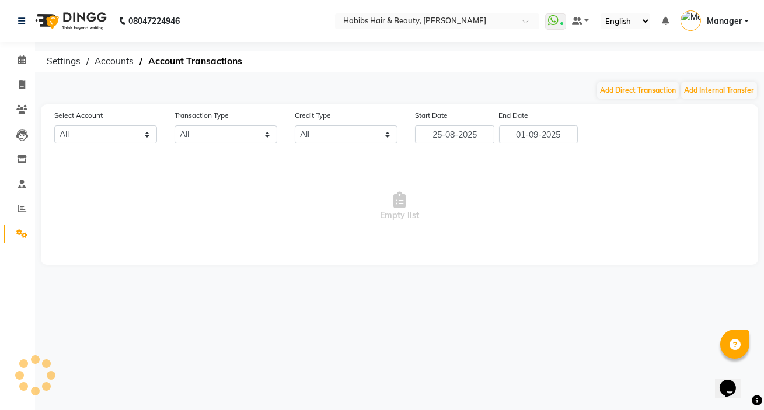
select select "5487"
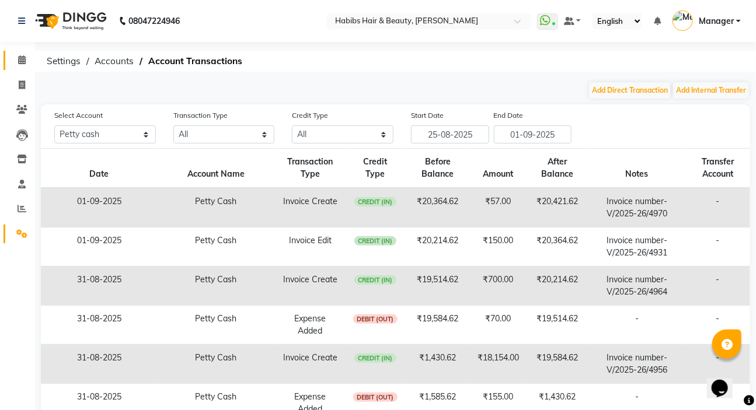
click at [16, 59] on span at bounding box center [22, 60] width 20 height 13
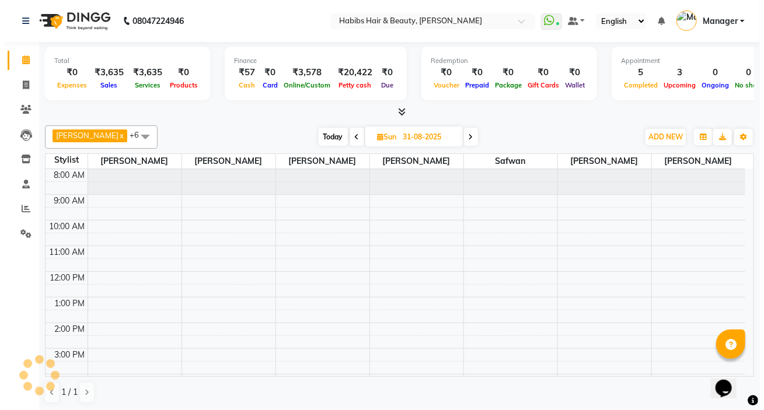
scroll to position [128, 0]
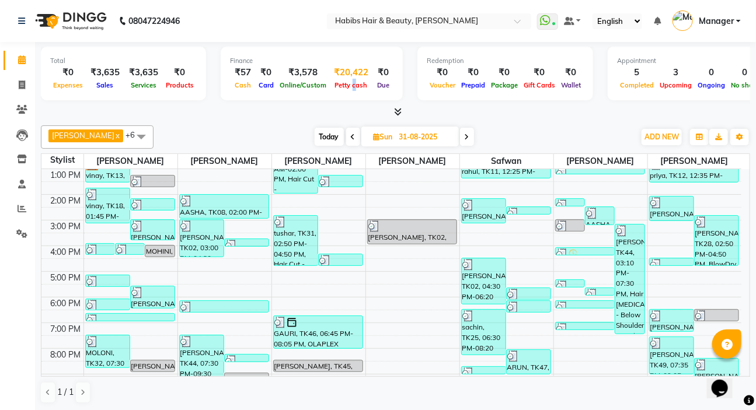
click at [348, 81] on div "Petty cash" at bounding box center [351, 85] width 44 height 12
click at [337, 75] on div "₹20,422" at bounding box center [351, 72] width 44 height 13
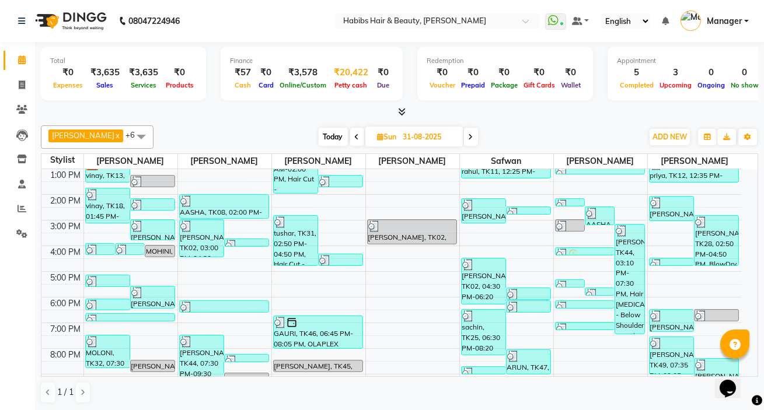
select select "5487"
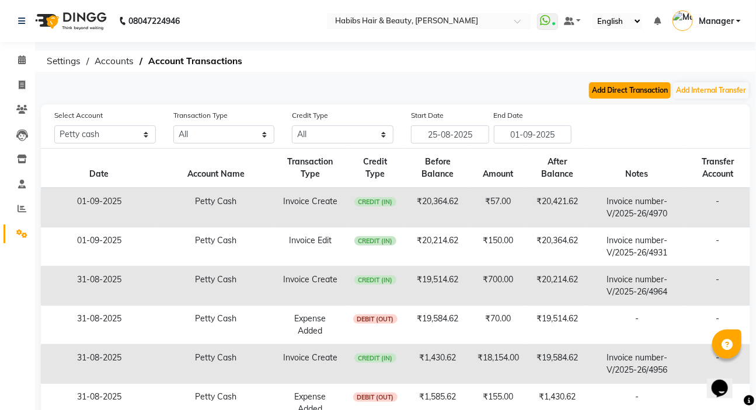
click at [648, 92] on button "Add Direct Transaction" at bounding box center [630, 90] width 82 height 16
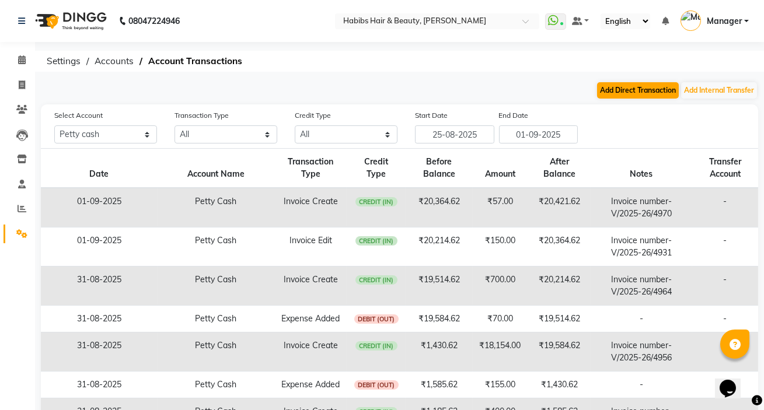
select select "direct"
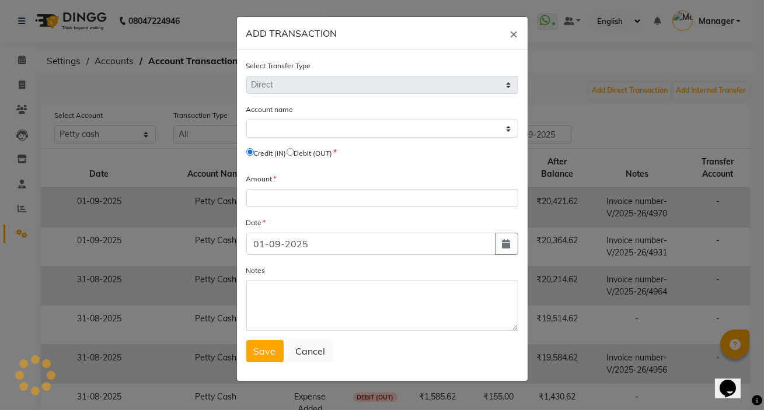
select select "5487"
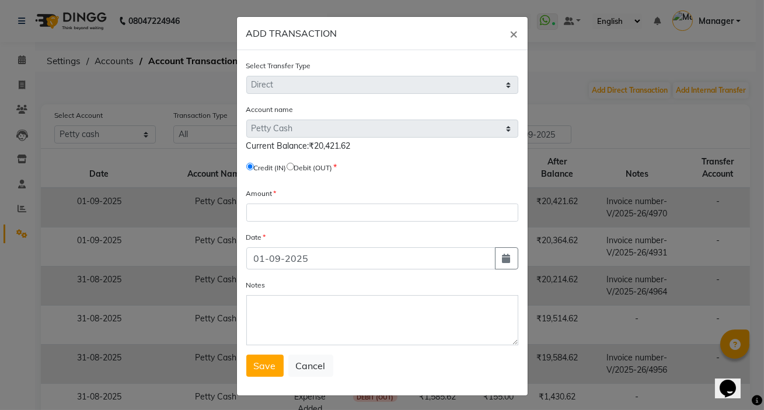
click at [292, 166] on input "radio" at bounding box center [290, 167] width 8 height 8
radio input "true"
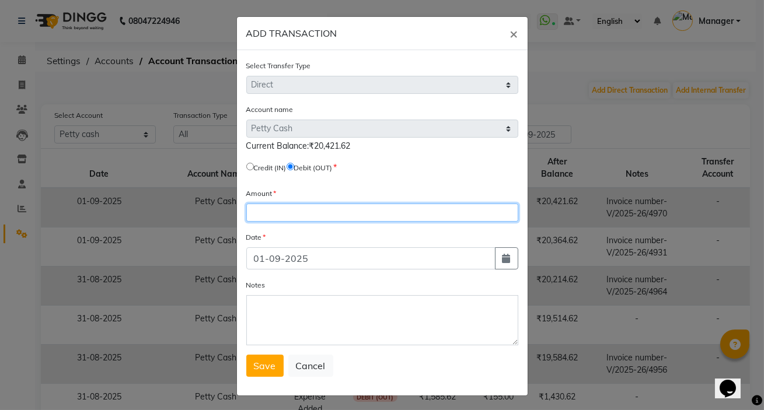
click at [268, 216] on input "number" at bounding box center [382, 213] width 272 height 18
type input "20365"
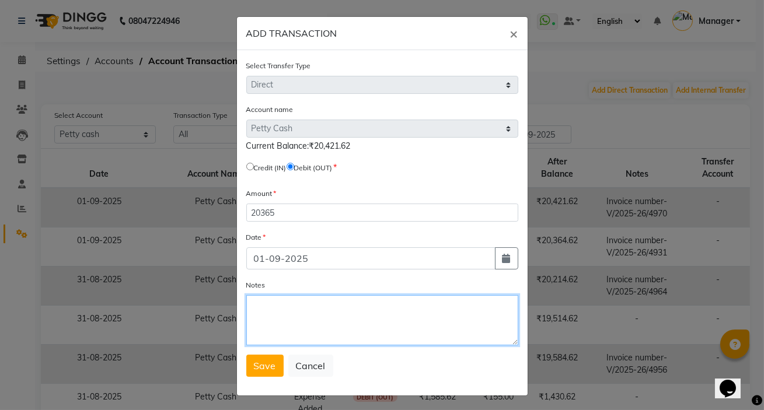
click at [265, 326] on textarea "Notes" at bounding box center [382, 320] width 272 height 50
type textarea "handover by [PERSON_NAME]"
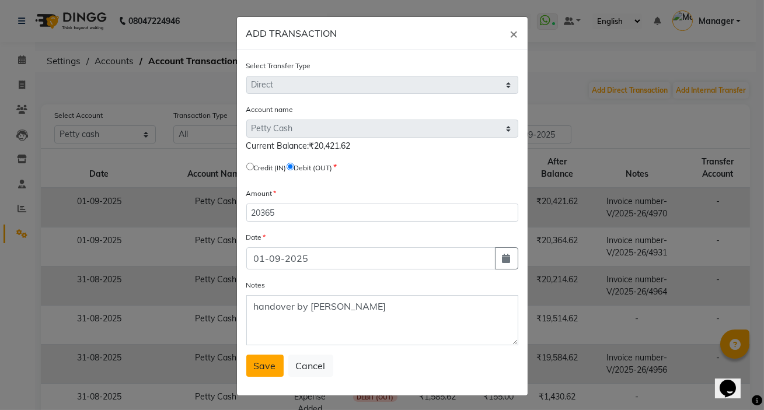
click at [261, 374] on button "Save" at bounding box center [264, 366] width 37 height 22
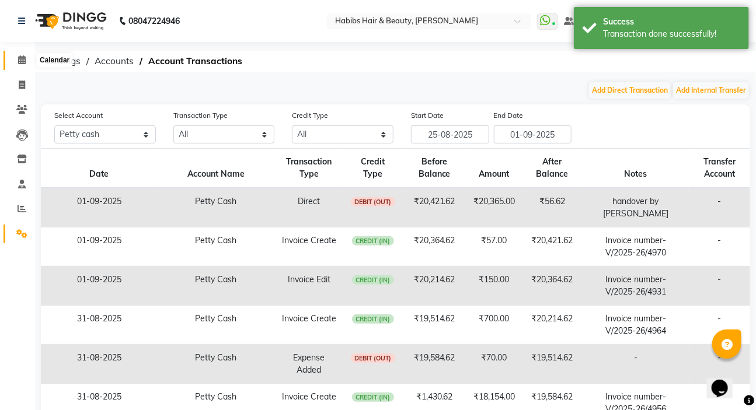
click at [16, 58] on span at bounding box center [22, 60] width 20 height 13
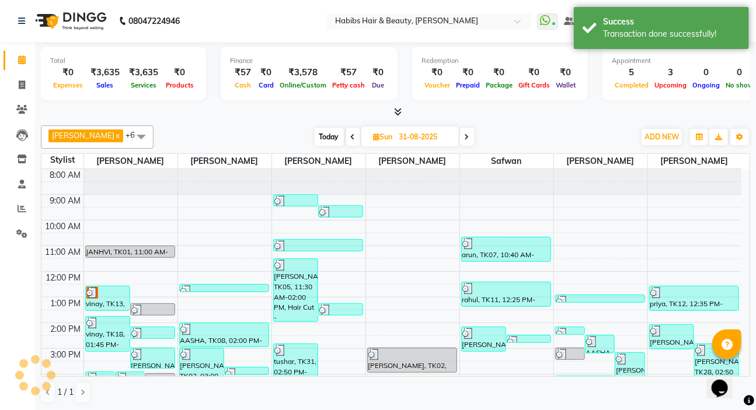
scroll to position [128, 0]
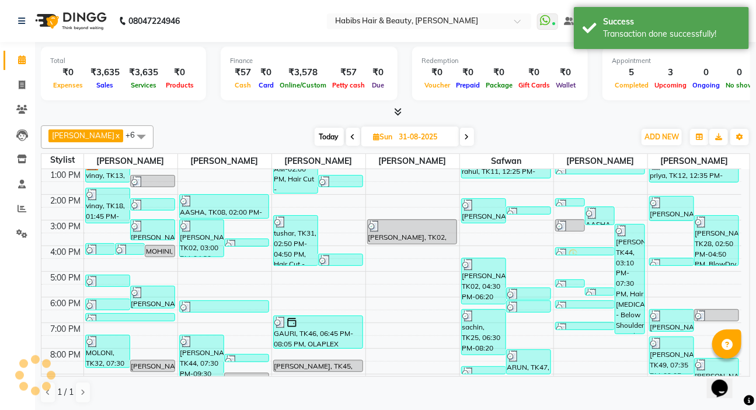
click at [460, 141] on span at bounding box center [467, 137] width 14 height 18
type input "01-09-2025"
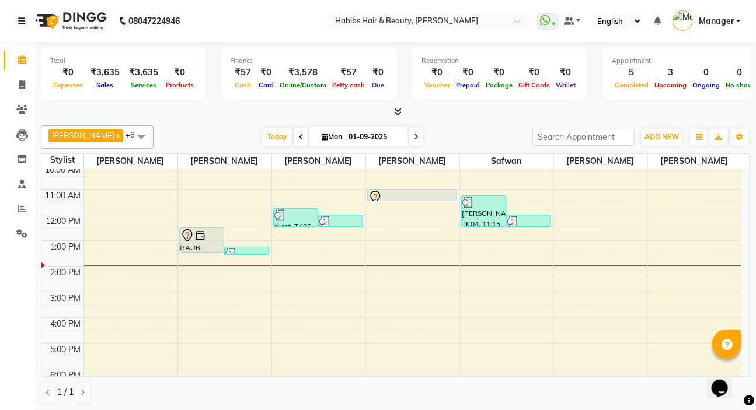
scroll to position [0, 0]
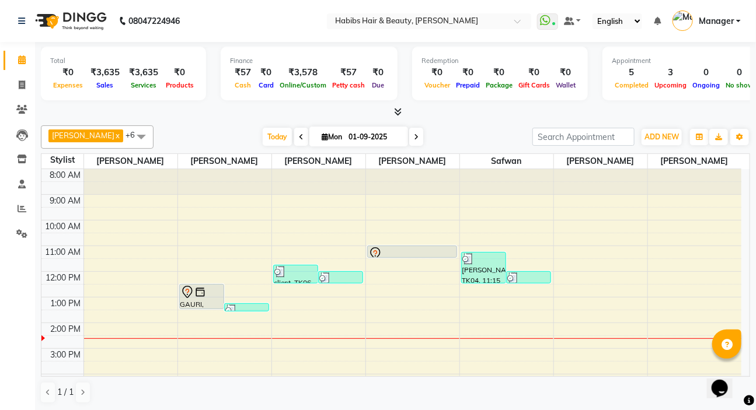
click at [334, 151] on div "[PERSON_NAME] x [PERSON_NAME] x [PERSON_NAME] x [PERSON_NAME] x [PERSON_NAME] x…" at bounding box center [395, 265] width 709 height 288
click at [23, 89] on icon at bounding box center [22, 85] width 6 height 9
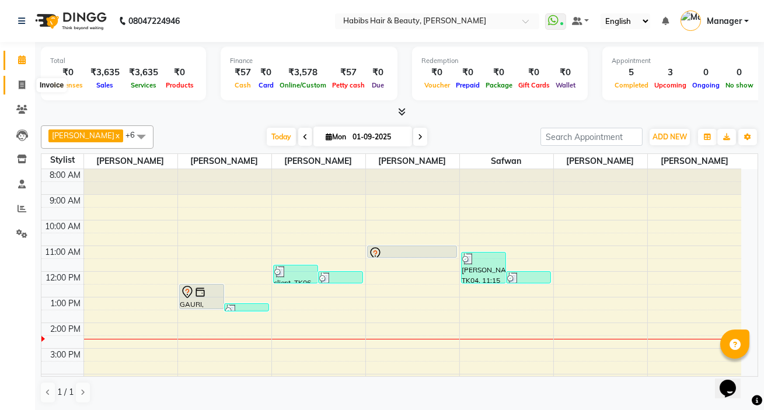
select select "service"
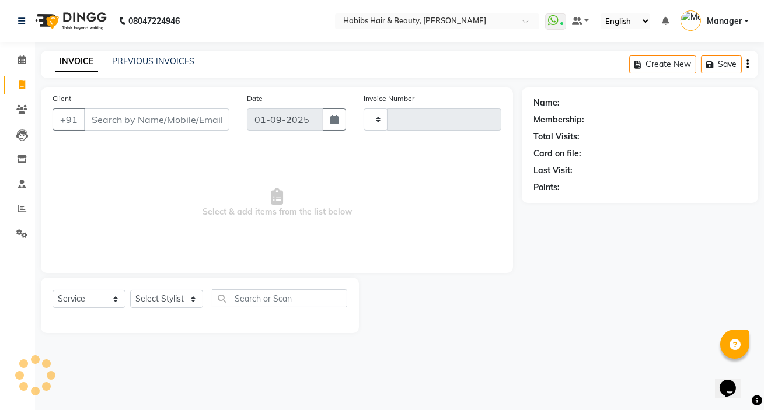
type input "4971"
select select "6465"
click at [20, 54] on span at bounding box center [22, 60] width 20 height 13
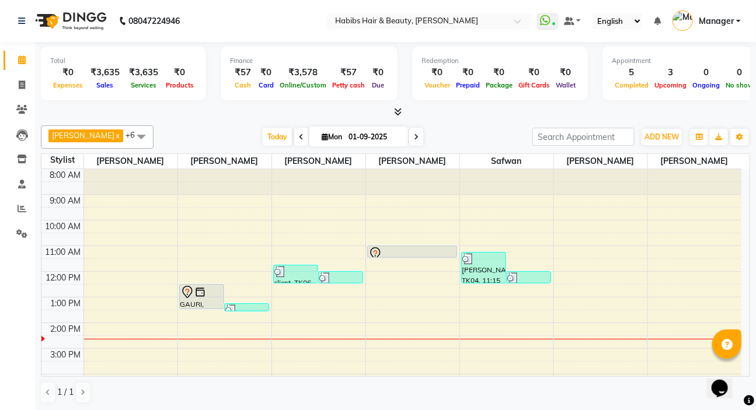
click at [294, 143] on span at bounding box center [301, 137] width 14 height 18
type input "31-08-2025"
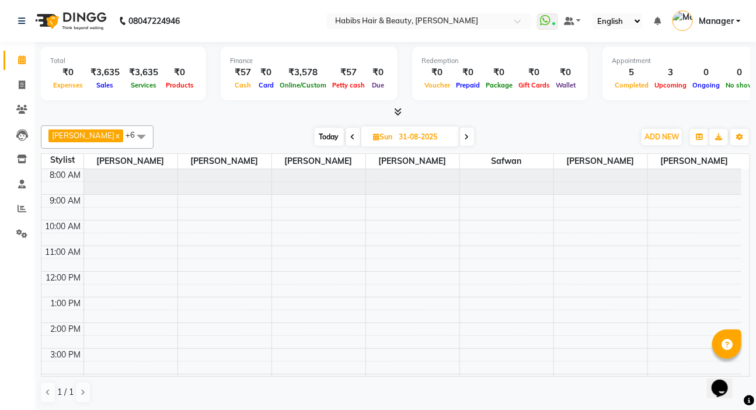
scroll to position [153, 0]
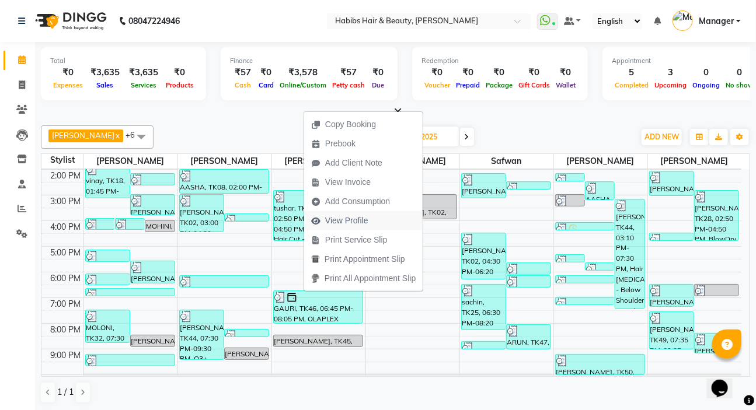
click at [358, 223] on span "View Profile" at bounding box center [346, 221] width 43 height 12
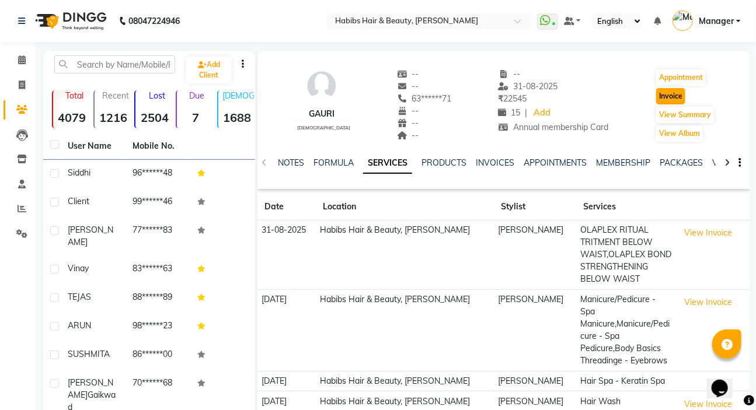
click at [677, 96] on button "Invoice" at bounding box center [670, 96] width 29 height 16
select select "service"
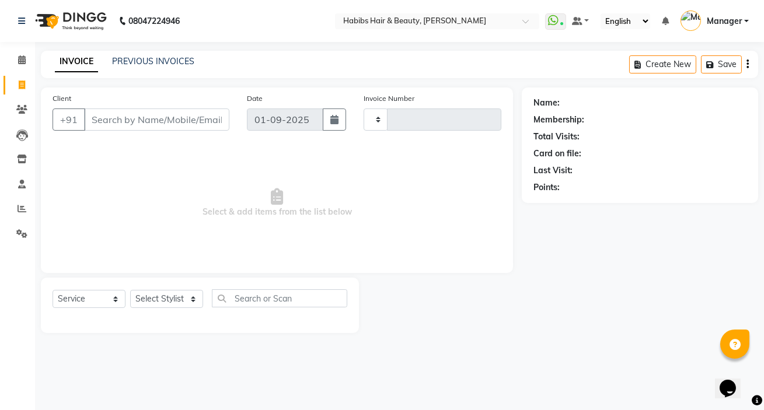
type input "4971"
select select "6465"
type input "63******71"
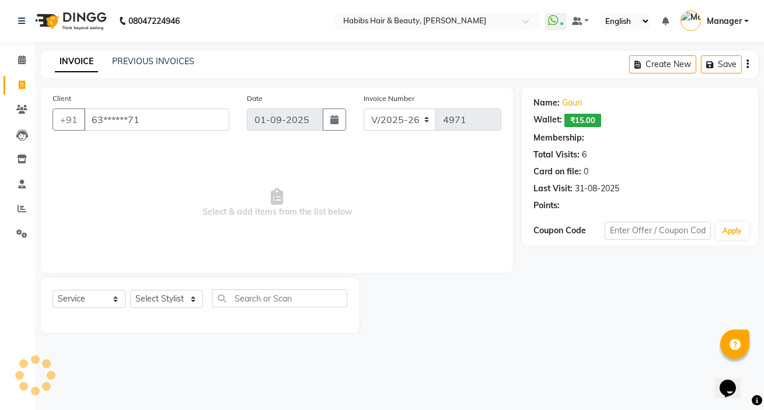
select select "2: Object"
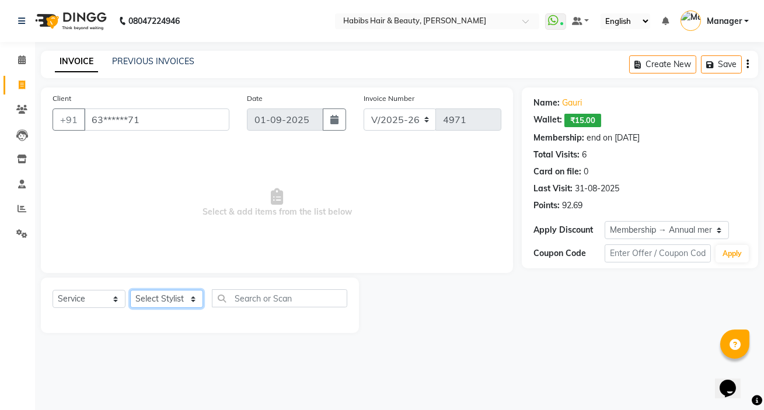
click at [181, 305] on select "Select Stylist [PERSON_NAME] [PERSON_NAME] HK [PERSON_NAME] Manager [PERSON_NAM…" at bounding box center [166, 299] width 73 height 18
select select "61801"
click at [130, 290] on select "Select Stylist [PERSON_NAME] [PERSON_NAME] HK [PERSON_NAME] Manager [PERSON_NAM…" at bounding box center [166, 299] width 73 height 18
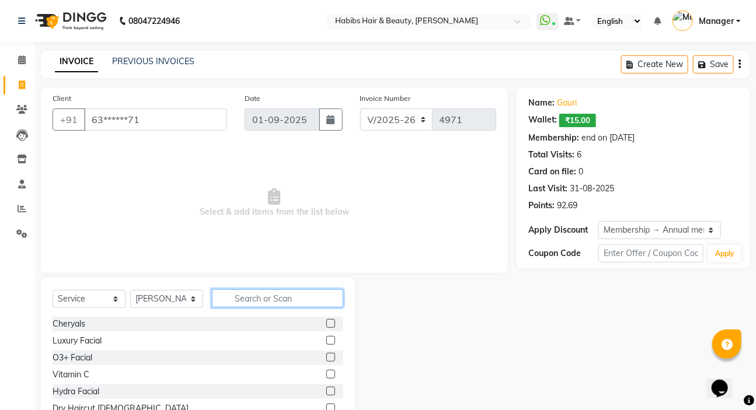
click at [251, 303] on input "text" at bounding box center [277, 298] width 131 height 18
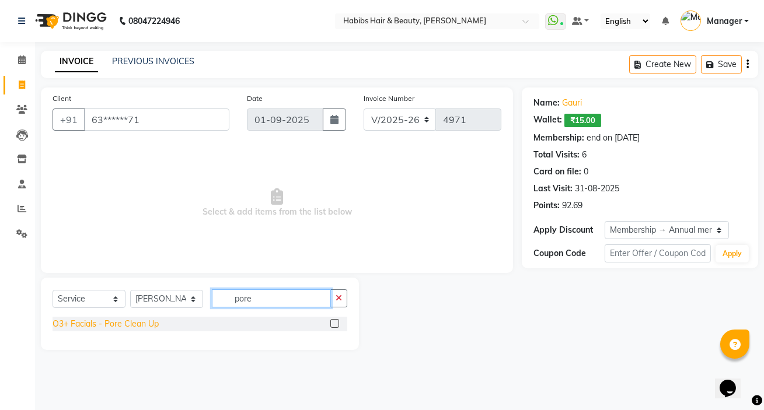
type input "pore"
click at [144, 327] on div "O3+ Facials - Pore Clean Up" at bounding box center [106, 324] width 106 height 12
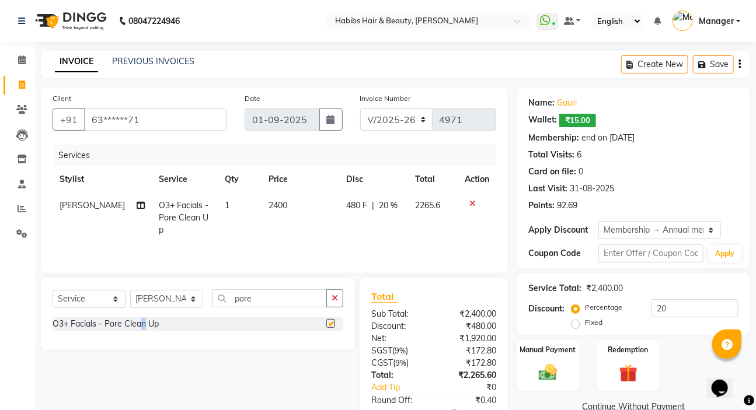
checkbox input "false"
click at [334, 300] on icon "button" at bounding box center [334, 298] width 6 height 8
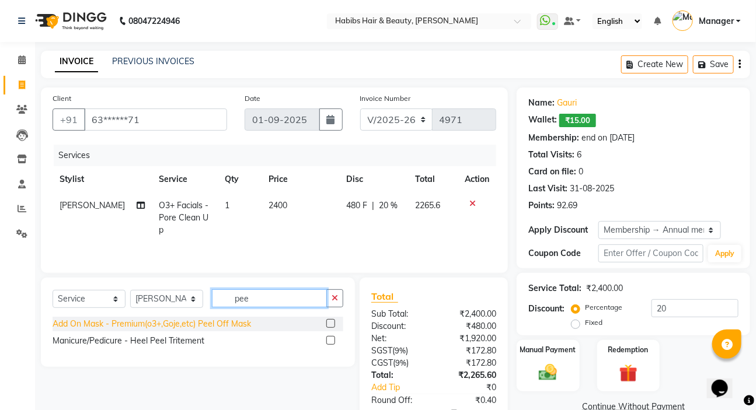
type input "pee"
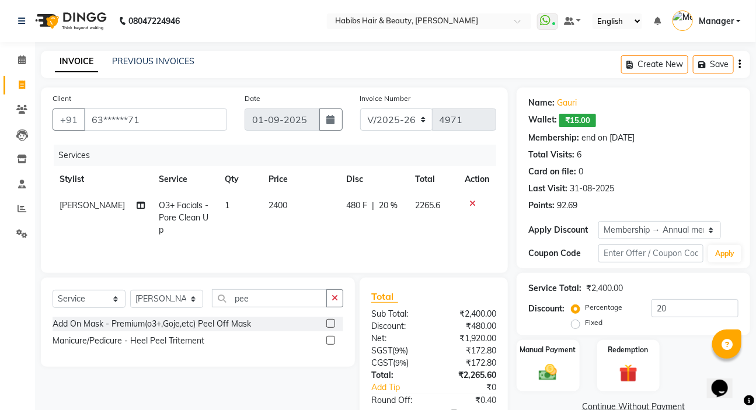
drag, startPoint x: 163, startPoint y: 324, endPoint x: 169, endPoint y: 320, distance: 7.6
click at [163, 323] on div "Add On Mask - Premium(o3+,Goje,etc) Peel Off Mask" at bounding box center [152, 324] width 198 height 12
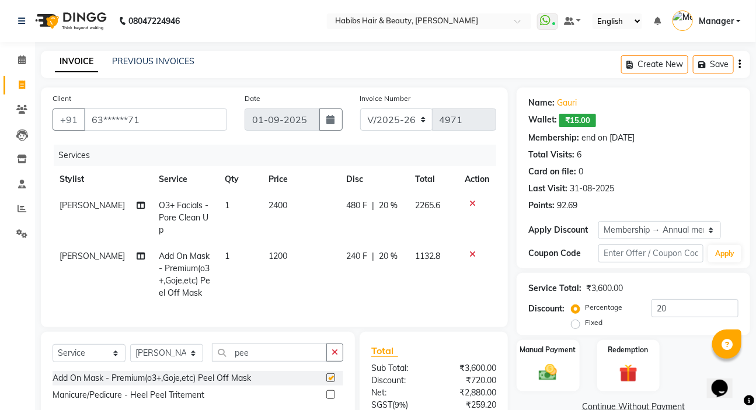
checkbox input "false"
click at [341, 350] on button "button" at bounding box center [334, 353] width 17 height 18
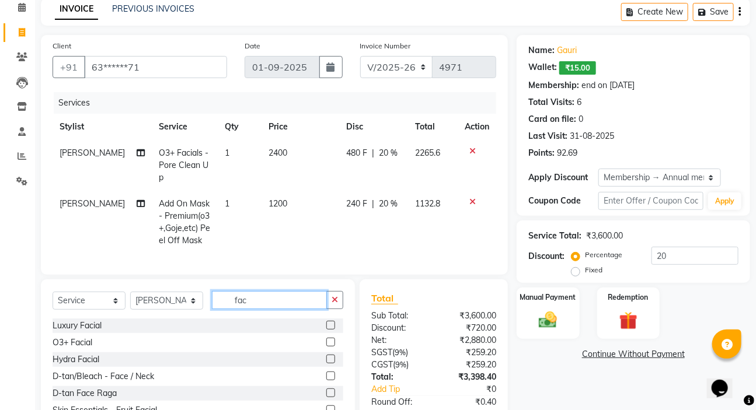
scroll to position [106, 0]
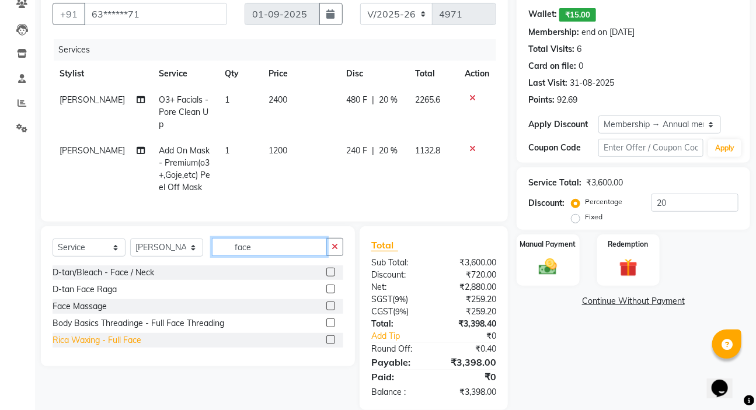
type input "face"
click at [139, 337] on div "Rica Waxing - Full Face" at bounding box center [97, 340] width 89 height 12
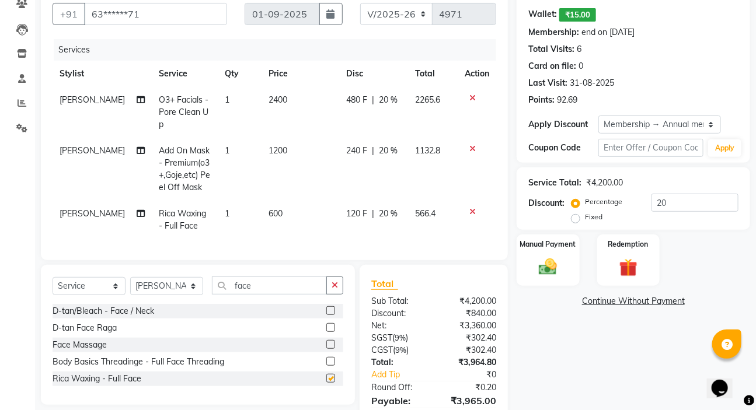
checkbox input "false"
click at [335, 284] on icon "button" at bounding box center [334, 285] width 6 height 8
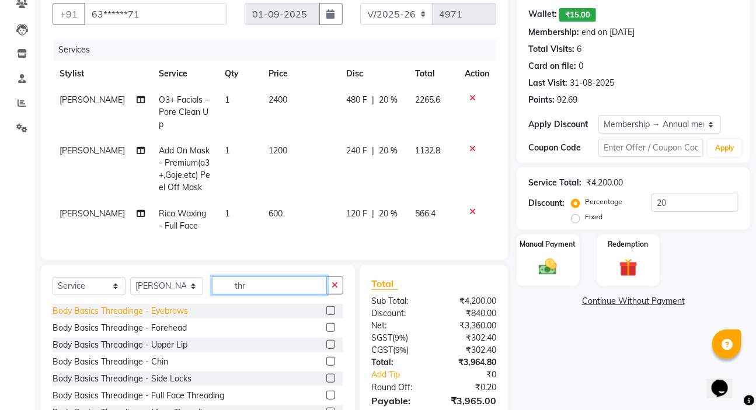
type input "thr"
click at [88, 308] on div "Body Basics Threadinge - Eyebrows" at bounding box center [120, 311] width 135 height 12
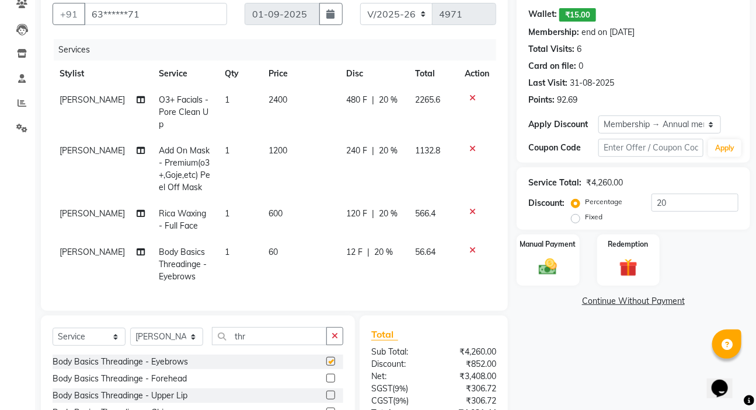
checkbox input "false"
click at [333, 332] on icon "button" at bounding box center [334, 336] width 6 height 8
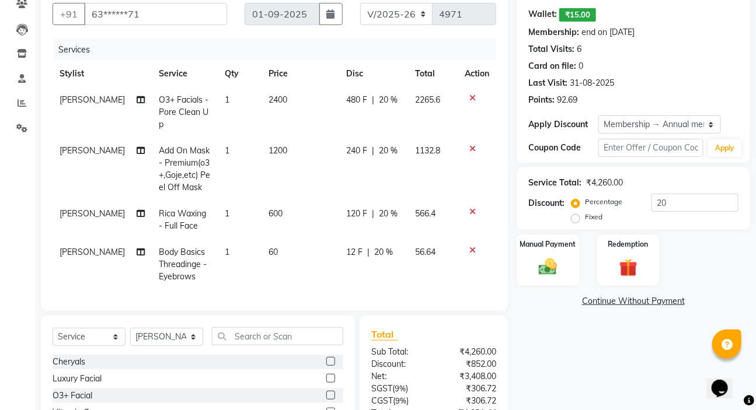
click at [379, 145] on span "20 %" at bounding box center [388, 151] width 19 height 12
select select "61801"
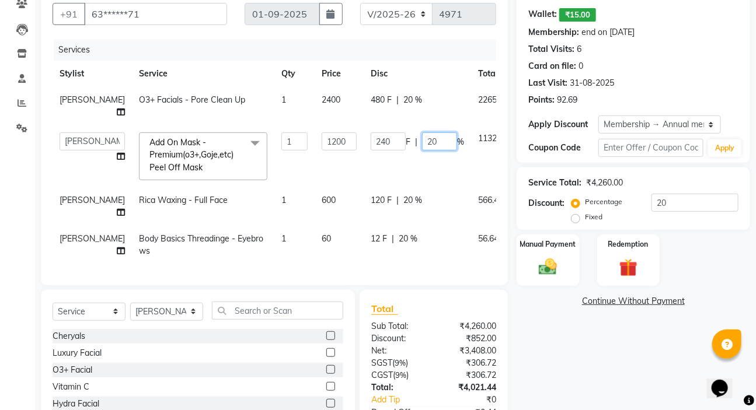
click at [422, 151] on input "20" at bounding box center [439, 141] width 35 height 18
type input "100"
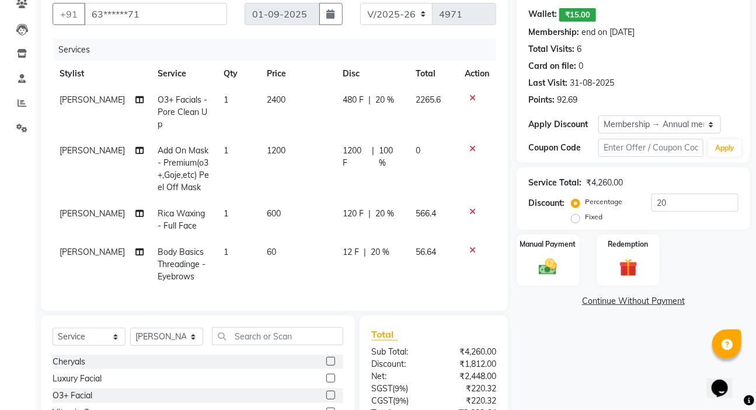
click at [387, 275] on td "12 F | 20 %" at bounding box center [371, 264] width 73 height 51
select select "61801"
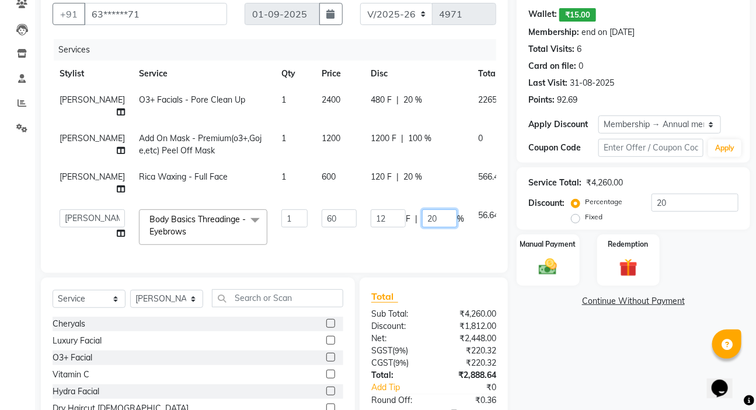
click at [422, 228] on input "20" at bounding box center [439, 218] width 35 height 18
type input "100"
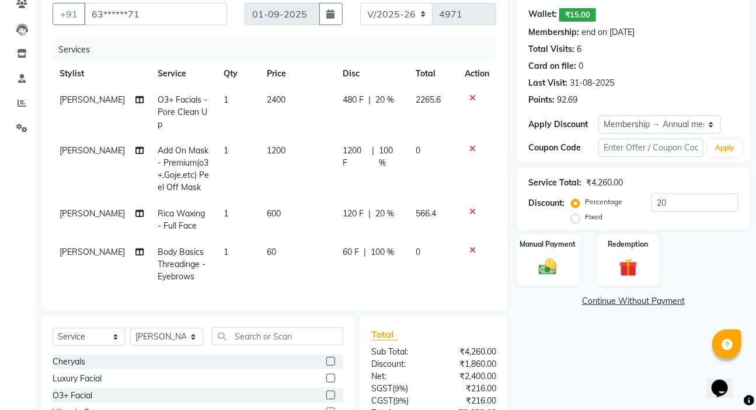
click at [551, 311] on div "Name: [PERSON_NAME]: ₹15.00 Membership: end on [DATE] Total Visits: 6 Card on f…" at bounding box center [637, 235] width 242 height 506
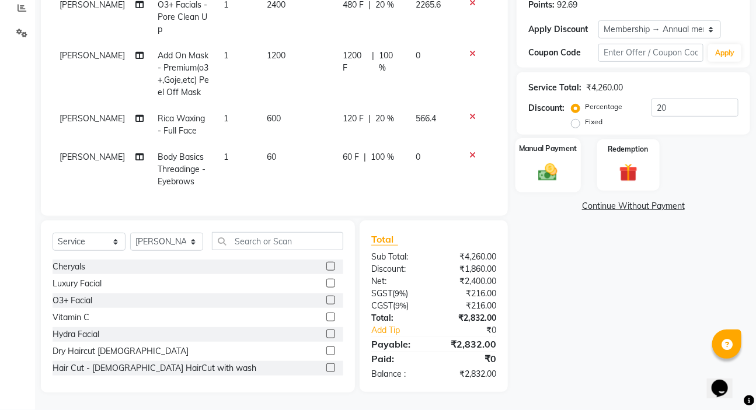
click at [537, 161] on img at bounding box center [547, 172] width 31 height 22
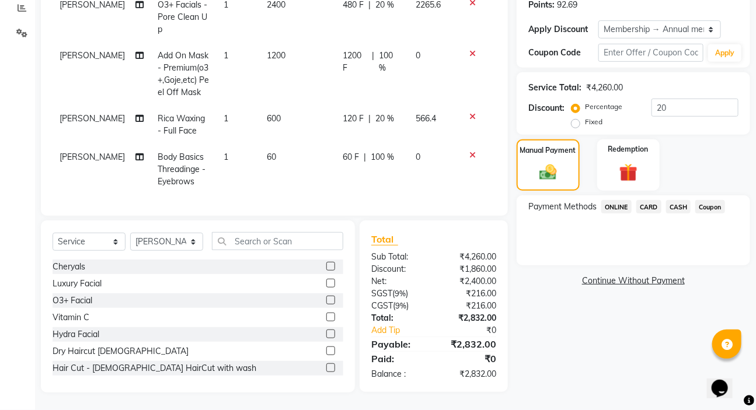
click at [618, 200] on span "ONLINE" at bounding box center [616, 206] width 30 height 13
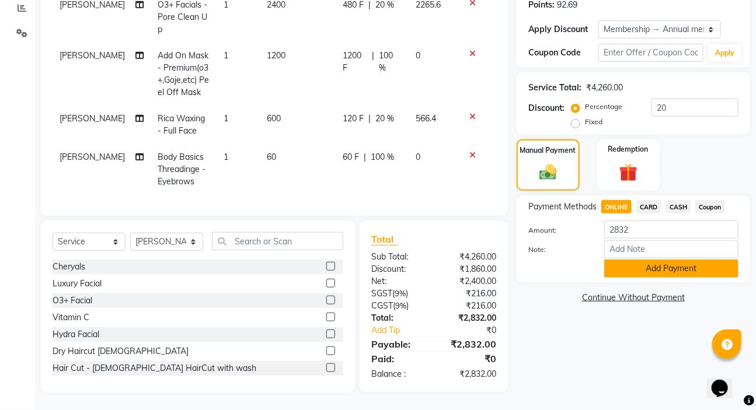
click at [653, 260] on button "Add Payment" at bounding box center [671, 269] width 134 height 18
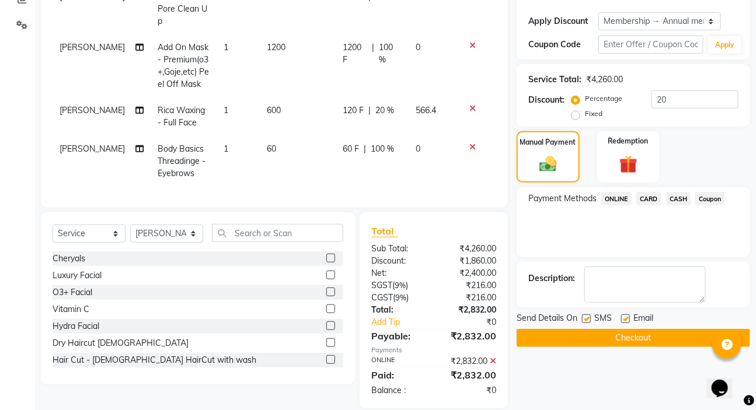
scroll to position [262, 0]
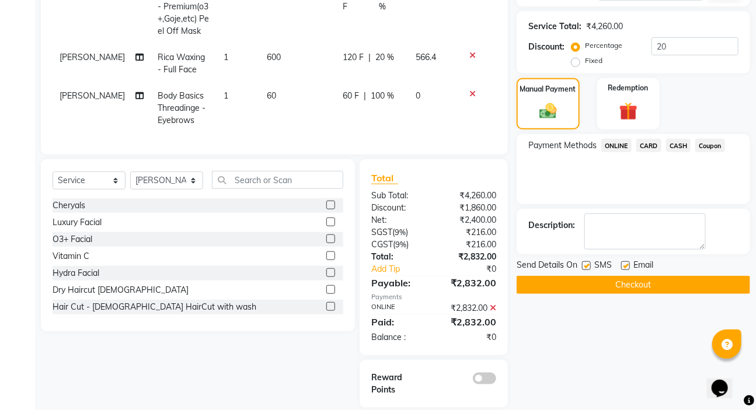
click at [625, 286] on button "Checkout" at bounding box center [632, 285] width 233 height 18
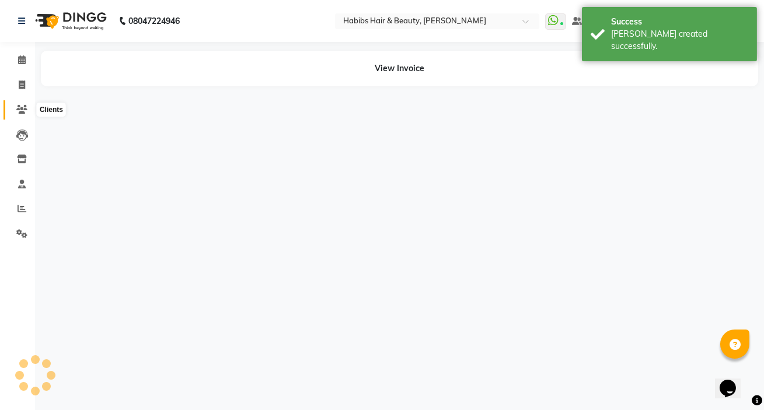
click at [25, 105] on icon at bounding box center [21, 109] width 11 height 9
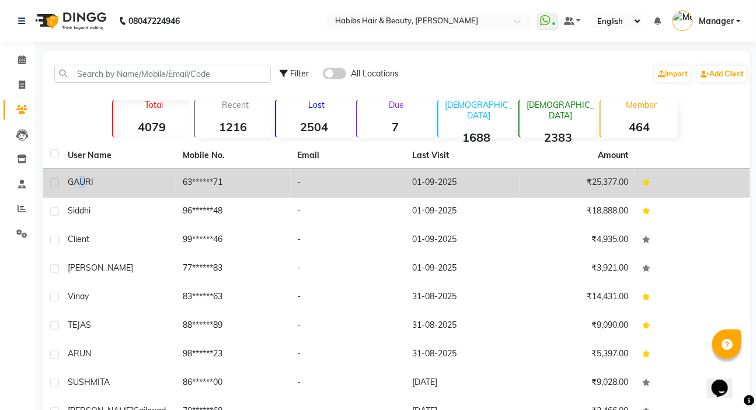
click at [83, 184] on span "GAURI" at bounding box center [81, 182] width 26 height 11
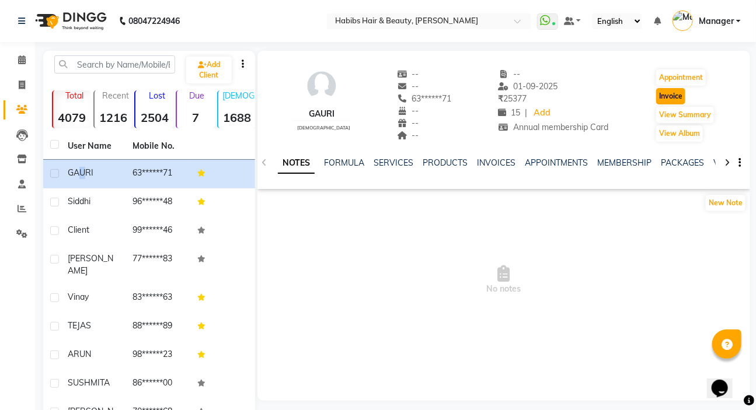
click at [670, 93] on button "Invoice" at bounding box center [670, 96] width 29 height 16
select select "service"
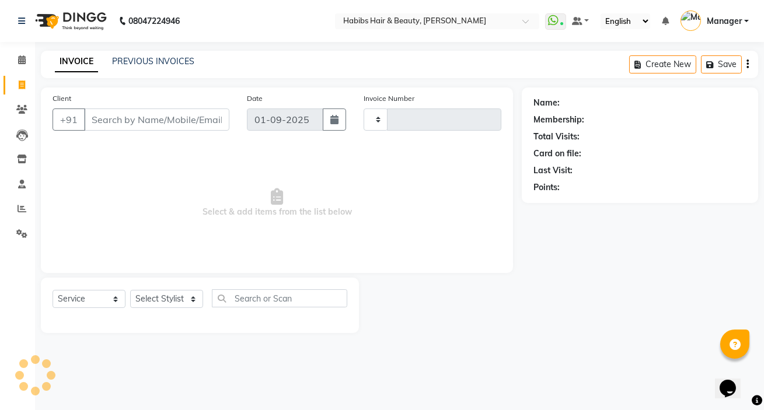
type input "4972"
select select "6465"
type input "63******71"
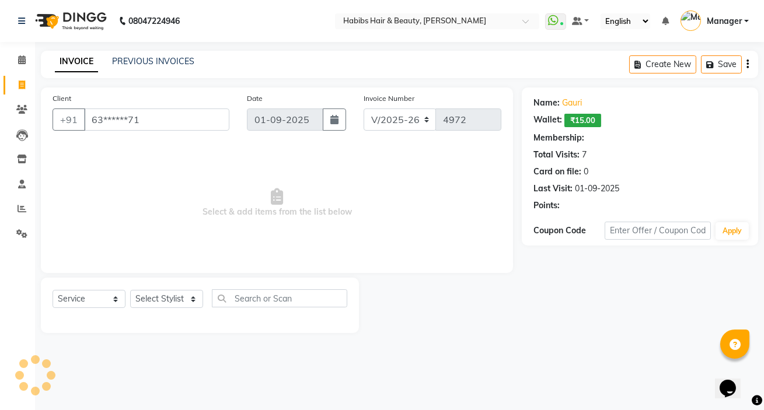
select select "2: Object"
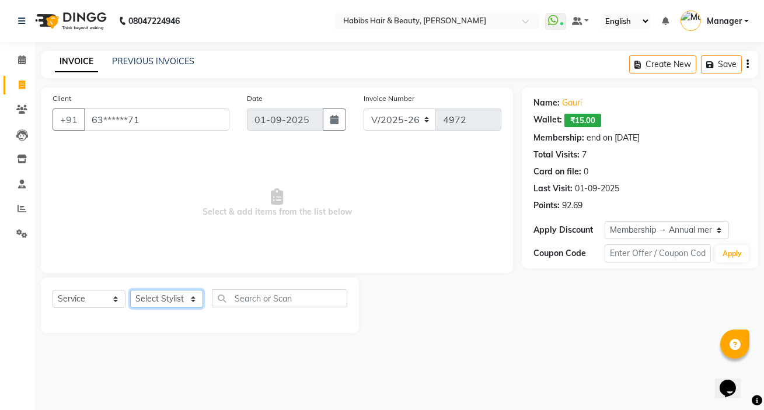
click at [179, 305] on select "Select Stylist [PERSON_NAME] [PERSON_NAME] HK [PERSON_NAME] Manager [PERSON_NAM…" at bounding box center [166, 299] width 73 height 18
select select "65251"
click at [130, 290] on select "Select Stylist [PERSON_NAME] [PERSON_NAME] HK [PERSON_NAME] Manager [PERSON_NAM…" at bounding box center [166, 299] width 73 height 18
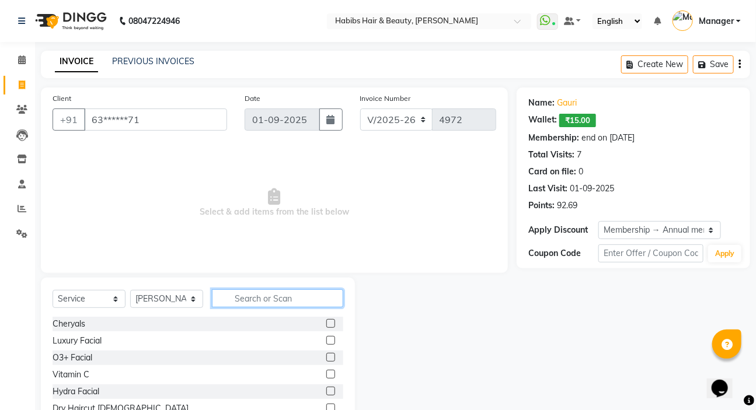
click at [223, 296] on input "text" at bounding box center [277, 298] width 131 height 18
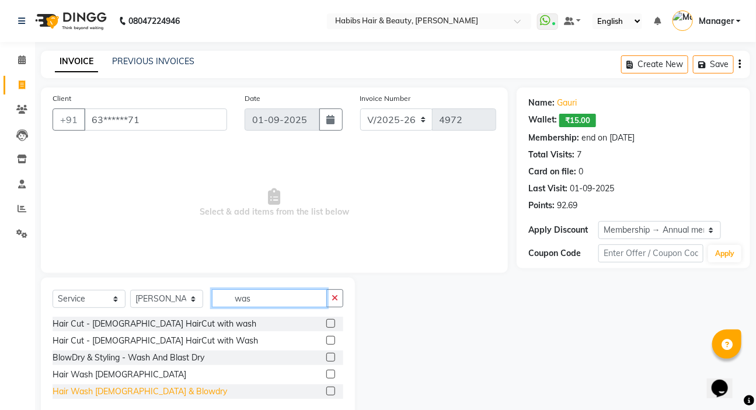
type input "was"
click at [117, 386] on div "Hair Wash [DEMOGRAPHIC_DATA] & Blowdry" at bounding box center [140, 392] width 174 height 12
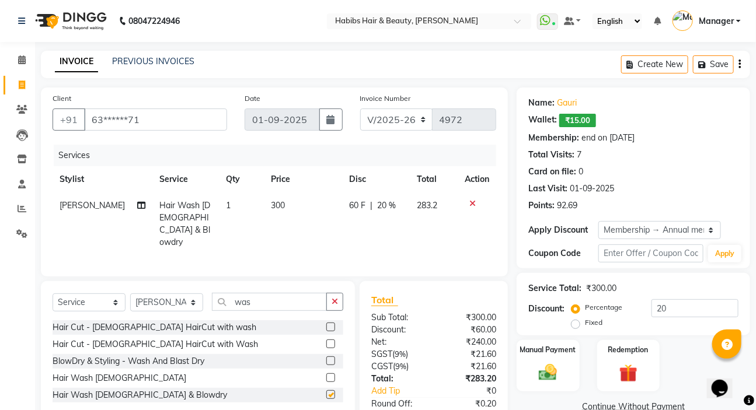
checkbox input "false"
click at [334, 299] on icon "button" at bounding box center [334, 302] width 6 height 8
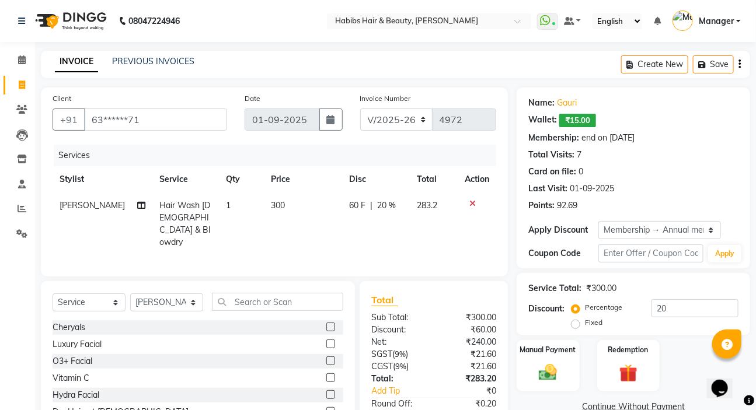
click at [303, 212] on td "300" at bounding box center [303, 224] width 79 height 63
select select "65251"
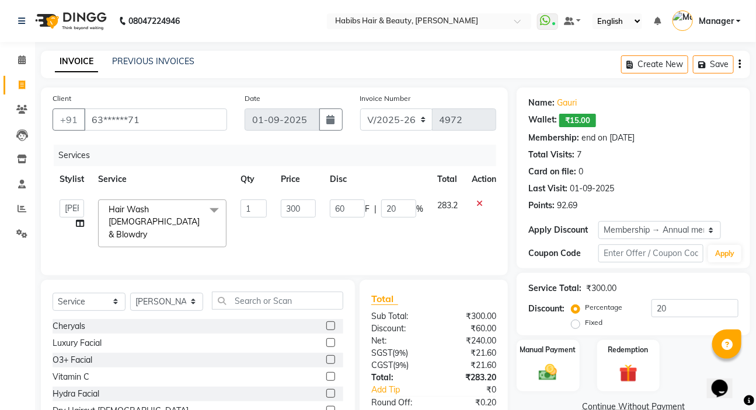
click at [303, 212] on input "300" at bounding box center [298, 209] width 35 height 18
type input "3"
type input "450"
click at [738, 64] on icon "button" at bounding box center [739, 64] width 2 height 1
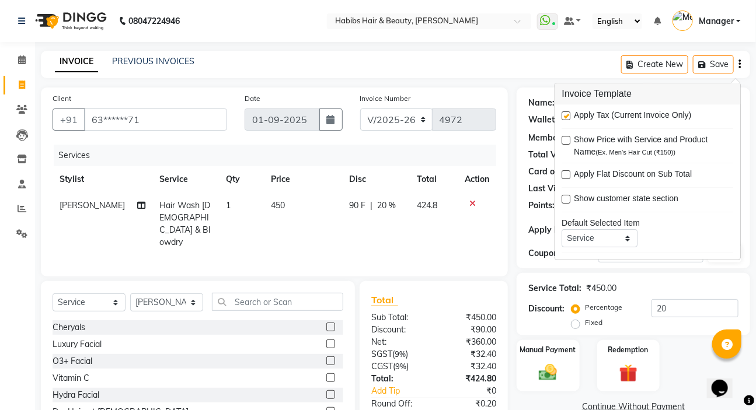
click at [568, 117] on label at bounding box center [566, 115] width 9 height 9
click at [568, 117] on input "checkbox" at bounding box center [566, 117] width 8 height 8
checkbox input "false"
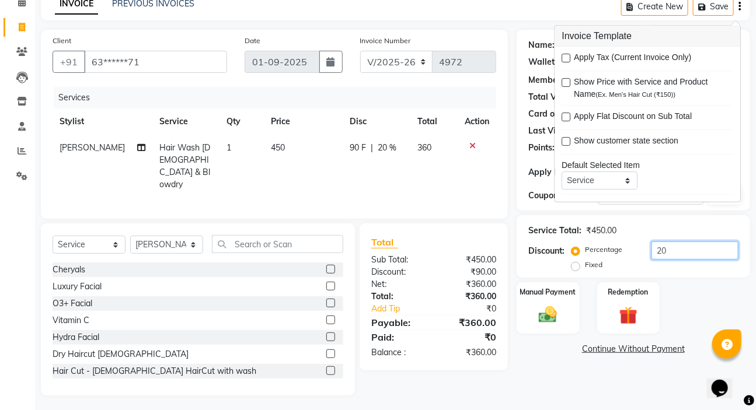
click at [708, 245] on input "20" at bounding box center [694, 251] width 87 height 18
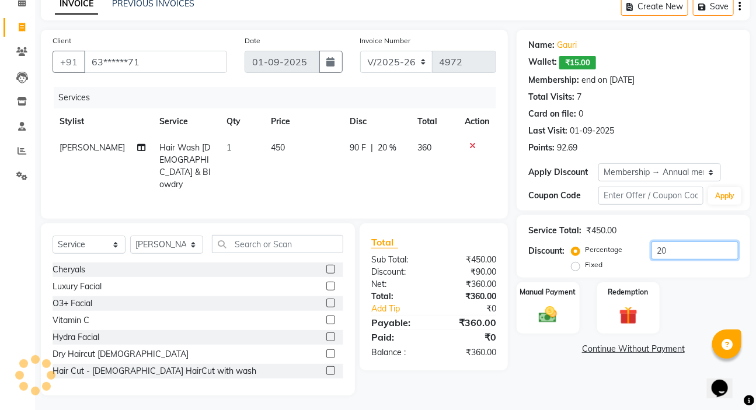
type input "2"
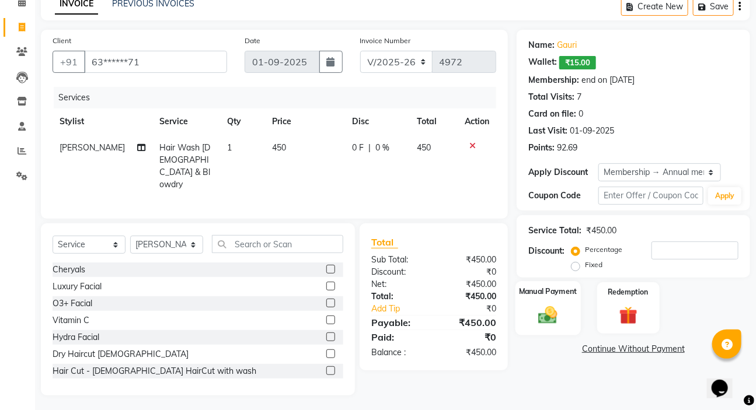
click at [543, 302] on div "Manual Payment" at bounding box center [547, 308] width 65 height 54
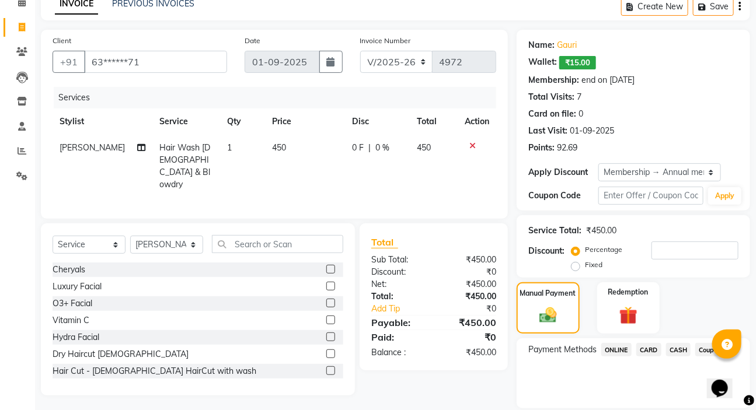
click at [621, 349] on span "ONLINE" at bounding box center [616, 349] width 30 height 13
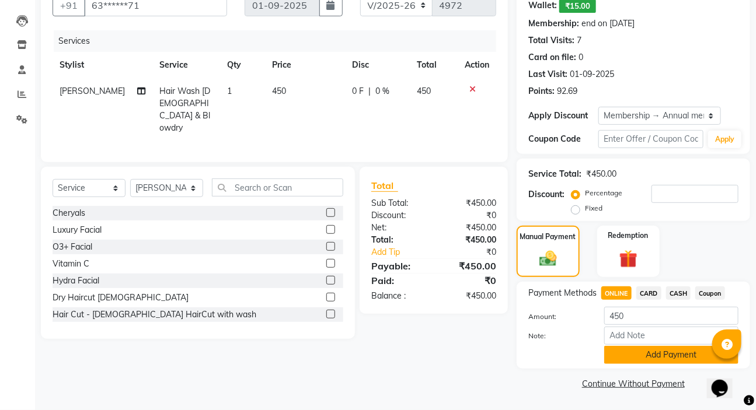
click at [621, 358] on button "Add Payment" at bounding box center [671, 355] width 134 height 18
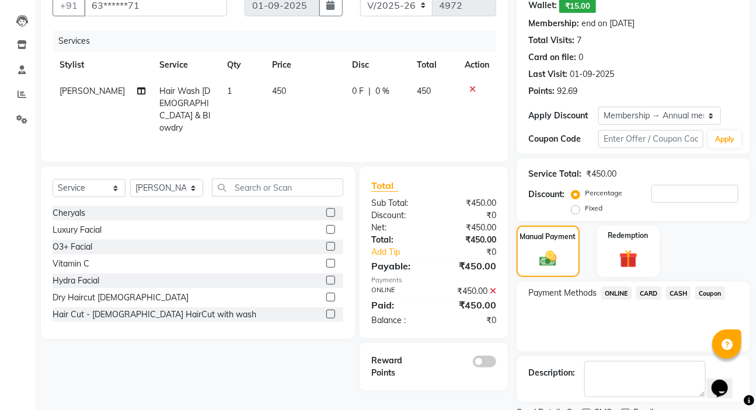
scroll to position [163, 0]
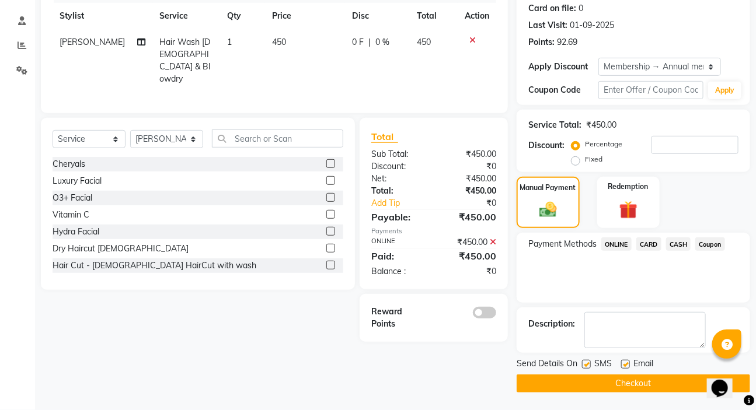
click at [618, 383] on button "Checkout" at bounding box center [632, 384] width 233 height 18
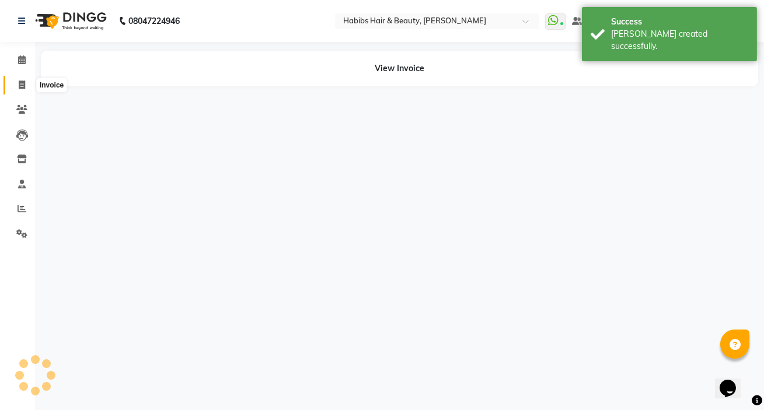
drag, startPoint x: 27, startPoint y: 90, endPoint x: 36, endPoint y: 85, distance: 9.7
click at [27, 90] on span at bounding box center [22, 85] width 20 height 13
select select "service"
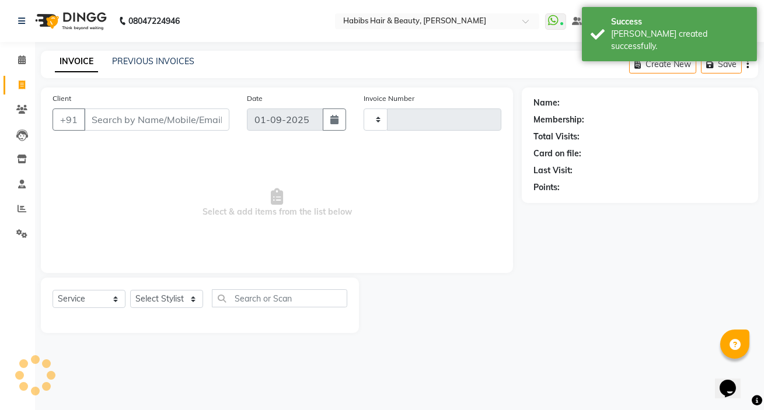
click at [132, 67] on div "PREVIOUS INVOICES" at bounding box center [153, 61] width 82 height 12
click at [136, 65] on link "PREVIOUS INVOICES" at bounding box center [153, 61] width 82 height 11
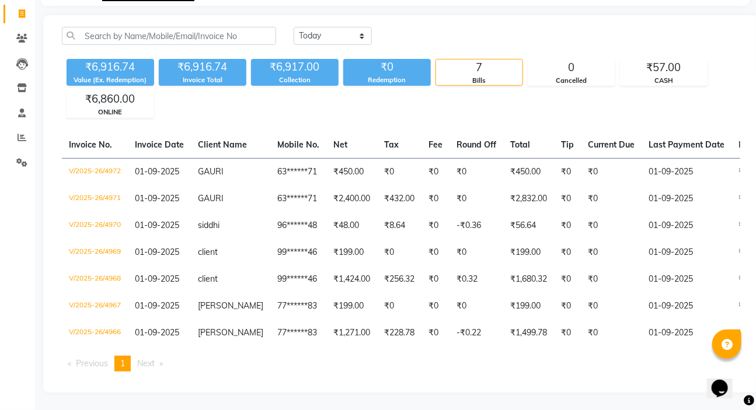
scroll to position [0, 274]
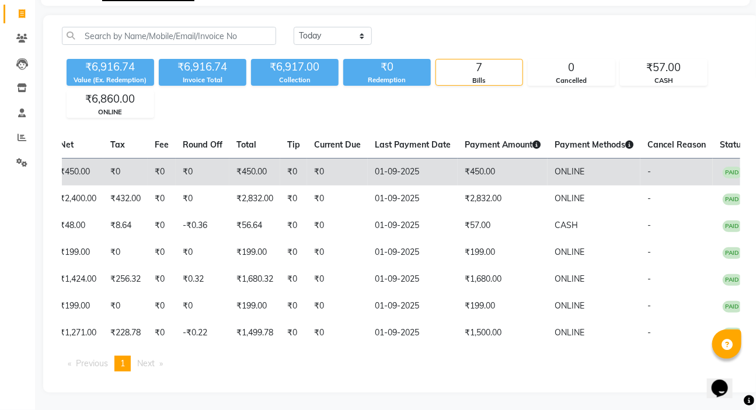
click at [286, 172] on td "₹0" at bounding box center [293, 171] width 27 height 27
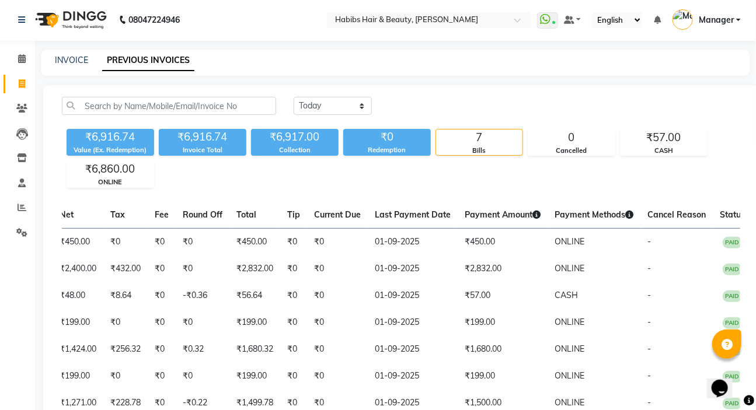
scroll to position [0, 0]
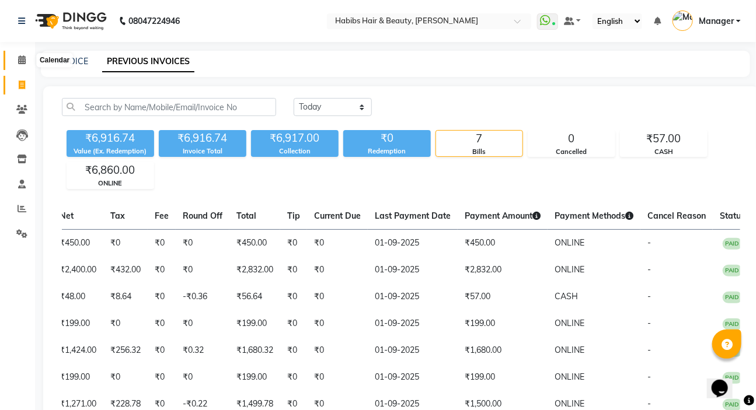
click at [15, 58] on span at bounding box center [22, 60] width 20 height 13
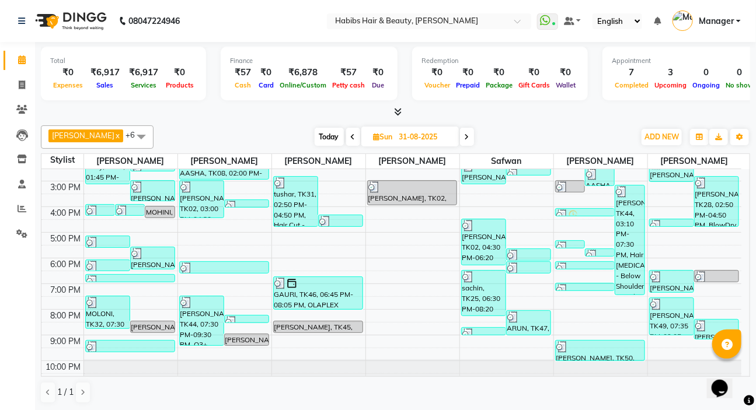
scroll to position [175, 0]
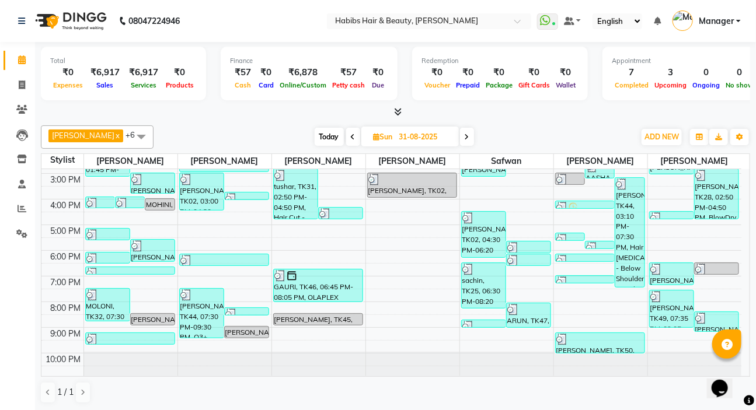
click at [462, 136] on span at bounding box center [467, 137] width 14 height 18
type input "01-09-2025"
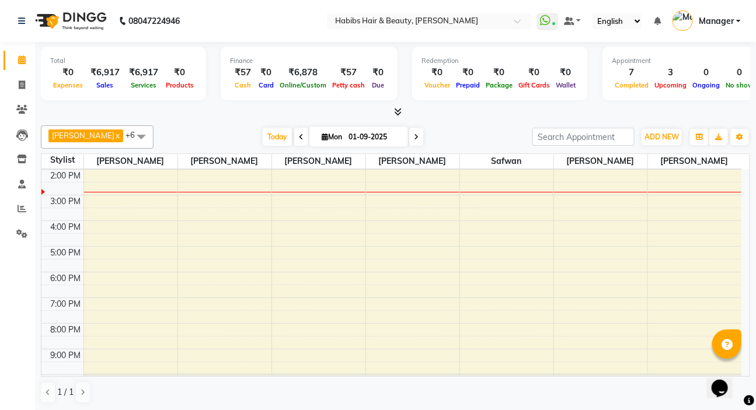
scroll to position [0, 0]
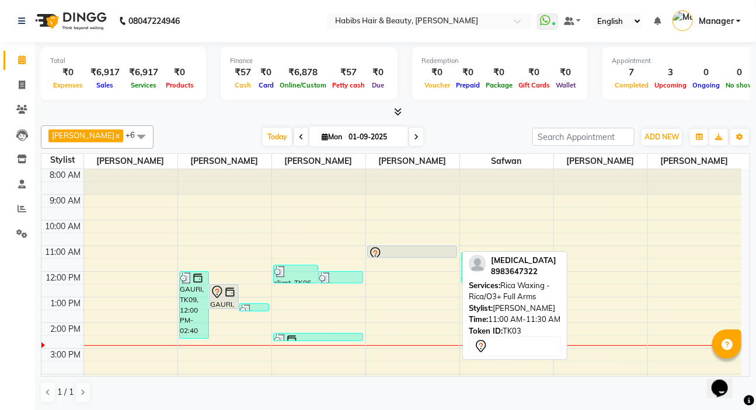
click at [426, 252] on div at bounding box center [412, 254] width 88 height 14
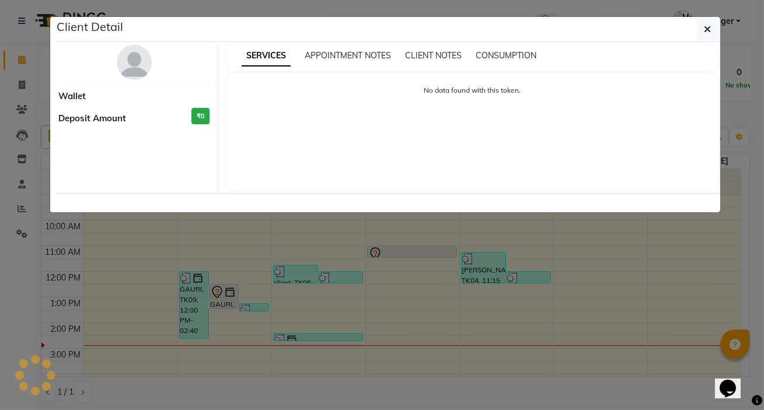
select select "7"
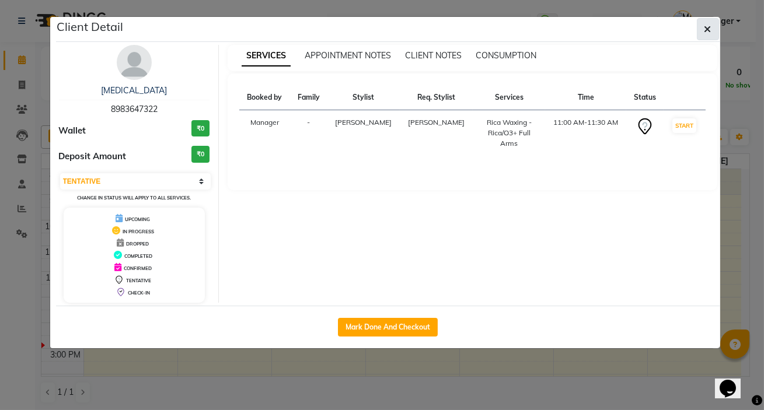
click at [712, 29] on button "button" at bounding box center [708, 29] width 22 height 22
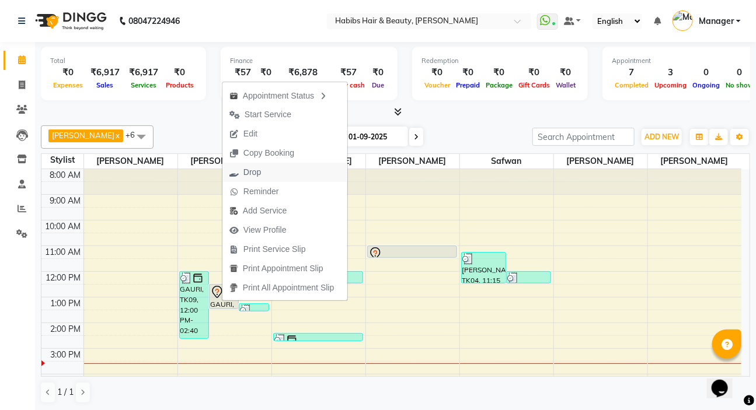
click at [258, 177] on span "Drop" at bounding box center [252, 172] width 18 height 12
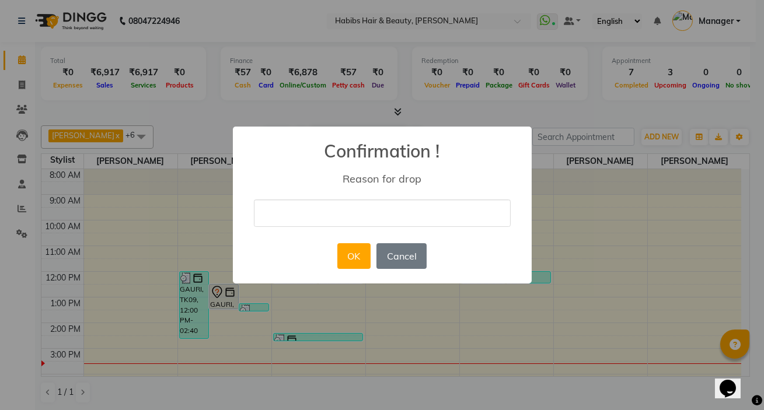
click at [325, 207] on input "text" at bounding box center [382, 213] width 257 height 27
type input "ALREDY DONE"
click at [360, 260] on button "OK" at bounding box center [353, 256] width 33 height 26
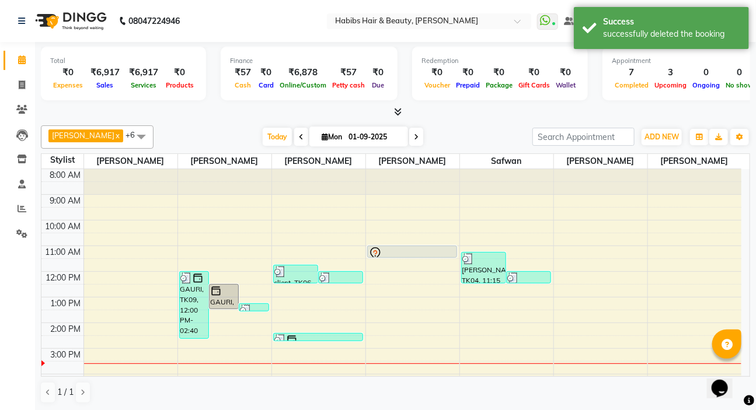
click at [294, 144] on span at bounding box center [301, 137] width 14 height 18
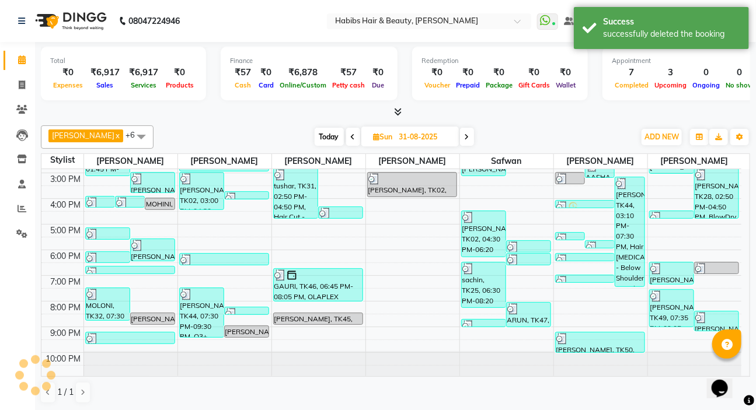
scroll to position [175, 0]
click at [466, 135] on div "[DATE] [DATE]" at bounding box center [394, 137] width 162 height 18
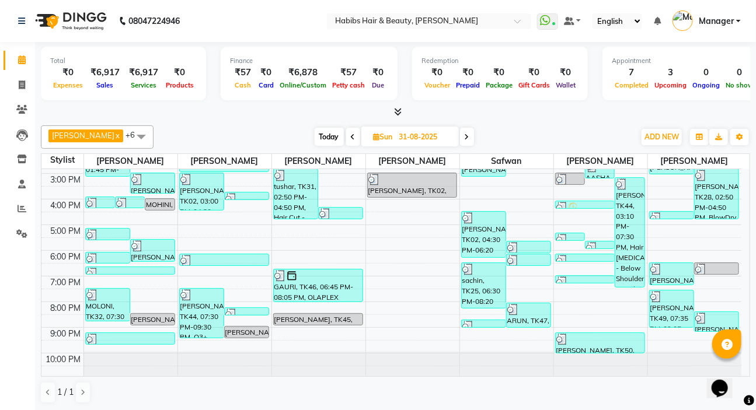
click at [464, 138] on icon at bounding box center [466, 137] width 5 height 7
type input "01-09-2025"
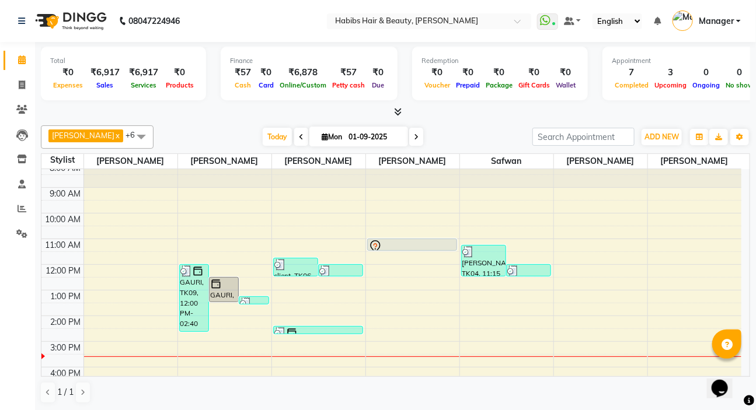
scroll to position [0, 0]
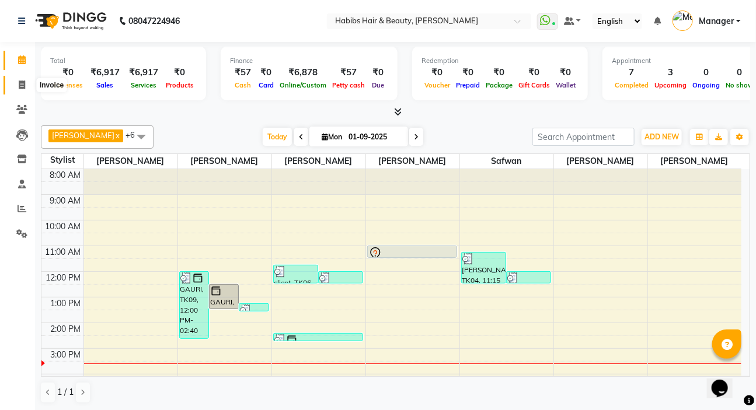
click at [17, 82] on span at bounding box center [22, 85] width 20 height 13
select select "service"
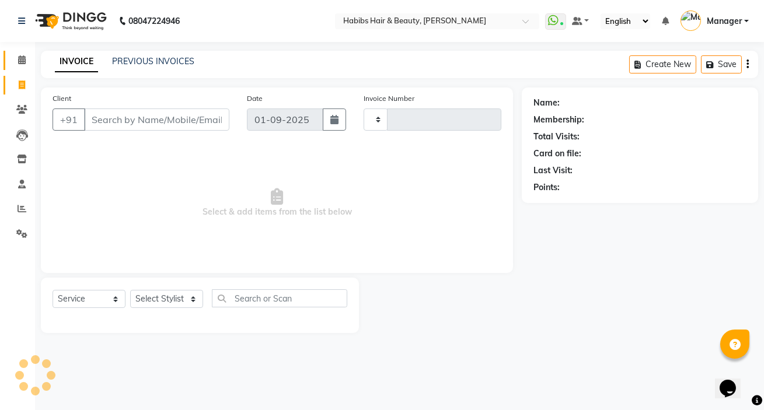
type input "4973"
select select "6465"
click at [167, 291] on select "Select Stylist" at bounding box center [166, 299] width 73 height 18
click at [18, 57] on icon at bounding box center [22, 59] width 8 height 9
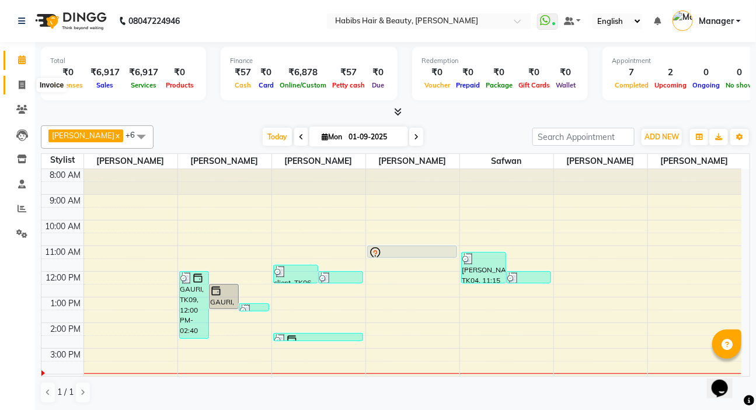
click at [22, 85] on icon at bounding box center [22, 85] width 6 height 9
select select "service"
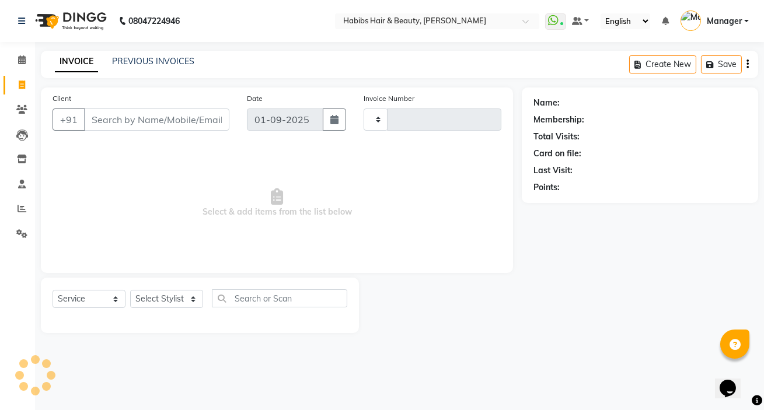
type input "4973"
select select "6465"
click at [158, 117] on input "Client" at bounding box center [156, 120] width 145 height 22
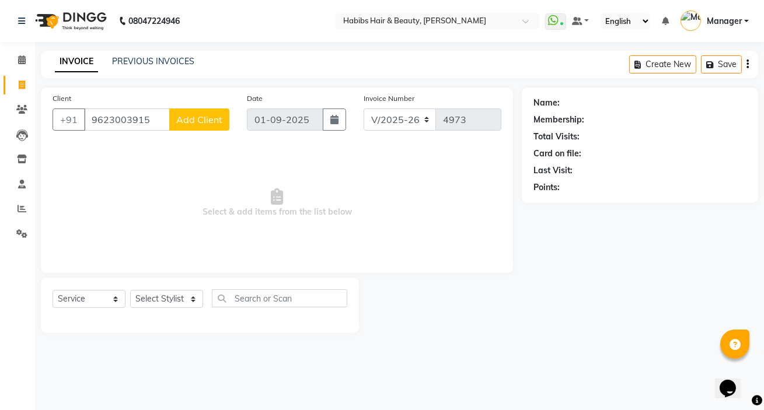
type input "9623003915"
click at [196, 122] on span "Add Client" at bounding box center [199, 120] width 46 height 12
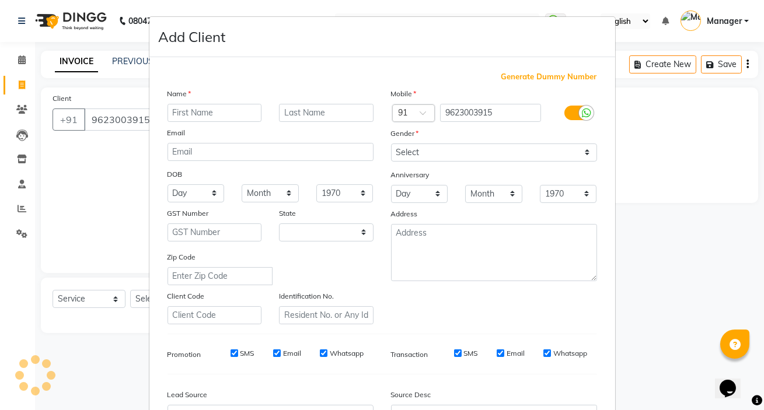
select select "22"
type input "sahil"
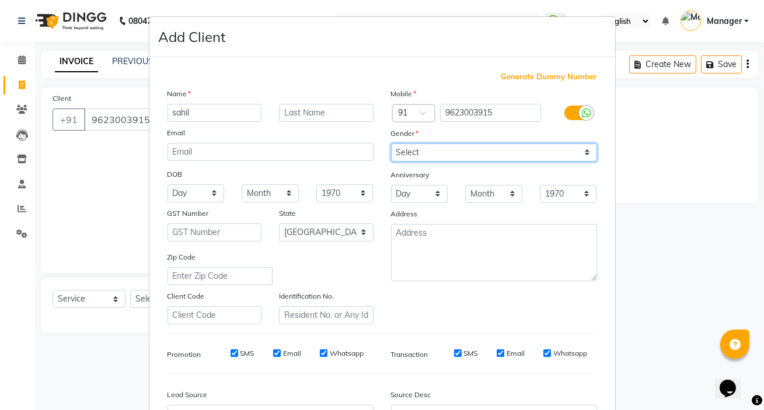
click at [424, 152] on select "Select [DEMOGRAPHIC_DATA] [DEMOGRAPHIC_DATA] Other Prefer Not To Say" at bounding box center [494, 153] width 206 height 18
select select "[DEMOGRAPHIC_DATA]"
click at [391, 144] on select "Select [DEMOGRAPHIC_DATA] [DEMOGRAPHIC_DATA] Other Prefer Not To Say" at bounding box center [494, 153] width 206 height 18
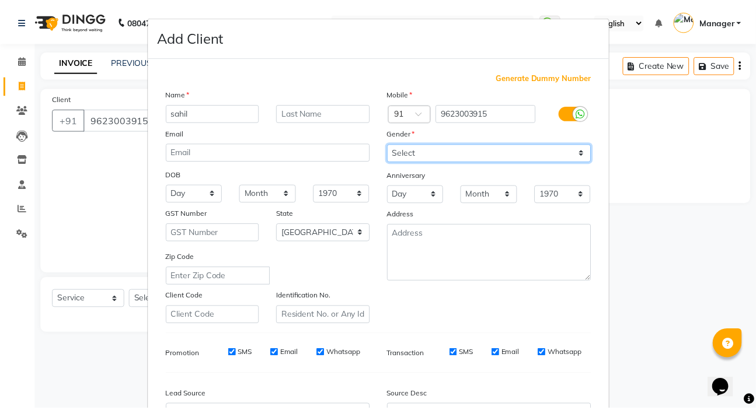
scroll to position [132, 0]
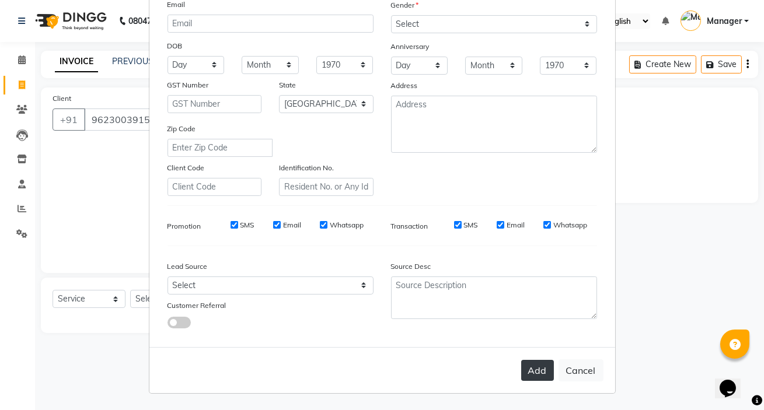
click at [531, 364] on button "Add" at bounding box center [537, 370] width 33 height 21
type input "96******15"
select select
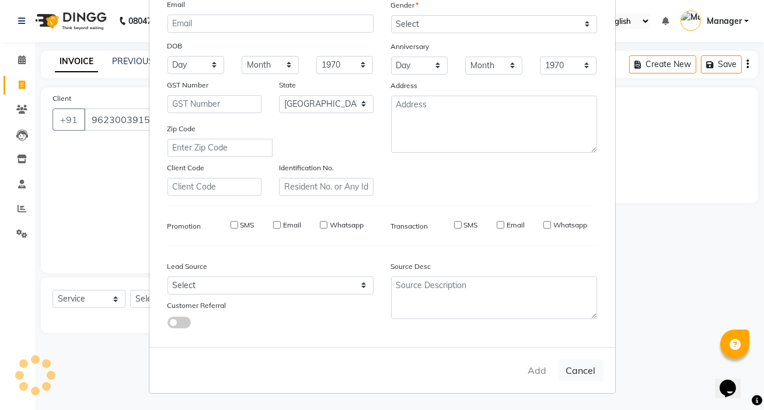
select select "null"
select select
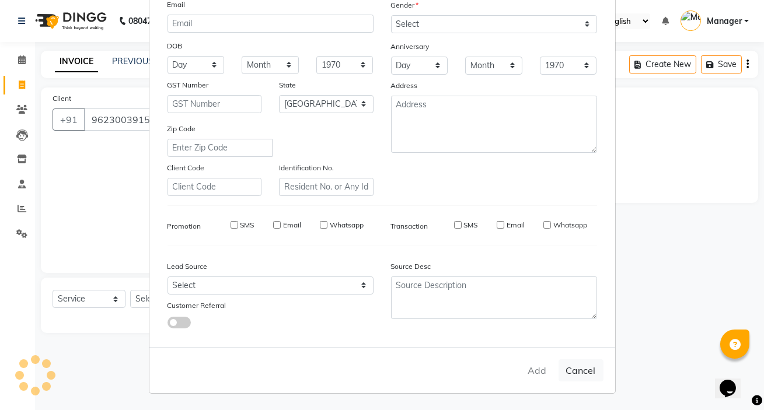
checkbox input "false"
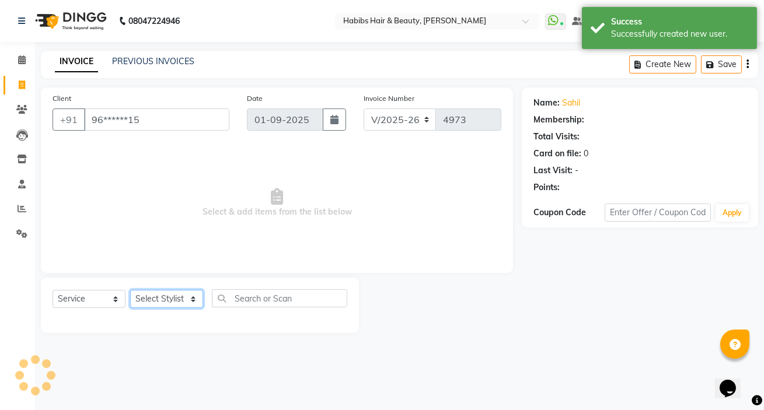
click at [137, 301] on select "Select Stylist [PERSON_NAME] [PERSON_NAME] HK [PERSON_NAME] Manager [PERSON_NAM…" at bounding box center [166, 299] width 73 height 18
select select "57550"
click at [130, 290] on select "Select Stylist [PERSON_NAME] [PERSON_NAME] HK [PERSON_NAME] Manager [PERSON_NAM…" at bounding box center [166, 299] width 73 height 18
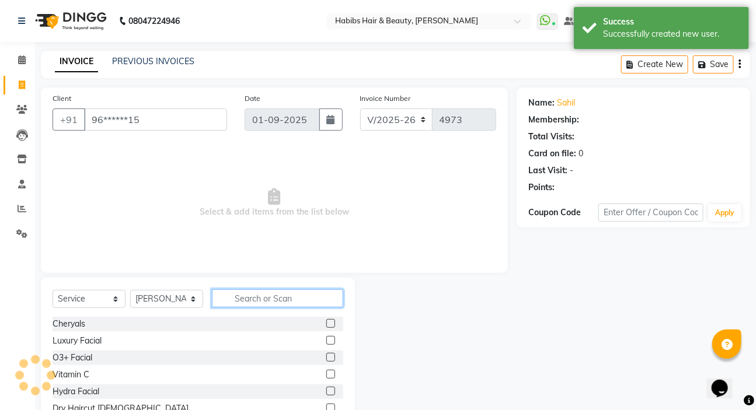
click at [250, 299] on input "text" at bounding box center [277, 298] width 131 height 18
select select "1: Object"
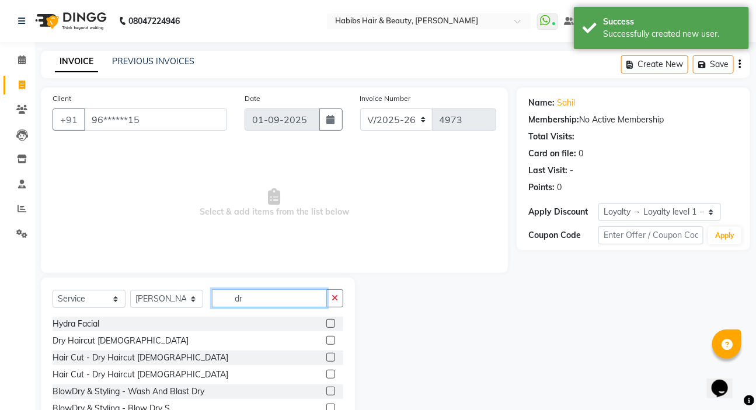
type input "dr"
click at [326, 338] on label at bounding box center [330, 340] width 9 height 9
click at [326, 338] on input "checkbox" at bounding box center [330, 341] width 8 height 8
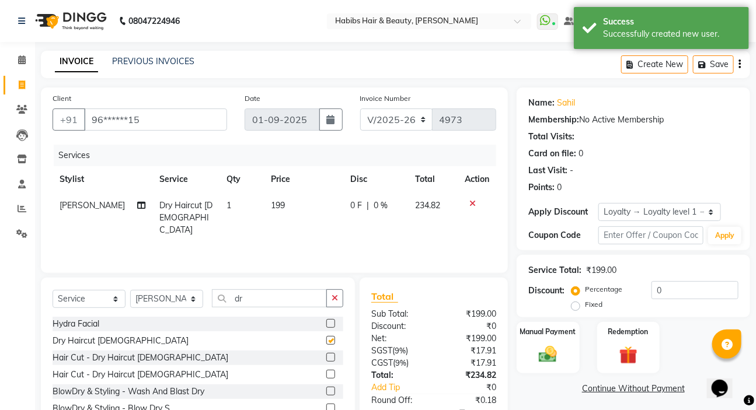
checkbox input "false"
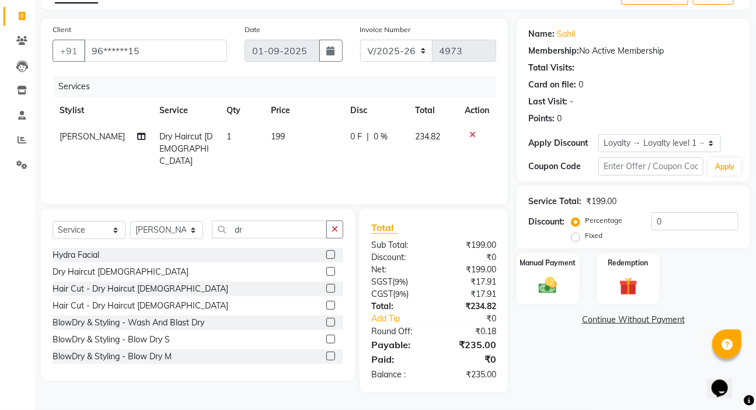
scroll to position [0, 0]
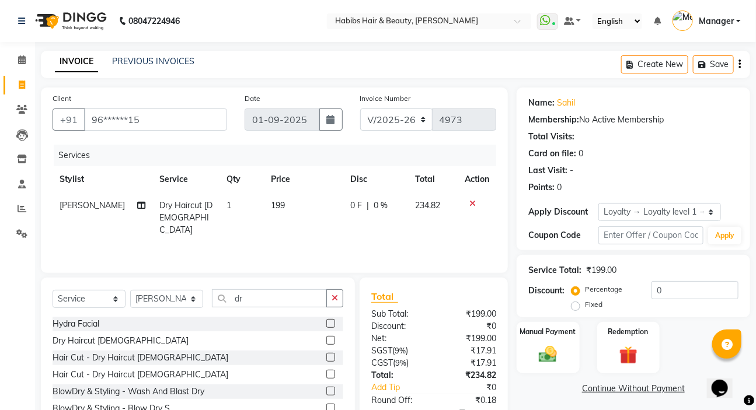
click at [738, 64] on icon "button" at bounding box center [739, 64] width 2 height 1
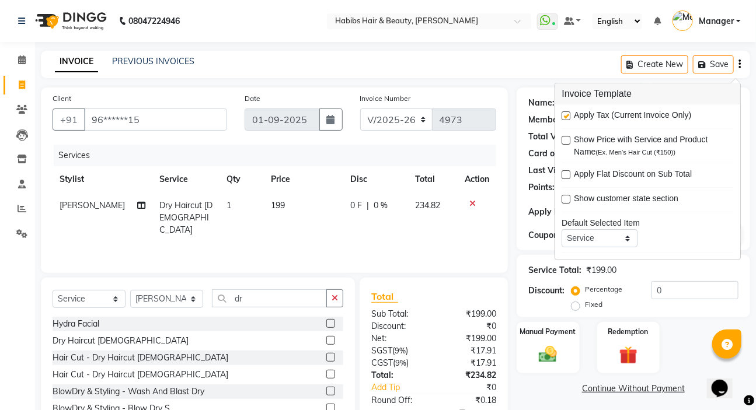
click at [565, 116] on label at bounding box center [566, 115] width 9 height 9
click at [565, 116] on input "checkbox" at bounding box center [566, 117] width 8 height 8
checkbox input "false"
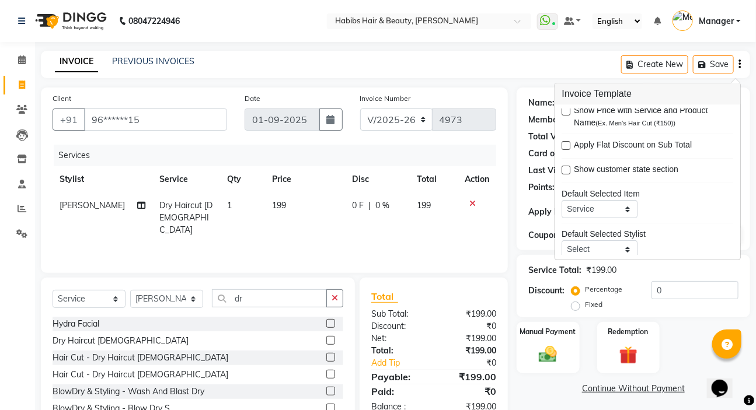
scroll to position [57, 0]
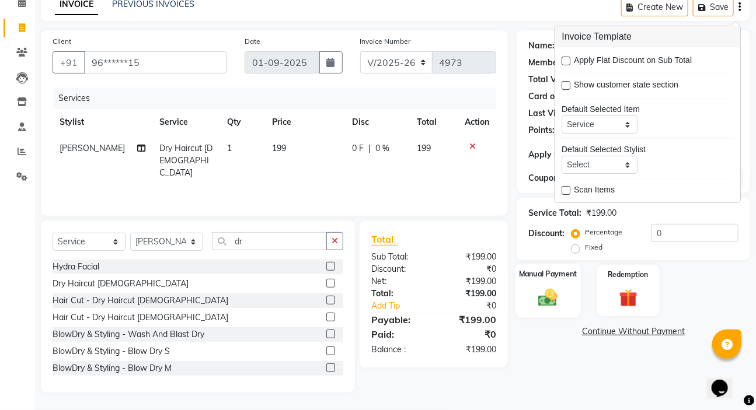
click at [554, 299] on img at bounding box center [547, 297] width 31 height 22
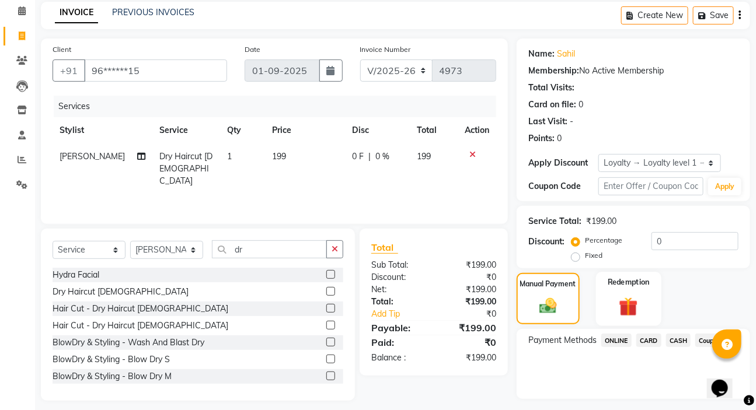
scroll to position [26, 0]
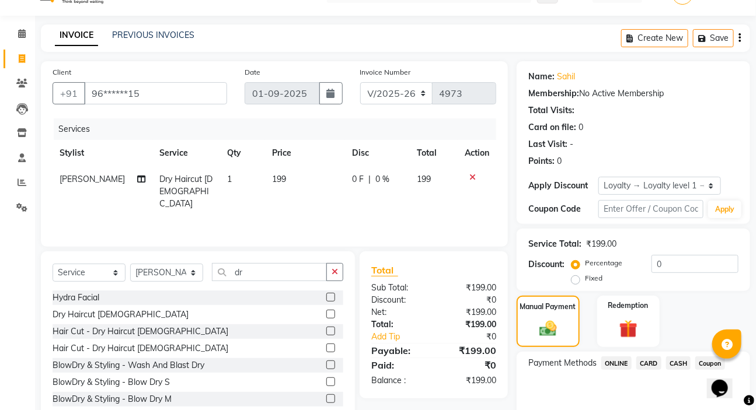
click at [683, 362] on span "CASH" at bounding box center [678, 362] width 25 height 13
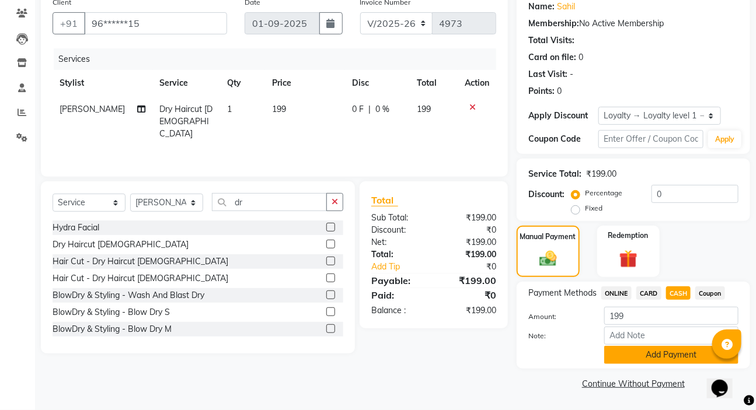
click at [688, 359] on button "Add Payment" at bounding box center [671, 355] width 134 height 18
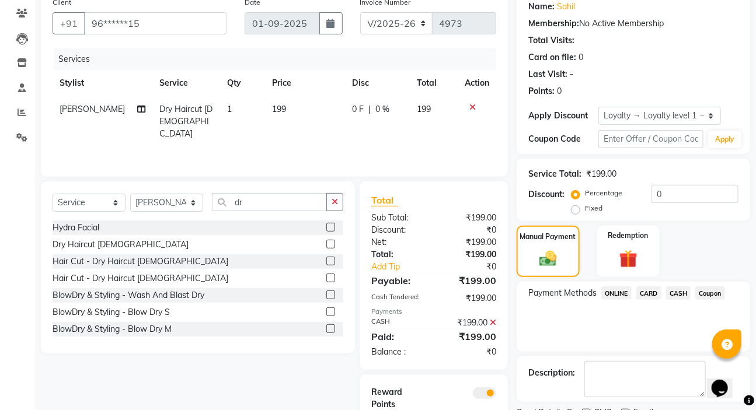
scroll to position [155, 0]
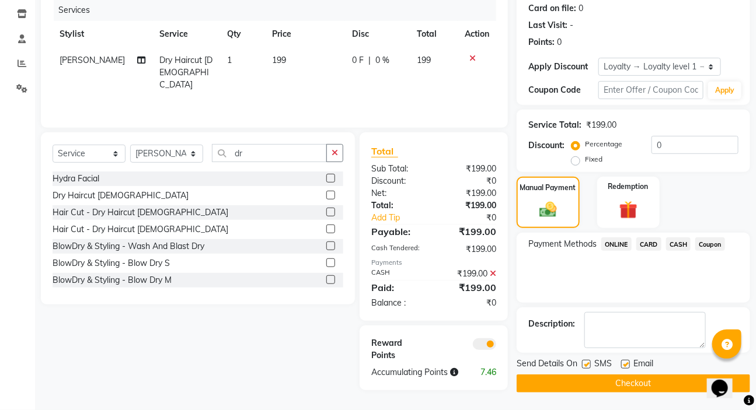
click at [661, 375] on button "Checkout" at bounding box center [632, 384] width 233 height 18
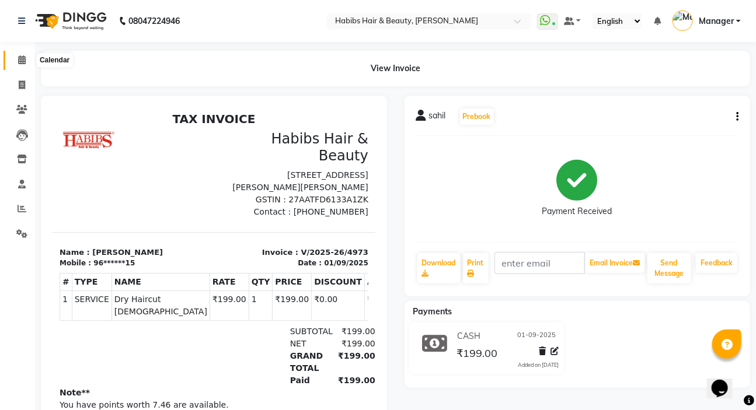
click at [15, 60] on span at bounding box center [22, 60] width 20 height 13
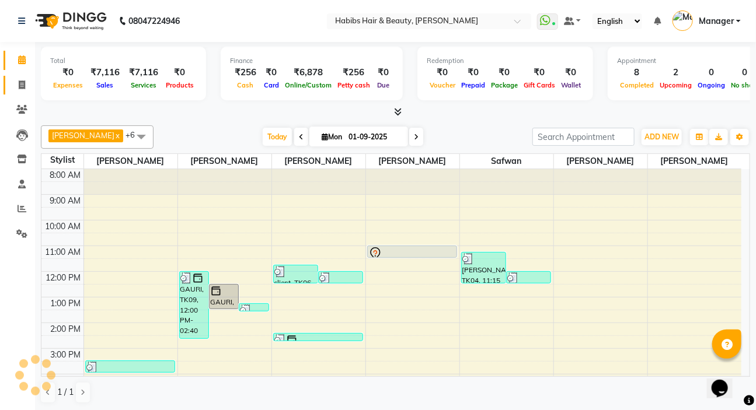
click at [20, 90] on span at bounding box center [22, 85] width 20 height 13
select select "service"
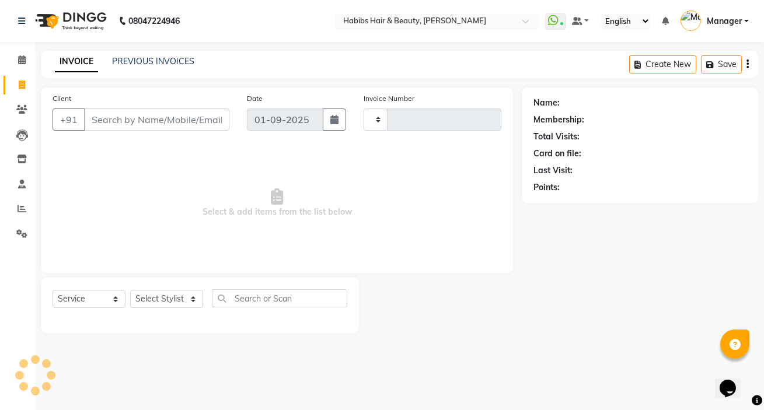
click at [100, 114] on input "Client" at bounding box center [156, 120] width 145 height 22
type input "4974"
select select "6465"
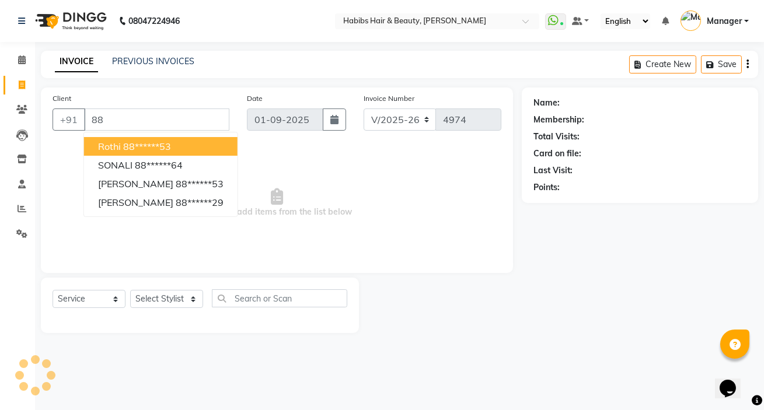
type input "8"
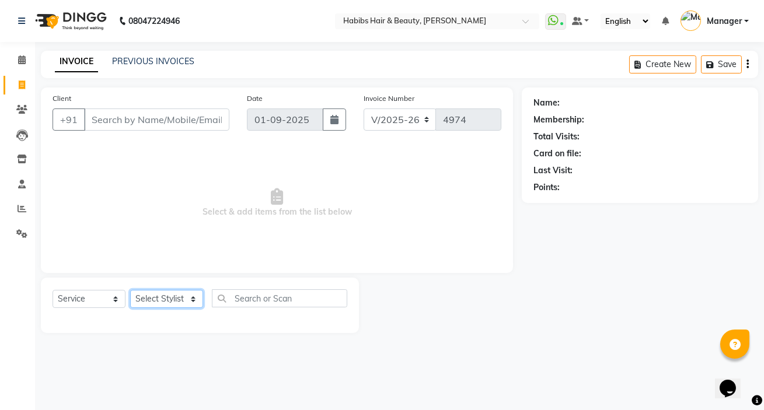
click at [152, 302] on select "Select Stylist [PERSON_NAME] [PERSON_NAME] HK [PERSON_NAME] Manager [PERSON_NAM…" at bounding box center [166, 299] width 73 height 18
select select "88135"
click at [130, 290] on select "Select Stylist [PERSON_NAME] [PERSON_NAME] HK [PERSON_NAME] Manager [PERSON_NAM…" at bounding box center [166, 299] width 73 height 18
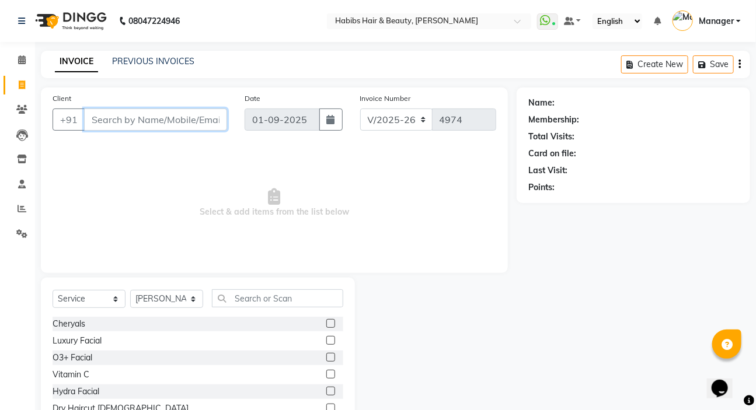
click at [145, 120] on input "Client" at bounding box center [155, 120] width 143 height 22
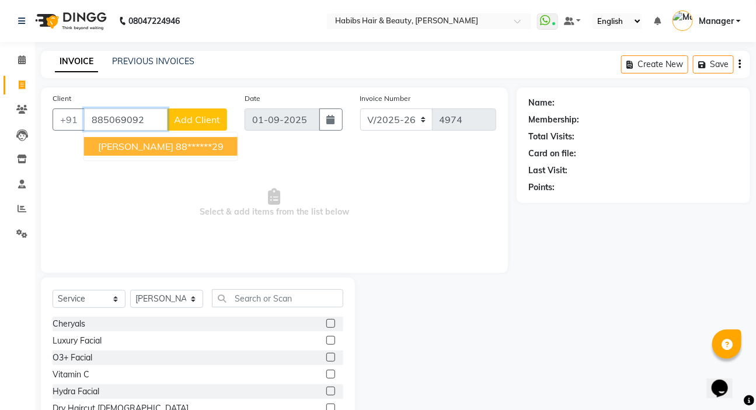
click at [176, 152] on ngb-highlight "88******29" at bounding box center [200, 147] width 48 height 12
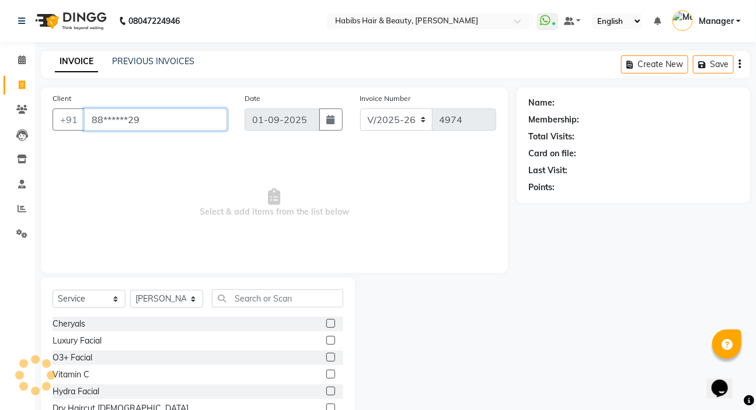
type input "88******29"
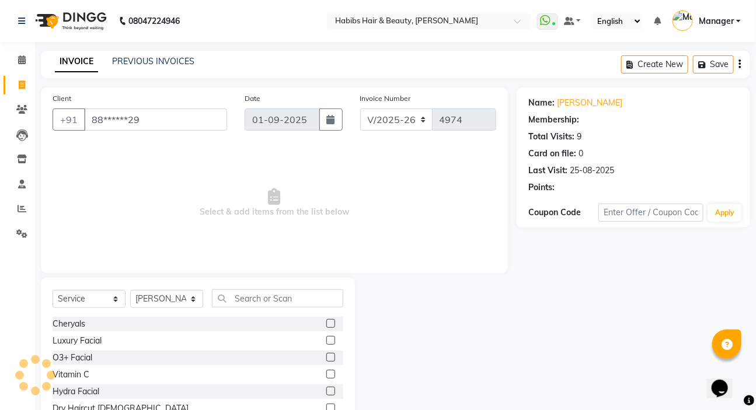
select select "2: Object"
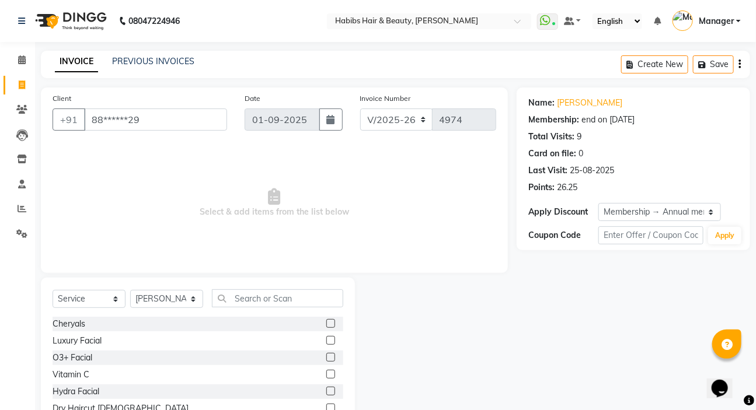
click at [669, 138] on div "Total Visits: 9" at bounding box center [633, 137] width 210 height 12
click at [601, 85] on main "INVOICE PREVIOUS INVOICES Create New Save Client +91 88******29 Date [DATE] Inv…" at bounding box center [395, 259] width 721 height 417
click at [261, 306] on input "text" at bounding box center [277, 298] width 131 height 18
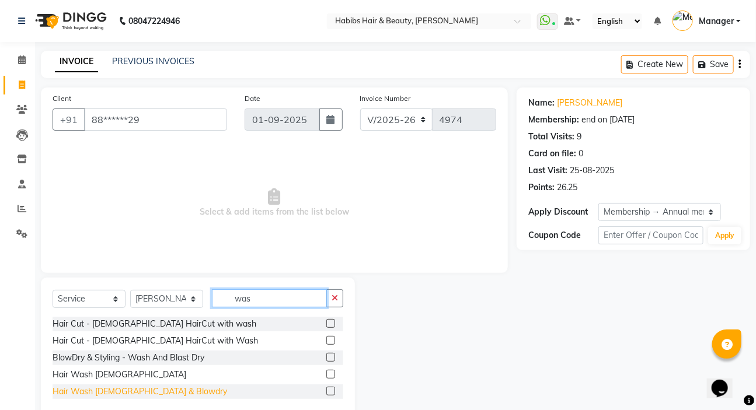
type input "was"
click at [134, 387] on div "Hair Wash [DEMOGRAPHIC_DATA] & Blowdry" at bounding box center [140, 392] width 174 height 12
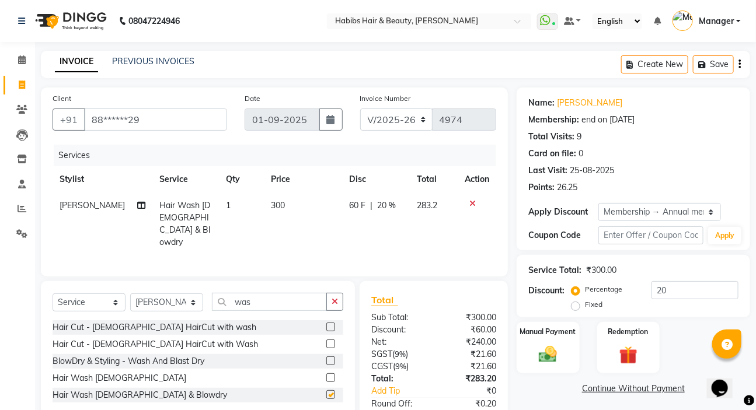
checkbox input "false"
click at [333, 298] on icon "button" at bounding box center [334, 302] width 6 height 8
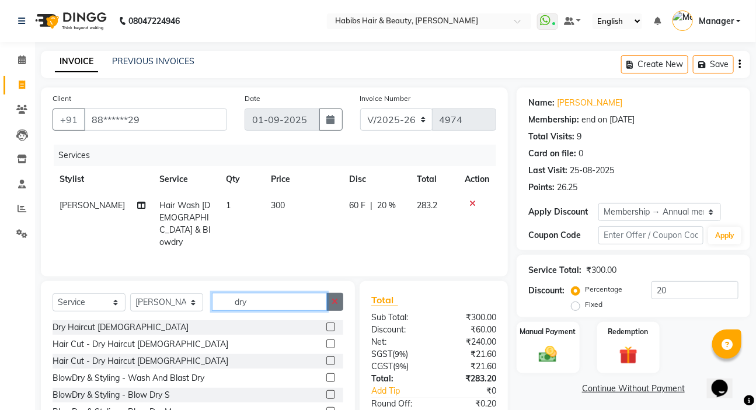
type input "dry"
click at [327, 302] on button "button" at bounding box center [334, 302] width 17 height 18
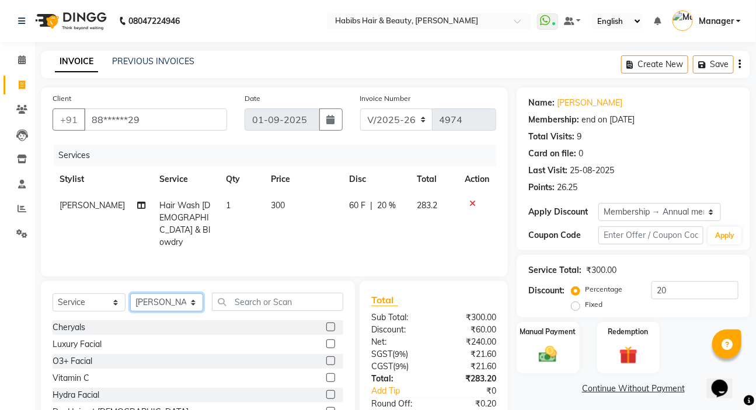
click at [159, 293] on select "Select Stylist [PERSON_NAME] [PERSON_NAME] HK [PERSON_NAME] Manager [PERSON_NAM…" at bounding box center [166, 302] width 73 height 18
select select "76387"
click at [130, 293] on select "Select Stylist [PERSON_NAME] [PERSON_NAME] HK [PERSON_NAME] Manager [PERSON_NAM…" at bounding box center [166, 302] width 73 height 18
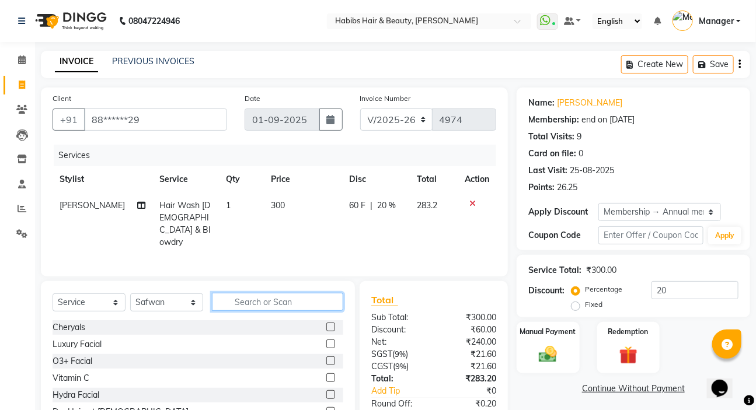
click at [228, 301] on input "text" at bounding box center [277, 302] width 131 height 18
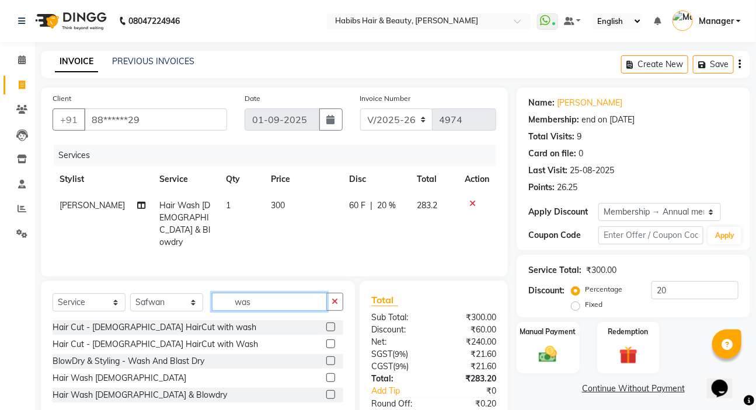
type input "was"
click at [137, 388] on div "Hair Wash [DEMOGRAPHIC_DATA] & Blowdry" at bounding box center [198, 395] width 291 height 15
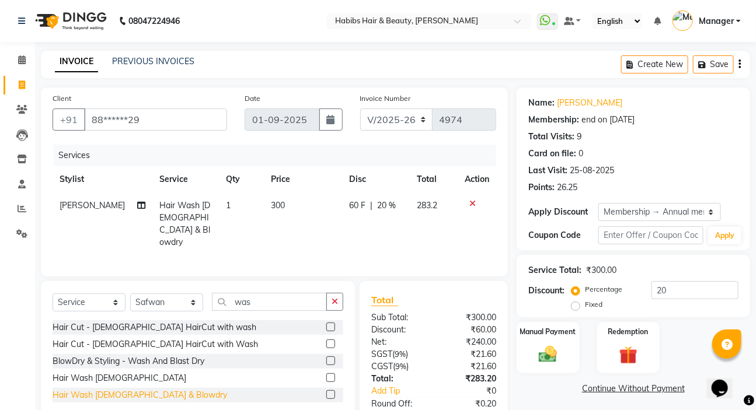
click at [137, 391] on div "Hair Wash [DEMOGRAPHIC_DATA] & Blowdry" at bounding box center [140, 395] width 174 height 12
checkbox input "false"
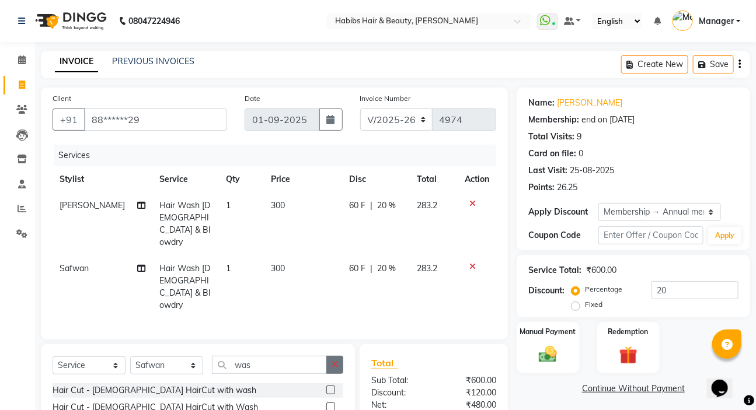
click at [337, 361] on icon "button" at bounding box center [334, 365] width 6 height 8
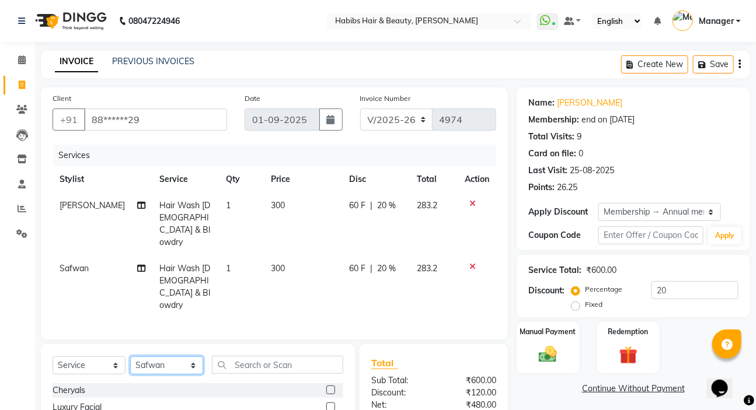
click at [160, 356] on select "Select Stylist [PERSON_NAME] [PERSON_NAME] HK [PERSON_NAME] Manager [PERSON_NAM…" at bounding box center [166, 365] width 73 height 18
click at [130, 356] on select "Select Stylist [PERSON_NAME] [PERSON_NAME] HK [PERSON_NAME] Manager [PERSON_NAM…" at bounding box center [166, 365] width 73 height 18
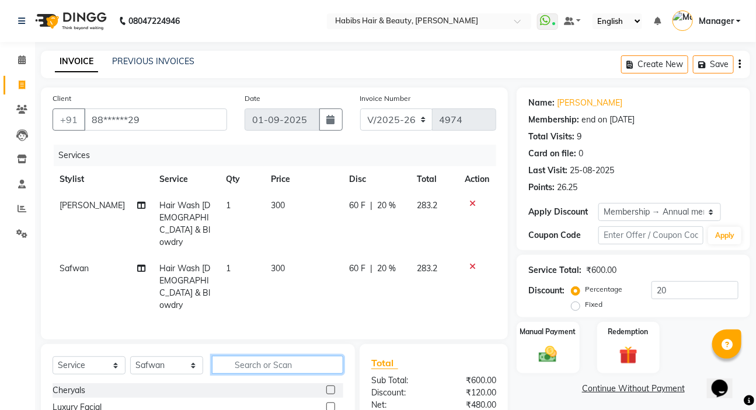
click at [236, 356] on input "text" at bounding box center [277, 365] width 131 height 18
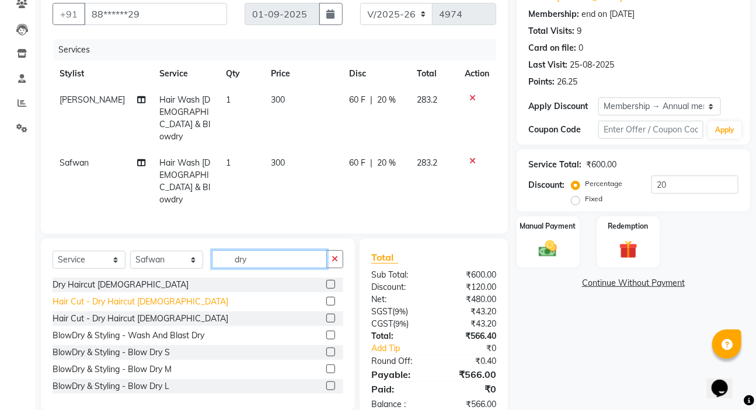
type input "dry"
click at [147, 296] on div "Hair Cut - Dry Haircut [DEMOGRAPHIC_DATA]" at bounding box center [141, 302] width 176 height 12
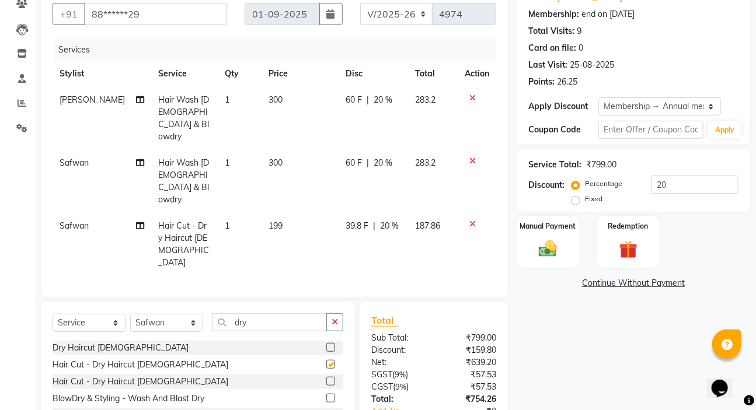
checkbox input "false"
click at [338, 318] on icon "button" at bounding box center [334, 322] width 6 height 8
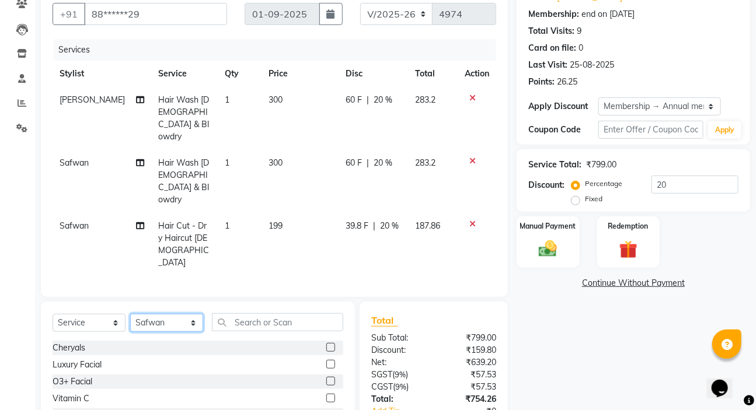
click at [143, 314] on select "Select Stylist [PERSON_NAME] [PERSON_NAME] HK [PERSON_NAME] Manager [PERSON_NAM…" at bounding box center [166, 323] width 73 height 18
select select "61801"
click at [130, 314] on select "Select Stylist [PERSON_NAME] [PERSON_NAME] HK [PERSON_NAME] Manager [PERSON_NAM…" at bounding box center [166, 323] width 73 height 18
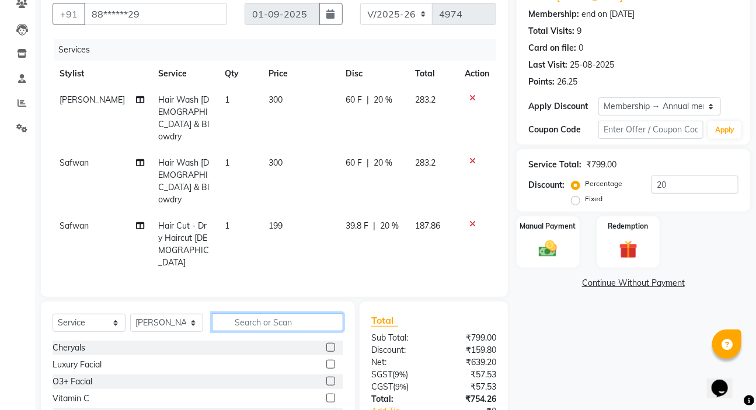
click at [238, 313] on input "text" at bounding box center [277, 322] width 131 height 18
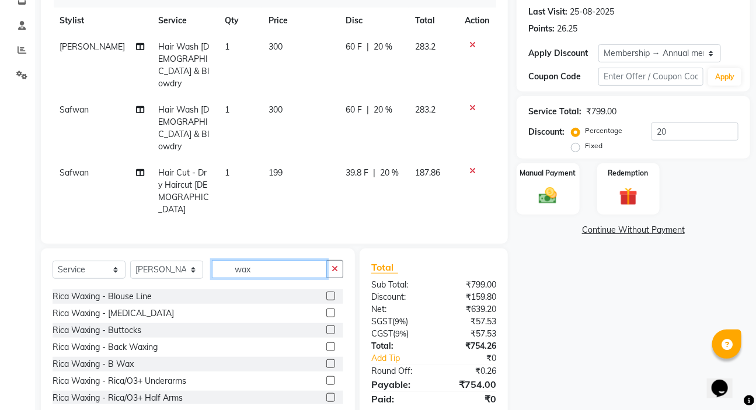
scroll to position [159, 0]
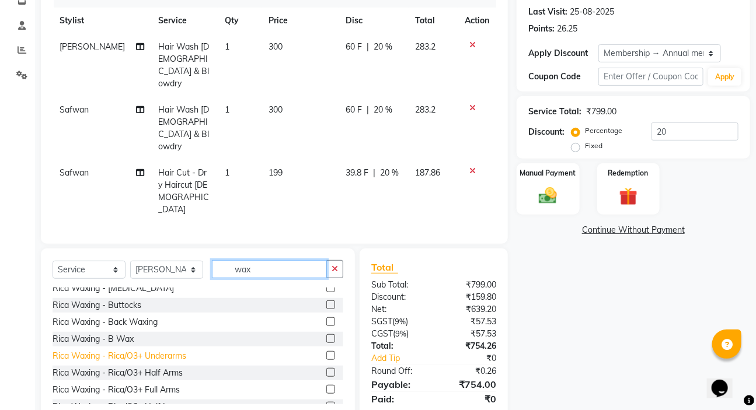
type input "wax"
click at [130, 350] on div "Rica Waxing - Rica/O3+ Underarms" at bounding box center [120, 356] width 134 height 12
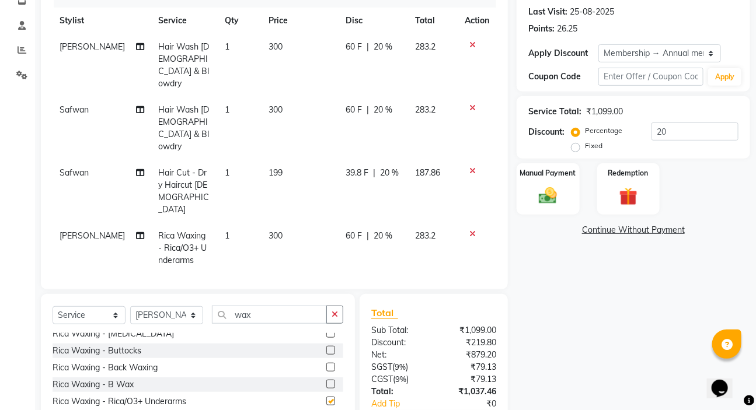
checkbox input "false"
click at [334, 310] on icon "button" at bounding box center [334, 314] width 6 height 8
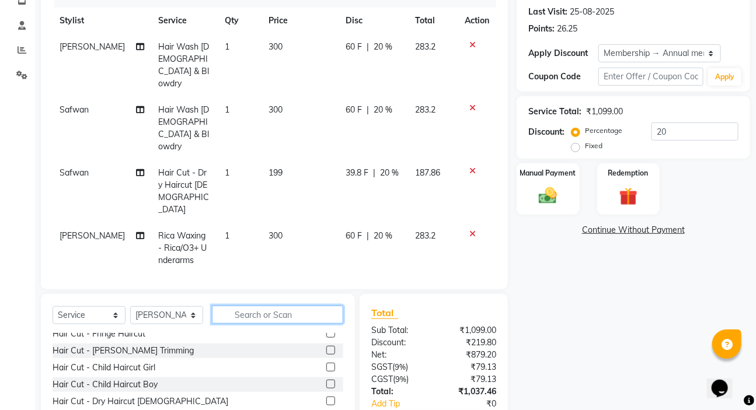
scroll to position [0, 0]
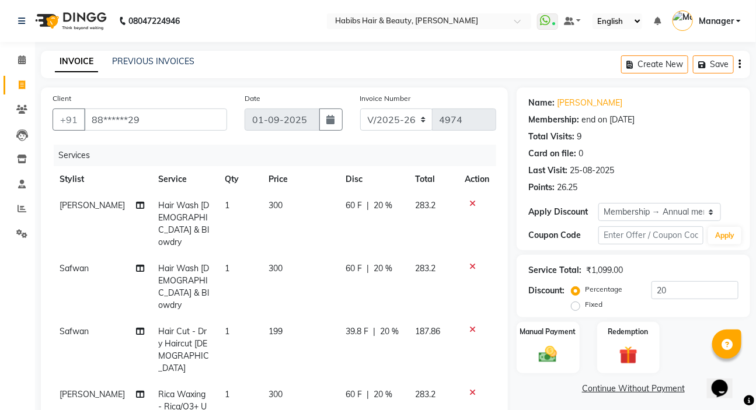
click at [383, 209] on span "20 %" at bounding box center [382, 206] width 19 height 12
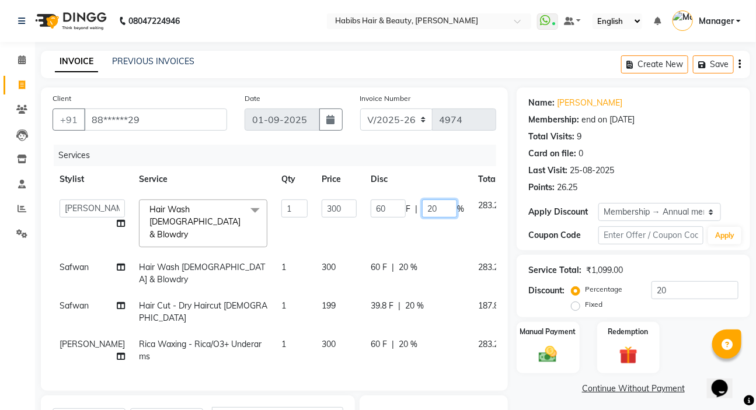
click at [422, 205] on input "20" at bounding box center [439, 209] width 35 height 18
type input "100"
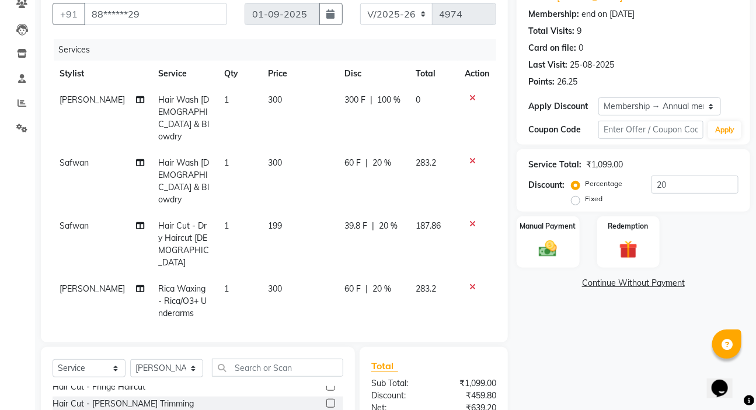
click at [379, 276] on td "60 F | 20 %" at bounding box center [372, 301] width 71 height 51
select select "61801"
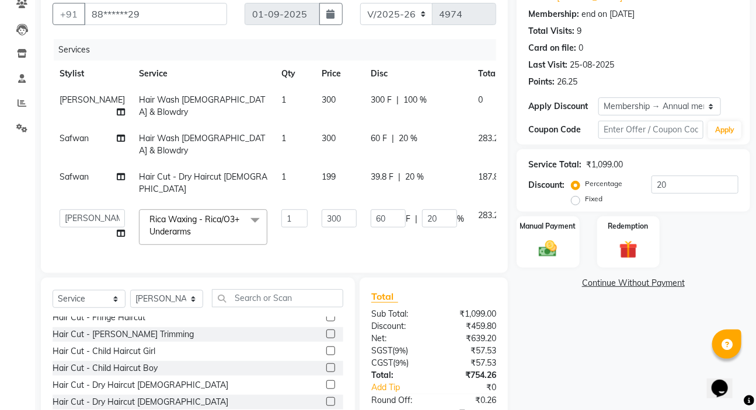
click at [390, 182] on td "39.8 F | 20 %" at bounding box center [416, 183] width 107 height 39
select select "76387"
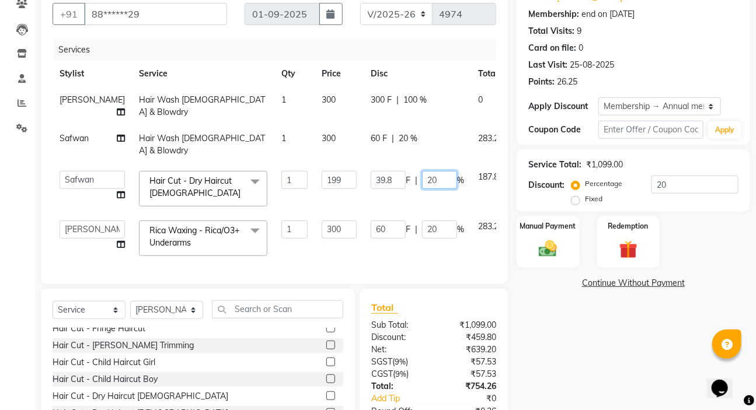
click at [422, 189] on input "20" at bounding box center [439, 180] width 35 height 18
type input "100"
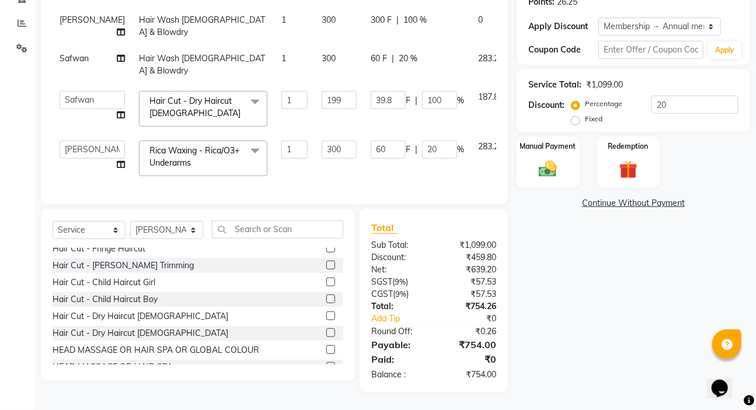
click at [625, 338] on div "Name: [PERSON_NAME] Membership: end on [DATE] Total Visits: 9 Card on file: 0 L…" at bounding box center [637, 147] width 242 height 491
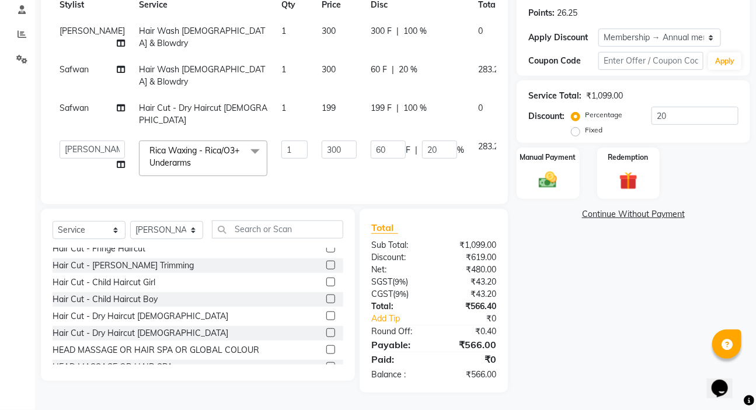
scroll to position [36, 0]
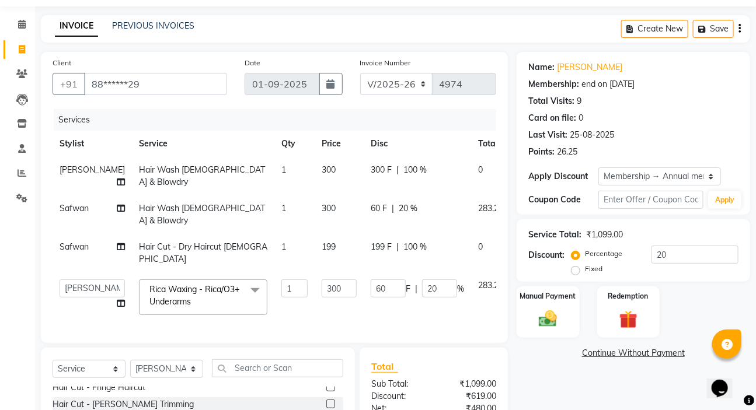
click at [396, 230] on td "60 F | 20 %" at bounding box center [416, 214] width 107 height 39
select select "76387"
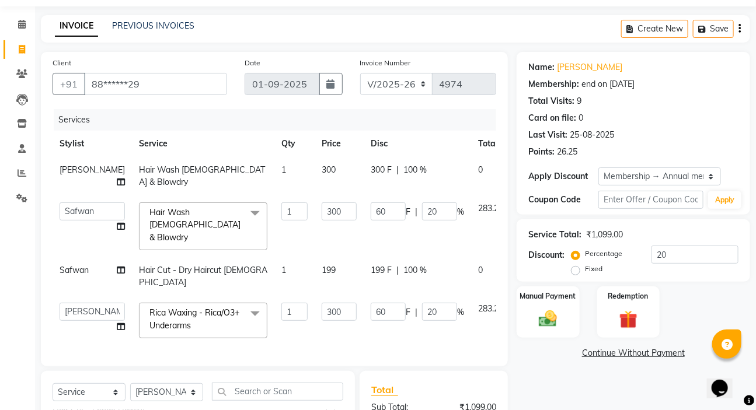
scroll to position [89, 0]
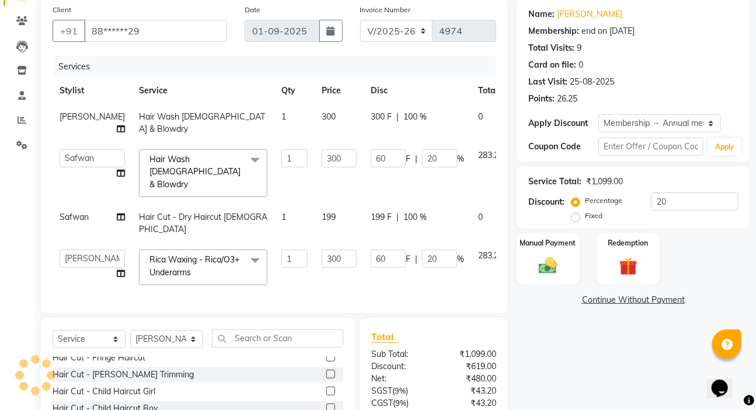
click at [517, 252] on icon at bounding box center [520, 254] width 6 height 8
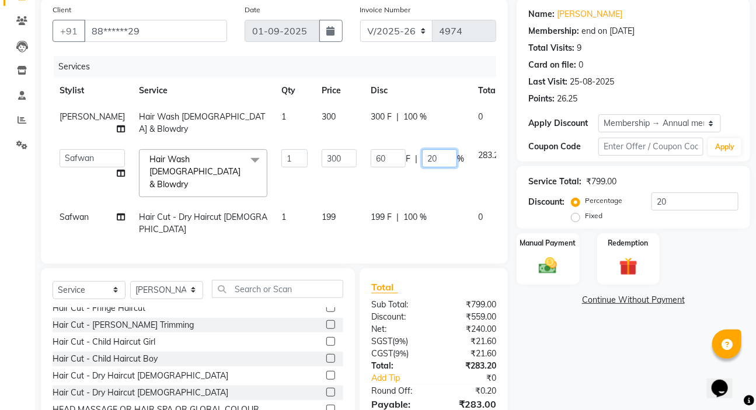
click at [422, 167] on input "20" at bounding box center [439, 158] width 35 height 18
type input "2"
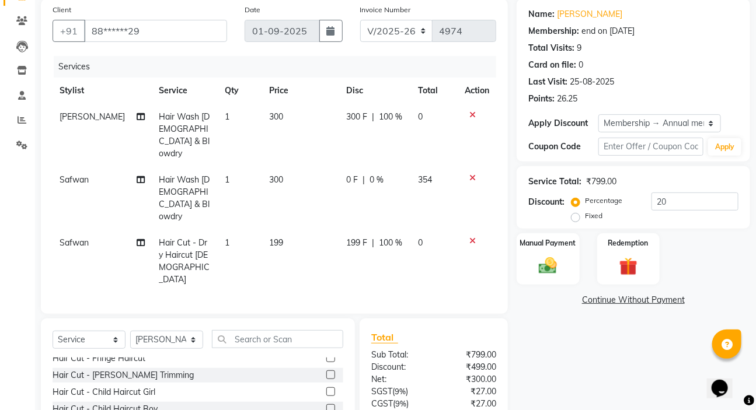
click at [320, 169] on td "300" at bounding box center [300, 198] width 77 height 63
select select "76387"
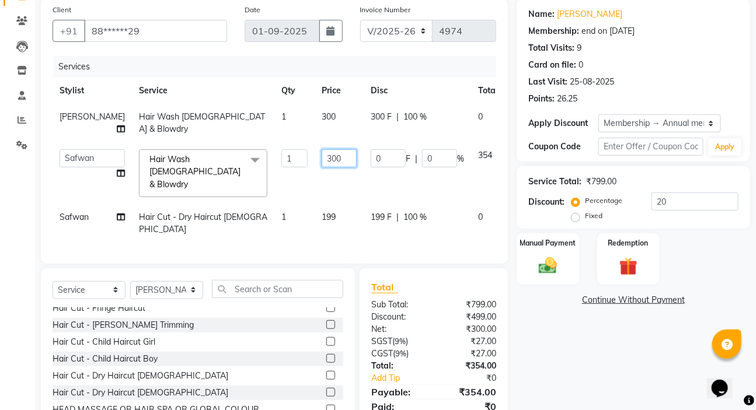
click at [321, 167] on input "300" at bounding box center [338, 158] width 35 height 18
type input "3"
type input "250"
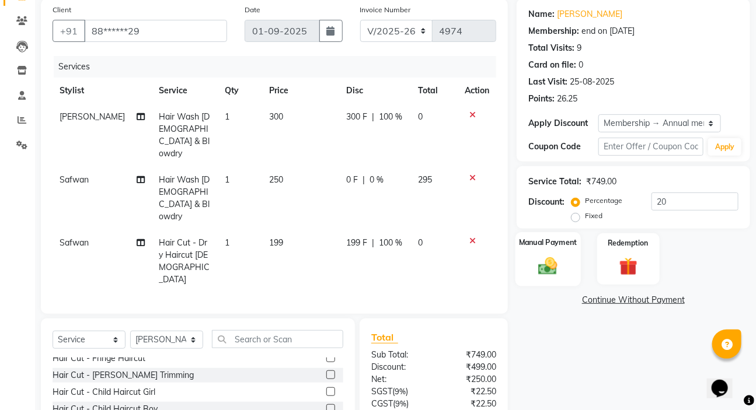
click at [550, 257] on img at bounding box center [547, 266] width 31 height 22
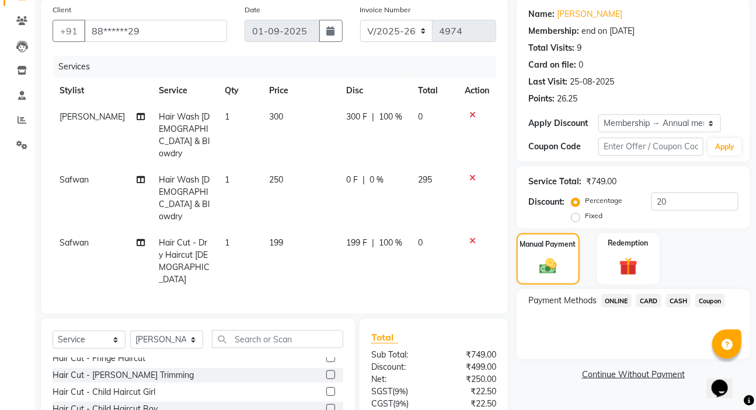
click at [471, 113] on icon at bounding box center [472, 115] width 6 height 8
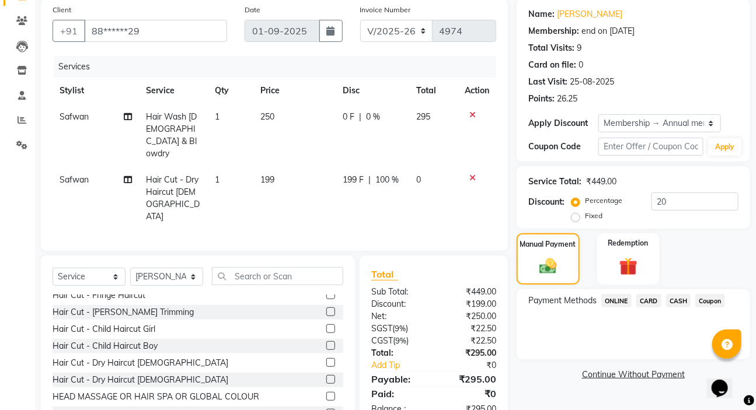
scroll to position [0, 0]
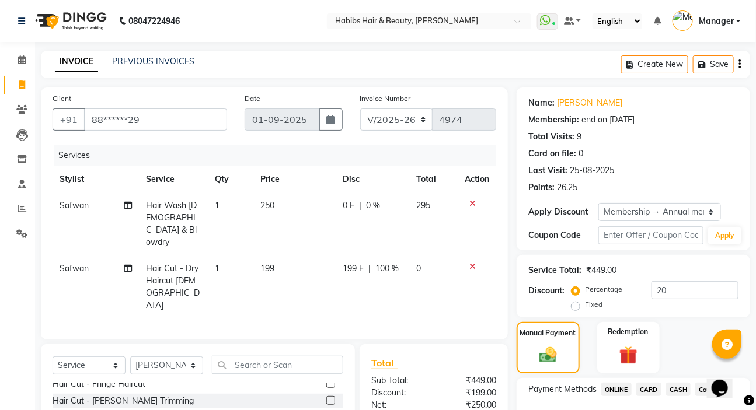
click at [740, 66] on button "button" at bounding box center [739, 64] width 2 height 27
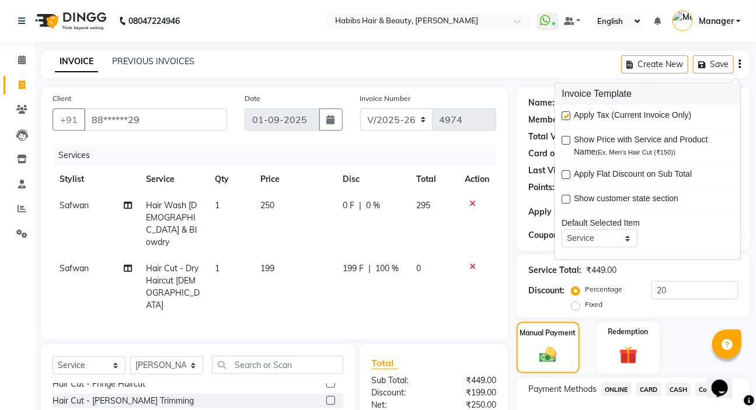
click at [568, 117] on label at bounding box center [566, 115] width 9 height 9
click at [568, 117] on input "checkbox" at bounding box center [566, 117] width 8 height 8
checkbox input "false"
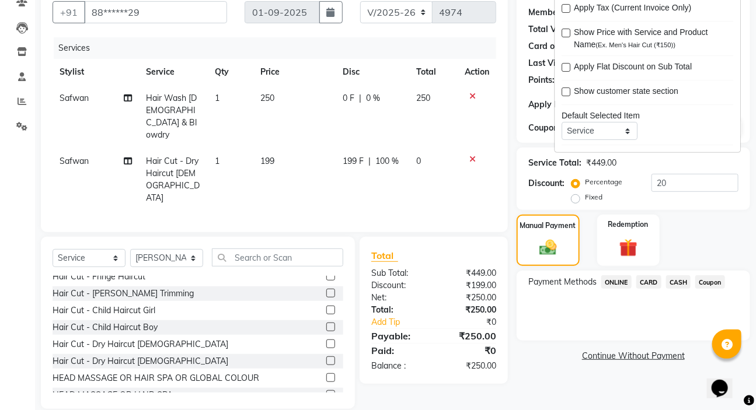
click at [617, 285] on span "ONLINE" at bounding box center [616, 281] width 30 height 13
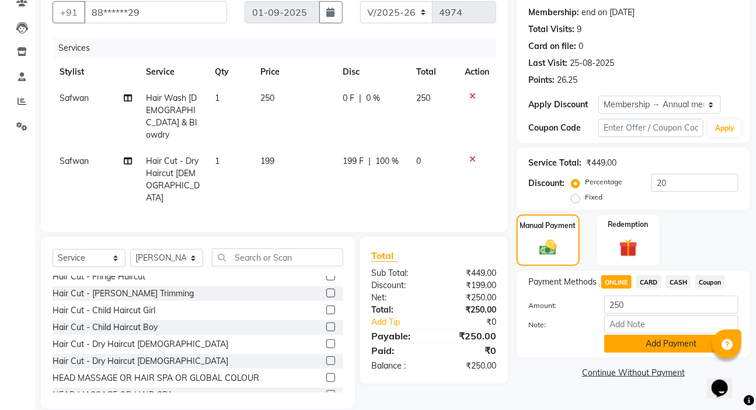
click at [624, 349] on button "Add Payment" at bounding box center [671, 344] width 134 height 18
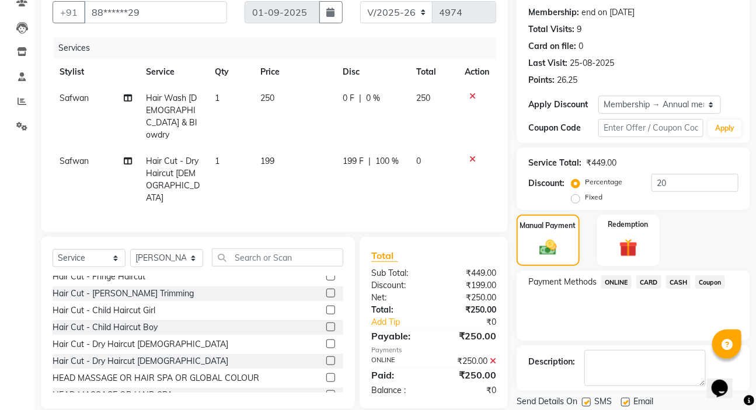
scroll to position [159, 0]
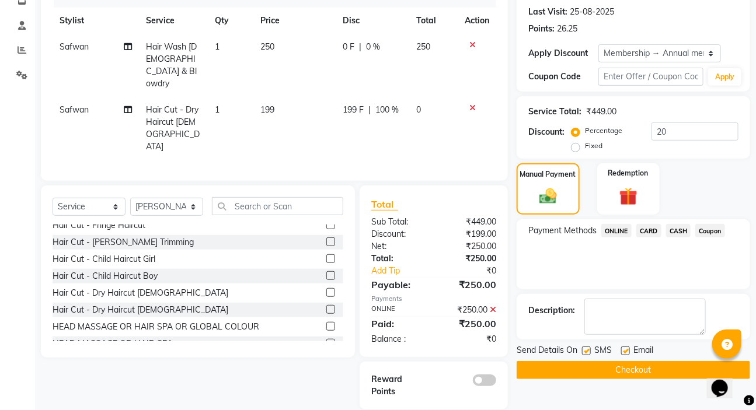
click at [616, 365] on button "Checkout" at bounding box center [632, 370] width 233 height 18
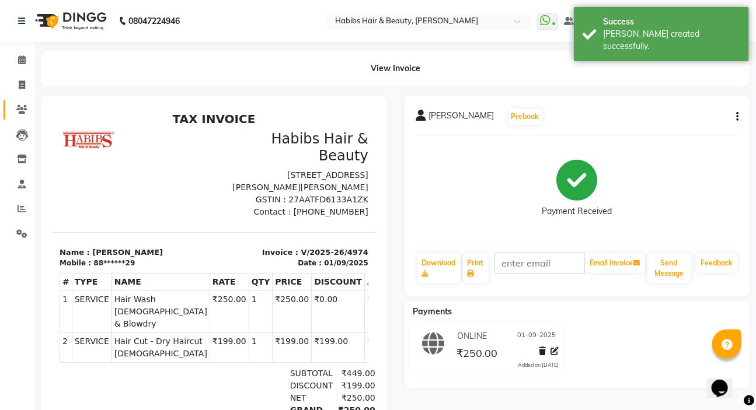
click at [28, 107] on span at bounding box center [22, 109] width 20 height 13
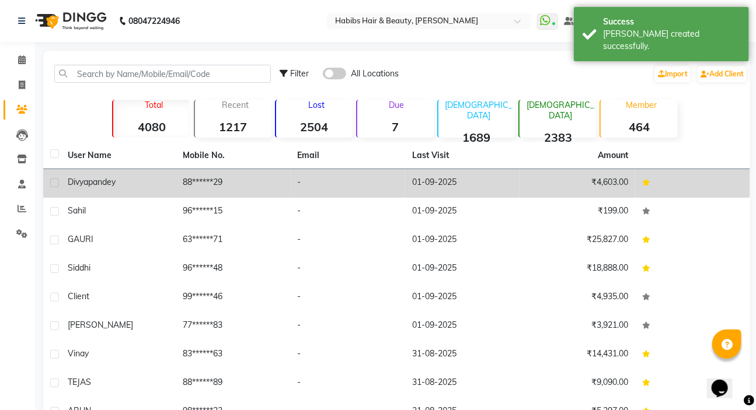
click at [114, 187] on span "pandey" at bounding box center [101, 182] width 27 height 11
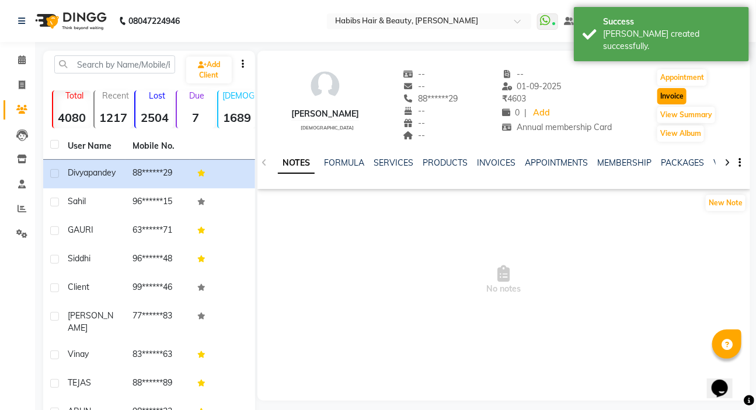
click at [678, 99] on button "Invoice" at bounding box center [671, 96] width 29 height 16
select select "service"
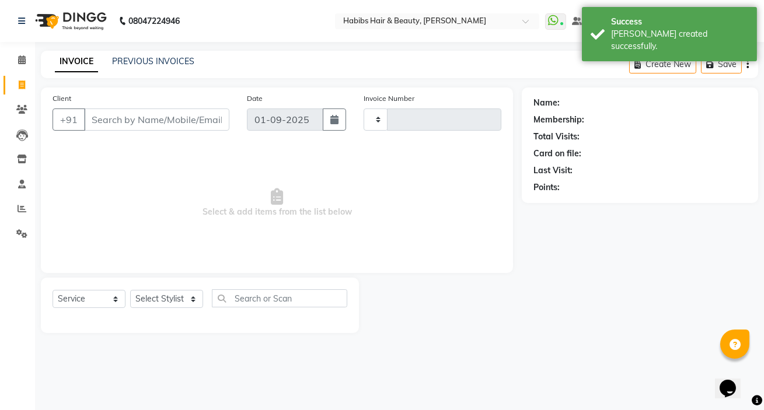
type input "4975"
select select "6465"
click at [190, 300] on select "Select Stylist" at bounding box center [166, 299] width 73 height 18
type input "88******29"
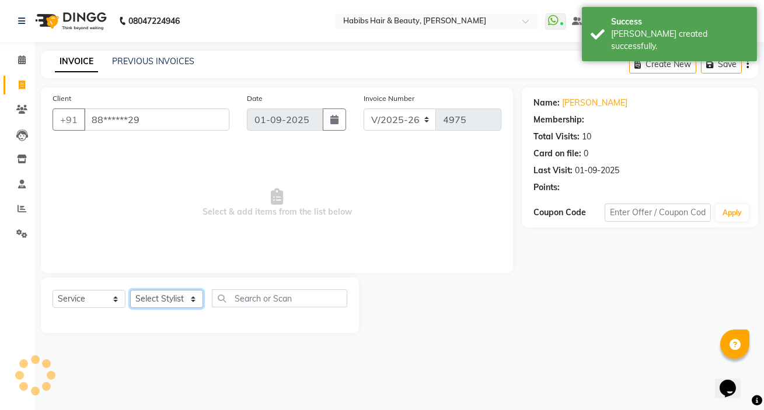
select select "61801"
click at [130, 290] on select "Select Stylist [PERSON_NAME] [PERSON_NAME] HK [PERSON_NAME] Manager [PERSON_NAM…" at bounding box center [166, 299] width 73 height 18
select select "2: Object"
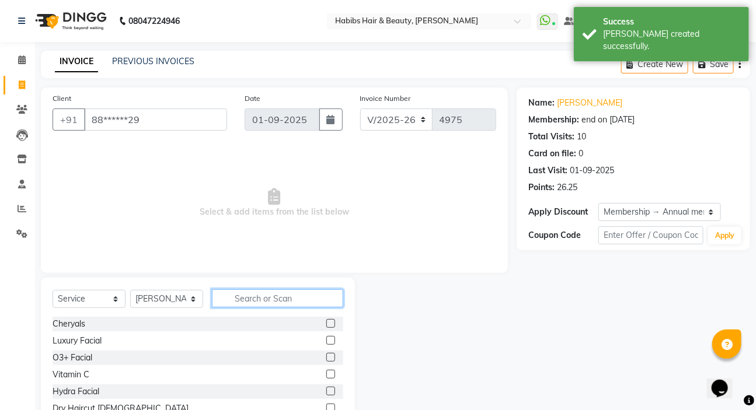
click at [216, 293] on input "text" at bounding box center [277, 298] width 131 height 18
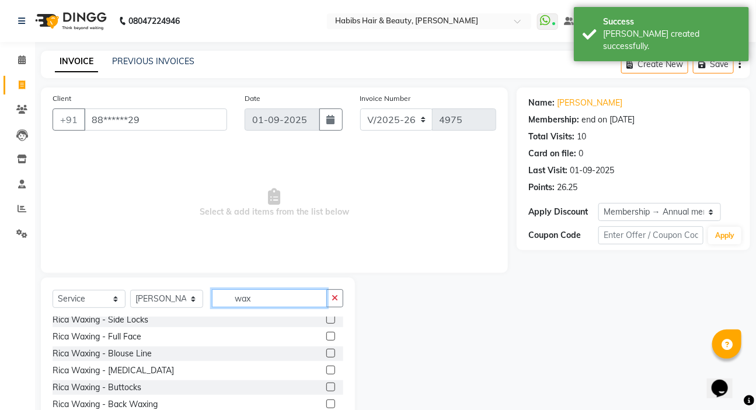
scroll to position [159, 0]
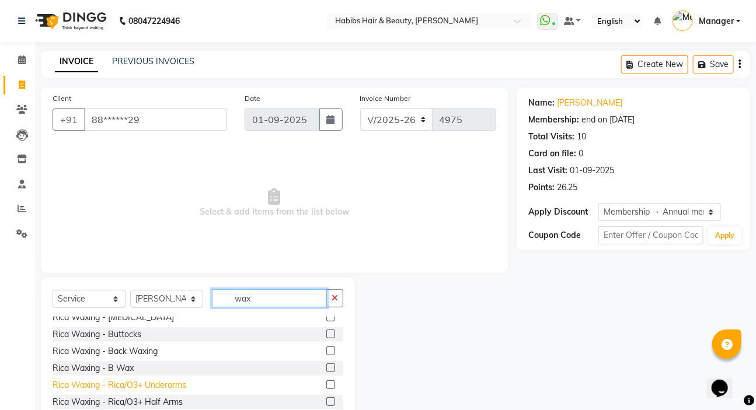
type input "wax"
click at [149, 385] on div "Rica Waxing - Rica/O3+ Underarms" at bounding box center [120, 385] width 134 height 12
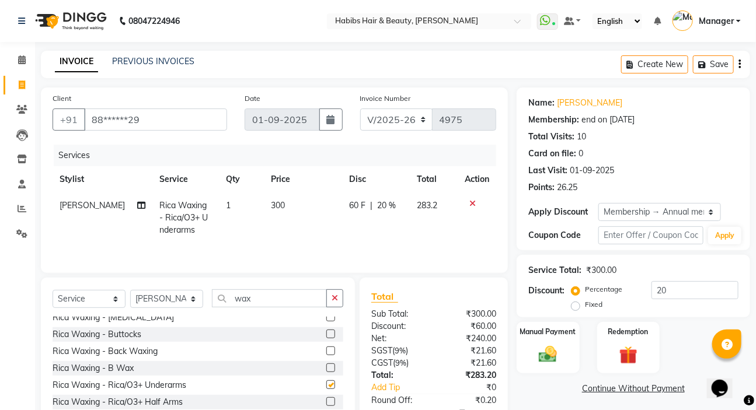
checkbox input "false"
click at [341, 300] on button "button" at bounding box center [334, 298] width 17 height 18
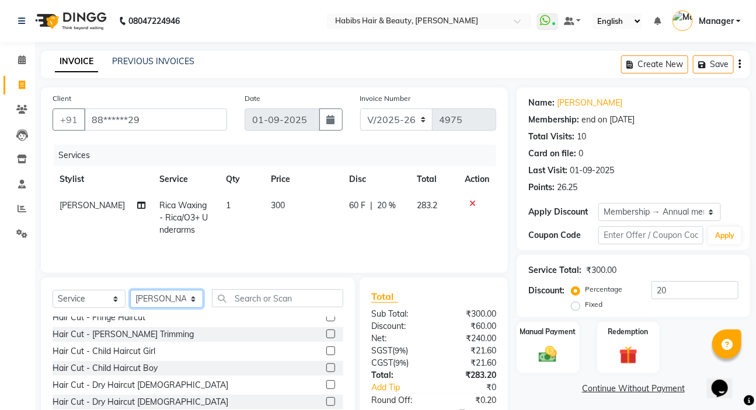
click at [183, 296] on select "Select Stylist [PERSON_NAME] [PERSON_NAME] HK [PERSON_NAME] Manager [PERSON_NAM…" at bounding box center [166, 299] width 73 height 18
select select "88135"
click at [130, 290] on select "Select Stylist [PERSON_NAME] [PERSON_NAME] HK [PERSON_NAME] Manager [PERSON_NAM…" at bounding box center [166, 299] width 73 height 18
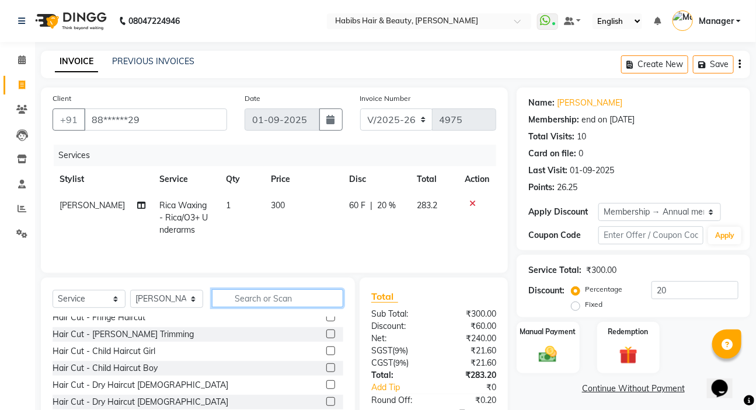
click at [223, 293] on input "text" at bounding box center [277, 298] width 131 height 18
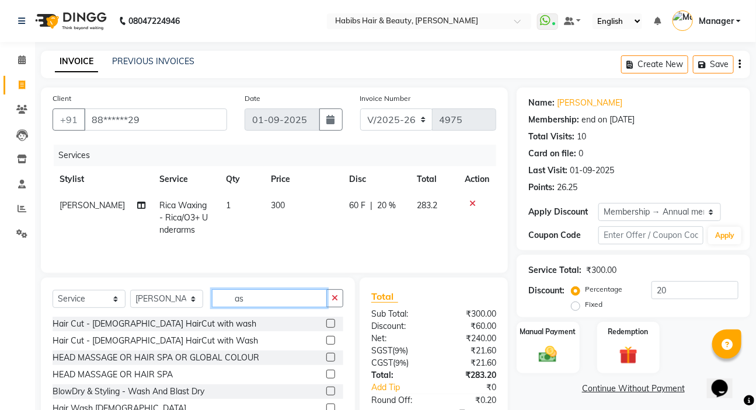
scroll to position [69, 0]
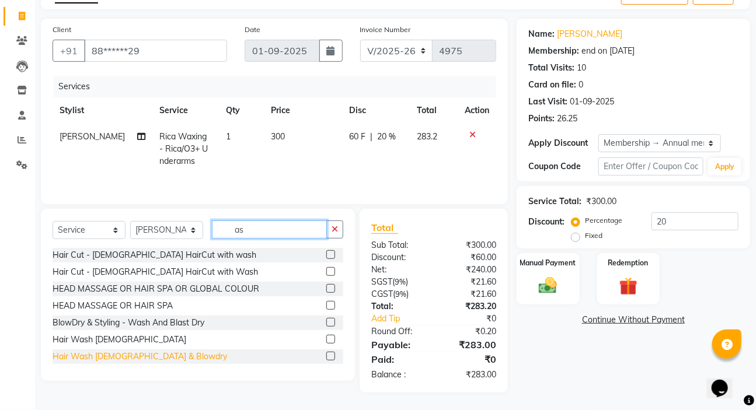
type input "as"
click at [149, 356] on div "Hair Wash [DEMOGRAPHIC_DATA] & Blowdry" at bounding box center [140, 357] width 174 height 12
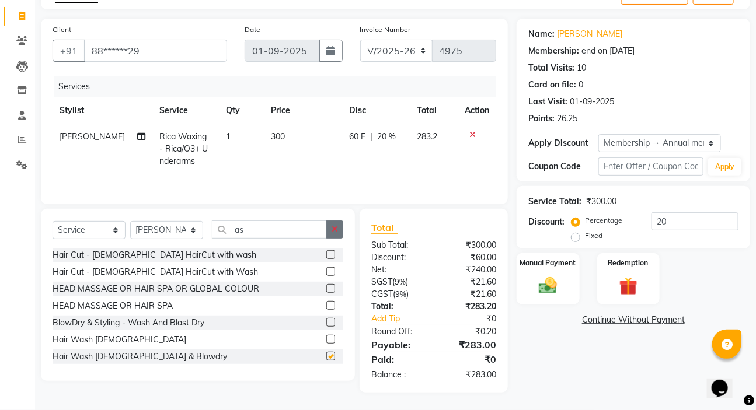
checkbox input "false"
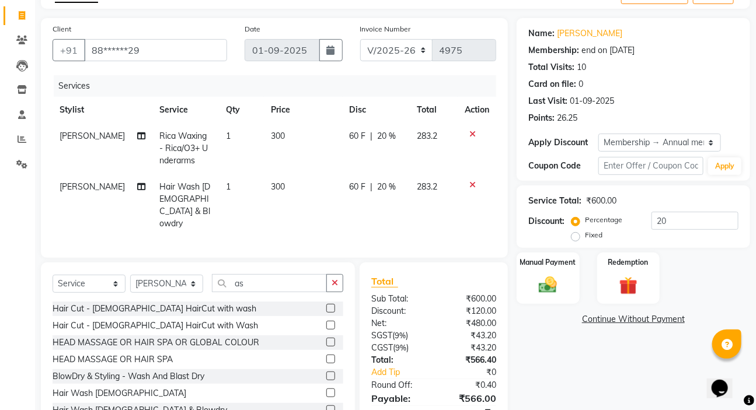
click at [337, 279] on icon "button" at bounding box center [334, 283] width 6 height 8
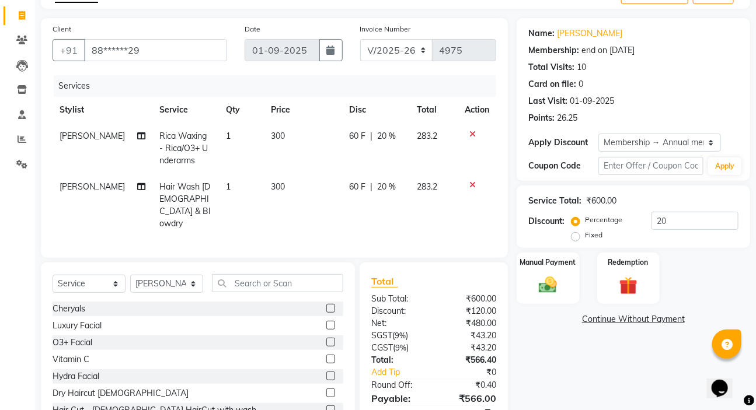
click at [403, 191] on td "60 F | 20 %" at bounding box center [376, 205] width 68 height 63
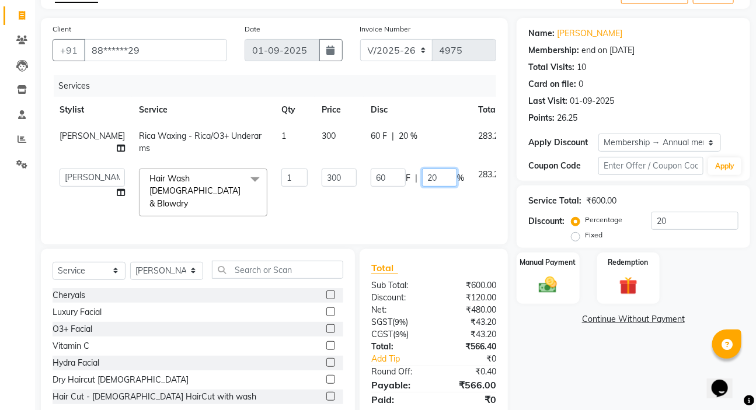
click at [422, 187] on input "20" at bounding box center [439, 178] width 35 height 18
type input "100"
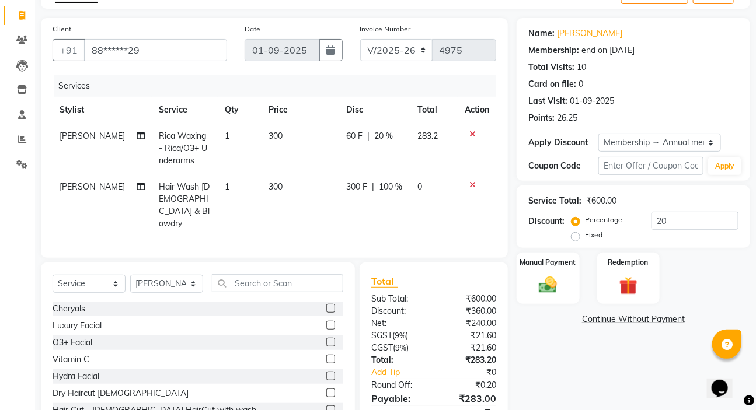
click at [311, 196] on td "300" at bounding box center [300, 205] width 77 height 63
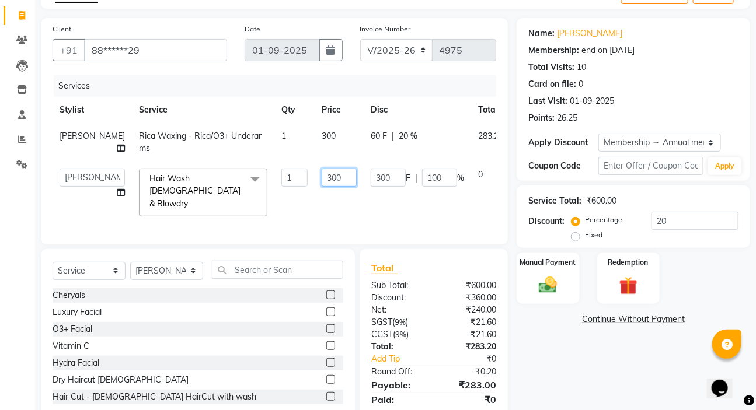
click at [321, 187] on input "300" at bounding box center [338, 178] width 35 height 18
drag, startPoint x: 313, startPoint y: 192, endPoint x: 292, endPoint y: 190, distance: 21.7
click at [321, 187] on input "300" at bounding box center [338, 178] width 35 height 18
type input "250"
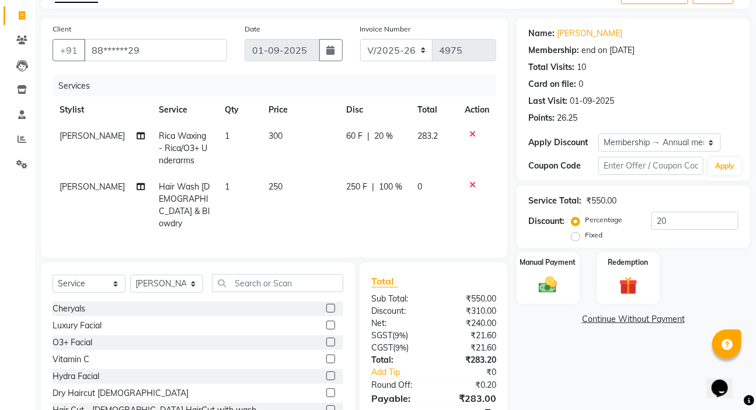
click at [293, 232] on div "Services Stylist Service Qty Price Disc Total Action [PERSON_NAME][GEOGRAPHIC_D…" at bounding box center [274, 160] width 443 height 171
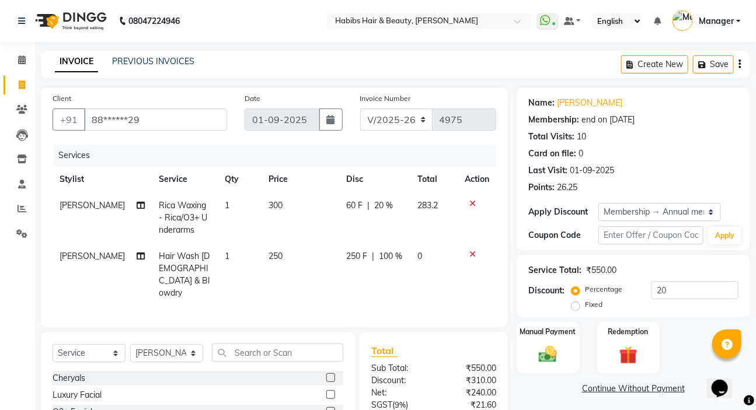
click at [736, 69] on div "Create New Save" at bounding box center [685, 64] width 129 height 27
click at [741, 67] on div "Create New Save" at bounding box center [685, 64] width 129 height 27
click at [739, 64] on icon "button" at bounding box center [739, 64] width 2 height 1
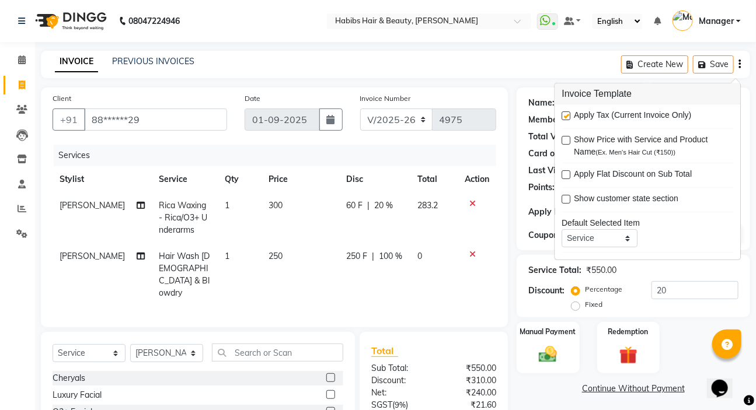
click at [562, 116] on label at bounding box center [566, 115] width 9 height 9
click at [562, 116] on input "checkbox" at bounding box center [566, 117] width 8 height 8
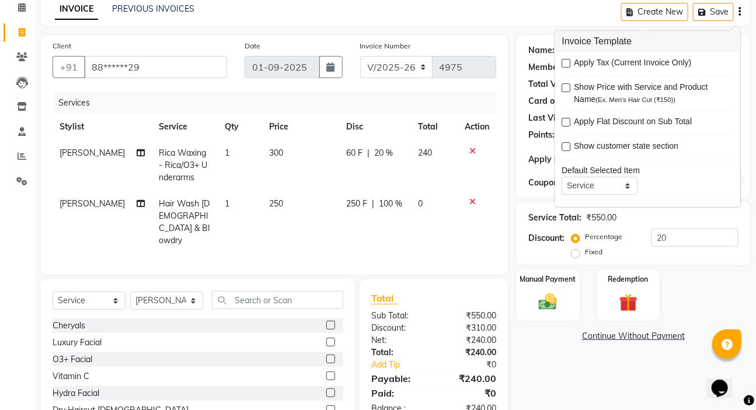
click at [560, 62] on div "Apply Tax (Current Invoice Only) Show Price with Service and Product Name (Ex. …" at bounding box center [648, 129] width 186 height 155
click at [565, 62] on label at bounding box center [566, 63] width 9 height 9
click at [565, 62] on input "checkbox" at bounding box center [566, 64] width 8 height 8
checkbox input "true"
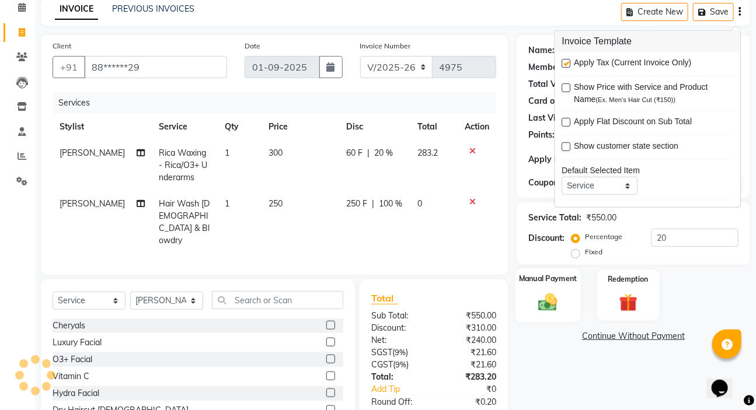
scroll to position [119, 0]
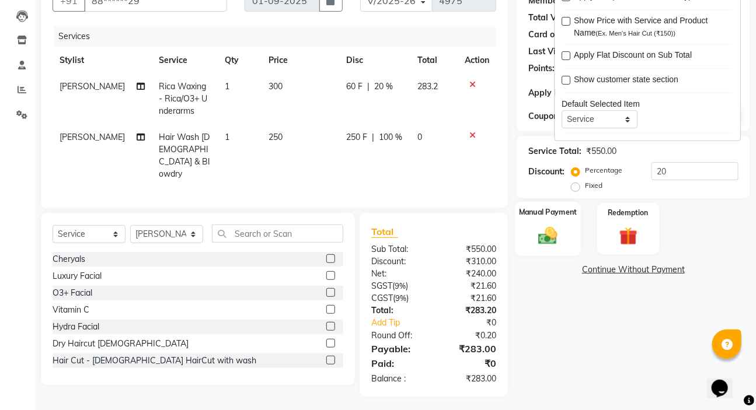
click at [535, 230] on img at bounding box center [547, 236] width 31 height 22
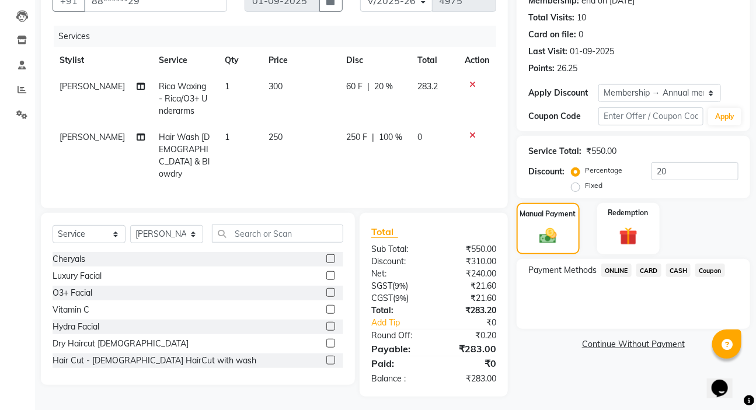
click at [618, 269] on span "ONLINE" at bounding box center [616, 270] width 30 height 13
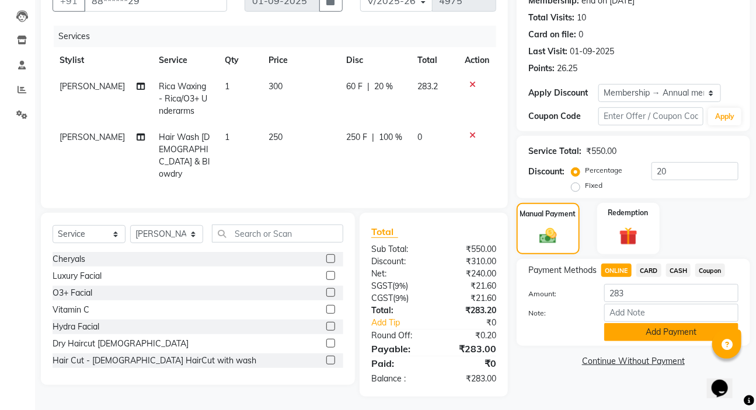
click at [621, 334] on button "Add Payment" at bounding box center [671, 332] width 134 height 18
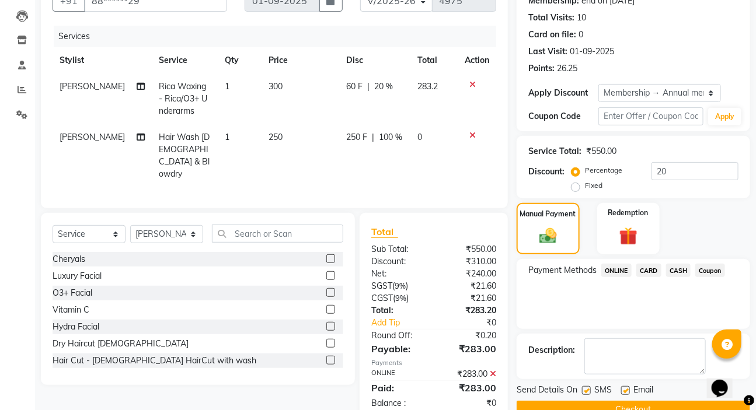
scroll to position [196, 0]
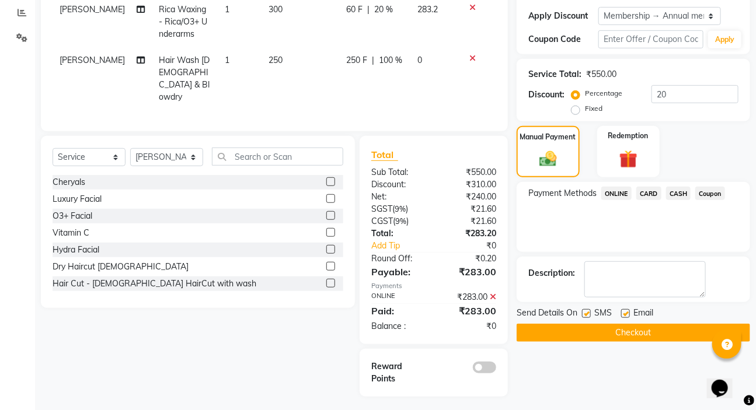
click at [617, 334] on button "Checkout" at bounding box center [632, 333] width 233 height 18
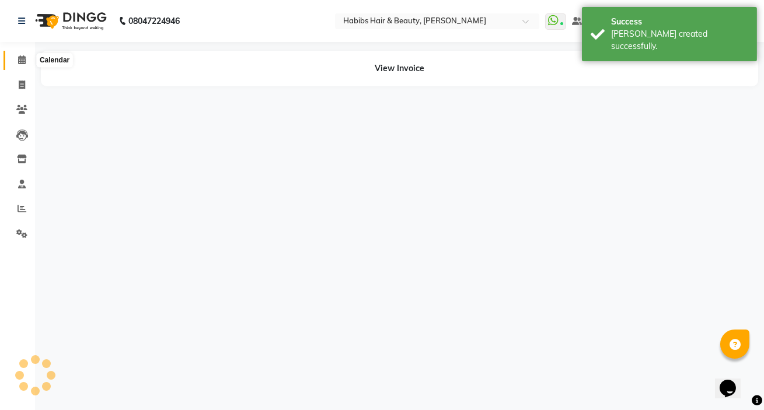
click at [20, 60] on icon at bounding box center [22, 59] width 8 height 9
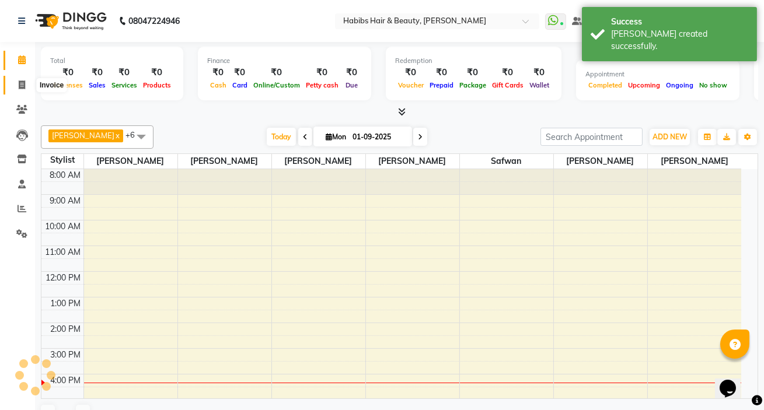
click at [25, 91] on span at bounding box center [22, 85] width 20 height 13
select select "service"
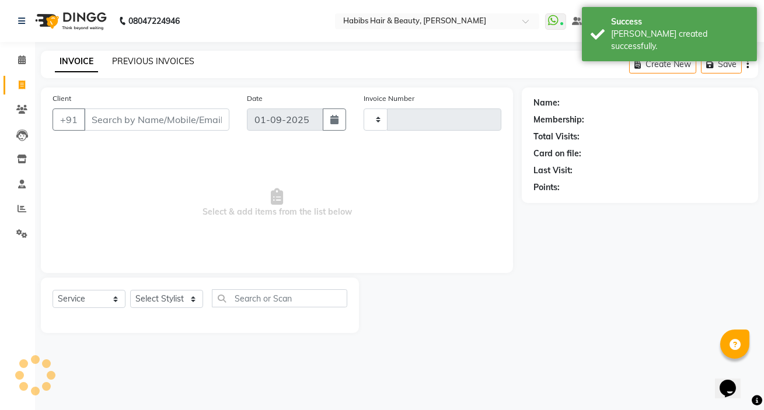
click at [156, 61] on link "PREVIOUS INVOICES" at bounding box center [153, 61] width 82 height 11
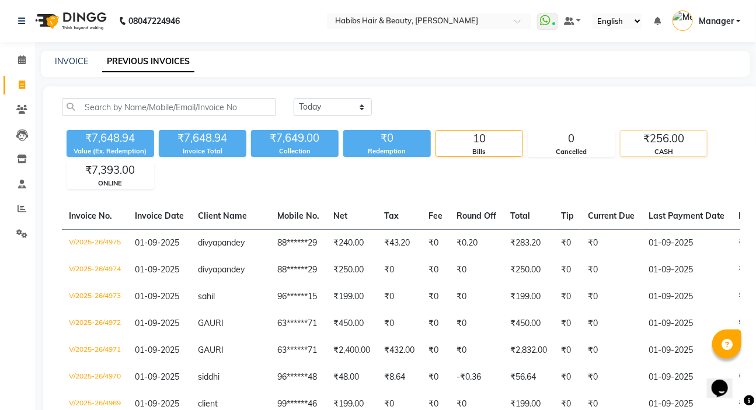
click at [651, 146] on div "₹256.00" at bounding box center [663, 139] width 86 height 16
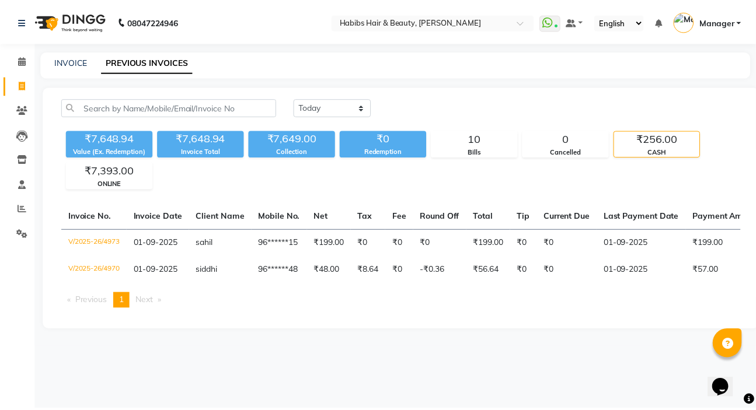
scroll to position [0, 242]
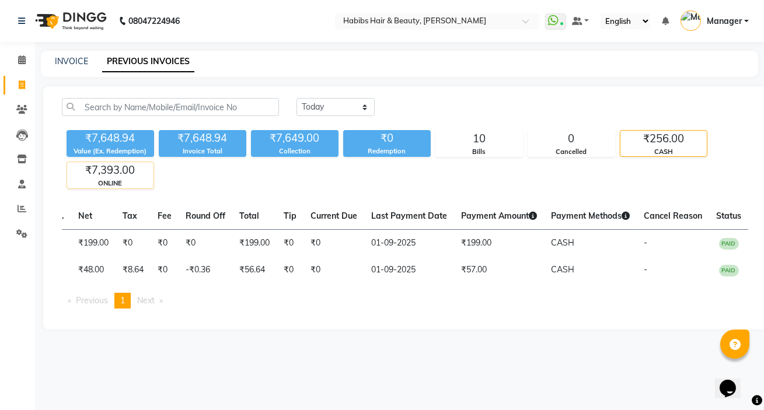
click at [125, 175] on div "₹7,393.00" at bounding box center [110, 170] width 86 height 16
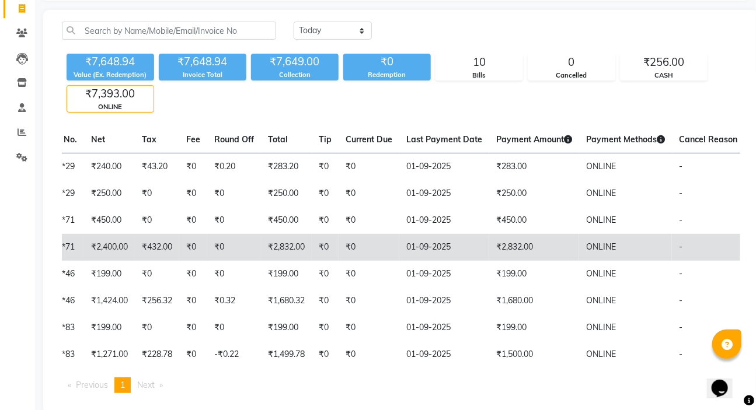
scroll to position [130, 0]
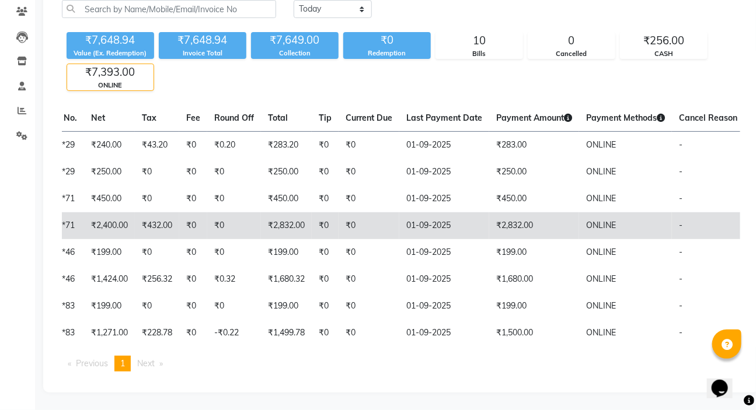
click at [498, 225] on td "₹2,832.00" at bounding box center [534, 225] width 90 height 27
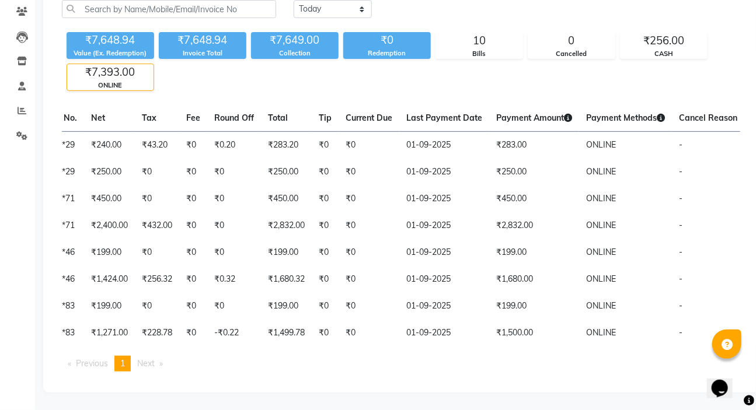
click at [235, 346] on div "Invoice No. Invoice Date Client Name Mobile No. Net Tax Fee Round Off Total Tip…" at bounding box center [401, 243] width 692 height 276
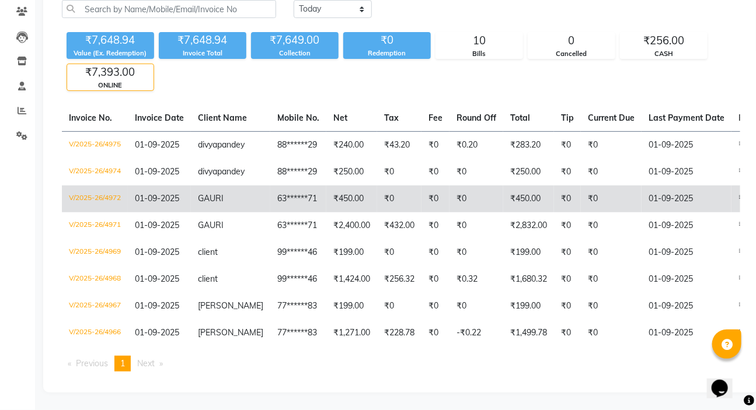
click at [326, 200] on td "₹450.00" at bounding box center [351, 199] width 51 height 27
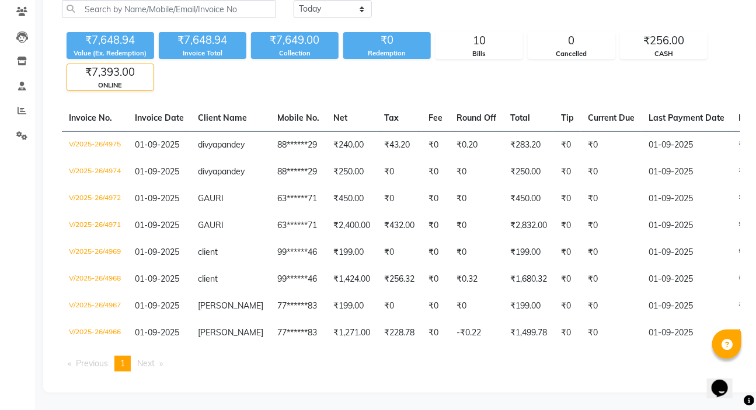
scroll to position [0, 274]
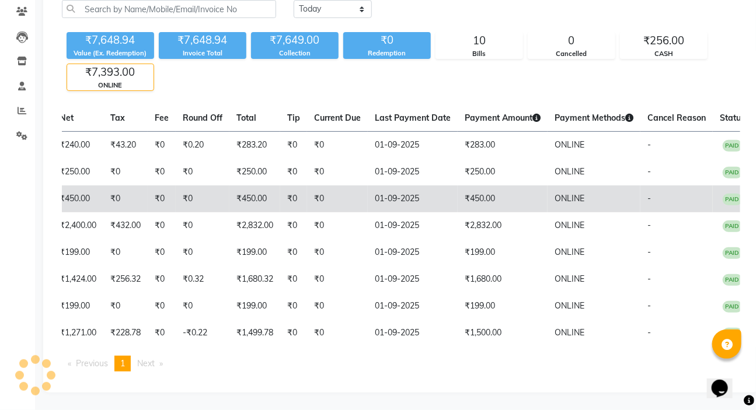
click at [467, 200] on td "₹450.00" at bounding box center [502, 199] width 90 height 27
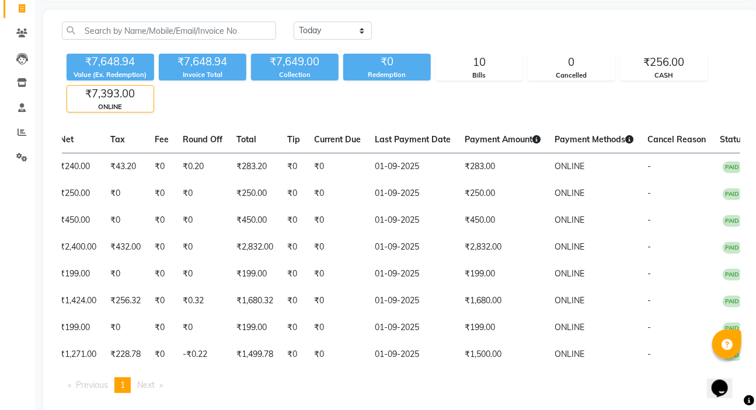
scroll to position [0, 0]
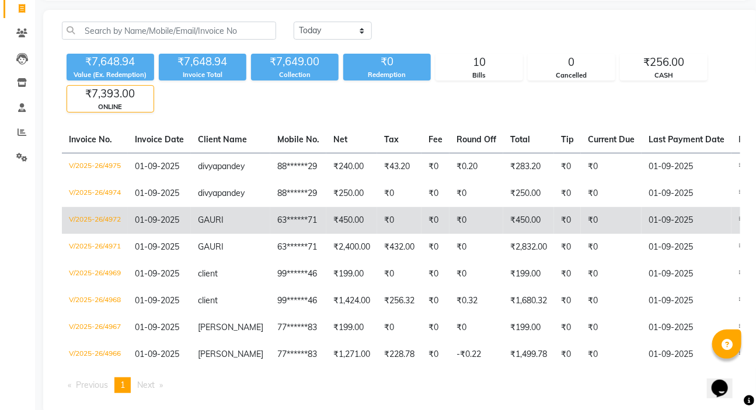
click at [238, 234] on td "GAURI" at bounding box center [230, 220] width 79 height 27
